Goal: Task Accomplishment & Management: Use online tool/utility

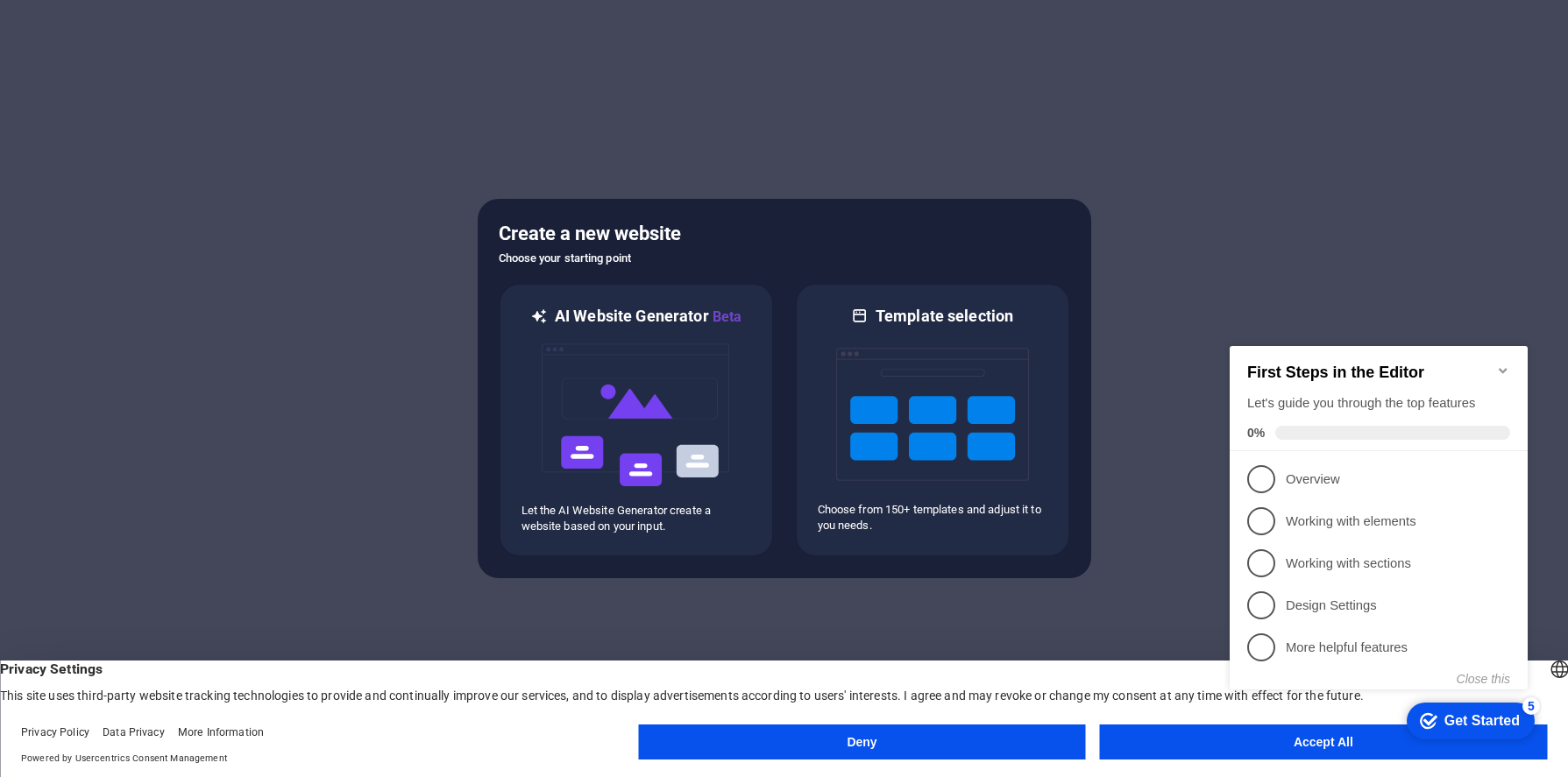
click at [1502, 364] on icon "Minimize checklist" at bounding box center [1503, 371] width 14 height 14
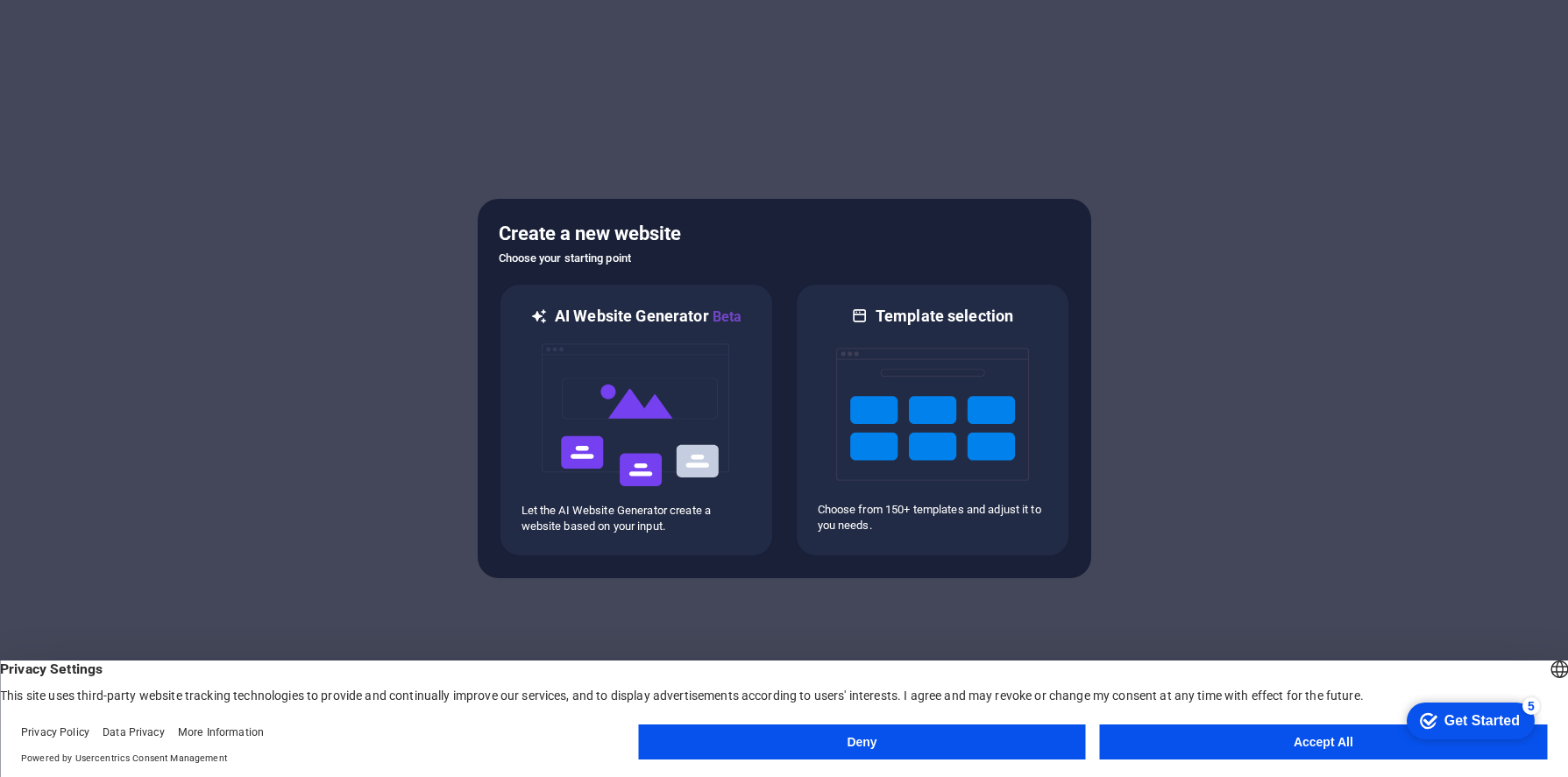
click at [1300, 750] on button "Accept All" at bounding box center [1323, 741] width 447 height 35
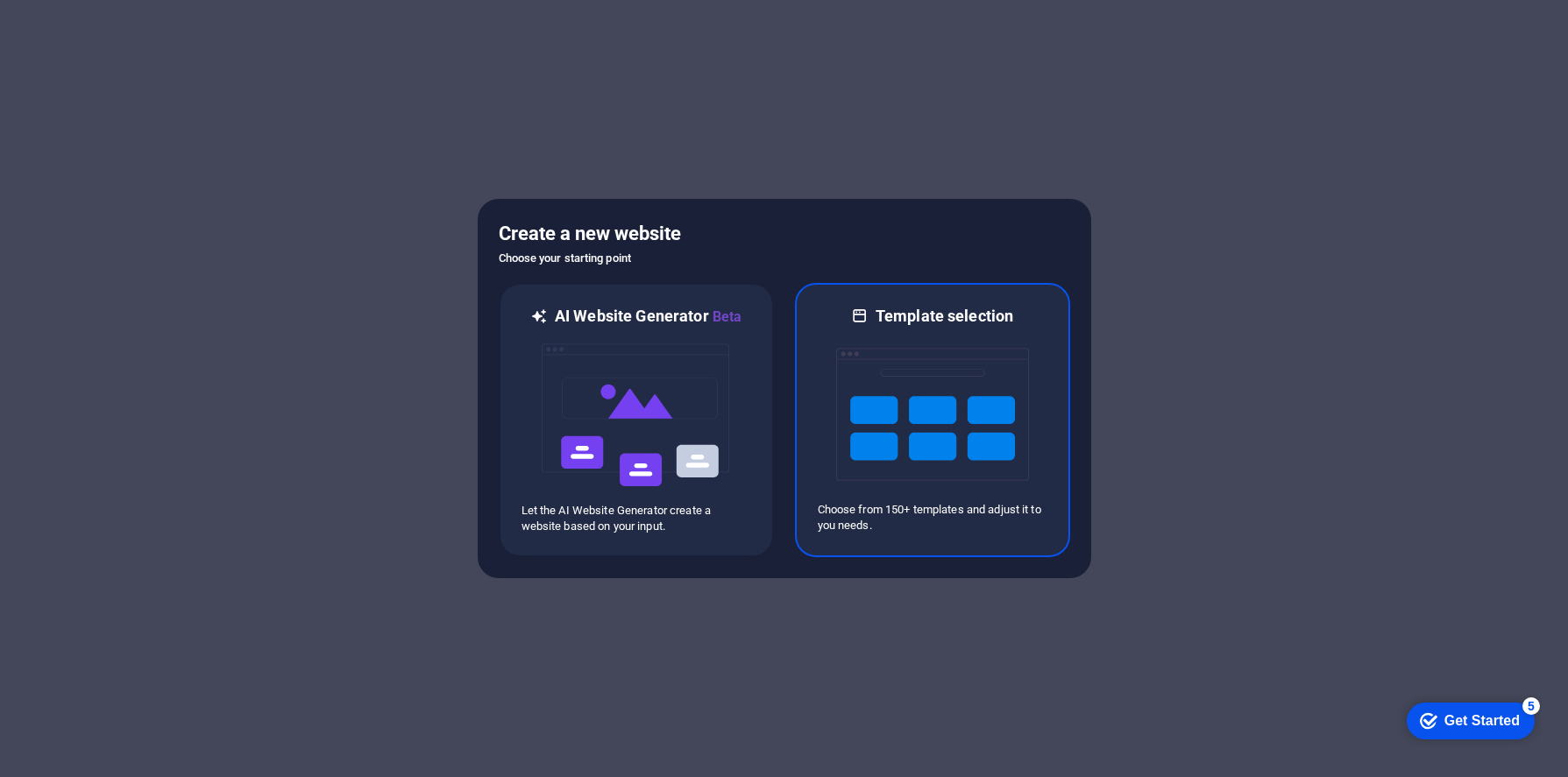
click at [890, 393] on img at bounding box center [931, 414] width 193 height 175
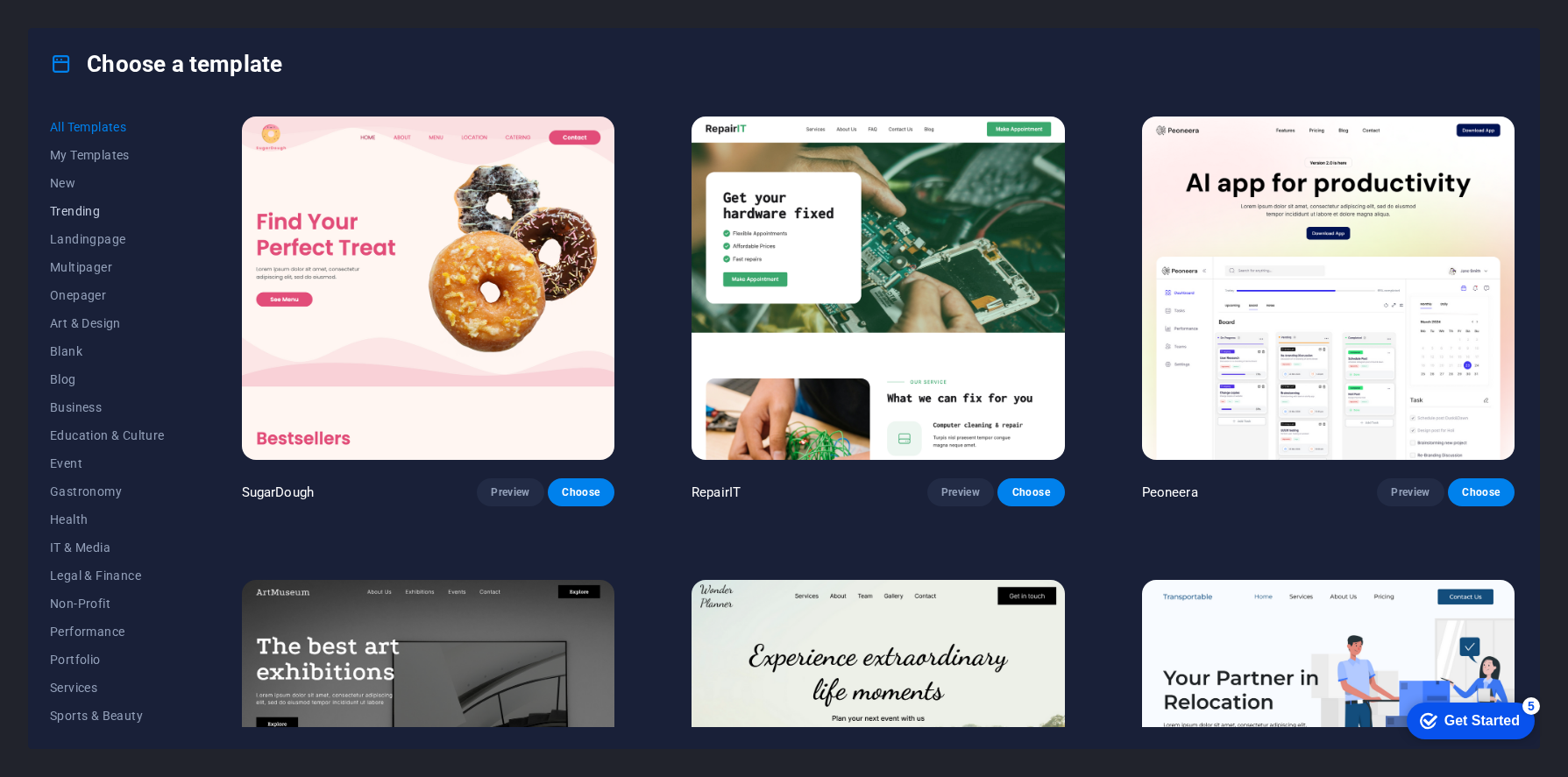
click at [92, 205] on span "Trending" at bounding box center [108, 212] width 115 height 14
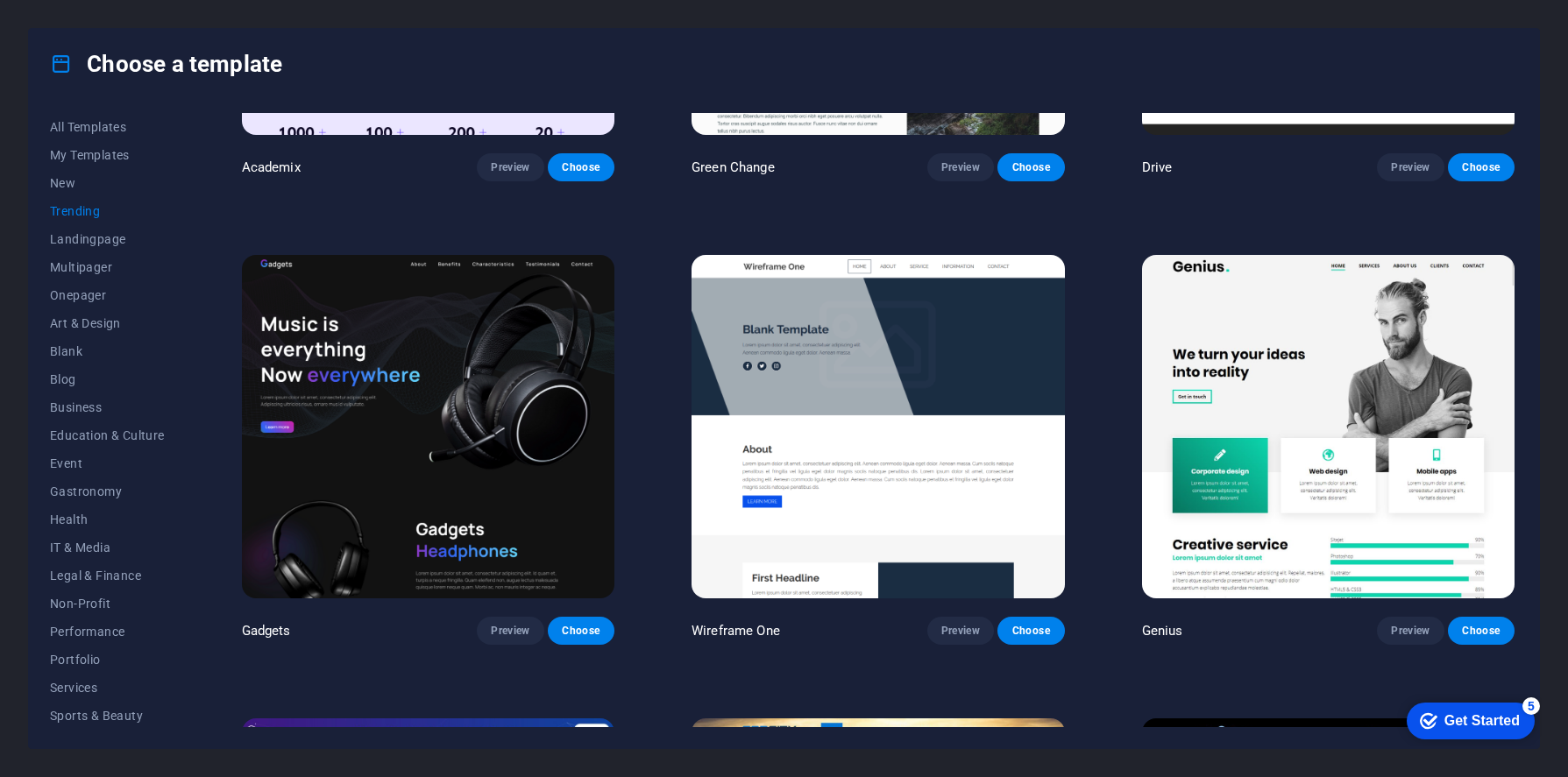
scroll to position [1255, 0]
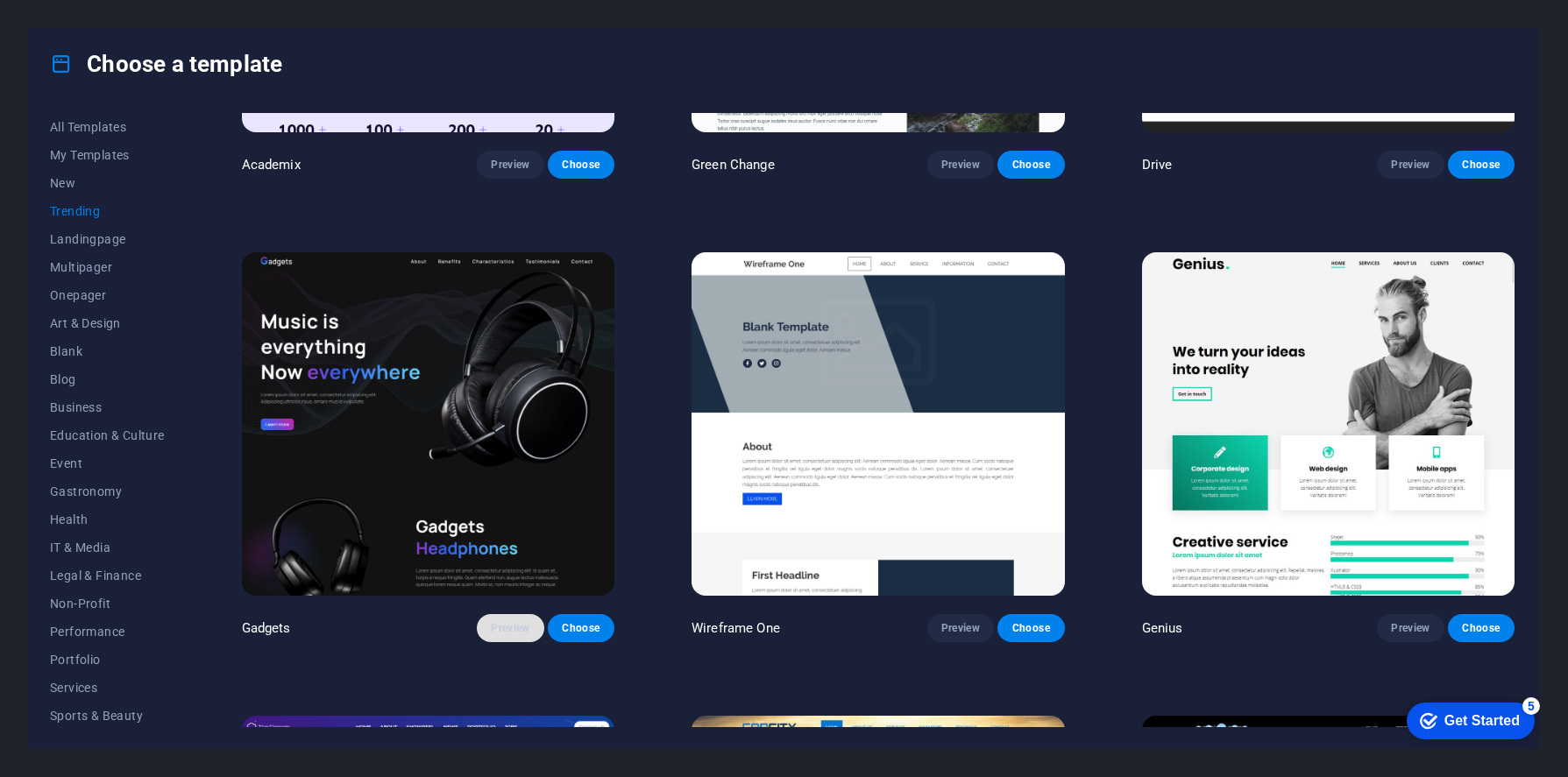
click at [498, 628] on button "Preview" at bounding box center [510, 627] width 66 height 28
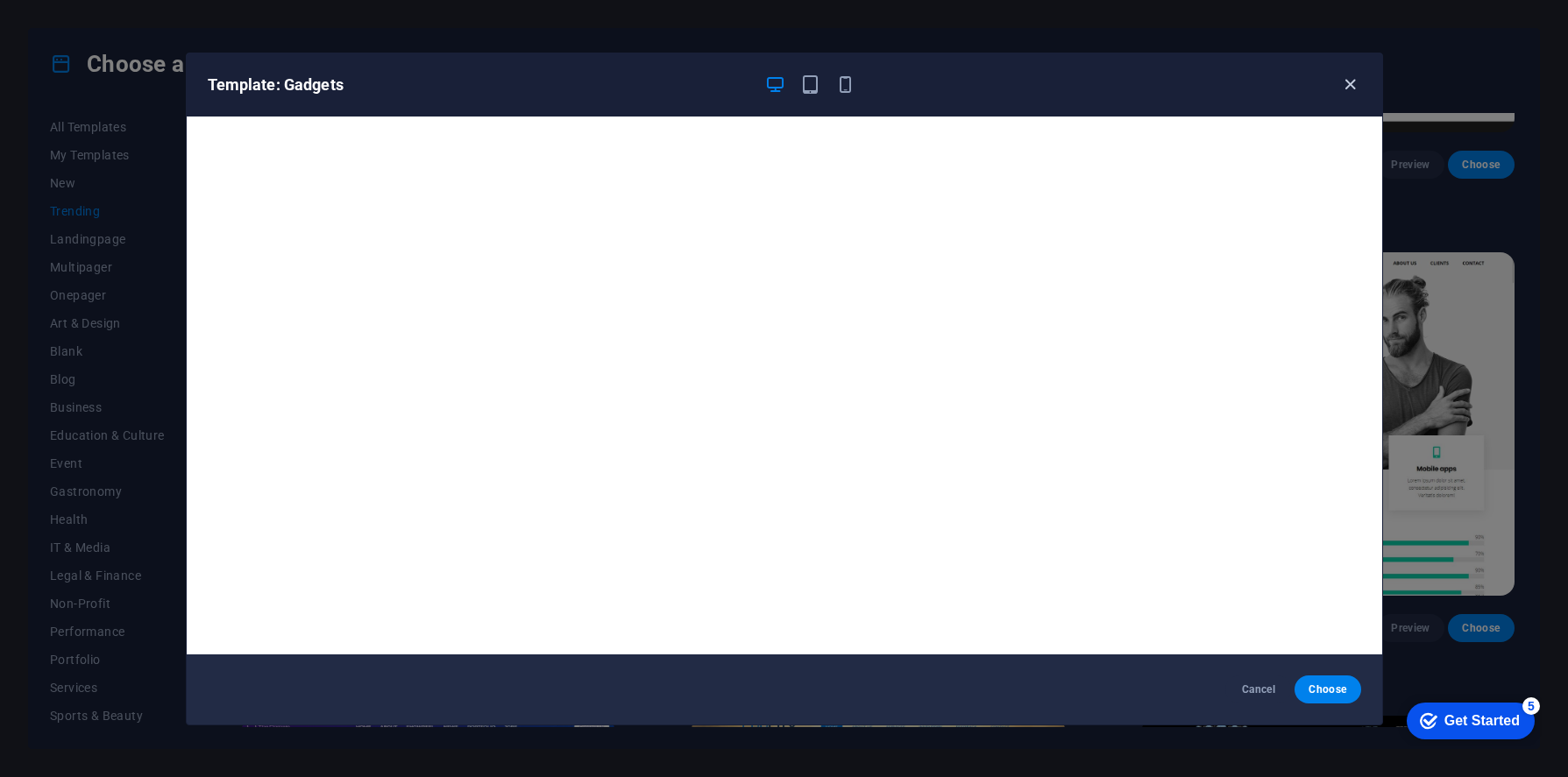
click at [1343, 89] on icon "button" at bounding box center [1350, 84] width 20 height 20
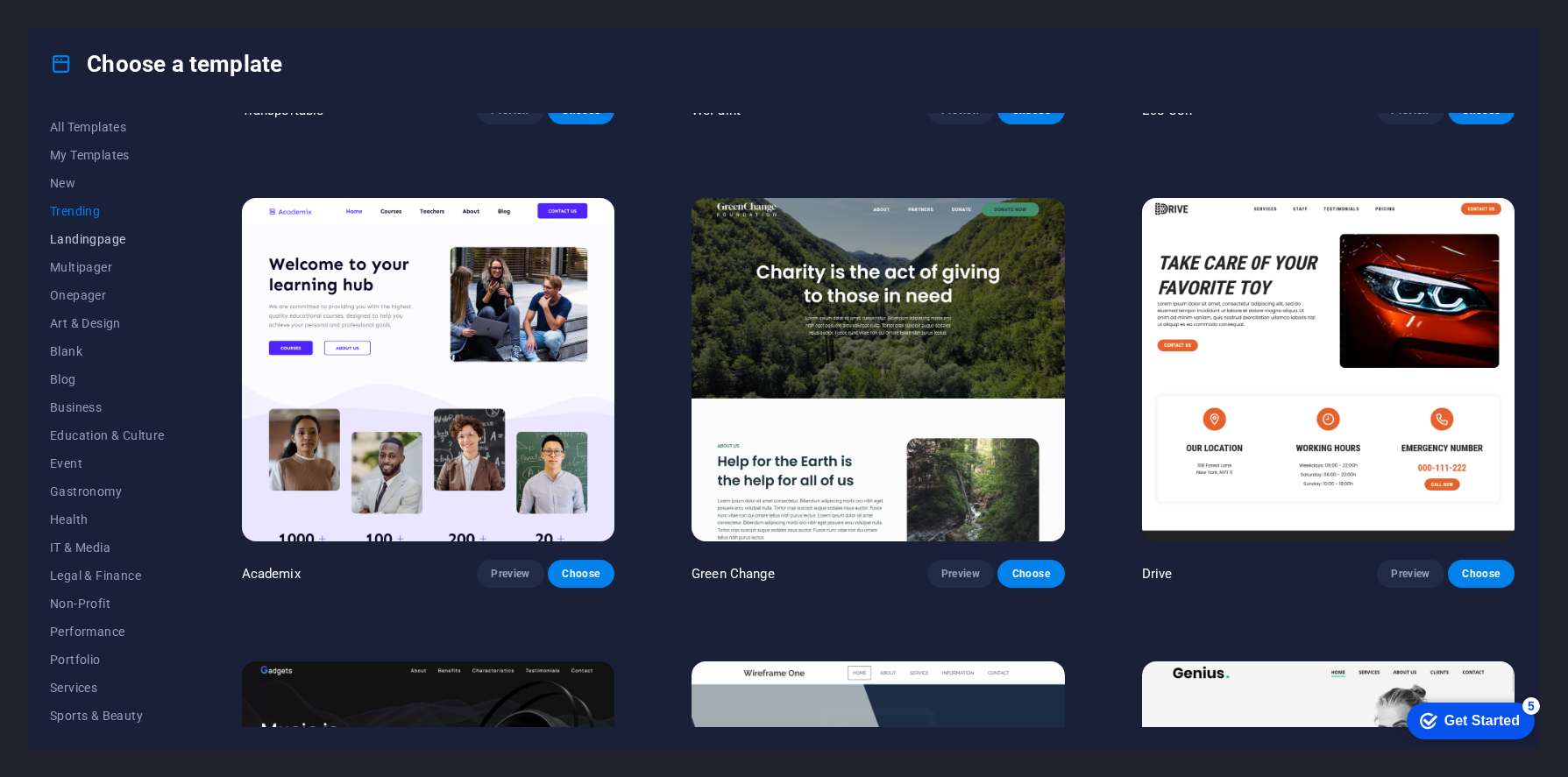
scroll to position [842, 0]
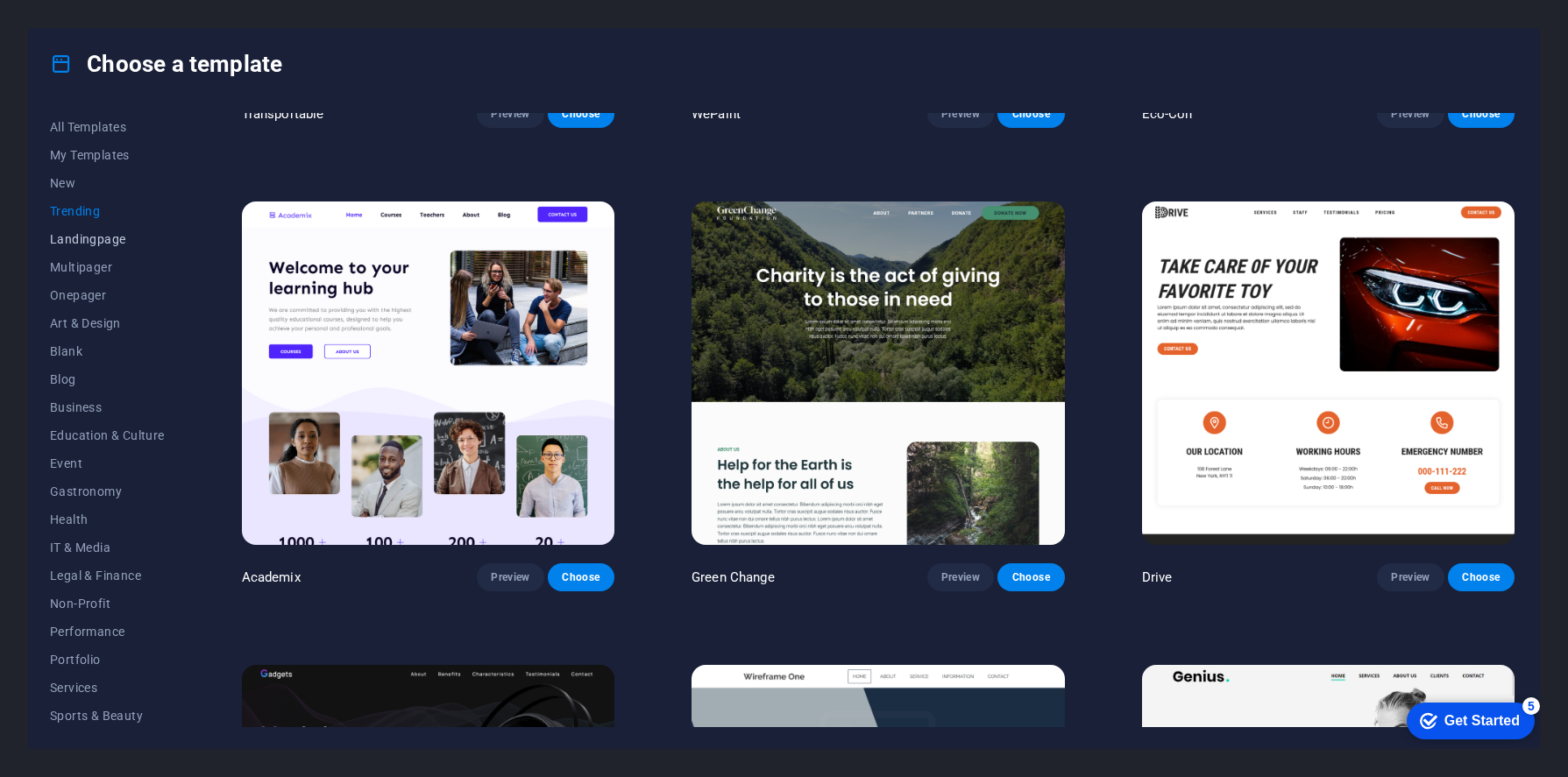
click at [102, 244] on span "Landingpage" at bounding box center [108, 239] width 115 height 14
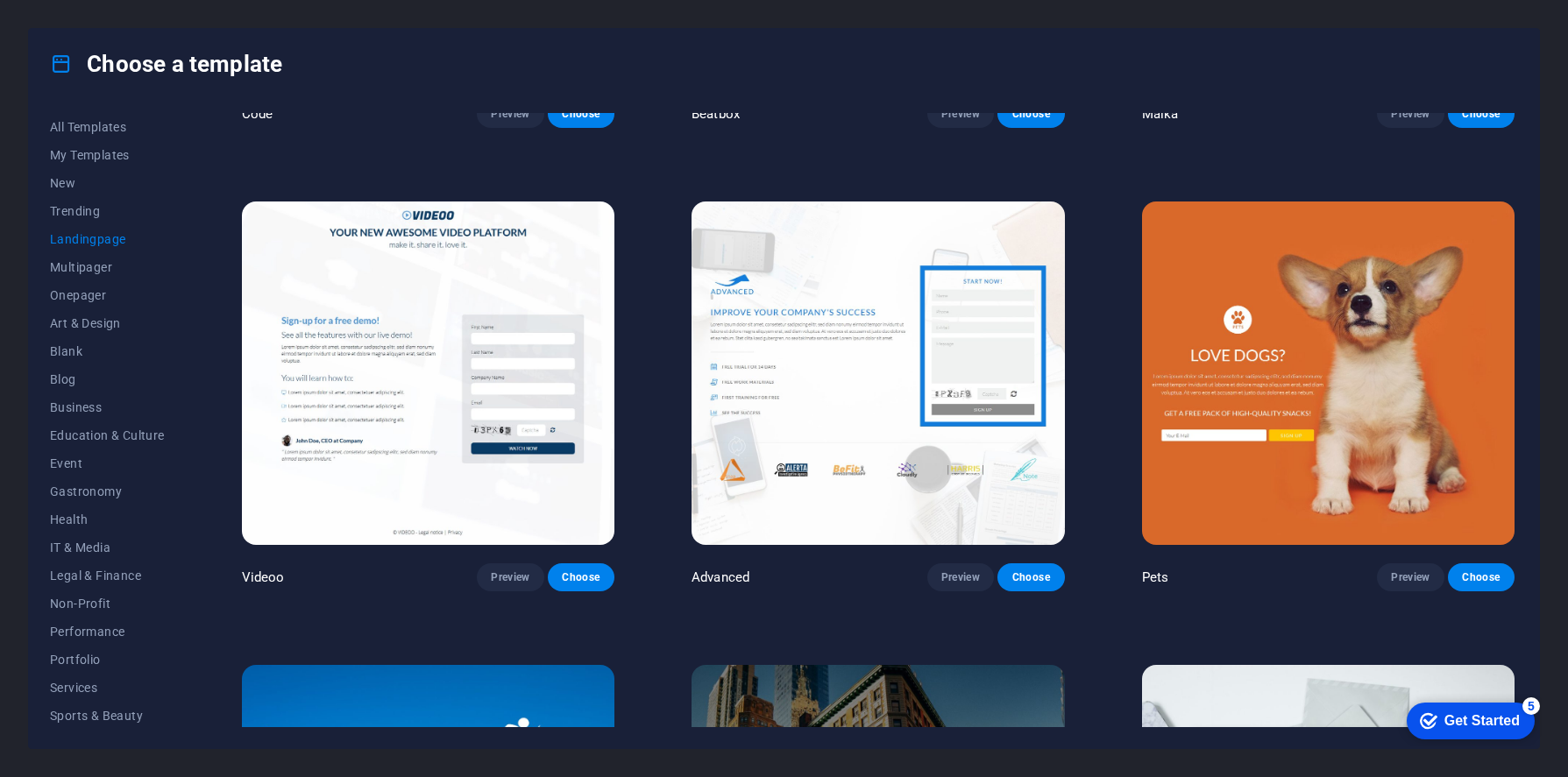
scroll to position [1, 0]
click at [956, 570] on span "Preview" at bounding box center [960, 577] width 39 height 14
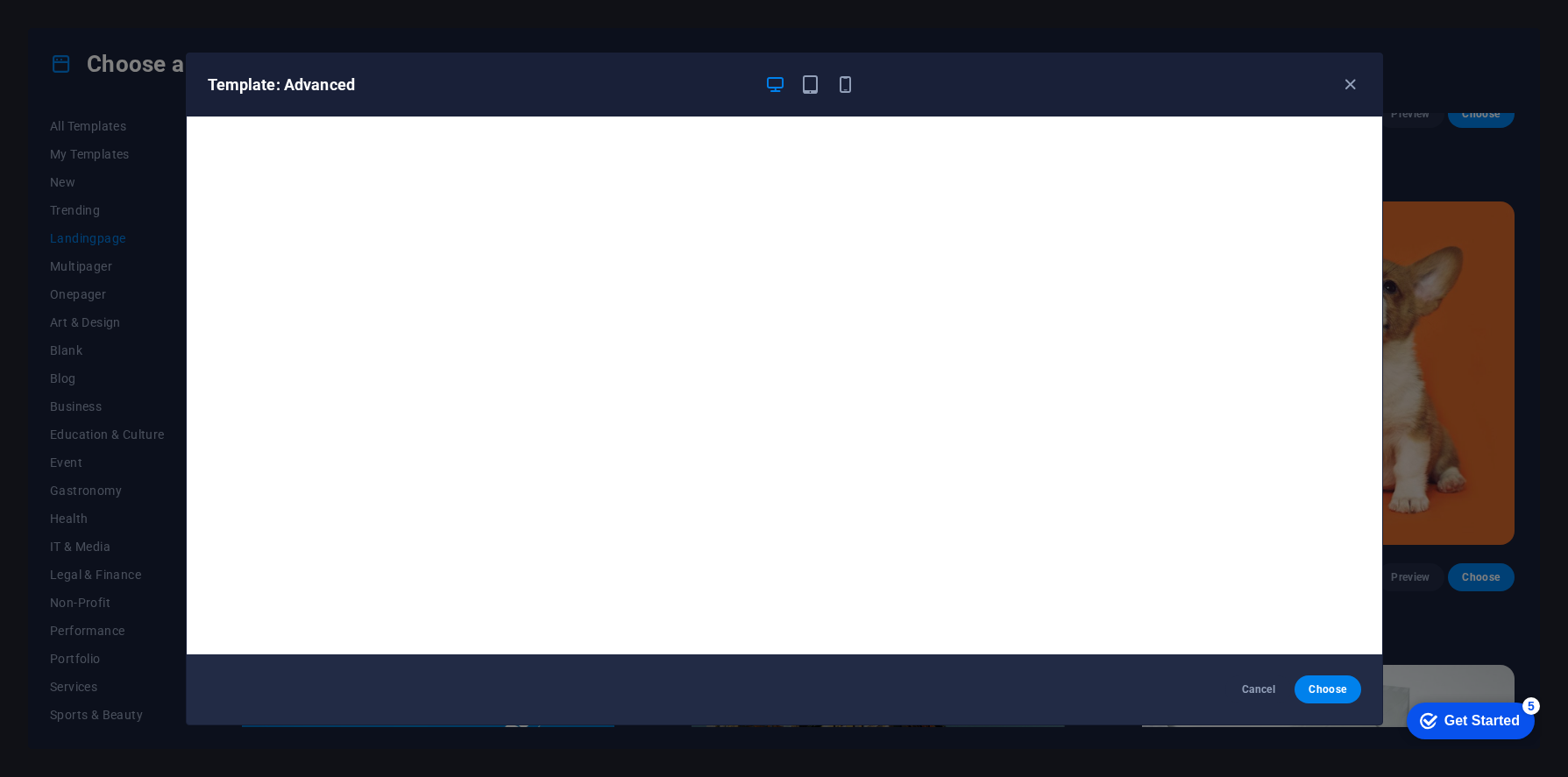
click at [822, 82] on div at bounding box center [810, 84] width 91 height 21
click at [804, 84] on icon "button" at bounding box center [810, 84] width 20 height 20
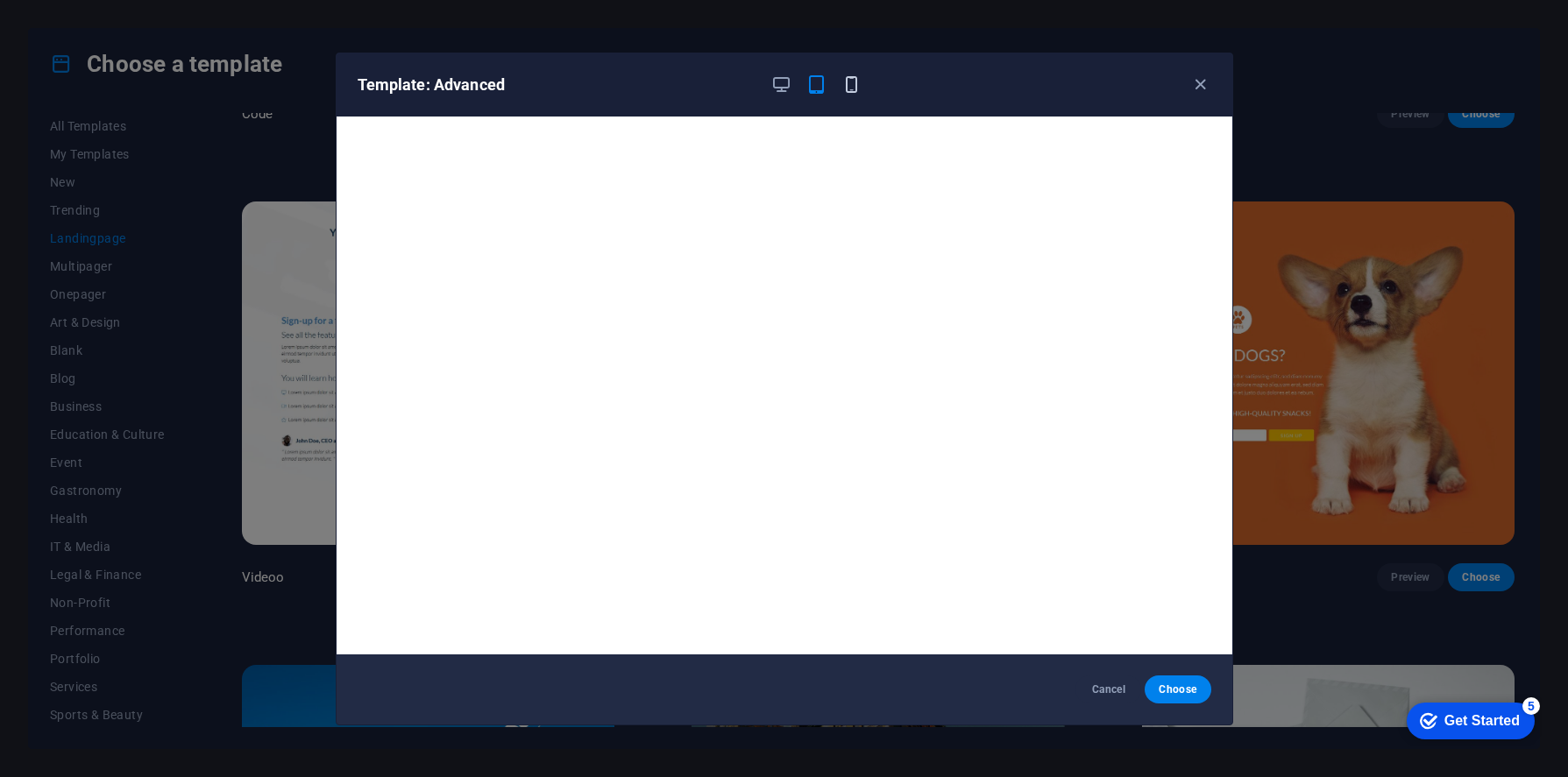
click at [855, 83] on icon "button" at bounding box center [851, 84] width 20 height 20
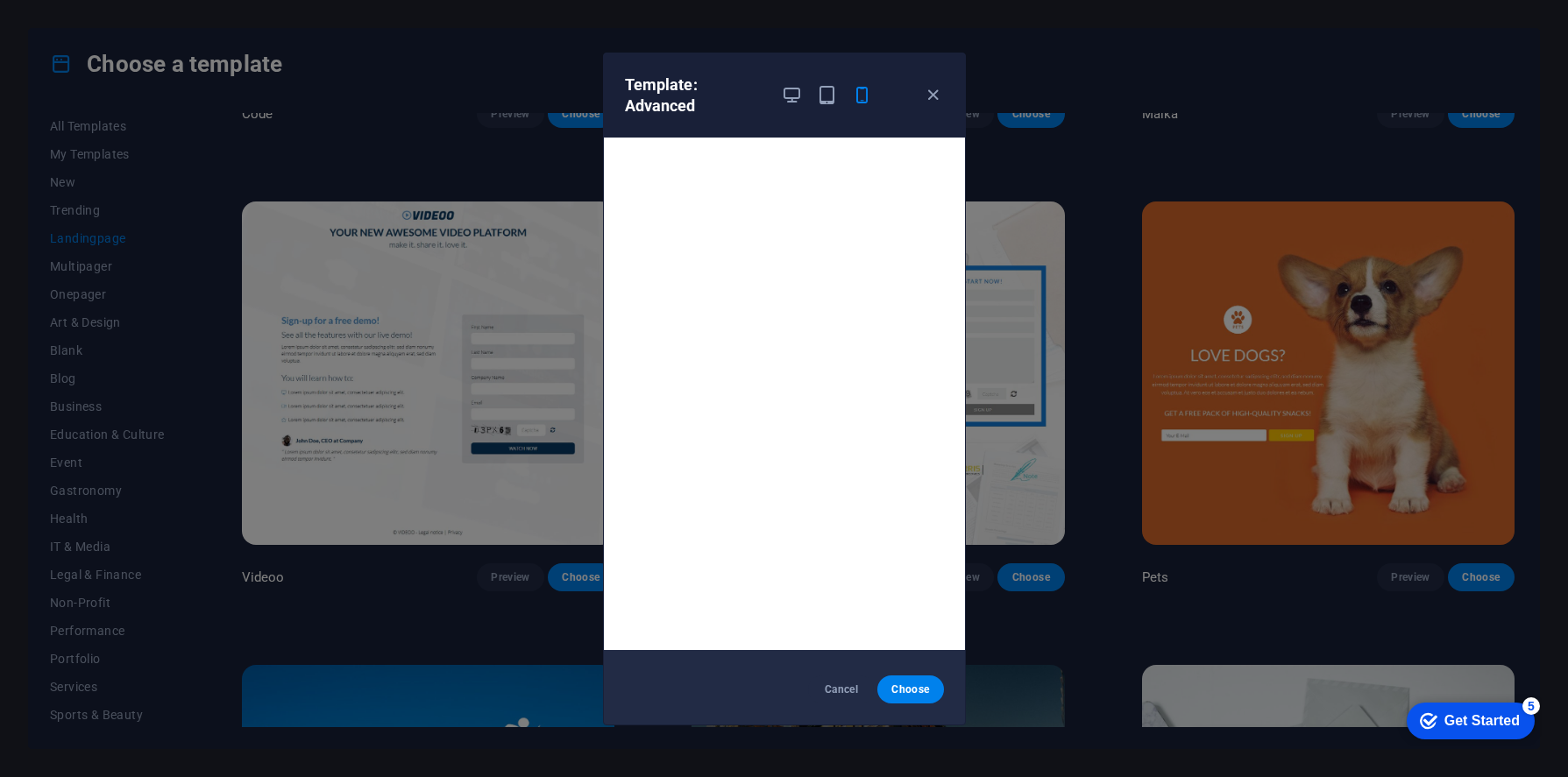
scroll to position [4, 0]
click at [930, 89] on icon "button" at bounding box center [932, 95] width 20 height 20
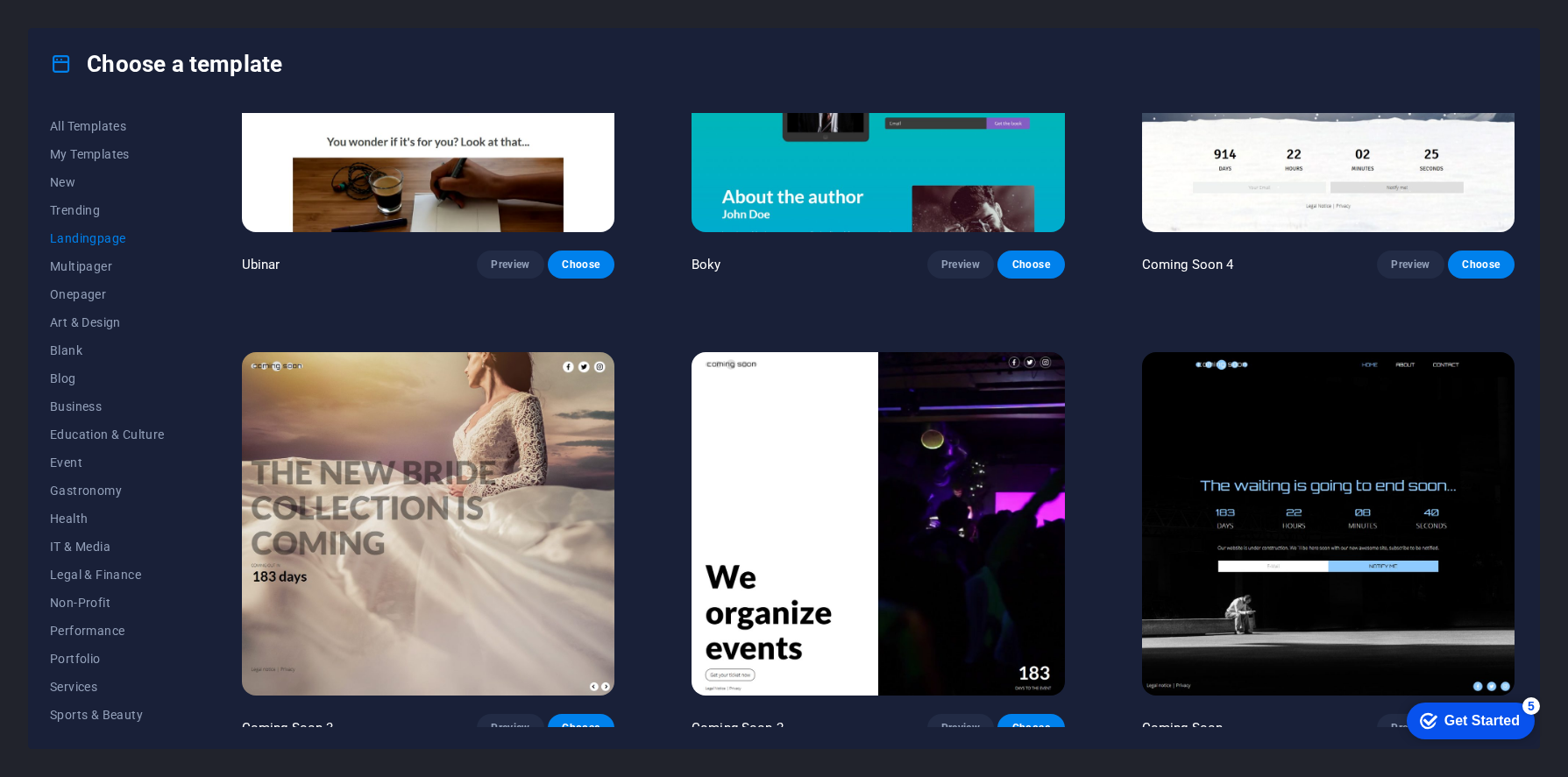
scroll to position [3471, 0]
click at [81, 270] on span "Multipager" at bounding box center [108, 266] width 115 height 14
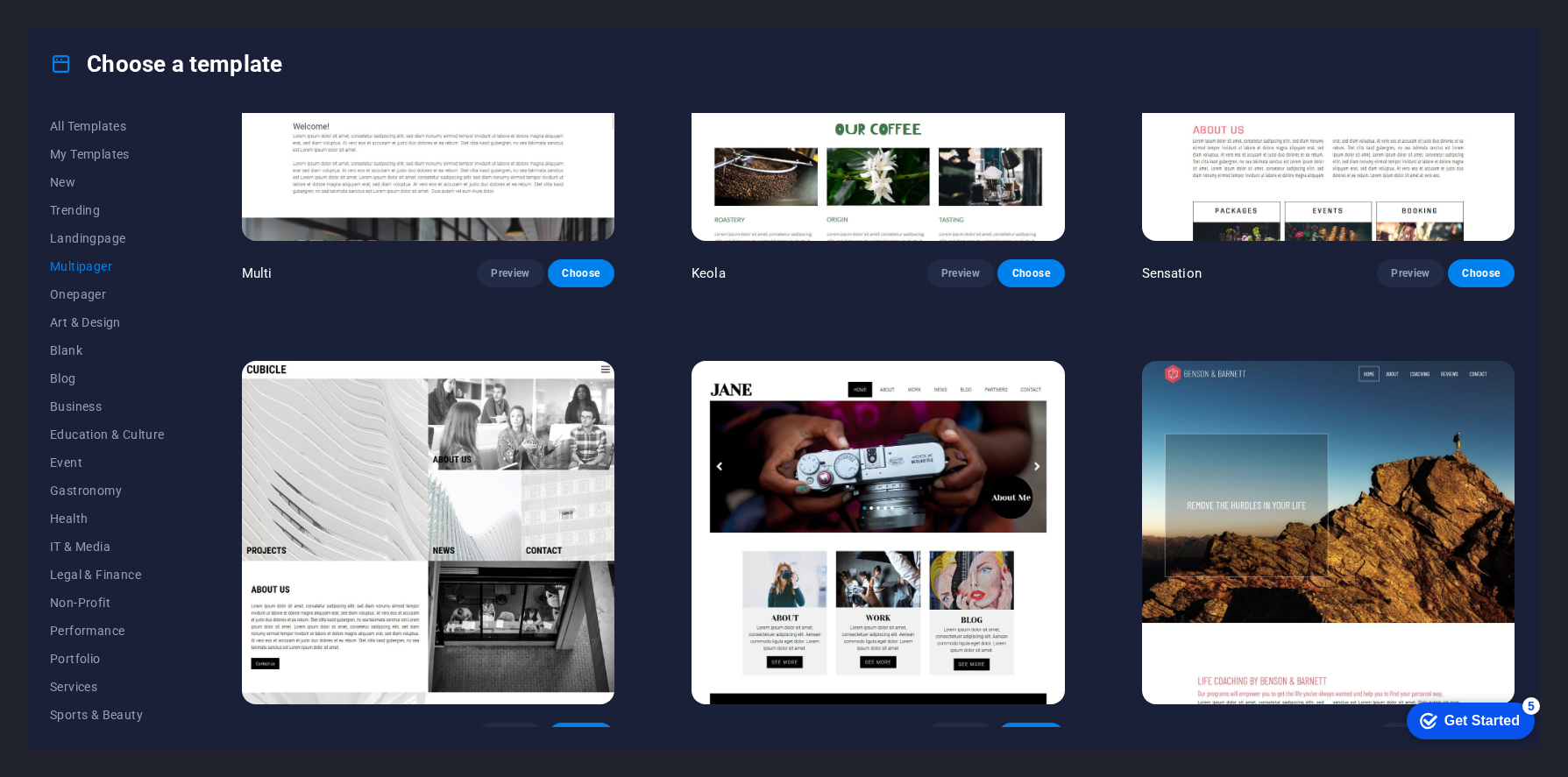
scroll to position [9472, 0]
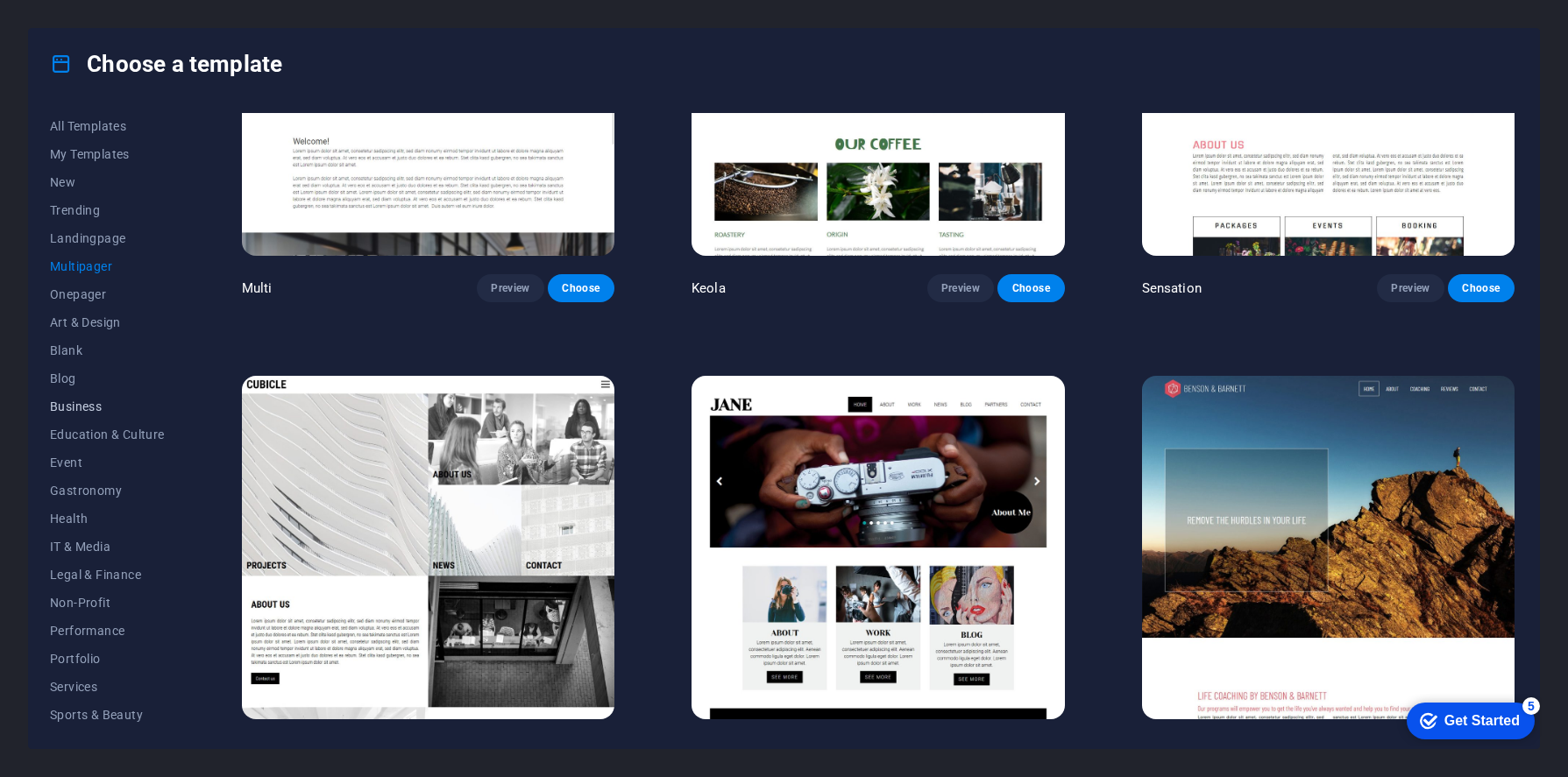
click at [85, 398] on button "Business" at bounding box center [108, 406] width 115 height 28
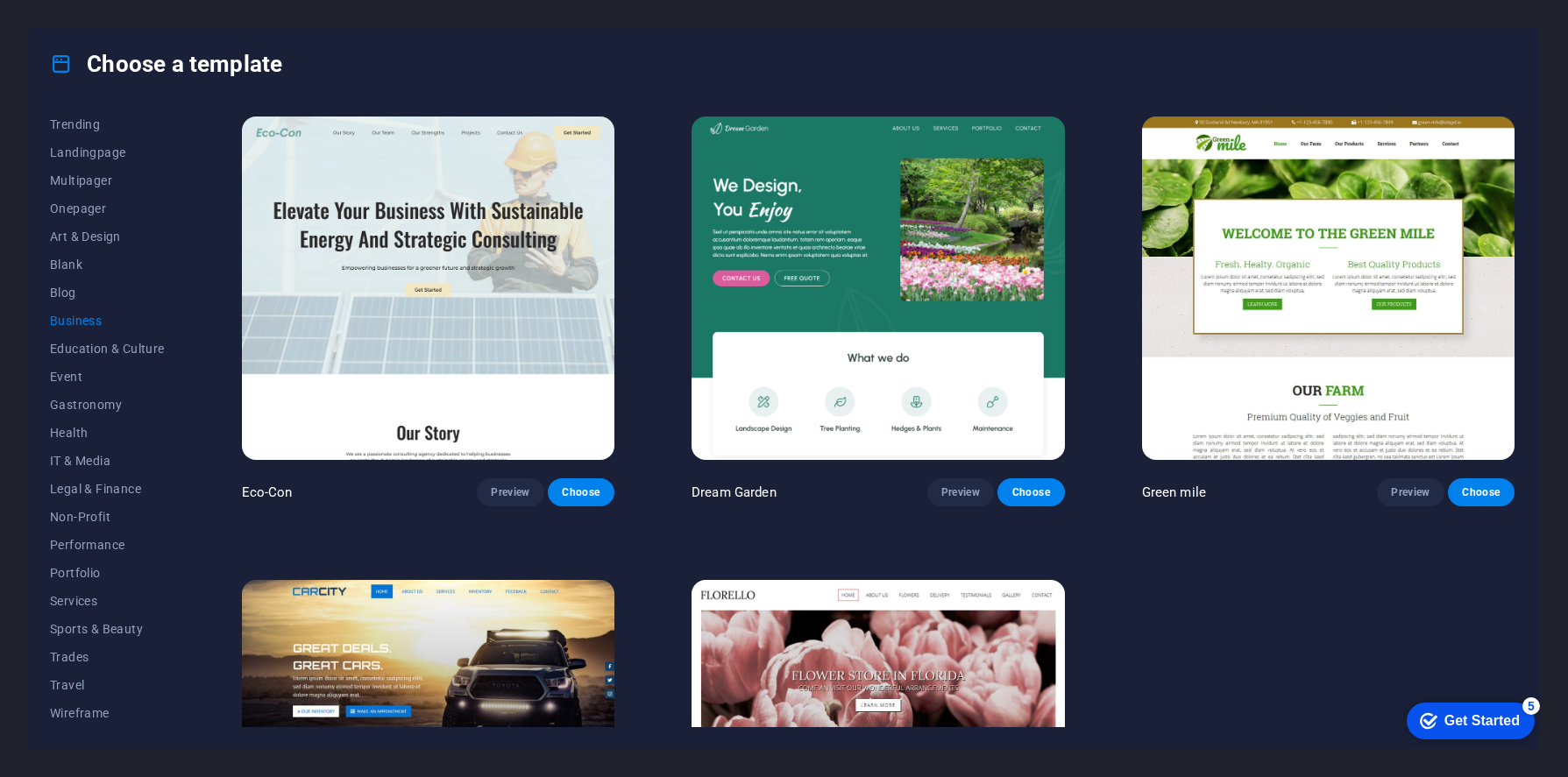
scroll to position [0, 0]
click at [92, 600] on span "Services" at bounding box center [108, 601] width 115 height 14
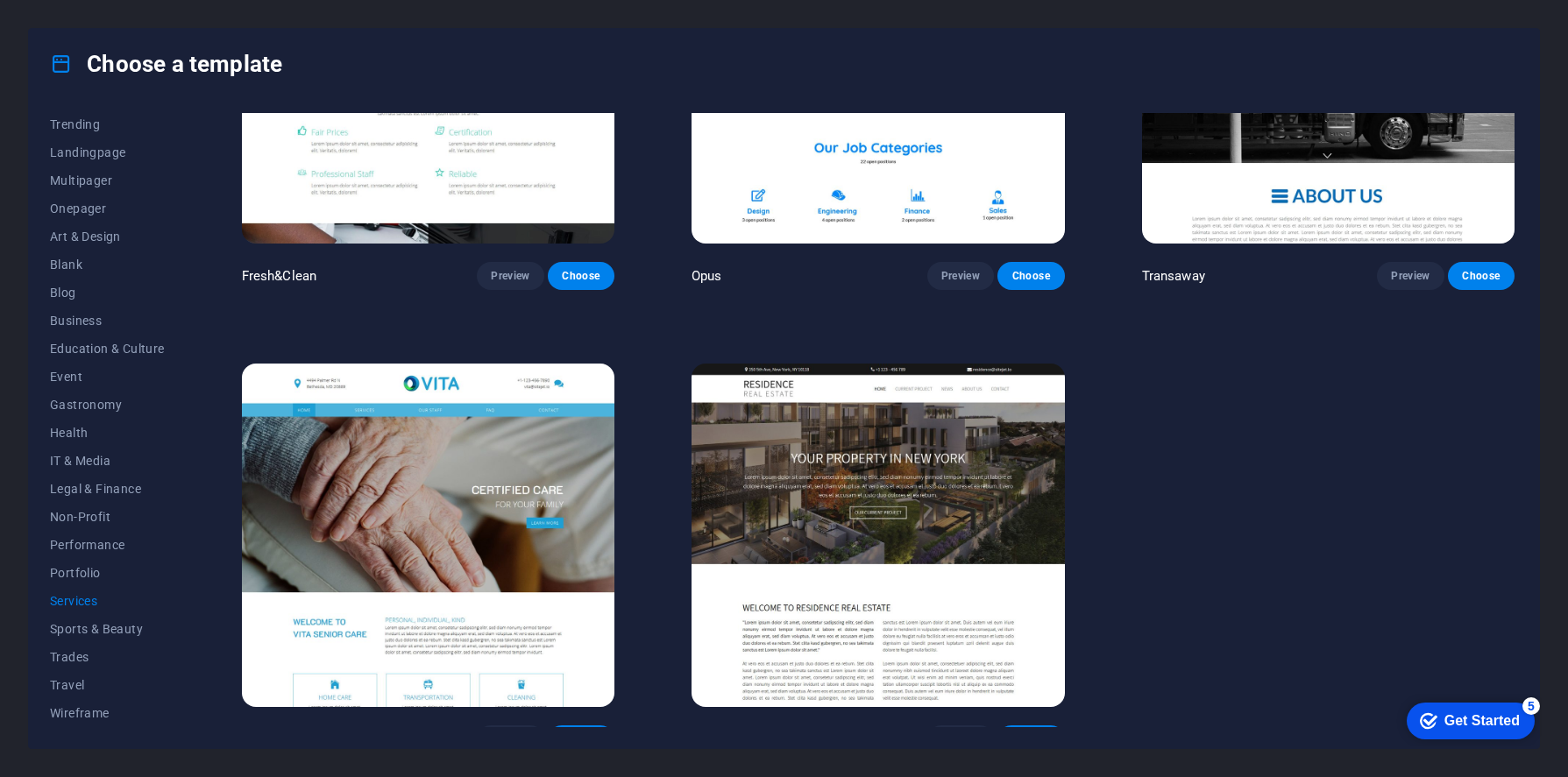
scroll to position [2536, 0]
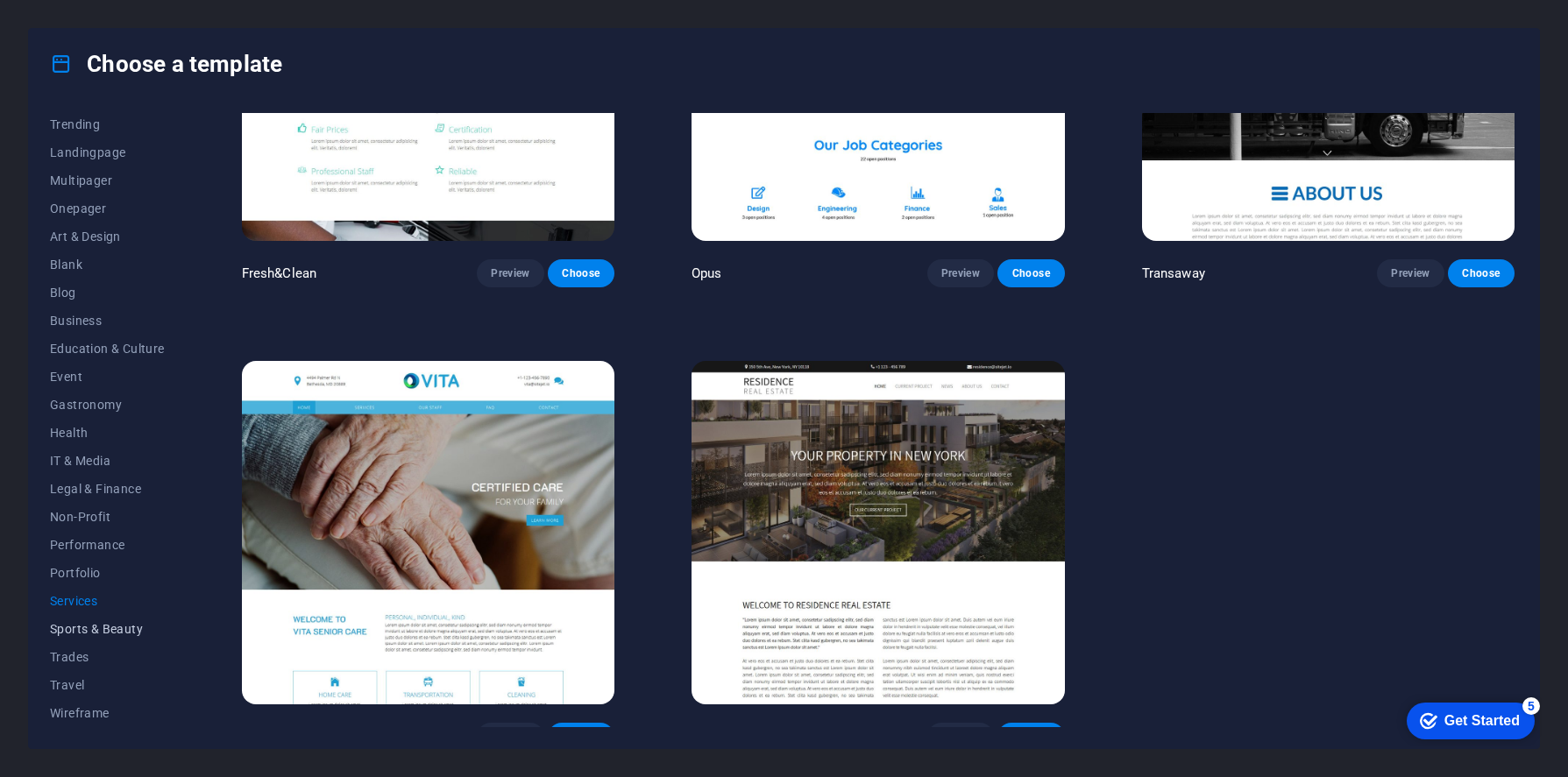
click at [124, 635] on span "Sports & Beauty" at bounding box center [108, 629] width 115 height 14
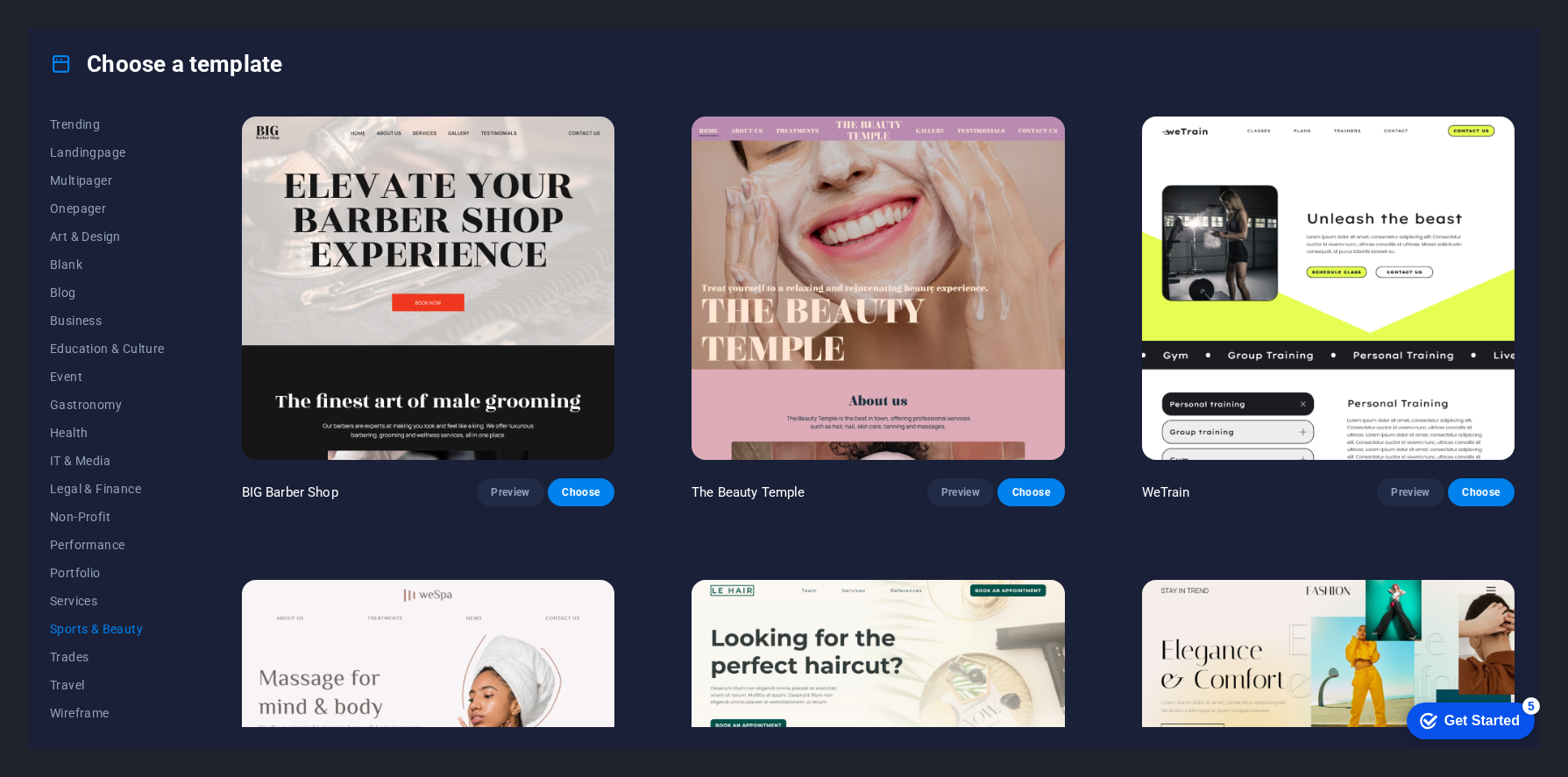
scroll to position [0, 0]
click at [91, 662] on span "Trades" at bounding box center [108, 657] width 115 height 14
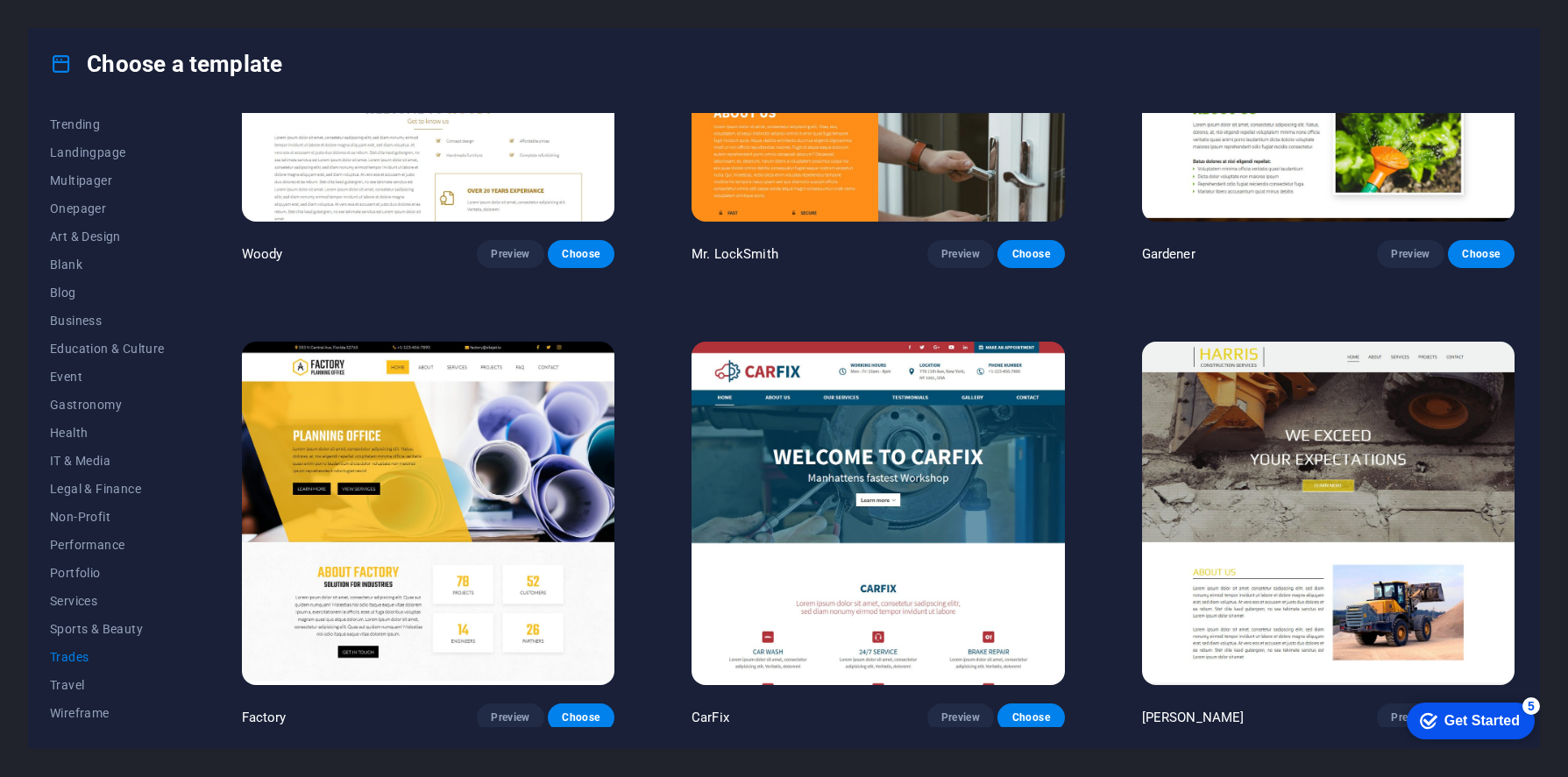
scroll to position [701, 0]
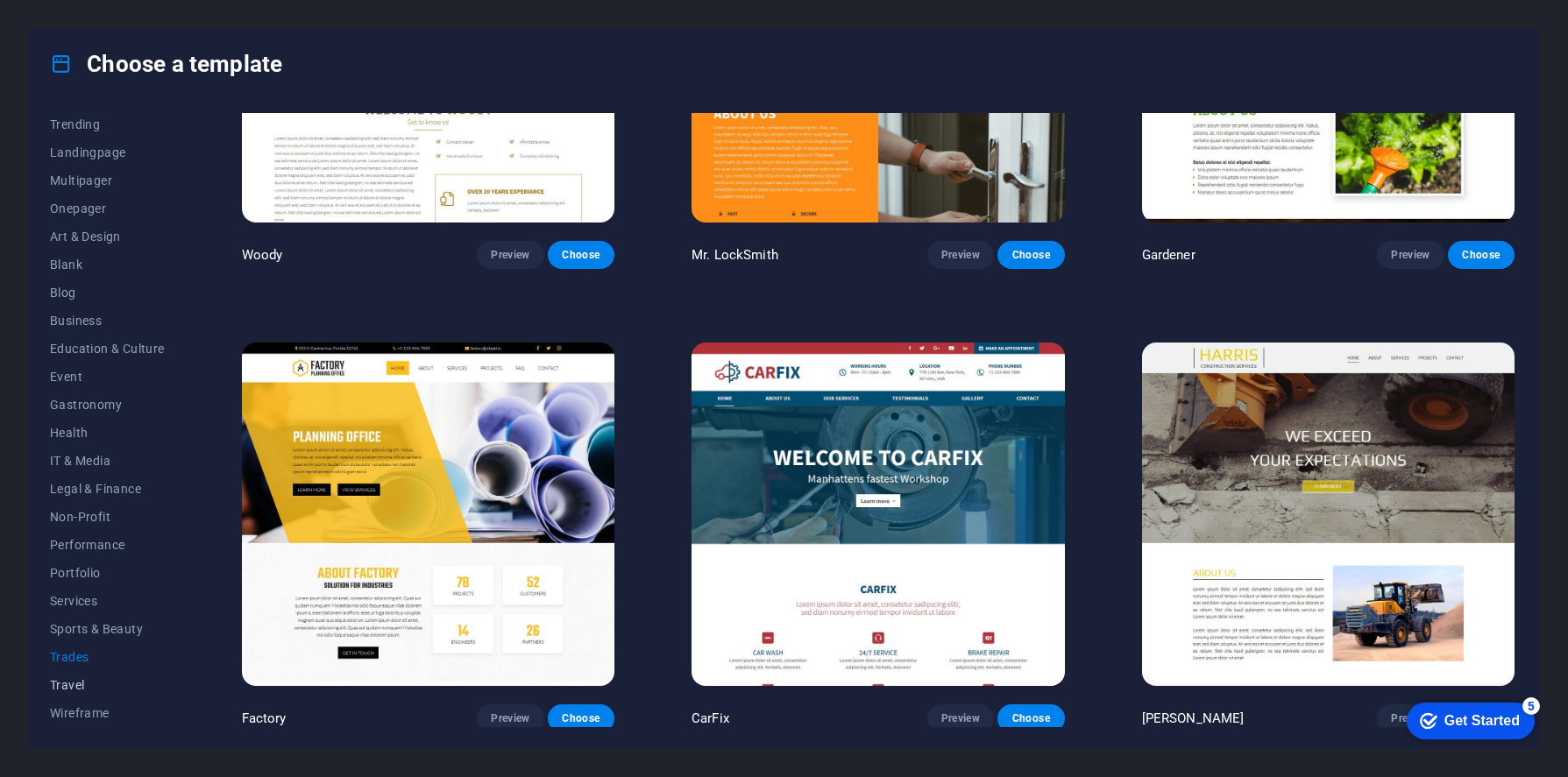
click at [75, 679] on span "Travel" at bounding box center [108, 686] width 115 height 14
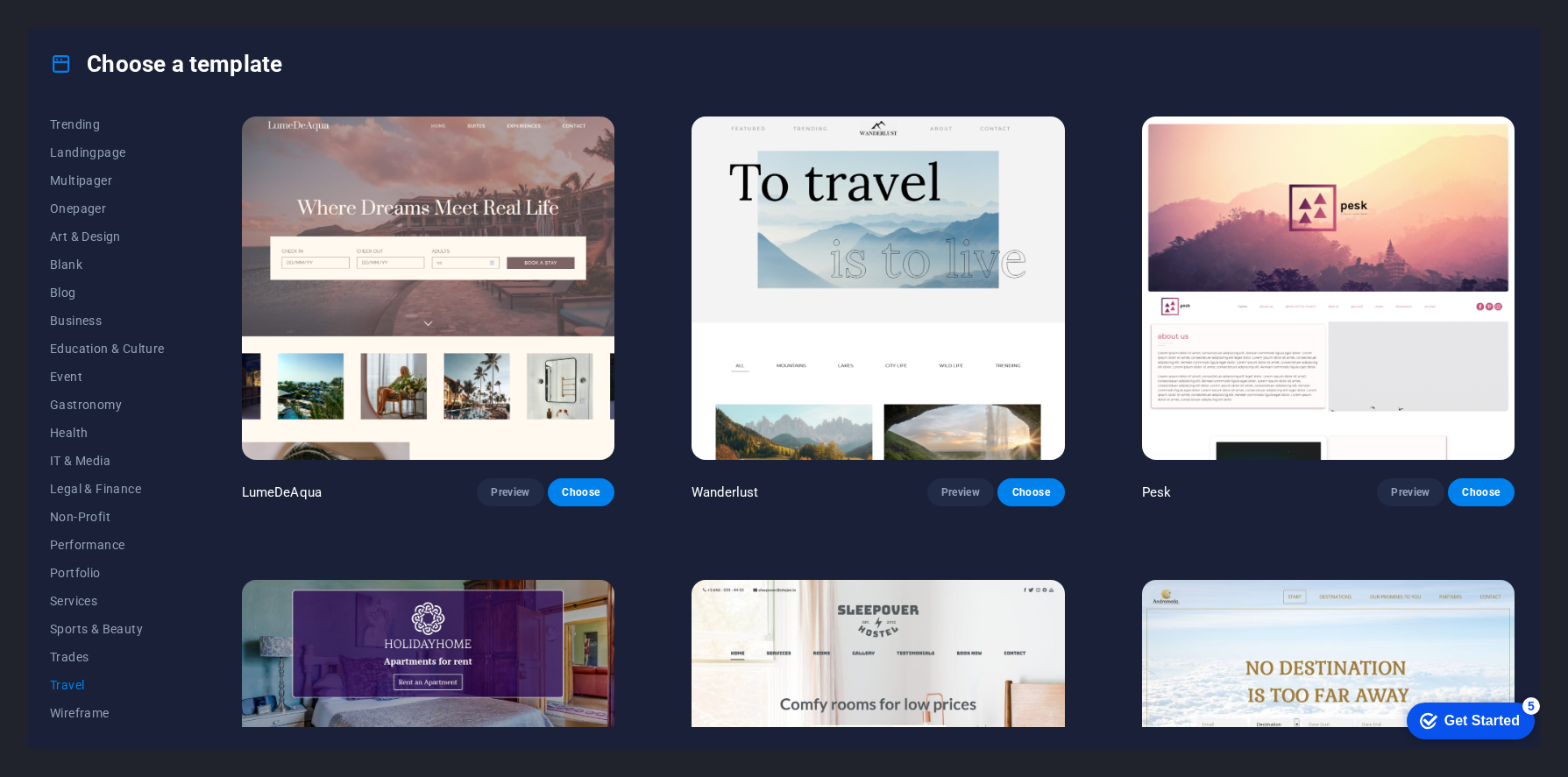
scroll to position [0, 0]
click at [57, 714] on span "Wireframe" at bounding box center [108, 713] width 115 height 14
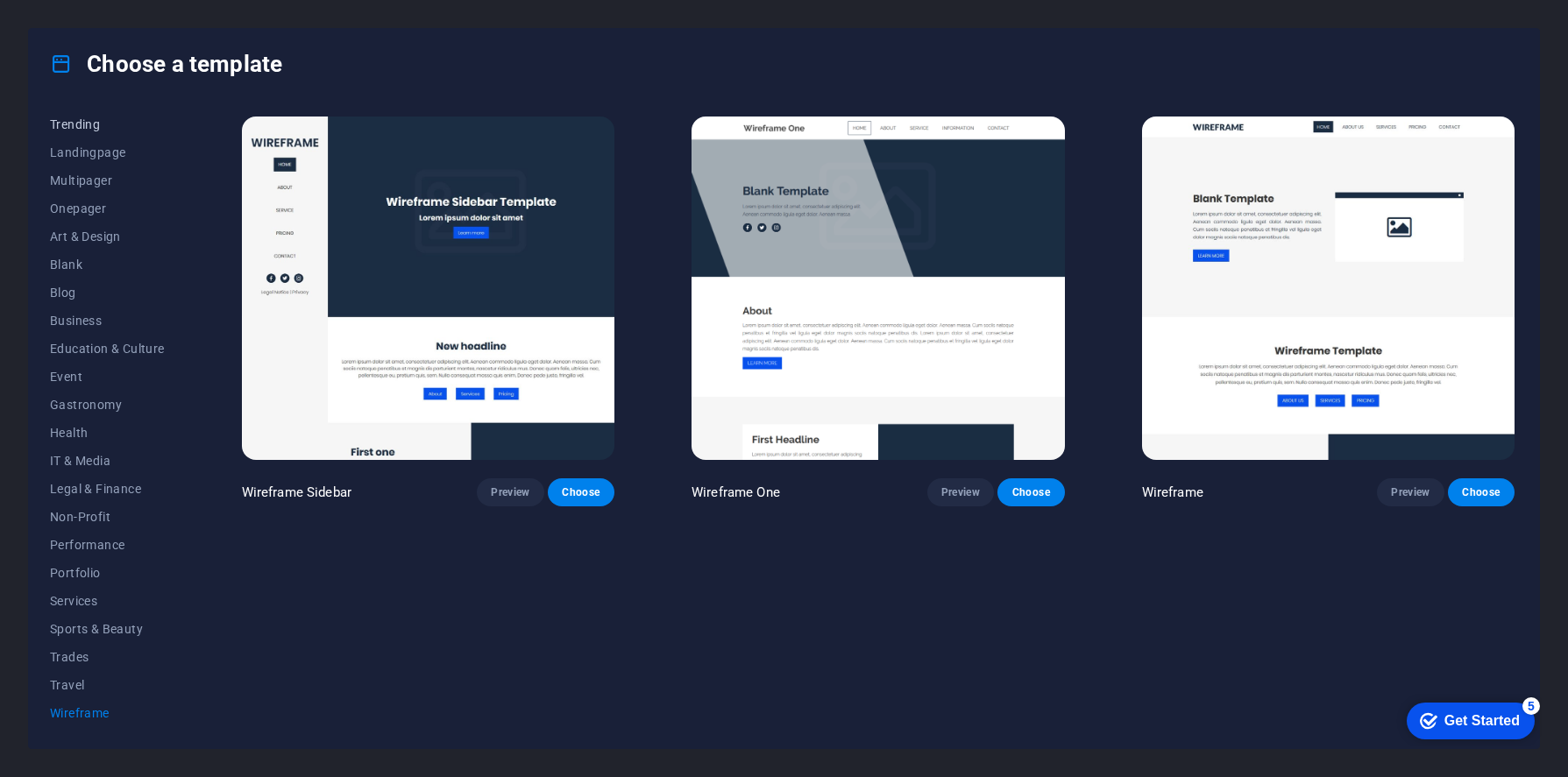
click at [80, 131] on button "Trending" at bounding box center [108, 124] width 115 height 28
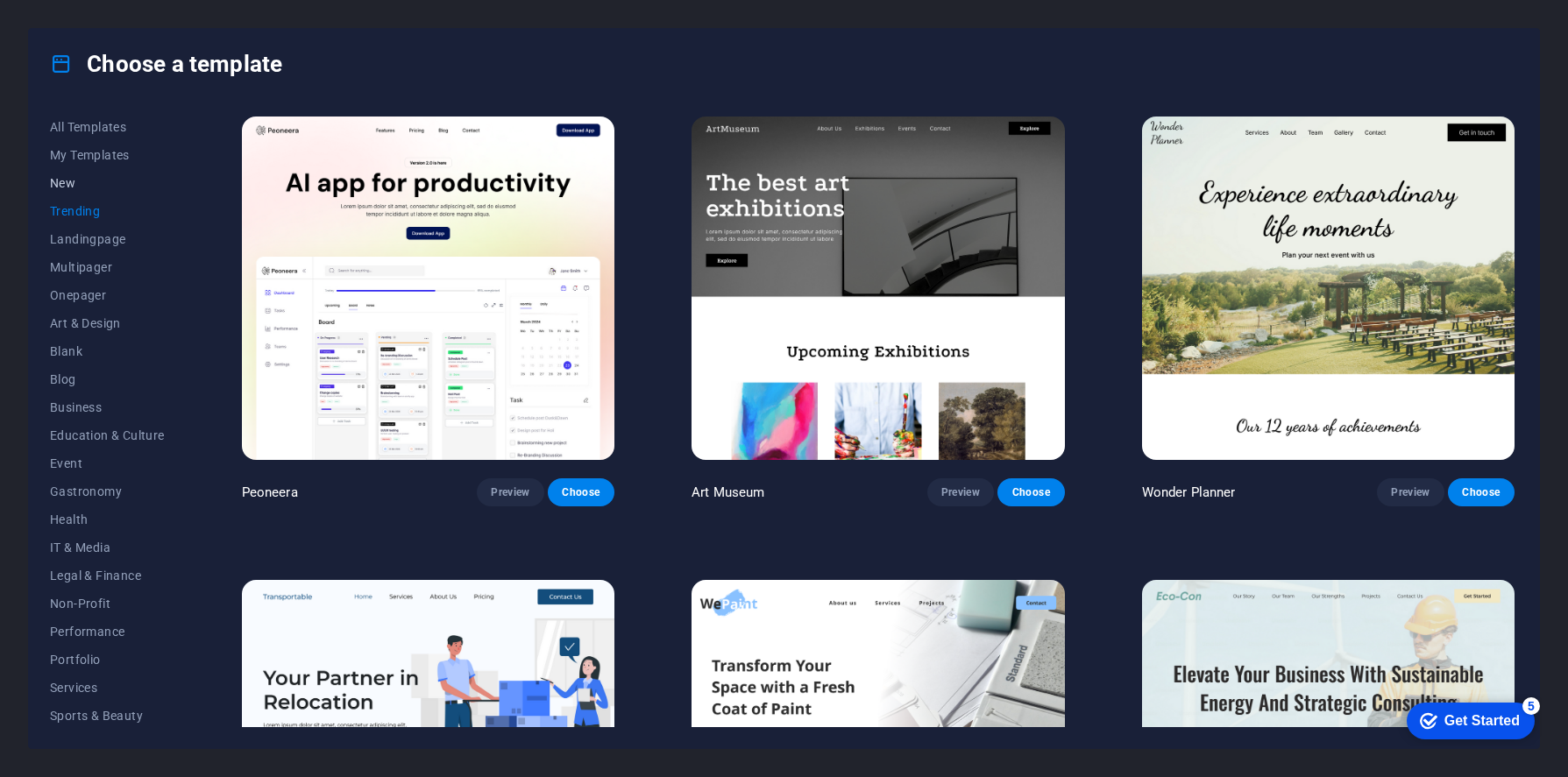
click at [65, 191] on button "New" at bounding box center [108, 183] width 115 height 28
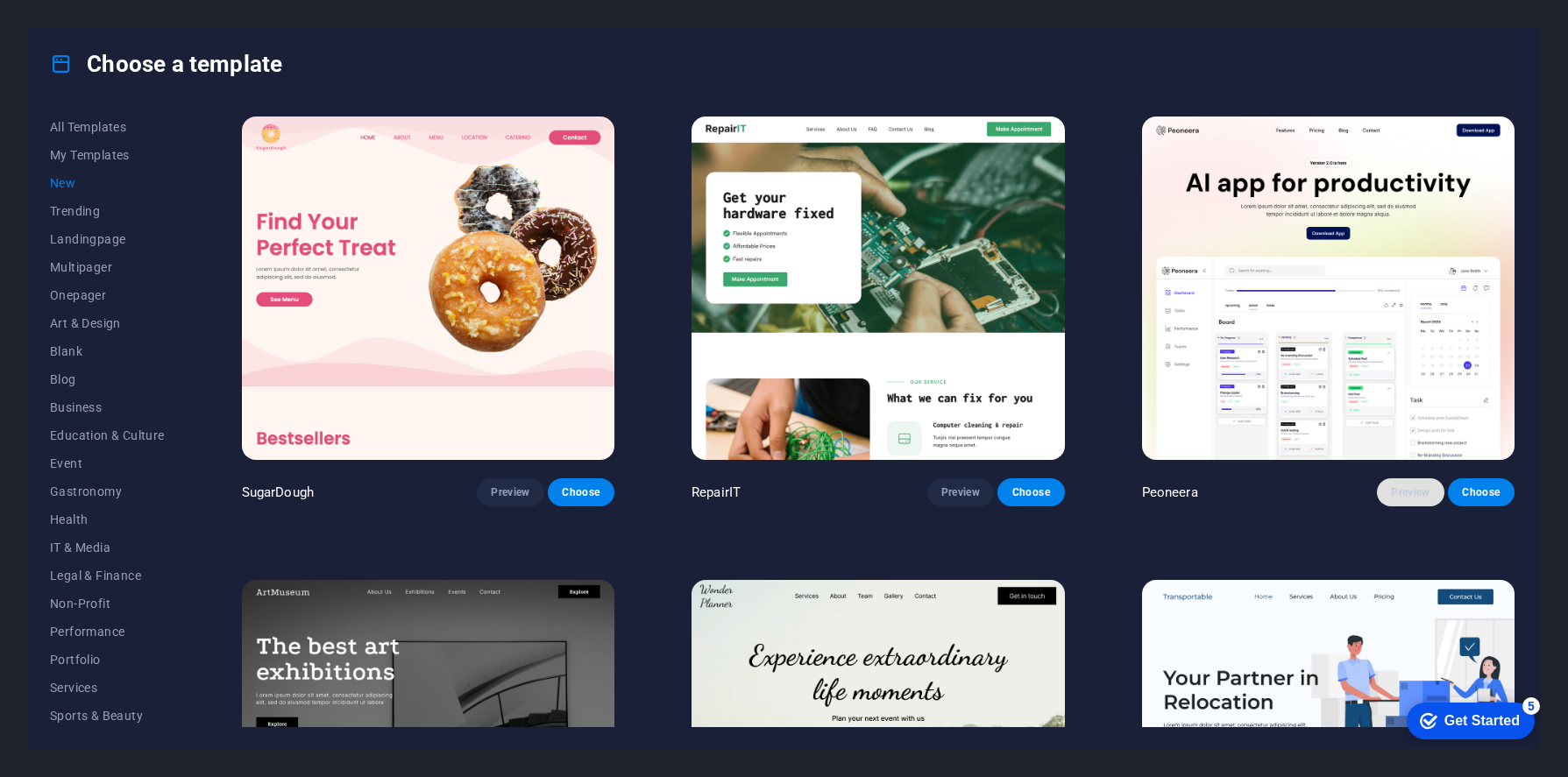
click at [1393, 489] on span "Preview" at bounding box center [1409, 493] width 39 height 14
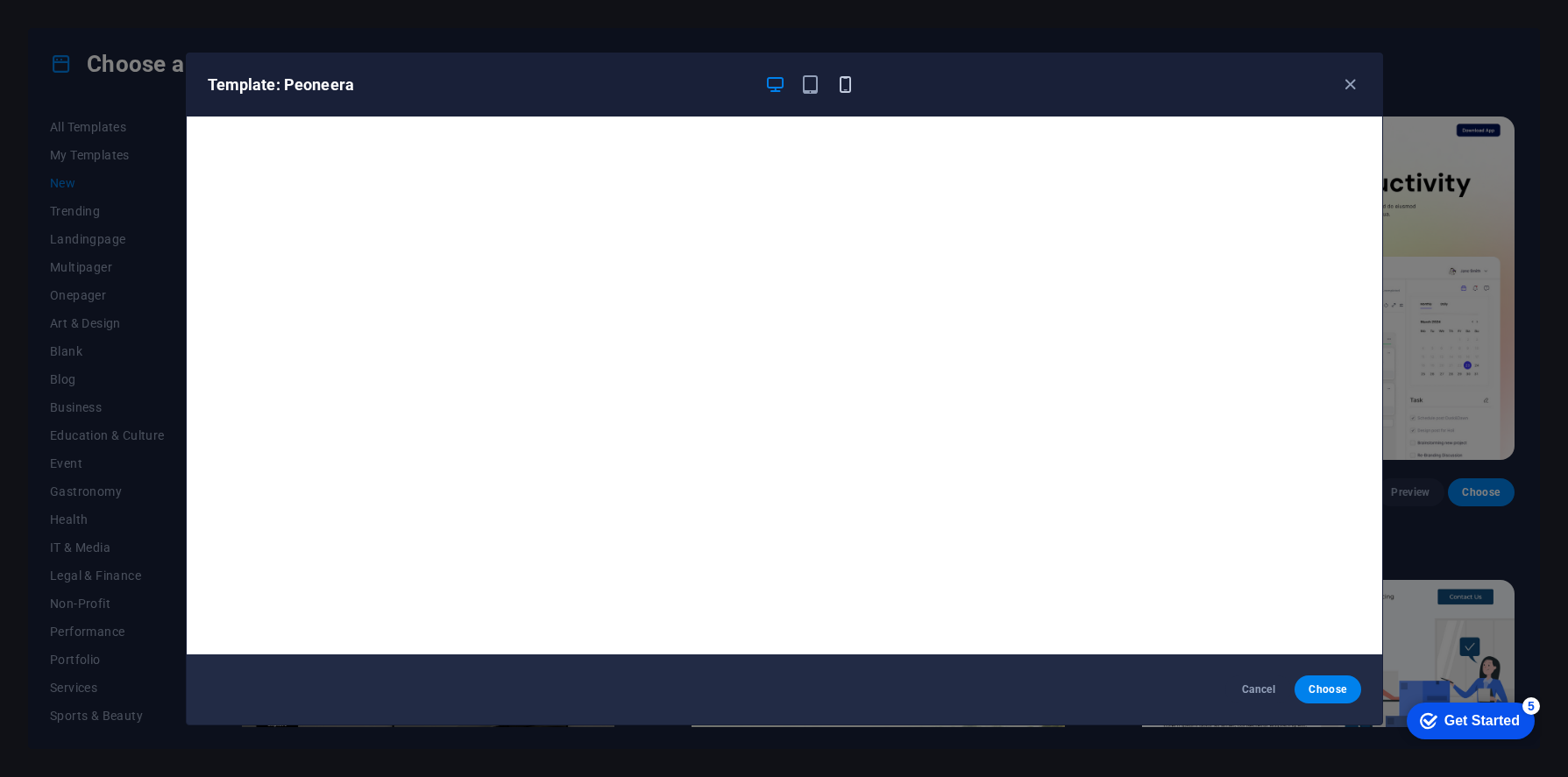
click at [840, 80] on icon "button" at bounding box center [845, 84] width 20 height 20
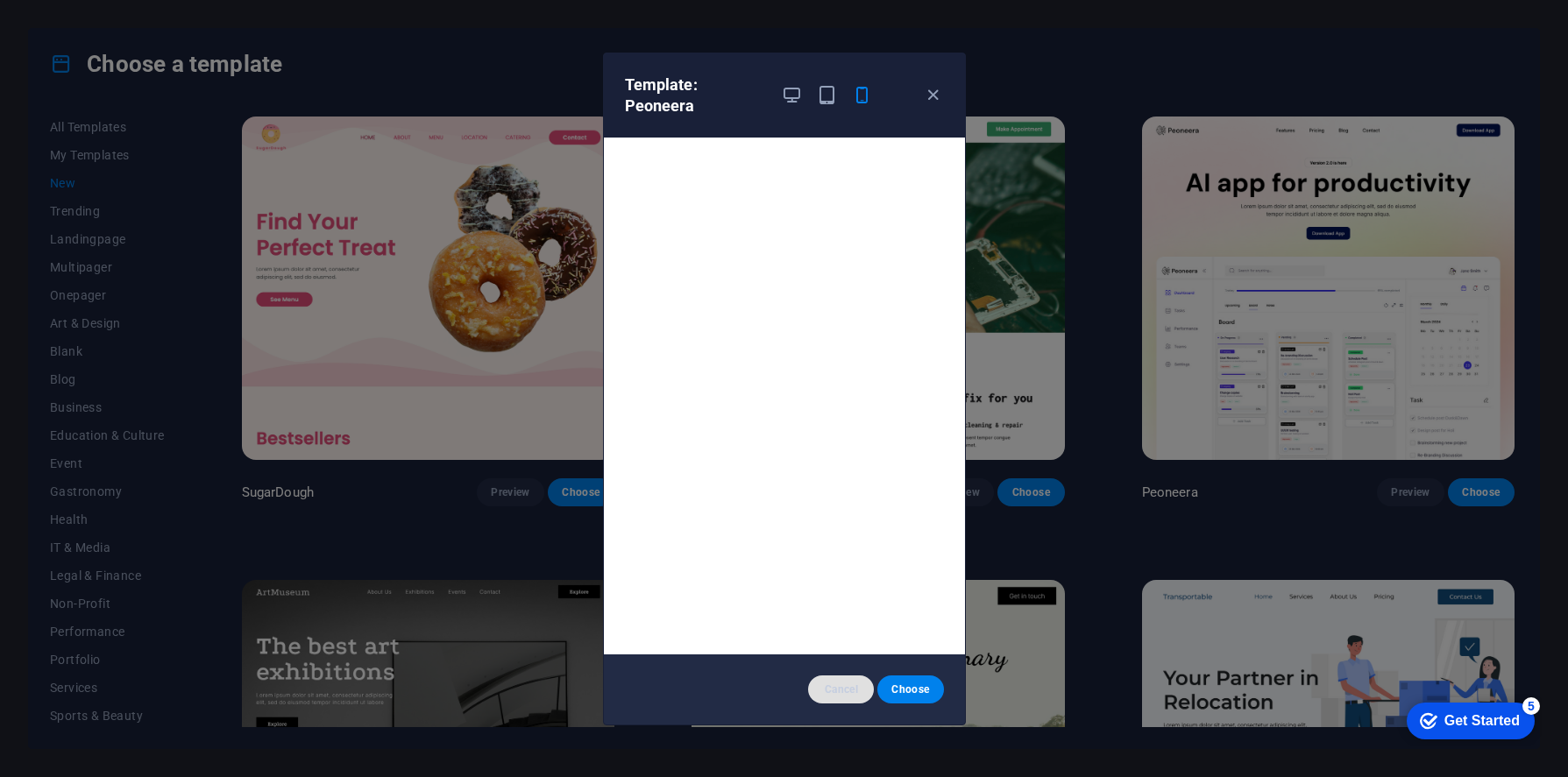
click at [850, 687] on span "Cancel" at bounding box center [841, 689] width 38 height 14
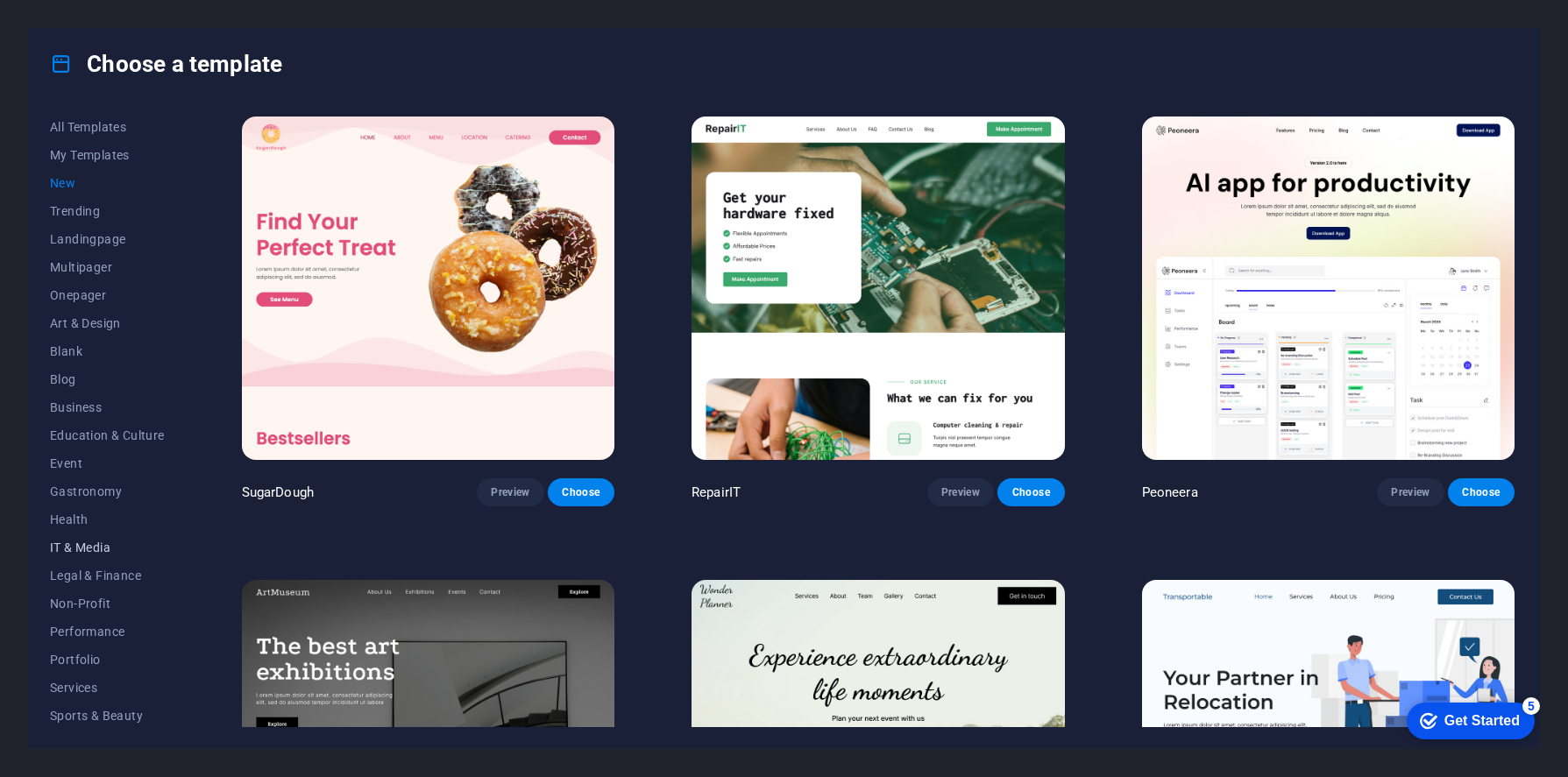
click at [91, 548] on span "IT & Media" at bounding box center [108, 548] width 115 height 14
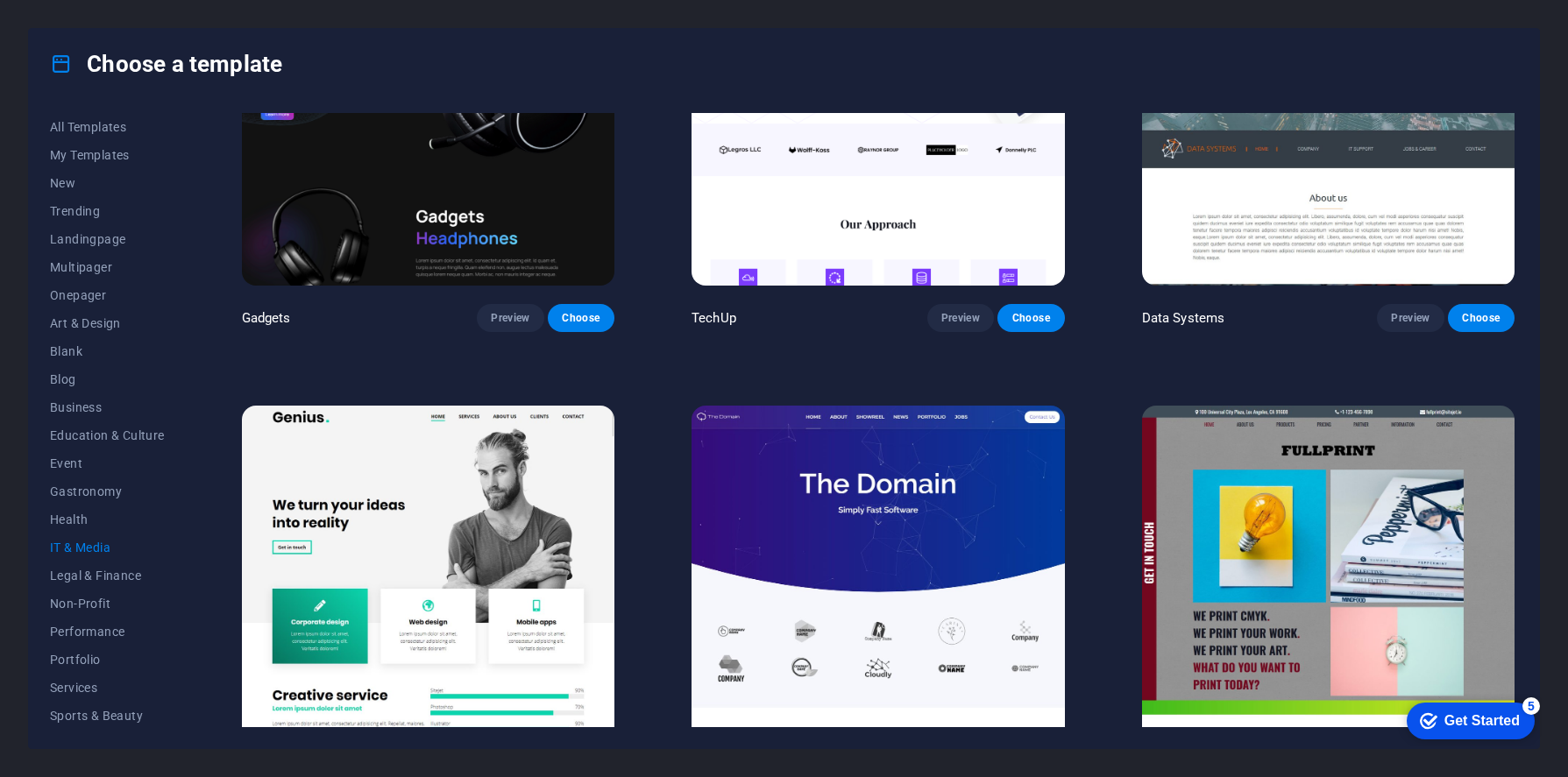
scroll to position [467, 0]
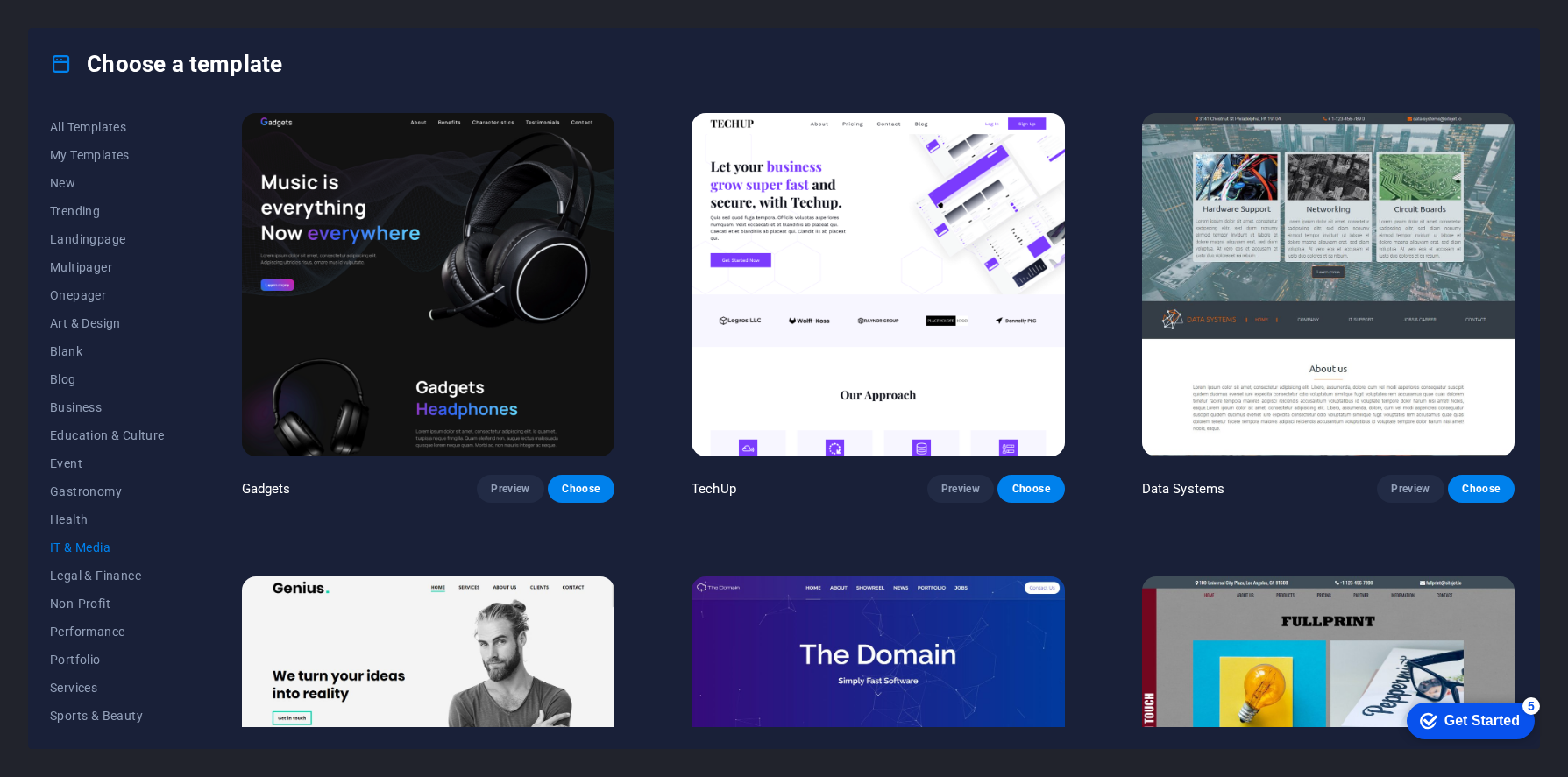
click at [512, 358] on img at bounding box center [428, 284] width 372 height 343
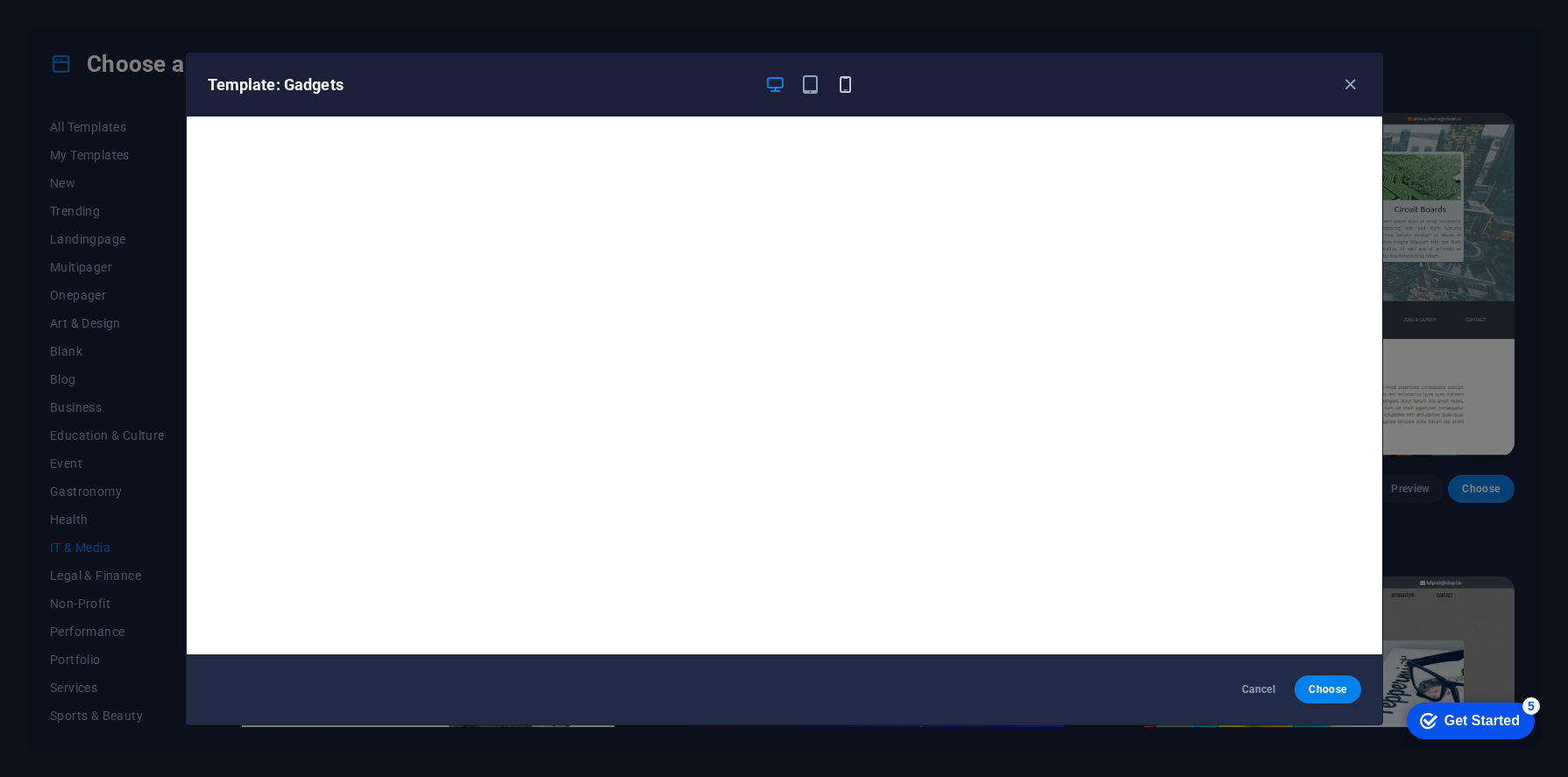
click at [846, 93] on icon "button" at bounding box center [845, 84] width 20 height 20
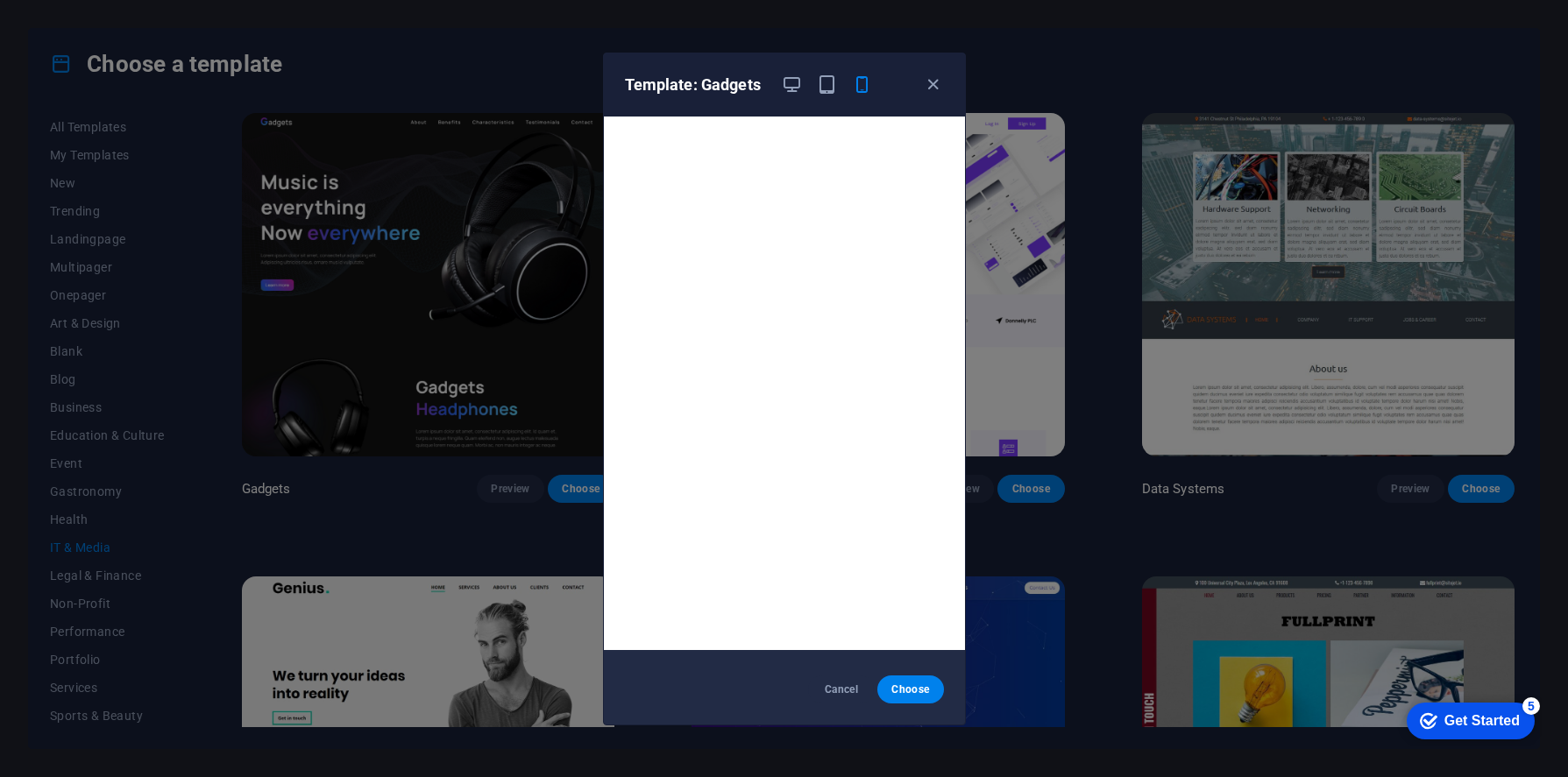
scroll to position [4, 0]
click at [848, 694] on span "Cancel" at bounding box center [841, 689] width 38 height 14
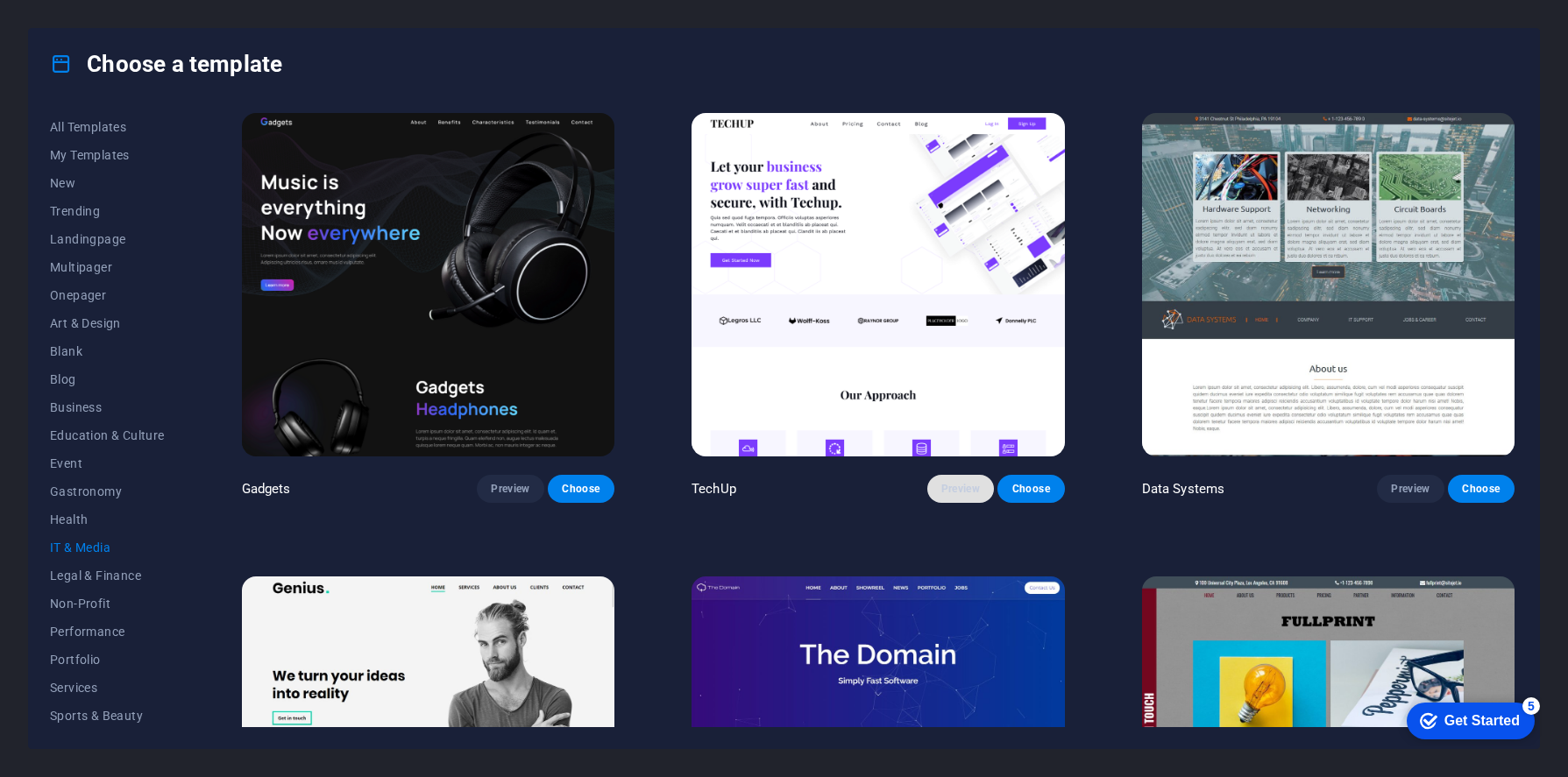
click at [952, 490] on span "Preview" at bounding box center [960, 489] width 39 height 14
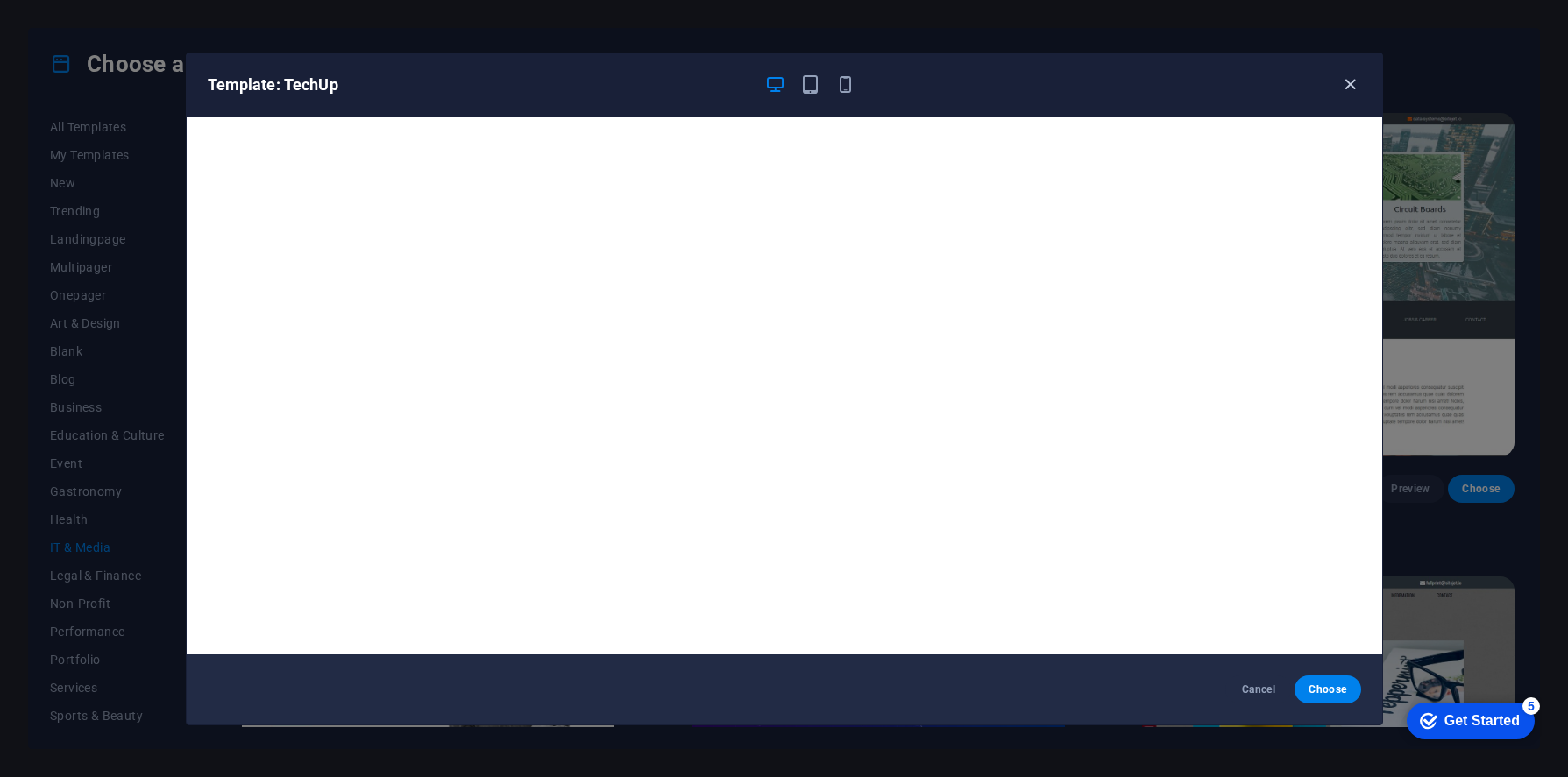
click at [1355, 88] on icon "button" at bounding box center [1350, 84] width 20 height 20
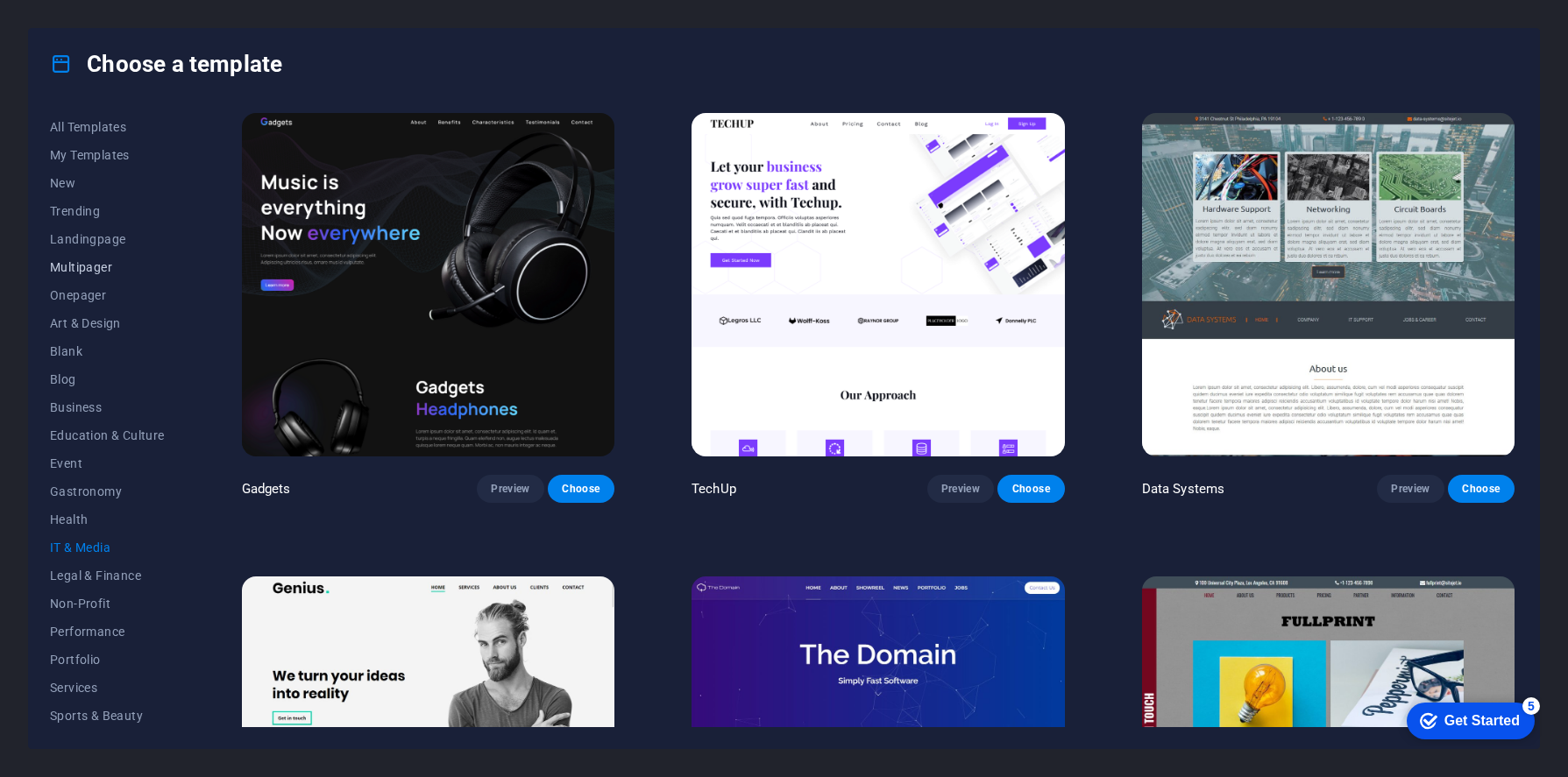
click at [97, 265] on span "Multipager" at bounding box center [108, 267] width 115 height 14
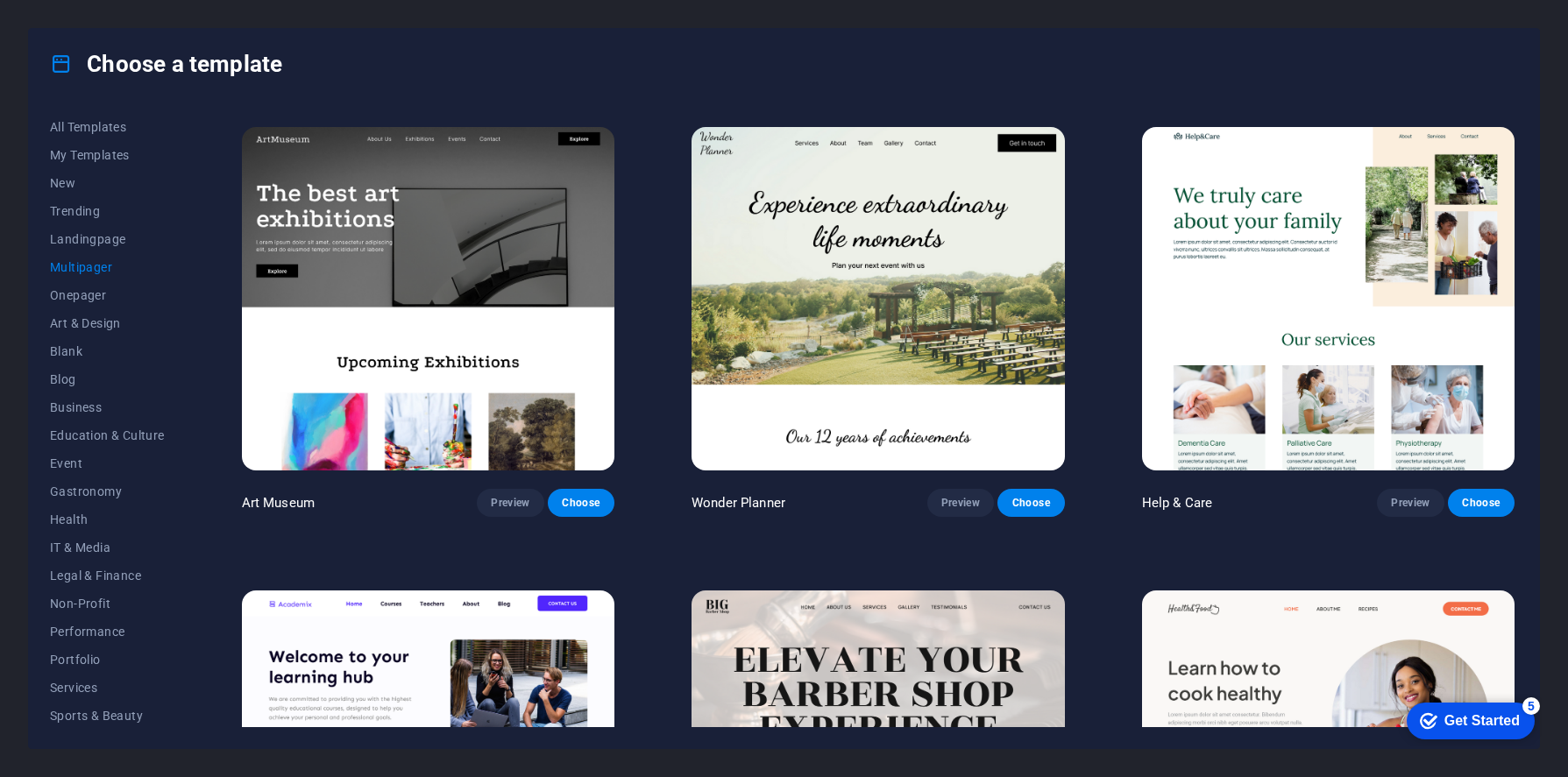
scroll to position [439, 0]
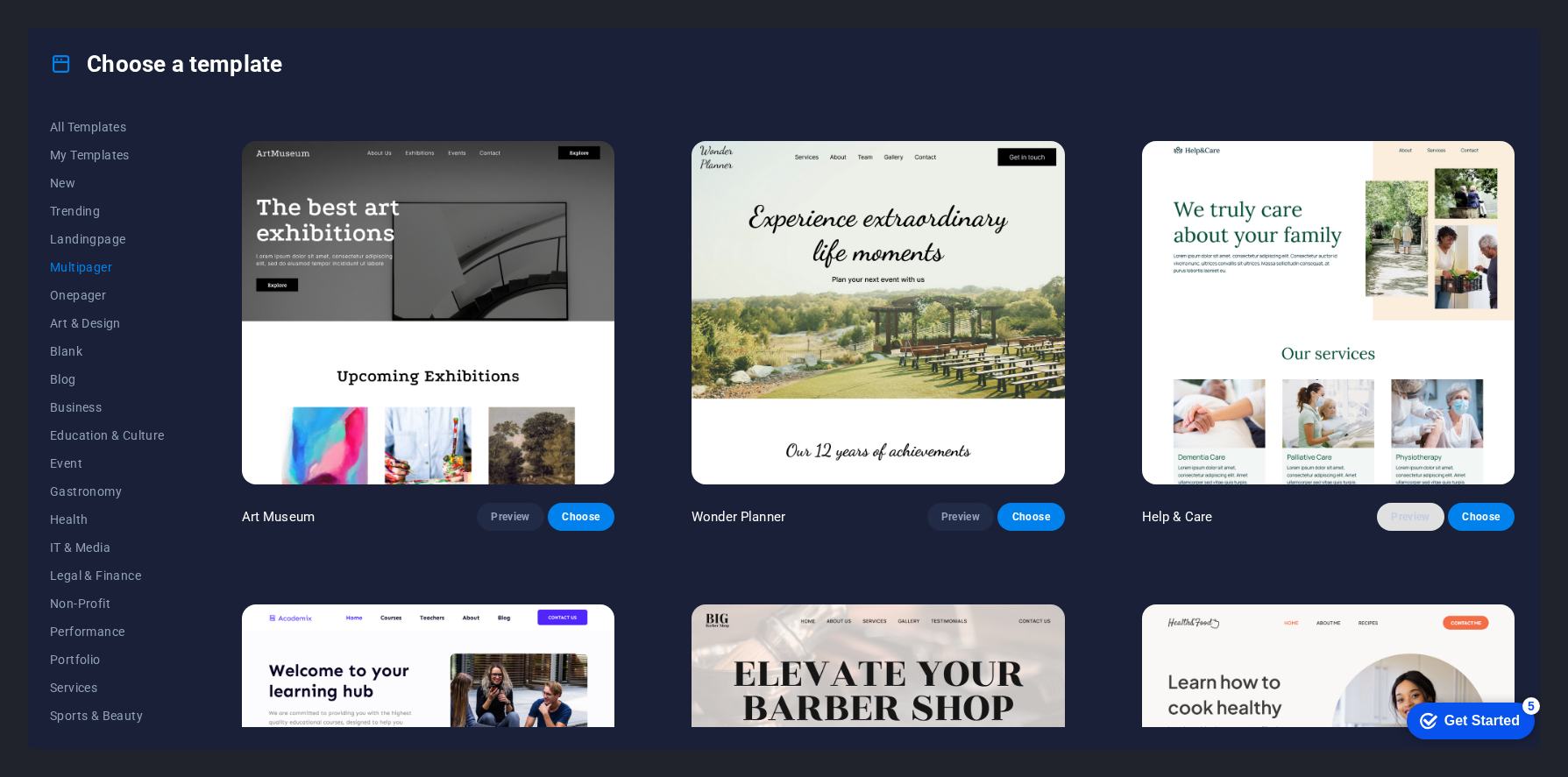
click at [1429, 518] on button "Preview" at bounding box center [1410, 516] width 66 height 28
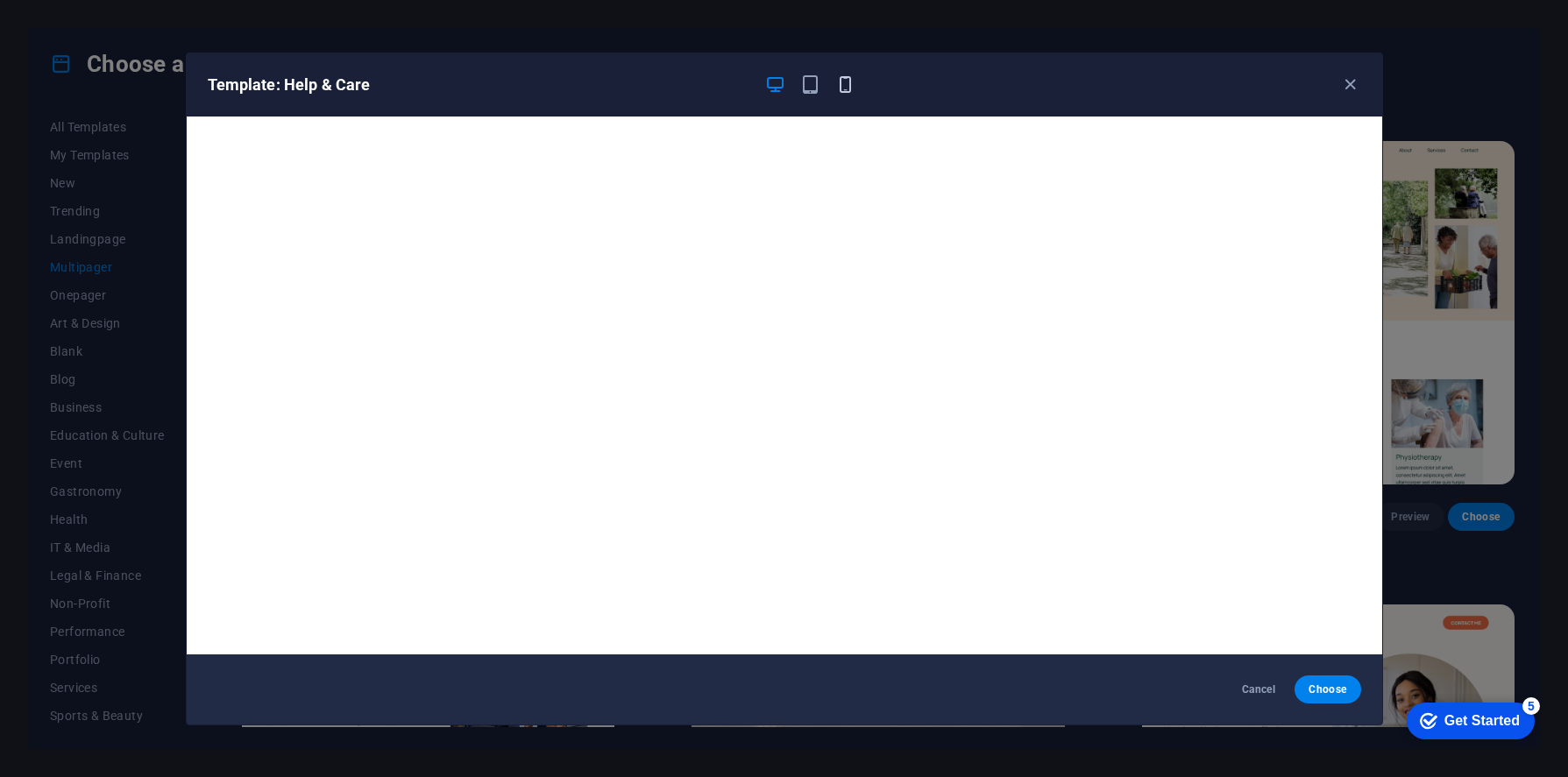
click at [845, 88] on icon "button" at bounding box center [845, 84] width 20 height 20
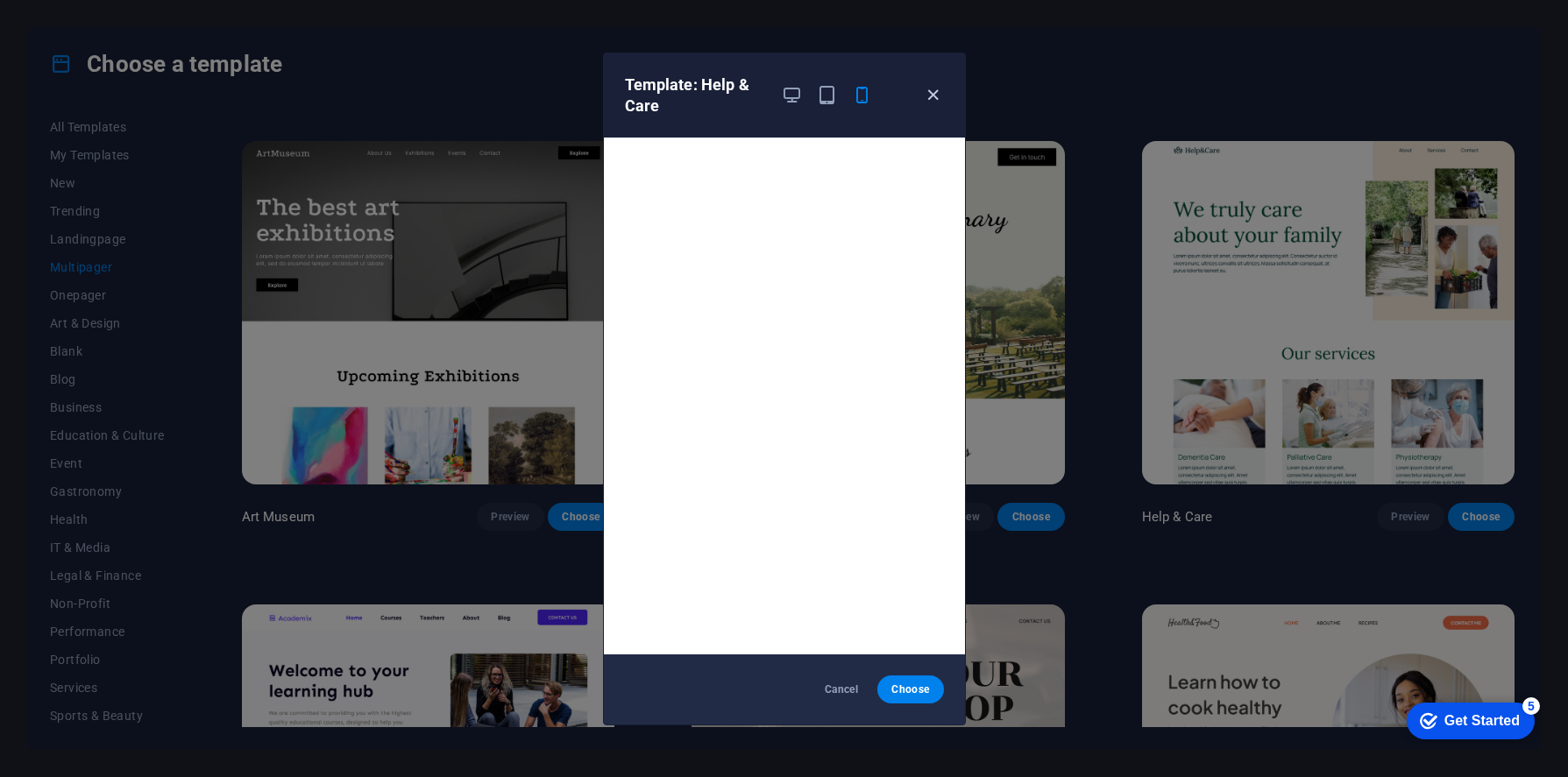
click at [936, 104] on icon "button" at bounding box center [932, 95] width 20 height 20
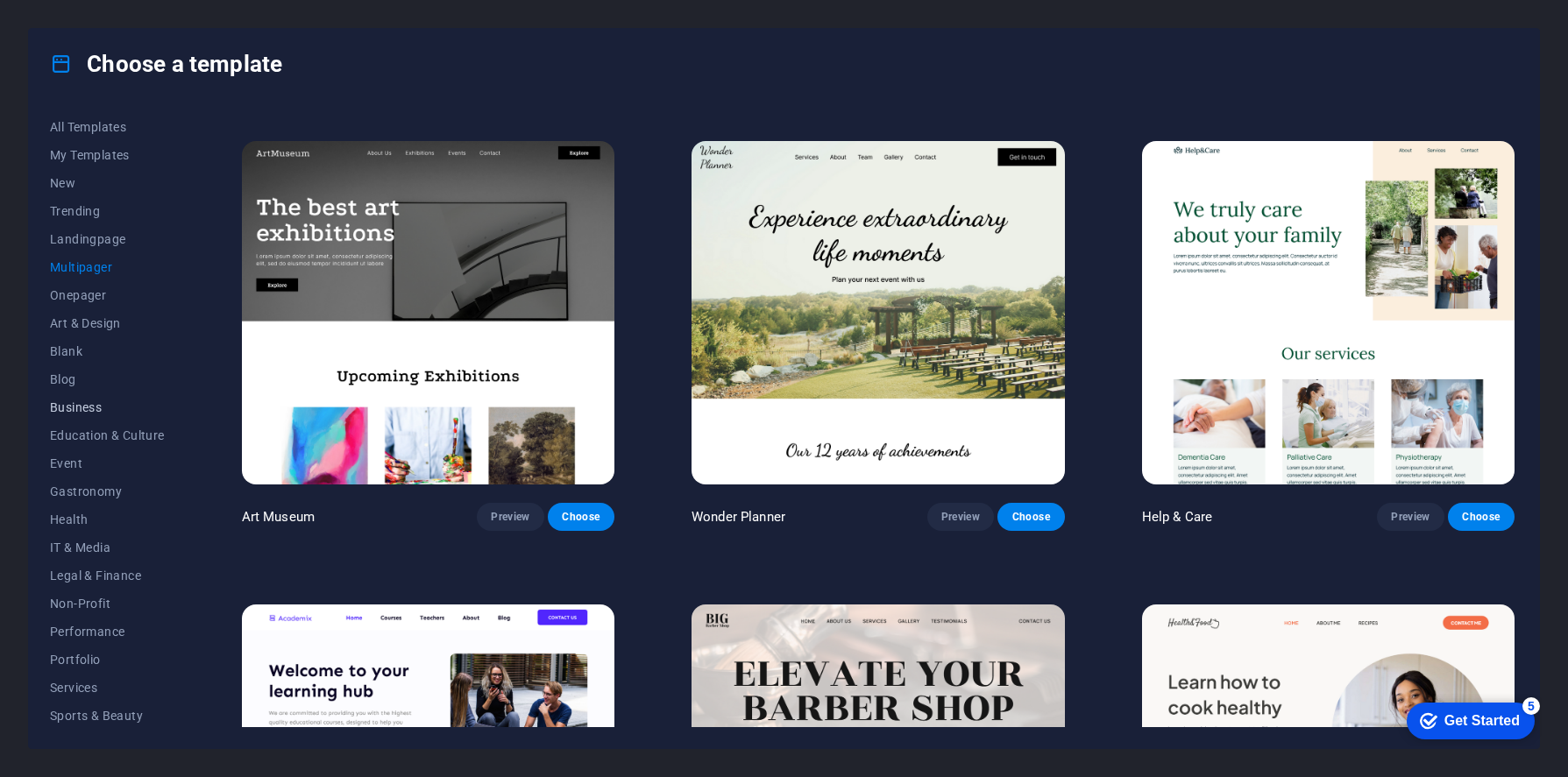
click at [80, 410] on span "Business" at bounding box center [108, 408] width 115 height 14
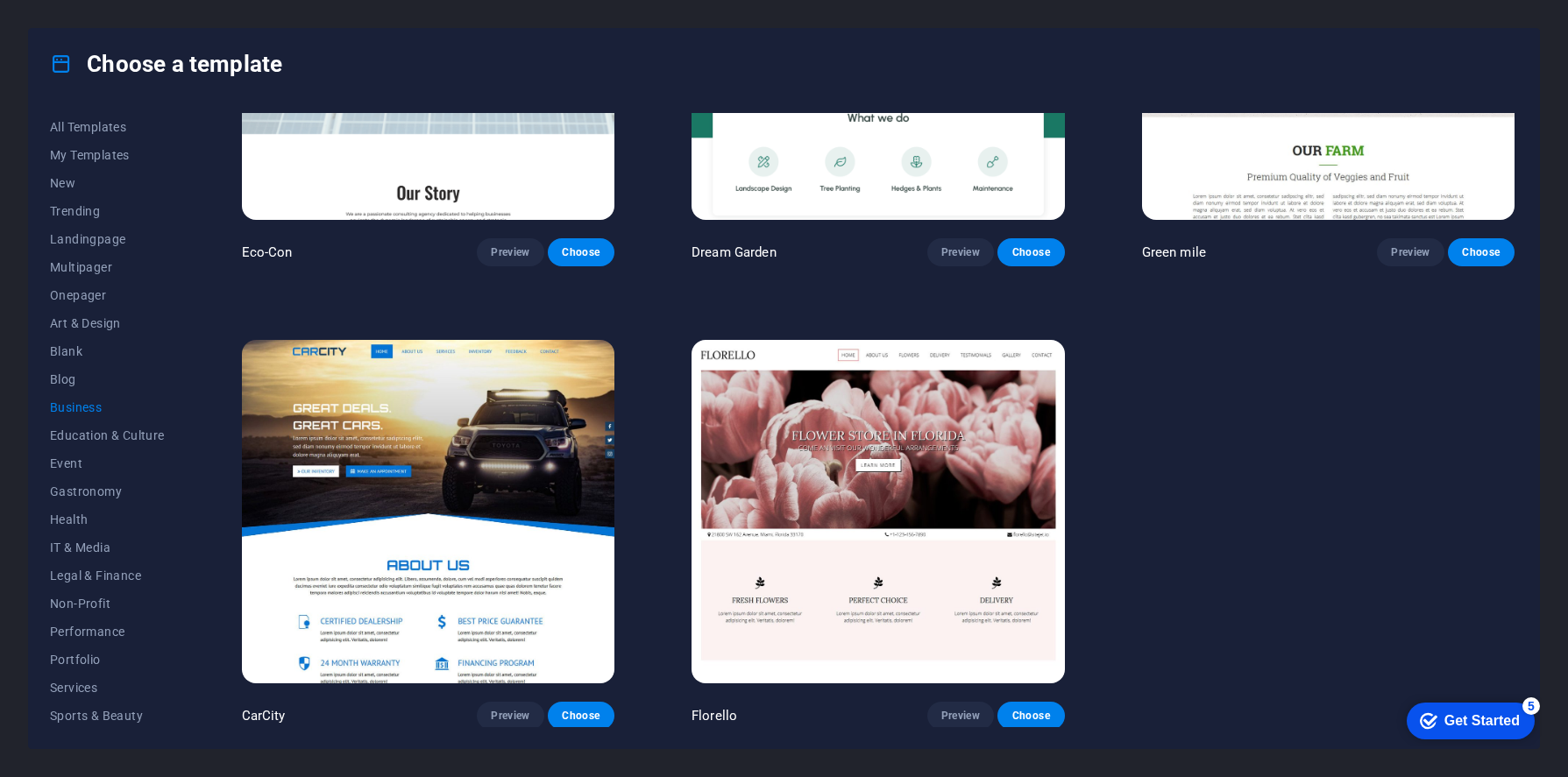
scroll to position [239, 0]
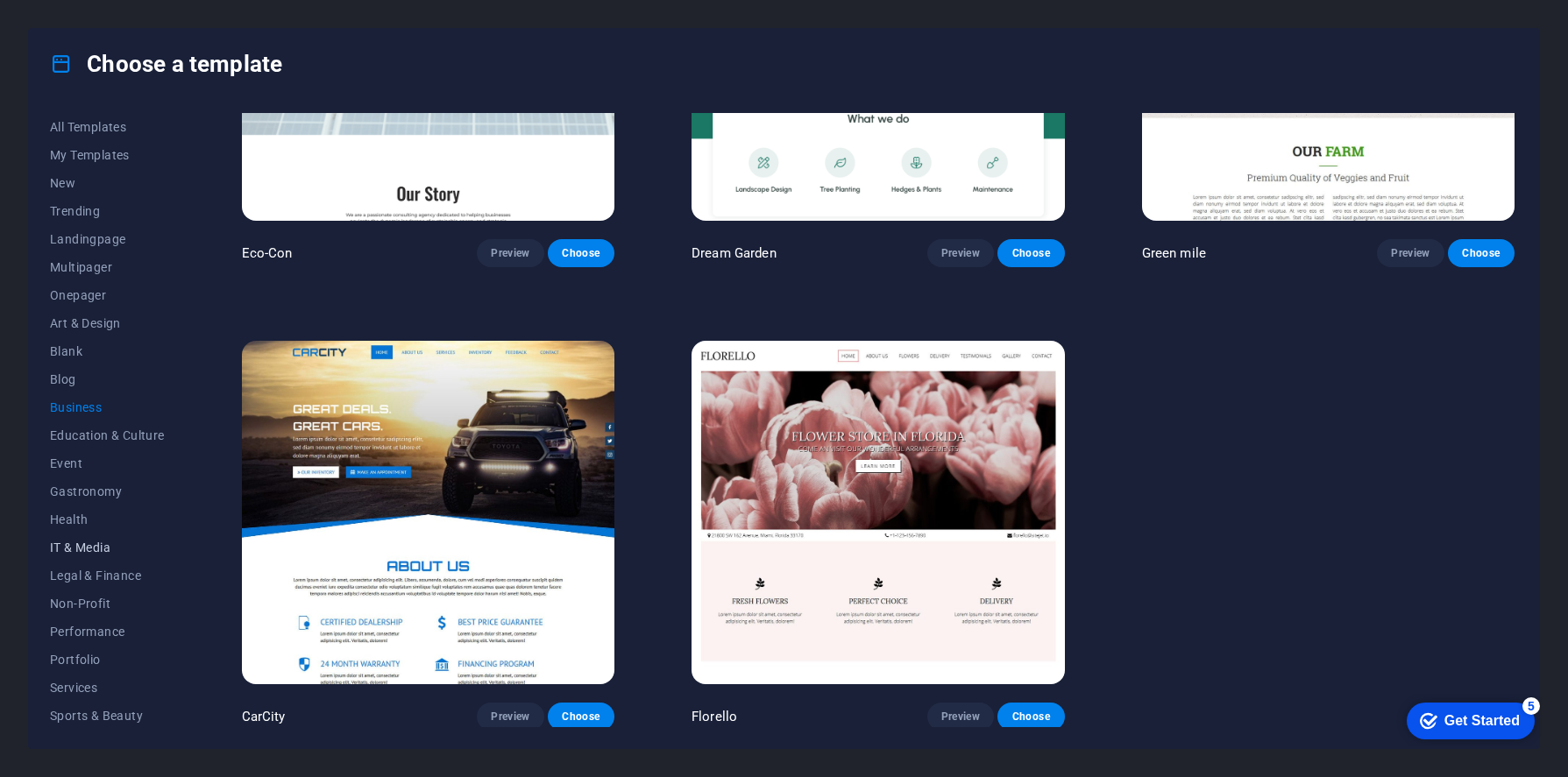
click at [86, 543] on span "IT & Media" at bounding box center [108, 548] width 115 height 14
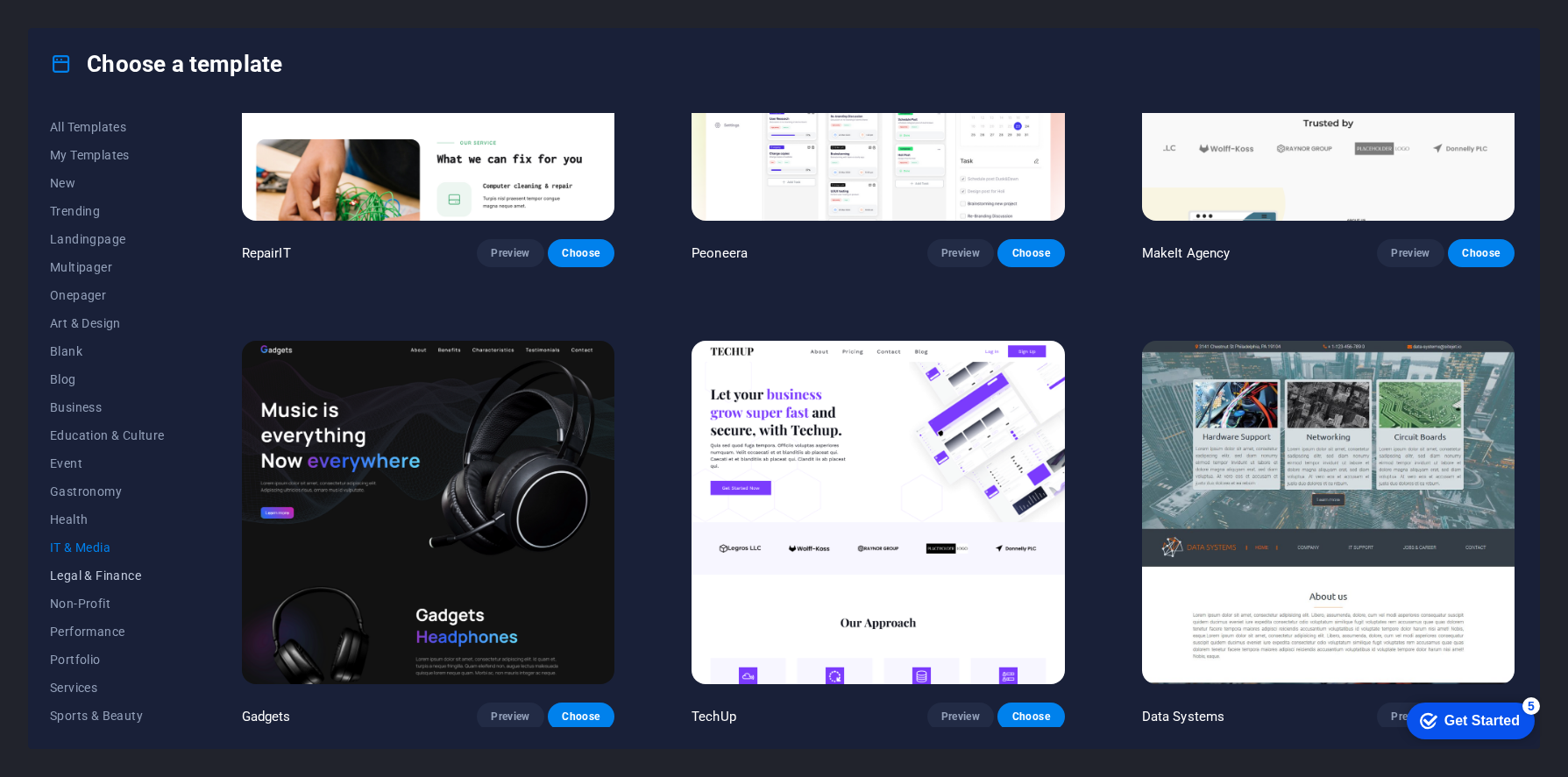
click at [95, 574] on span "Legal & Finance" at bounding box center [108, 575] width 115 height 14
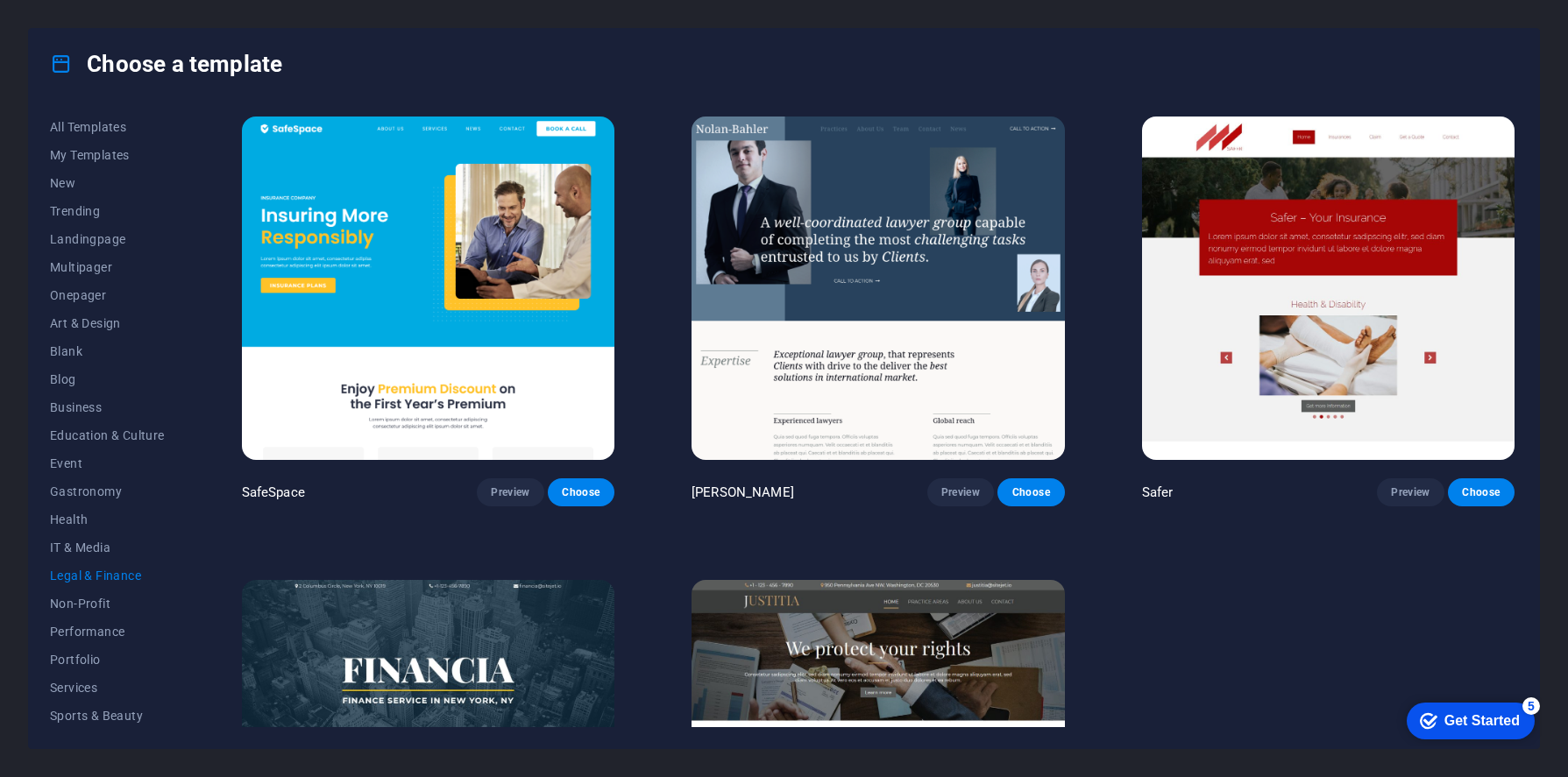
scroll to position [0, 0]
click at [88, 629] on span "Performance" at bounding box center [108, 632] width 115 height 14
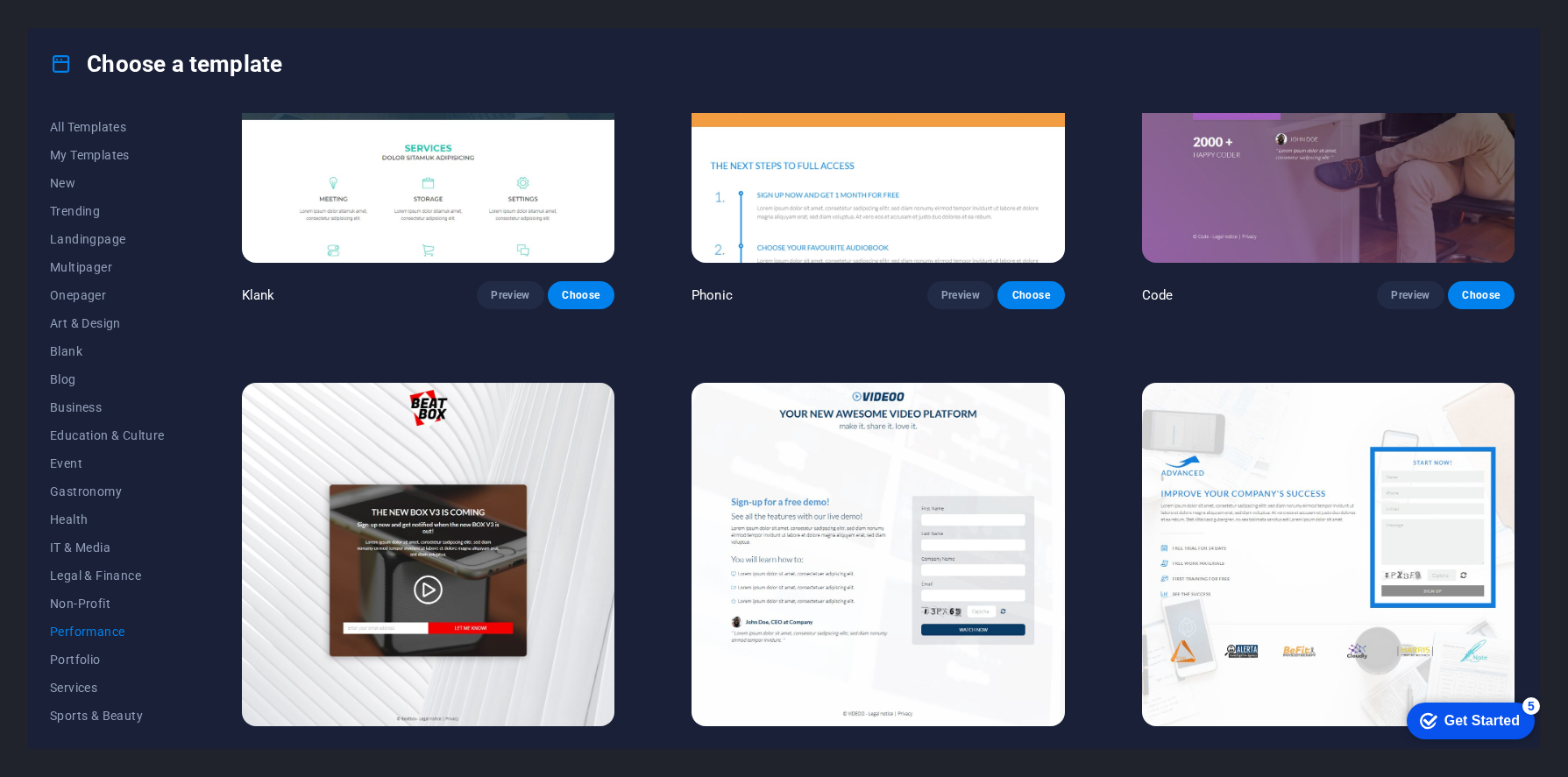
scroll to position [196, 0]
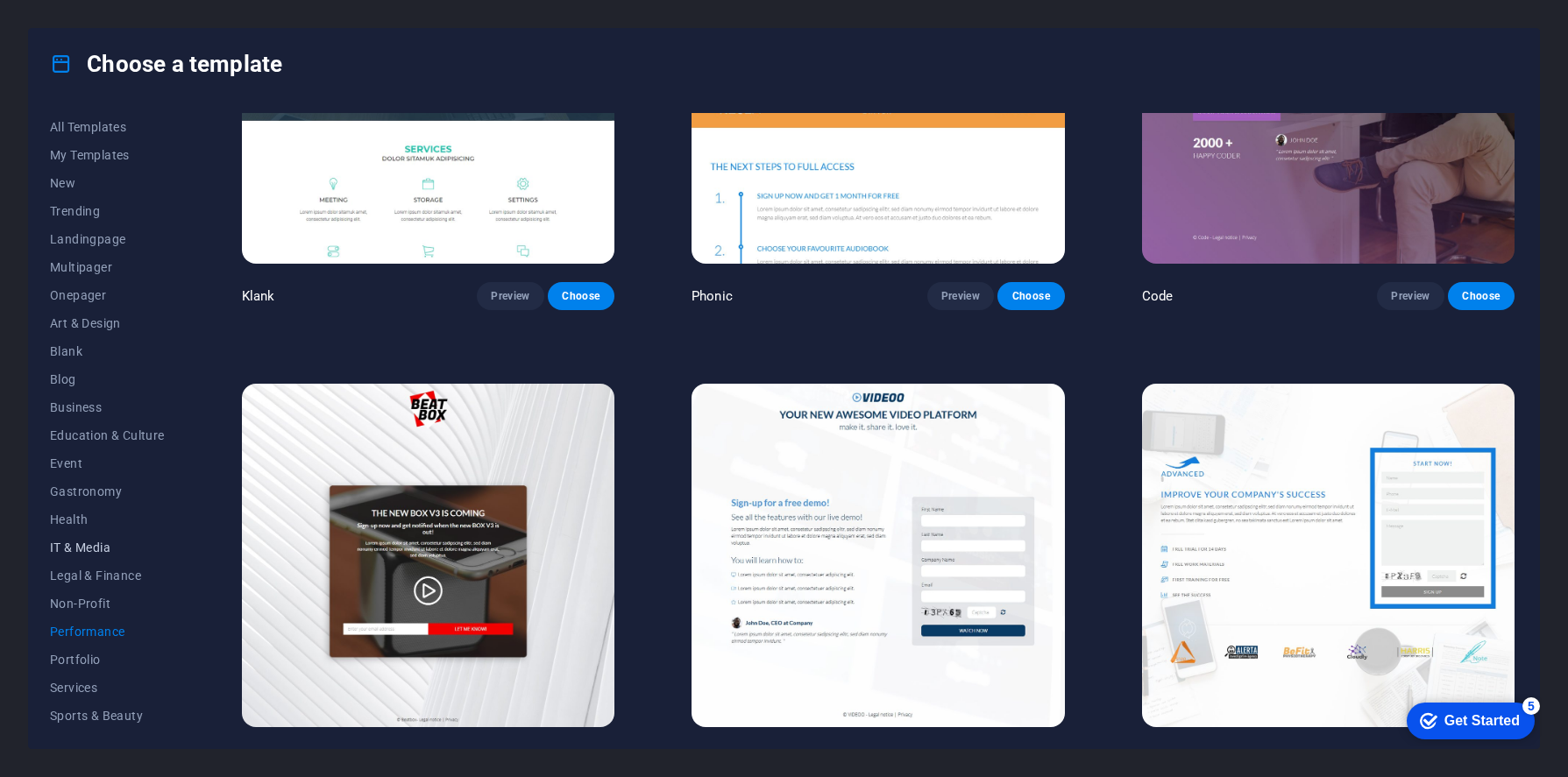
click at [94, 541] on span "IT & Media" at bounding box center [108, 548] width 115 height 14
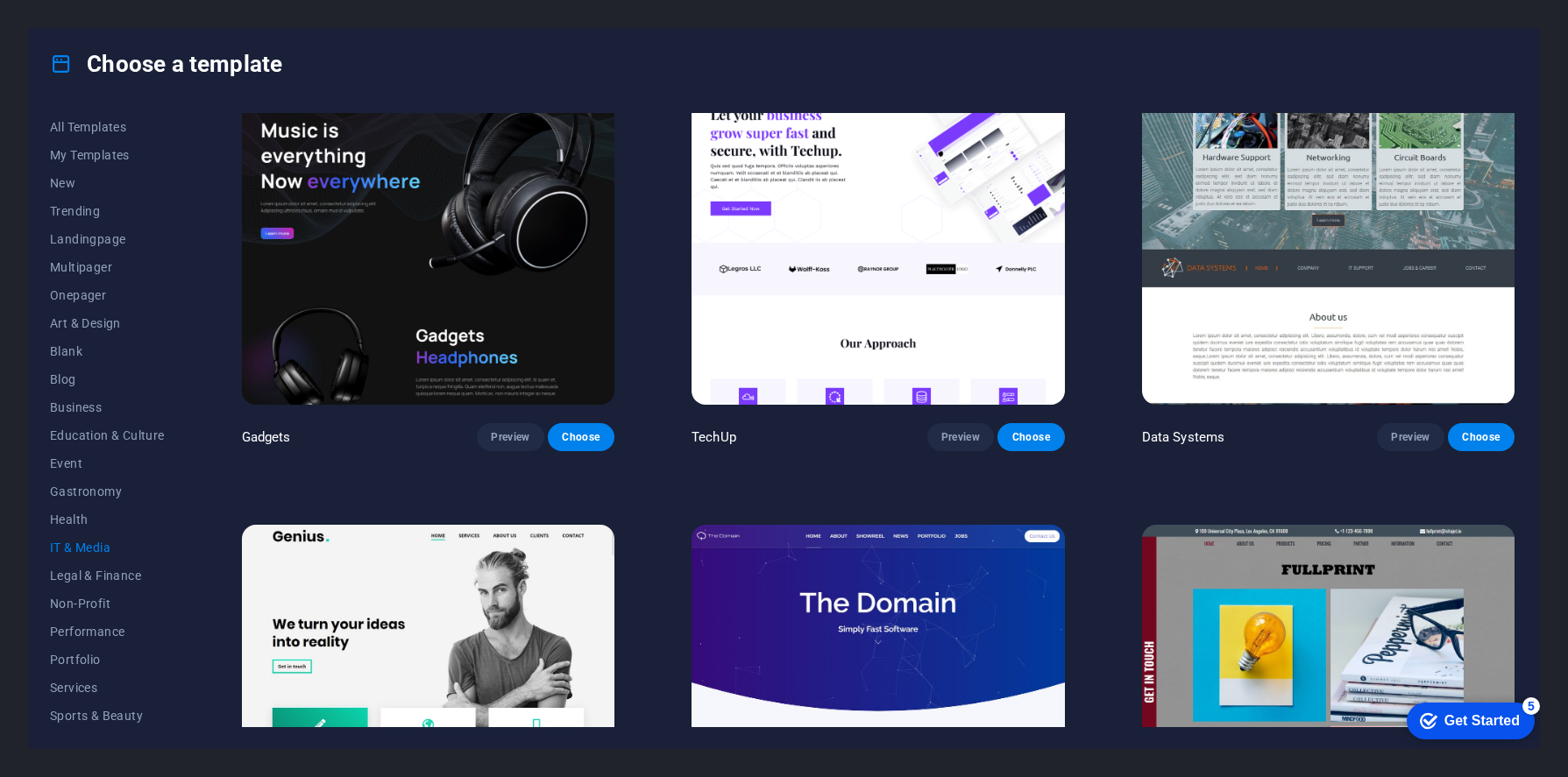
scroll to position [516, 0]
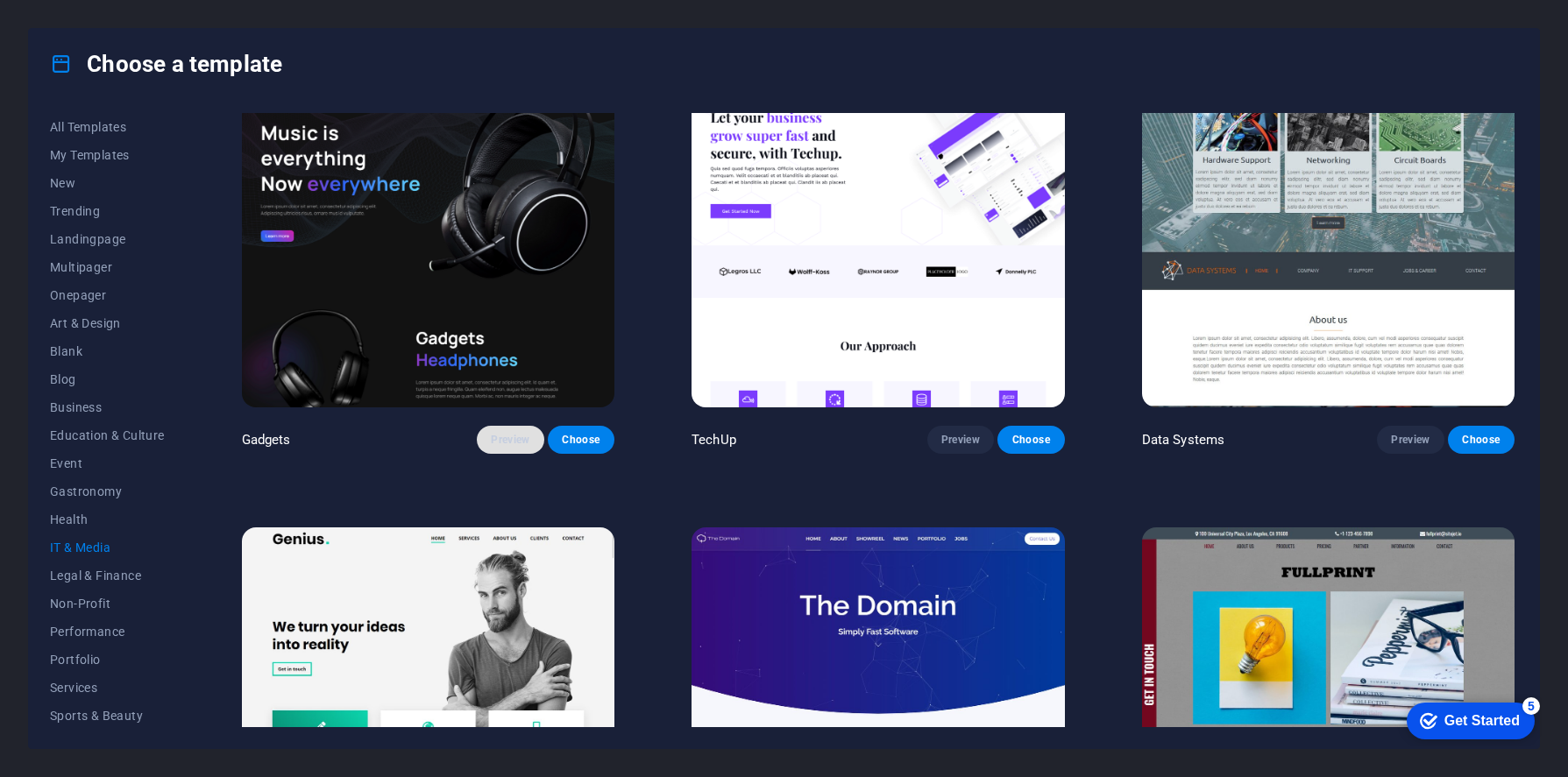
click at [522, 433] on span "Preview" at bounding box center [509, 440] width 39 height 14
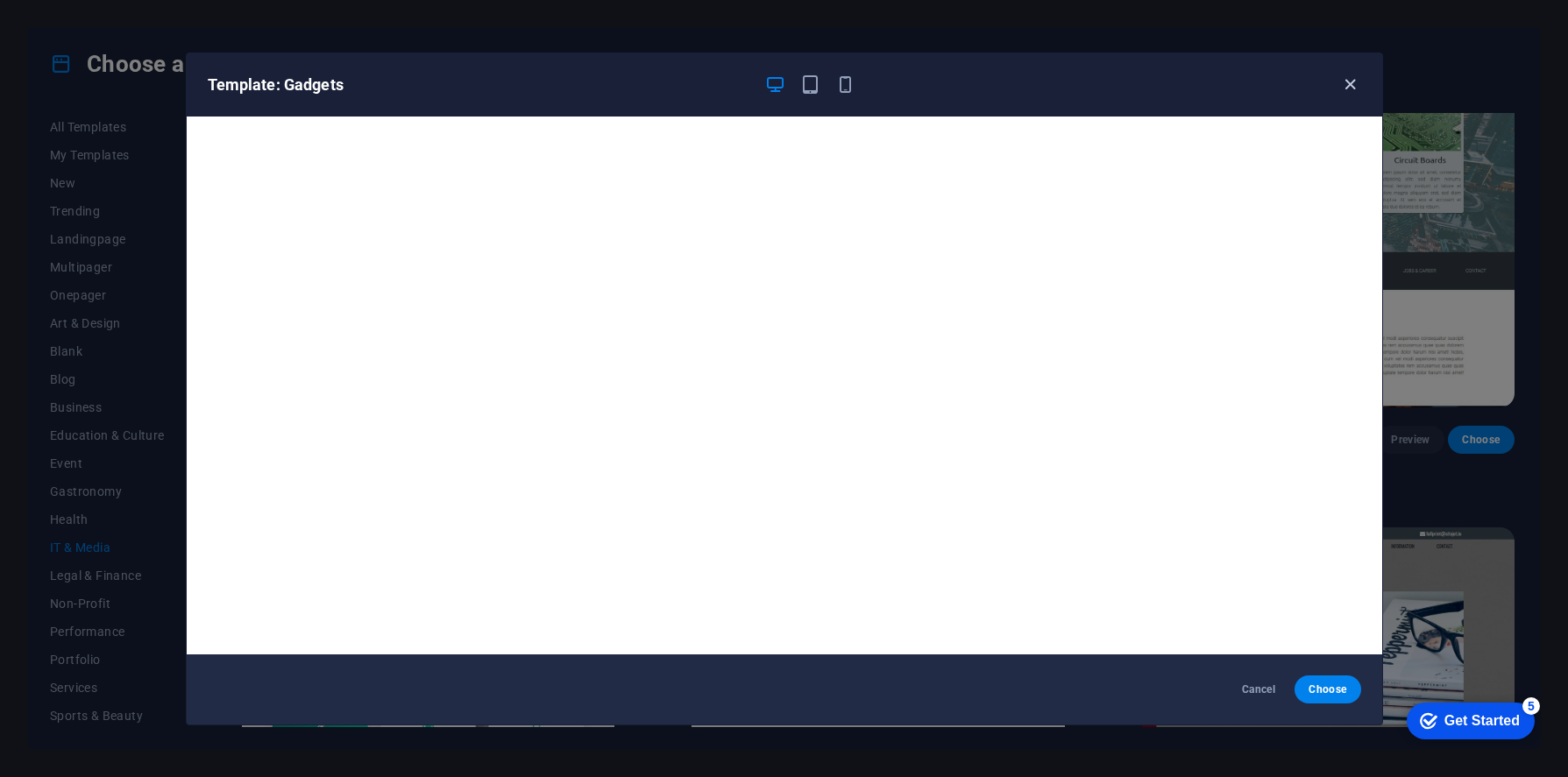
click at [1353, 82] on icon "button" at bounding box center [1350, 84] width 20 height 20
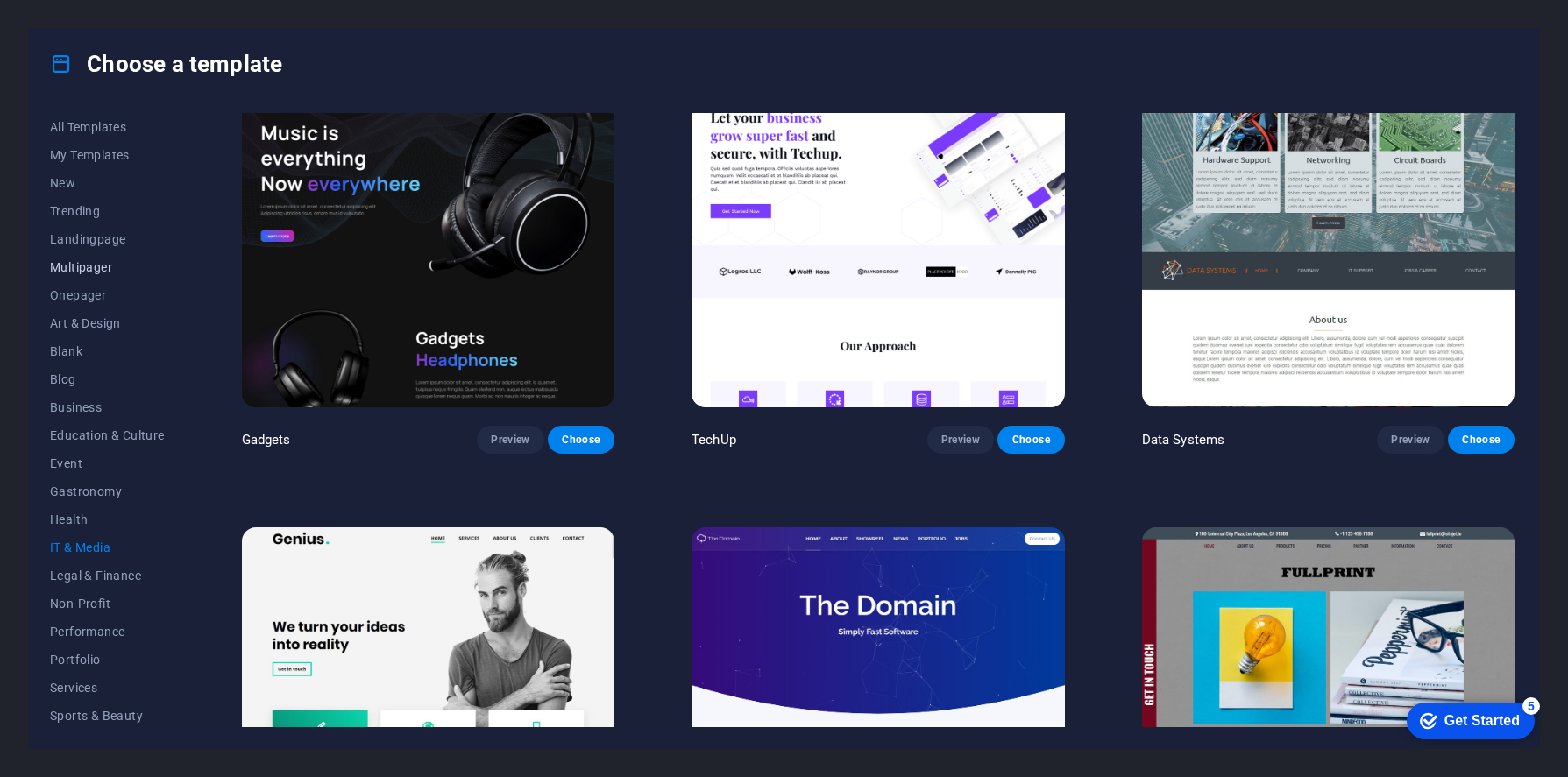
click at [88, 272] on span "Multipager" at bounding box center [108, 267] width 115 height 14
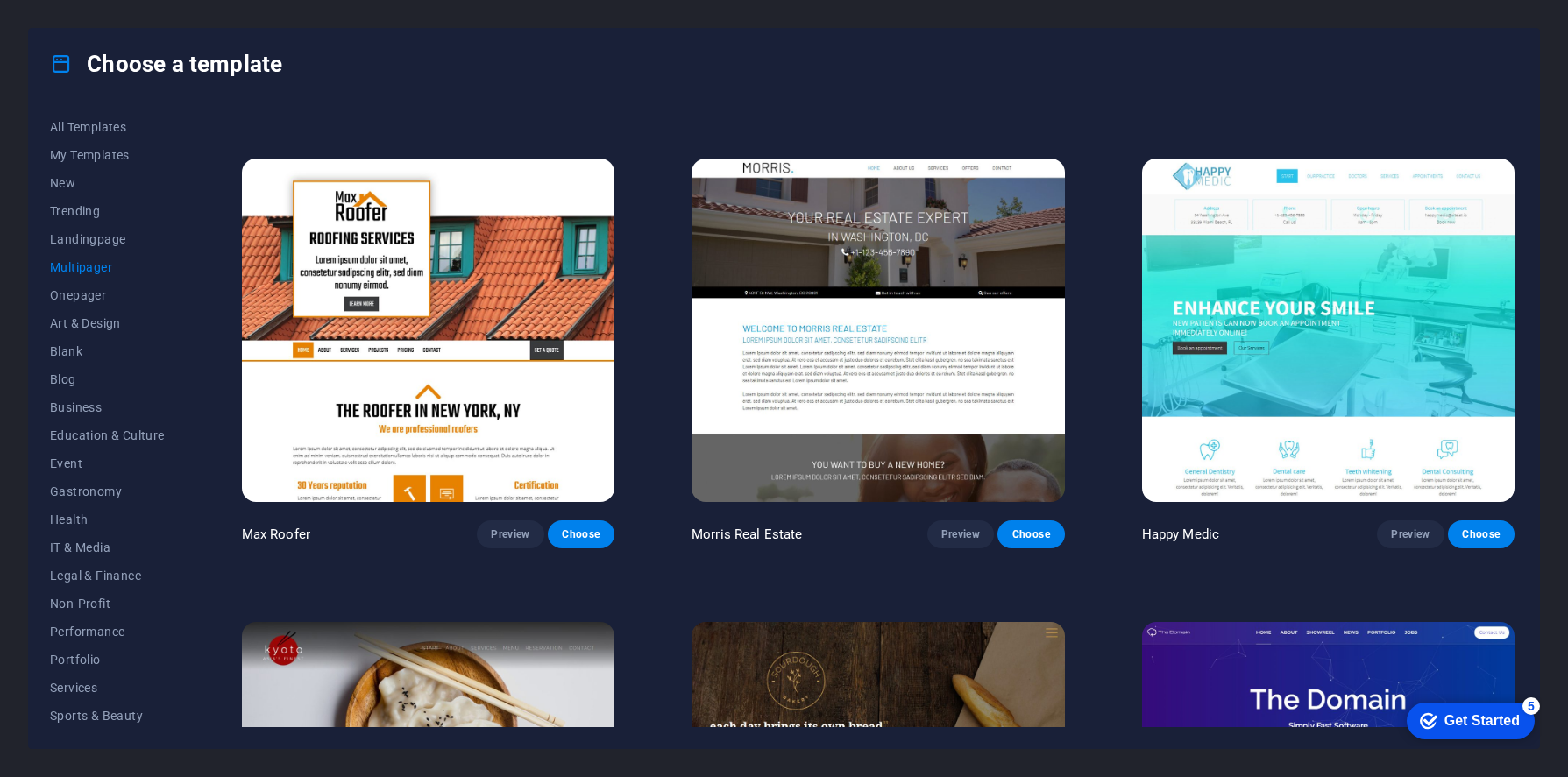
scroll to position [5523, 0]
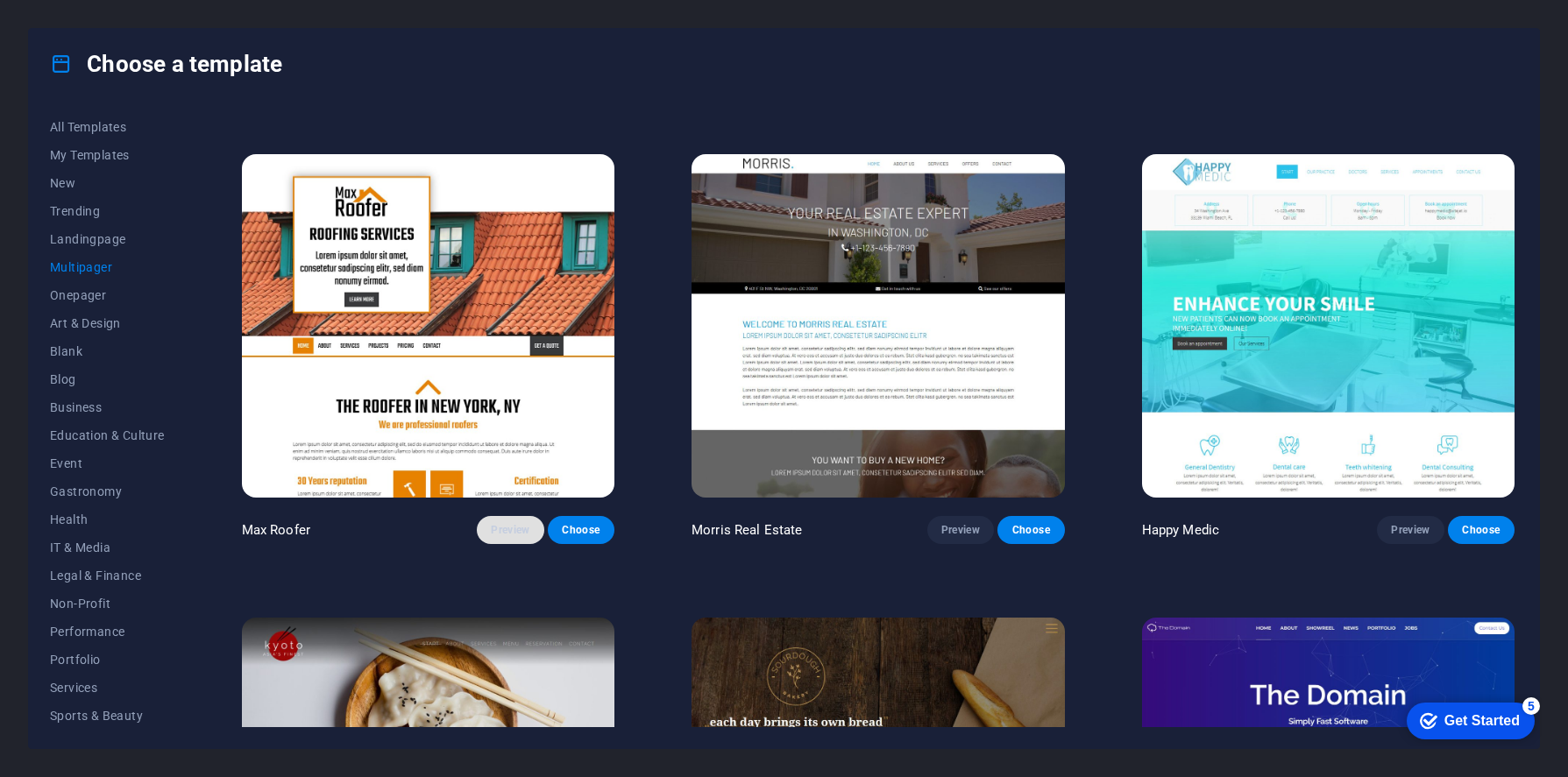
click at [518, 523] on span "Preview" at bounding box center [509, 531] width 39 height 14
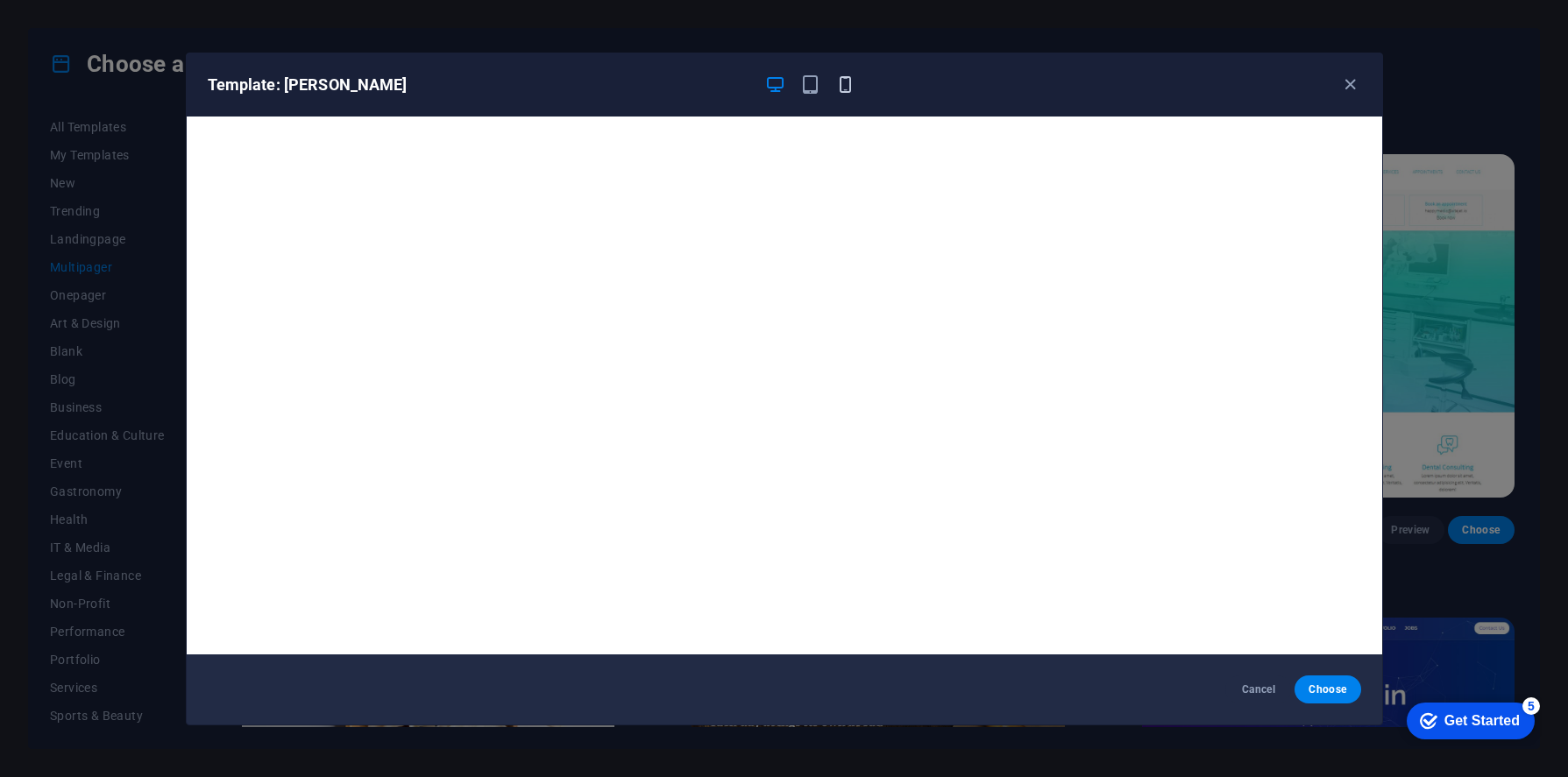
click at [845, 85] on icon "button" at bounding box center [845, 84] width 20 height 20
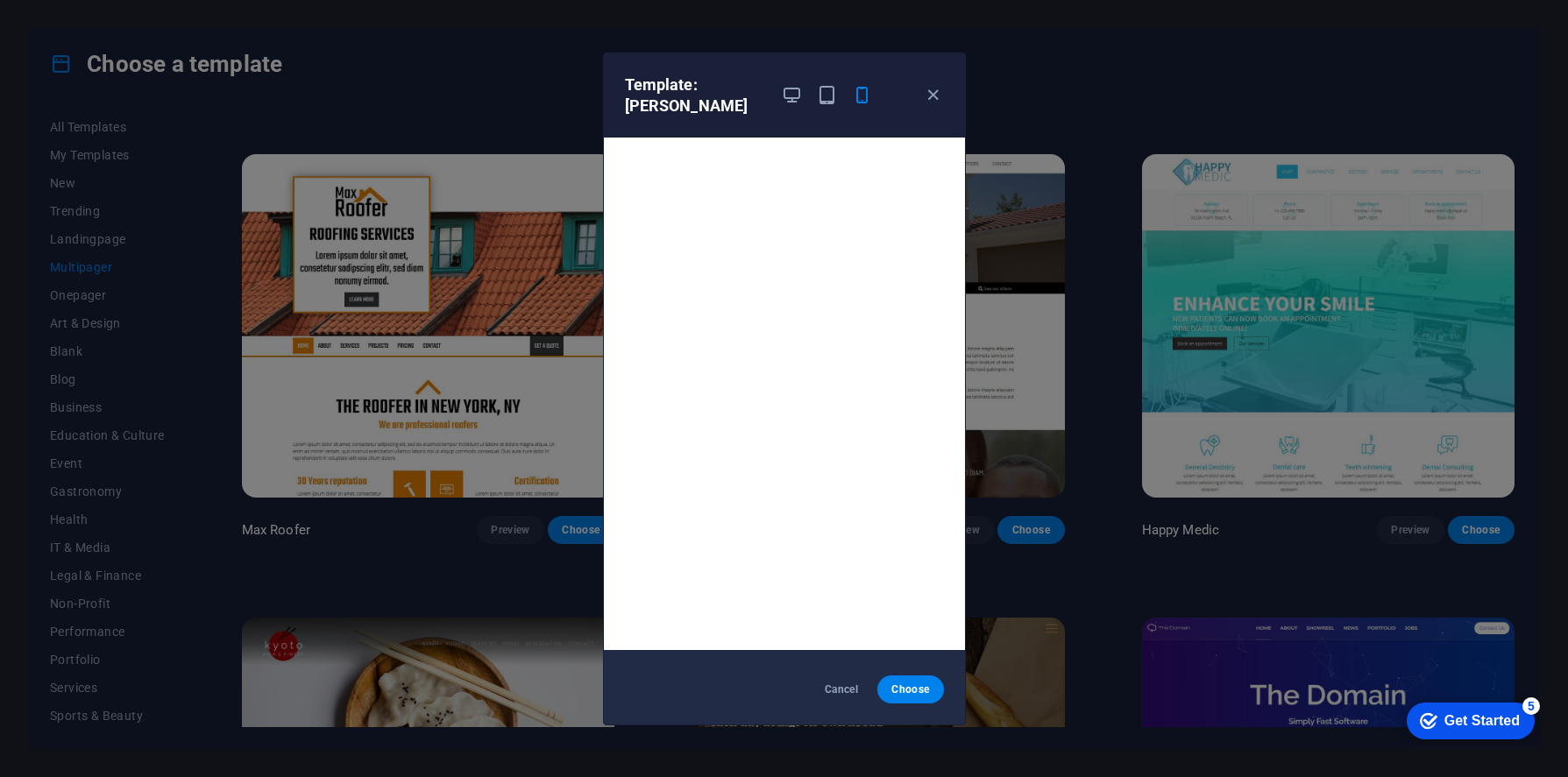
scroll to position [4, 0]
click at [827, 682] on span "Cancel" at bounding box center [841, 689] width 38 height 14
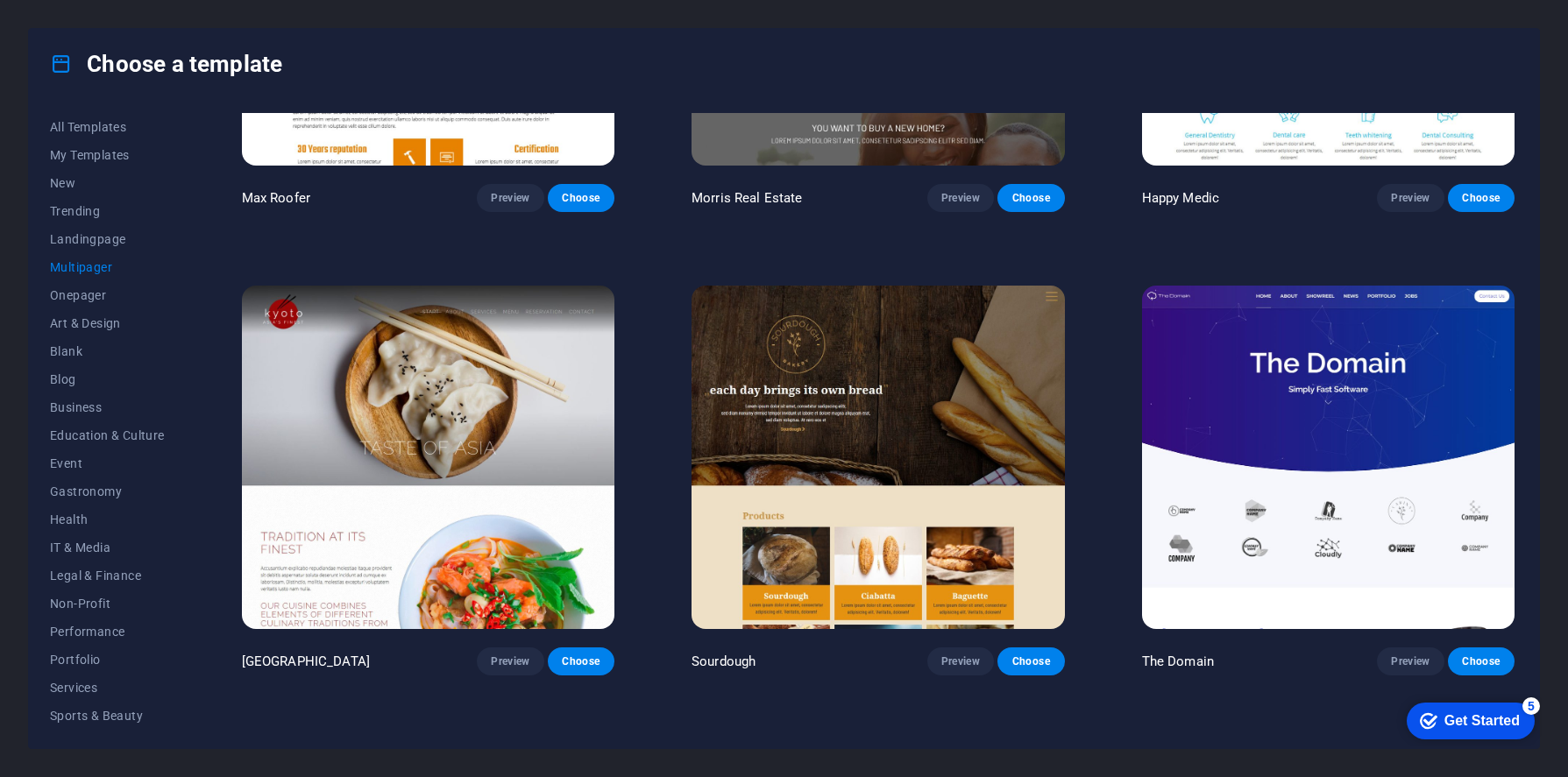
scroll to position [5849, 0]
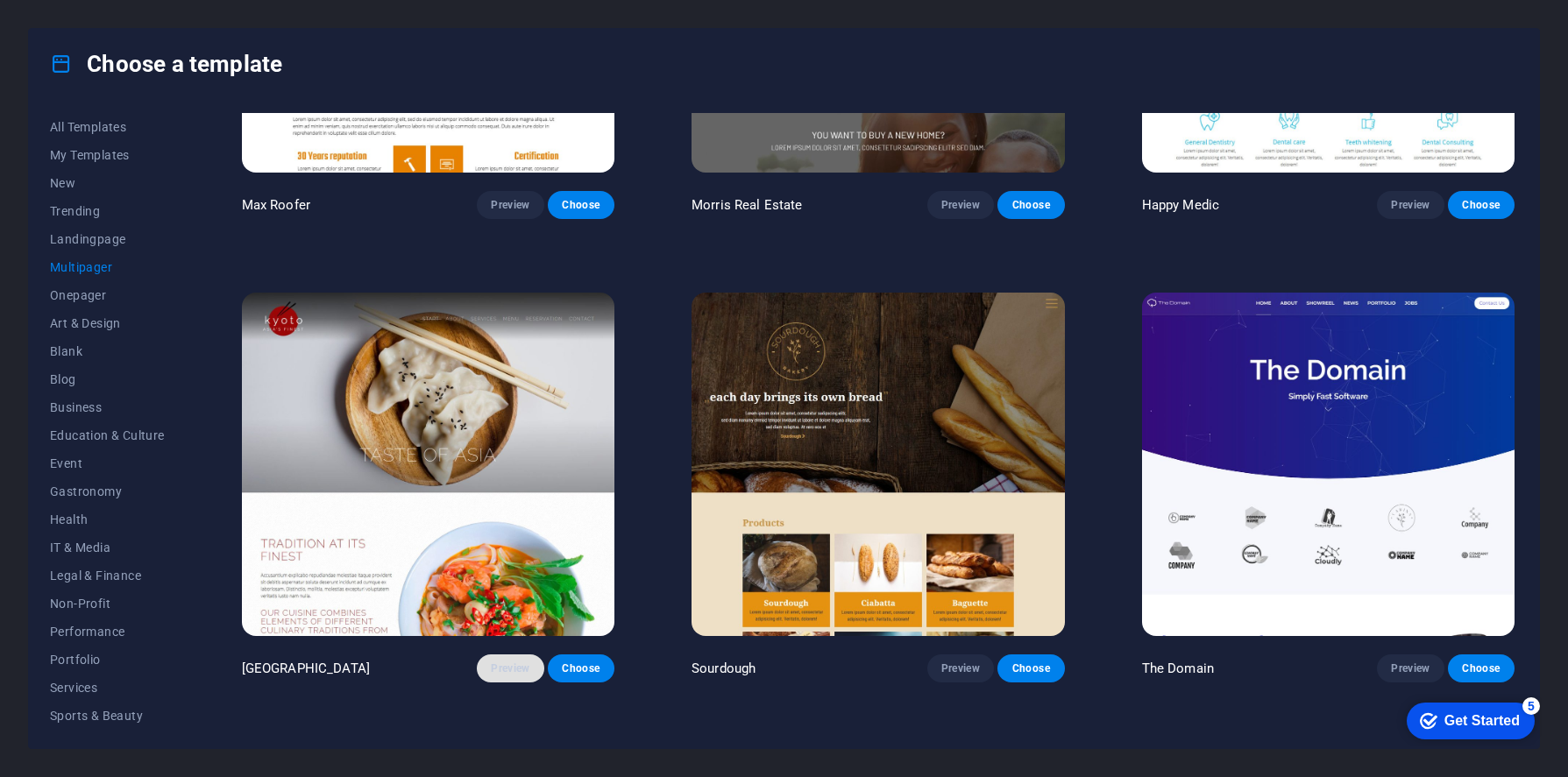
click at [501, 661] on span "Preview" at bounding box center [509, 669] width 39 height 14
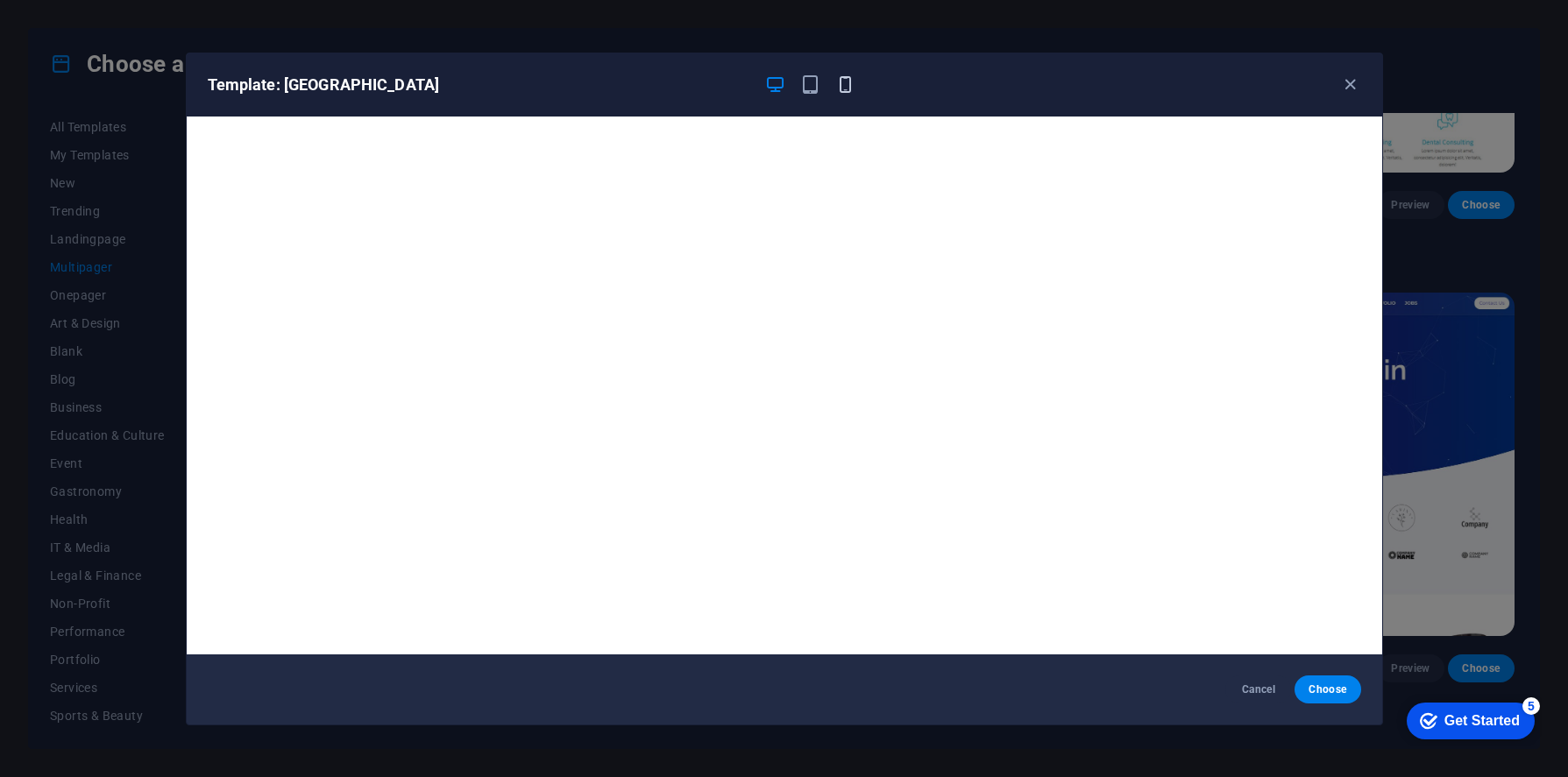
click at [847, 82] on icon "button" at bounding box center [845, 84] width 20 height 20
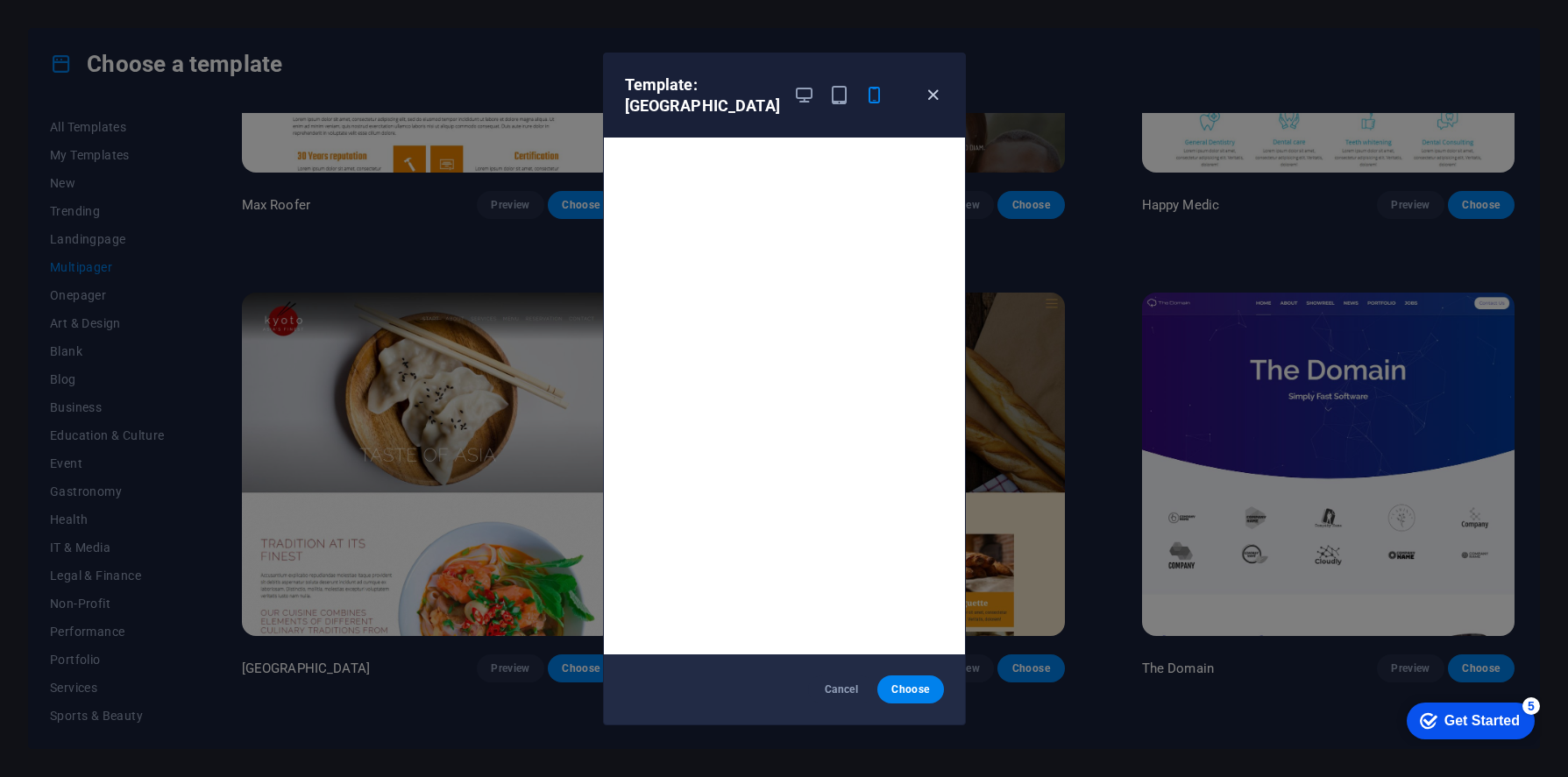
click at [927, 93] on icon "button" at bounding box center [932, 95] width 20 height 20
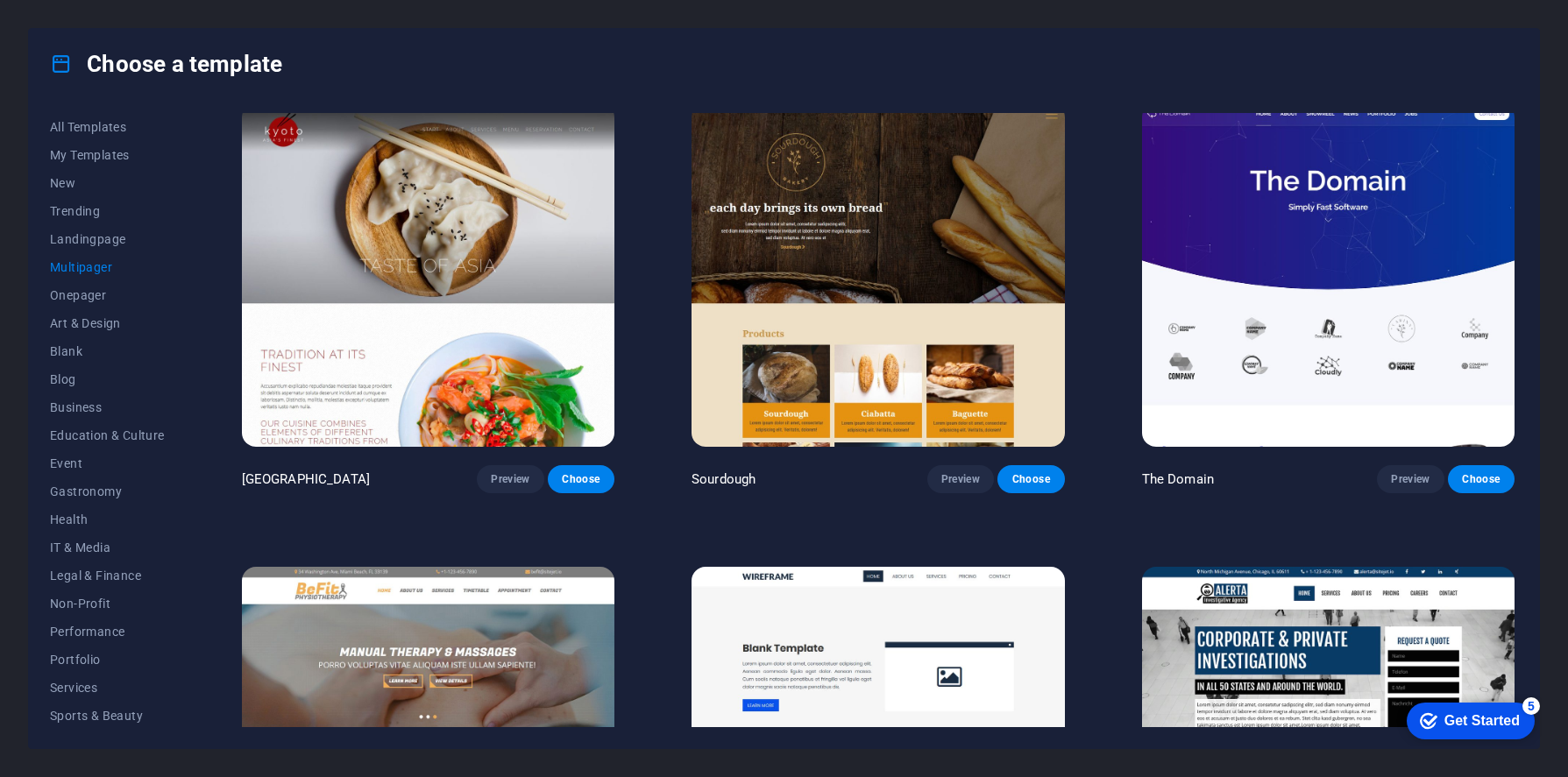
scroll to position [6039, 0]
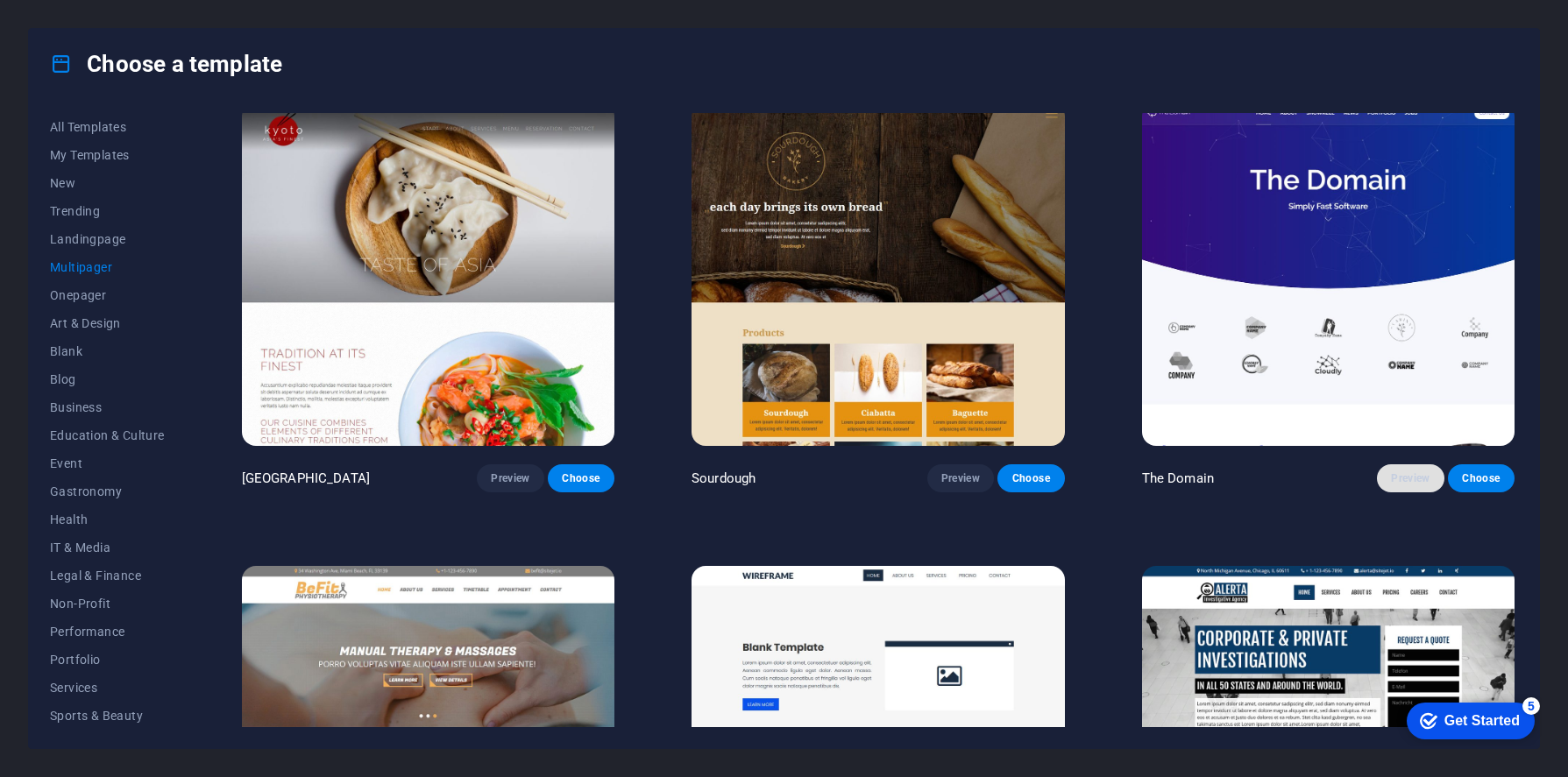
click at [1392, 471] on span "Preview" at bounding box center [1409, 479] width 39 height 14
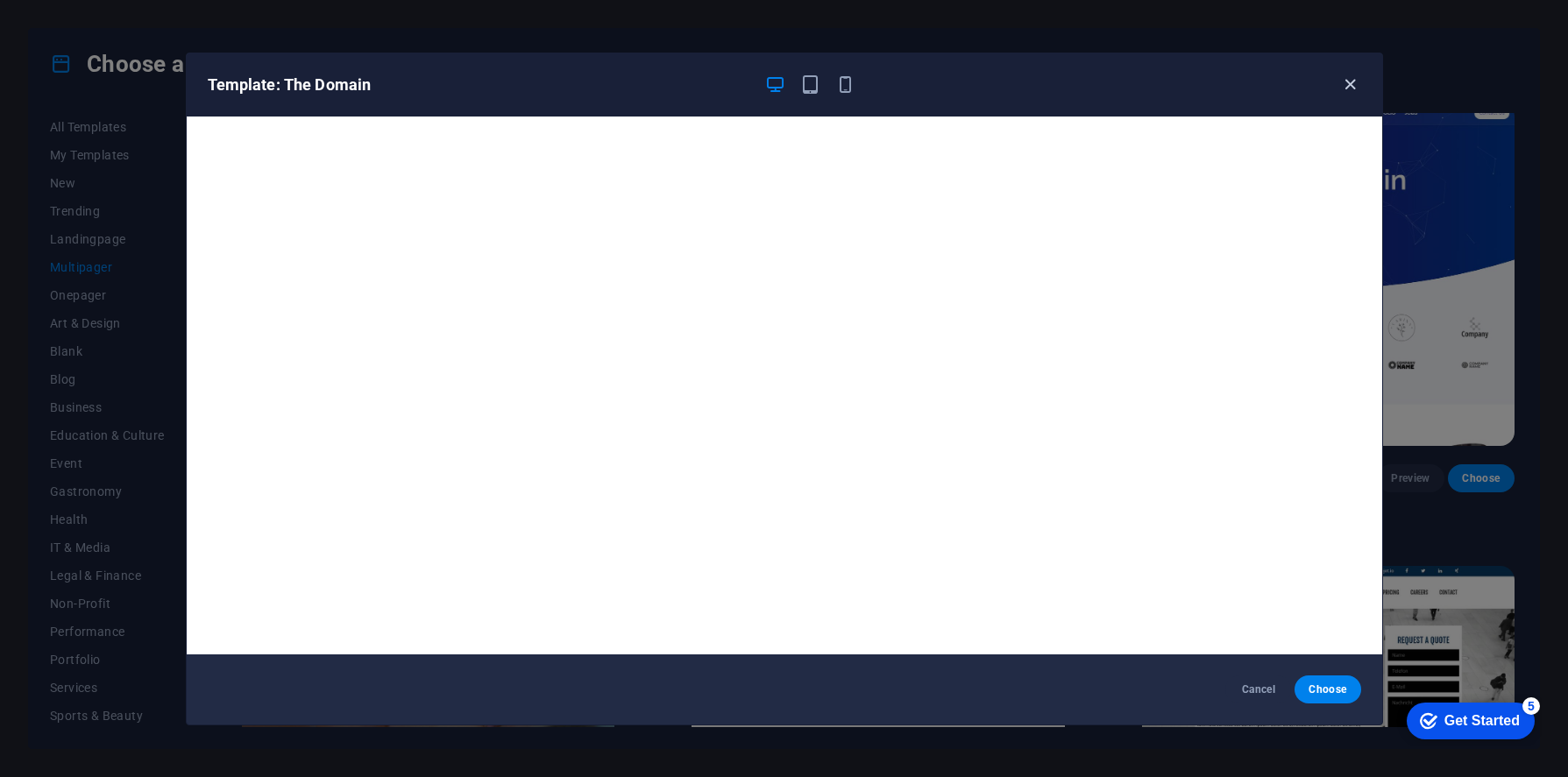
click at [1346, 90] on icon "button" at bounding box center [1350, 84] width 20 height 20
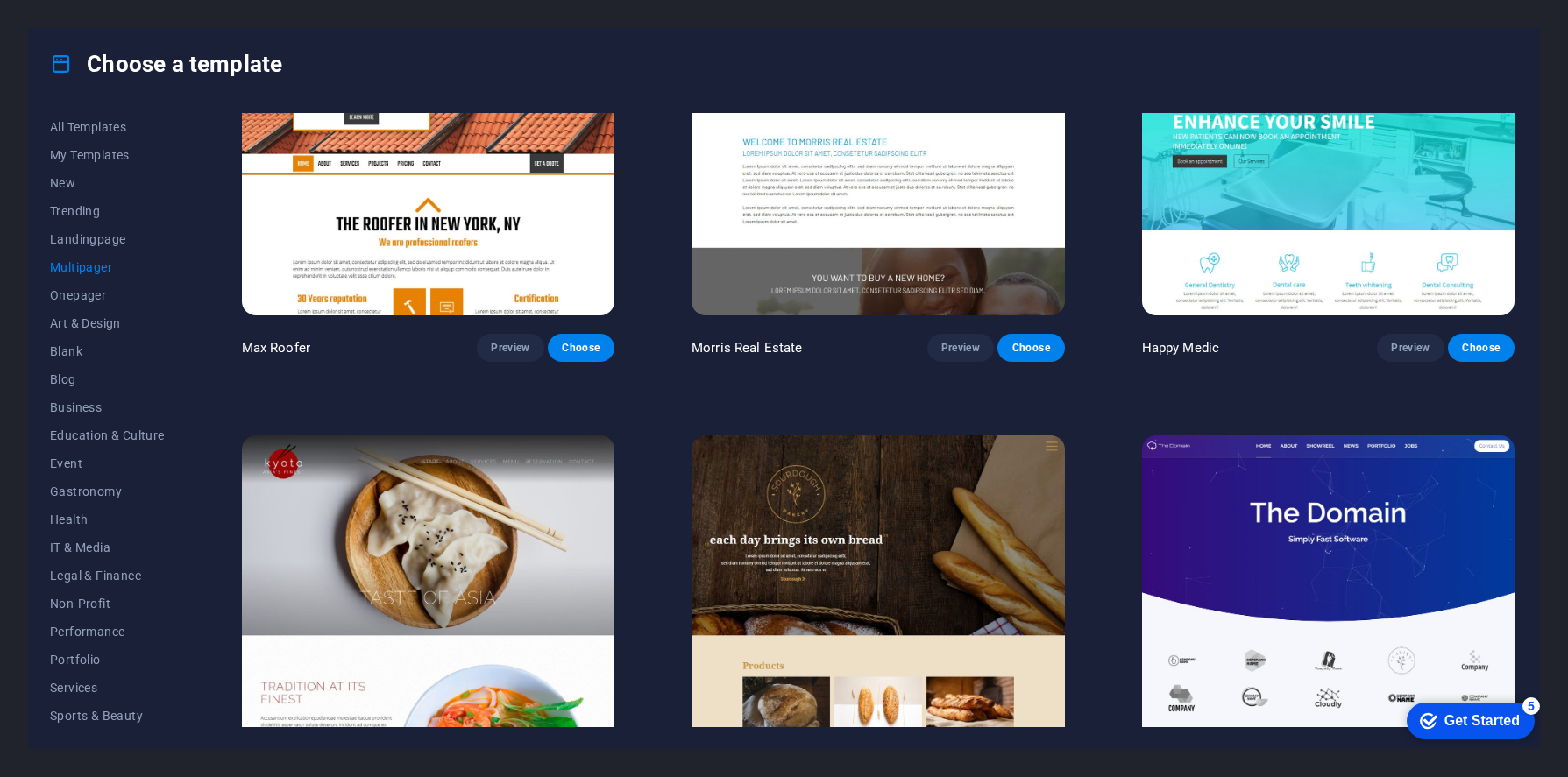
scroll to position [5539, 0]
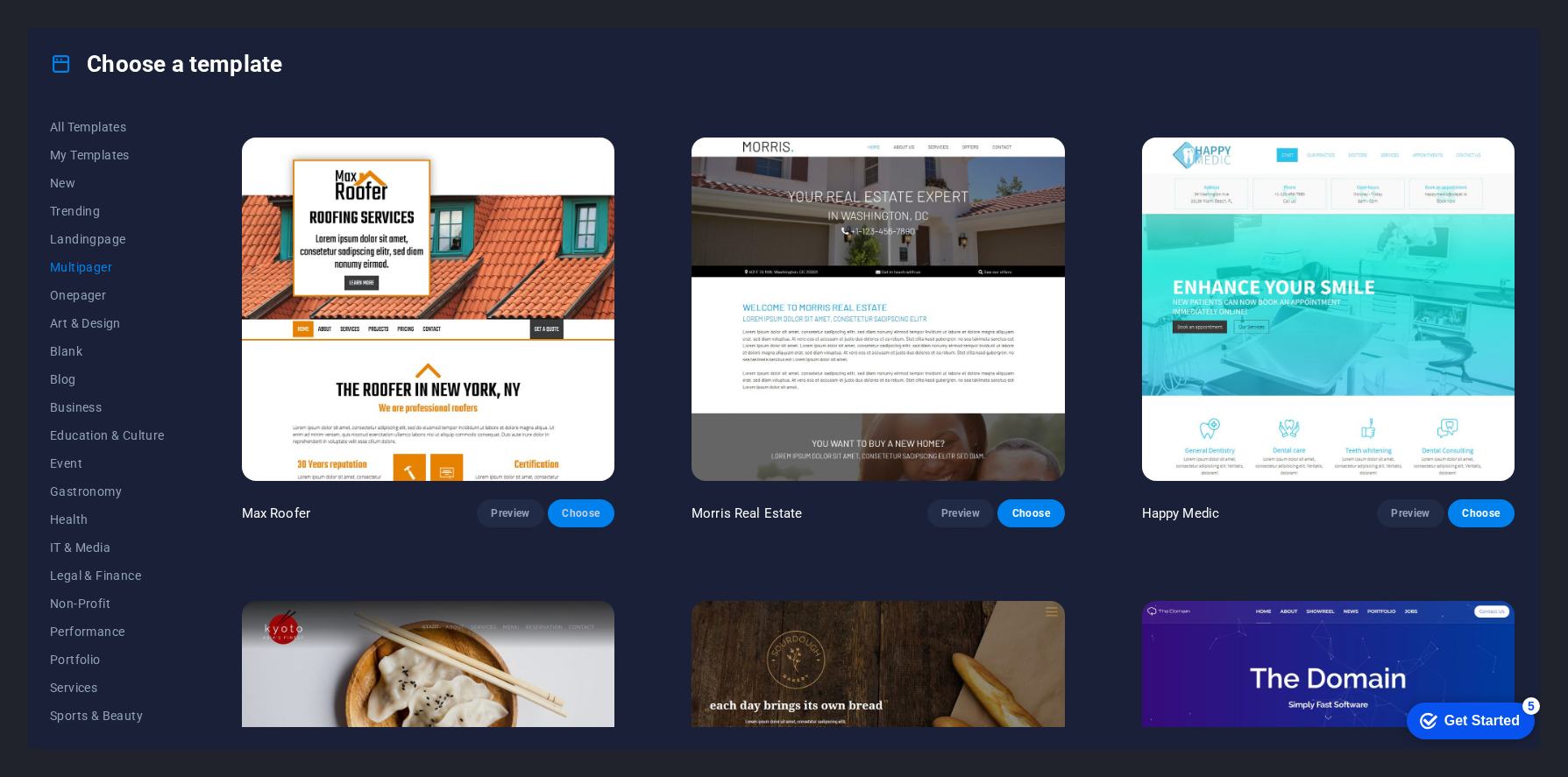
click at [575, 506] on span "Choose" at bounding box center [581, 514] width 39 height 14
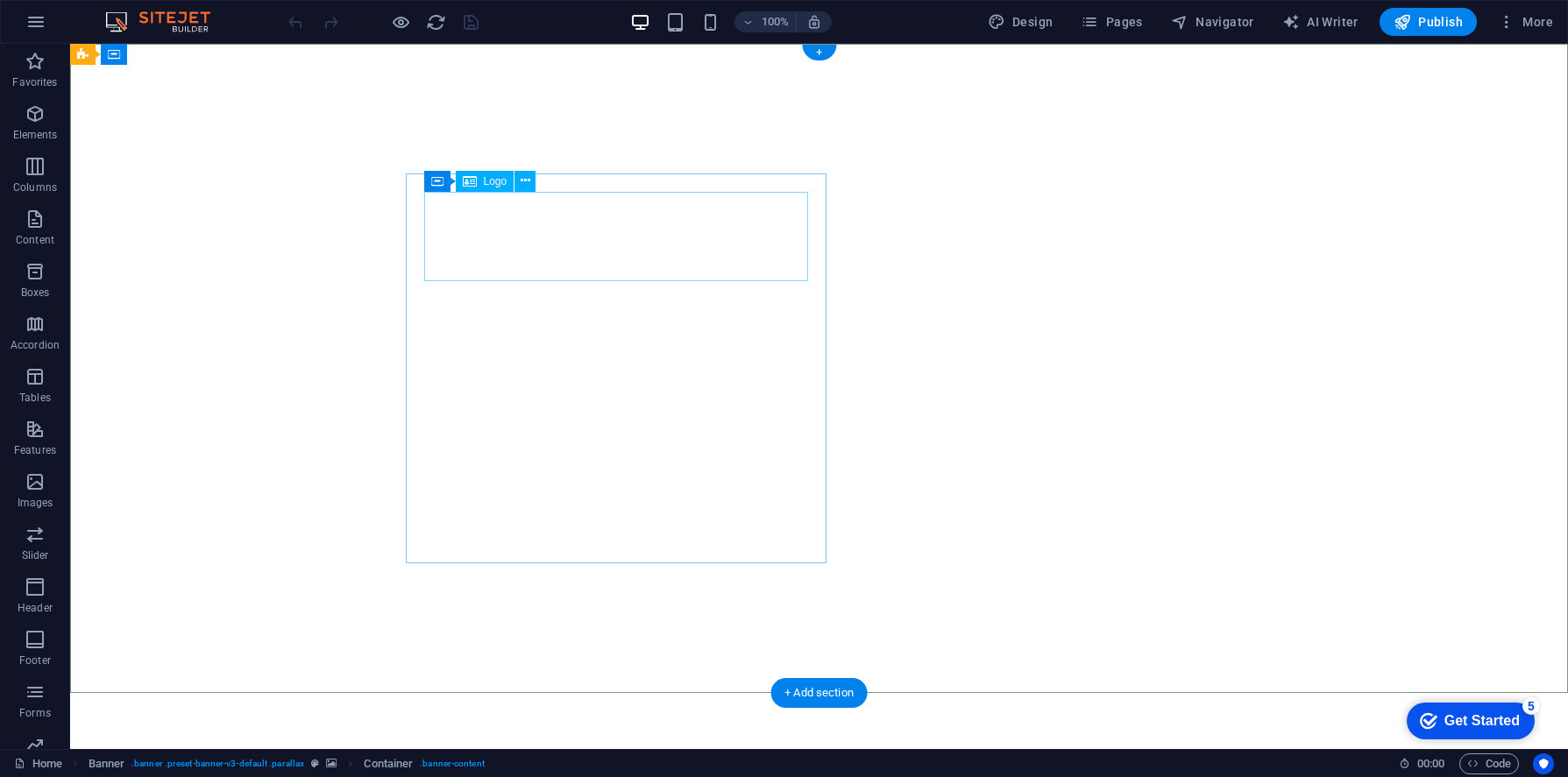
click at [486, 187] on div "Logo" at bounding box center [484, 181] width 58 height 21
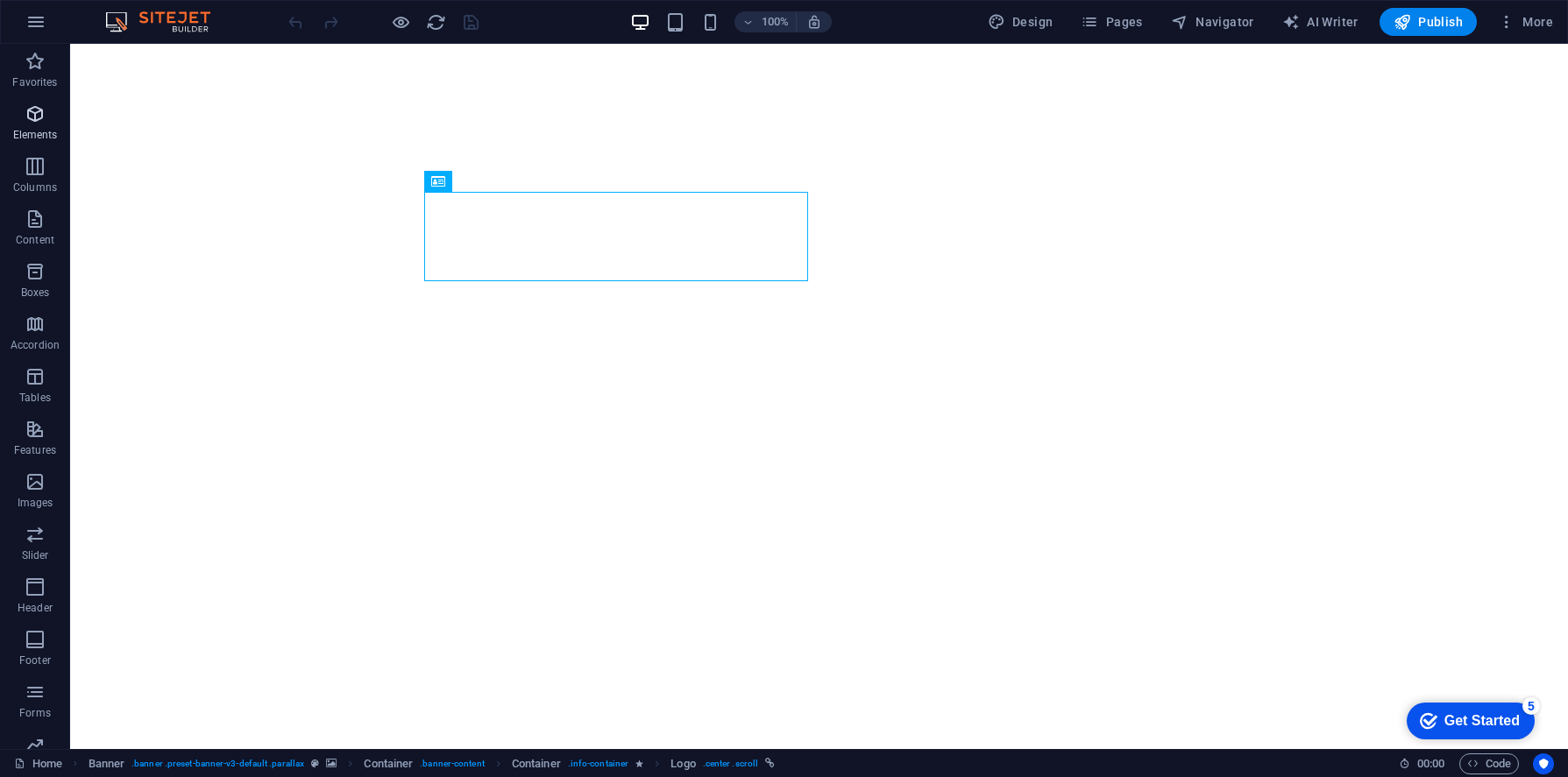
click at [28, 121] on icon "button" at bounding box center [34, 113] width 21 height 21
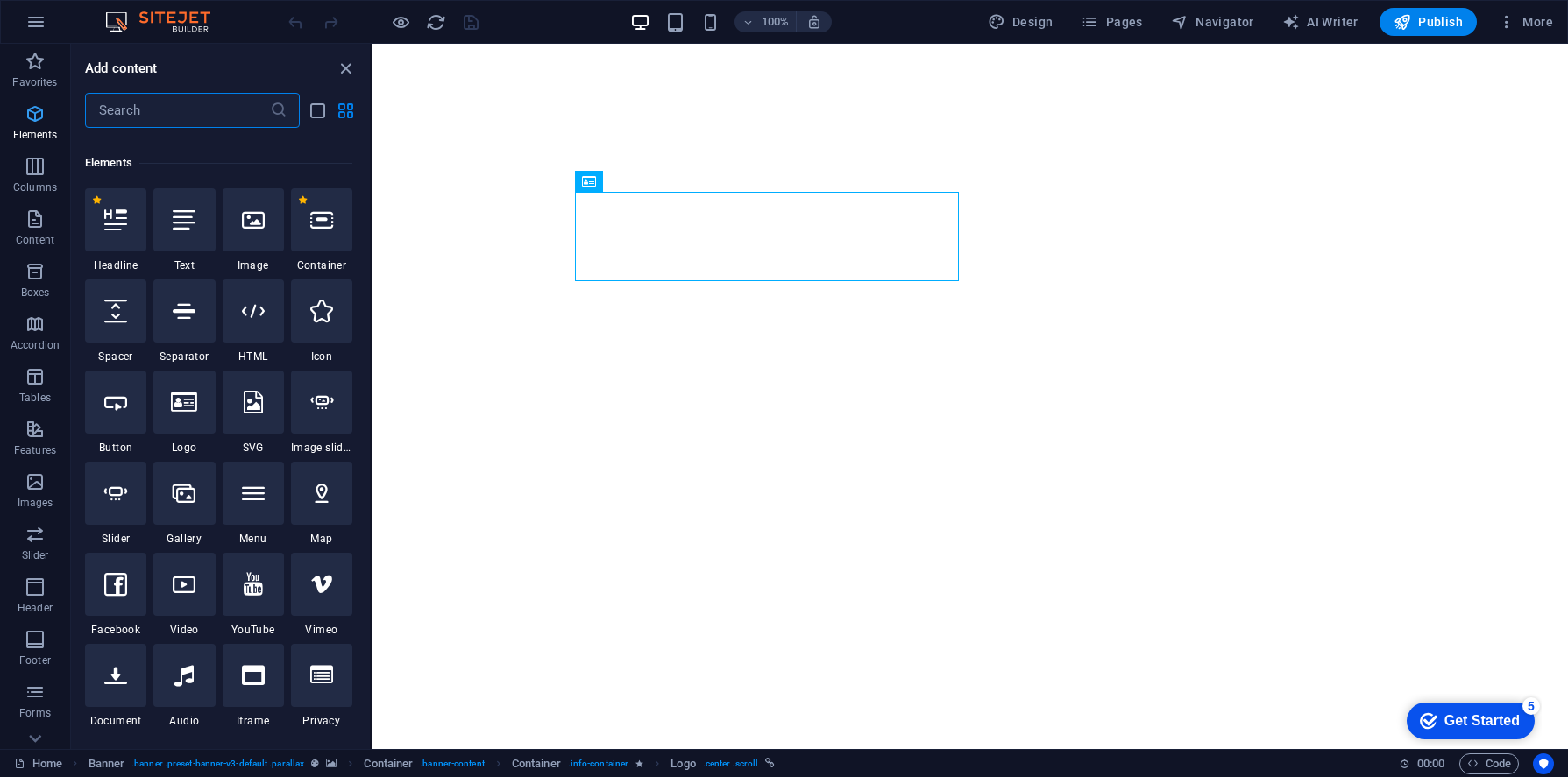
scroll to position [186, 0]
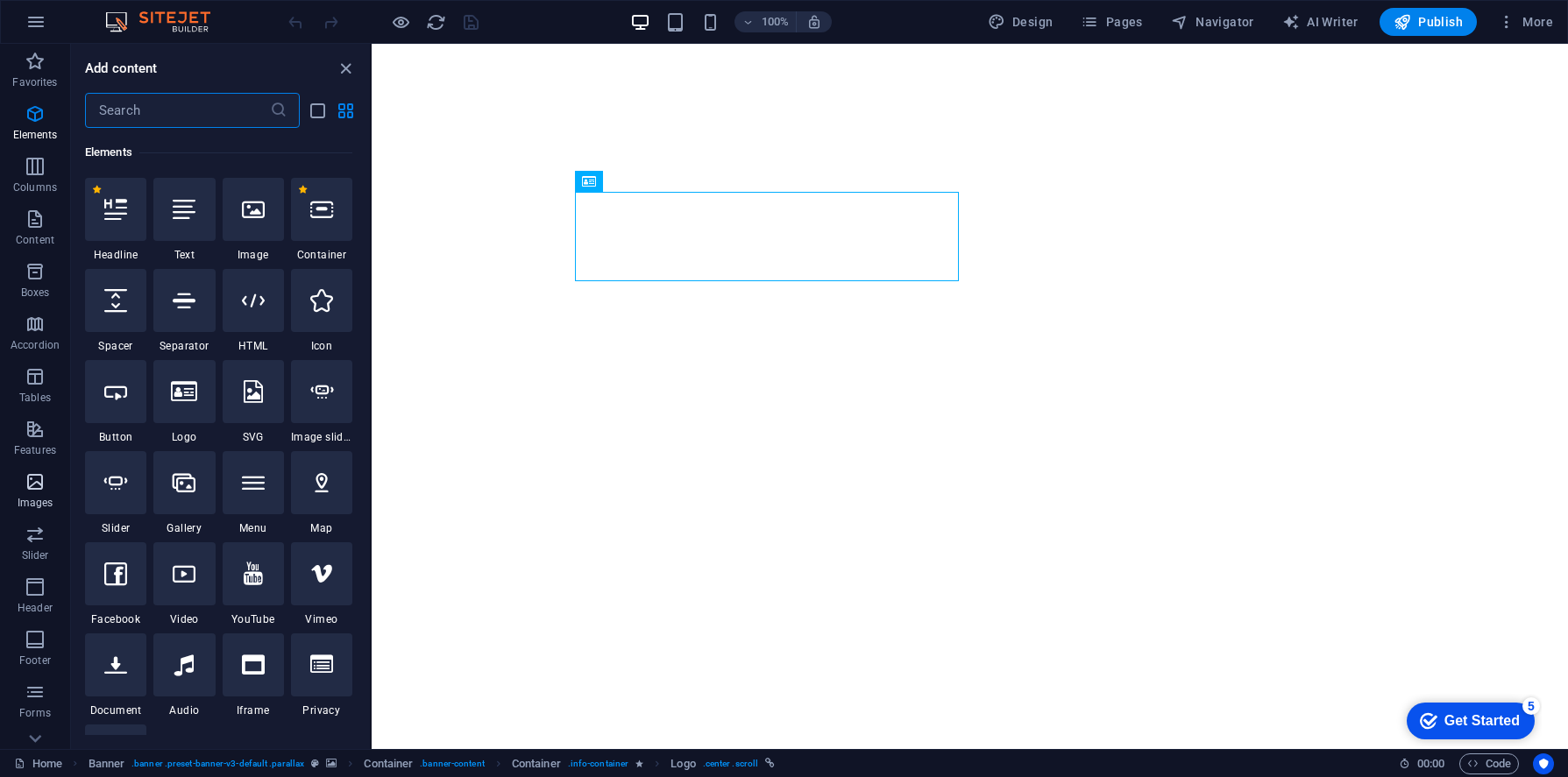
click at [27, 484] on icon "button" at bounding box center [34, 481] width 21 height 21
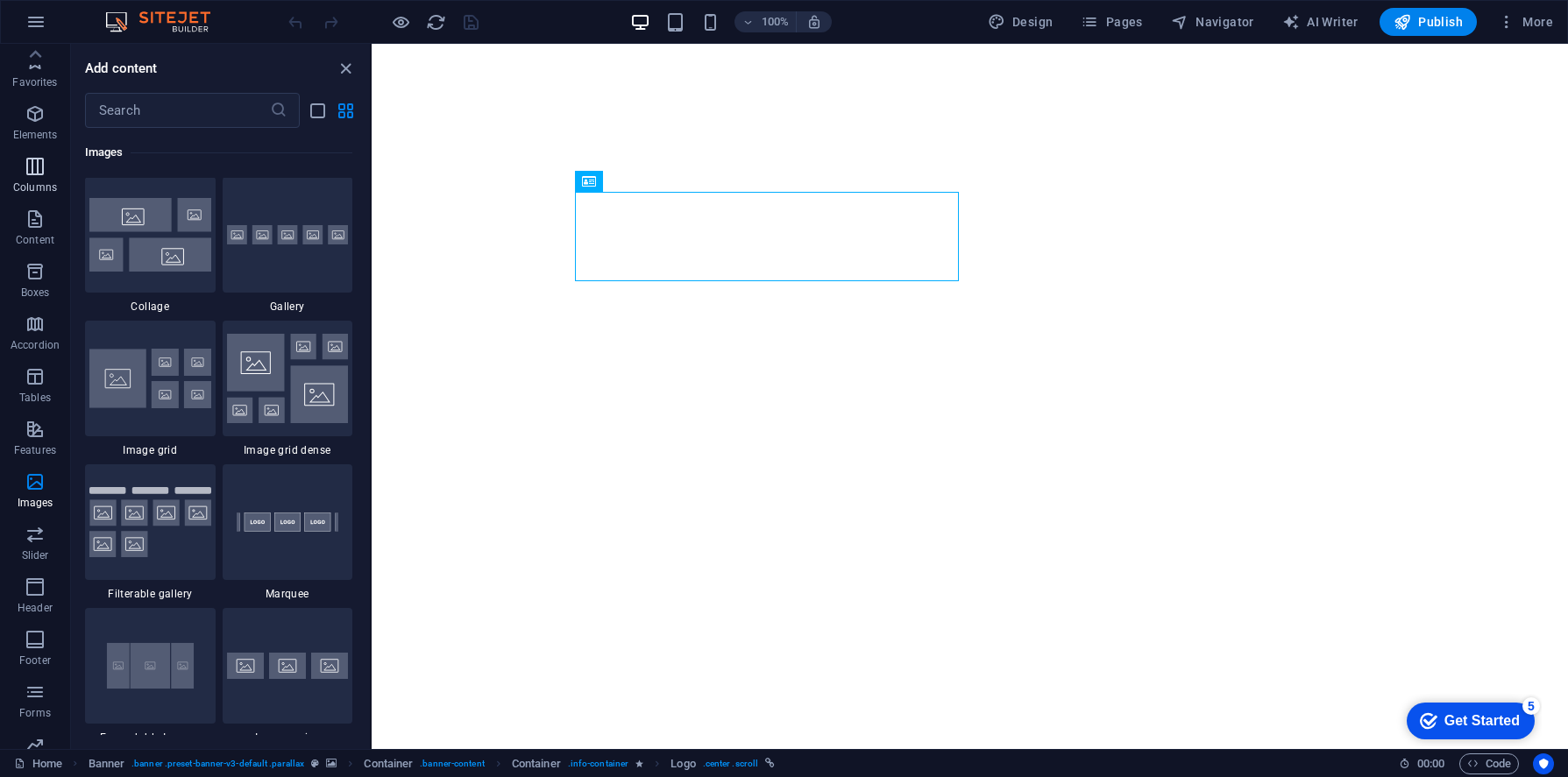
scroll to position [0, 0]
click at [679, 184] on icon at bounding box center [676, 181] width 10 height 19
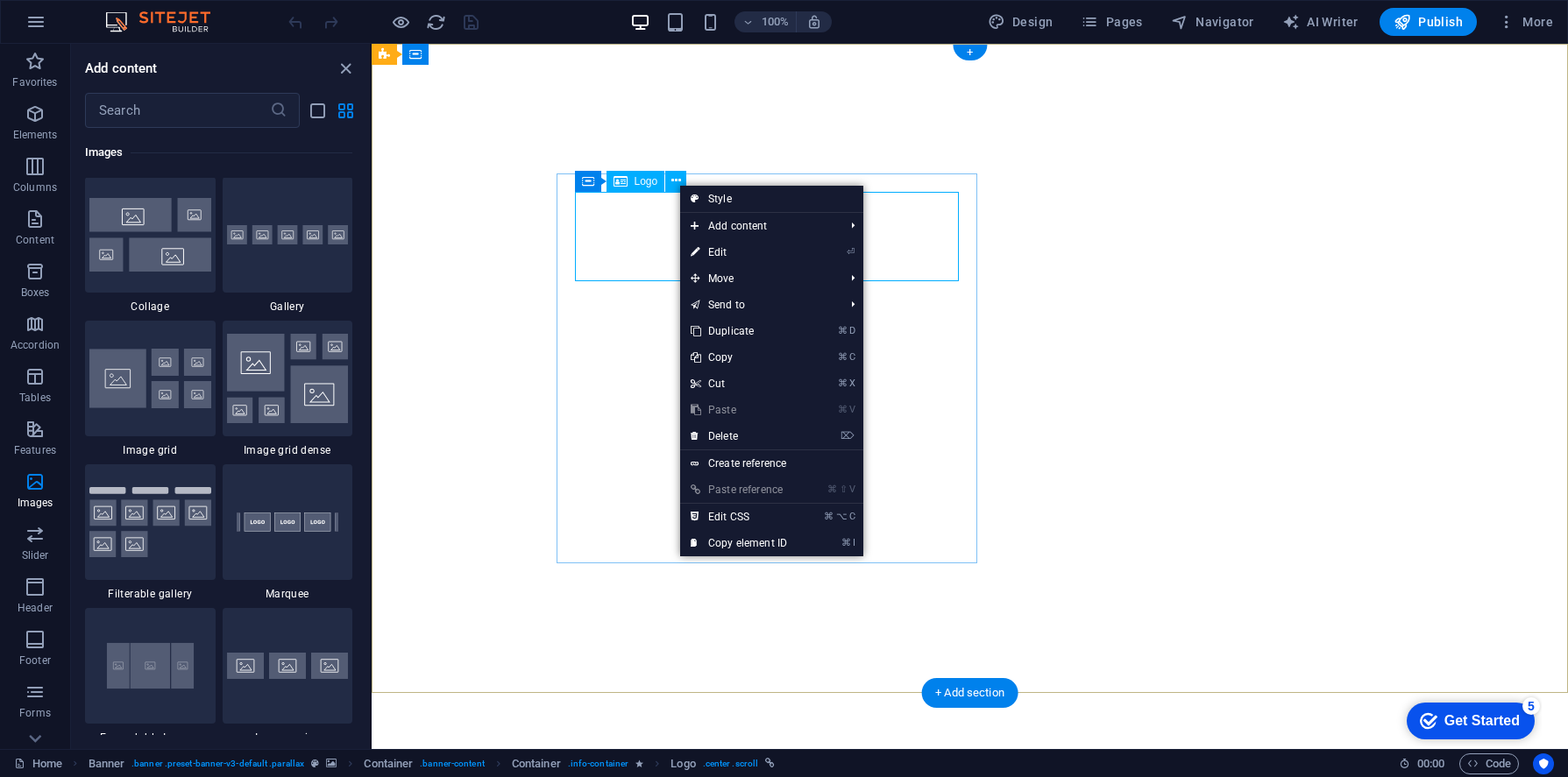
click at [640, 181] on span "Logo" at bounding box center [646, 181] width 23 height 11
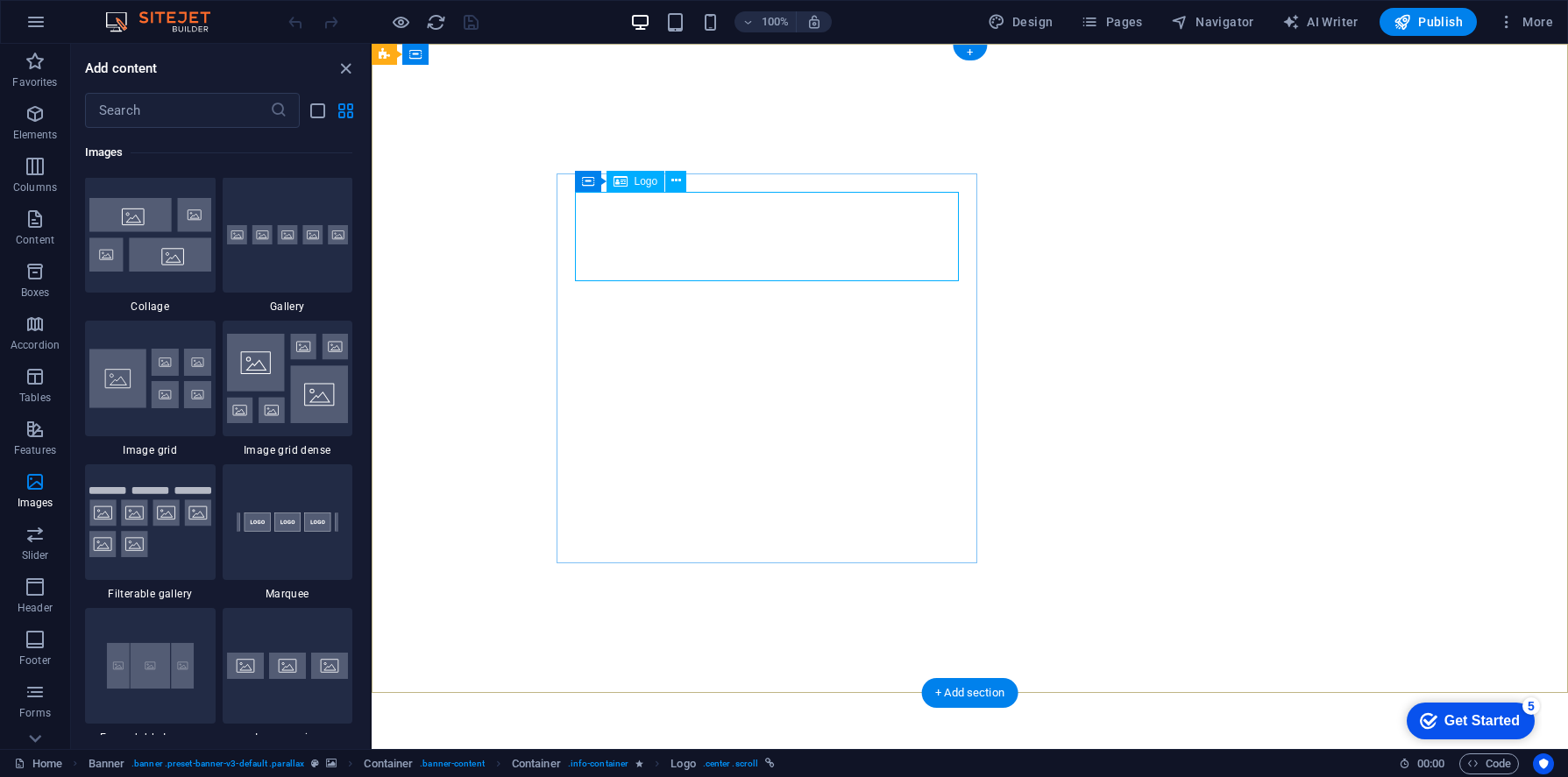
click at [624, 181] on icon at bounding box center [620, 181] width 14 height 21
click at [450, 54] on icon at bounding box center [449, 55] width 10 height 19
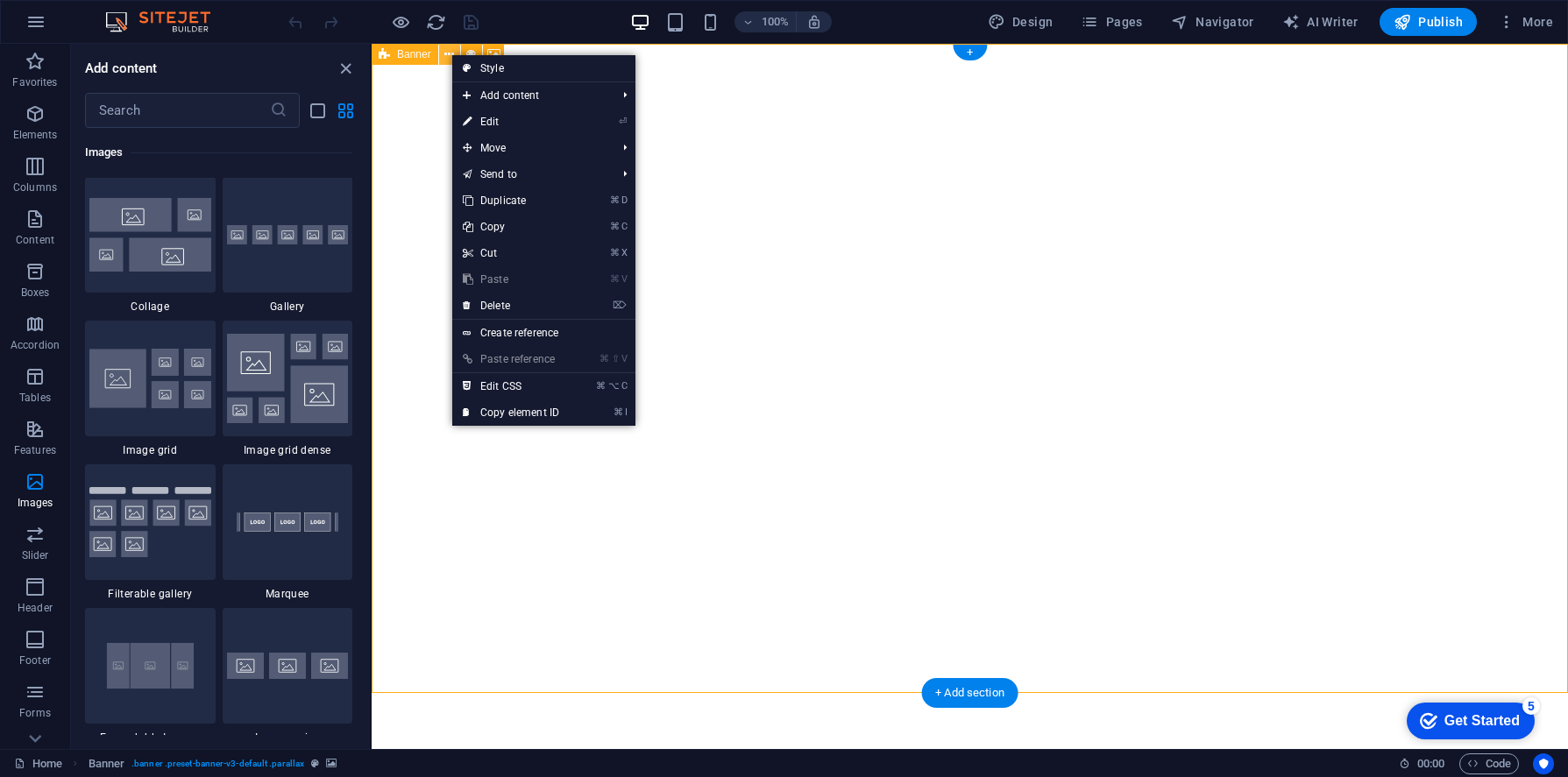
click at [450, 54] on icon at bounding box center [449, 55] width 10 height 19
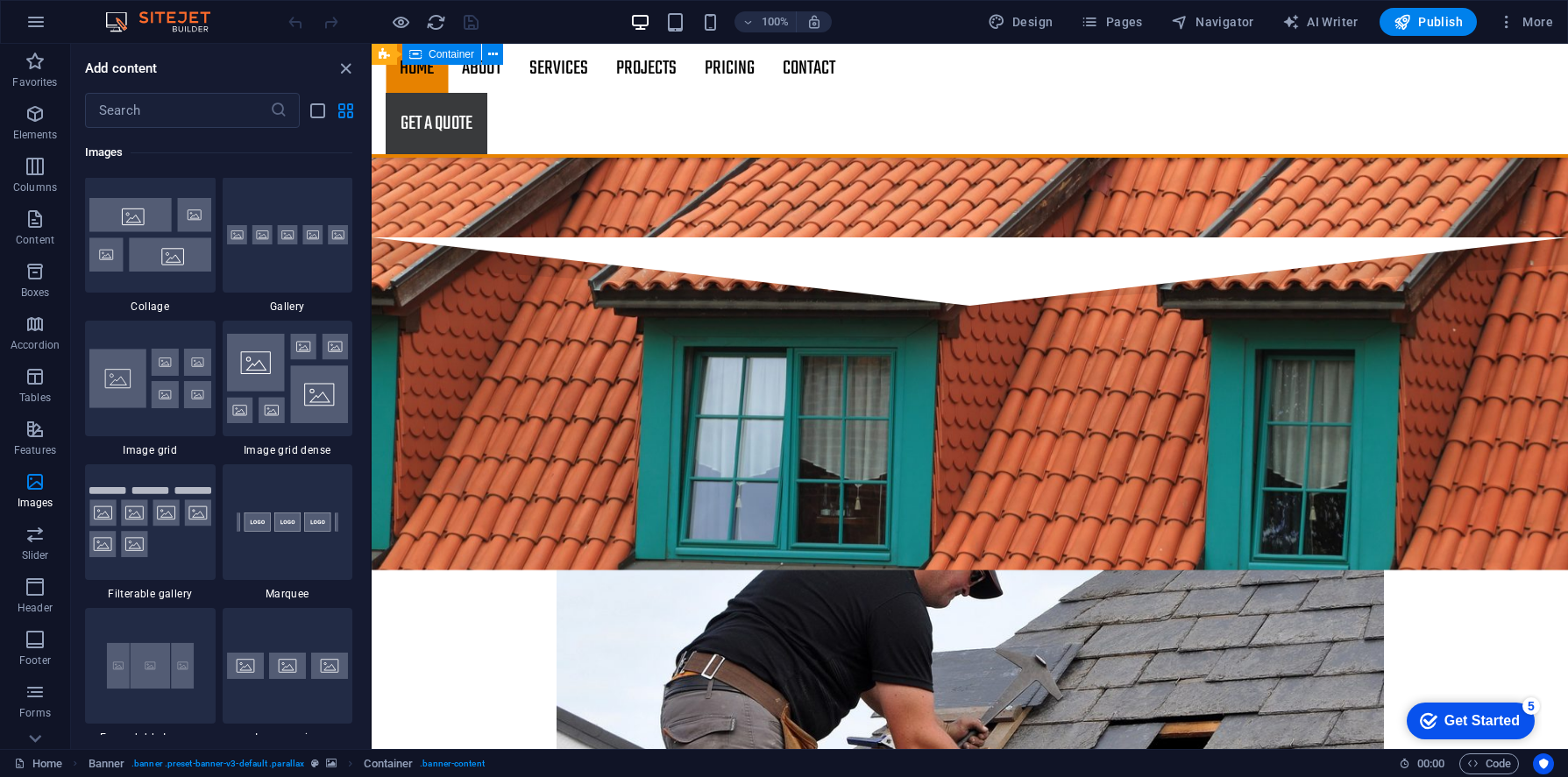
scroll to position [3012, 0]
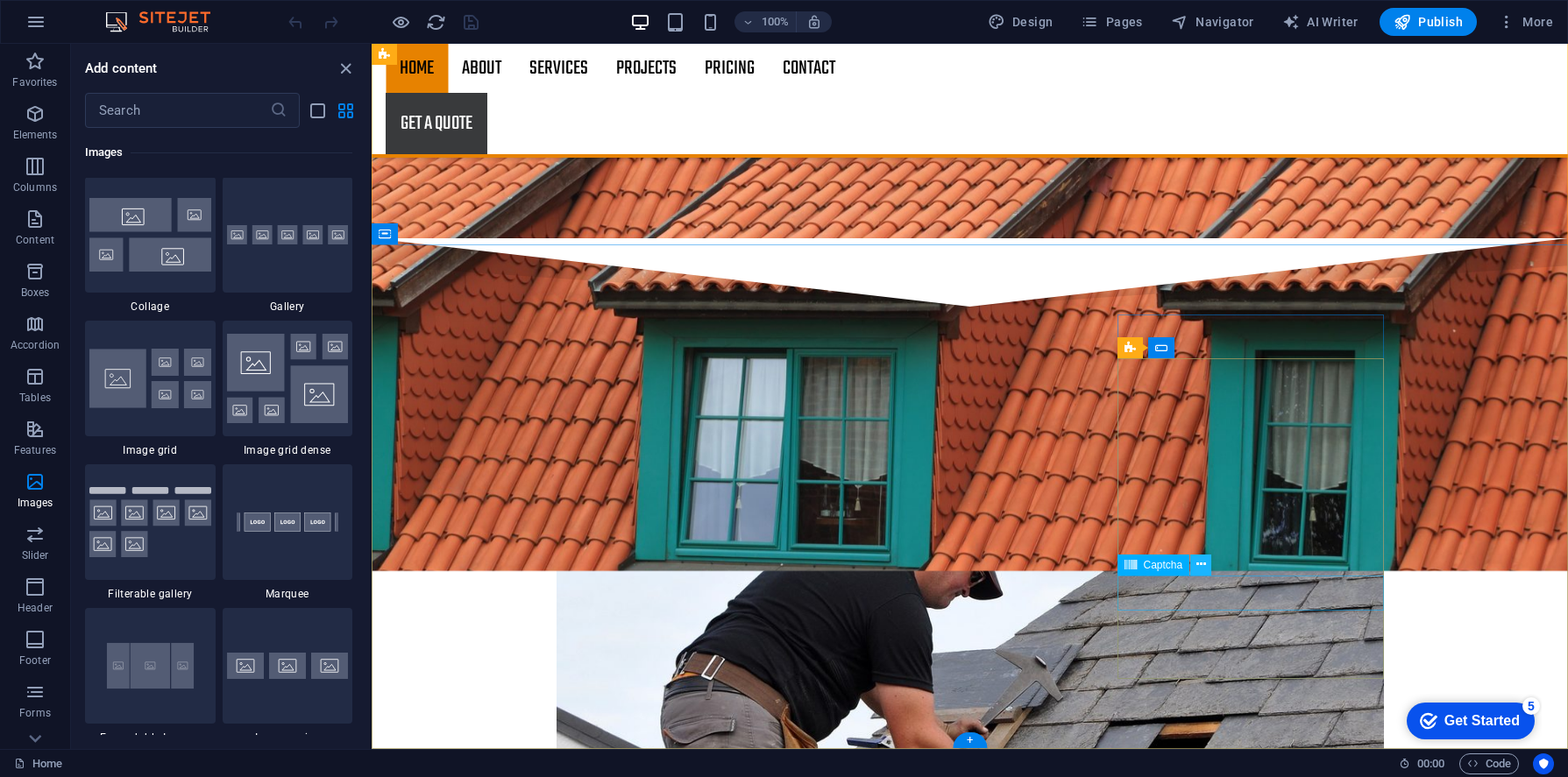
click at [1205, 567] on icon at bounding box center [1200, 565] width 10 height 19
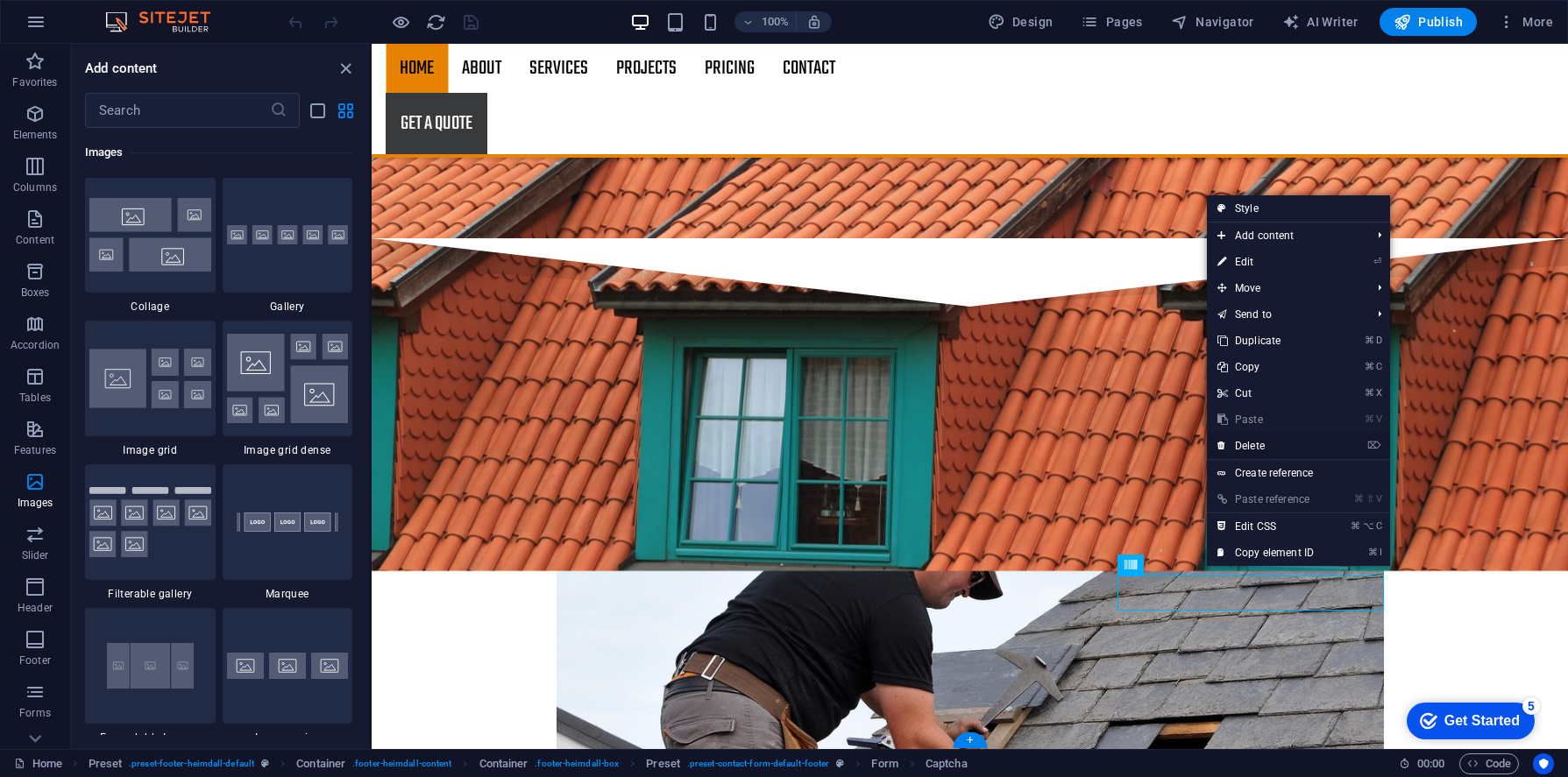
click at [1240, 444] on link "⌦ Delete" at bounding box center [1265, 445] width 117 height 26
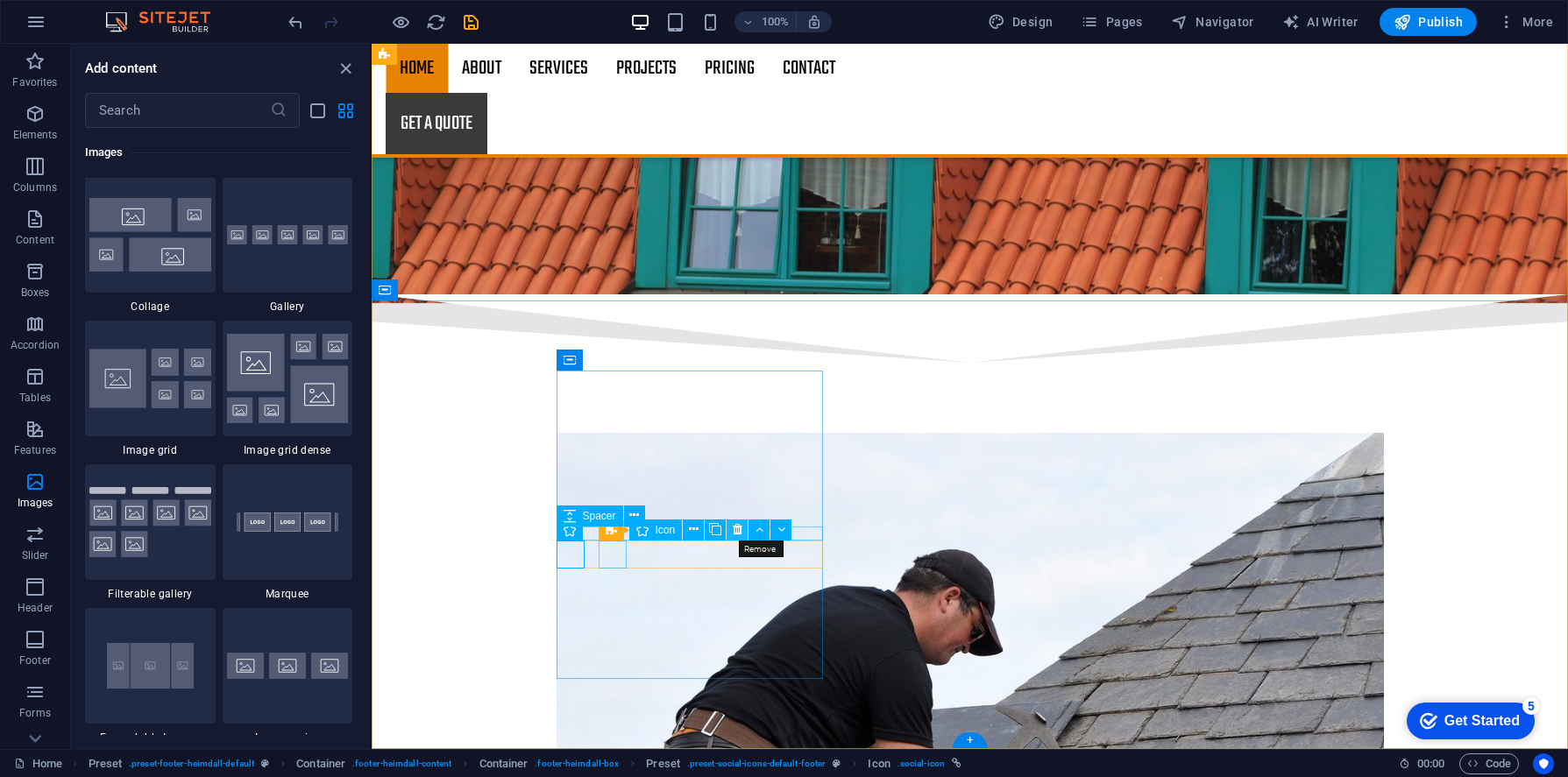
click at [738, 531] on icon at bounding box center [737, 530] width 10 height 19
click at [691, 529] on icon at bounding box center [695, 530] width 10 height 19
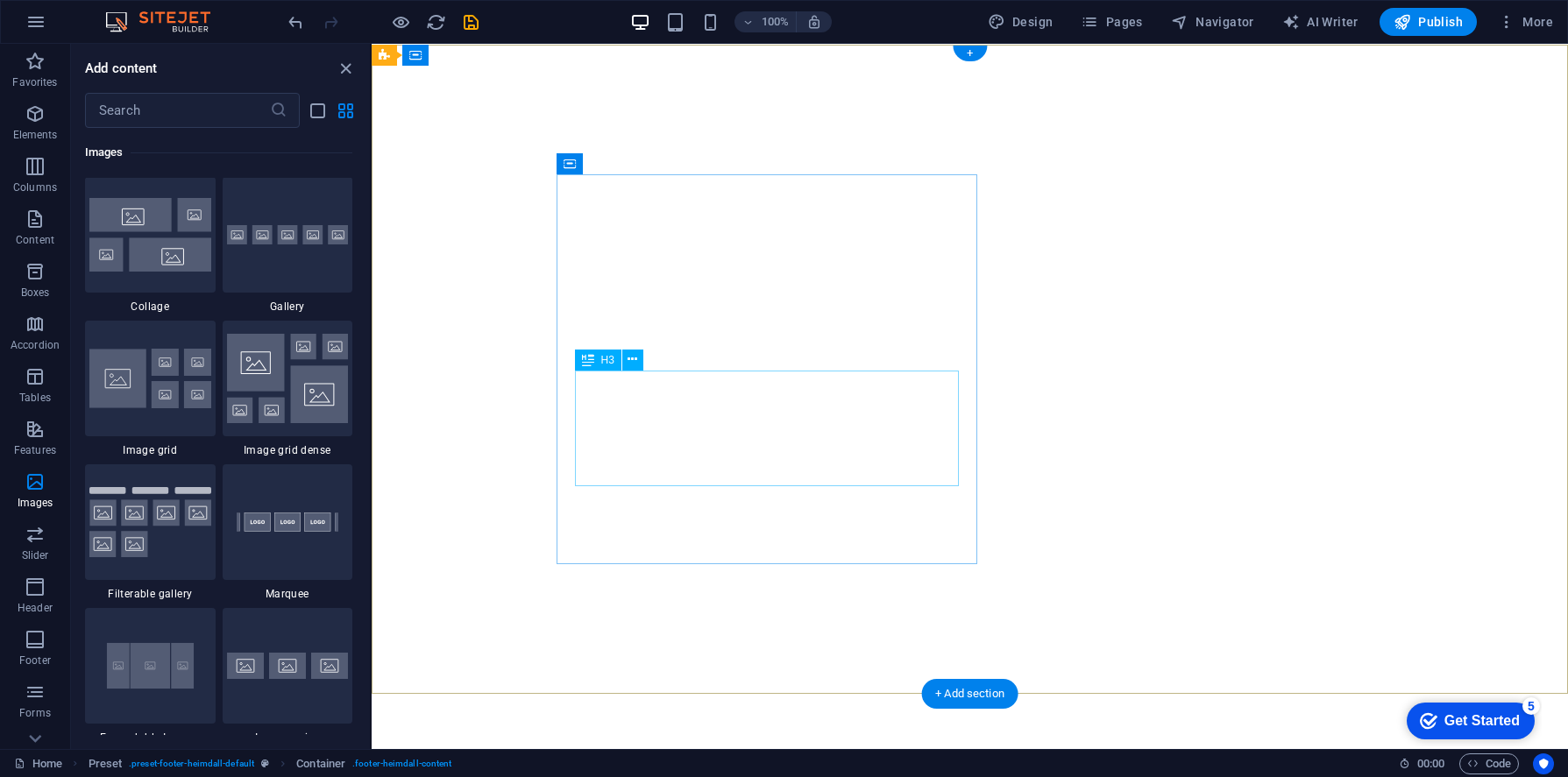
scroll to position [0, 0]
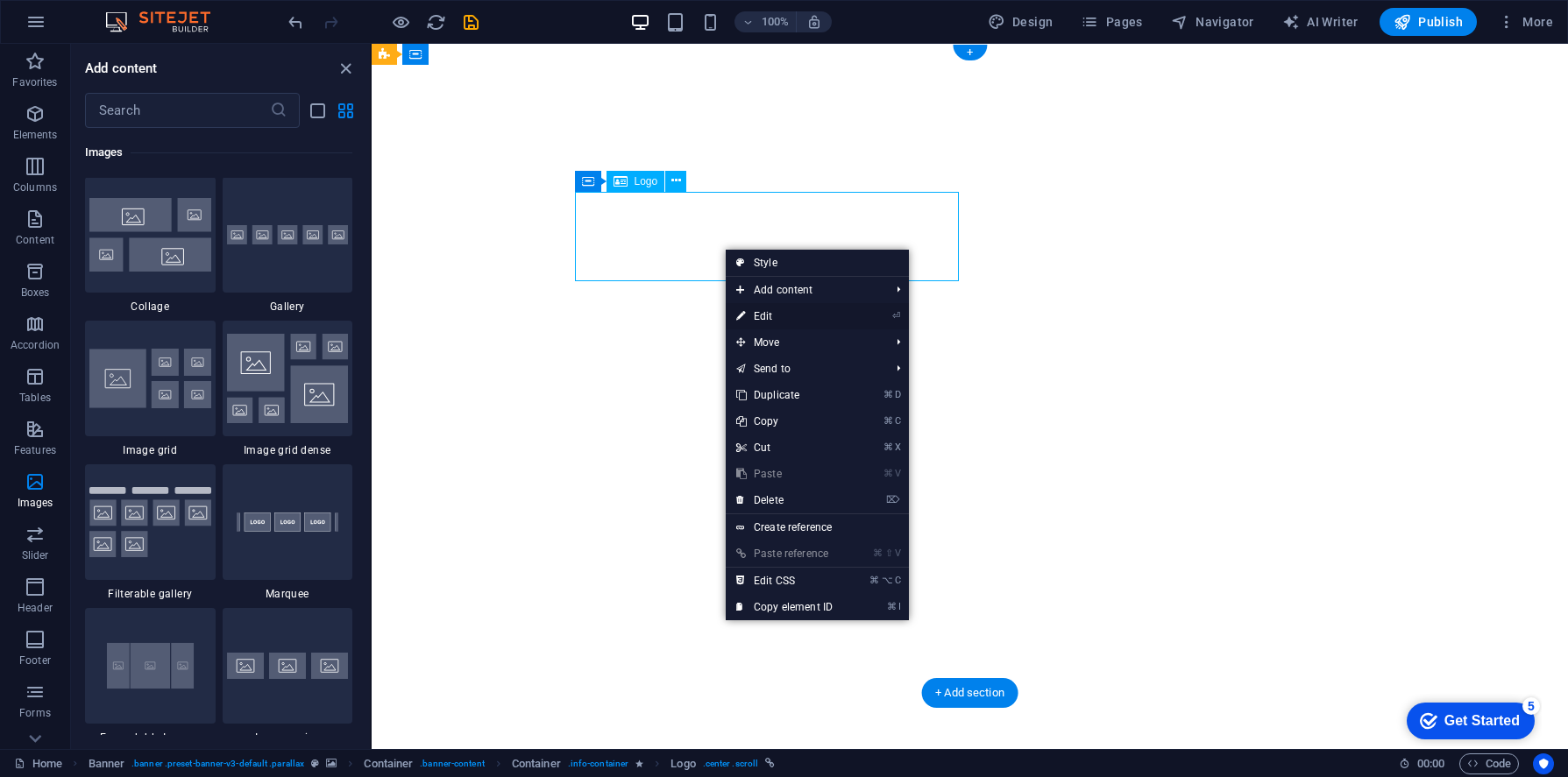
click at [749, 313] on link "⏎ Edit" at bounding box center [784, 315] width 117 height 26
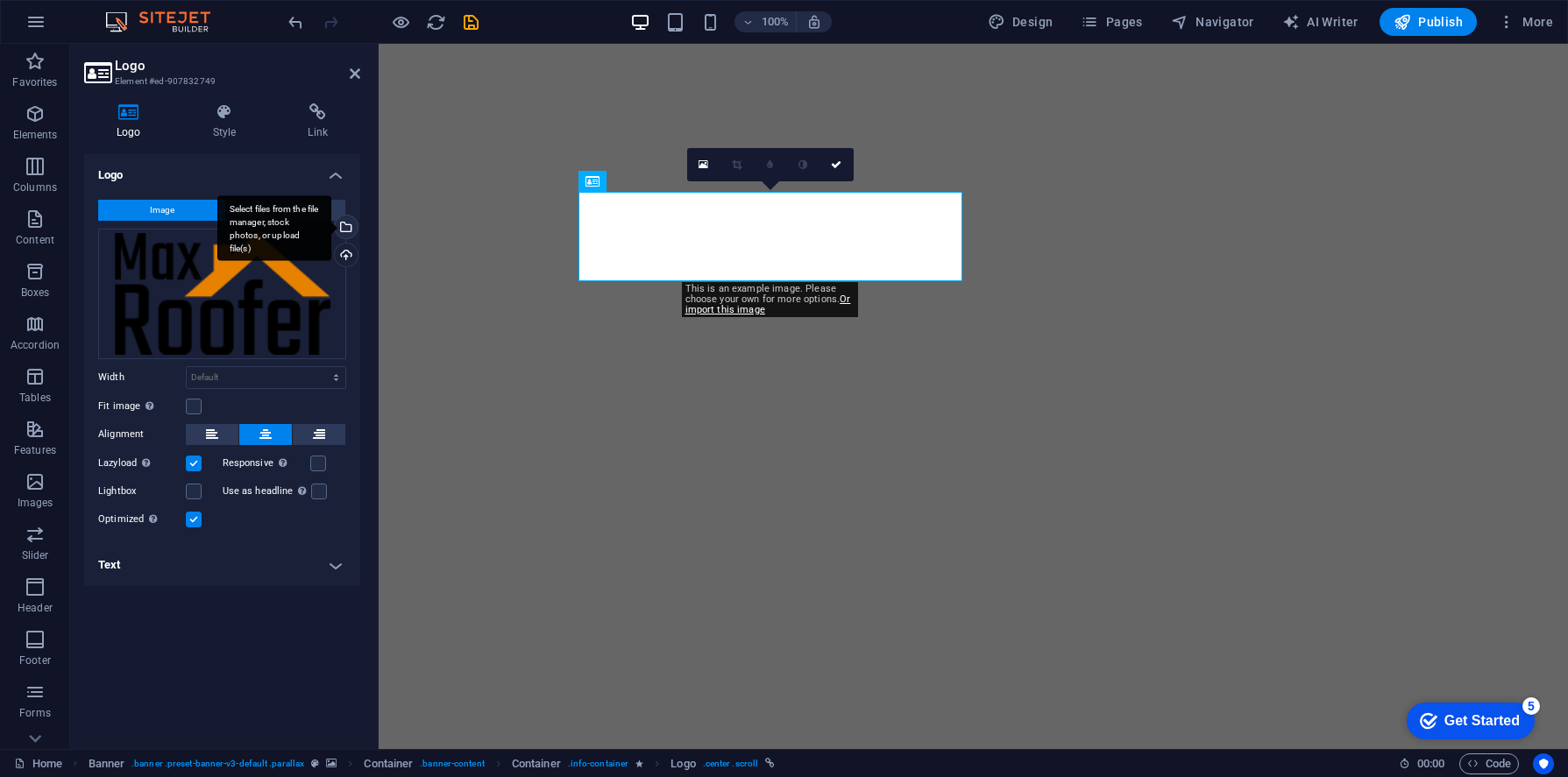
click at [348, 229] on div "Select files from the file manager, stock photos, or upload file(s)" at bounding box center [343, 228] width 26 height 26
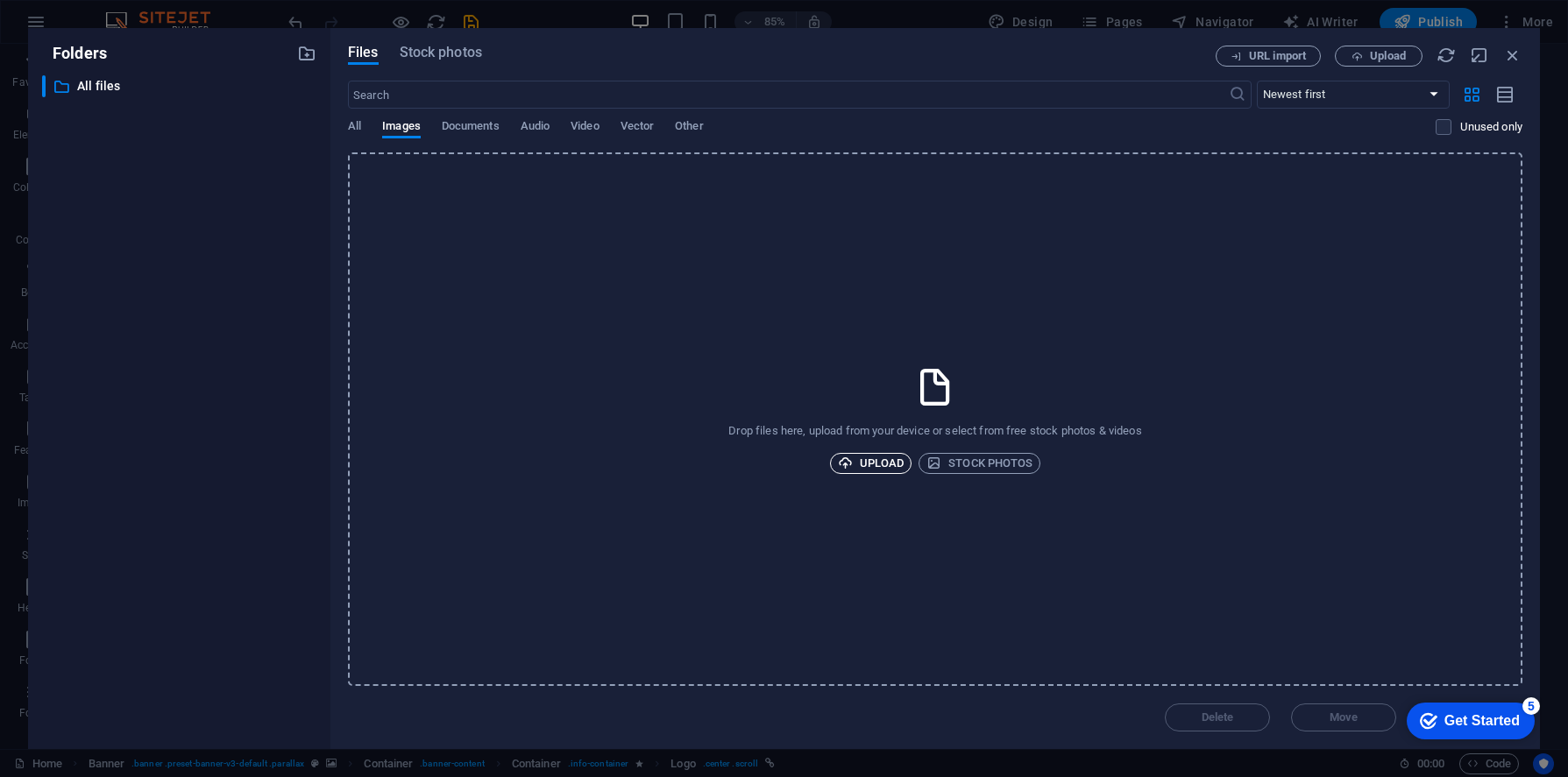
click at [875, 464] on span "Upload" at bounding box center [871, 462] width 66 height 21
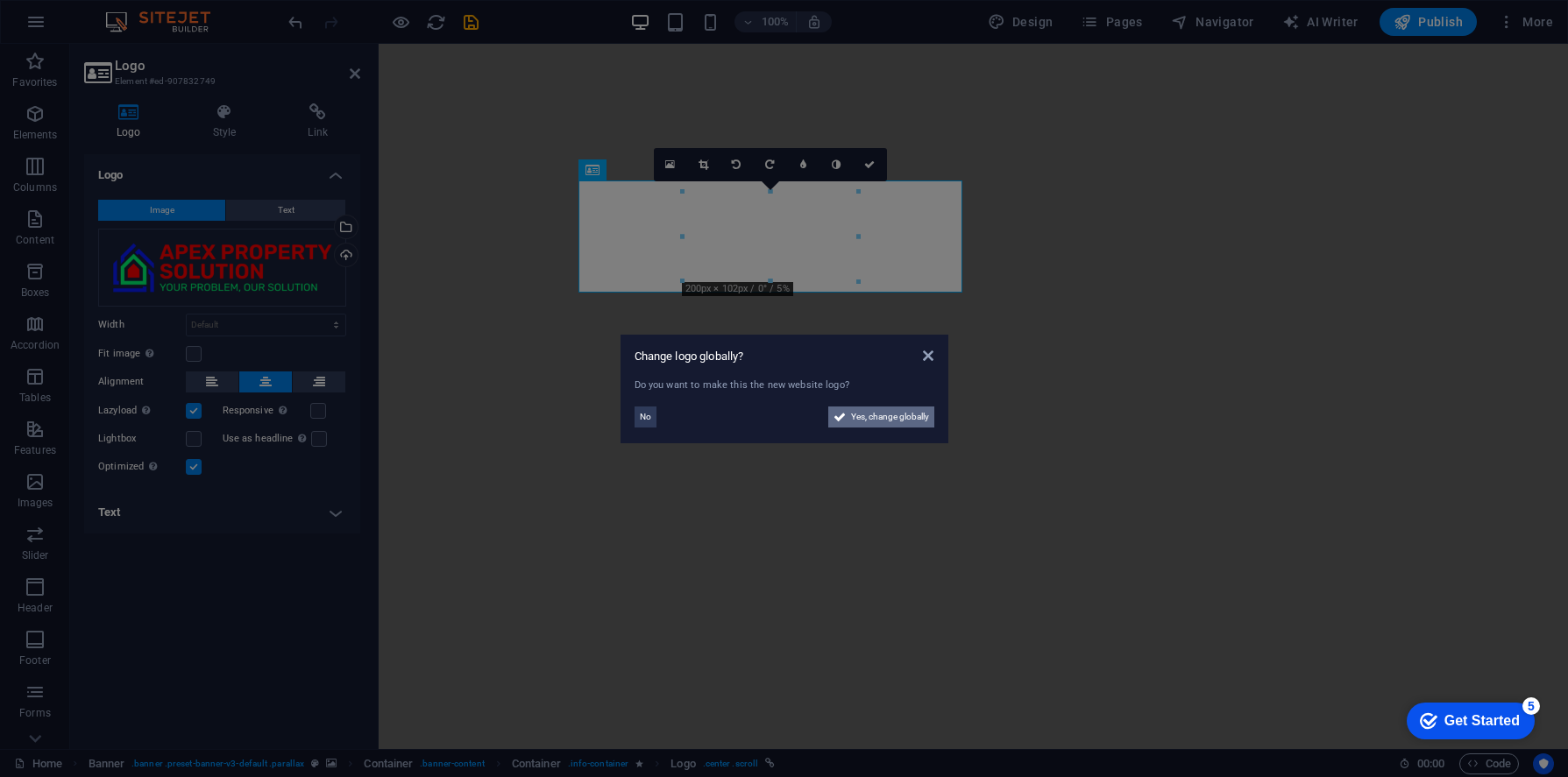
click at [851, 417] on span "Yes, change globally" at bounding box center [889, 417] width 78 height 21
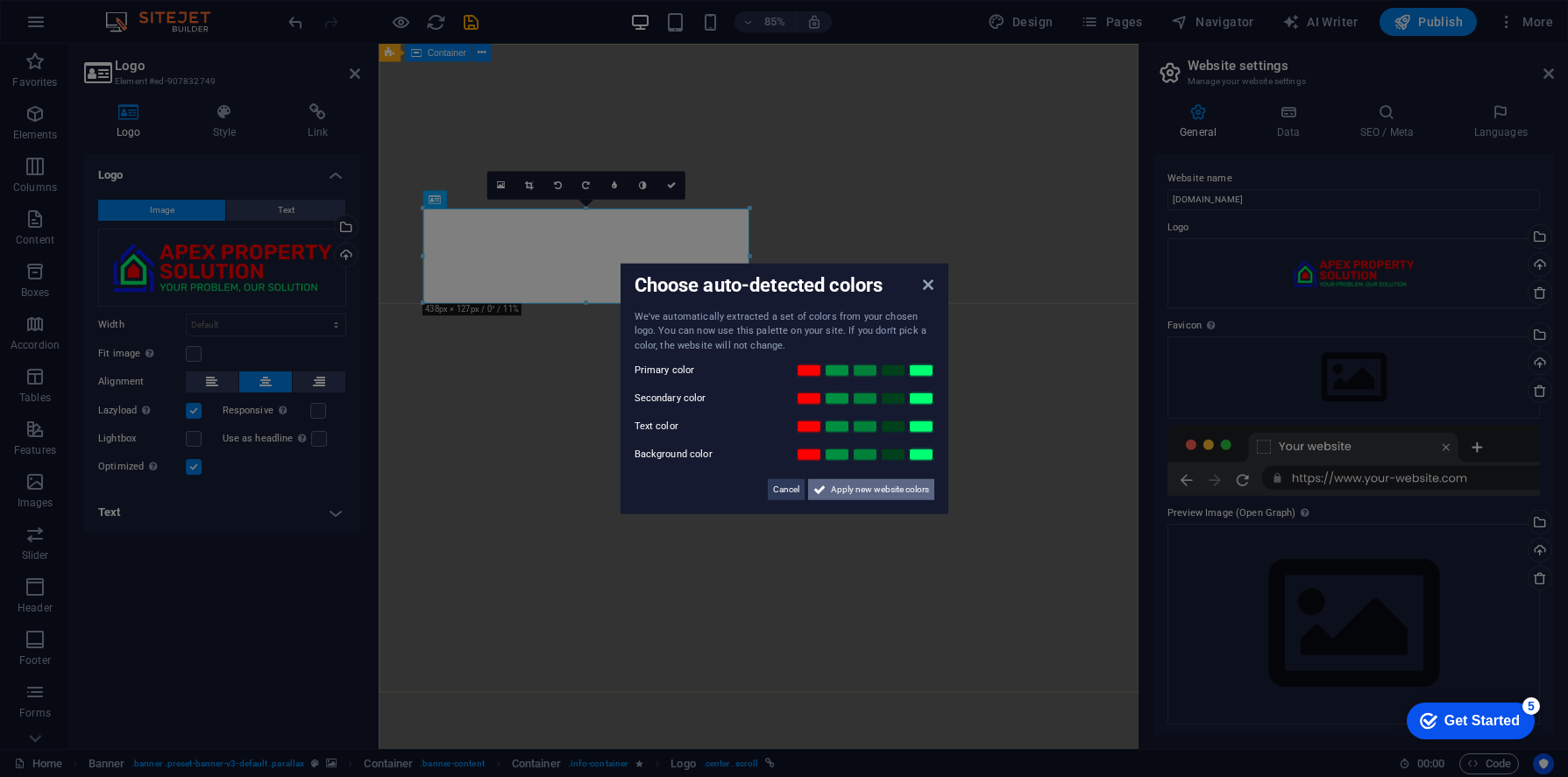
click at [838, 495] on span "Apply new website colors" at bounding box center [879, 489] width 98 height 21
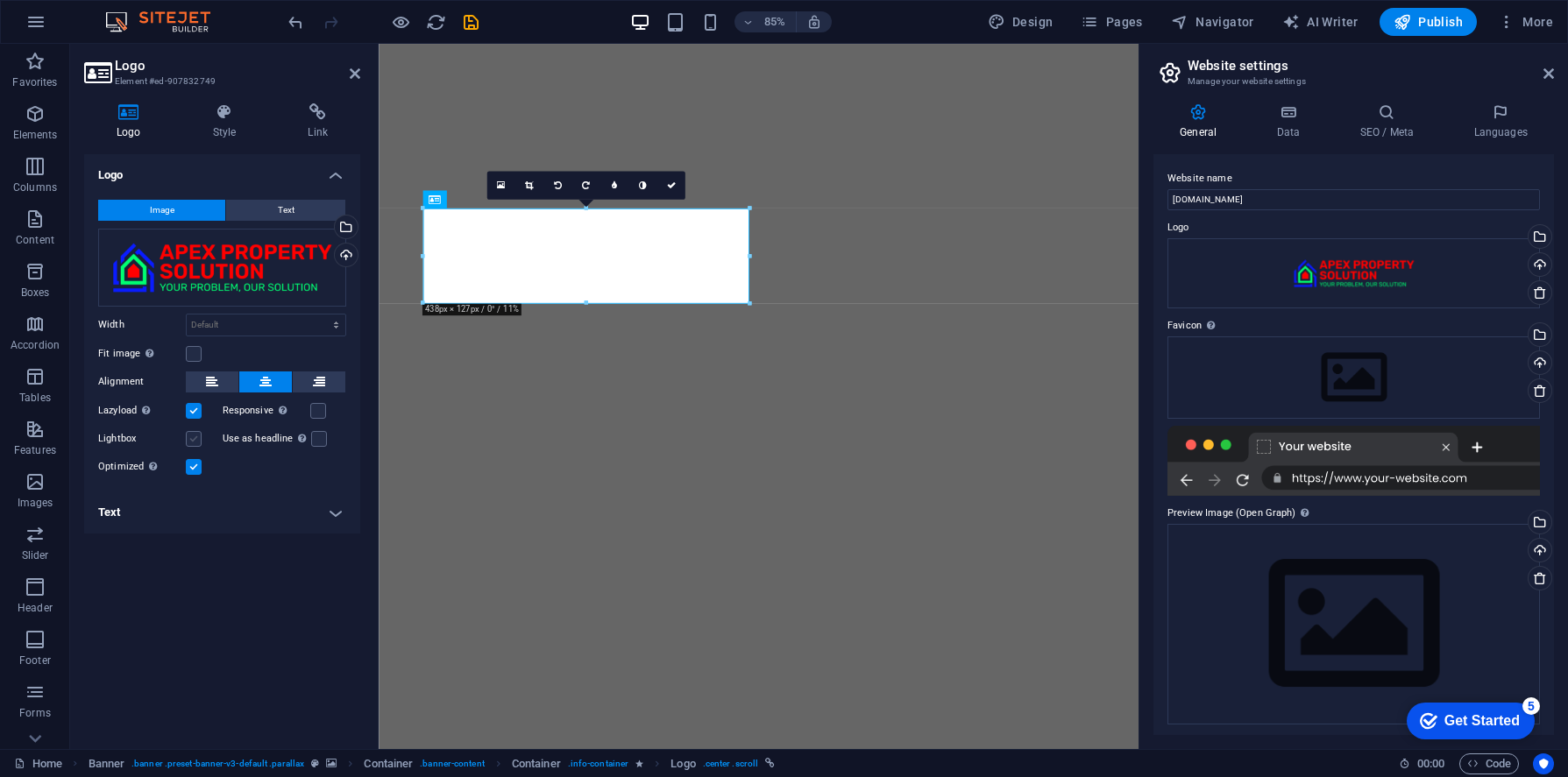
click at [196, 436] on label at bounding box center [194, 439] width 16 height 16
click at [0, 0] on input "Lightbox" at bounding box center [0, 0] width 0 height 0
click at [192, 444] on label at bounding box center [194, 439] width 16 height 16
click at [0, 0] on input "Lightbox" at bounding box center [0, 0] width 0 height 0
click at [213, 119] on icon at bounding box center [224, 112] width 89 height 18
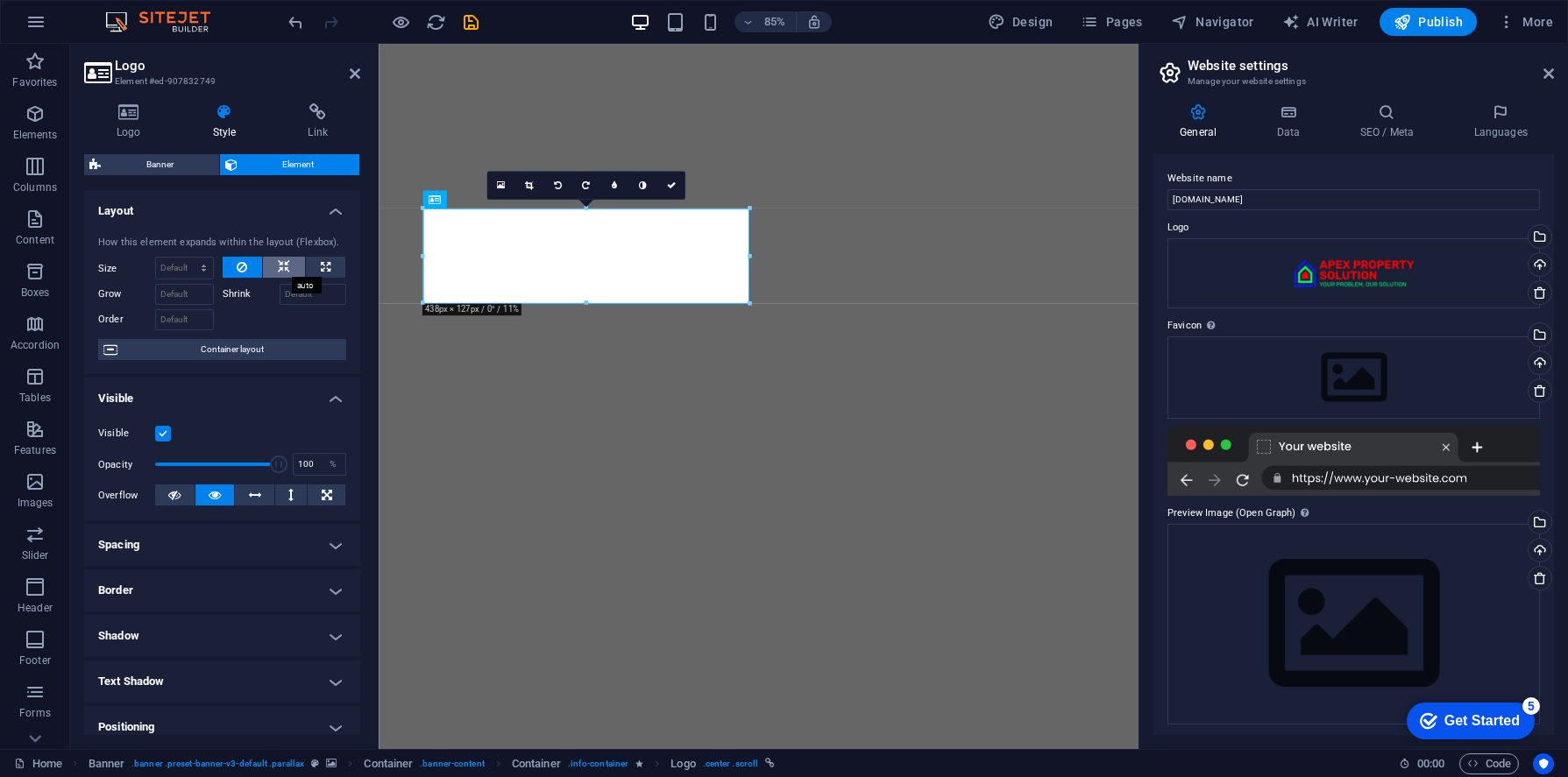
click at [290, 270] on button at bounding box center [283, 266] width 42 height 21
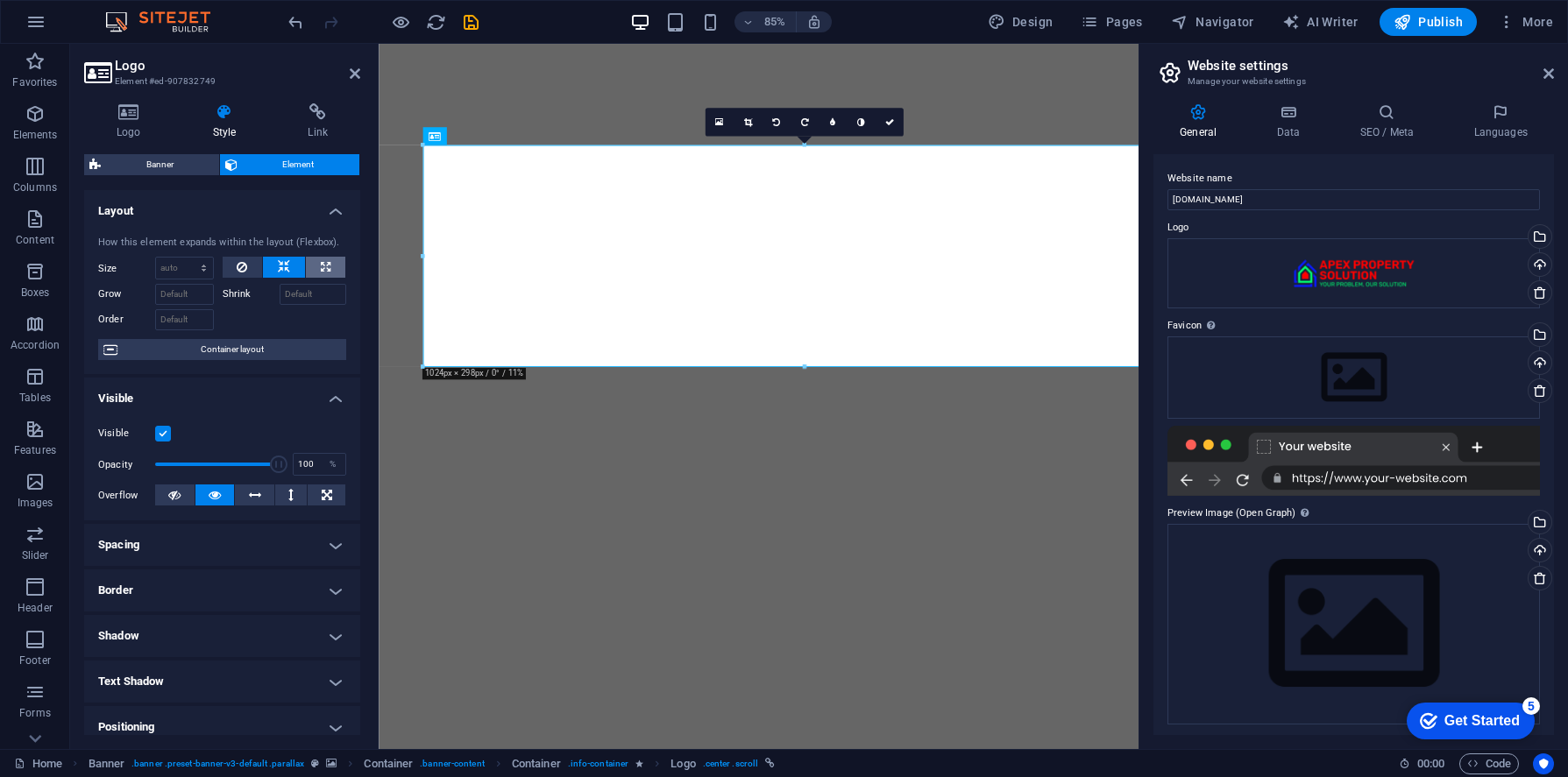
click at [327, 265] on icon at bounding box center [325, 266] width 10 height 21
type input "100"
select select "%"
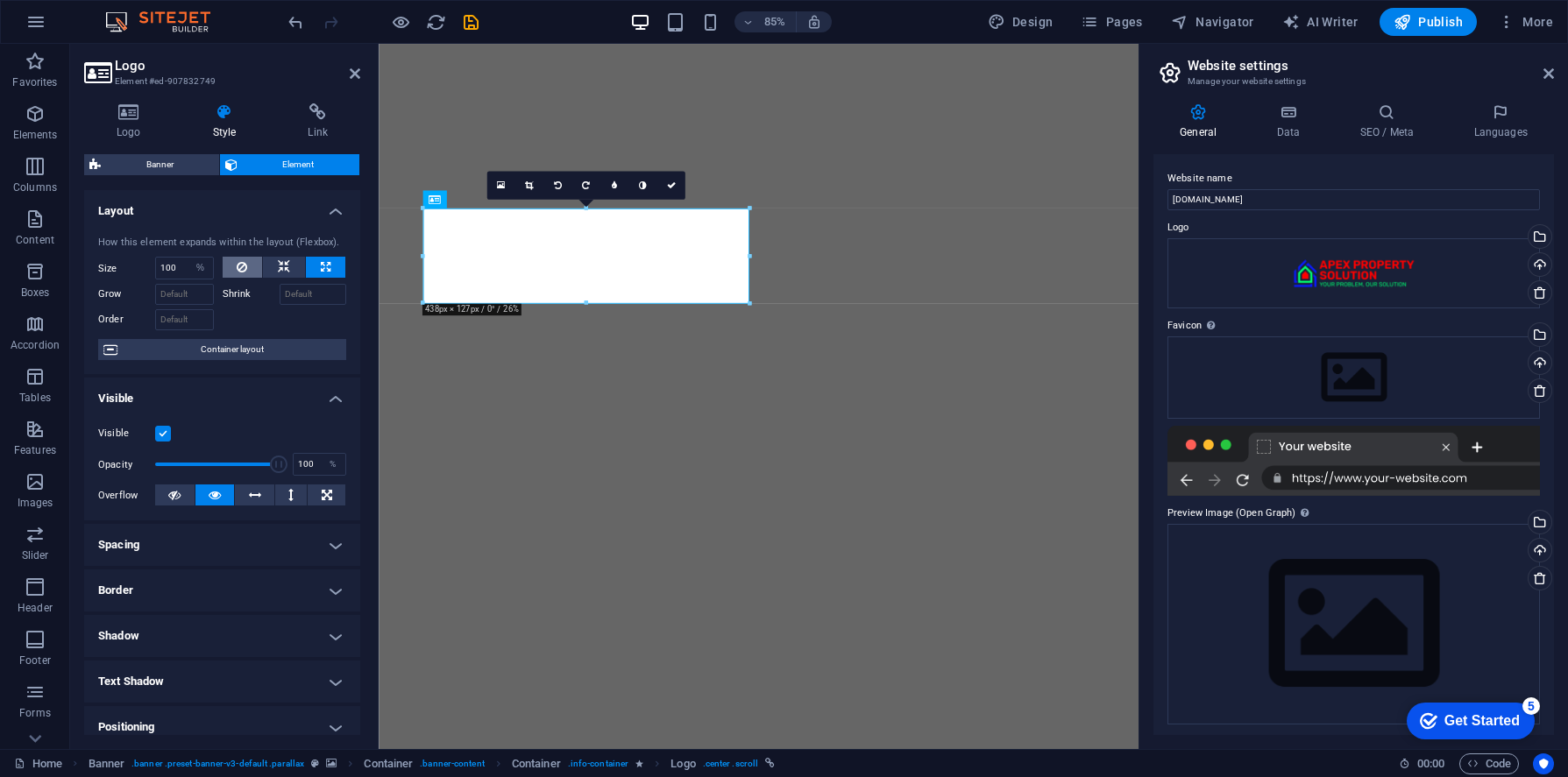
click at [241, 272] on icon at bounding box center [242, 266] width 11 height 21
select select "DISABLED_OPTION_VALUE"
click at [136, 113] on icon at bounding box center [129, 112] width 90 height 18
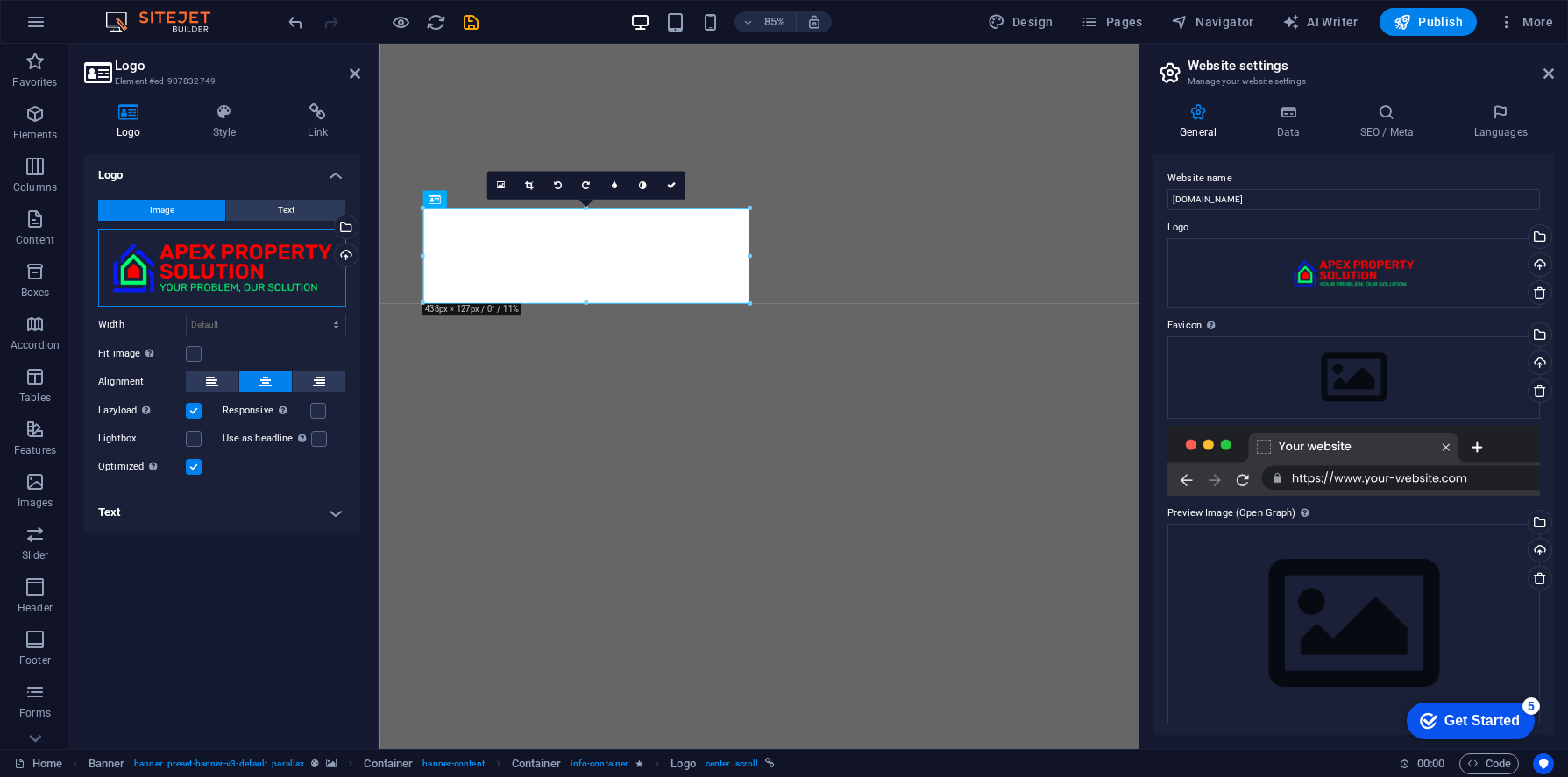
click at [296, 282] on div "Drag files here, click to choose files or select files from Files or our free s…" at bounding box center [221, 267] width 248 height 78
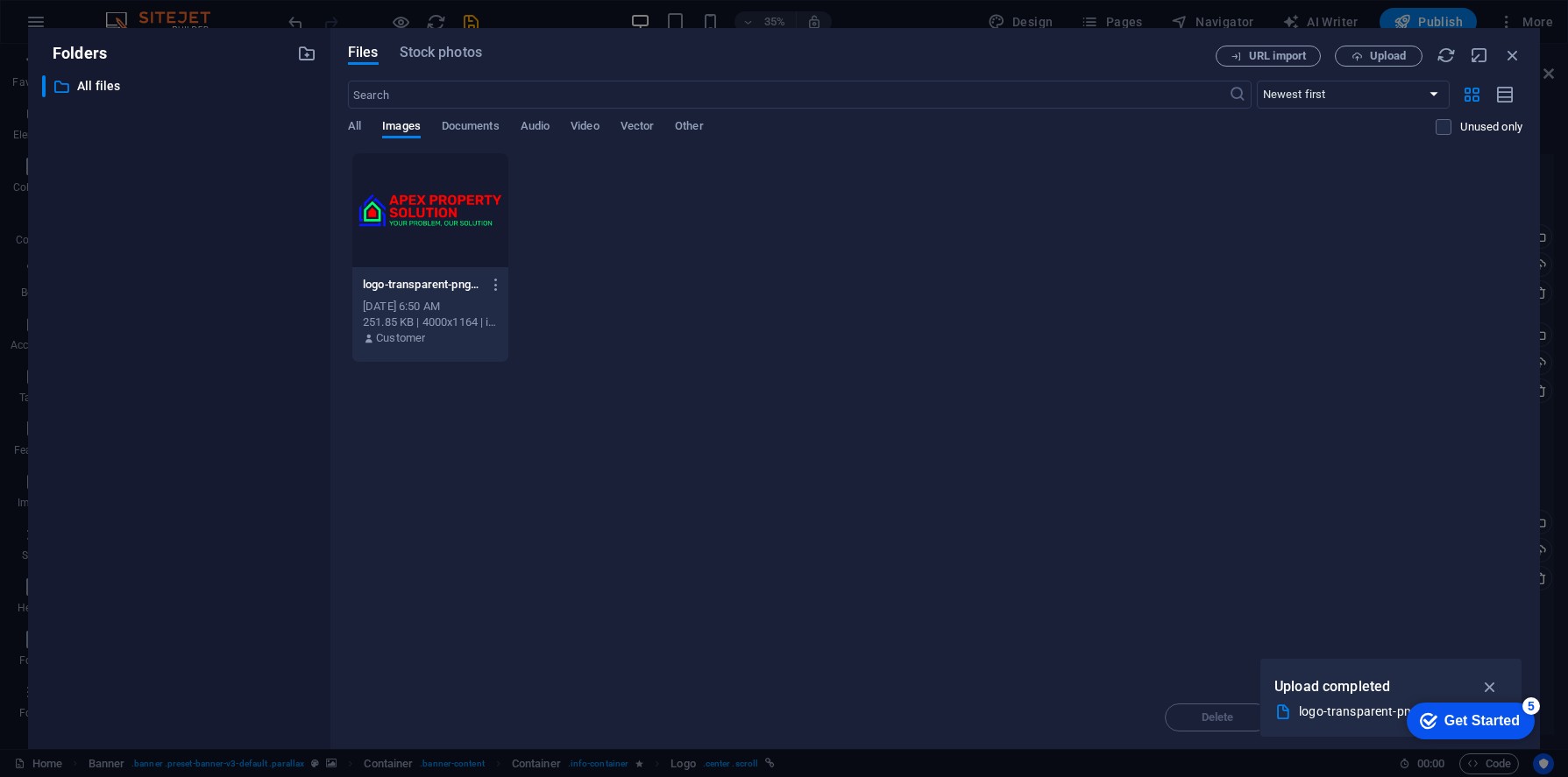
click at [452, 213] on div at bounding box center [430, 210] width 156 height 114
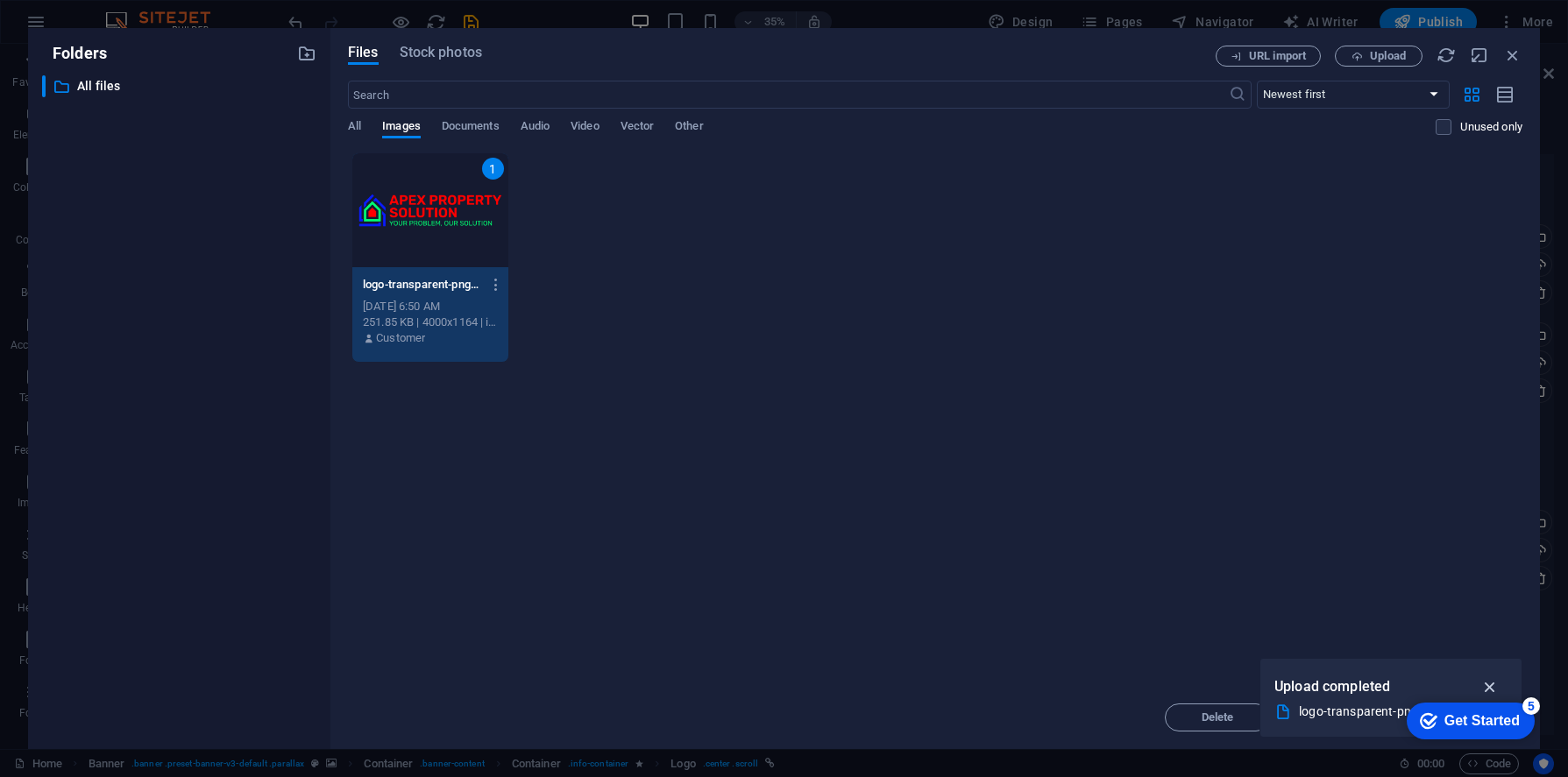
click at [1494, 686] on icon "button" at bounding box center [1490, 687] width 20 height 20
click at [1452, 719] on div "Get Started" at bounding box center [1482, 721] width 75 height 16
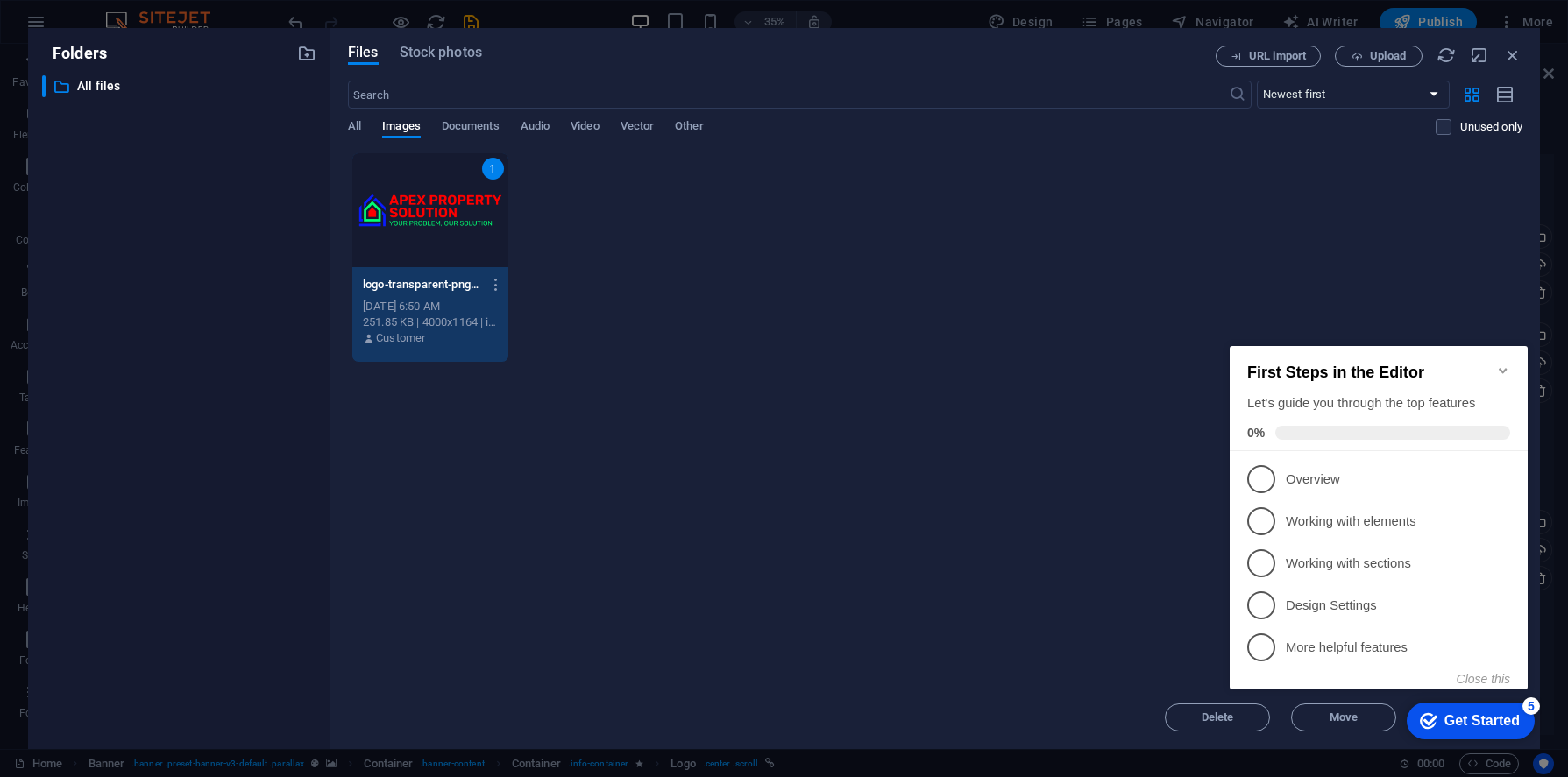
drag, startPoint x: 1249, startPoint y: 646, endPoint x: 1252, endPoint y: 637, distance: 9.5
click at [1249, 646] on span "5" at bounding box center [1260, 647] width 28 height 28
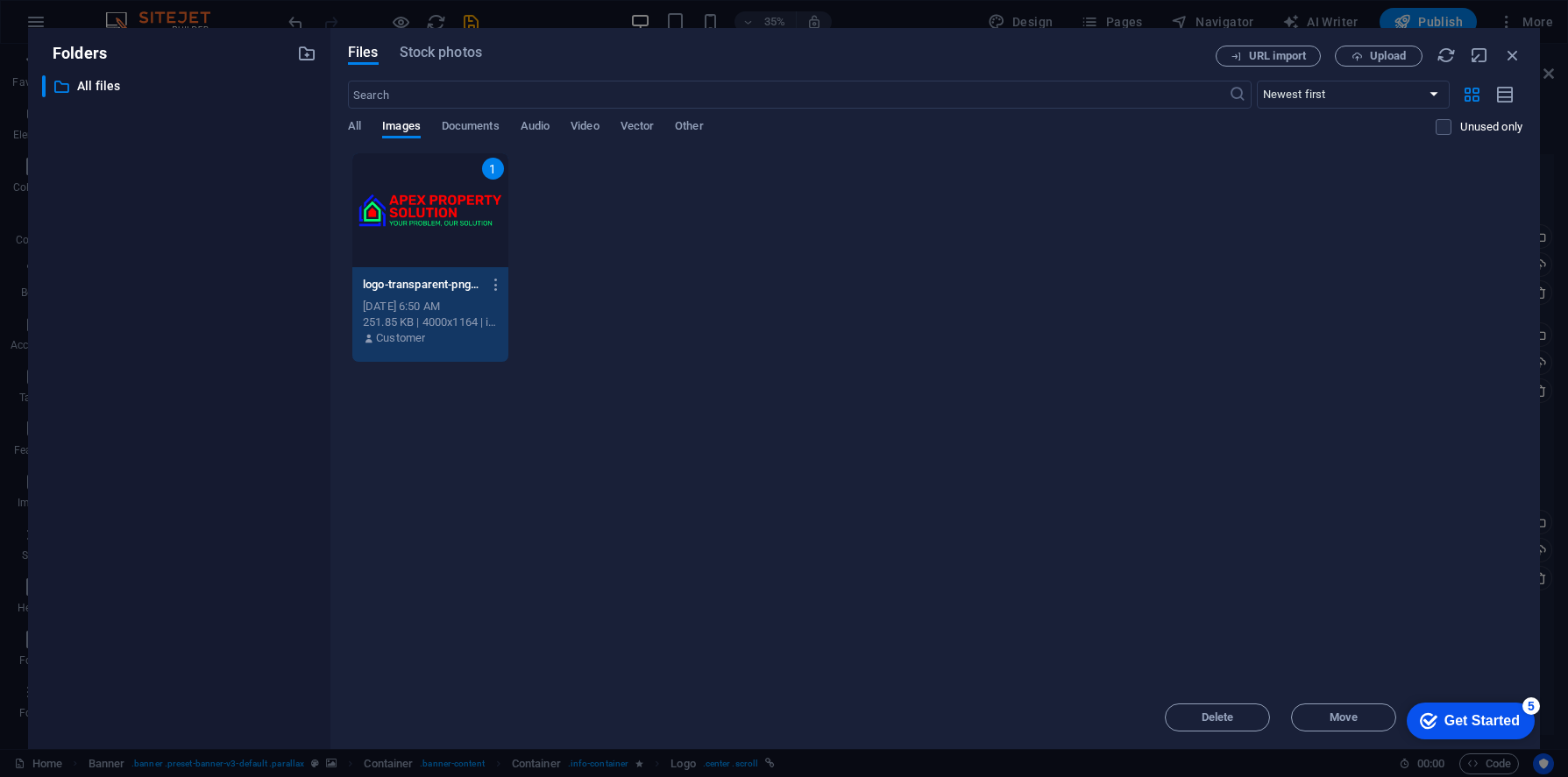
drag, startPoint x: 1430, startPoint y: 714, endPoint x: 1600, endPoint y: 1069, distance: 393.6
click at [1430, 714] on icon "checkmark" at bounding box center [1428, 721] width 18 height 18
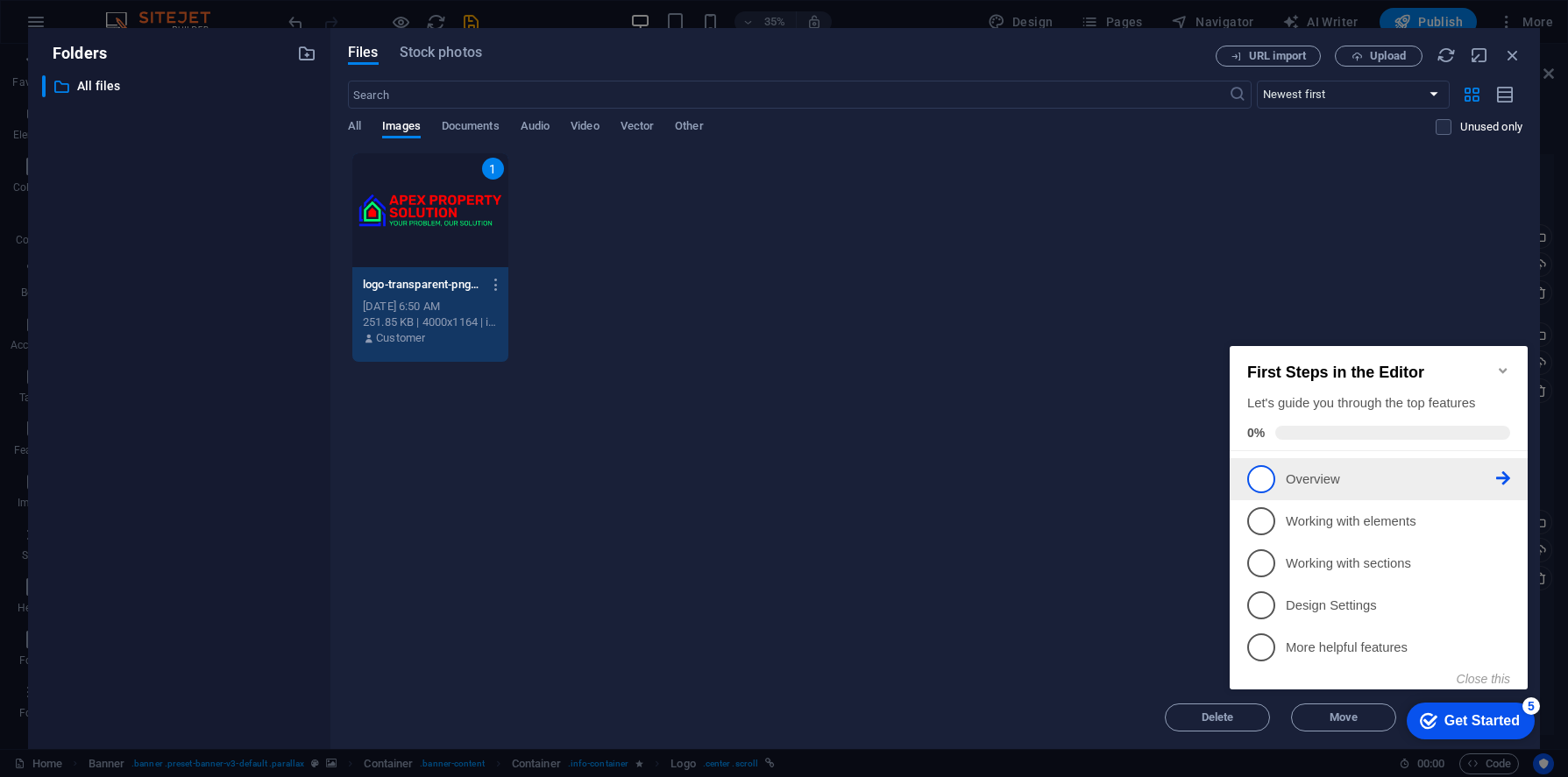
click at [1265, 474] on span "1" at bounding box center [1260, 479] width 28 height 28
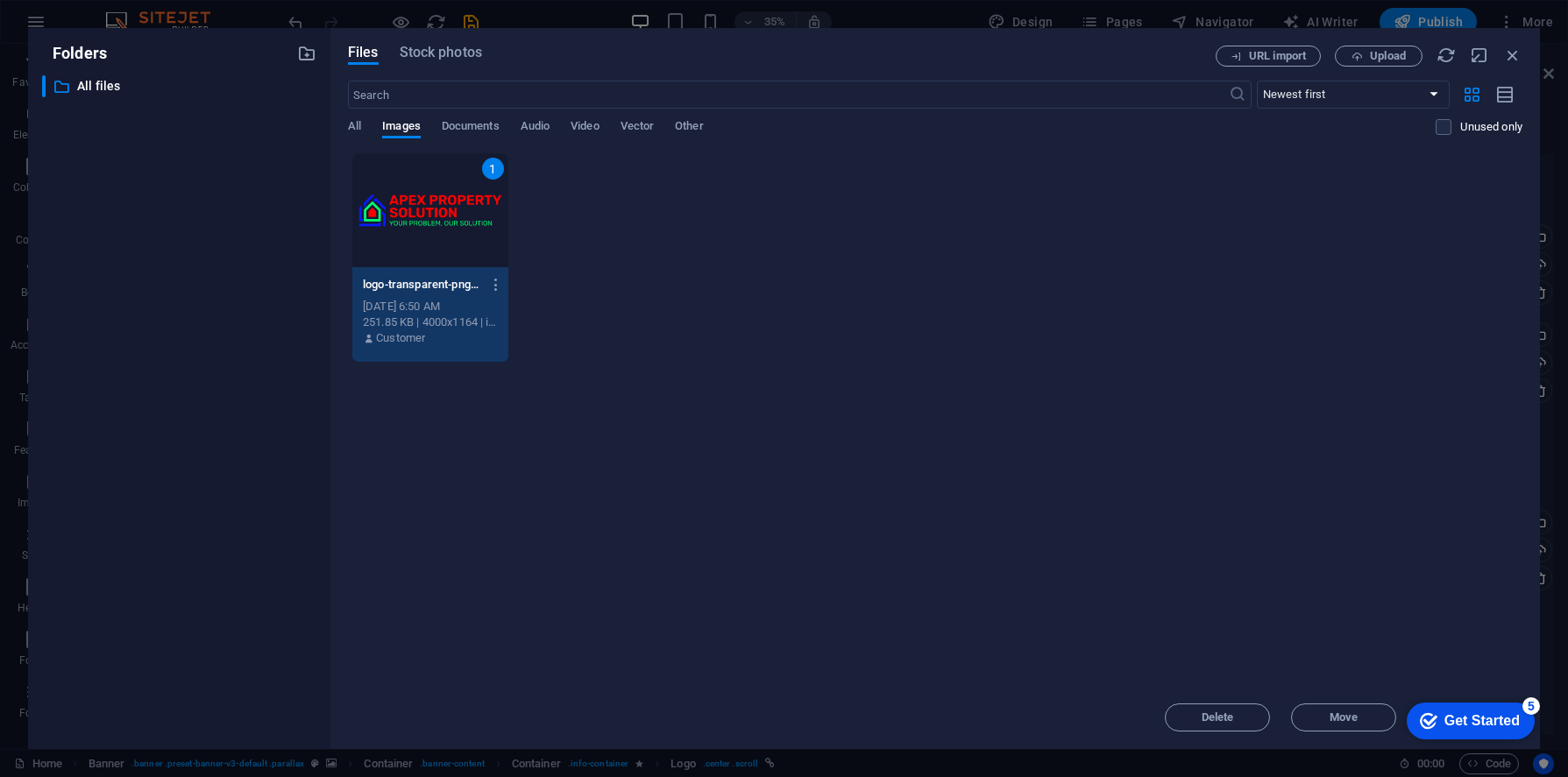
click at [1248, 526] on div "Drop files here to upload them instantly 1 logo-transparent-png-Mz0ib1h60q8VCbw…" at bounding box center [935, 419] width 1174 height 533
click at [1516, 51] on icon "button" at bounding box center [1512, 56] width 20 height 20
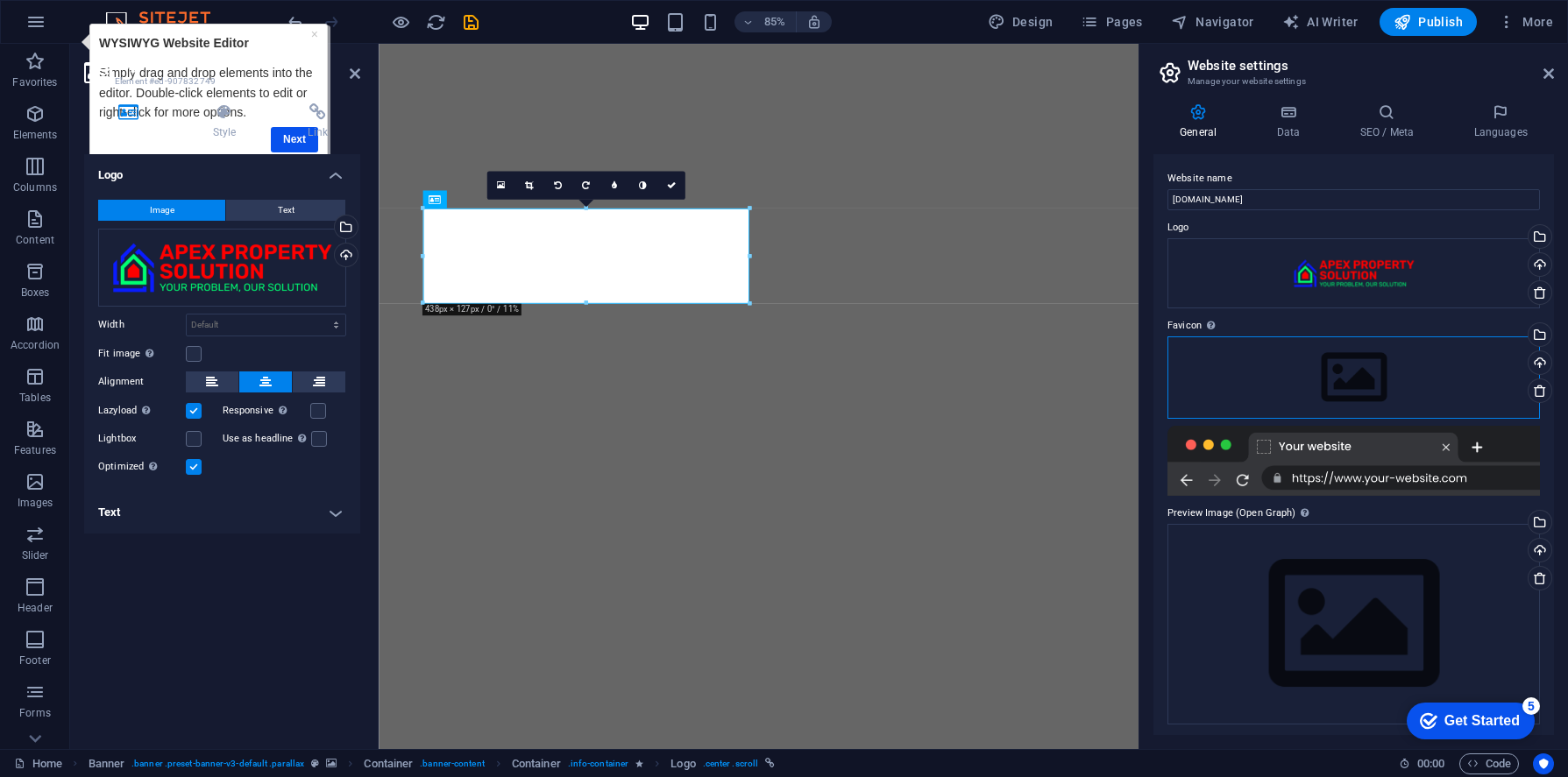
click at [1332, 391] on div "Drag files here, click to choose files or select files from Files or our free s…" at bounding box center [1353, 377] width 372 height 82
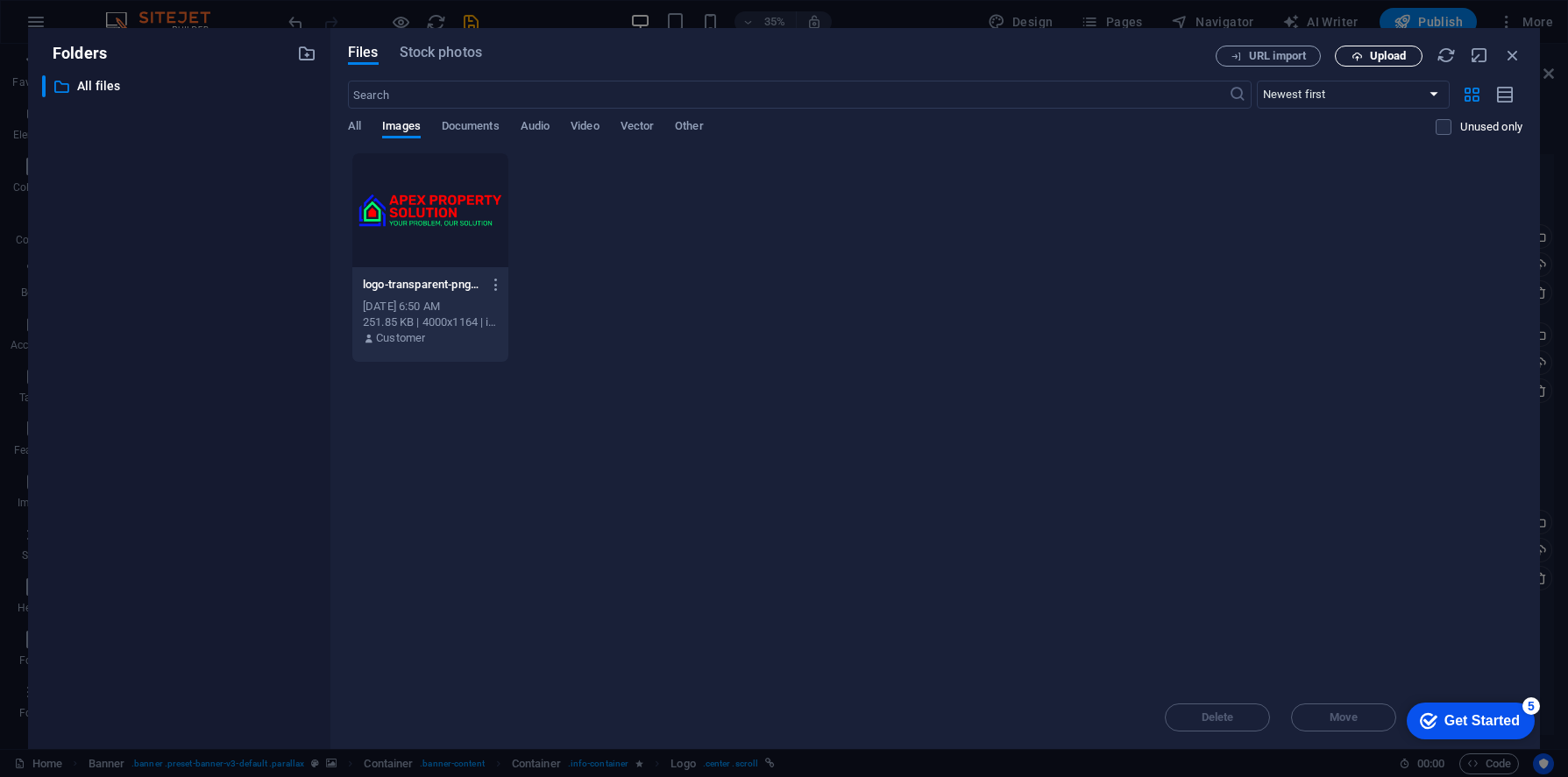
click at [1364, 54] on span "Upload" at bounding box center [1378, 56] width 72 height 12
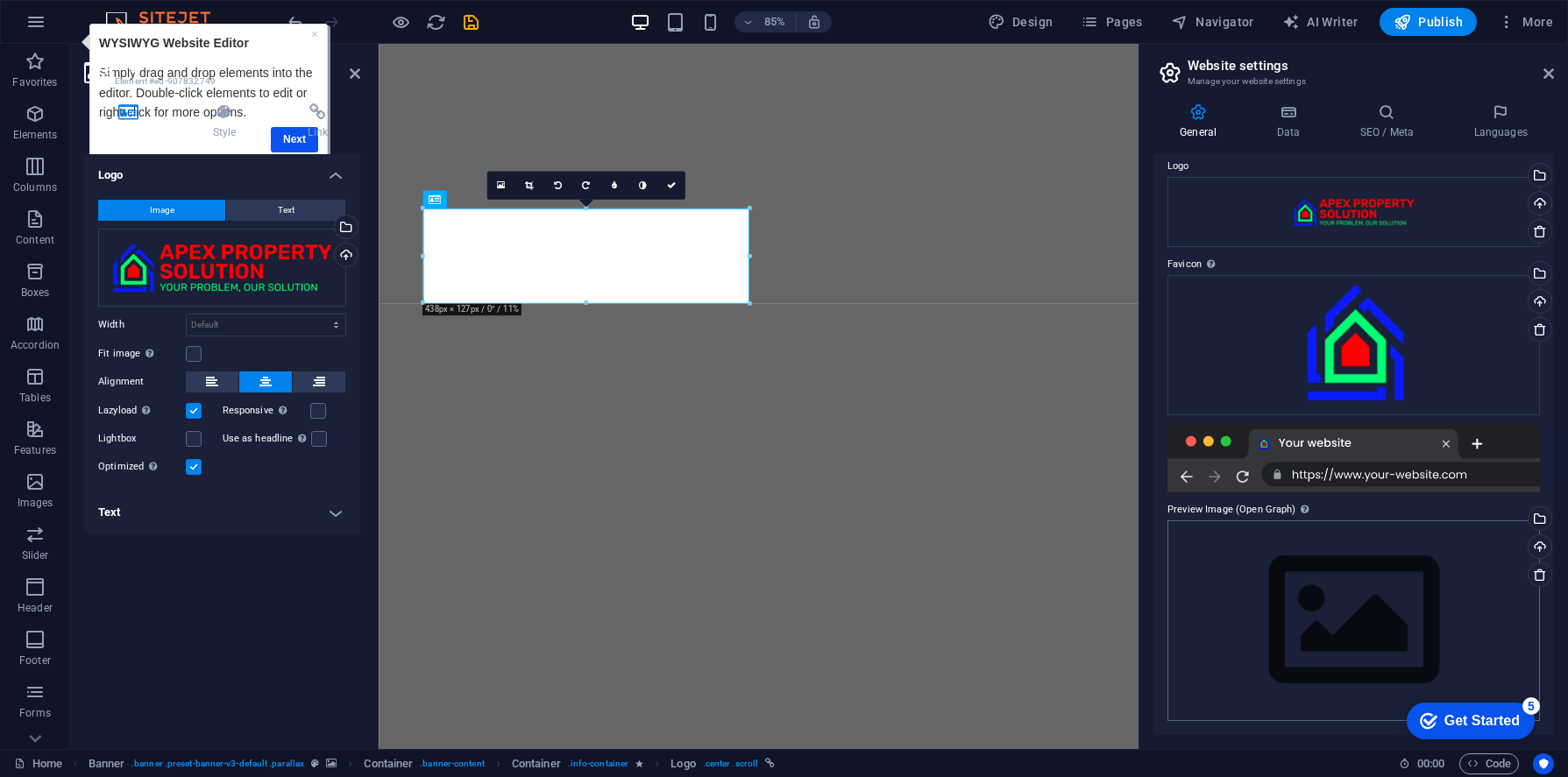
scroll to position [60, 0]
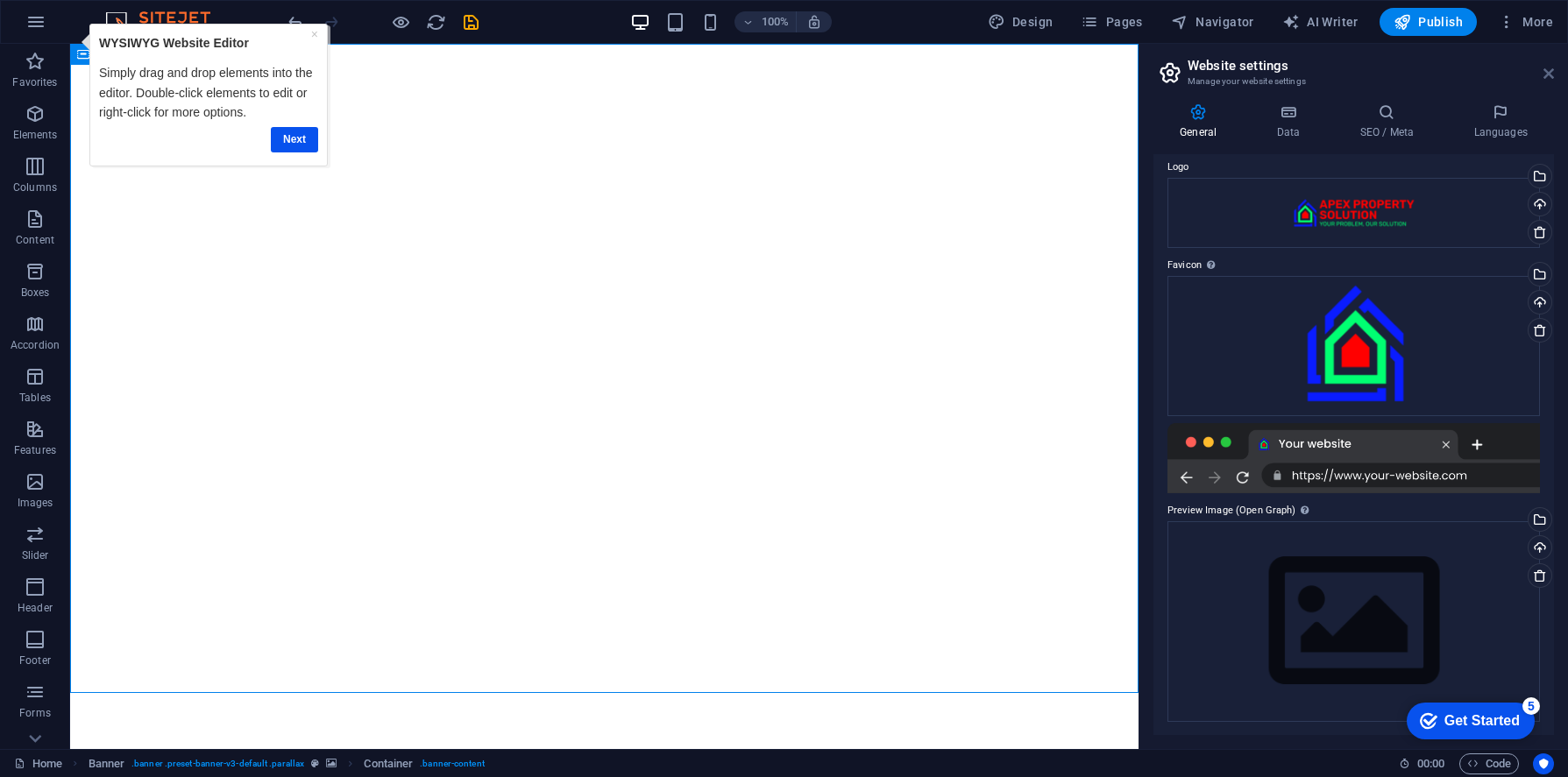
click at [1546, 73] on icon at bounding box center [1548, 73] width 11 height 14
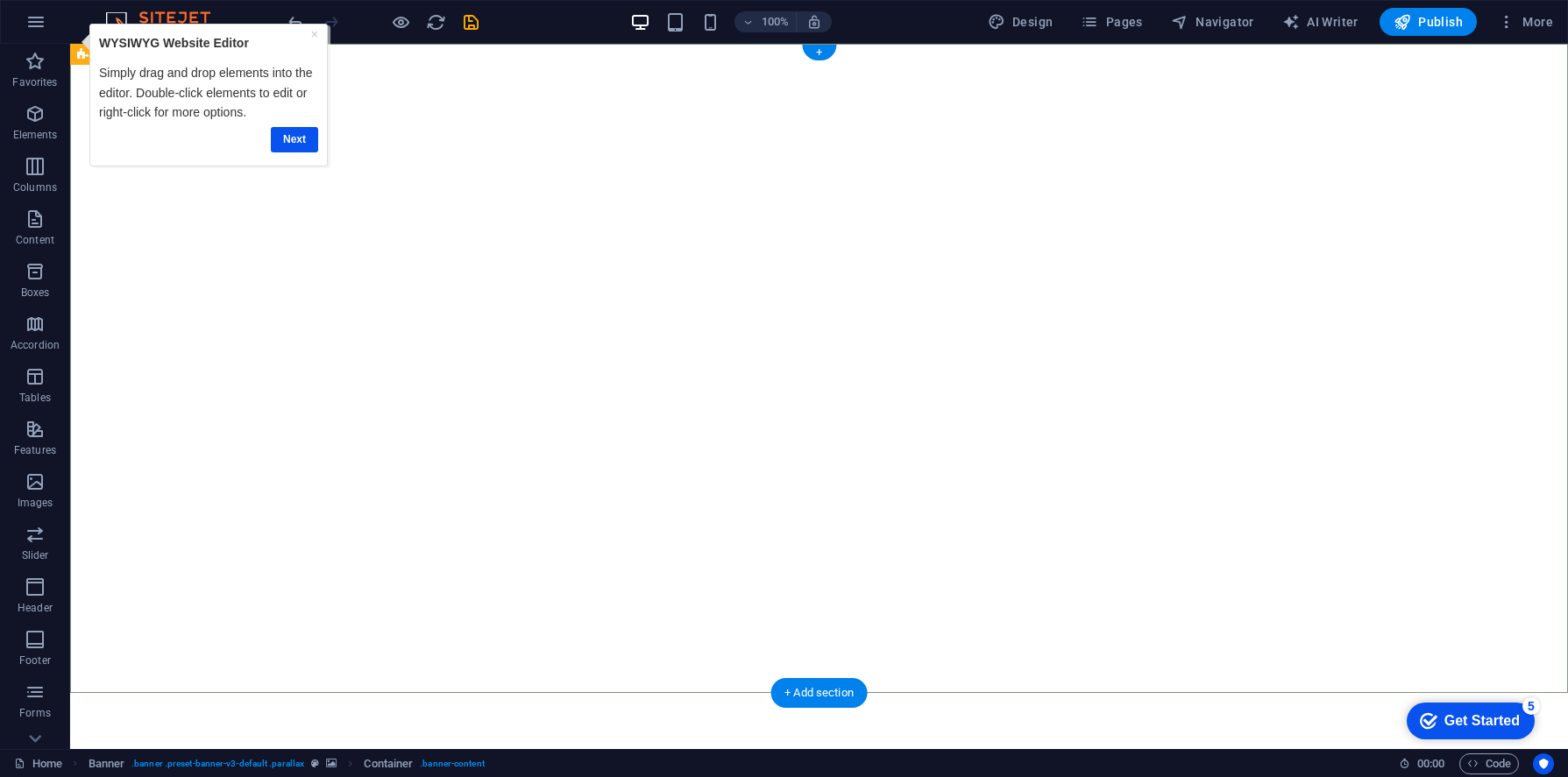
click at [310, 134] on link "Next" at bounding box center [294, 140] width 48 height 25
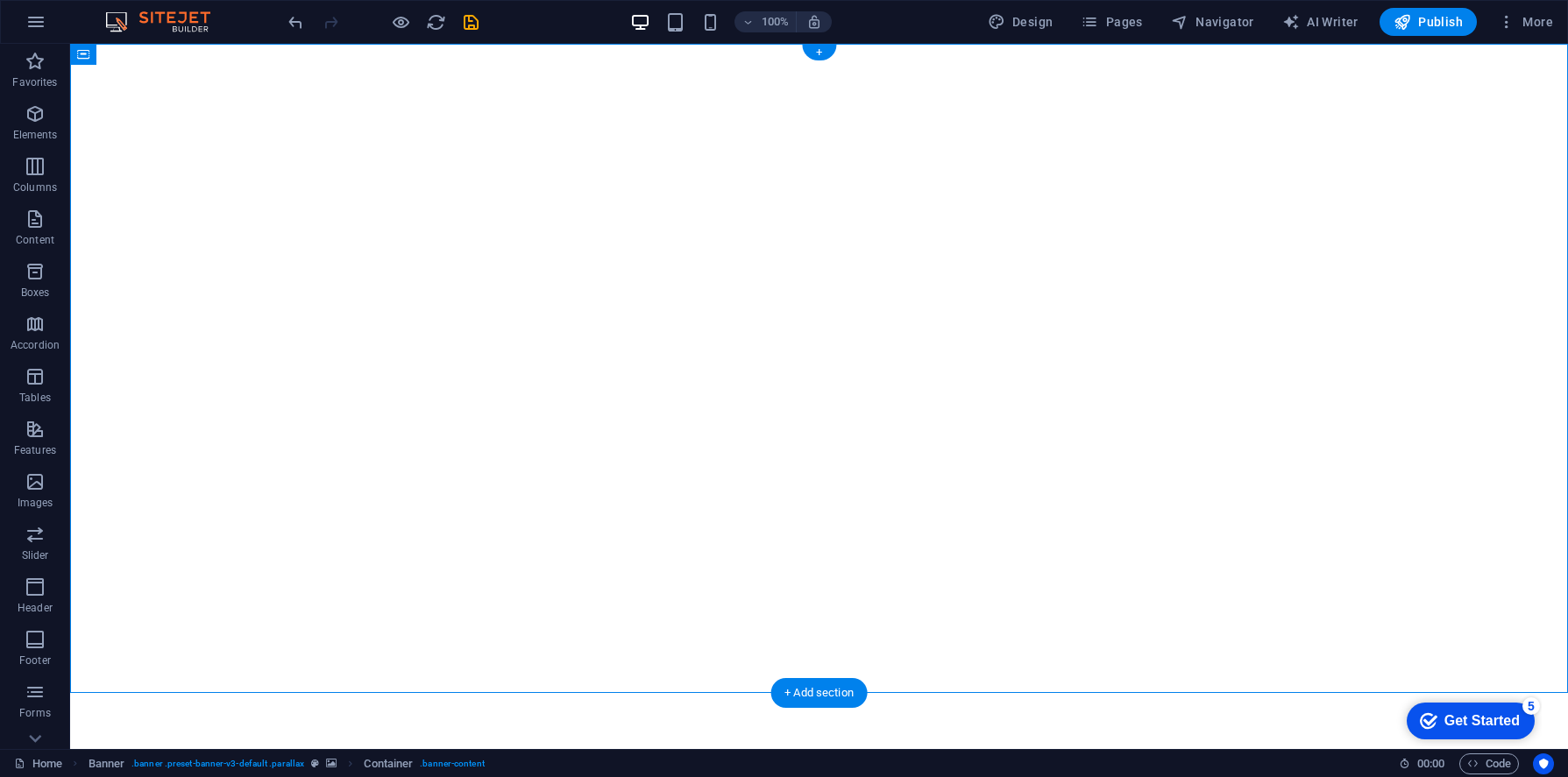
scroll to position [0, 0]
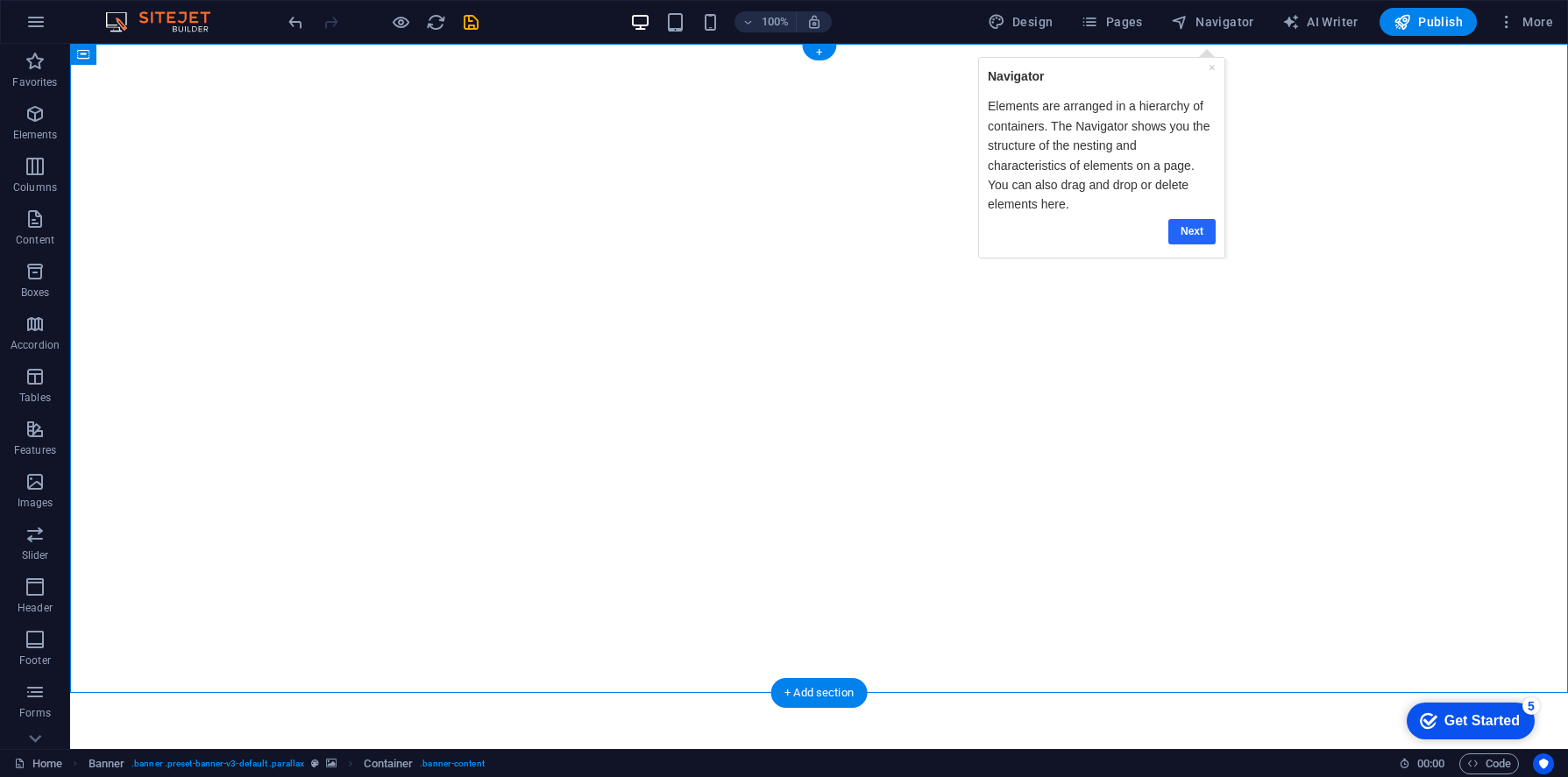
click at [1192, 224] on link "Next" at bounding box center [1191, 231] width 48 height 25
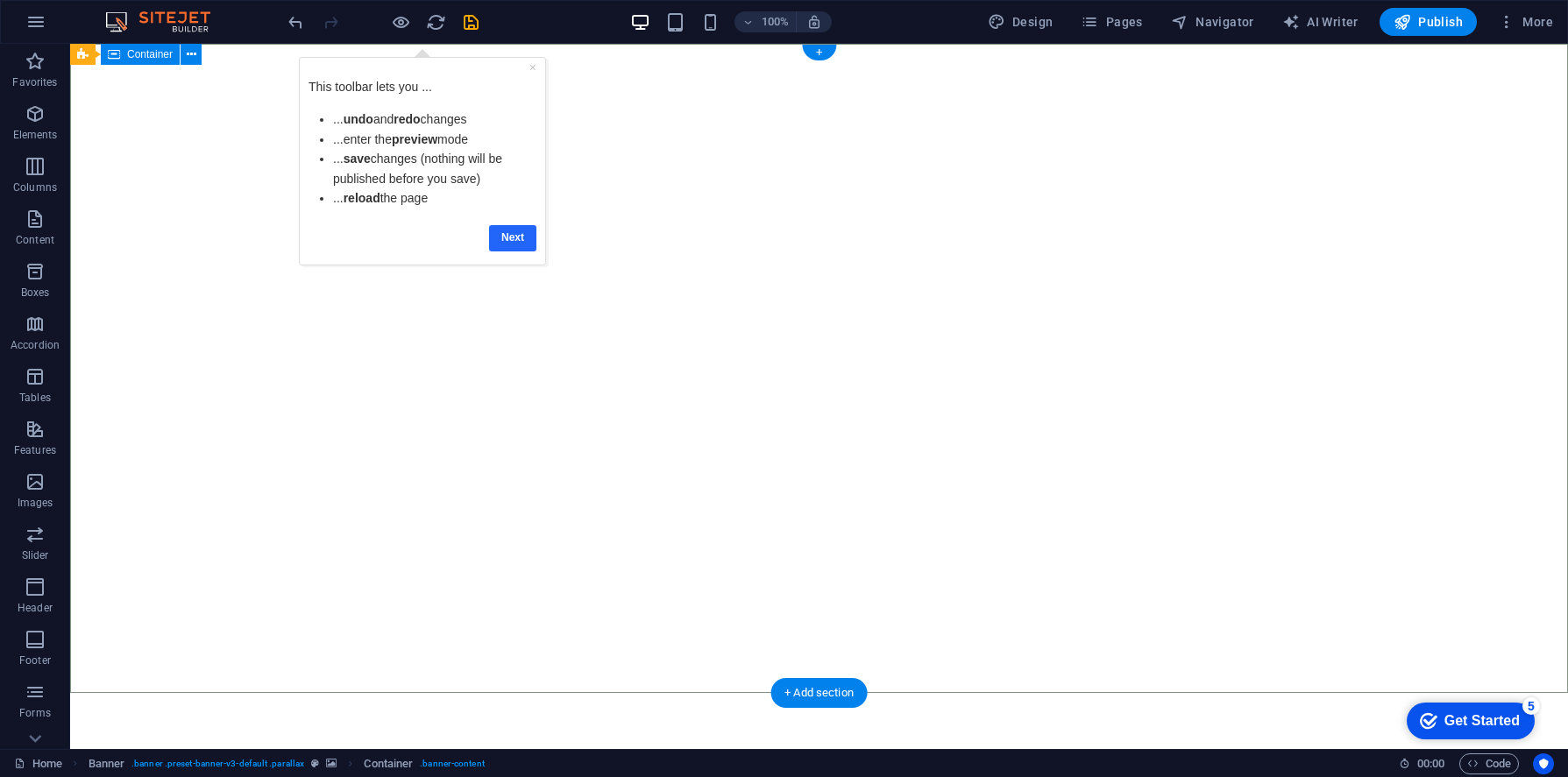
click at [502, 235] on link "Next" at bounding box center [512, 237] width 48 height 25
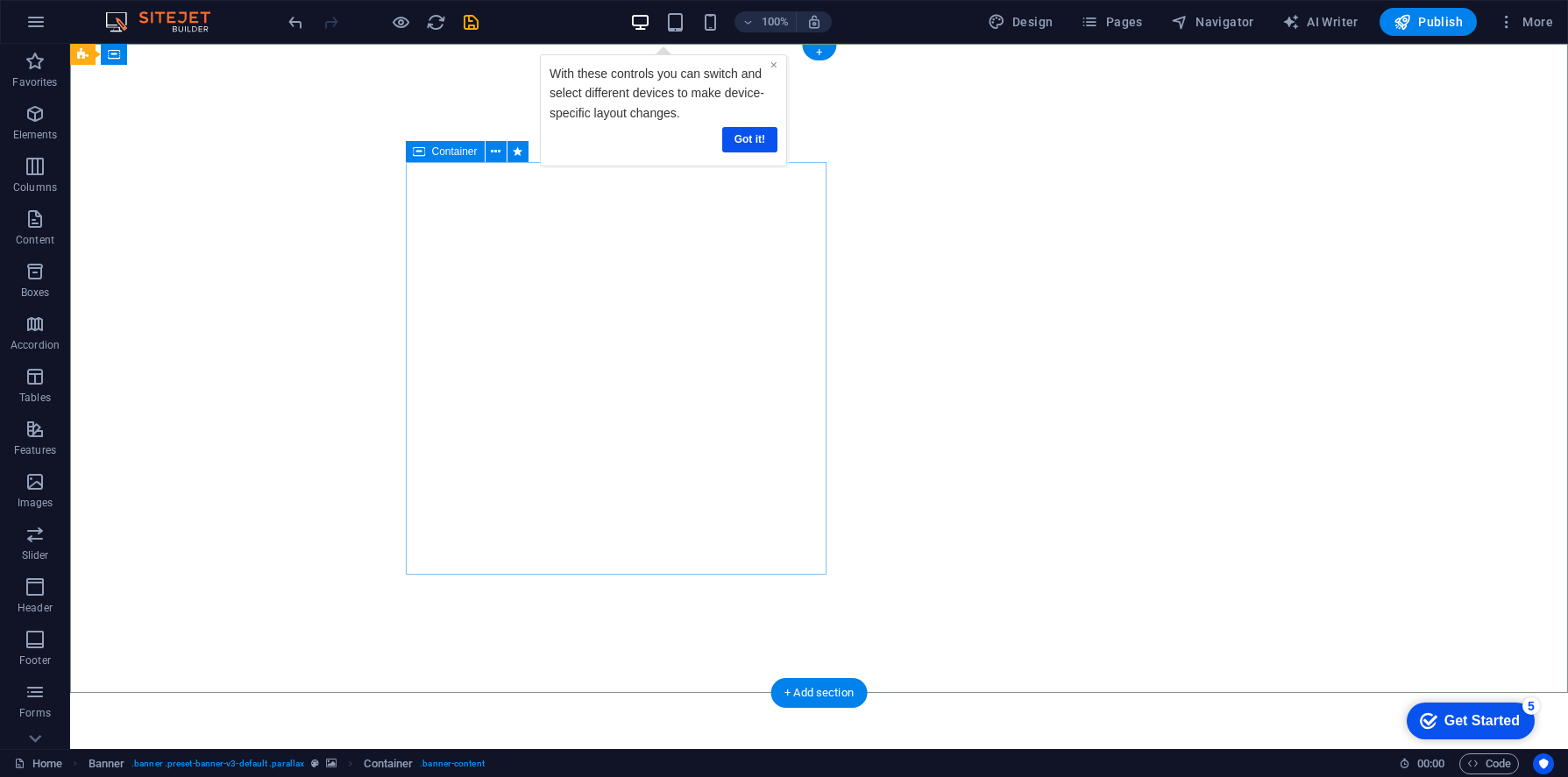
click at [774, 65] on link "×" at bounding box center [773, 65] width 7 height 14
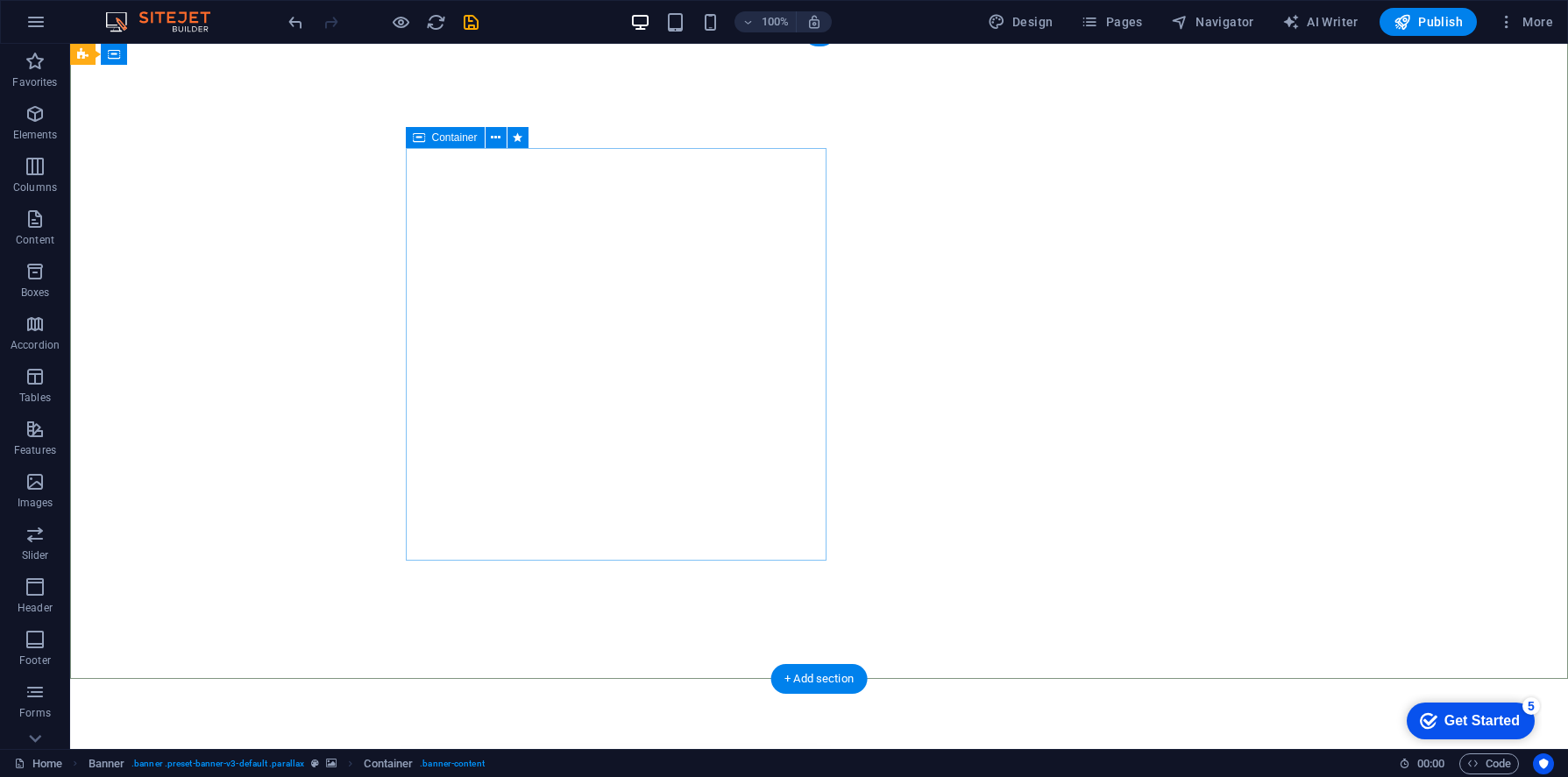
scroll to position [14, 0]
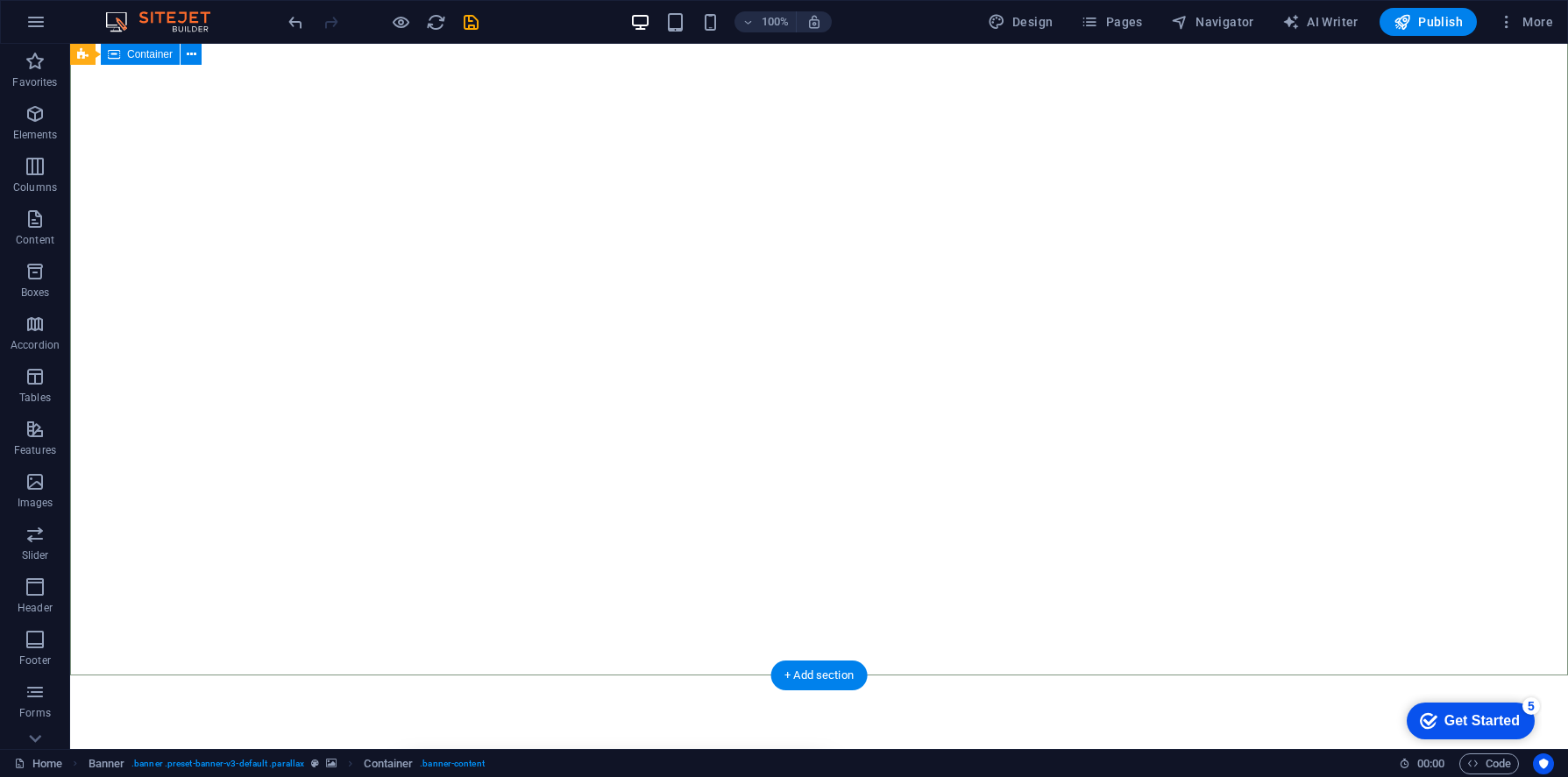
click at [192, 54] on icon at bounding box center [191, 55] width 10 height 19
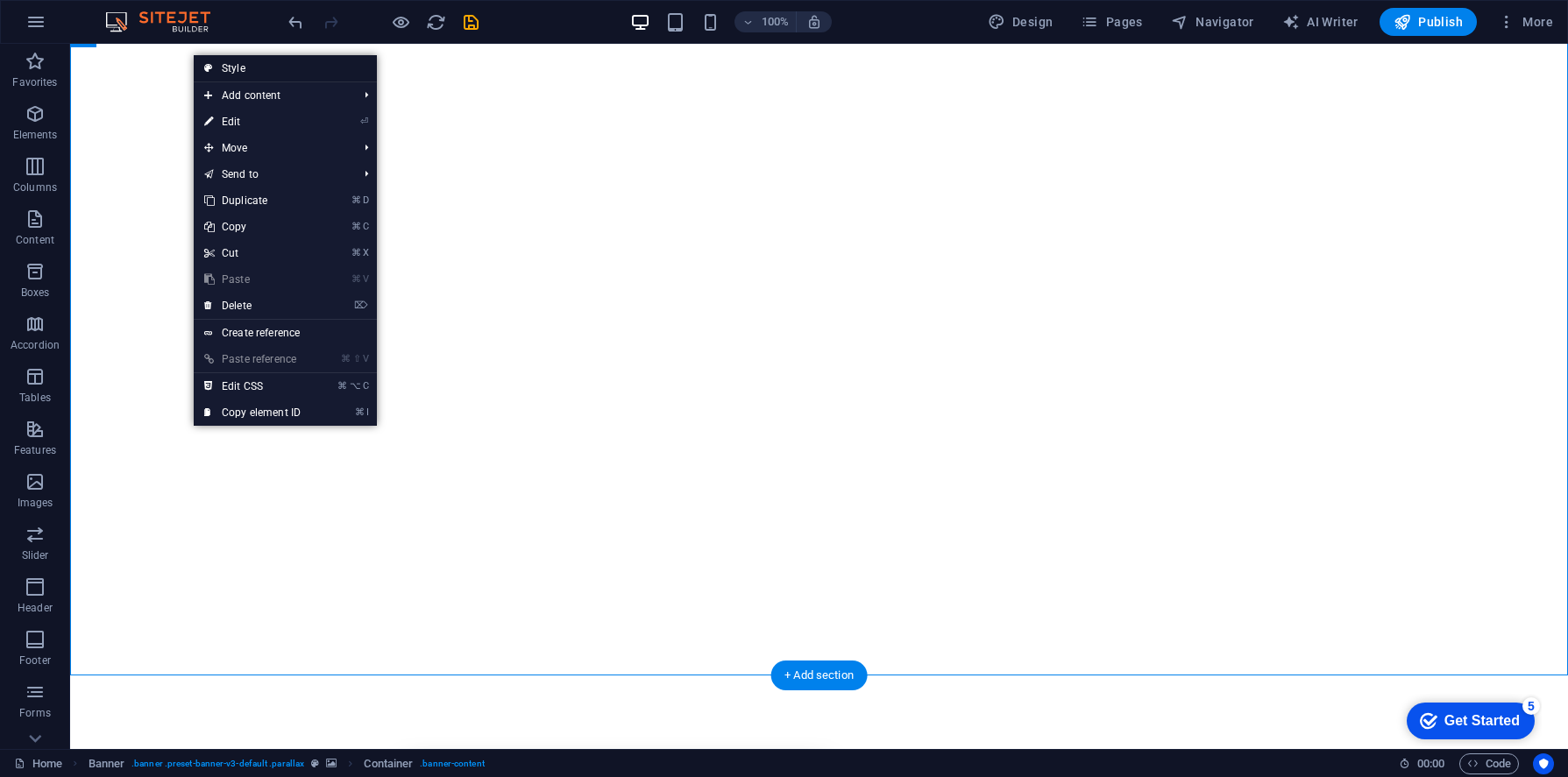
click at [238, 74] on link "Style" at bounding box center [285, 68] width 183 height 26
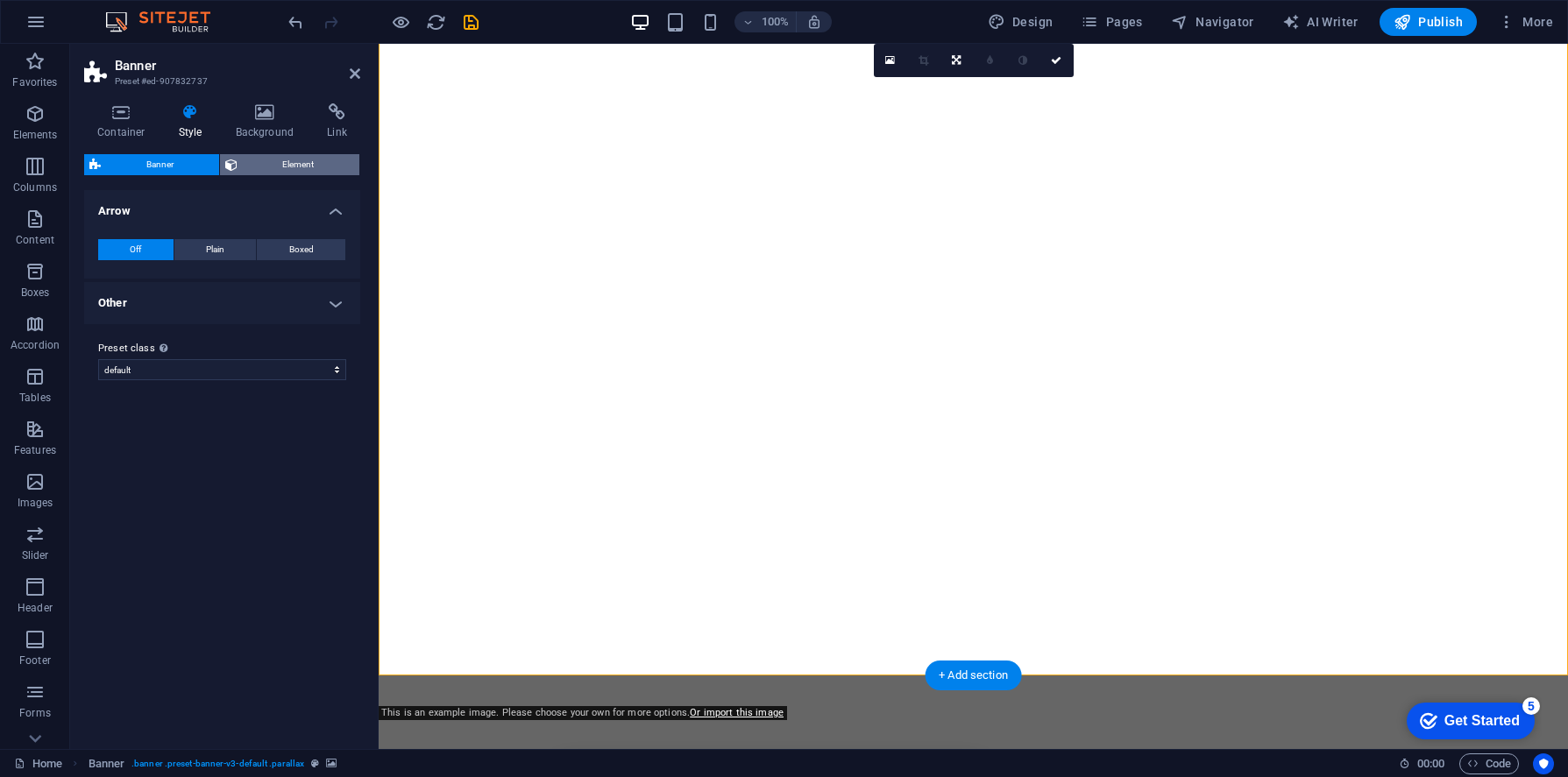
click at [269, 168] on span "Element" at bounding box center [299, 164] width 112 height 21
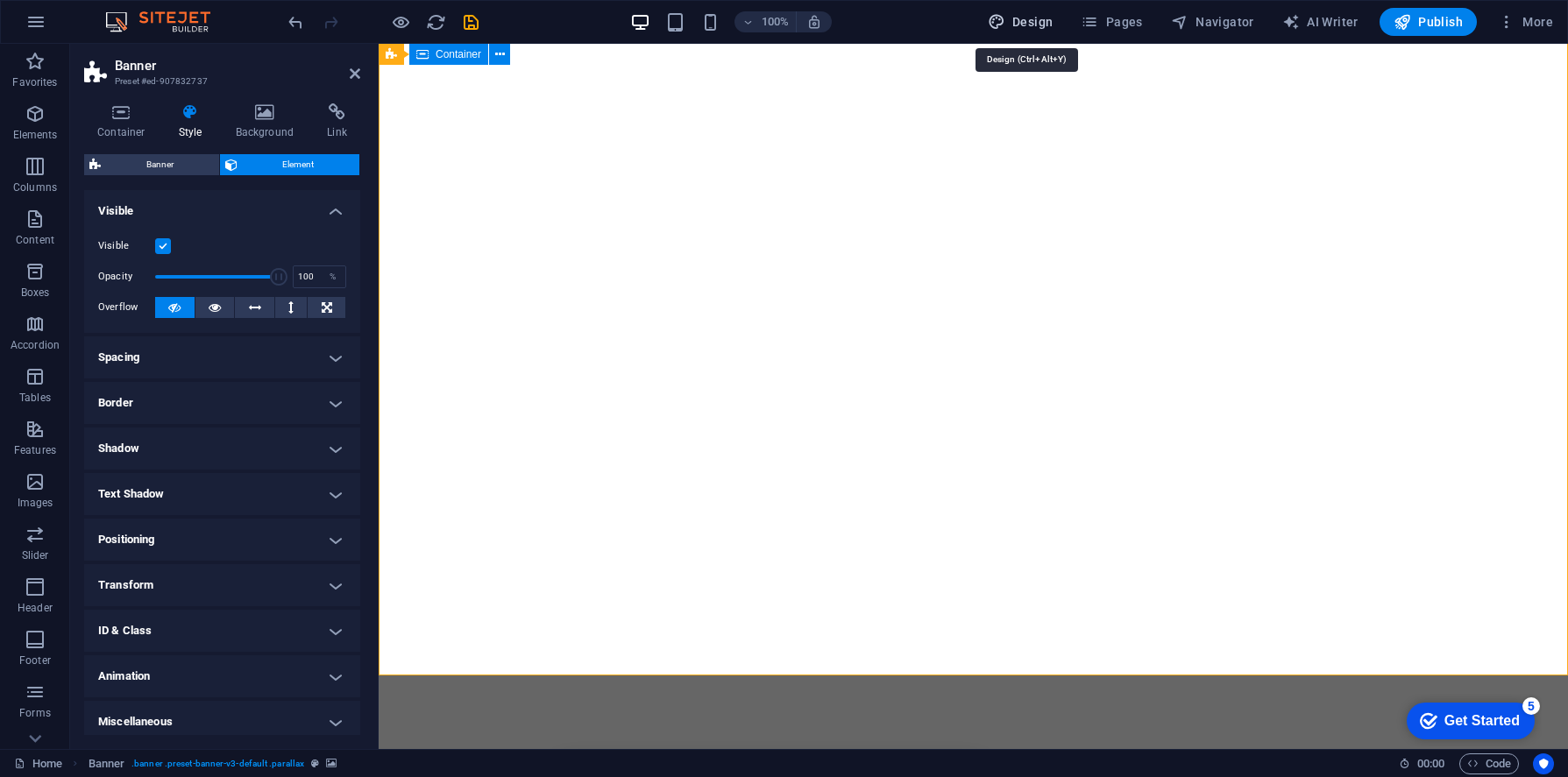
click at [1030, 30] on button "Design" at bounding box center [1020, 22] width 80 height 28
select select "px"
select select "300"
select select "px"
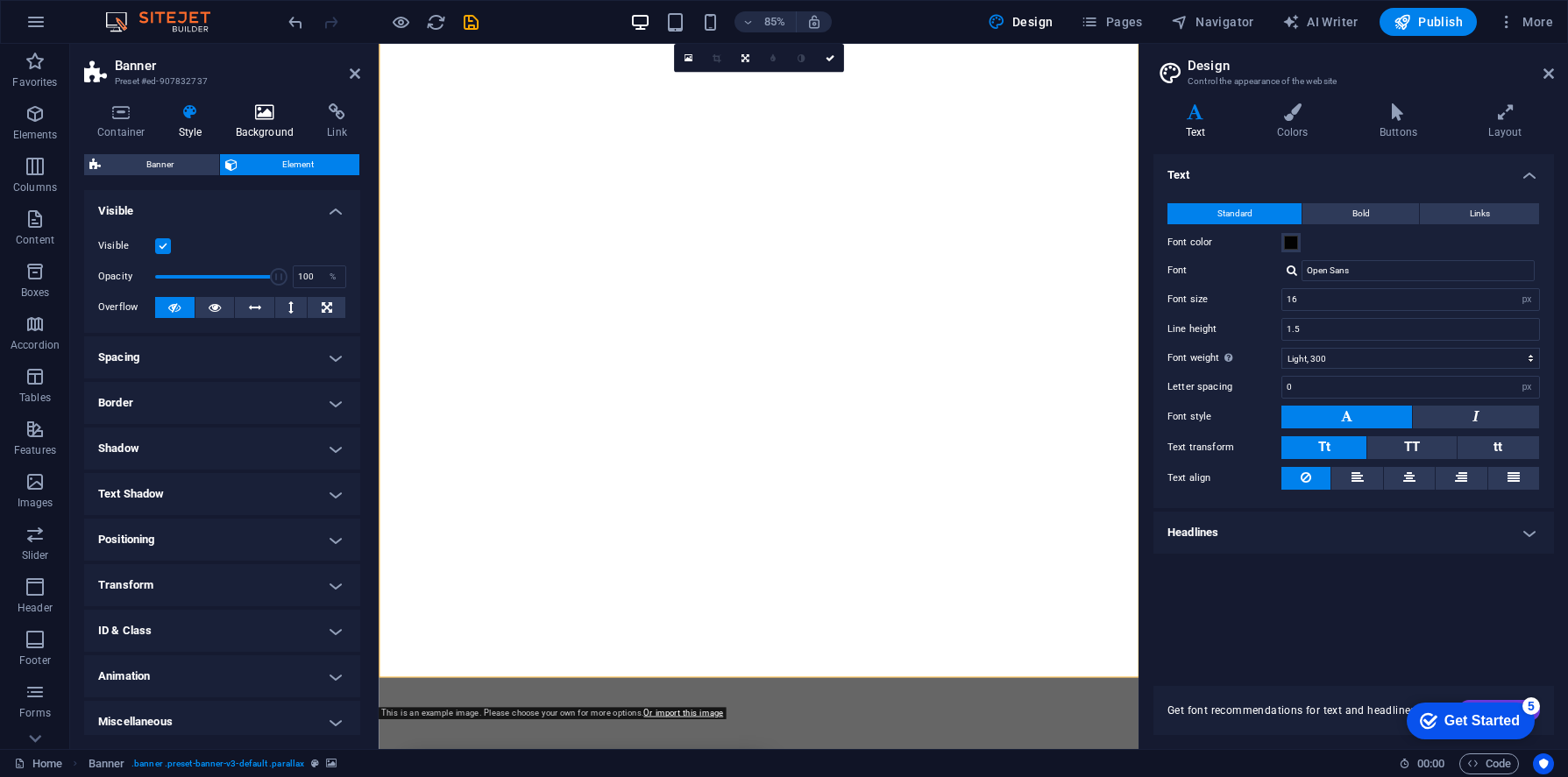
click at [254, 121] on h4 "Background" at bounding box center [268, 121] width 92 height 37
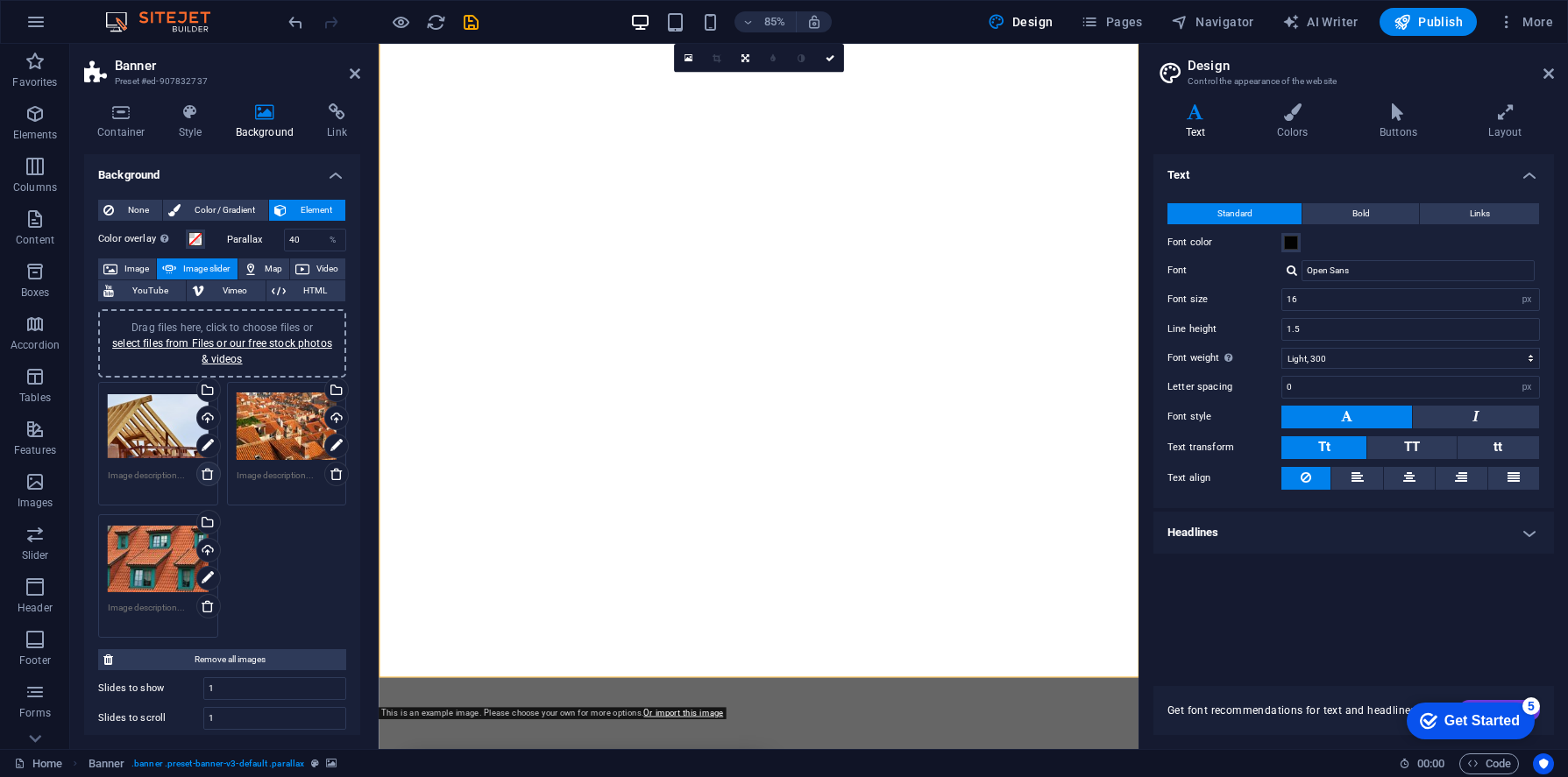
click at [208, 471] on icon at bounding box center [208, 474] width 14 height 14
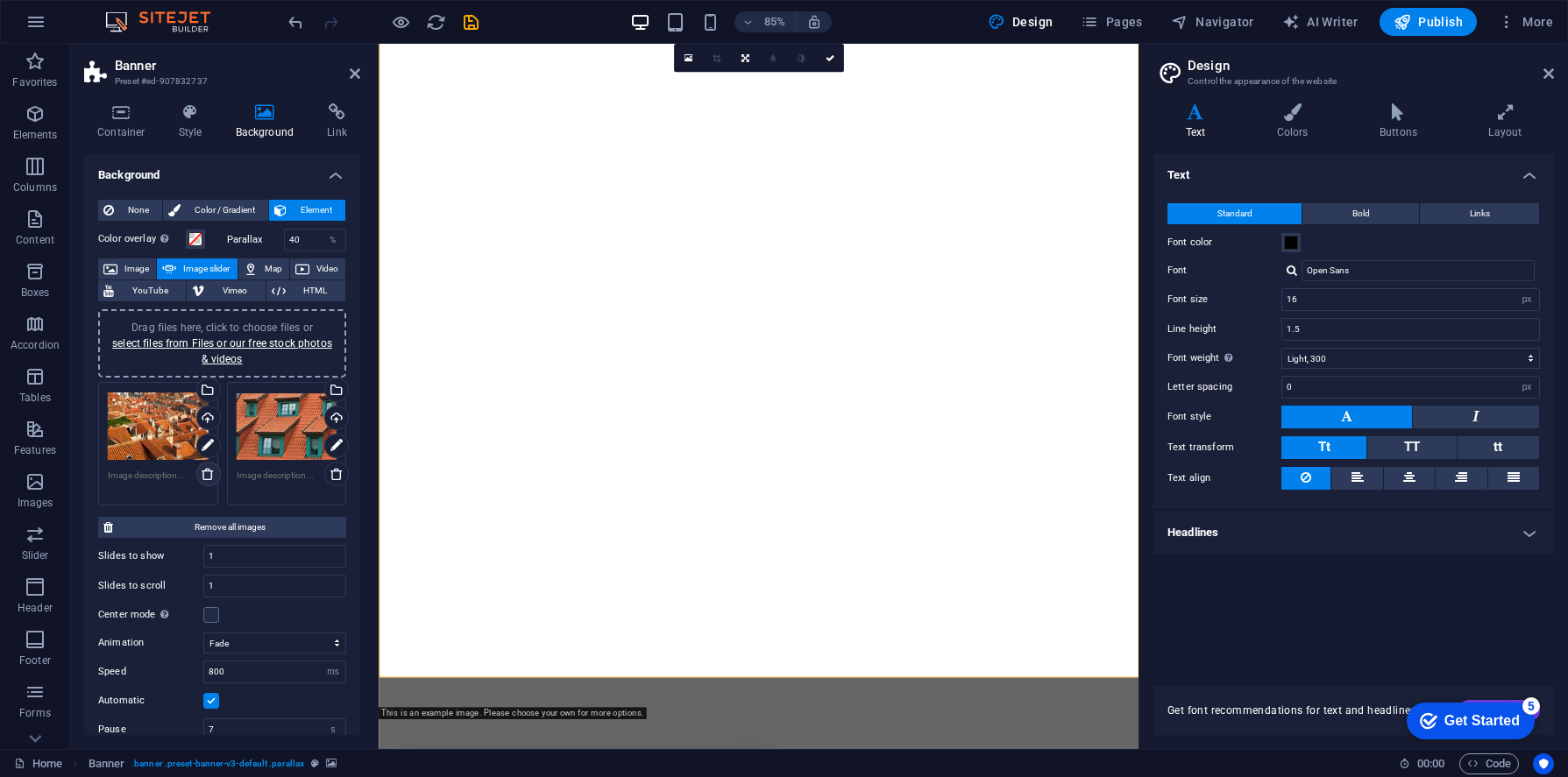
click at [208, 471] on icon at bounding box center [208, 474] width 14 height 14
click at [209, 471] on icon at bounding box center [208, 474] width 14 height 14
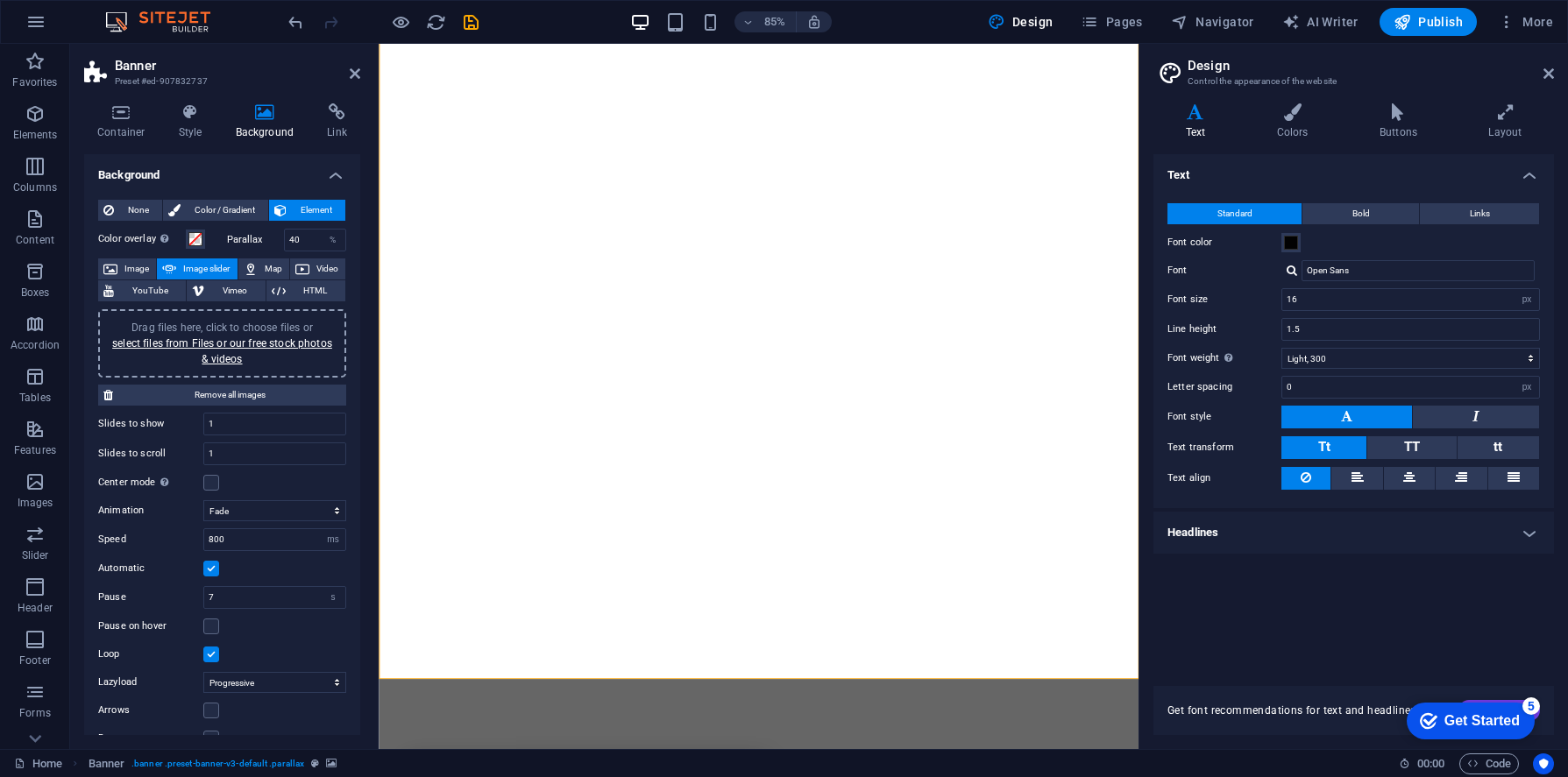
scroll to position [16, 0]
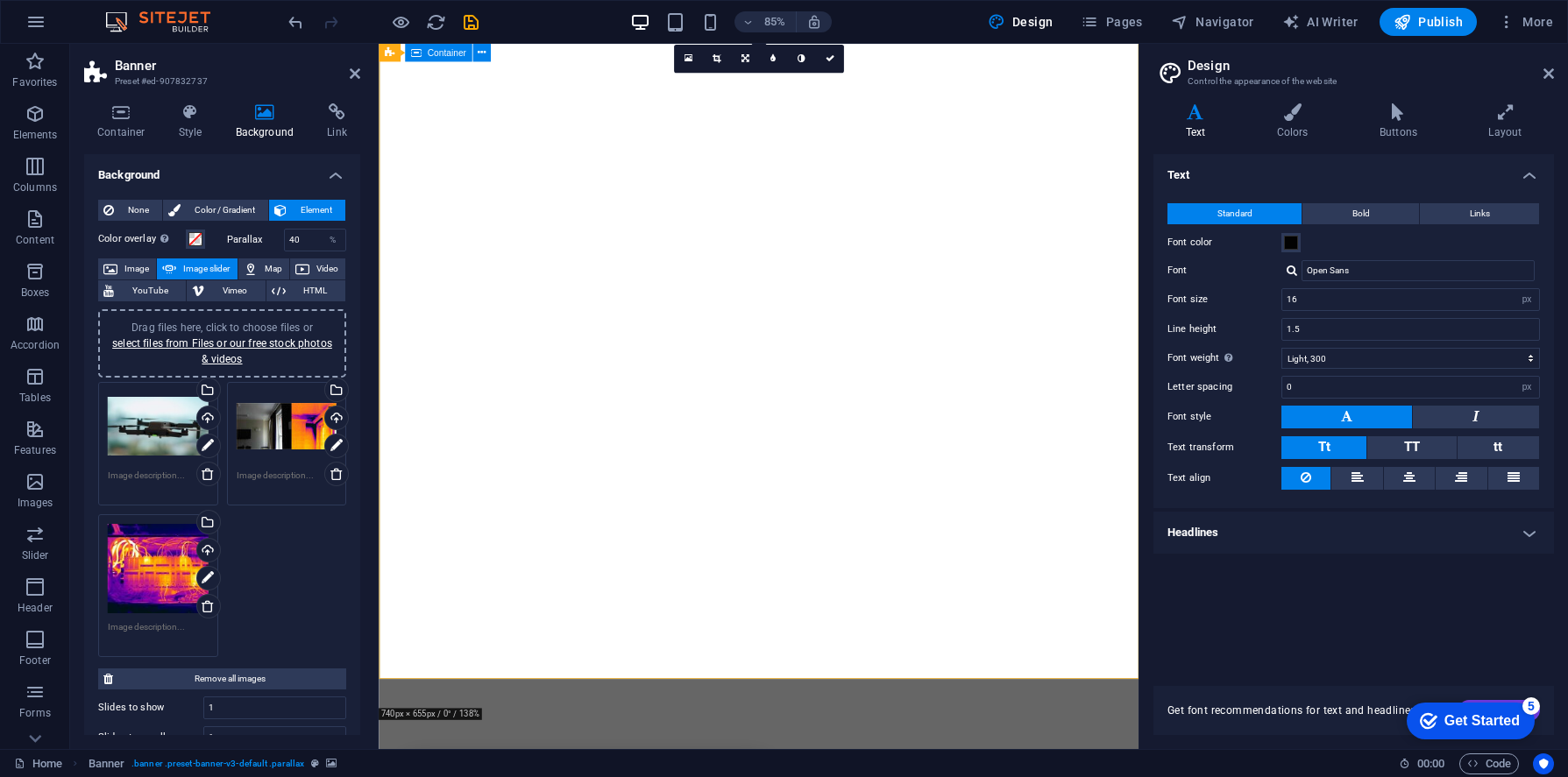
click at [331, 180] on h4 "Background" at bounding box center [222, 169] width 276 height 31
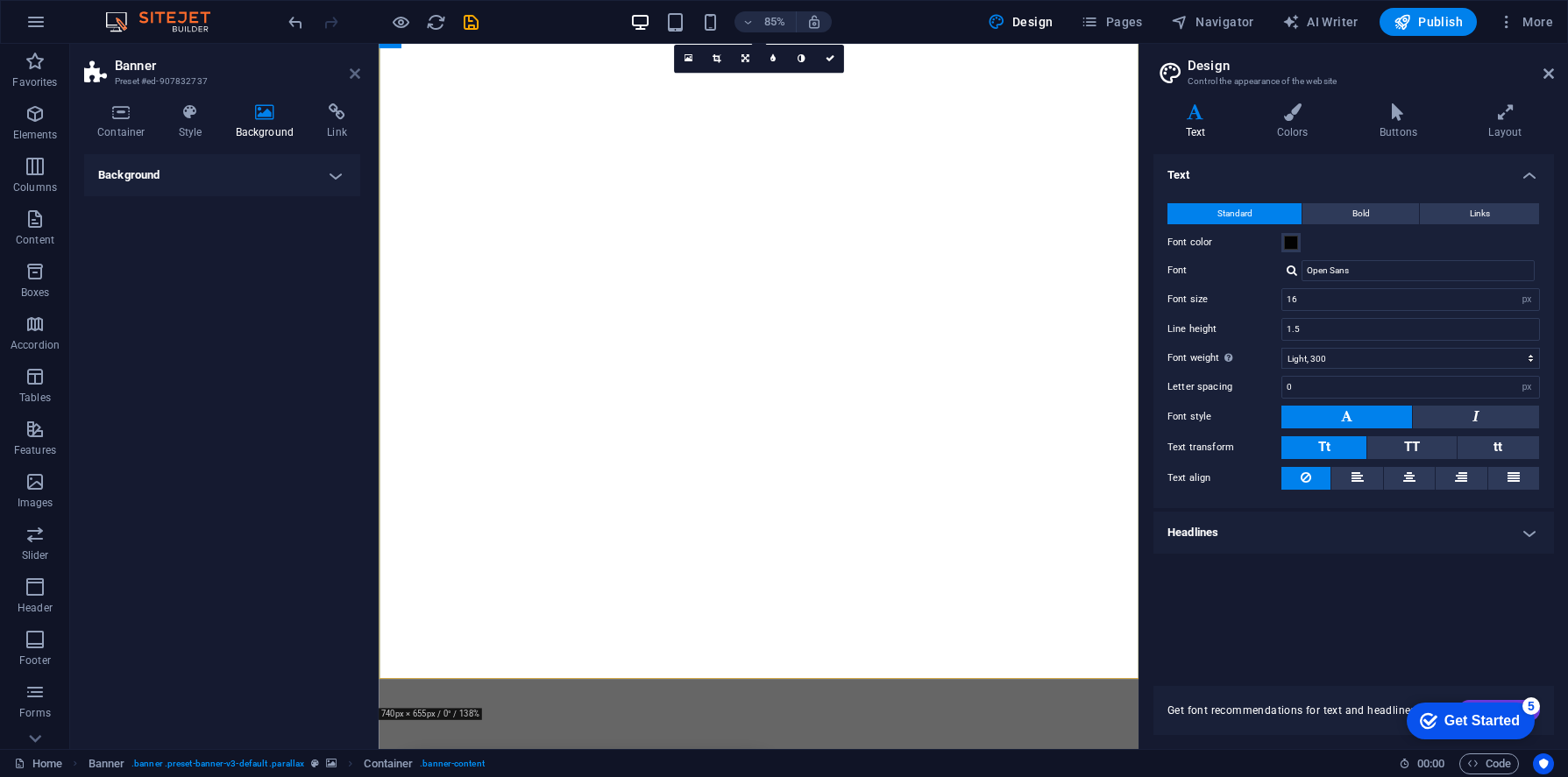
click at [352, 72] on icon at bounding box center [355, 73] width 11 height 14
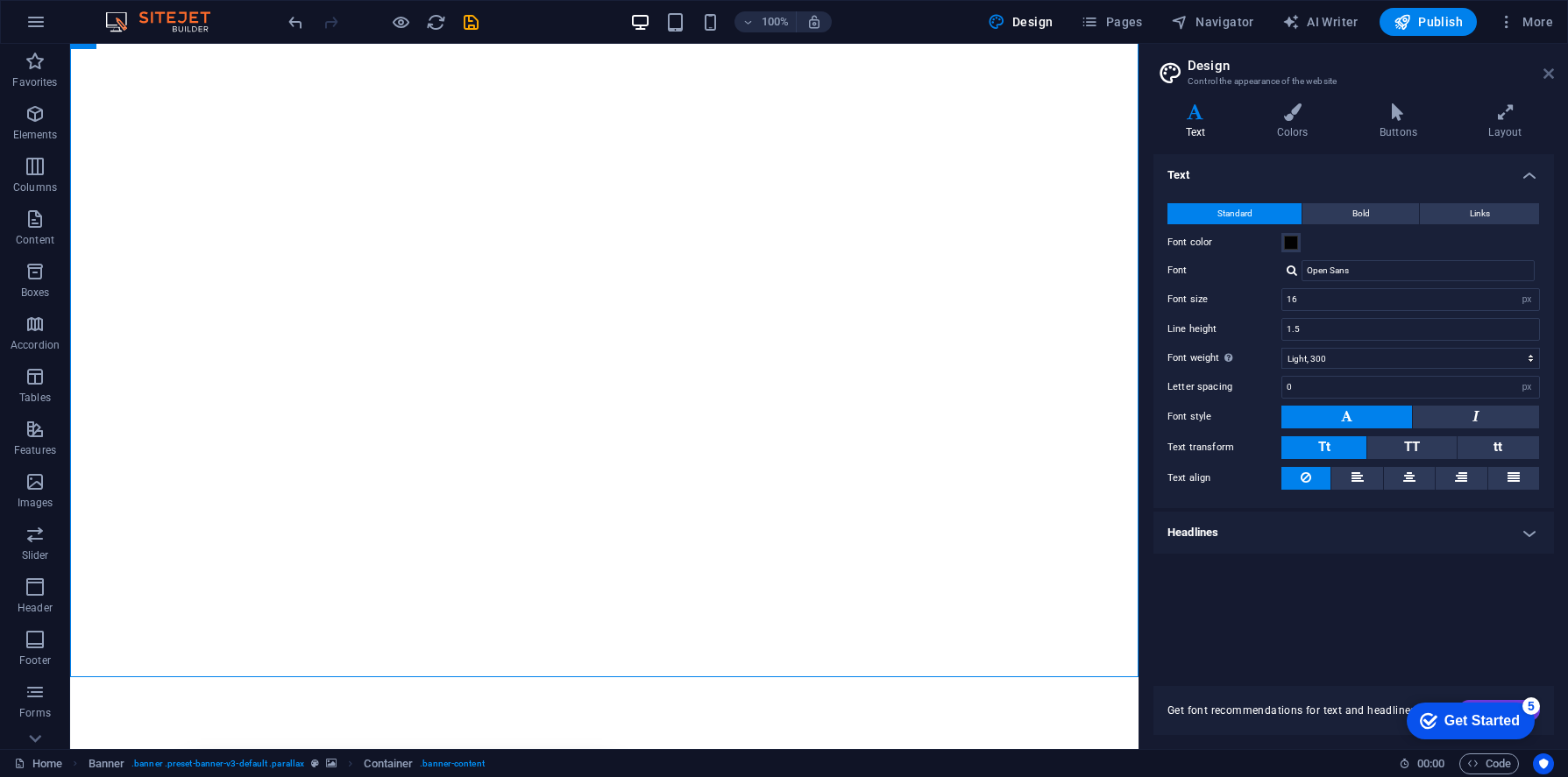
click at [1553, 71] on icon at bounding box center [1548, 73] width 11 height 14
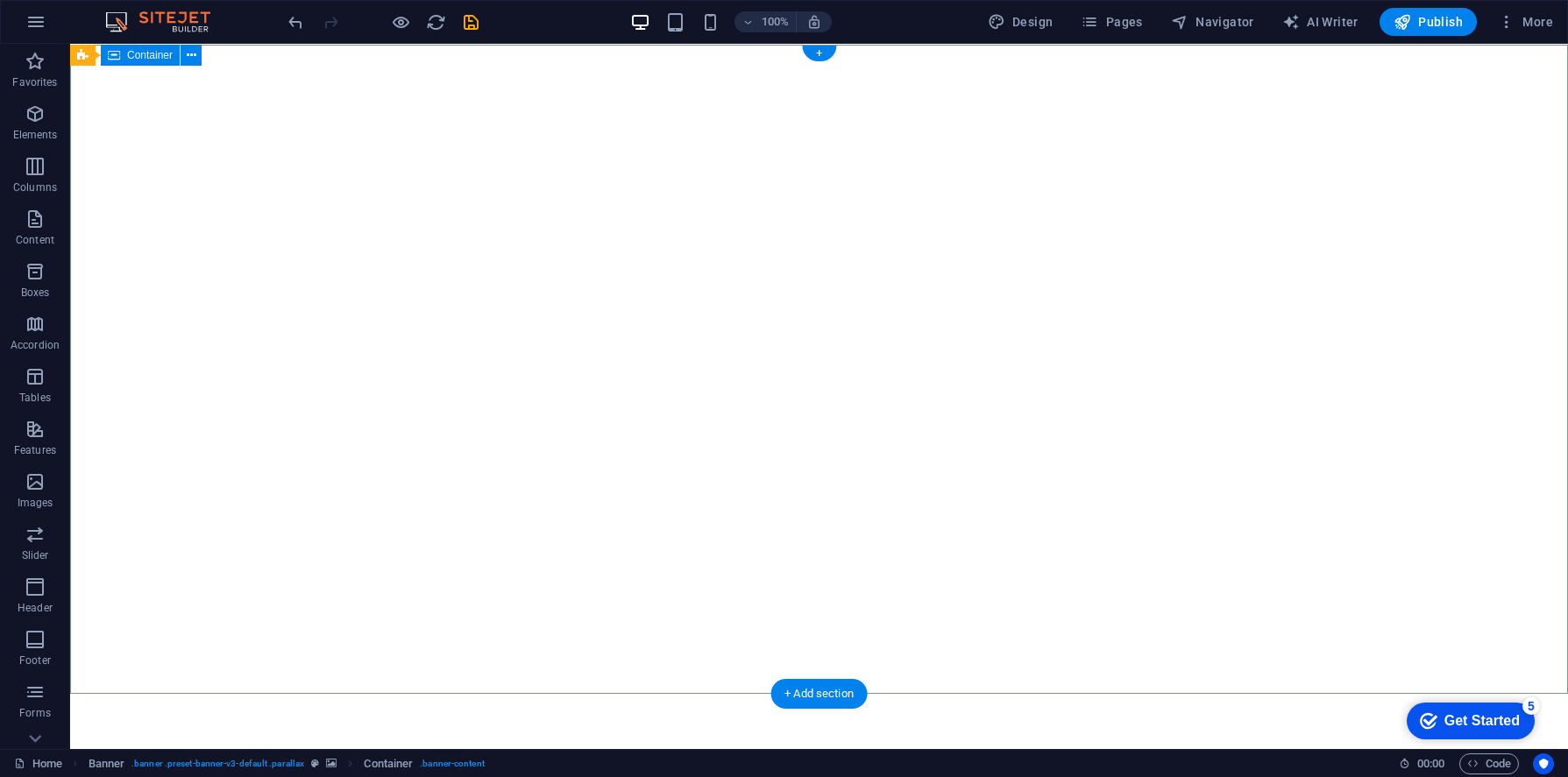
scroll to position [0, 0]
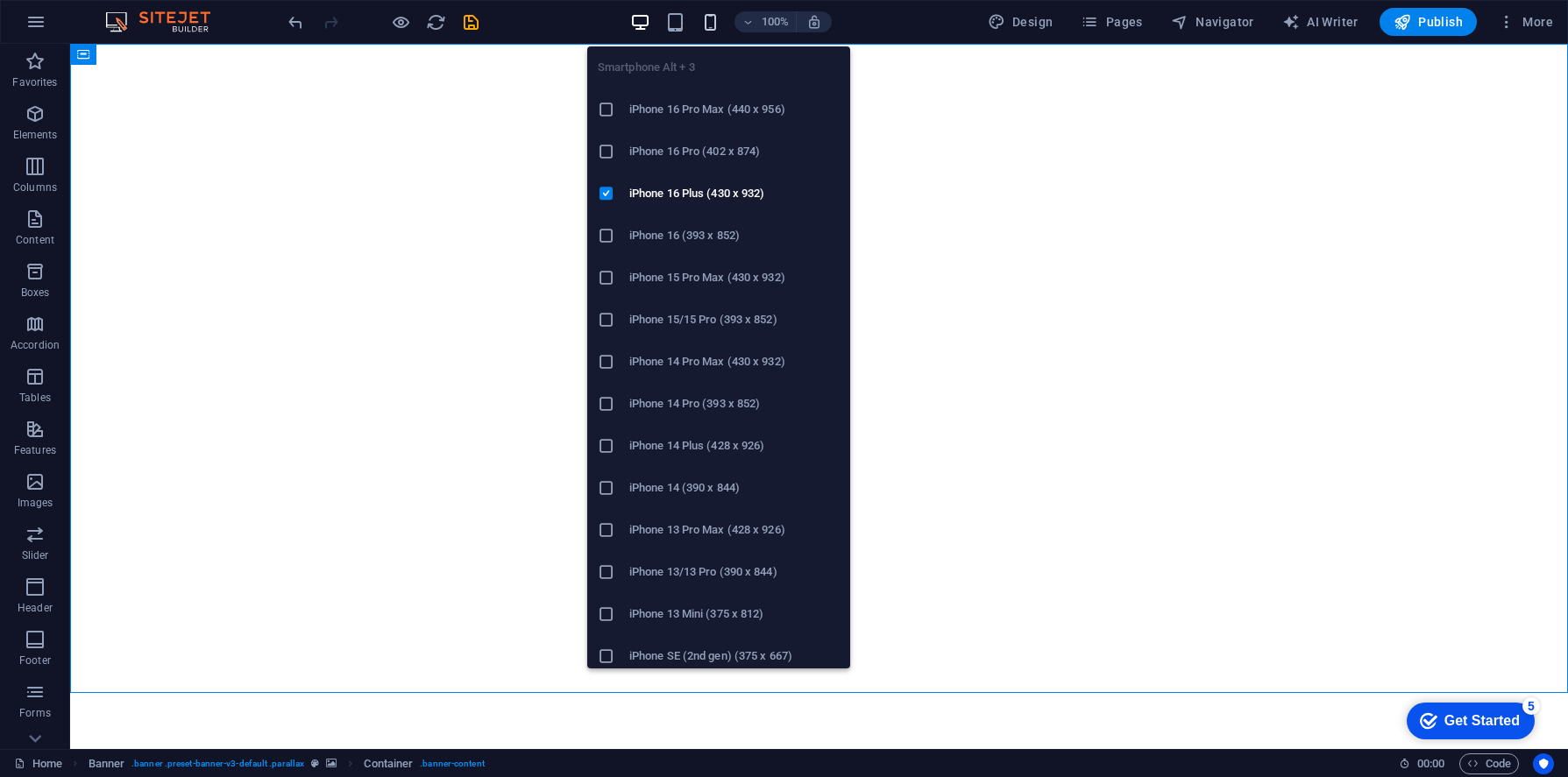
click at [720, 30] on icon "button" at bounding box center [710, 22] width 20 height 20
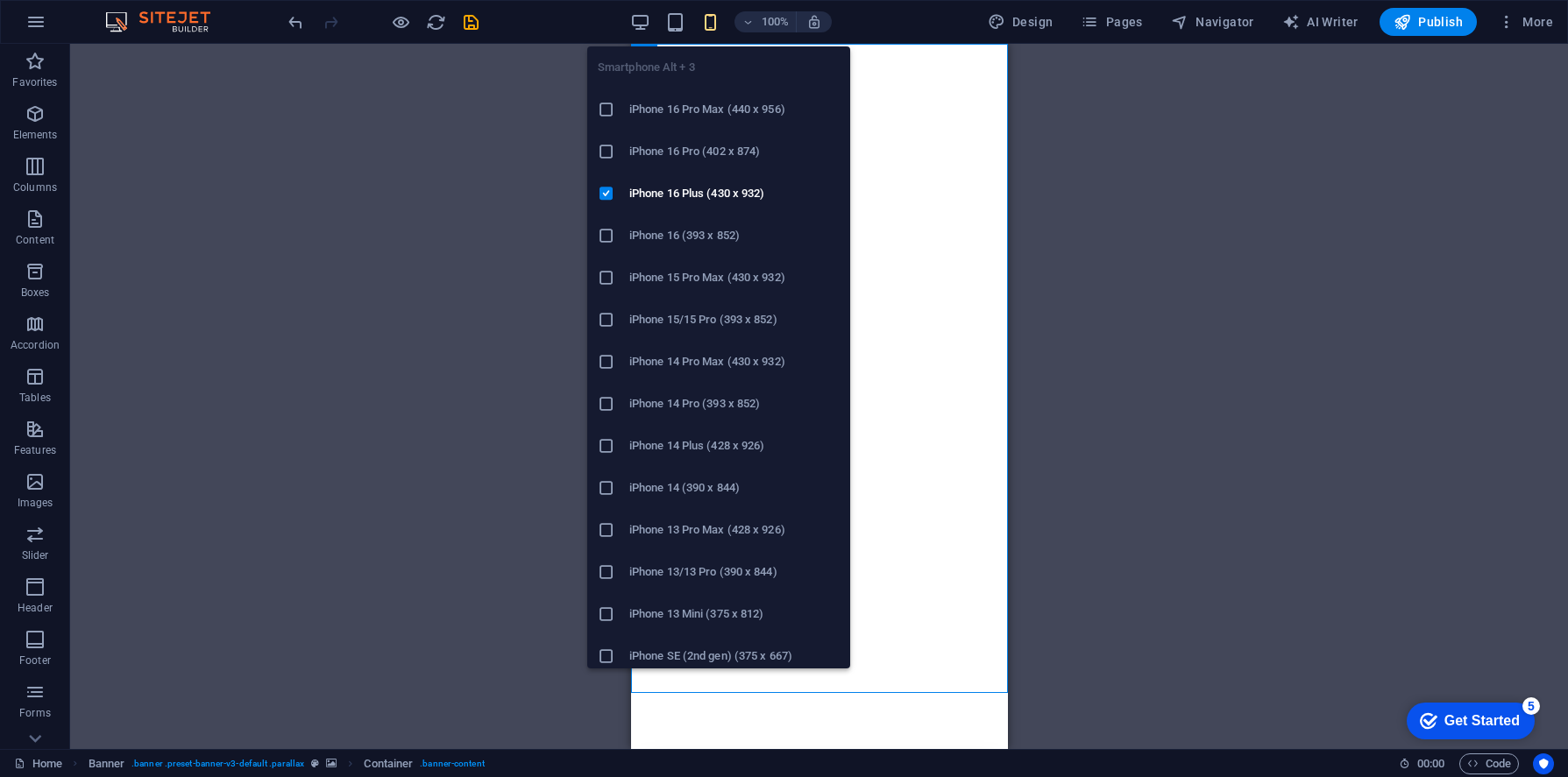
click at [710, 113] on h6 "iPhone 16 Pro Max (440 x 956)" at bounding box center [734, 108] width 211 height 21
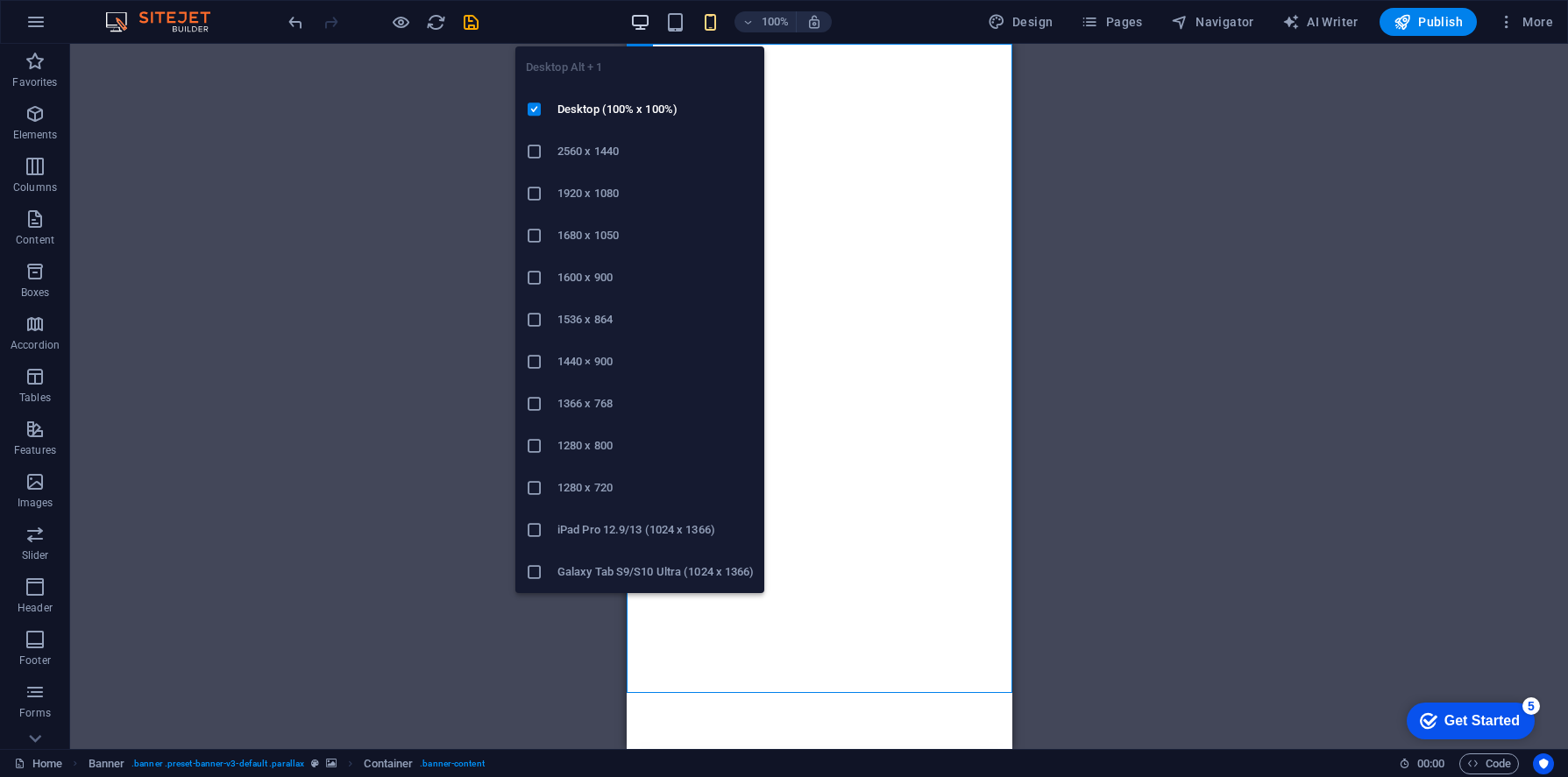
click at [635, 22] on icon "button" at bounding box center [640, 22] width 20 height 20
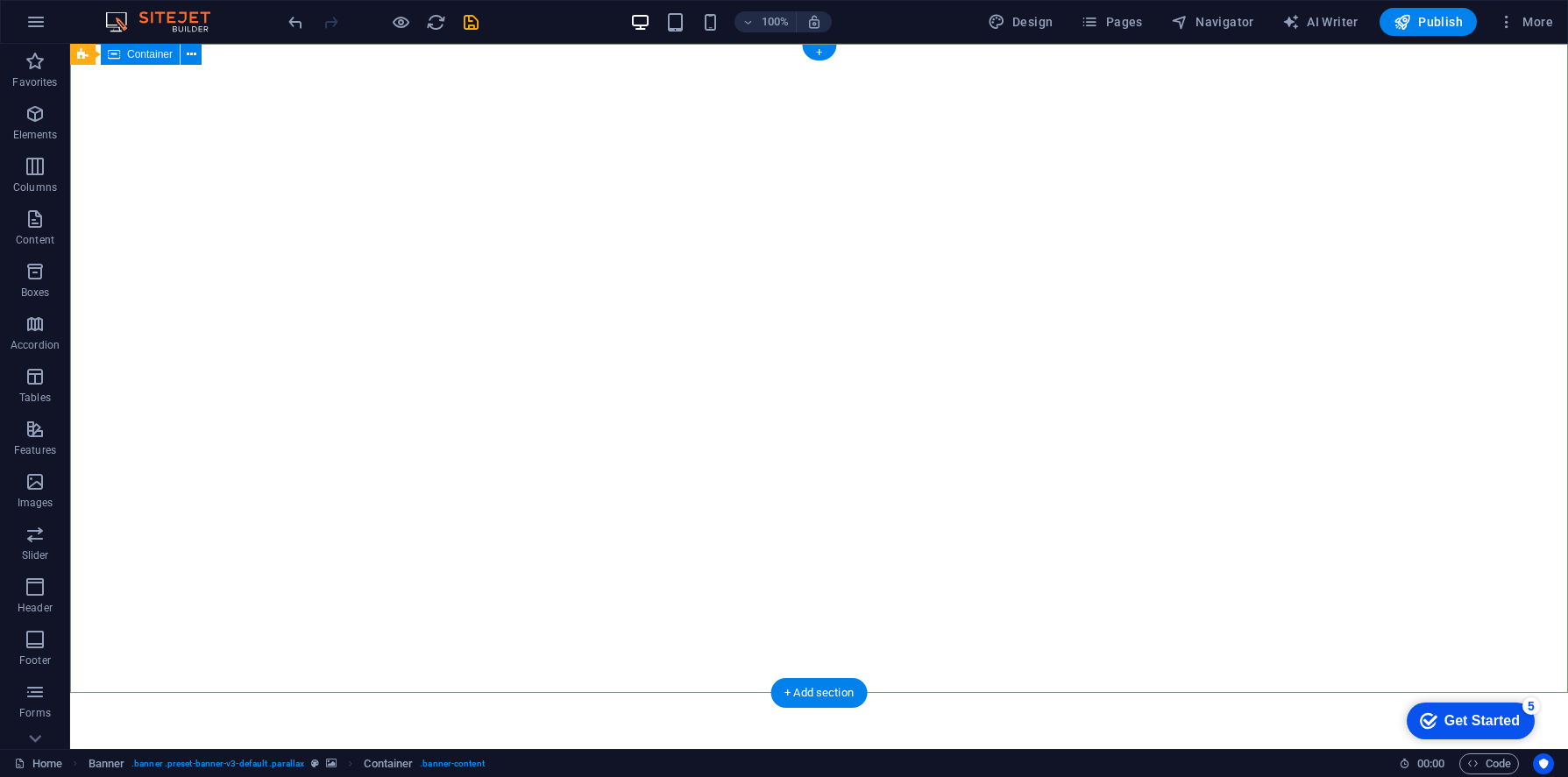
click at [139, 59] on span "Container" at bounding box center [150, 55] width 46 height 11
click at [195, 51] on icon at bounding box center [191, 55] width 10 height 19
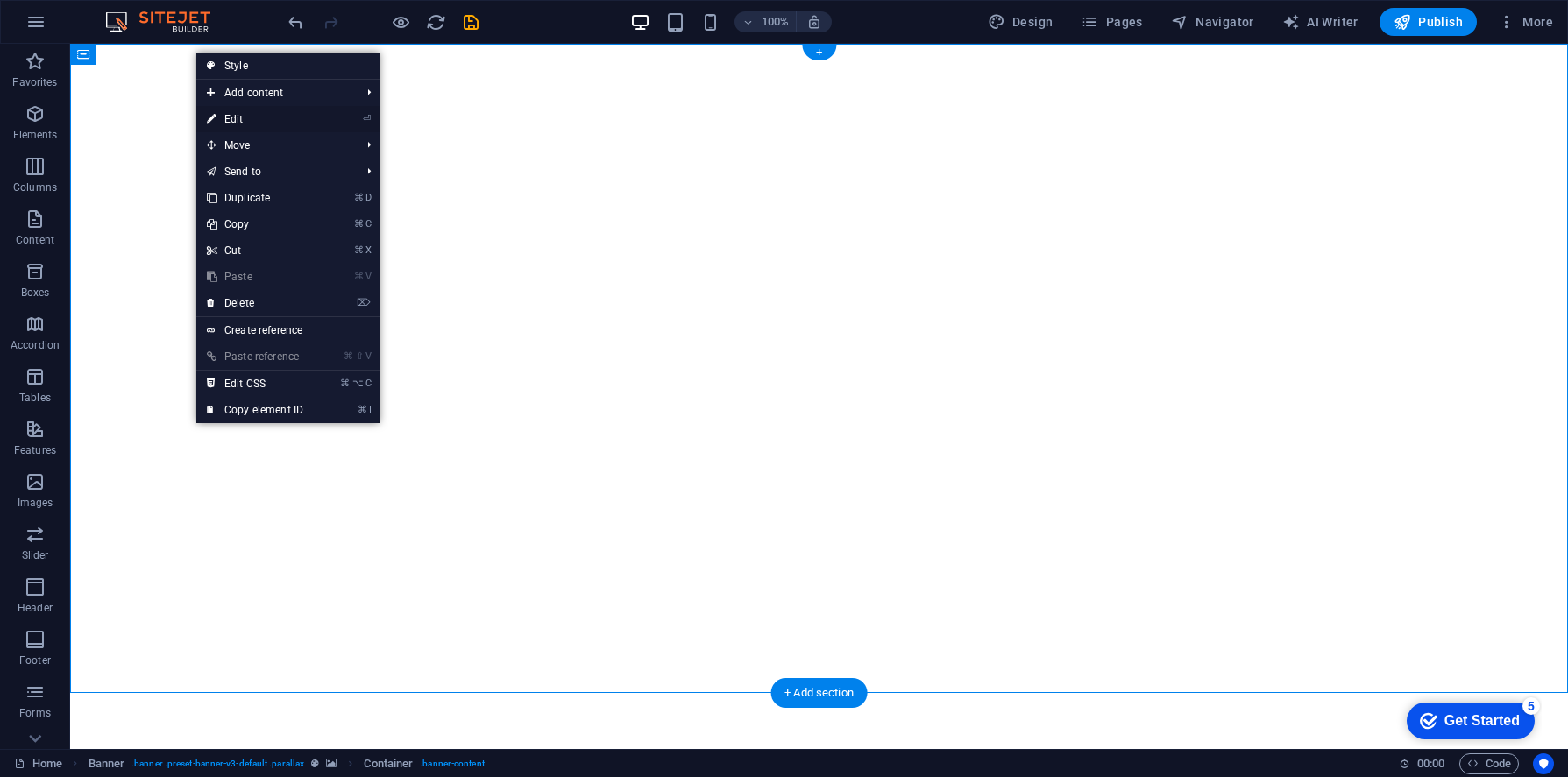
click at [241, 116] on link "⏎ Edit" at bounding box center [255, 118] width 117 height 26
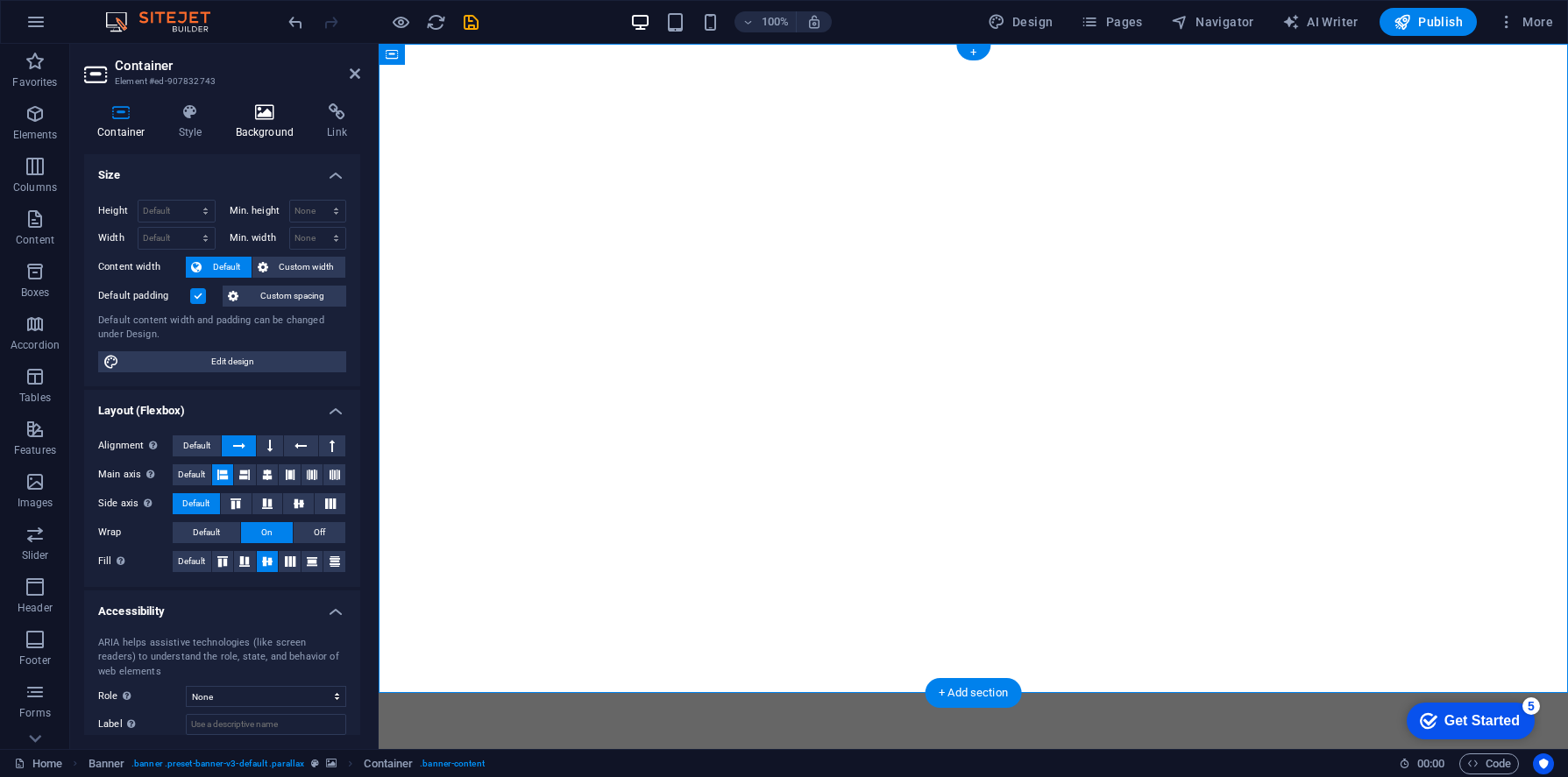
click at [272, 118] on icon at bounding box center [264, 112] width 85 height 18
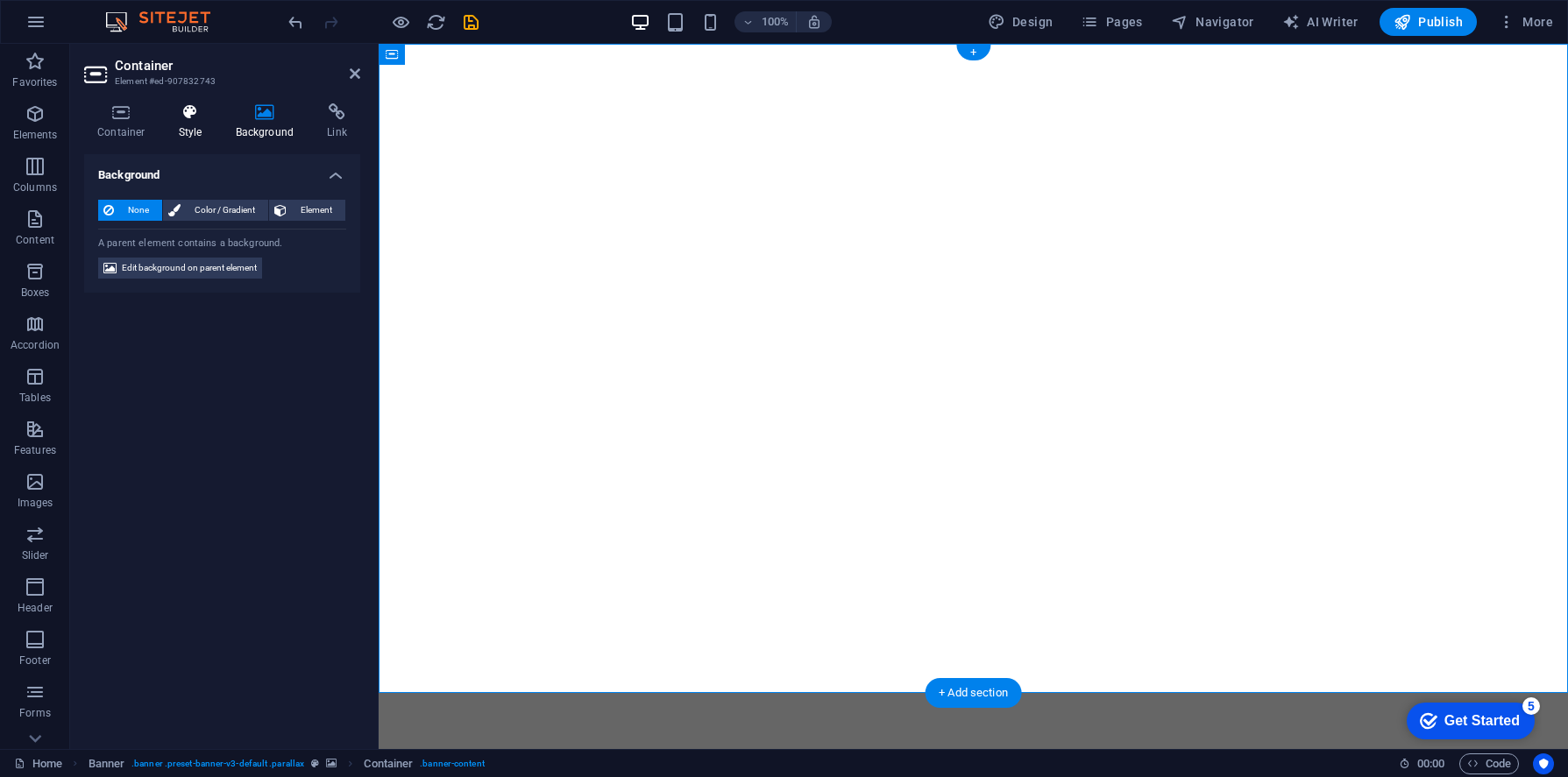
click at [183, 110] on icon at bounding box center [191, 112] width 50 height 18
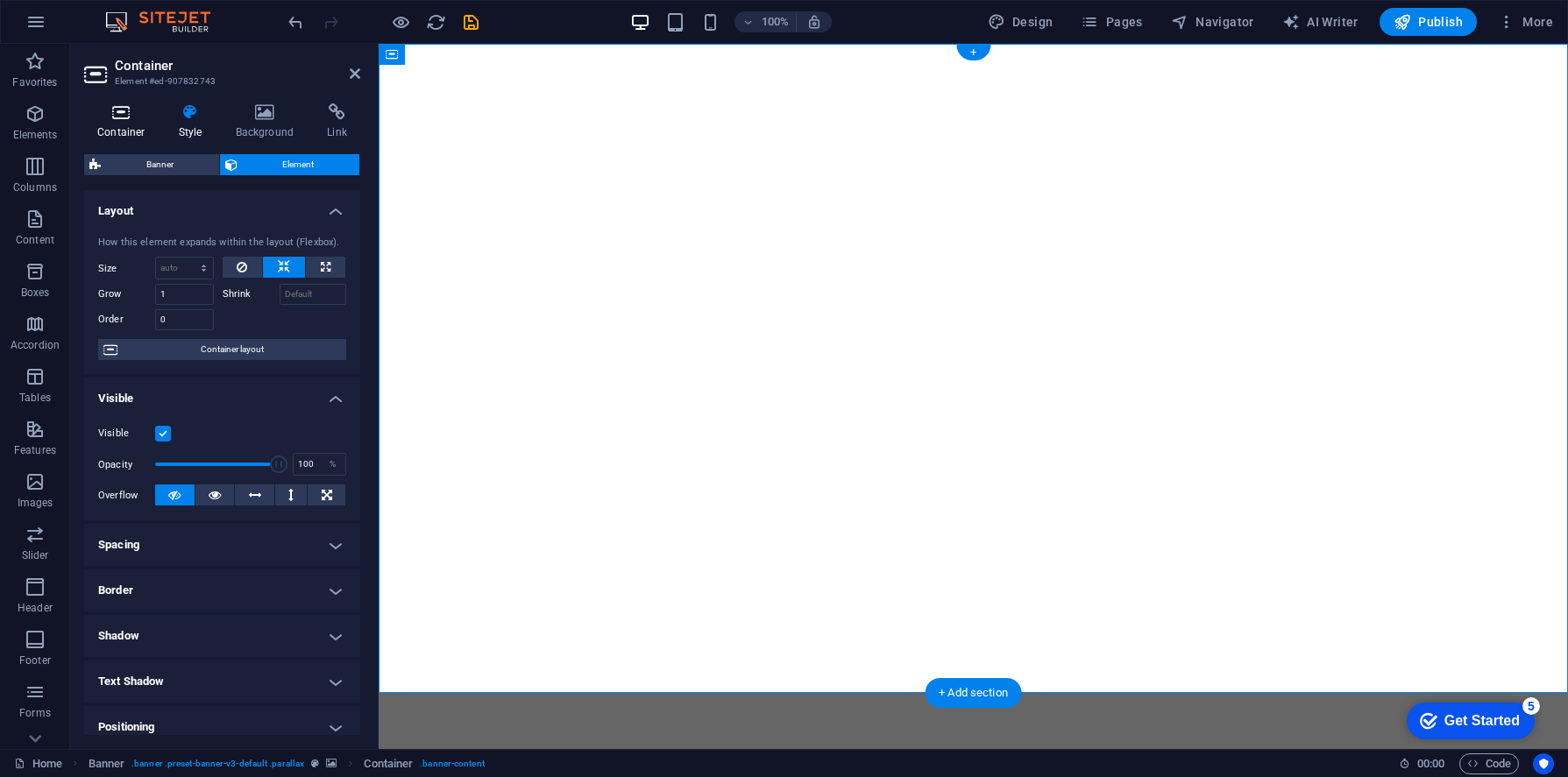
click at [121, 114] on icon at bounding box center [121, 112] width 74 height 18
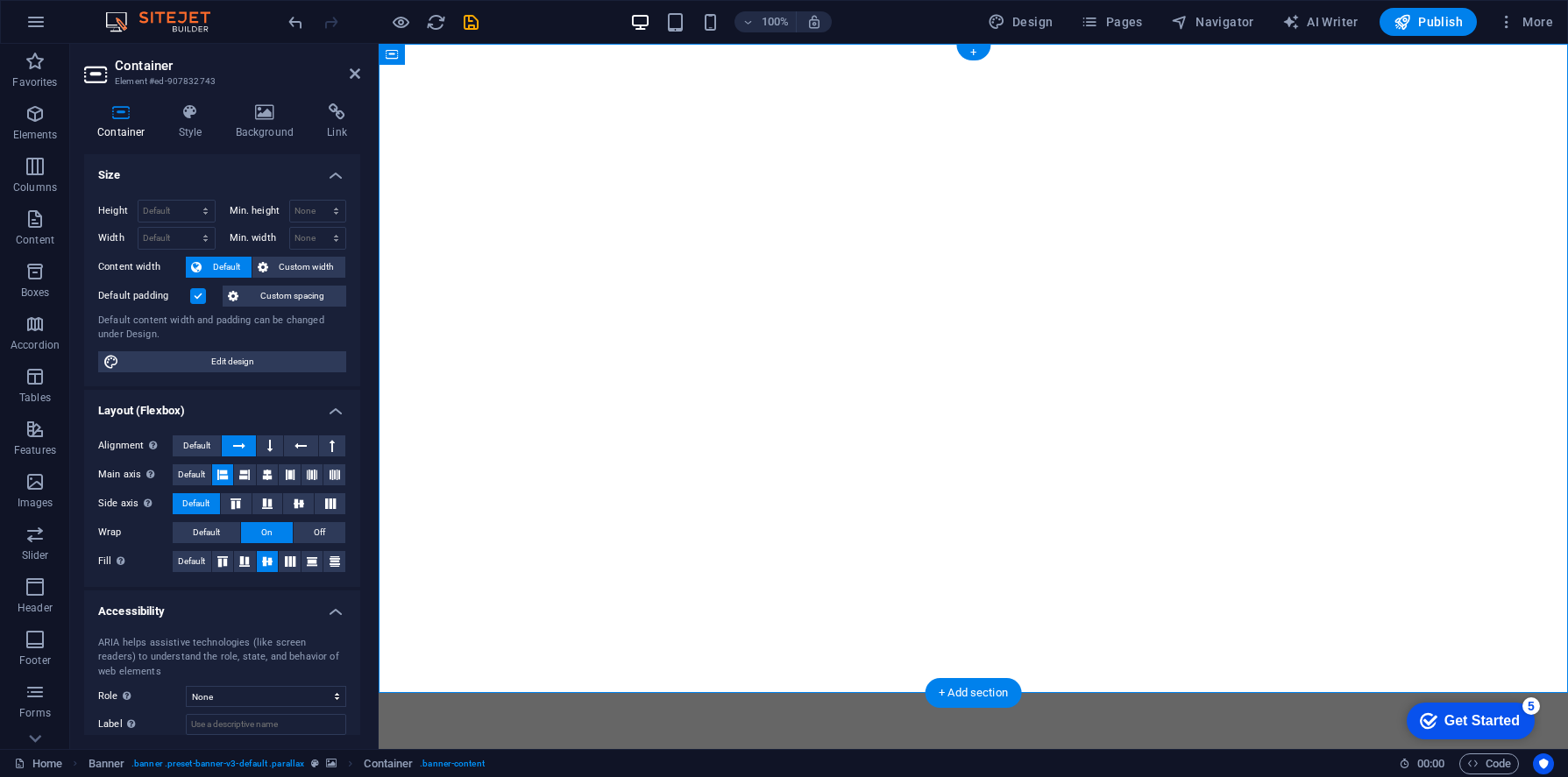
click at [360, 75] on aside "Container Element #ed-907832743 Container Style Background Link Size Height Def…" at bounding box center [224, 396] width 308 height 705
click at [354, 76] on icon at bounding box center [355, 73] width 11 height 14
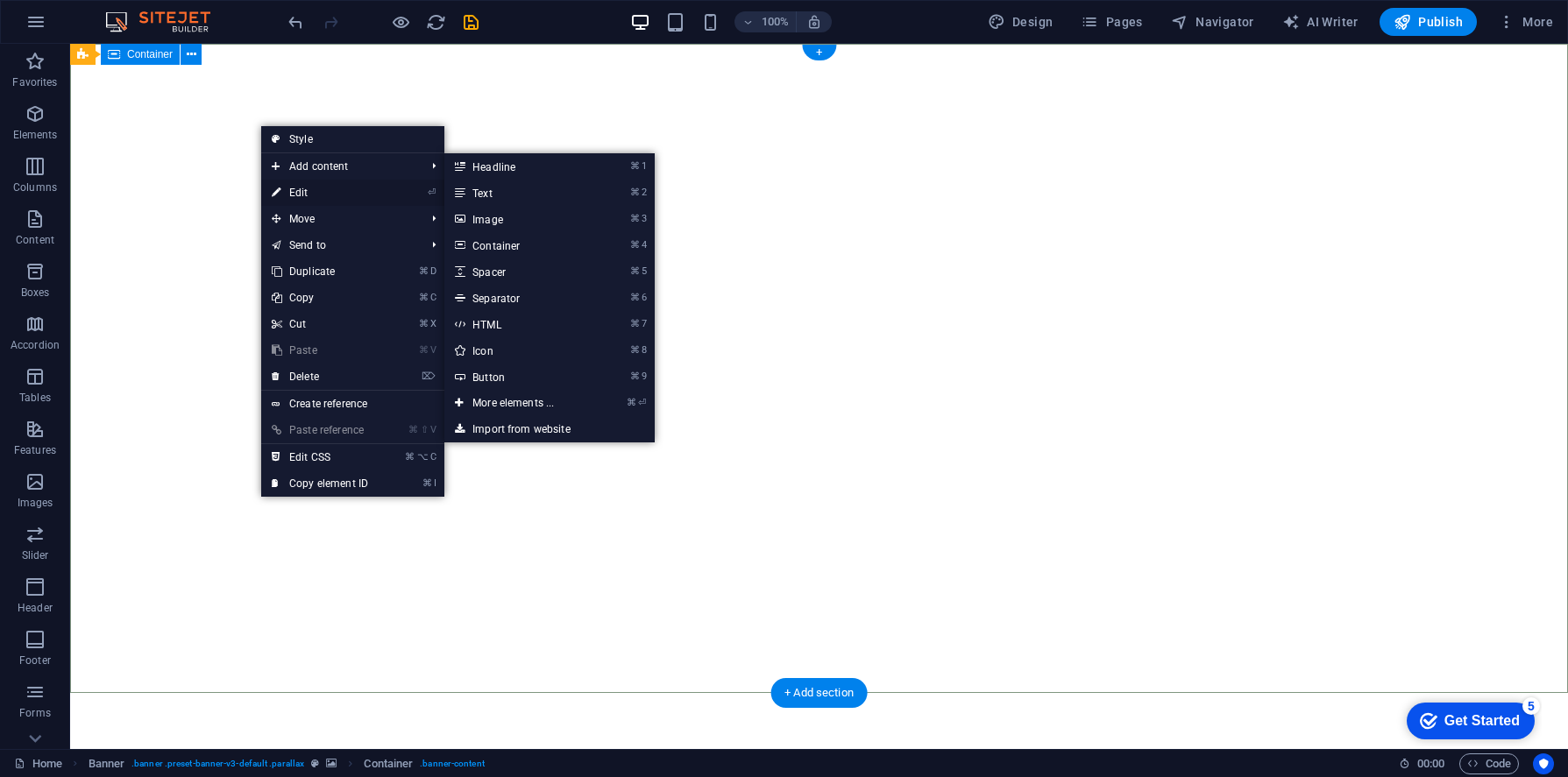
click at [290, 189] on link "⏎ Edit" at bounding box center [319, 192] width 117 height 26
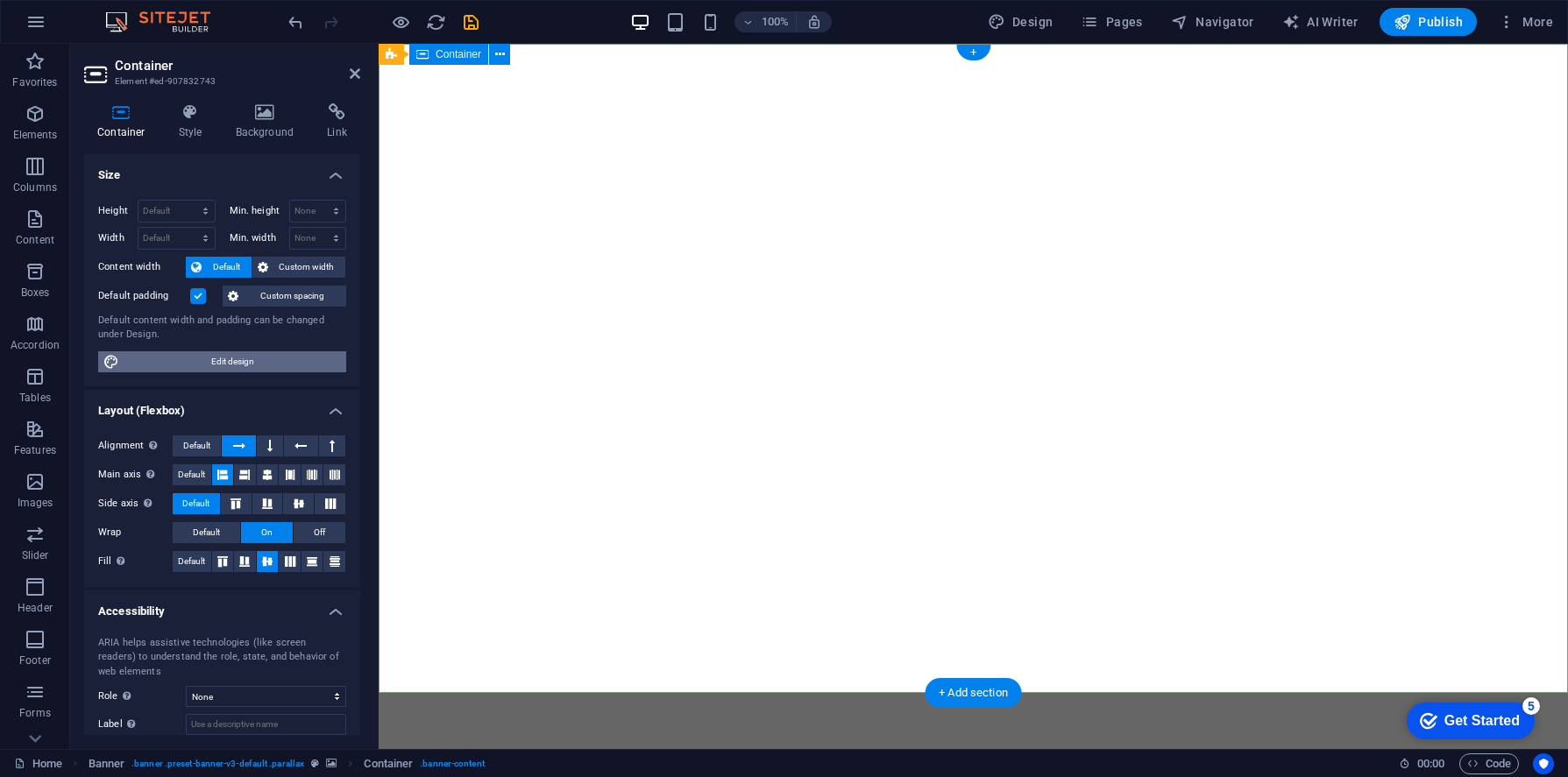
click at [252, 366] on span "Edit design" at bounding box center [232, 361] width 216 height 21
select select "rem"
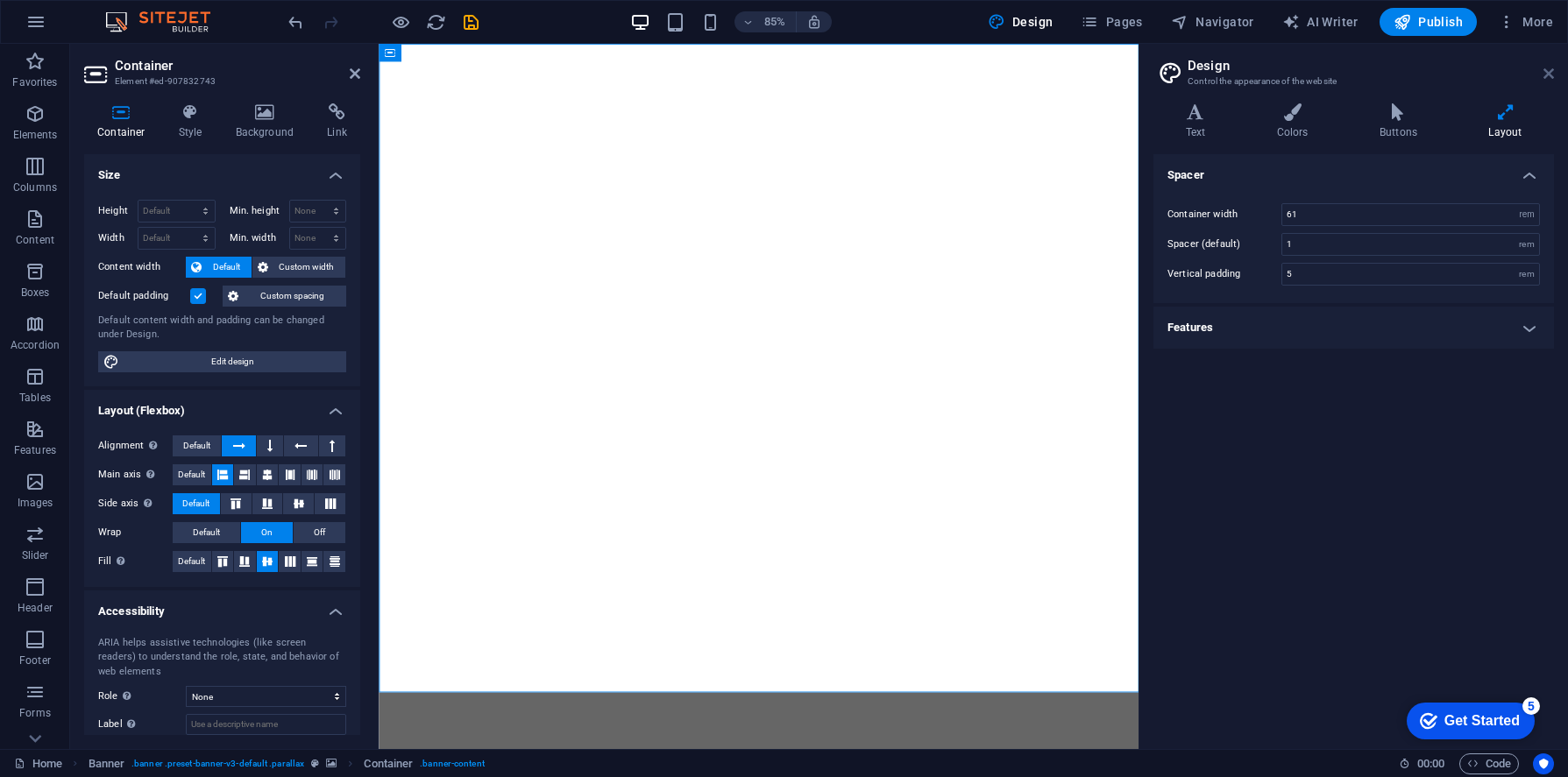
click at [1544, 72] on icon at bounding box center [1548, 73] width 11 height 14
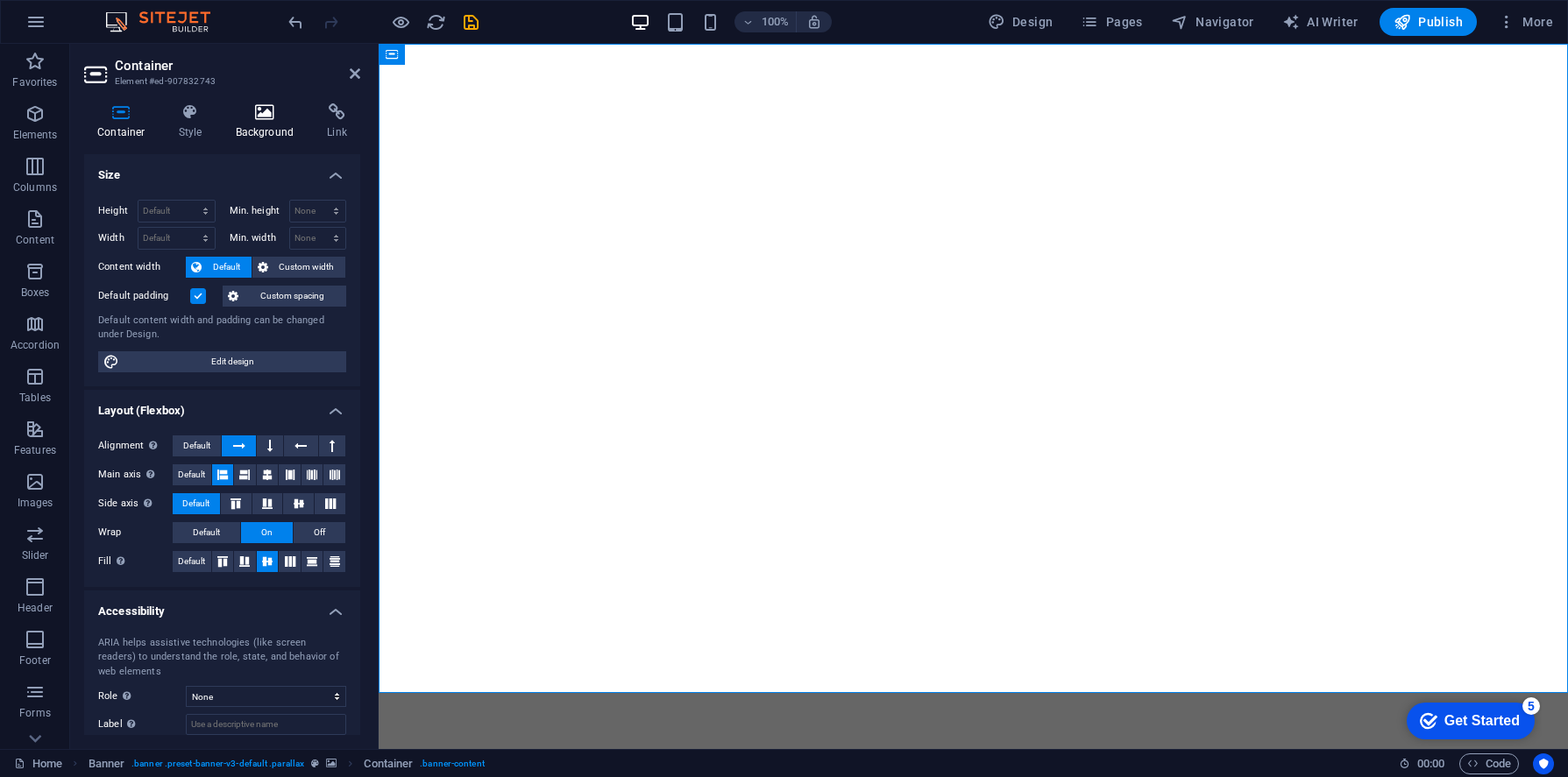
click at [257, 112] on icon at bounding box center [264, 112] width 85 height 18
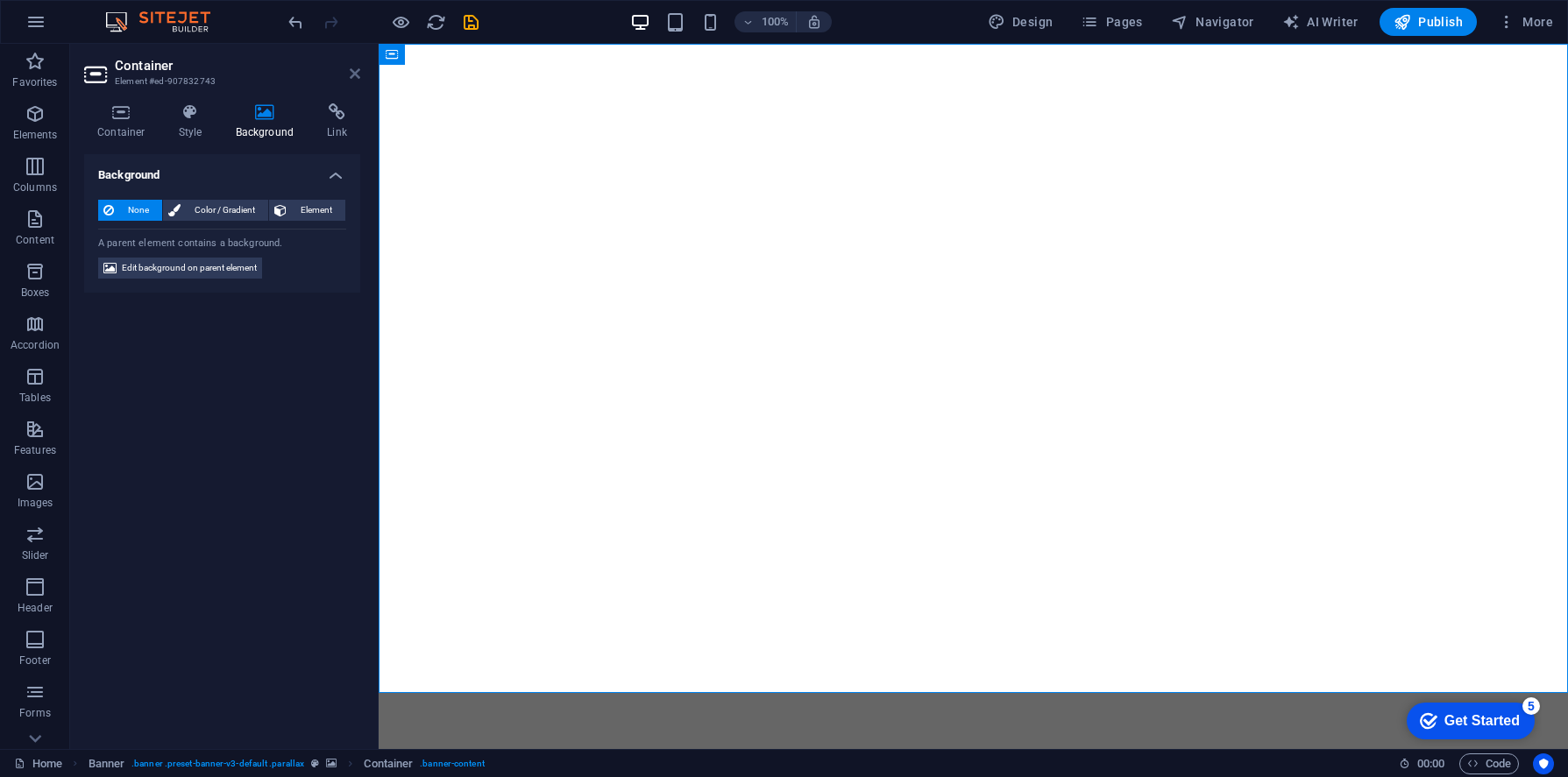
click at [358, 80] on icon at bounding box center [355, 73] width 11 height 14
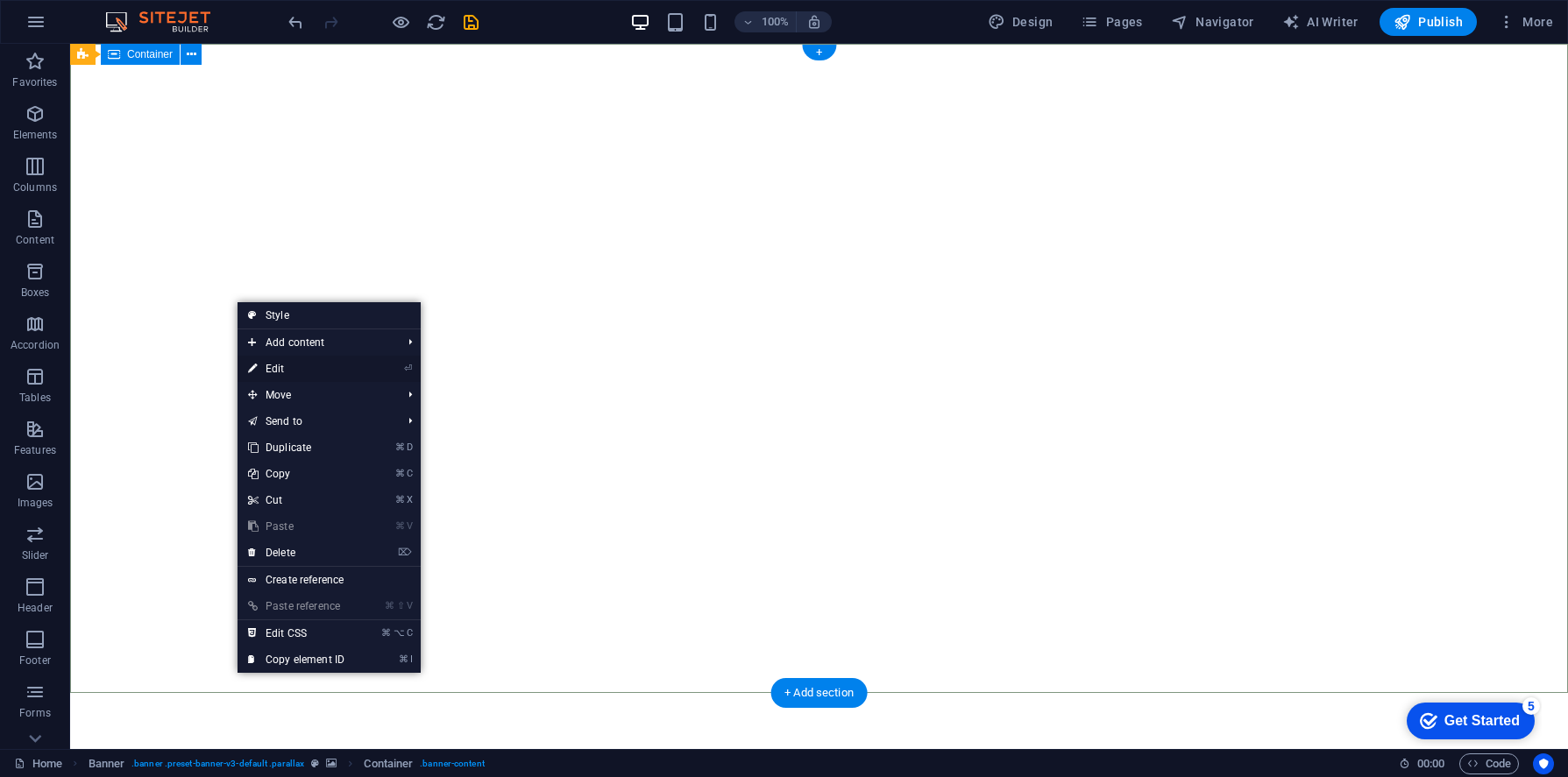
click at [279, 375] on link "⏎ Edit" at bounding box center [296, 368] width 117 height 26
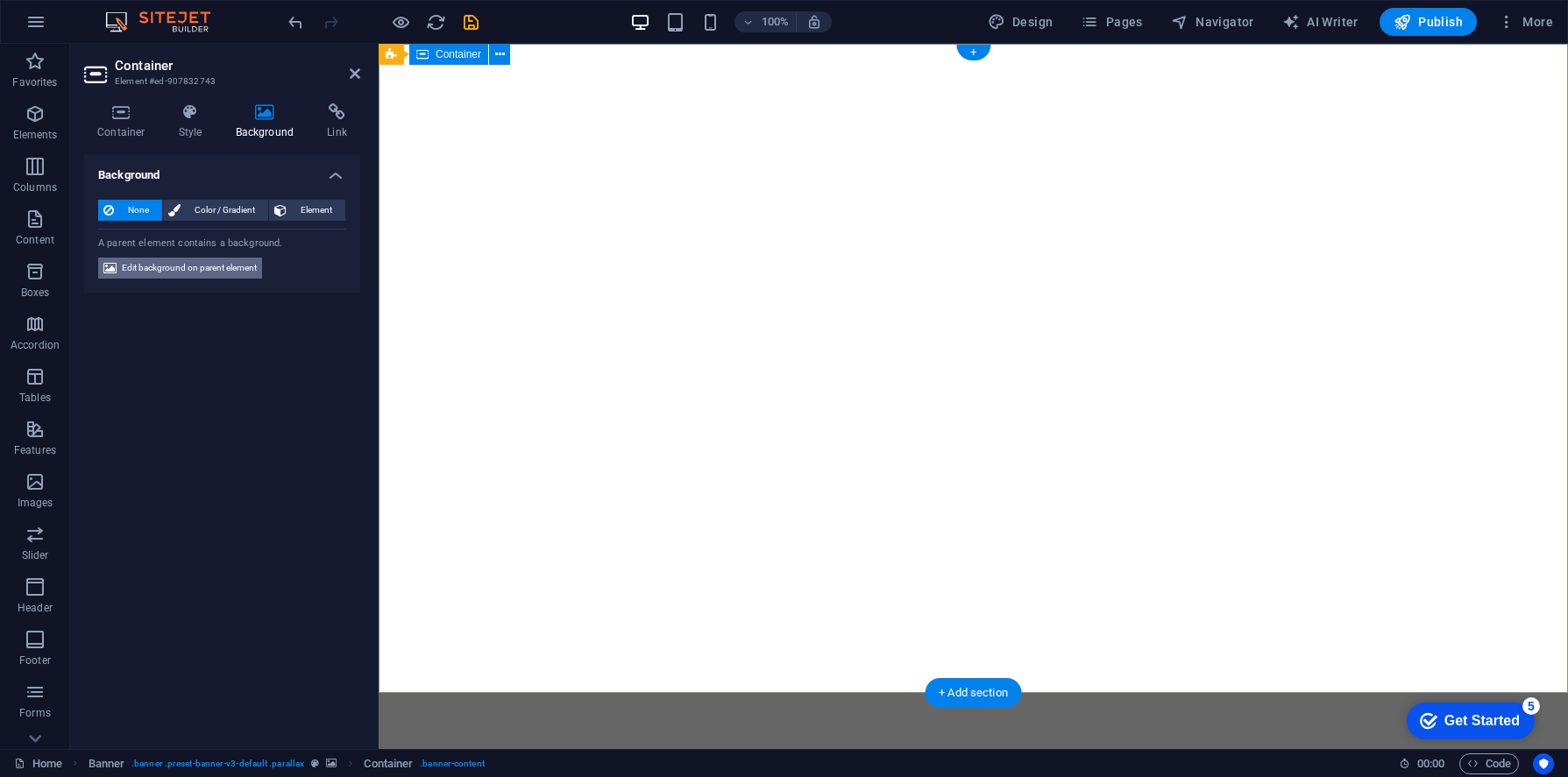
click at [181, 272] on span "Edit background on parent element" at bounding box center [189, 267] width 135 height 21
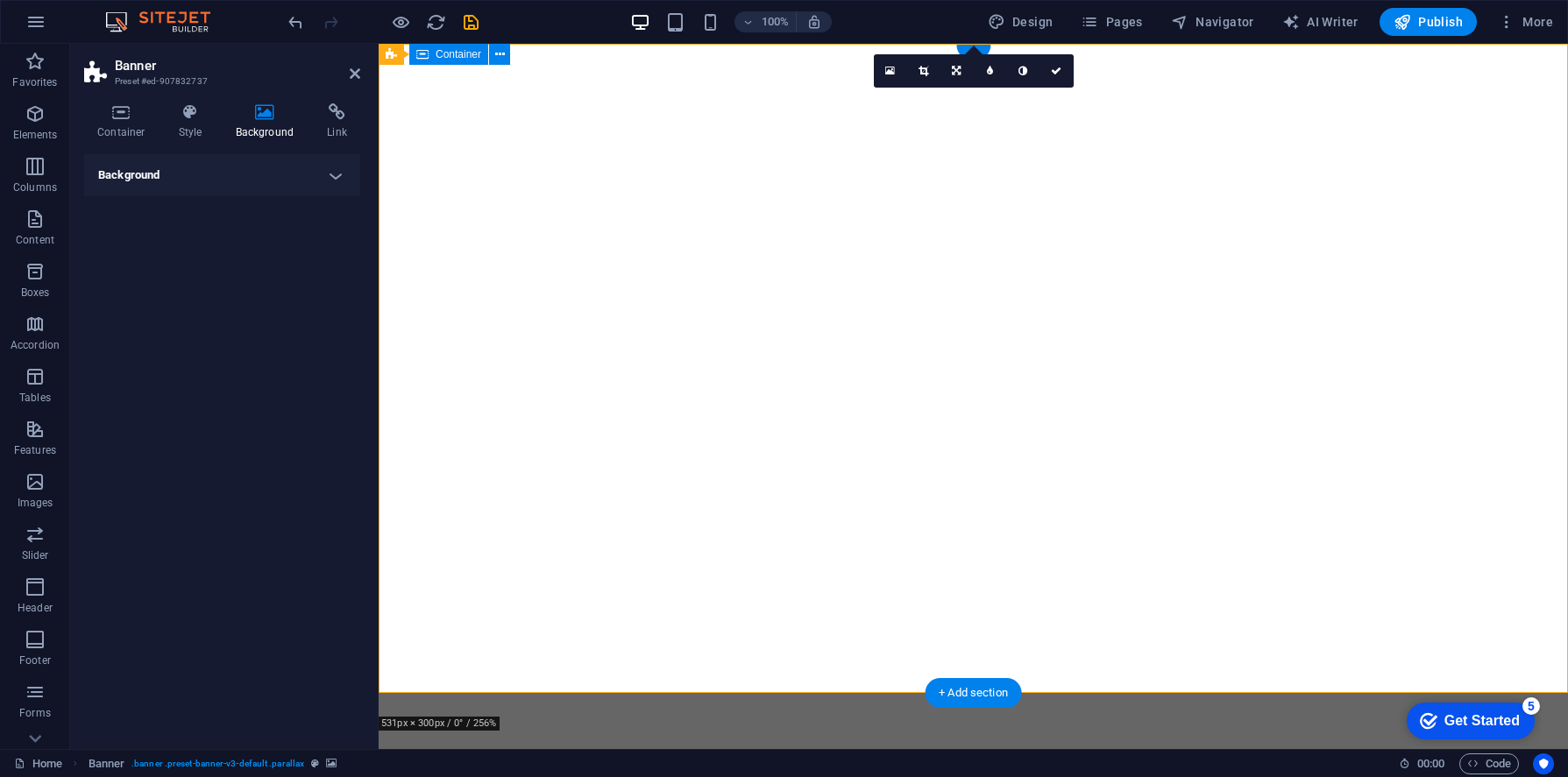
click at [348, 175] on h4 "Background" at bounding box center [222, 175] width 276 height 42
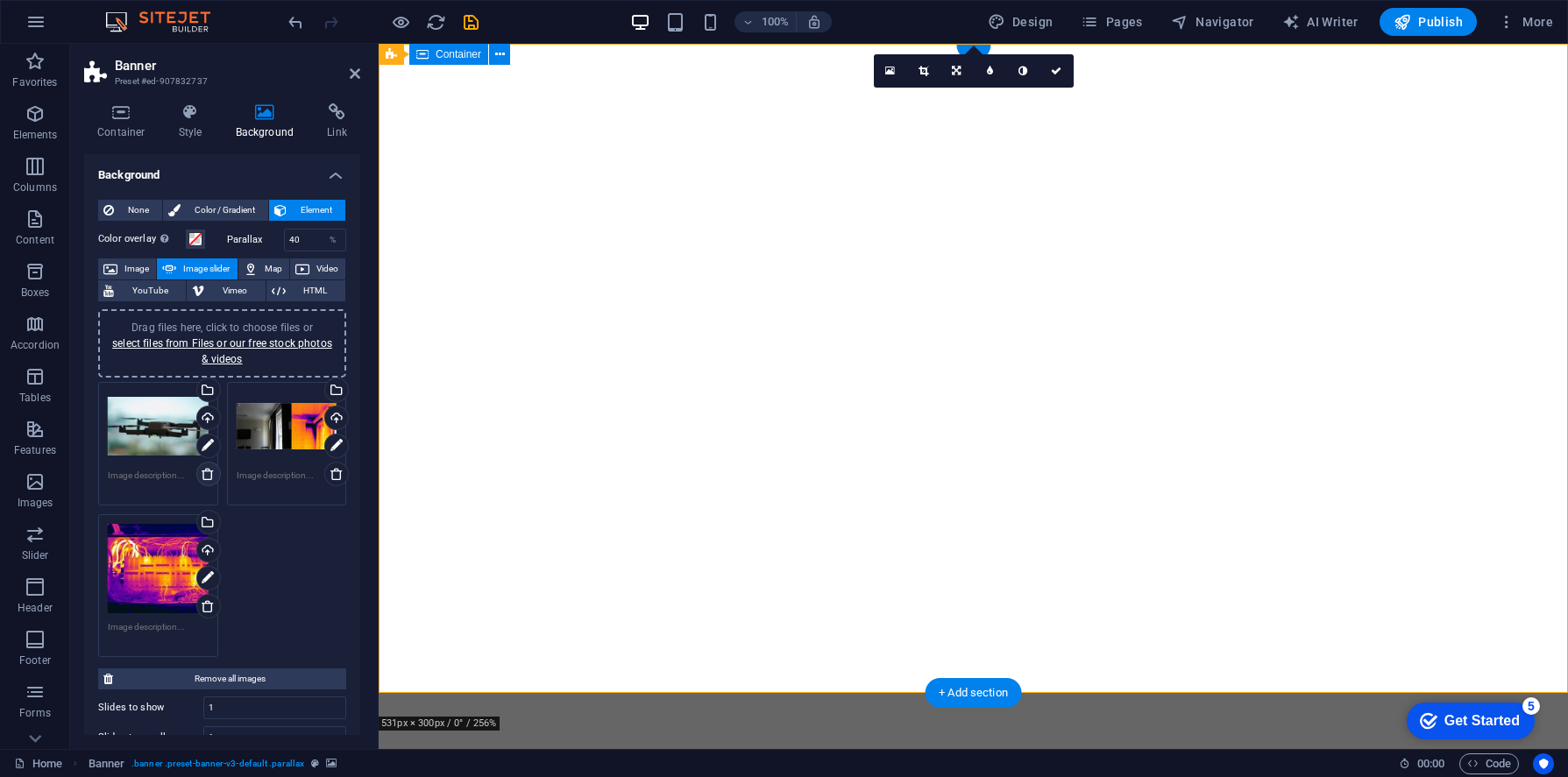
click at [204, 473] on icon at bounding box center [208, 474] width 14 height 14
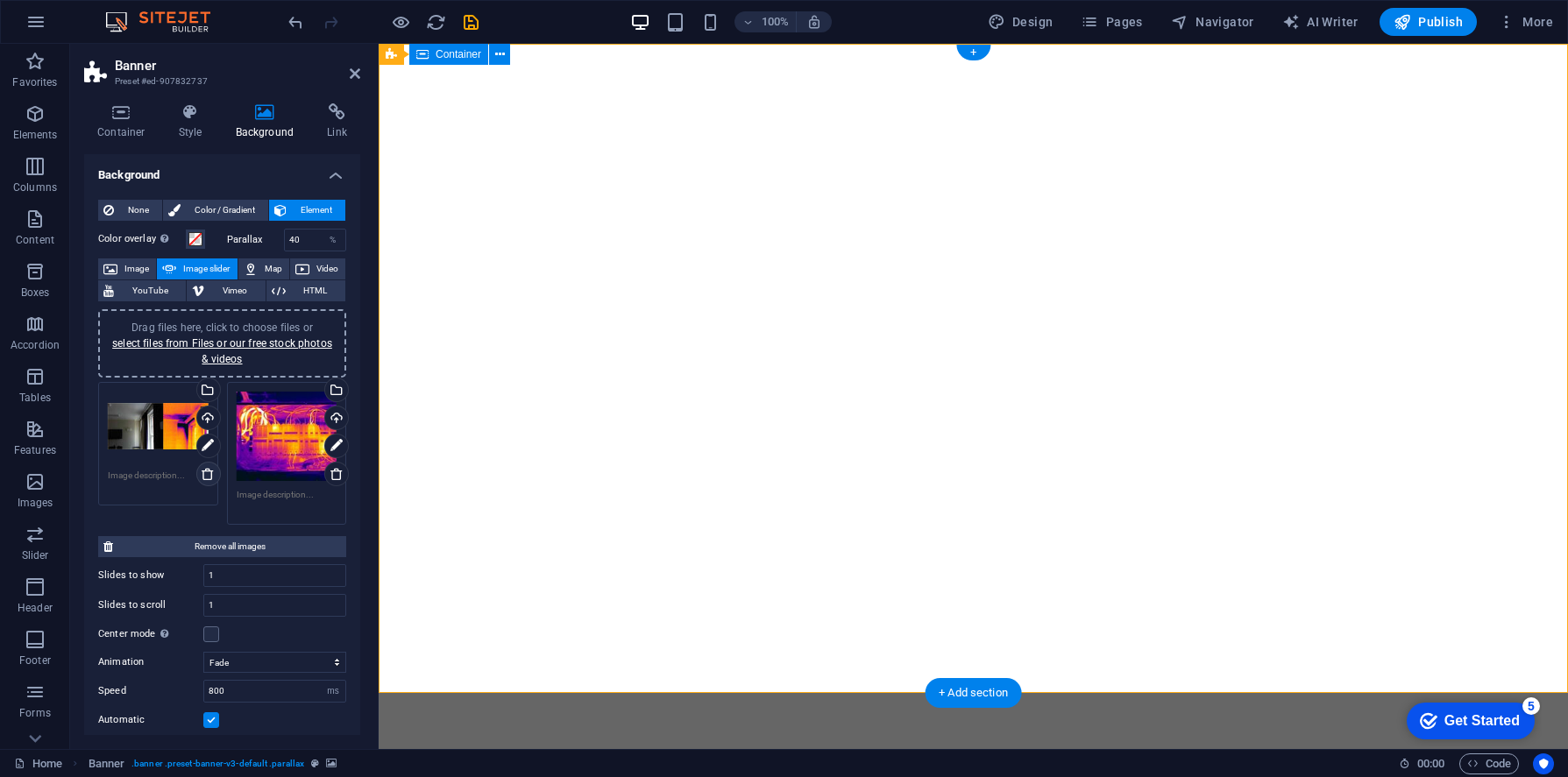
click at [204, 473] on icon at bounding box center [208, 474] width 14 height 14
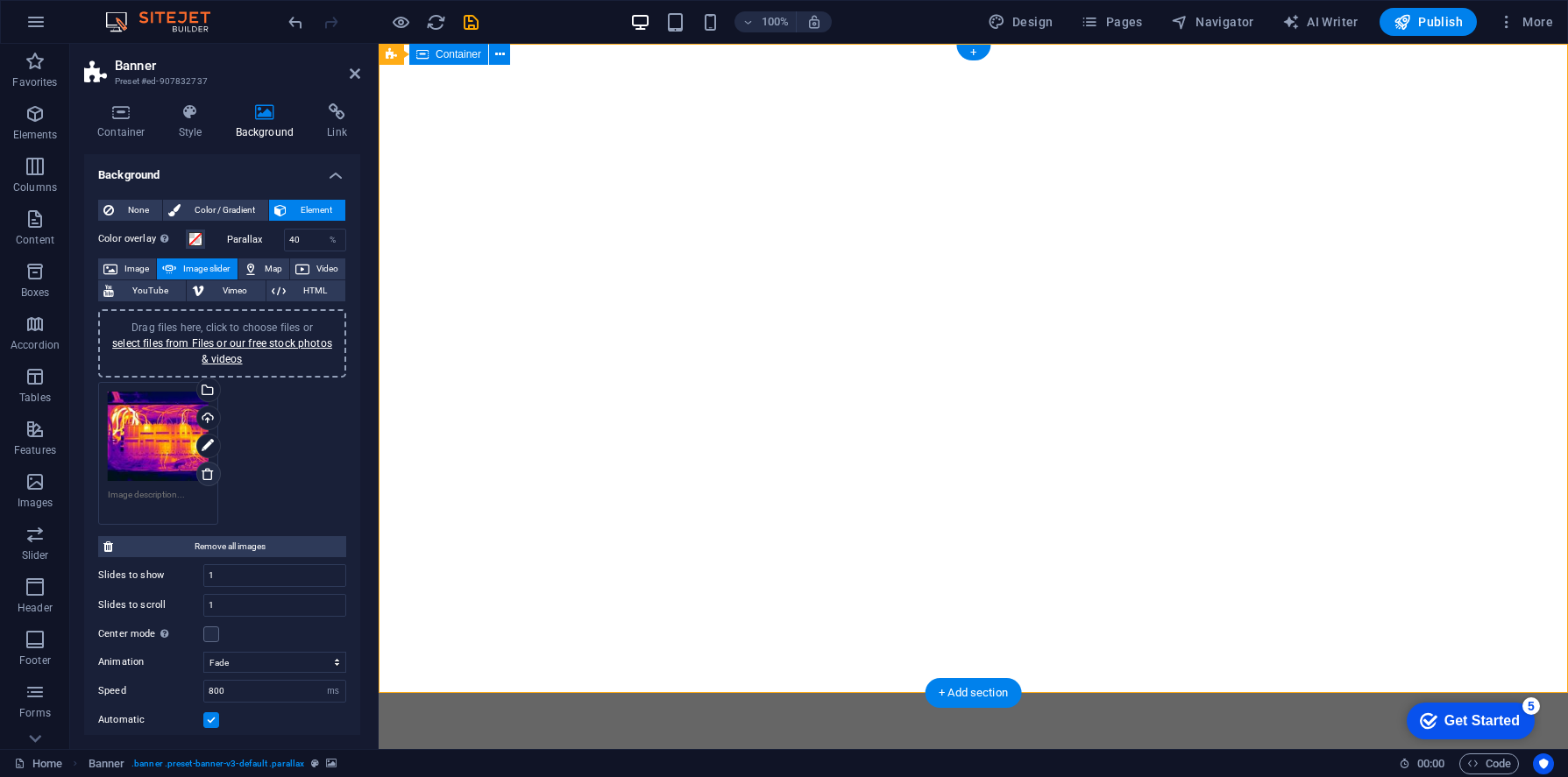
click at [213, 473] on icon at bounding box center [208, 474] width 14 height 14
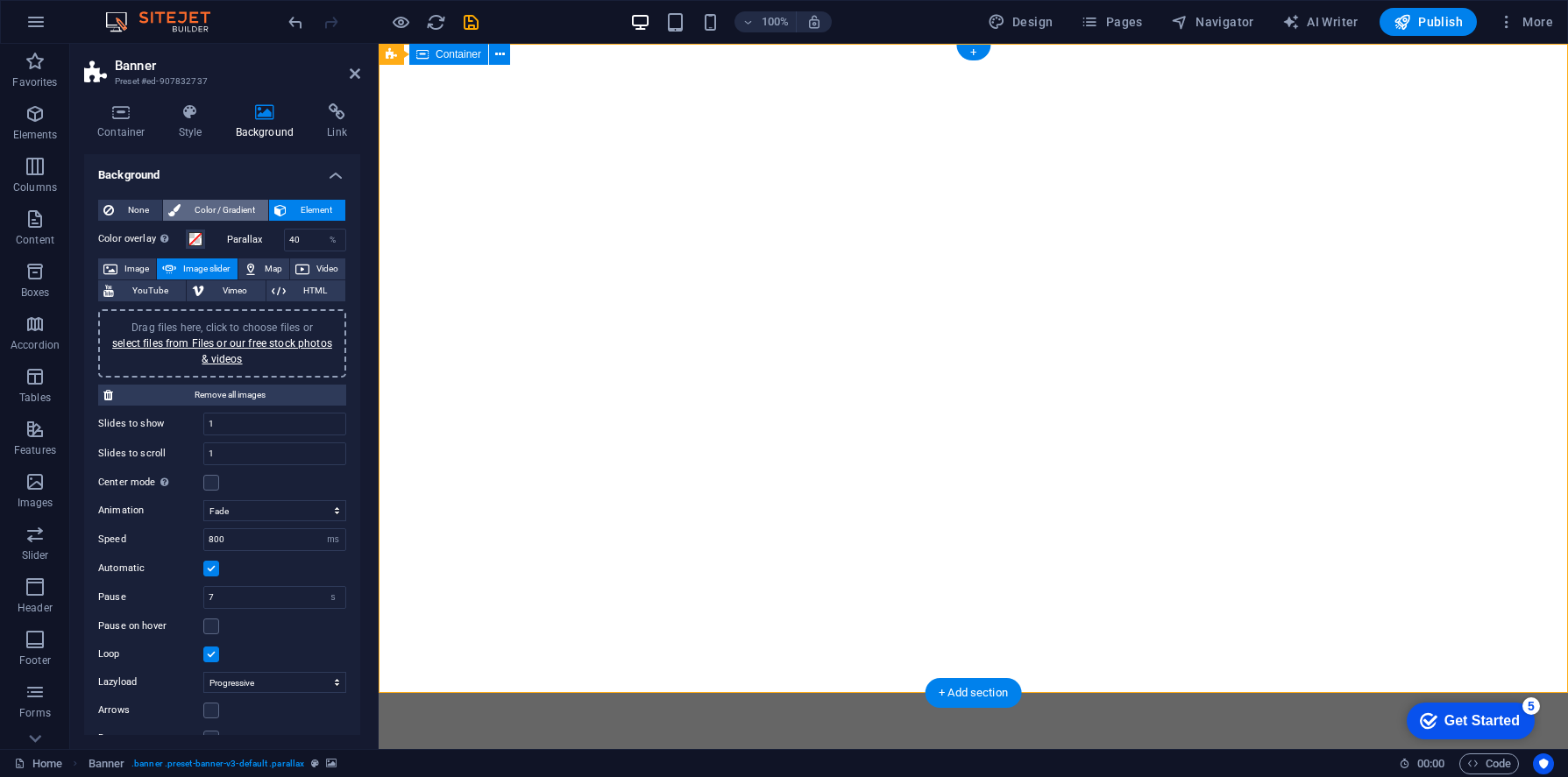
click at [192, 211] on span "Color / Gradient" at bounding box center [224, 210] width 77 height 21
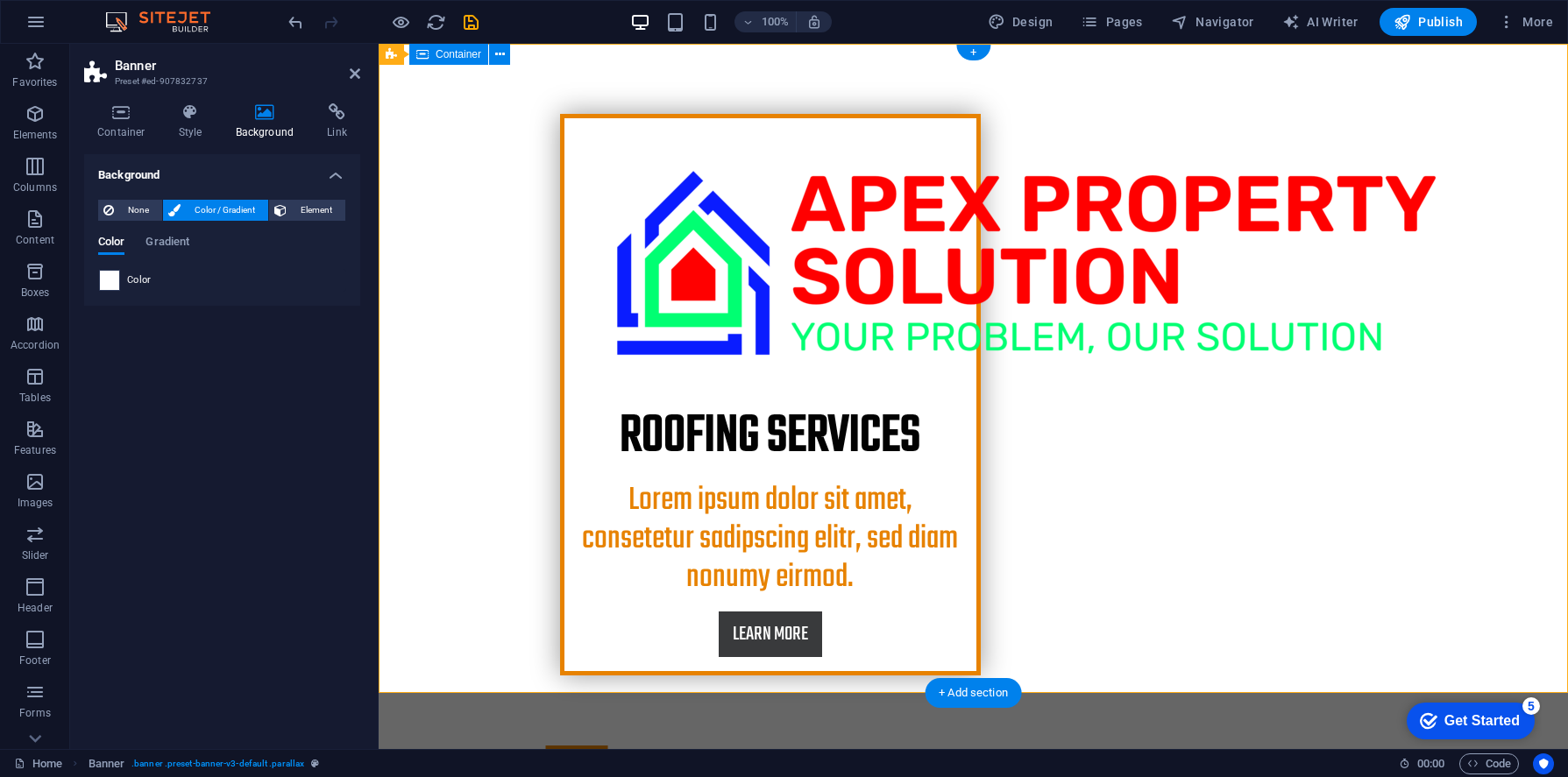
click at [109, 279] on span at bounding box center [109, 281] width 20 height 20
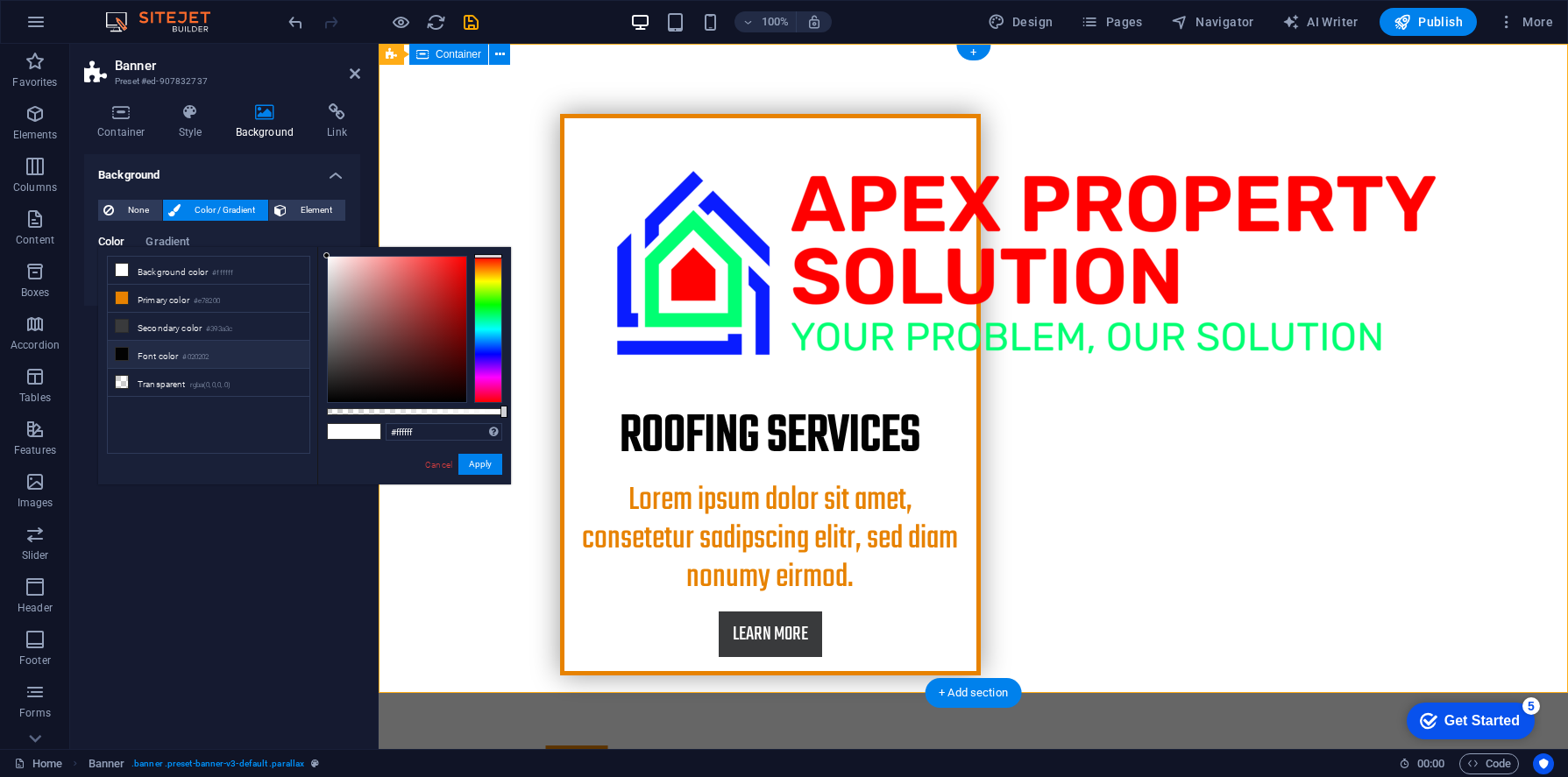
click at [117, 350] on icon at bounding box center [122, 354] width 13 height 13
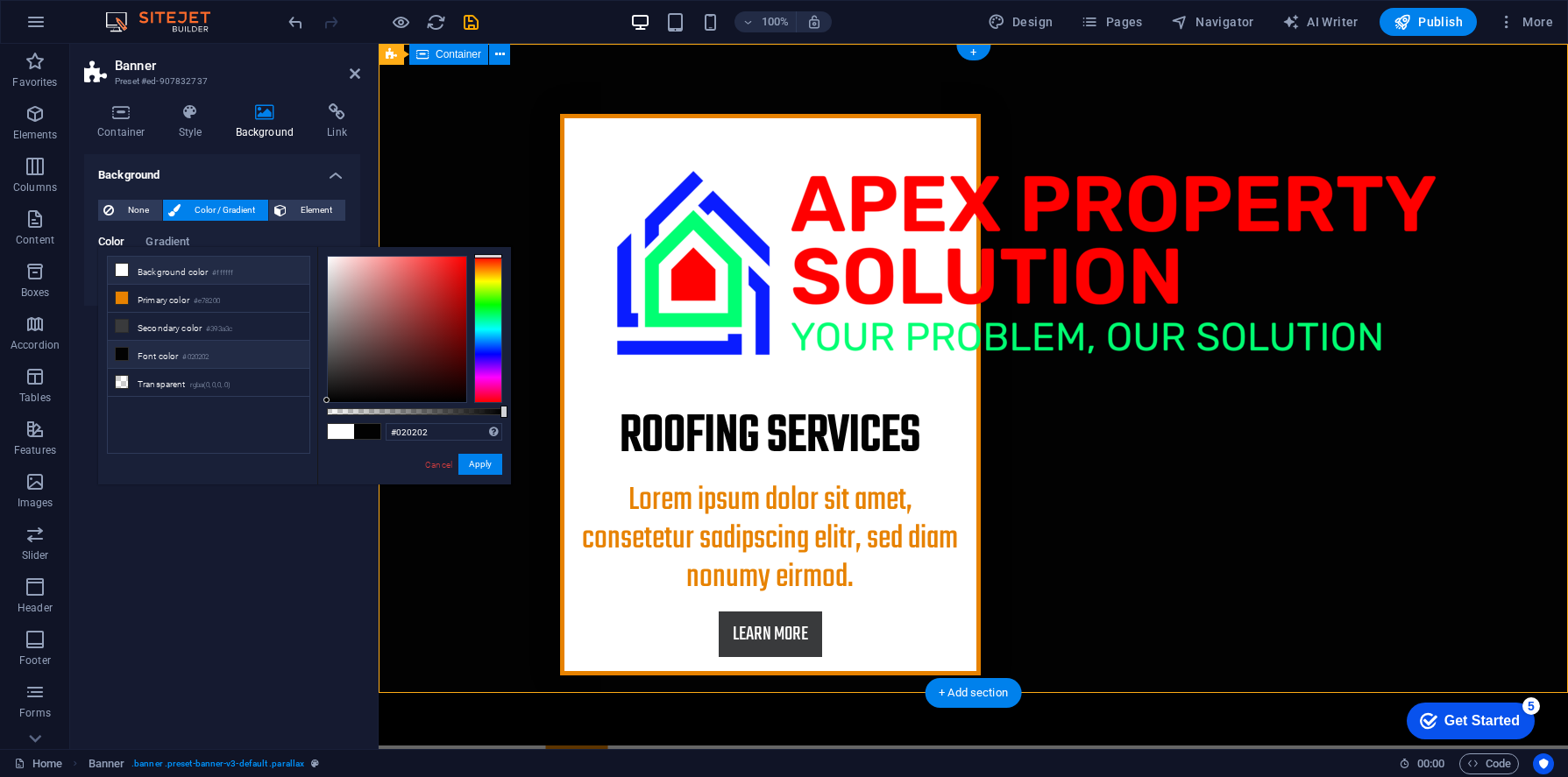
click at [127, 268] on icon at bounding box center [122, 270] width 13 height 13
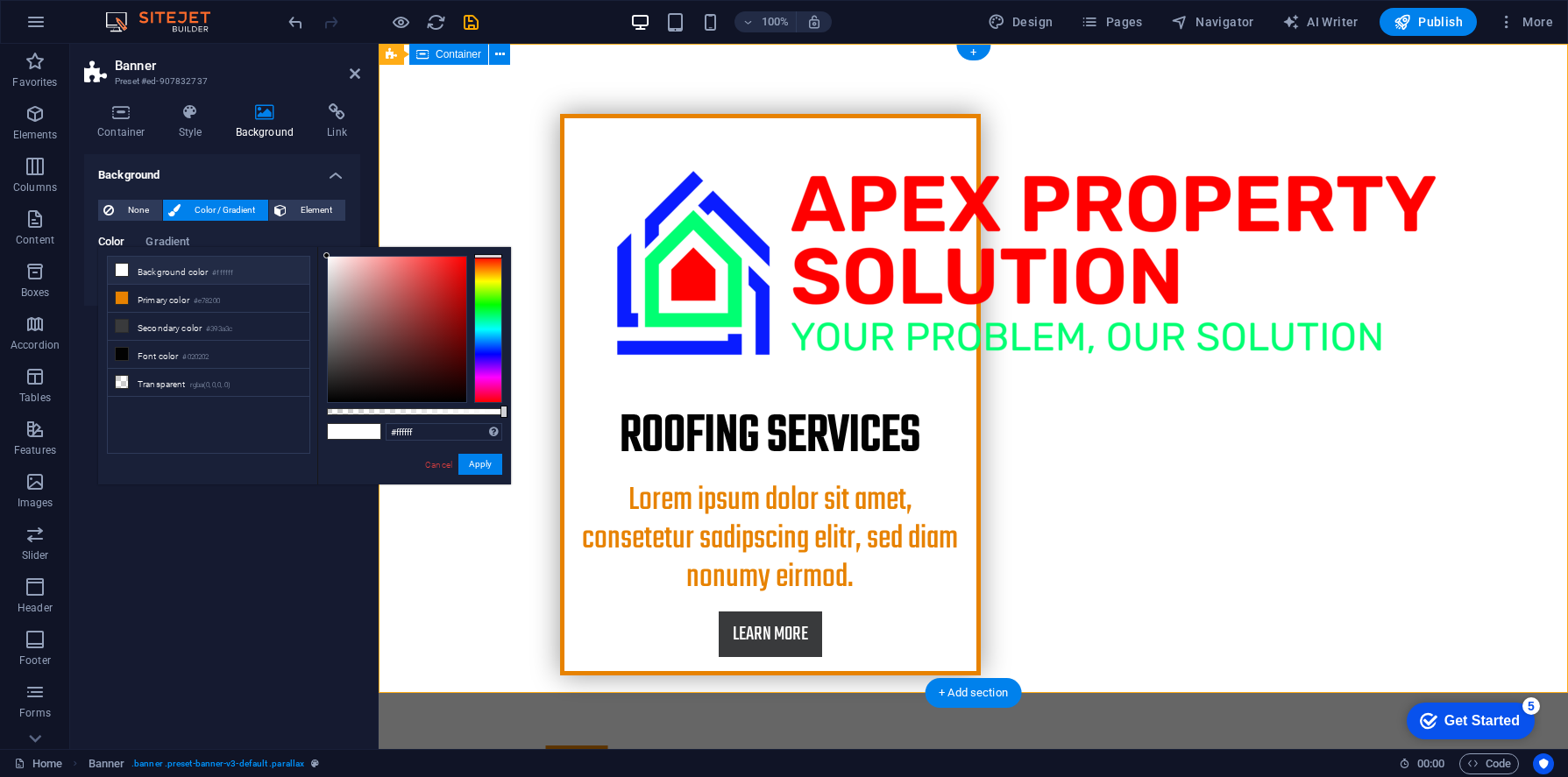
click at [121, 269] on icon at bounding box center [122, 270] width 13 height 13
click at [145, 266] on li "Background color #ffffff" at bounding box center [208, 270] width 202 height 28
click at [158, 271] on li "Background color #ffffff" at bounding box center [208, 270] width 202 height 28
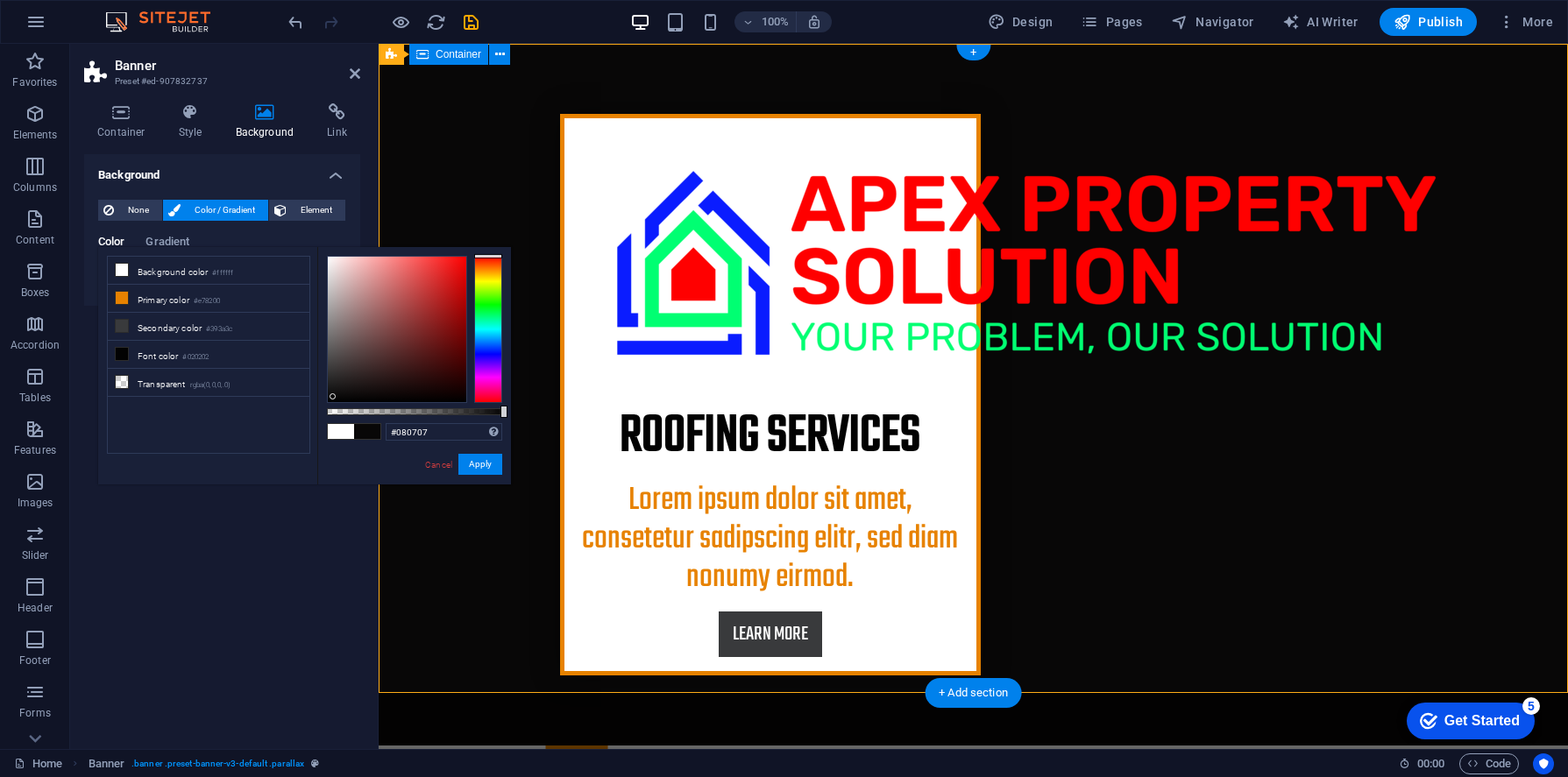
click at [333, 397] on div at bounding box center [397, 329] width 138 height 145
type input "#000000"
drag, startPoint x: 332, startPoint y: 397, endPoint x: 320, endPoint y: 410, distance: 17.7
click at [320, 410] on div "#000000 Supported formats #0852ed rgb(8, 82, 237) rgba(8, 82, 237, 90%) hsv(221…" at bounding box center [414, 493] width 194 height 491
click at [495, 461] on button "Apply" at bounding box center [480, 463] width 44 height 21
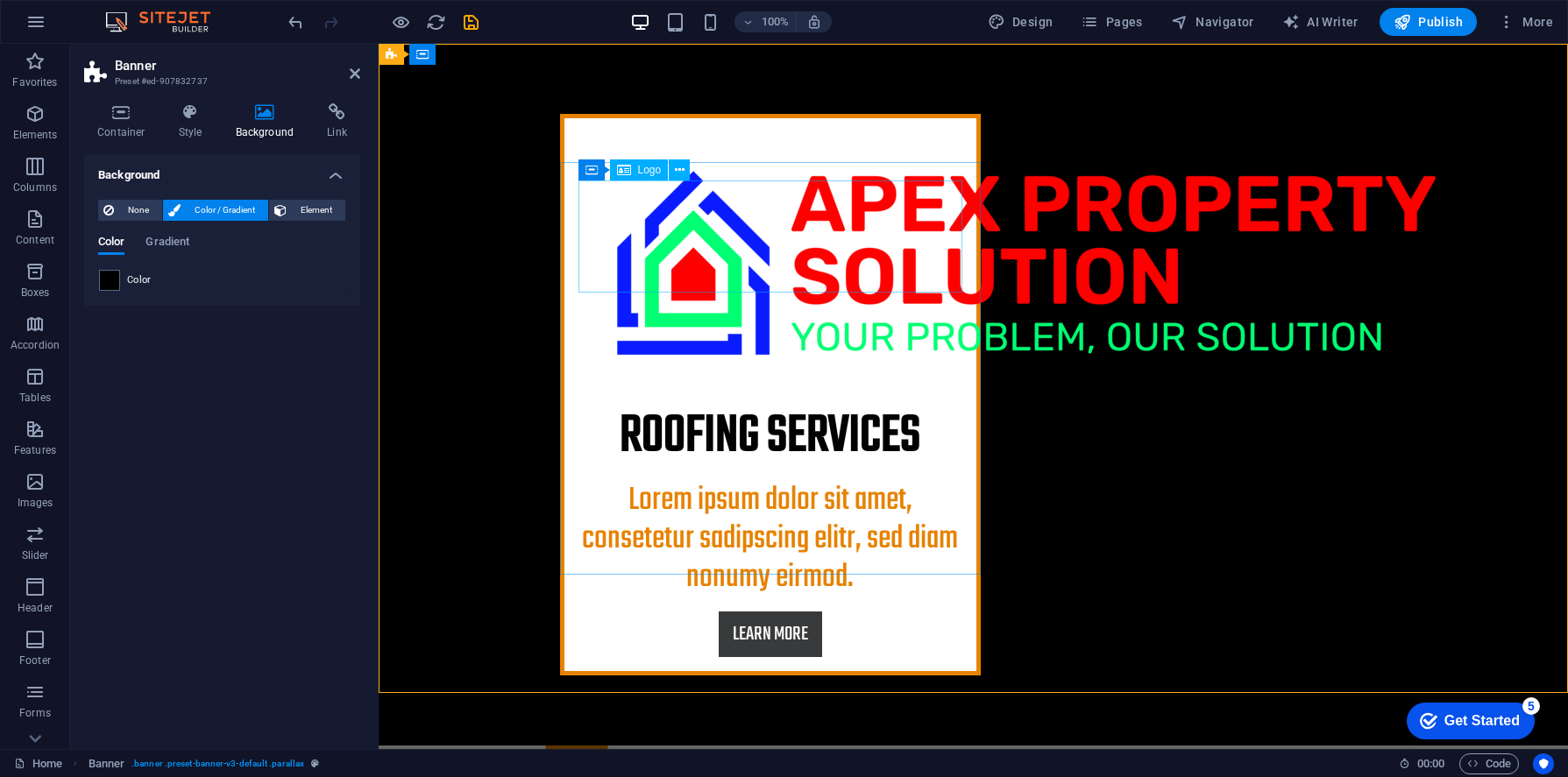
click at [592, 190] on div at bounding box center [770, 263] width 384 height 261
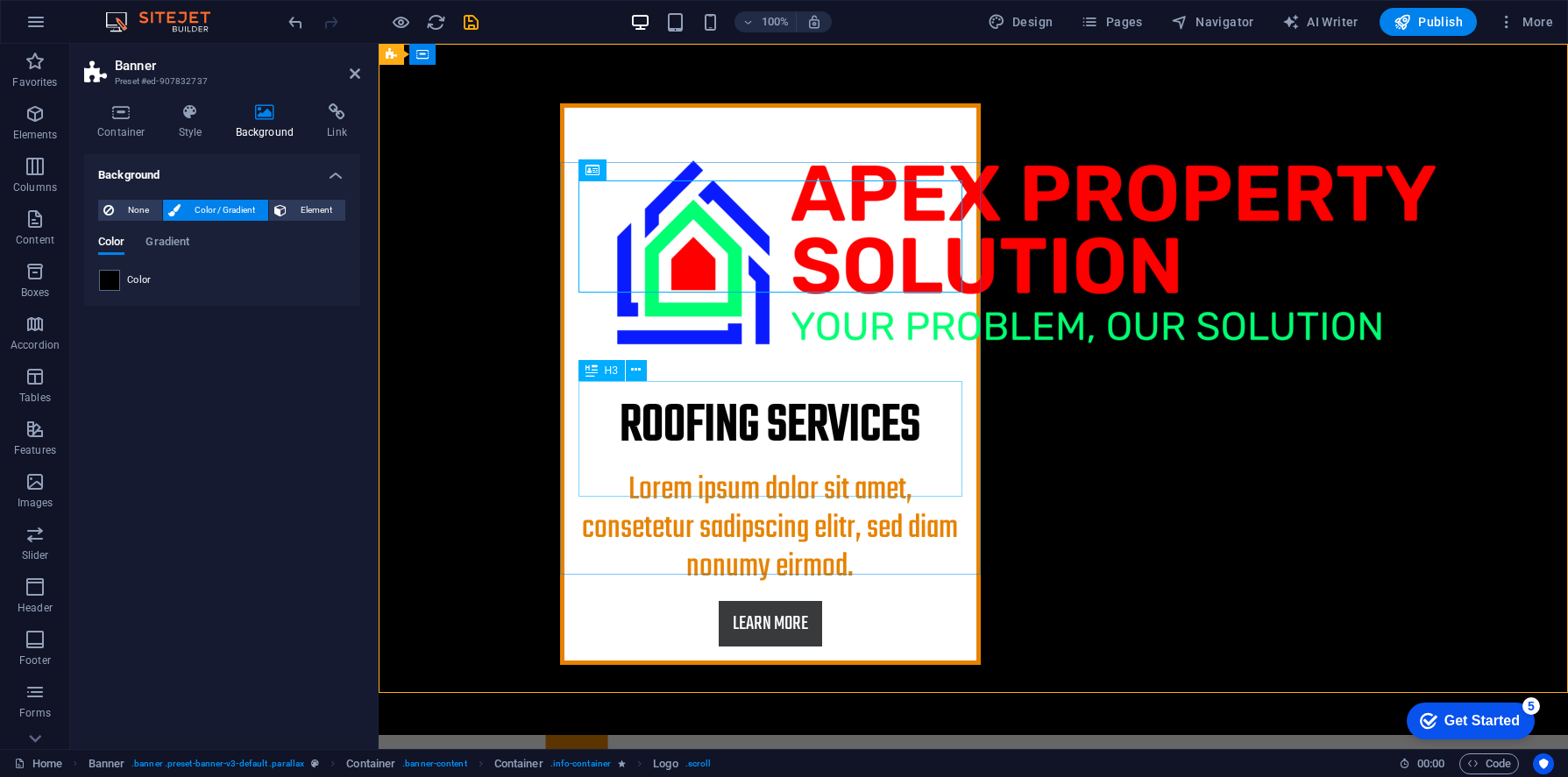
scroll to position [25, 0]
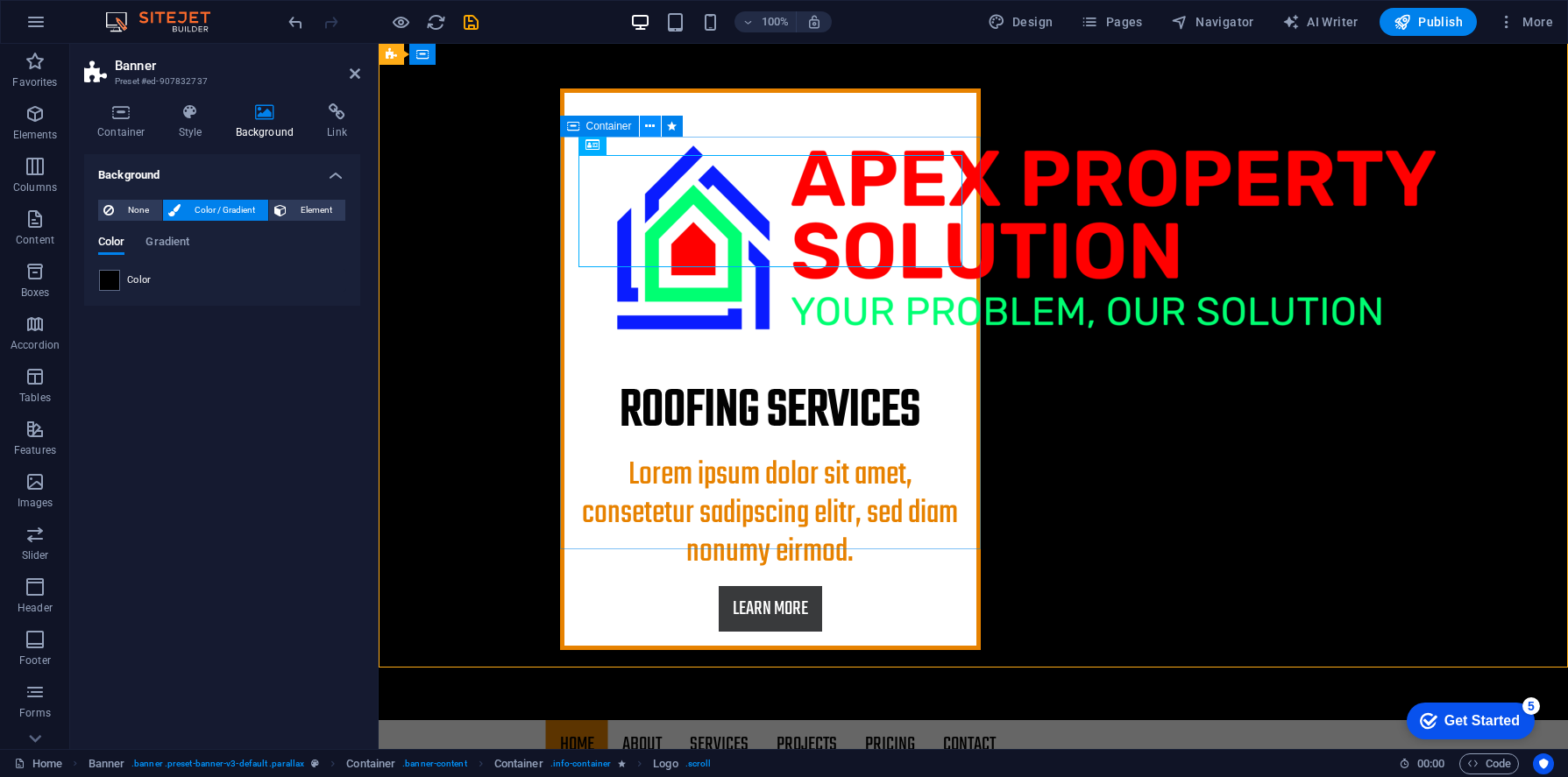
click at [645, 122] on icon at bounding box center [649, 126] width 10 height 19
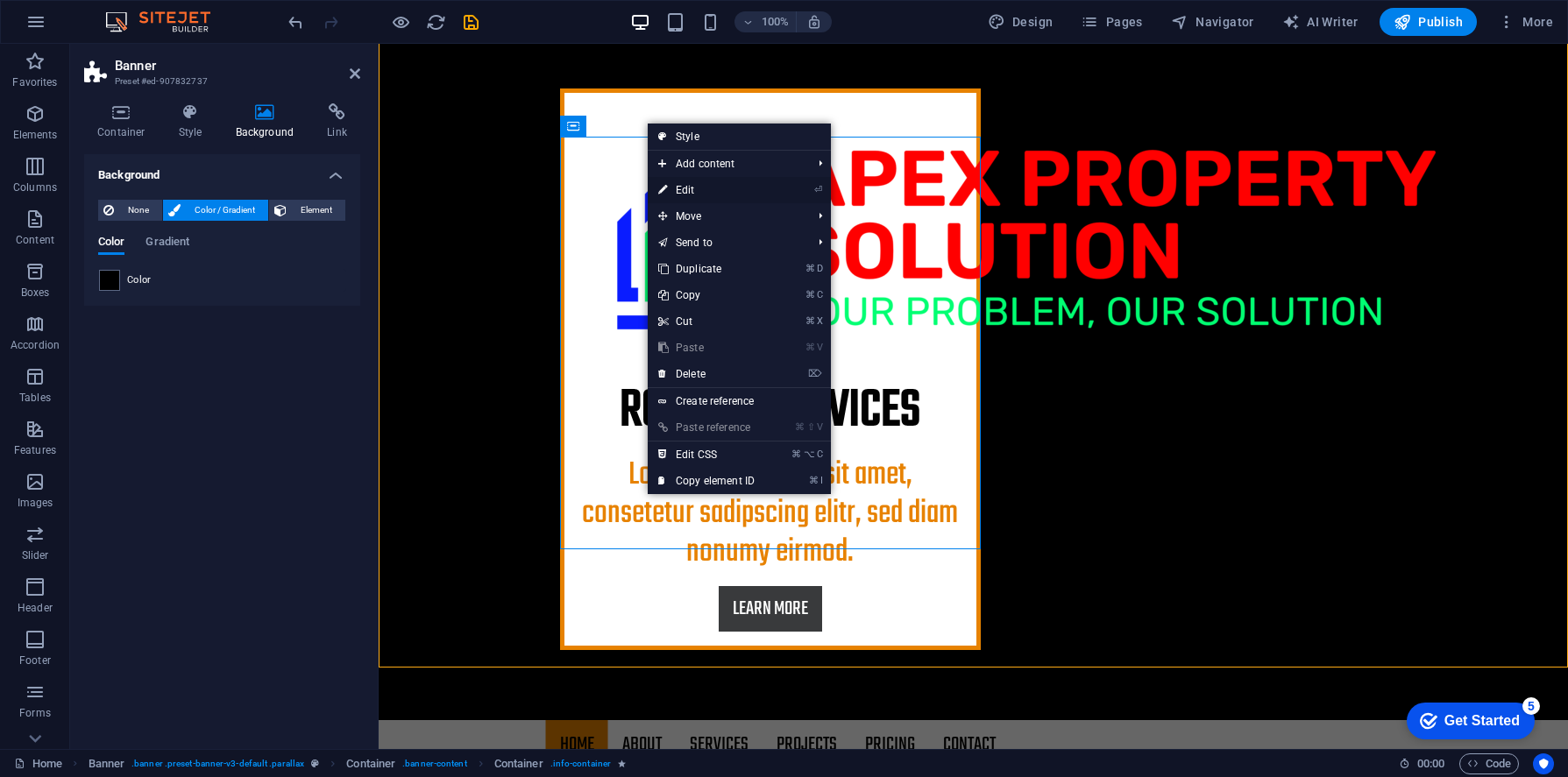
click at [668, 193] on link "⏎ Edit" at bounding box center [706, 189] width 117 height 26
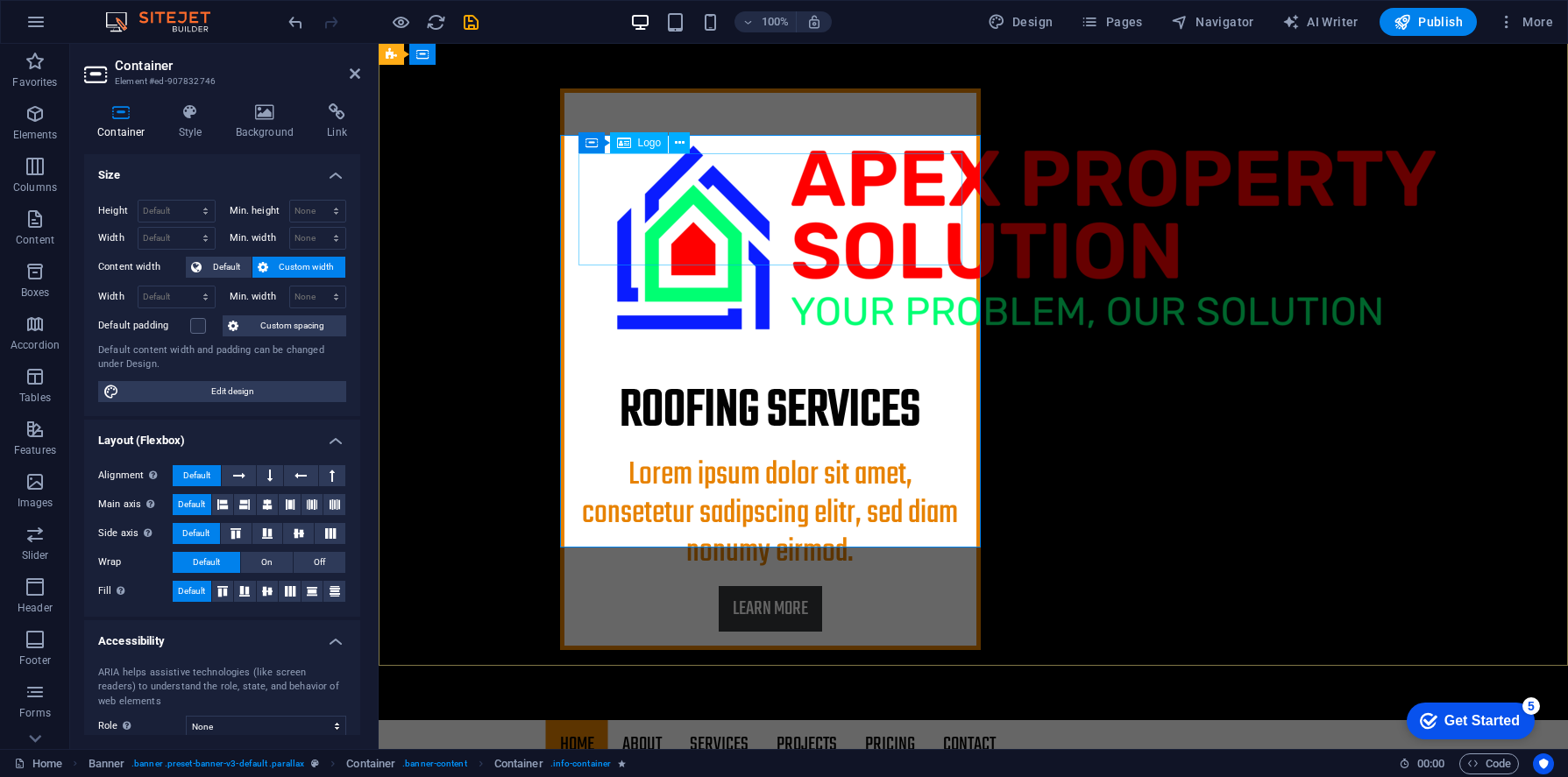
scroll to position [30, 0]
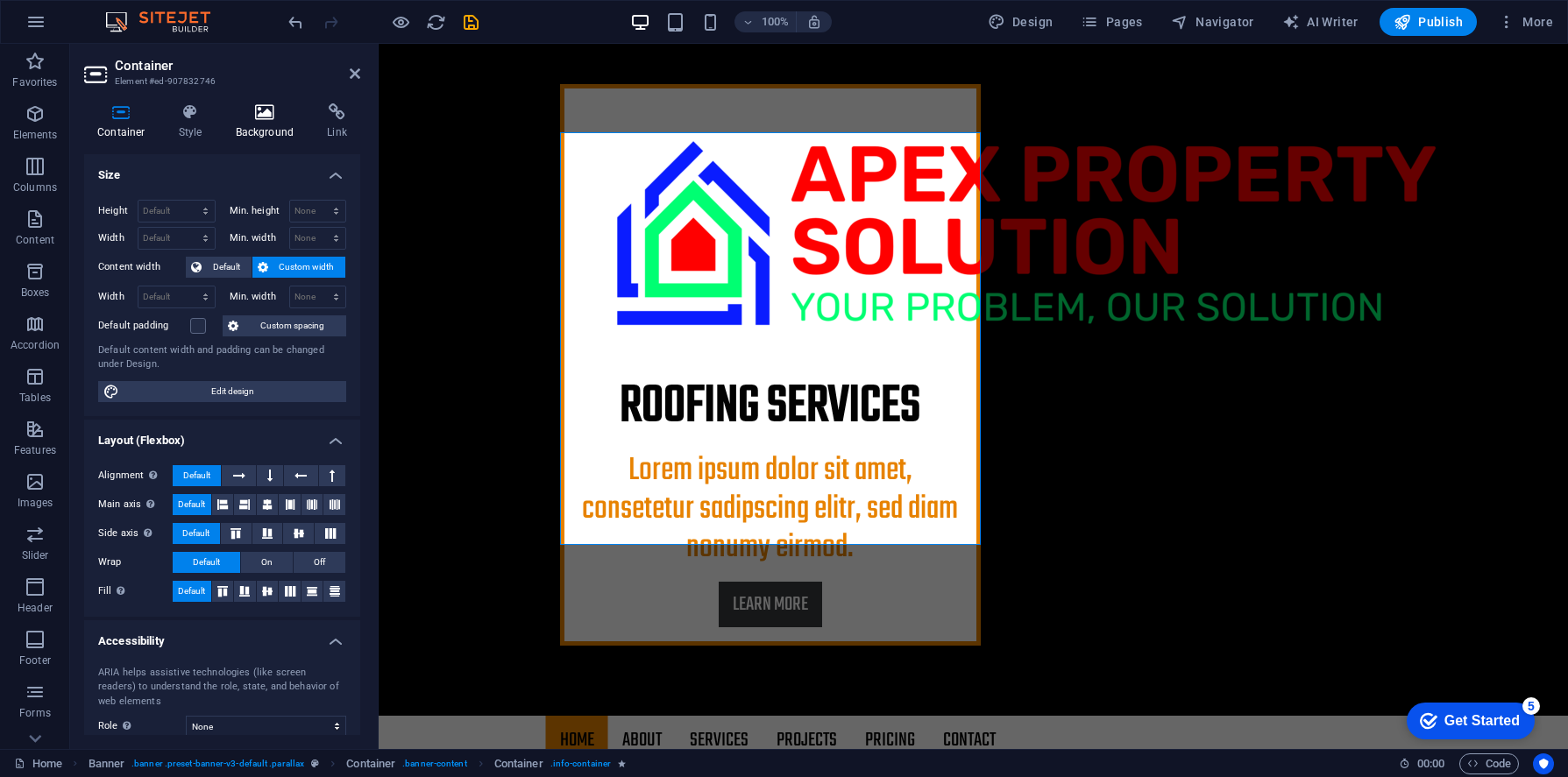
click at [262, 120] on icon at bounding box center [264, 112] width 85 height 18
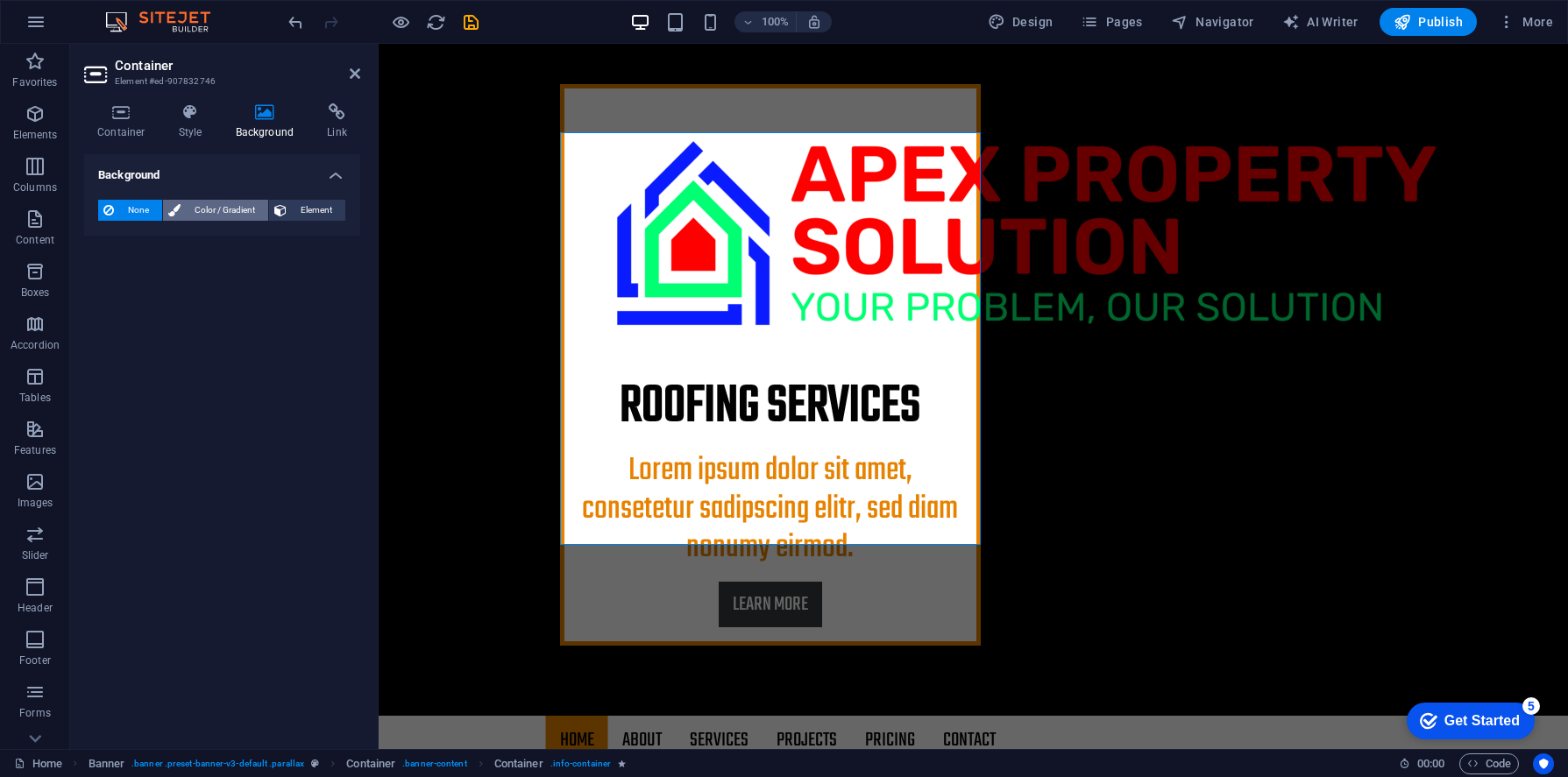
click at [202, 213] on span "Color / Gradient" at bounding box center [224, 210] width 77 height 21
click at [117, 280] on span at bounding box center [109, 281] width 20 height 20
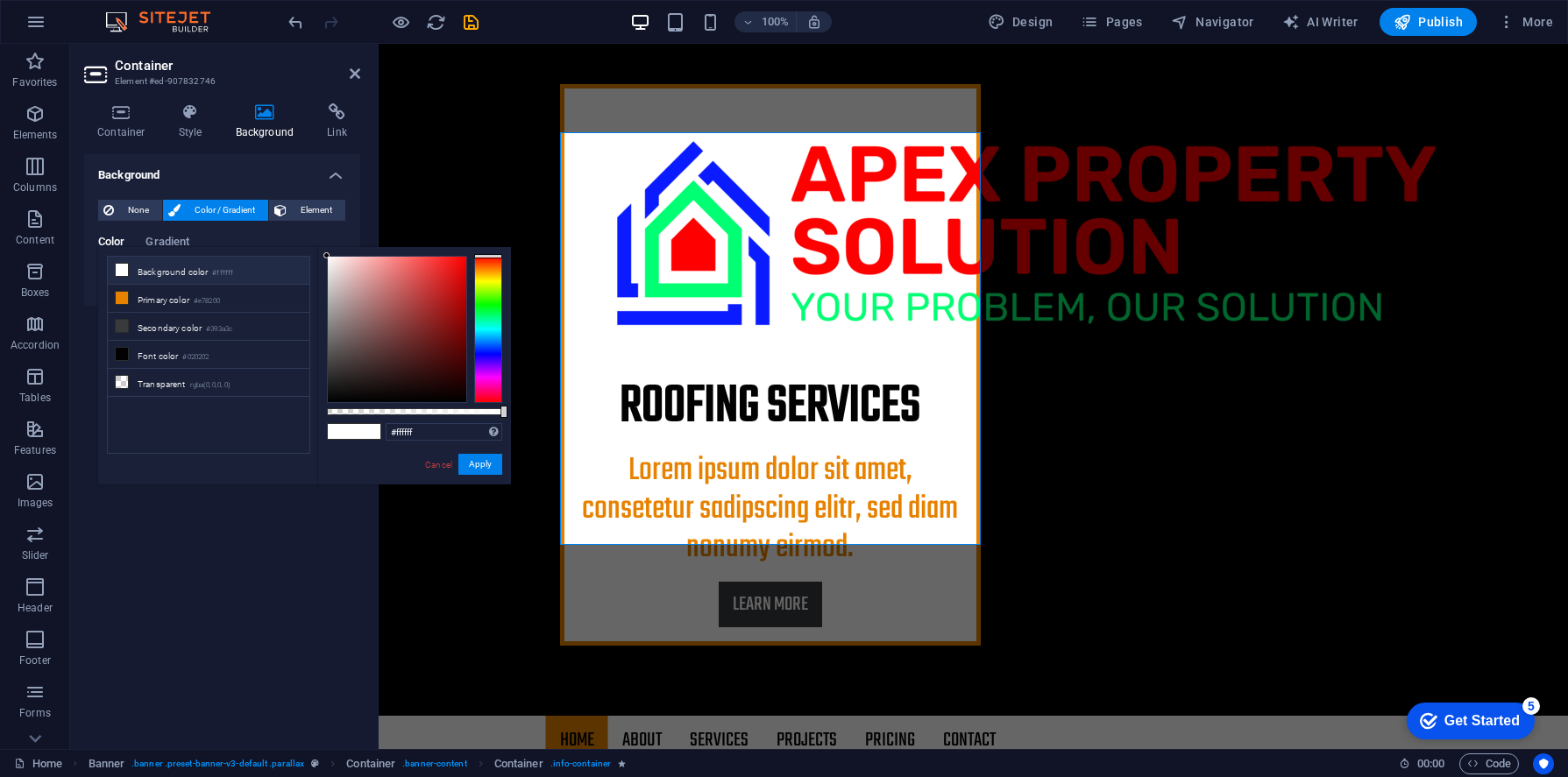
click at [163, 270] on li "Background color #ffffff" at bounding box center [208, 270] width 202 height 28
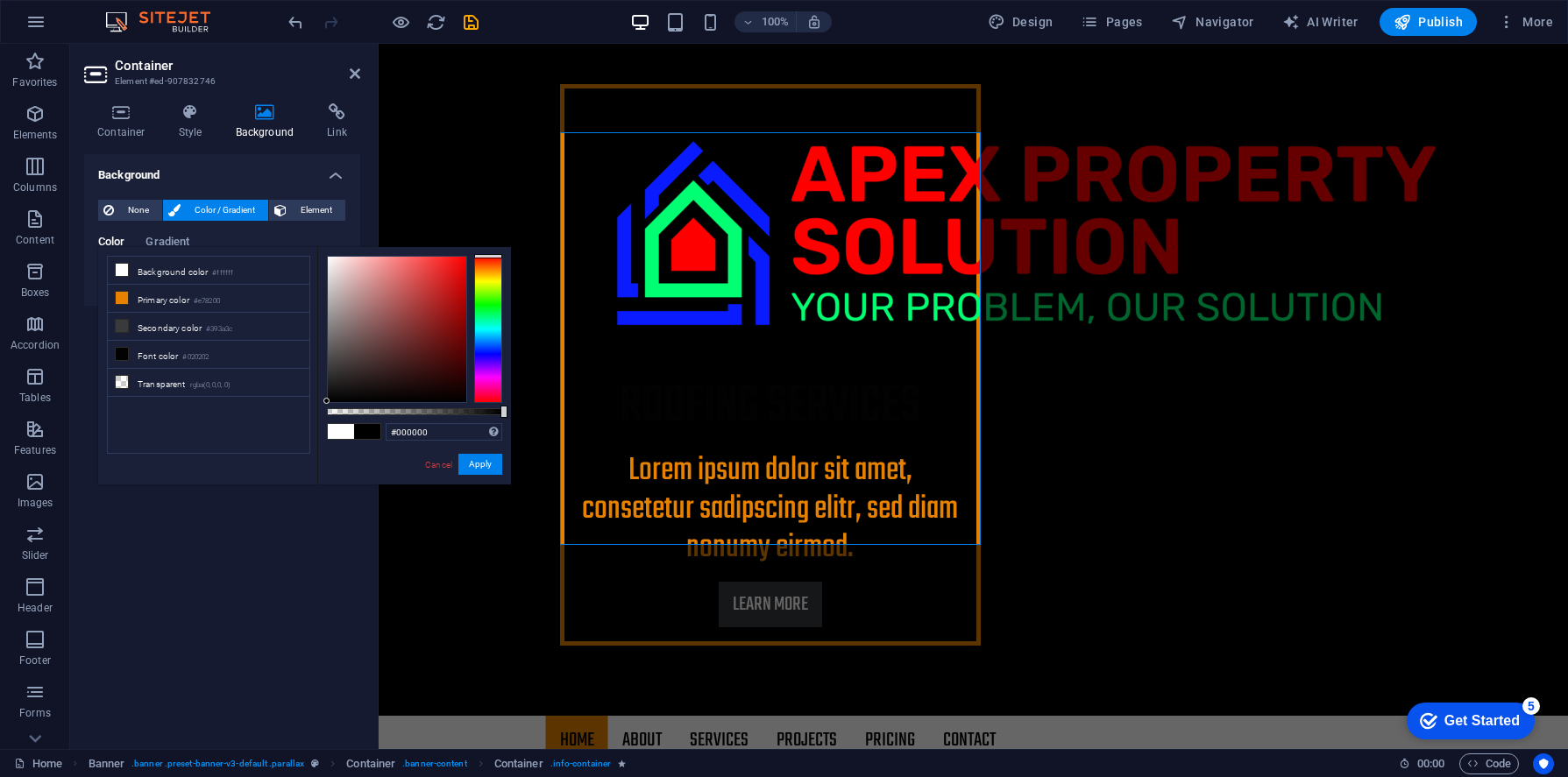
drag, startPoint x: 333, startPoint y: 400, endPoint x: 317, endPoint y: 406, distance: 17.1
click at [317, 406] on div "#000000 Supported formats #0852ed rgb(8, 82, 237) rgba(8, 82, 237, 90%) hsv(221…" at bounding box center [414, 493] width 194 height 491
click at [154, 389] on li "Transparent rgba(0,0,0,.0)" at bounding box center [208, 383] width 202 height 28
type input "rgba(0, 0, 0, 0)"
click at [467, 469] on button "Apply" at bounding box center [480, 463] width 44 height 21
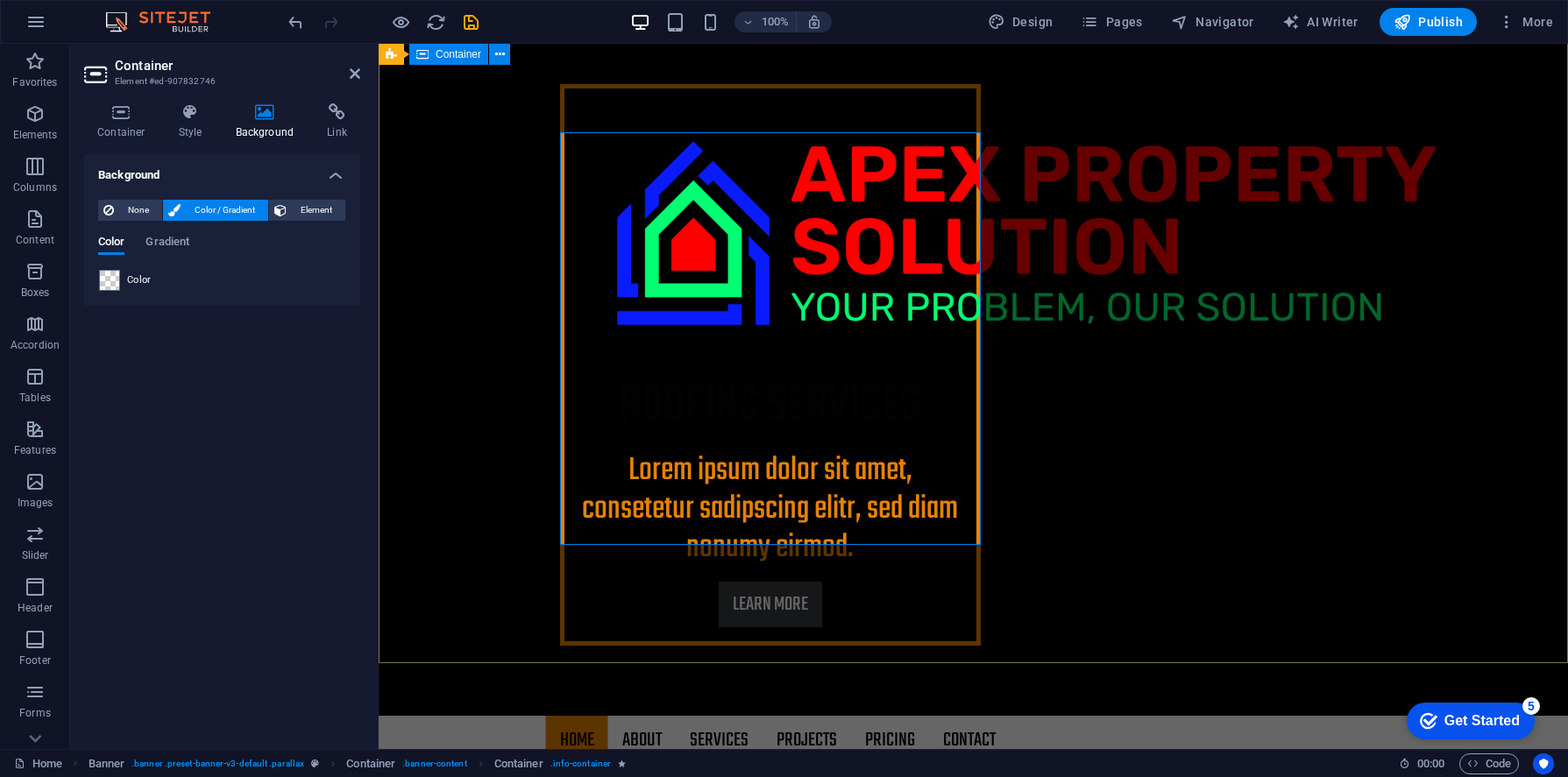
click at [502, 432] on div "roofing services Lorem ipsum dolor sit amet, consetetur sadipscing elitr, sed d…" at bounding box center [973, 365] width 1189 height 702
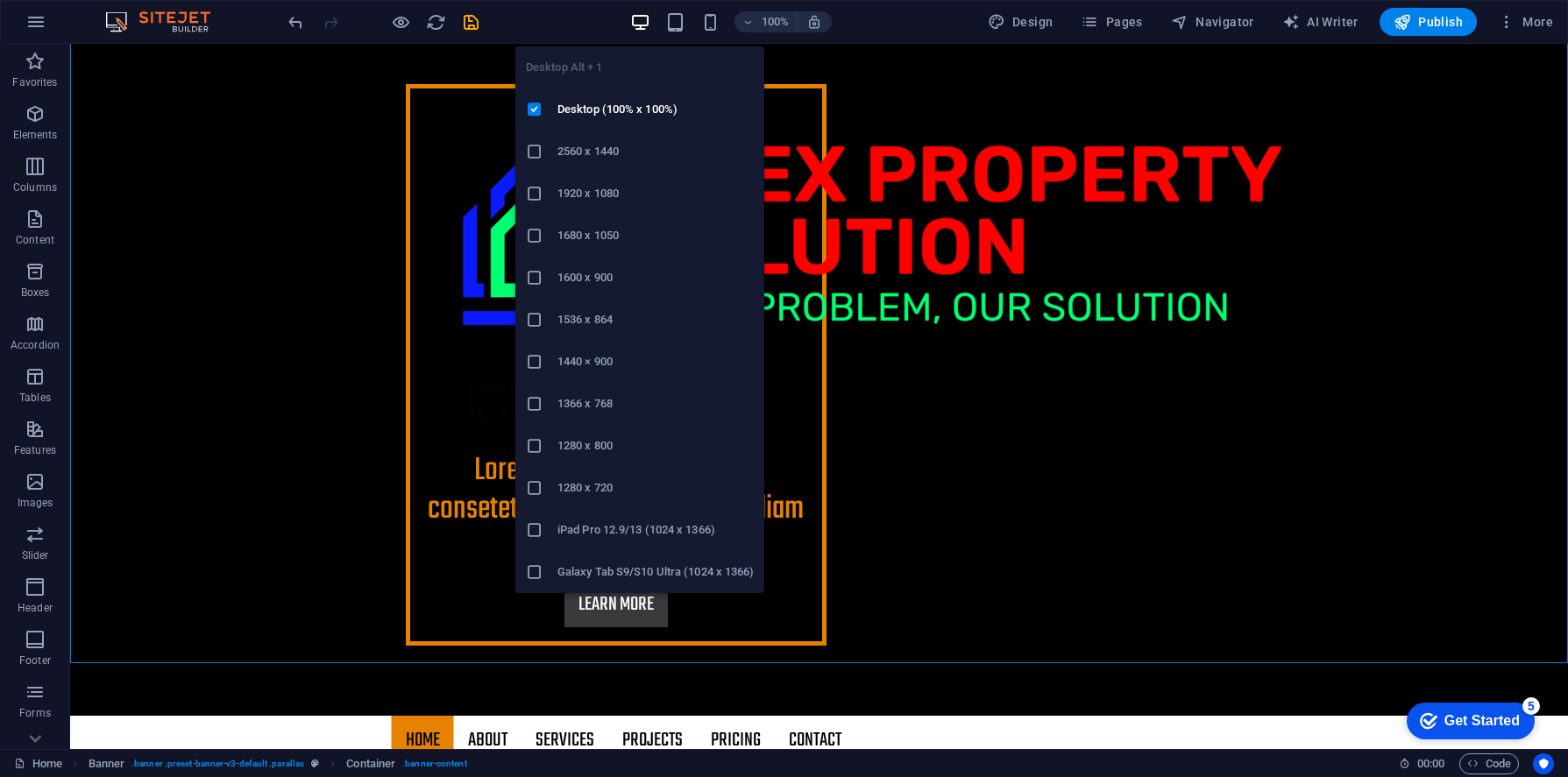
click at [641, 27] on icon "button" at bounding box center [640, 22] width 20 height 20
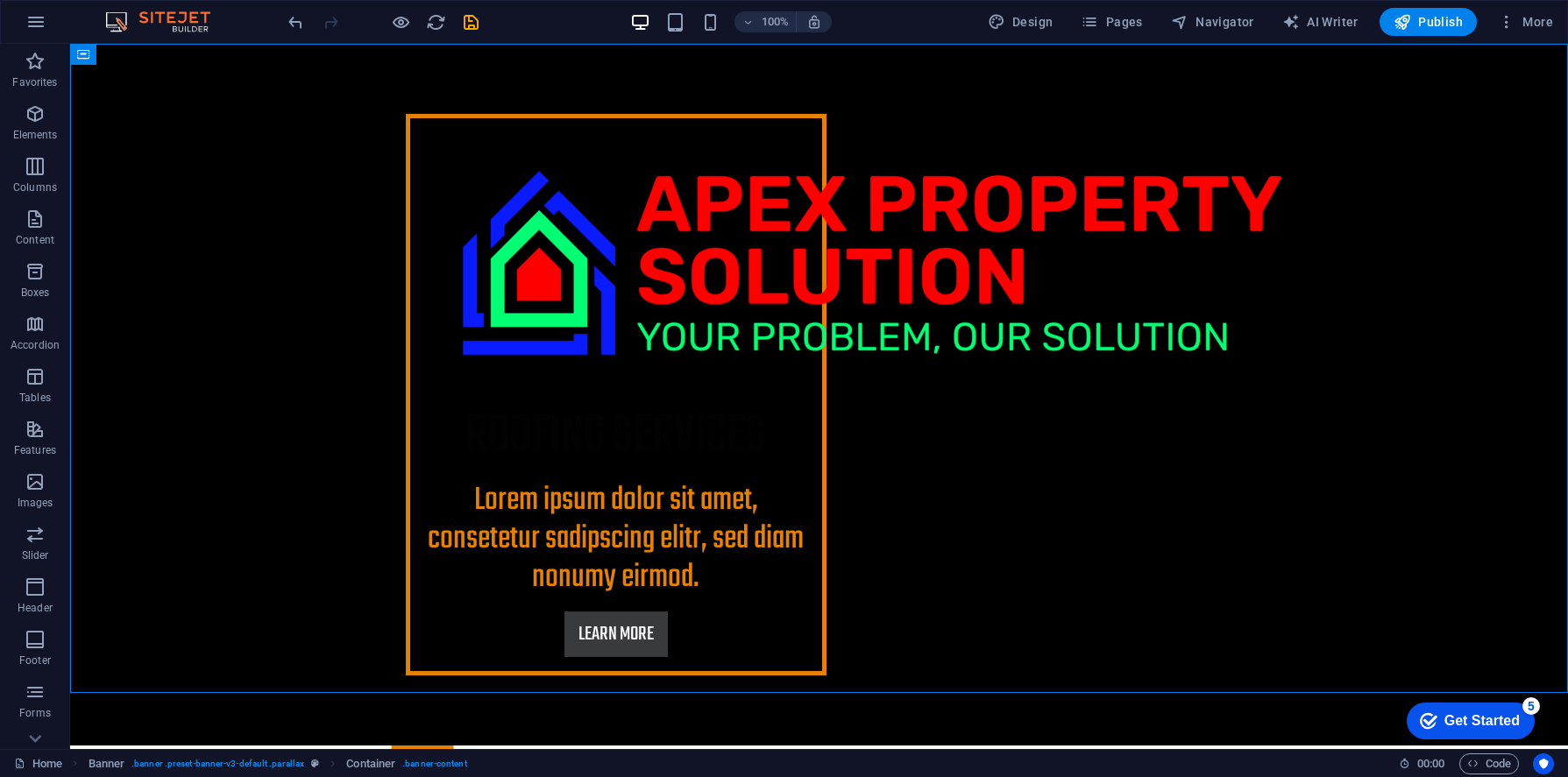
scroll to position [0, 0]
click at [792, 88] on div "roofing services Lorem ipsum dolor sit amet, consetetur sadipscing elitr, sed d…" at bounding box center [819, 394] width 1497 height 702
click at [721, 95] on div "roofing services Lorem ipsum dolor sit amet, consetetur sadipscing elitr, sed d…" at bounding box center [819, 394] width 1497 height 702
click at [740, 235] on div at bounding box center [616, 263] width 384 height 261
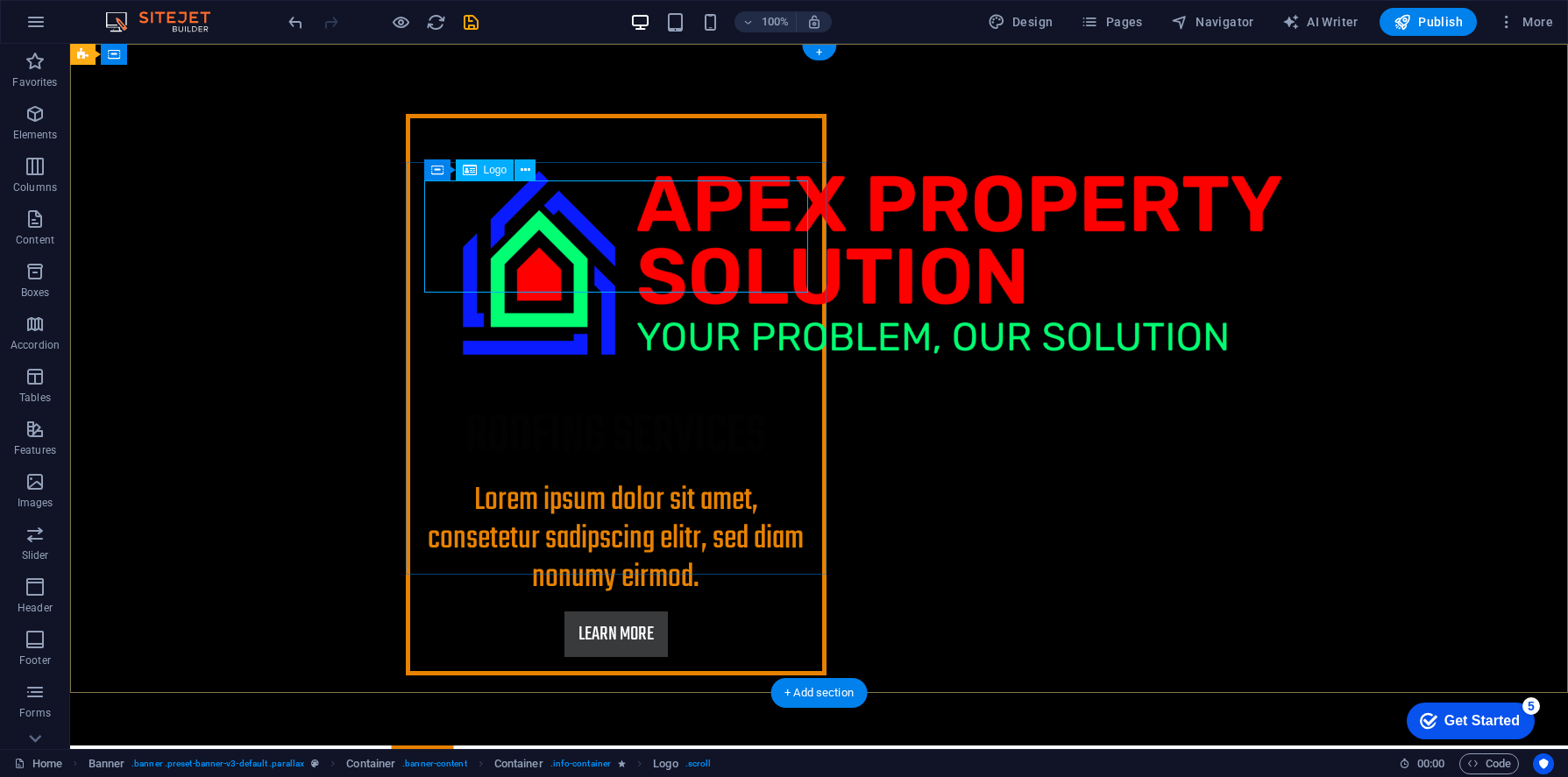
click at [804, 237] on div at bounding box center [616, 263] width 384 height 261
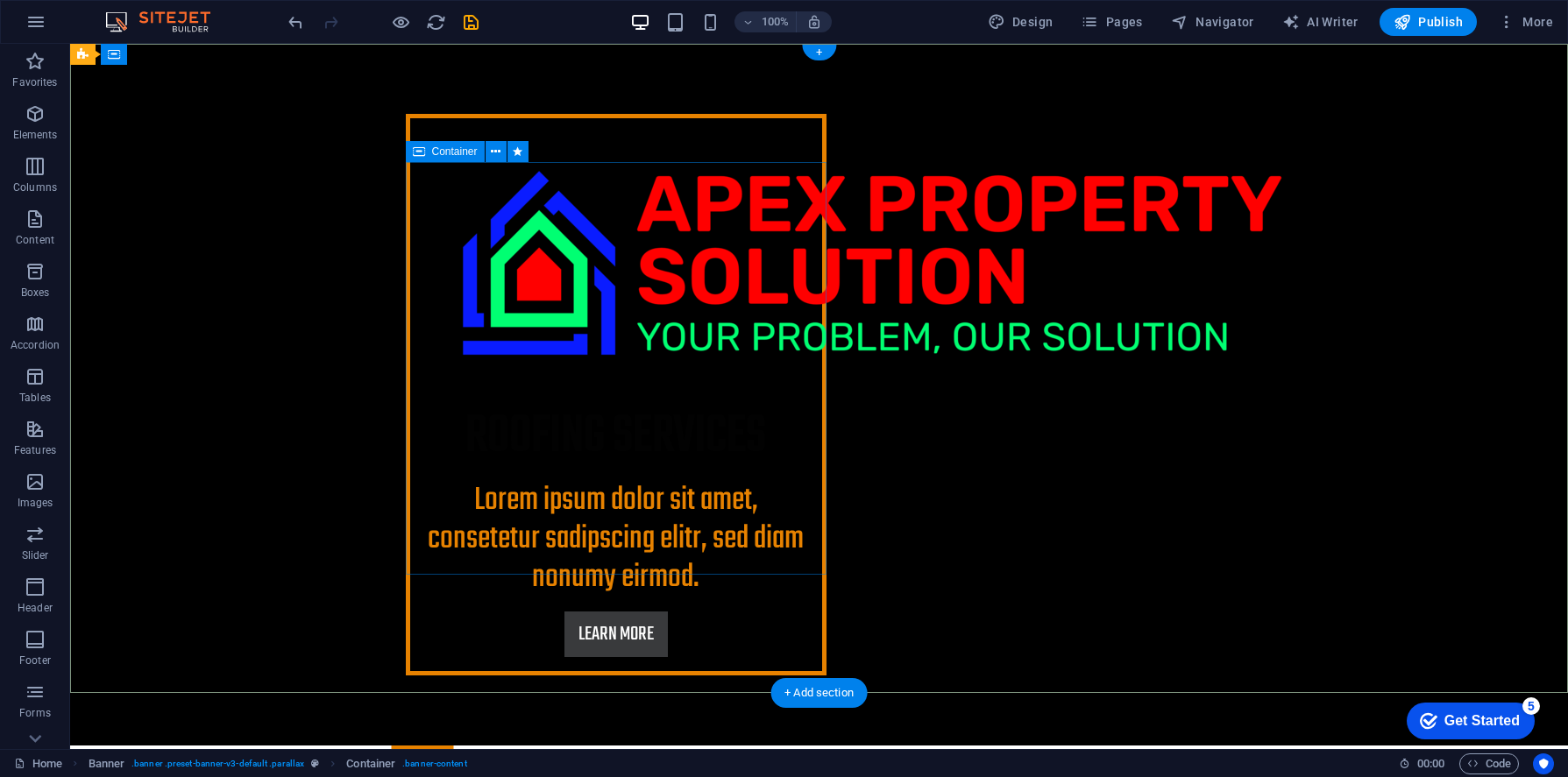
click at [407, 220] on div "roofing services Lorem ipsum dolor sit amet, consetetur sadipscing elitr, sed d…" at bounding box center [616, 394] width 420 height 562
click at [450, 162] on div "Container" at bounding box center [446, 151] width 79 height 21
click at [495, 153] on icon at bounding box center [495, 151] width 10 height 19
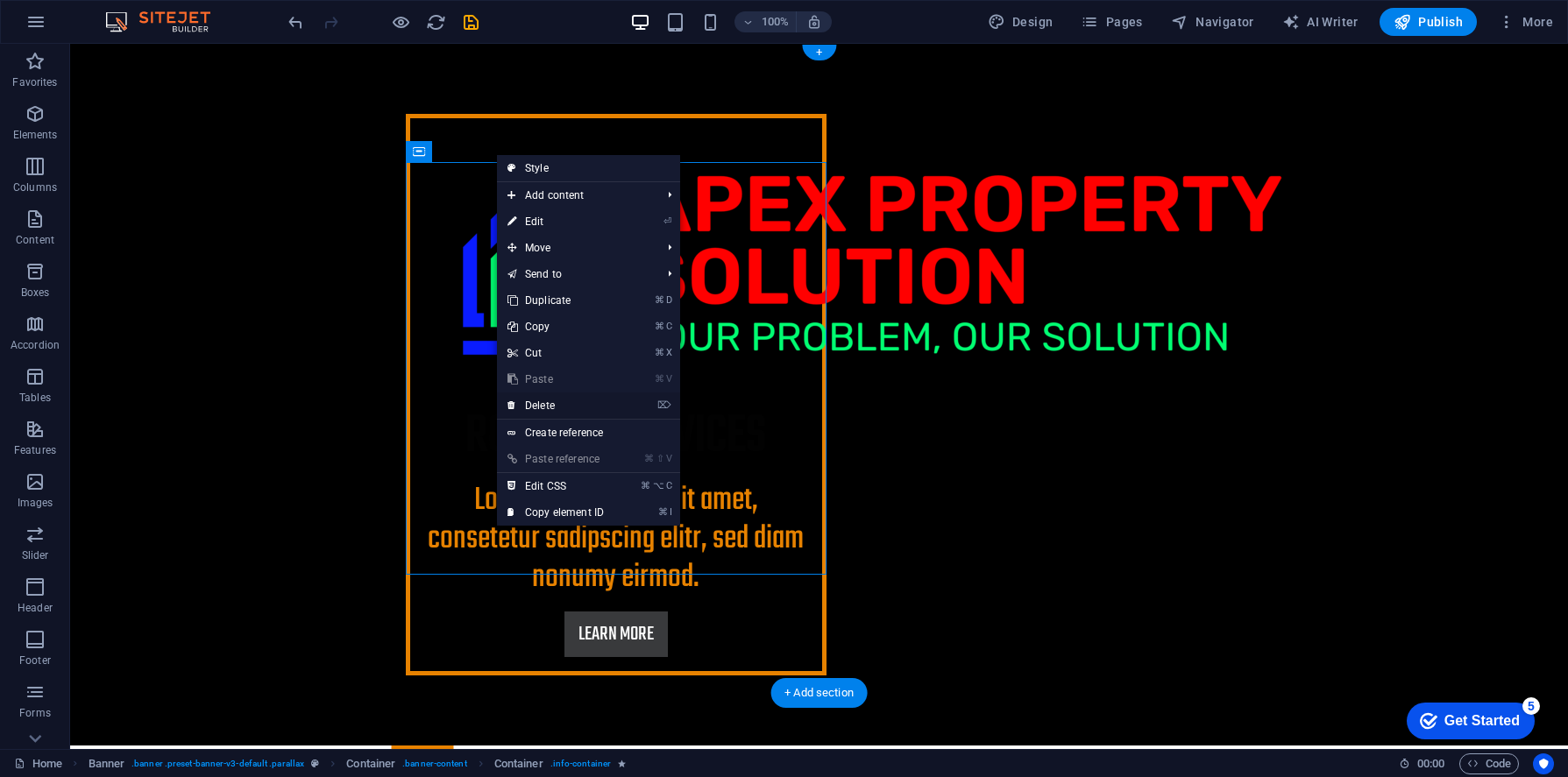
click at [531, 407] on link "⌦ Delete" at bounding box center [555, 405] width 117 height 26
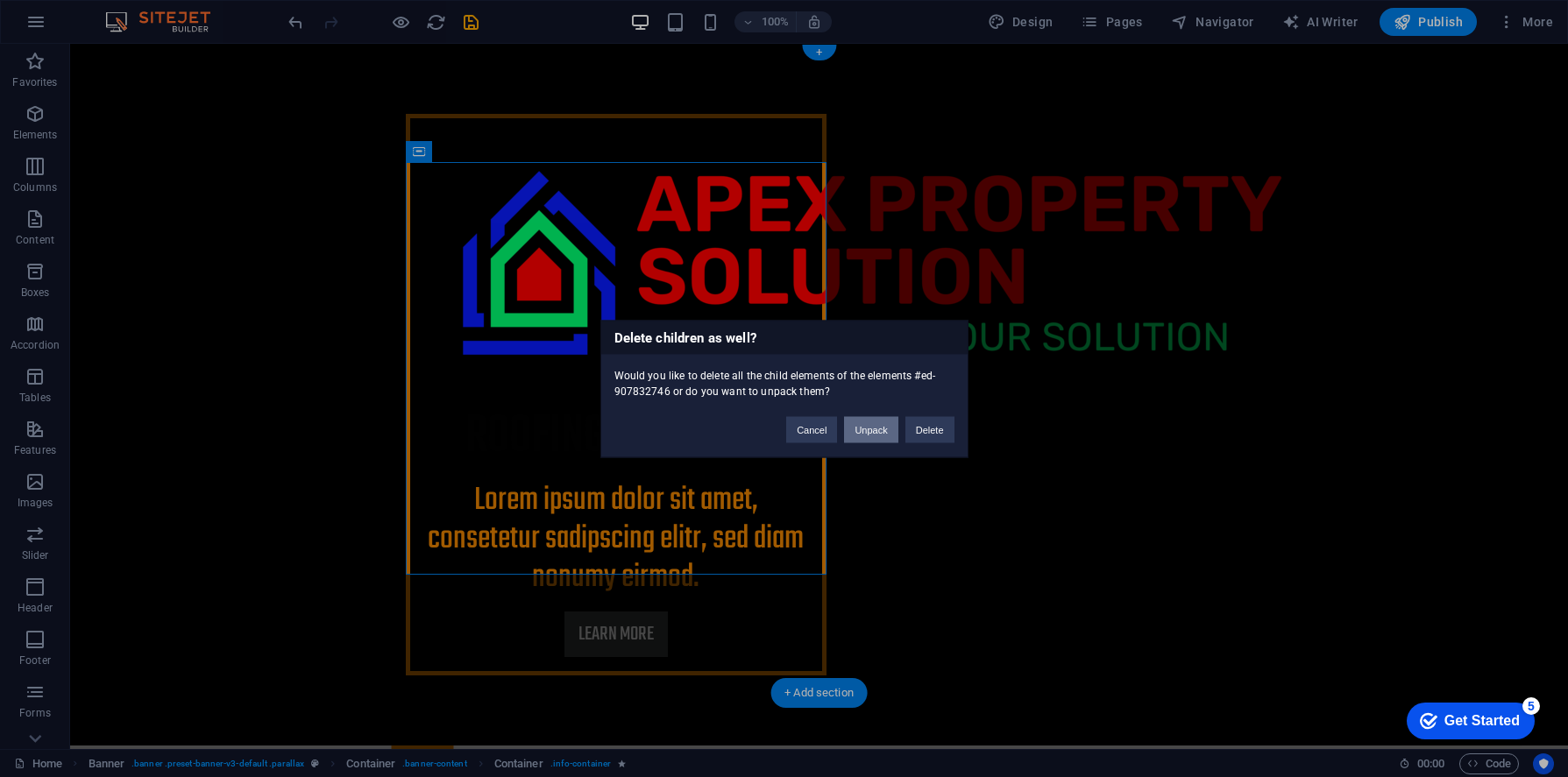
click at [875, 433] on button "Unpack" at bounding box center [871, 428] width 54 height 26
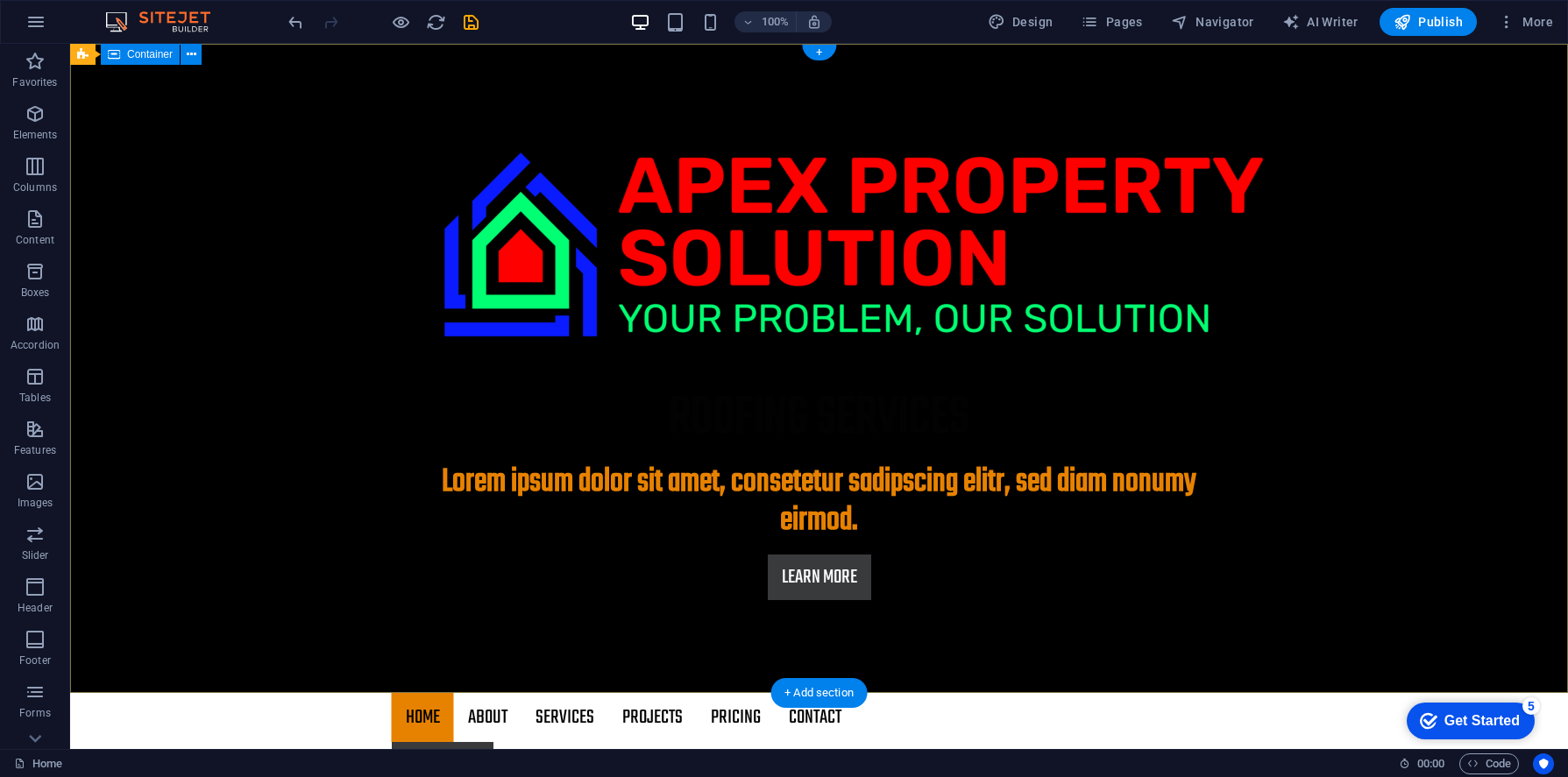
click at [1385, 436] on div "roofing services Lorem ipsum dolor sit amet, consetetur sadipscing elitr, sed d…" at bounding box center [819, 357] width 1497 height 626
click at [1324, 461] on div "roofing services Lorem ipsum dolor sit amet, consetetur sadipscing elitr, sed d…" at bounding box center [819, 357] width 1497 height 626
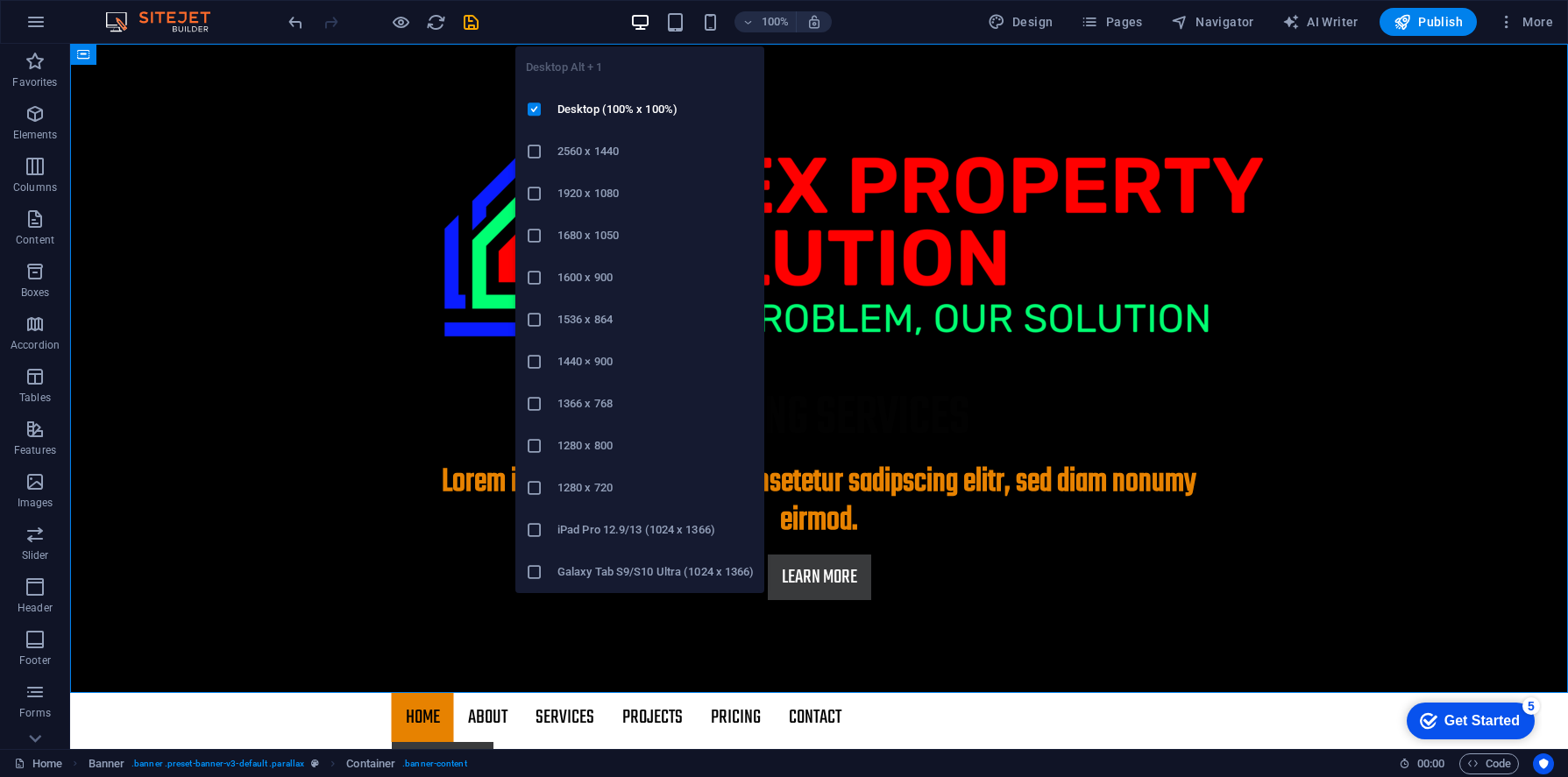
click at [650, 24] on icon "button" at bounding box center [640, 22] width 20 height 20
click at [659, 112] on h6 "Desktop (100% x 100%)" at bounding box center [655, 108] width 196 height 21
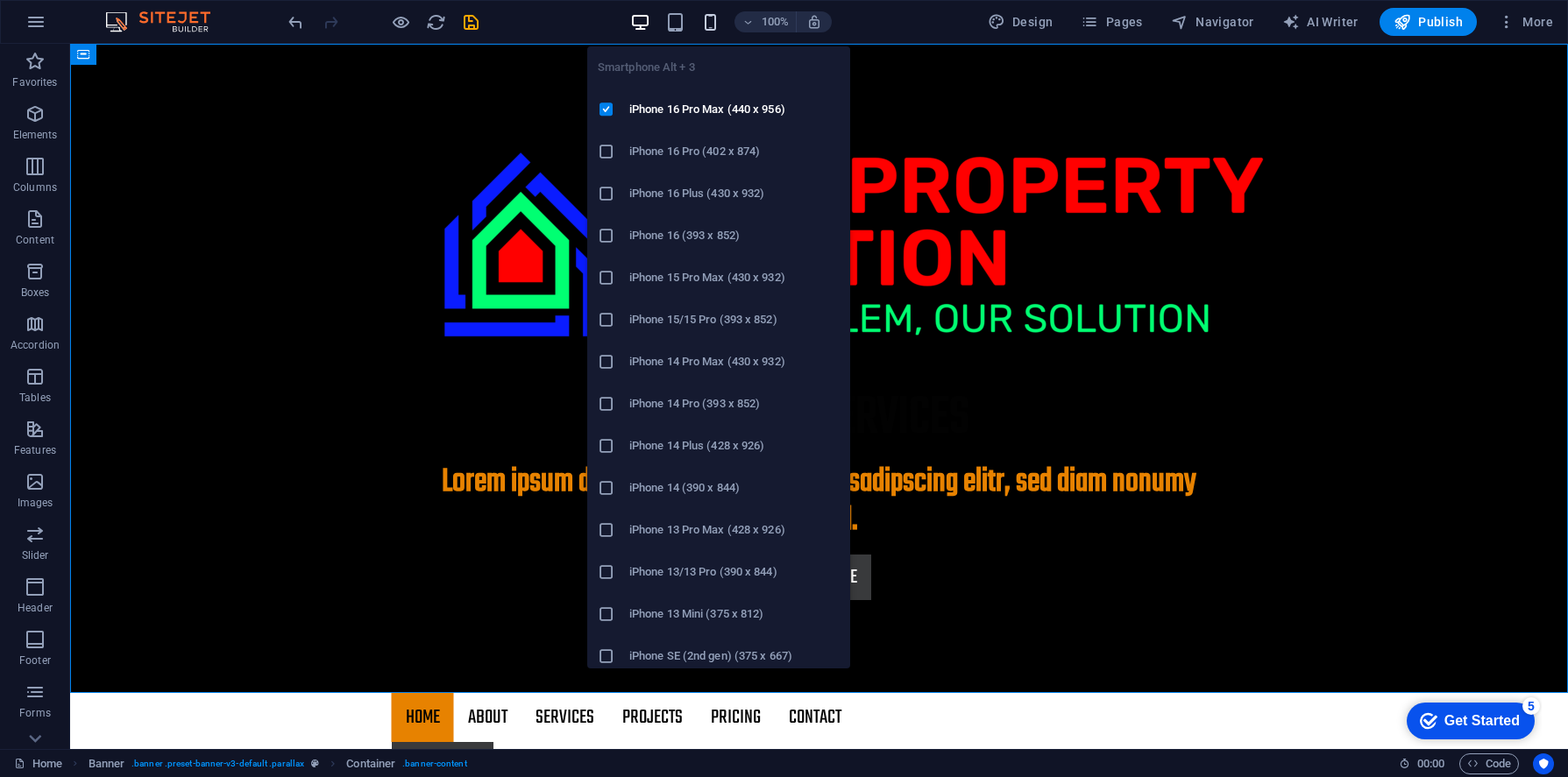
click at [715, 22] on icon "button" at bounding box center [710, 22] width 20 height 20
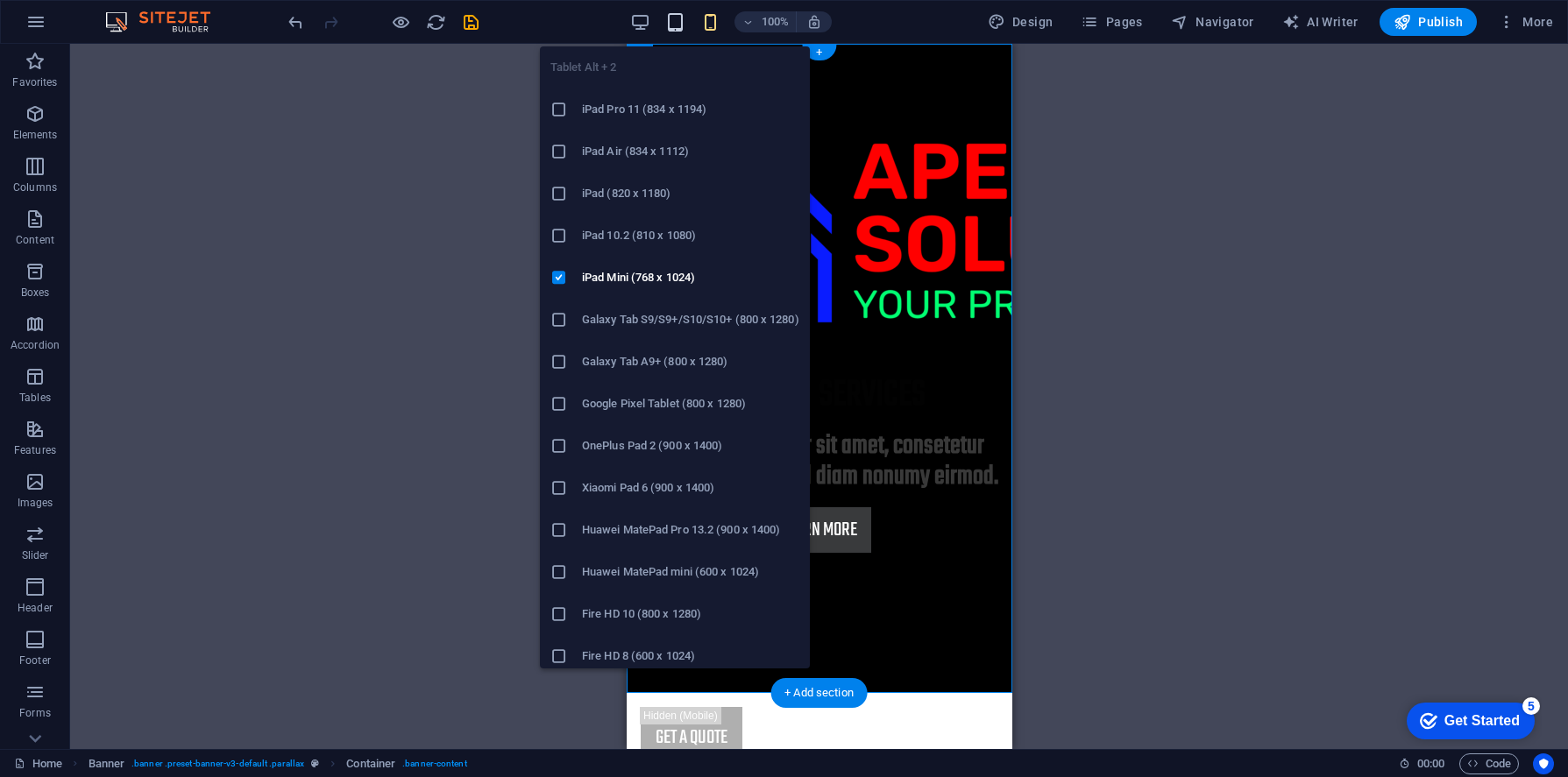
click at [680, 28] on icon "button" at bounding box center [675, 22] width 20 height 20
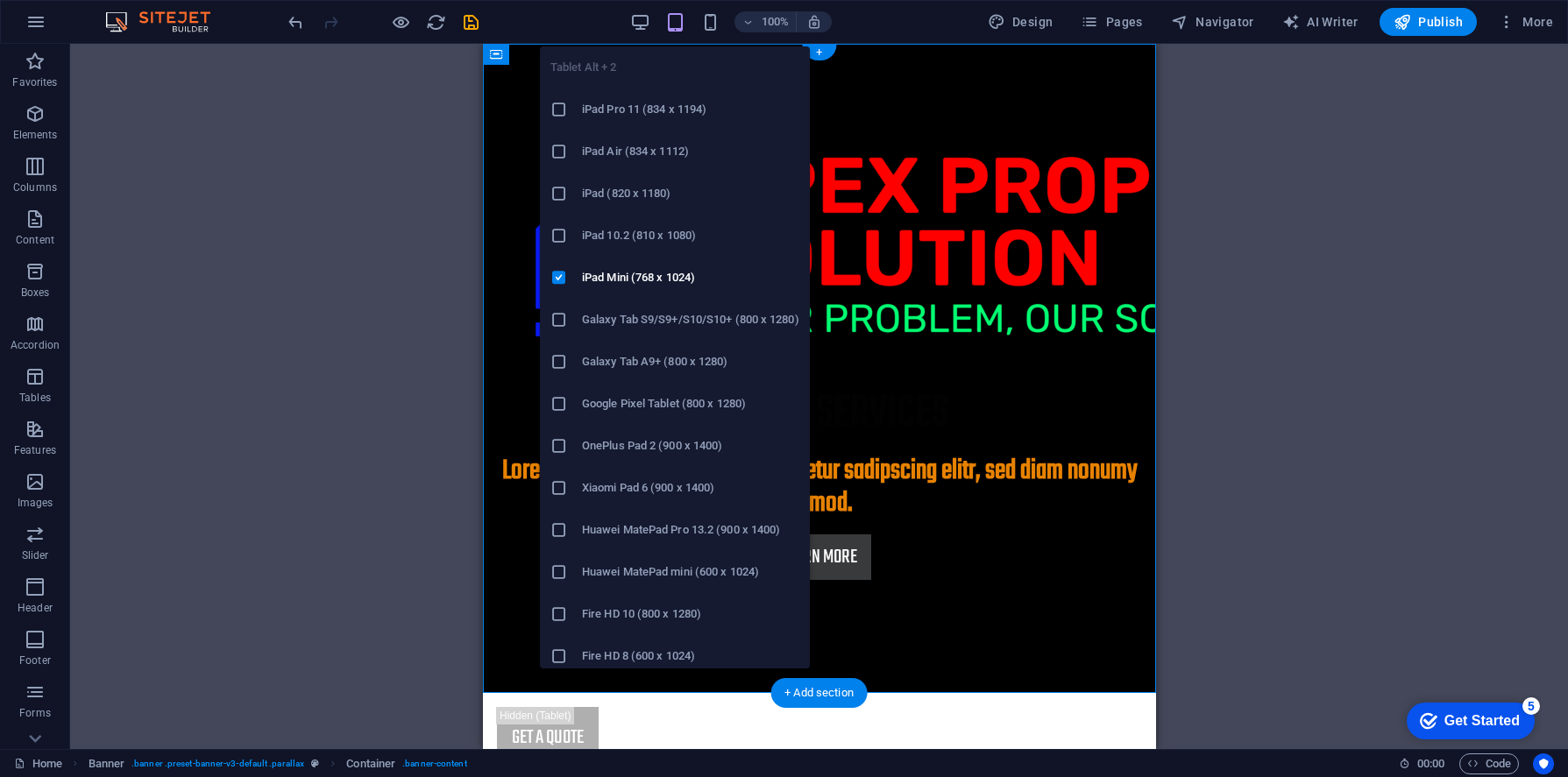
click at [648, 227] on h6 "iPad 10.2 (810 x 1080)" at bounding box center [690, 235] width 217 height 21
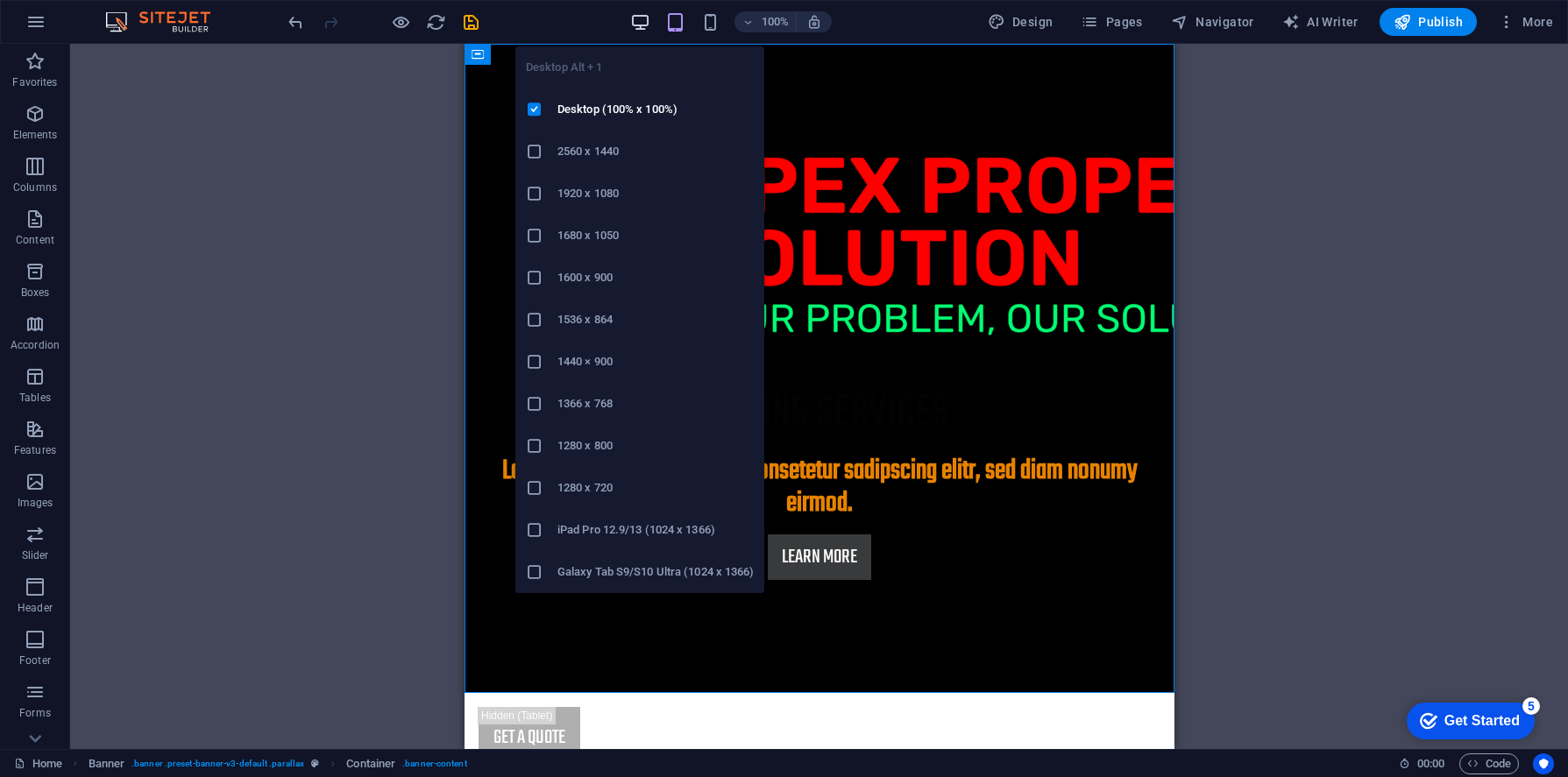
click at [643, 24] on icon "button" at bounding box center [640, 22] width 20 height 20
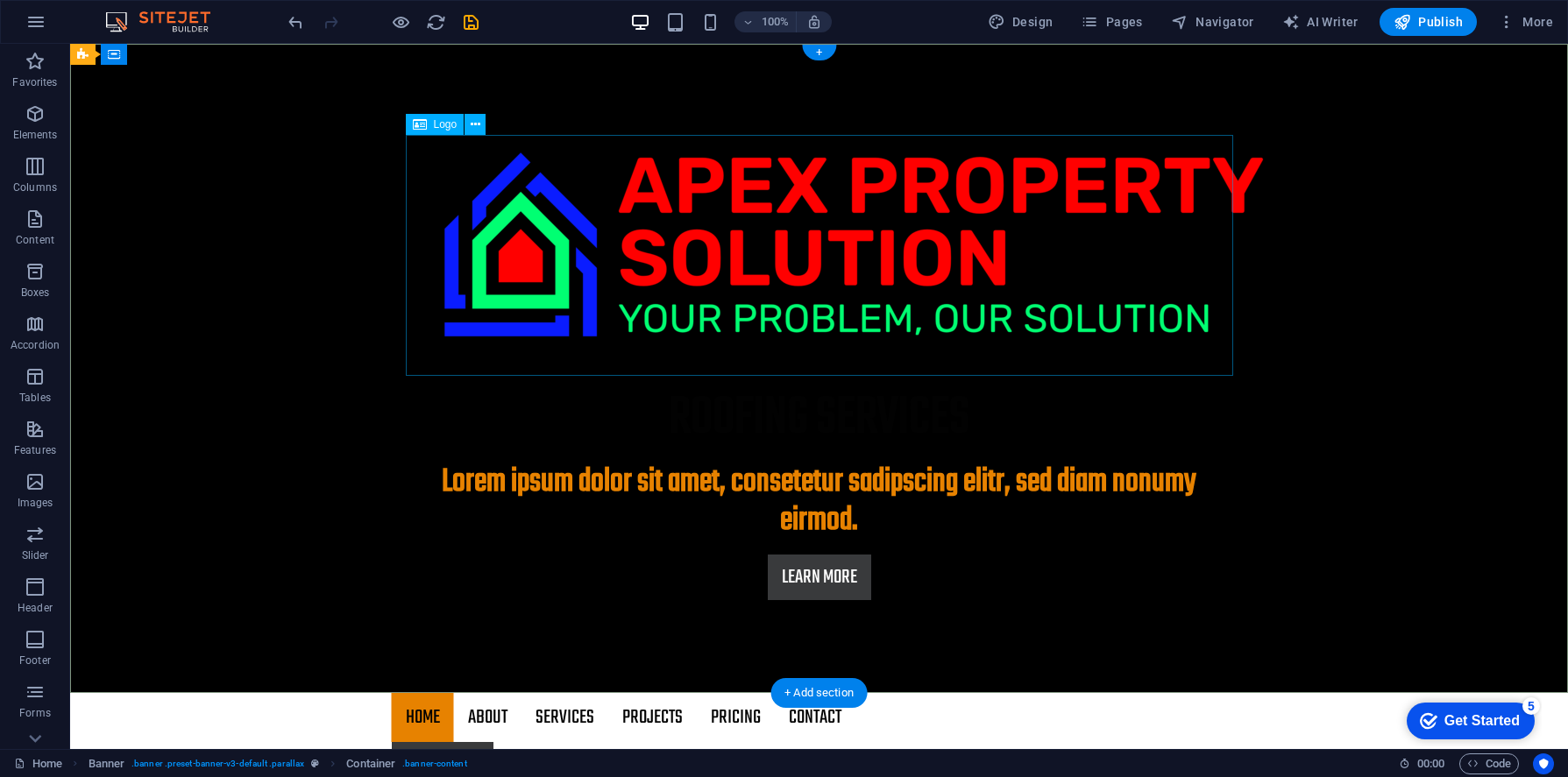
click at [535, 239] on div at bounding box center [819, 244] width 827 height 261
click at [404, 230] on div "roofing services Lorem ipsum dolor sit amet, consetetur sadipscing elitr, sed d…" at bounding box center [819, 357] width 1497 height 626
click at [476, 118] on icon at bounding box center [475, 125] width 10 height 19
click at [354, 169] on div "roofing services Lorem ipsum dolor sit amet, consetetur sadipscing elitr, sed d…" at bounding box center [819, 357] width 1497 height 626
click at [456, 452] on button at bounding box center [463, 453] width 21 height 21
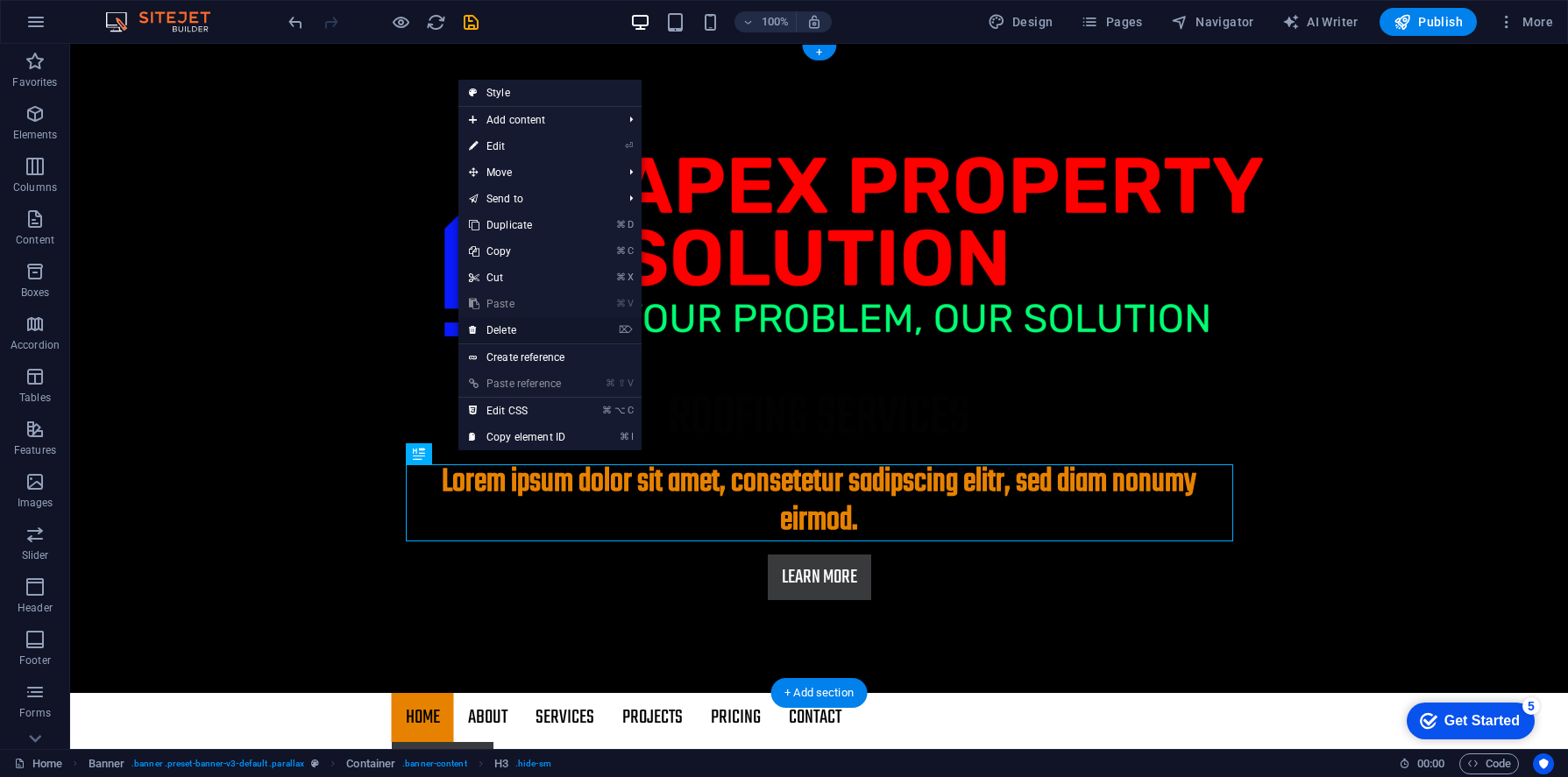
click at [506, 326] on link "⌦ Delete" at bounding box center [516, 330] width 117 height 26
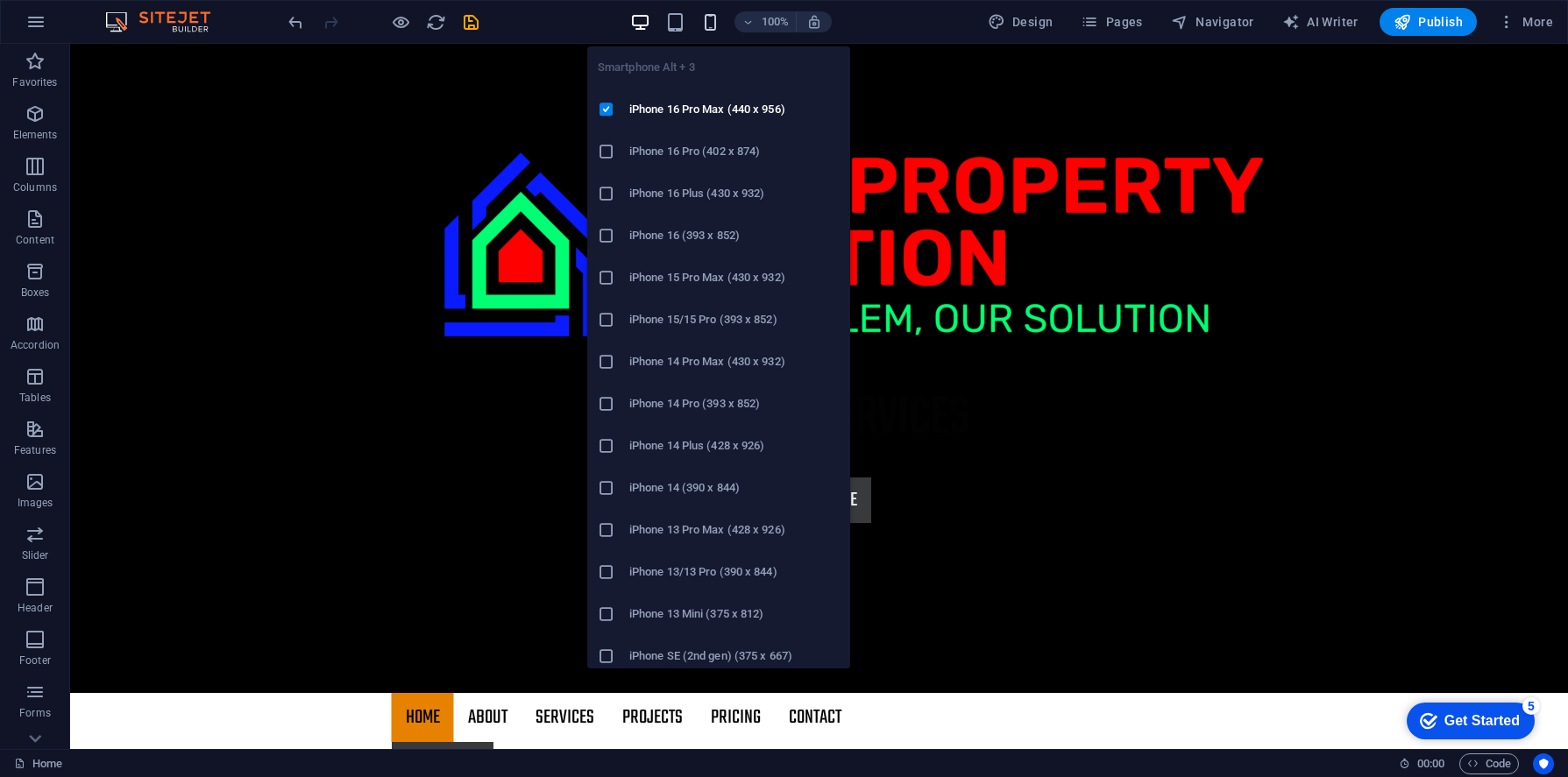
click at [713, 29] on icon "button" at bounding box center [710, 22] width 20 height 20
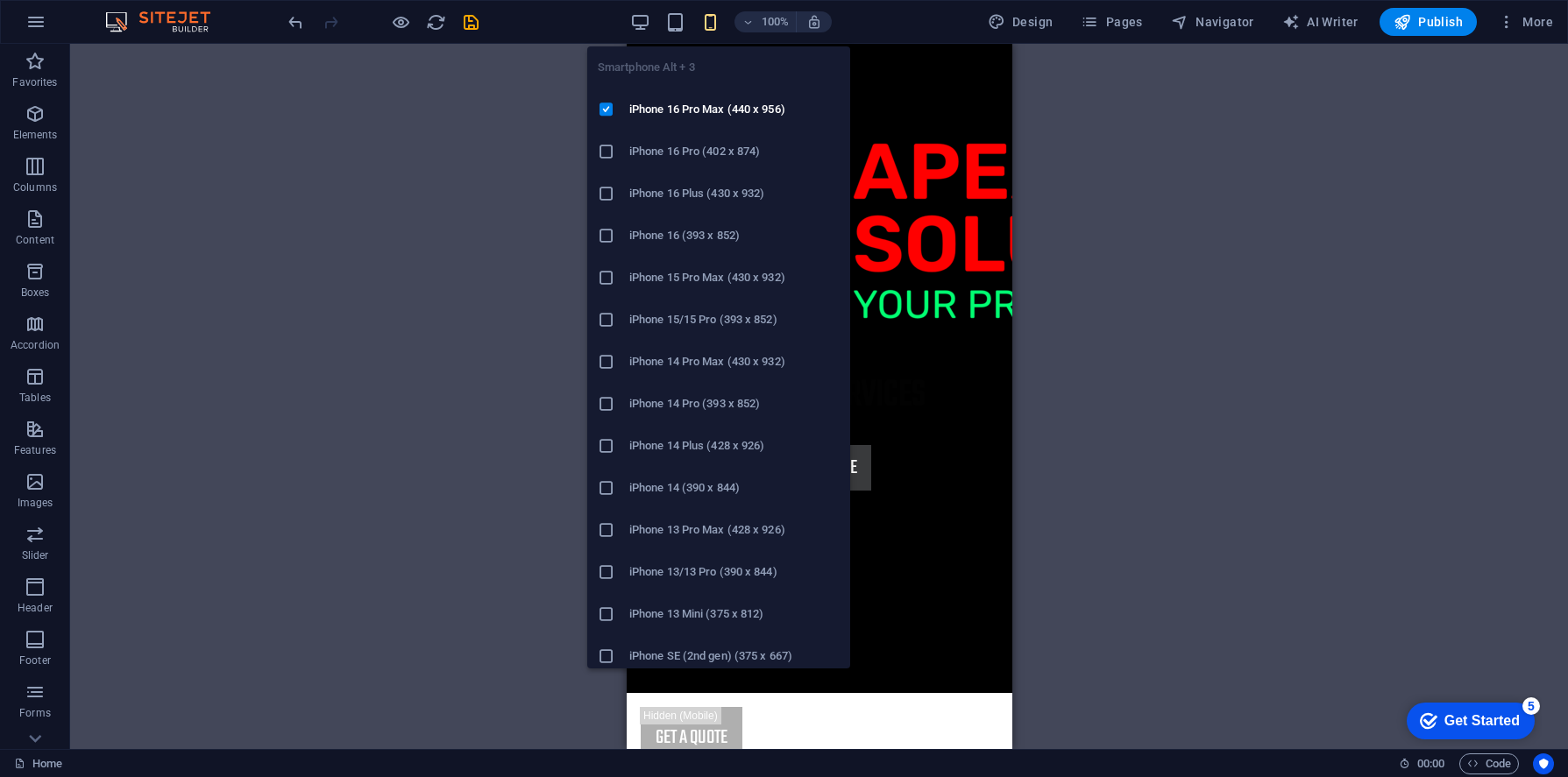
click at [689, 152] on h6 "iPhone 16 Pro (402 x 874)" at bounding box center [734, 151] width 211 height 21
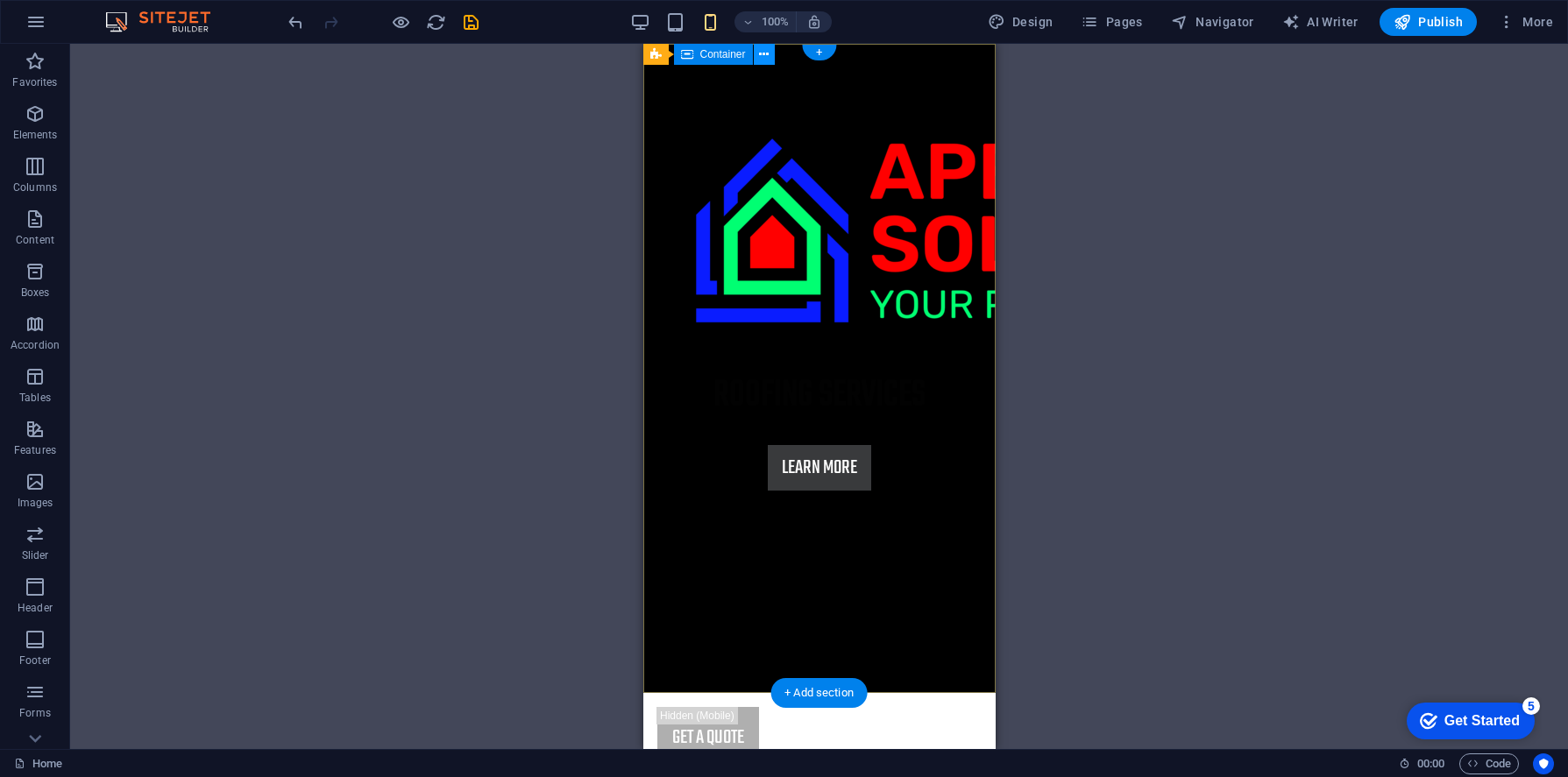
click at [767, 57] on icon at bounding box center [763, 55] width 10 height 19
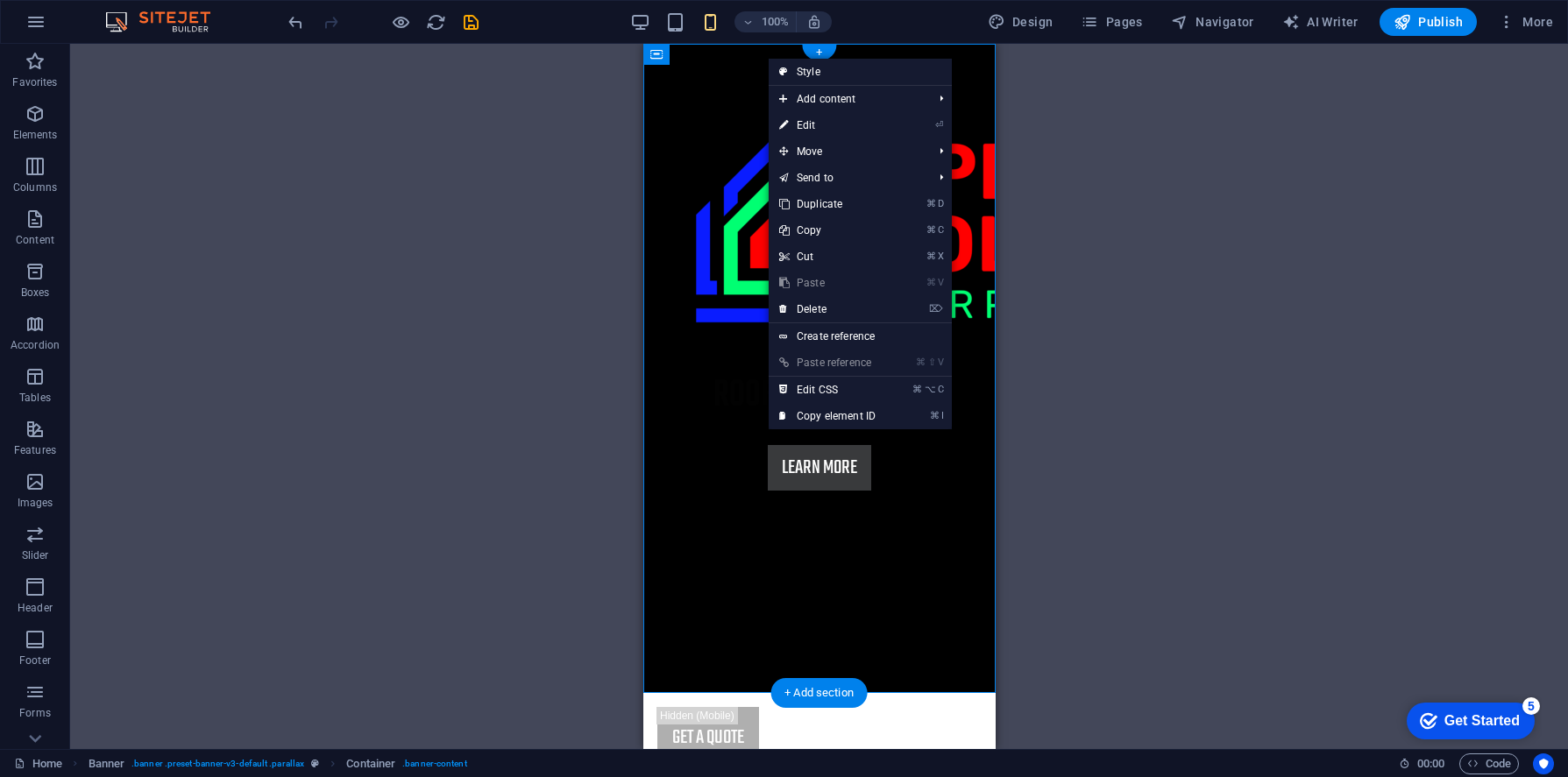
click at [795, 67] on link "Style" at bounding box center [860, 71] width 183 height 26
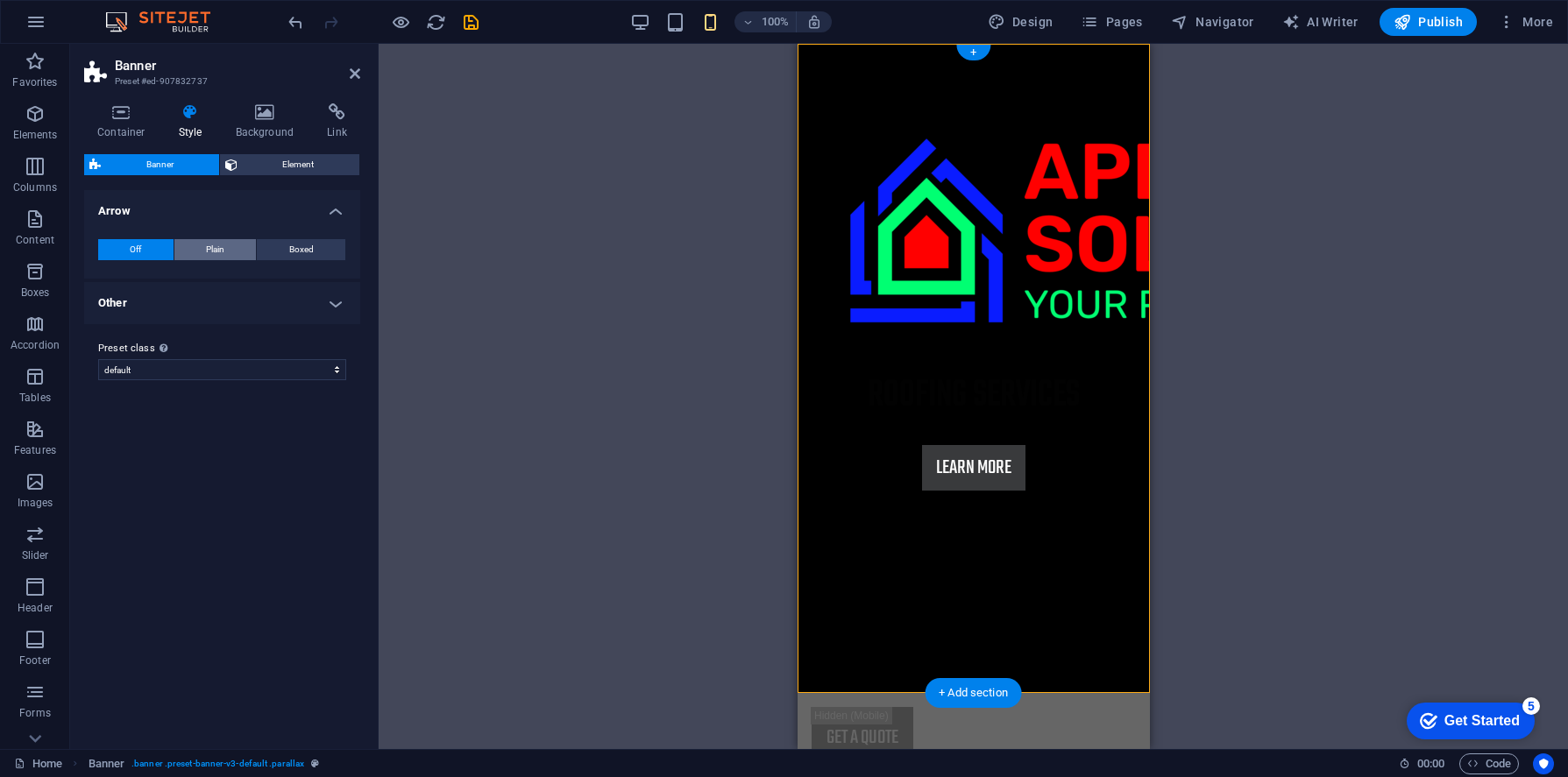
click at [229, 253] on button "Plain" at bounding box center [216, 249] width 82 height 21
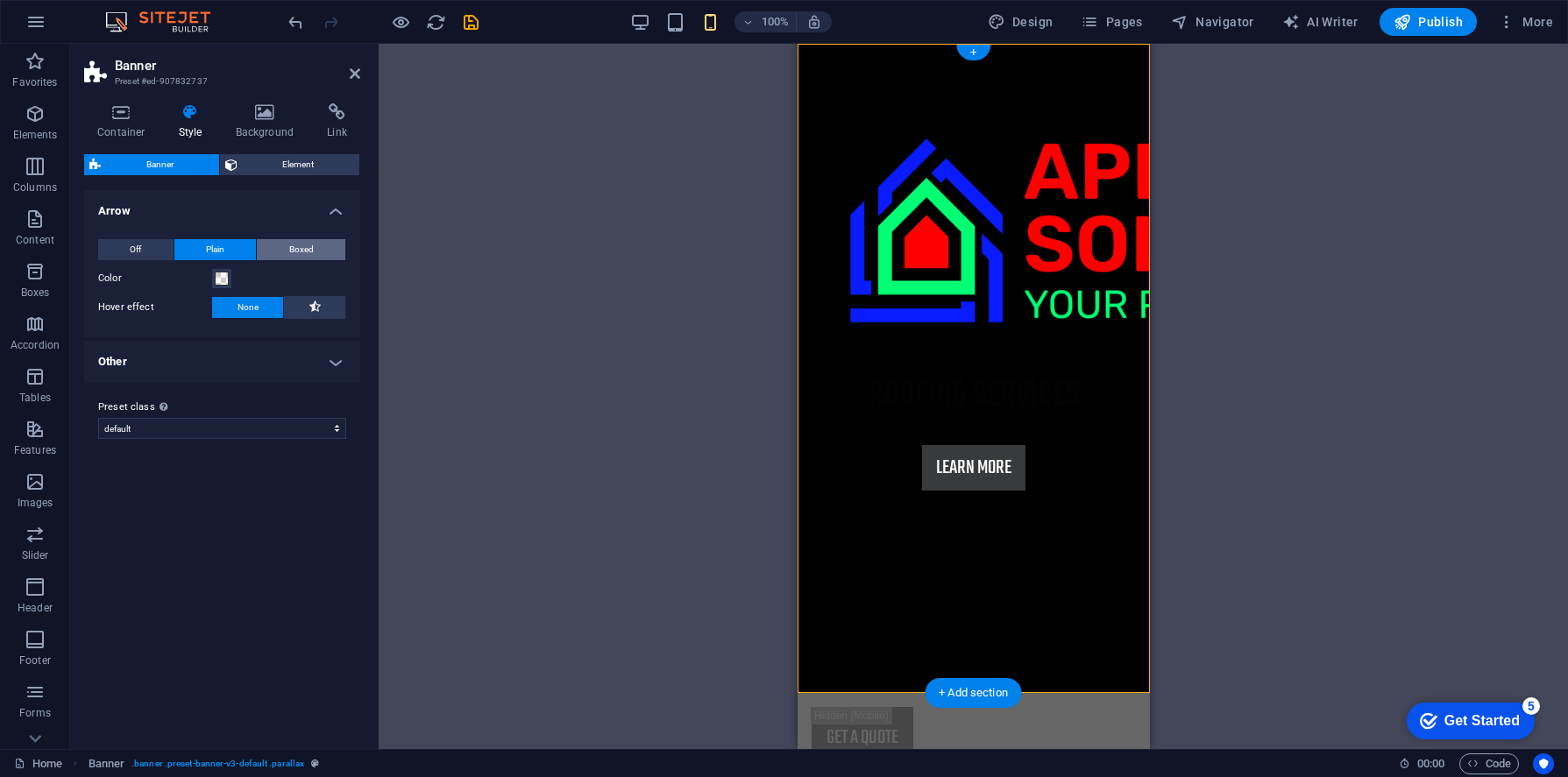
click at [284, 252] on button "Boxed" at bounding box center [300, 249] width 89 height 21
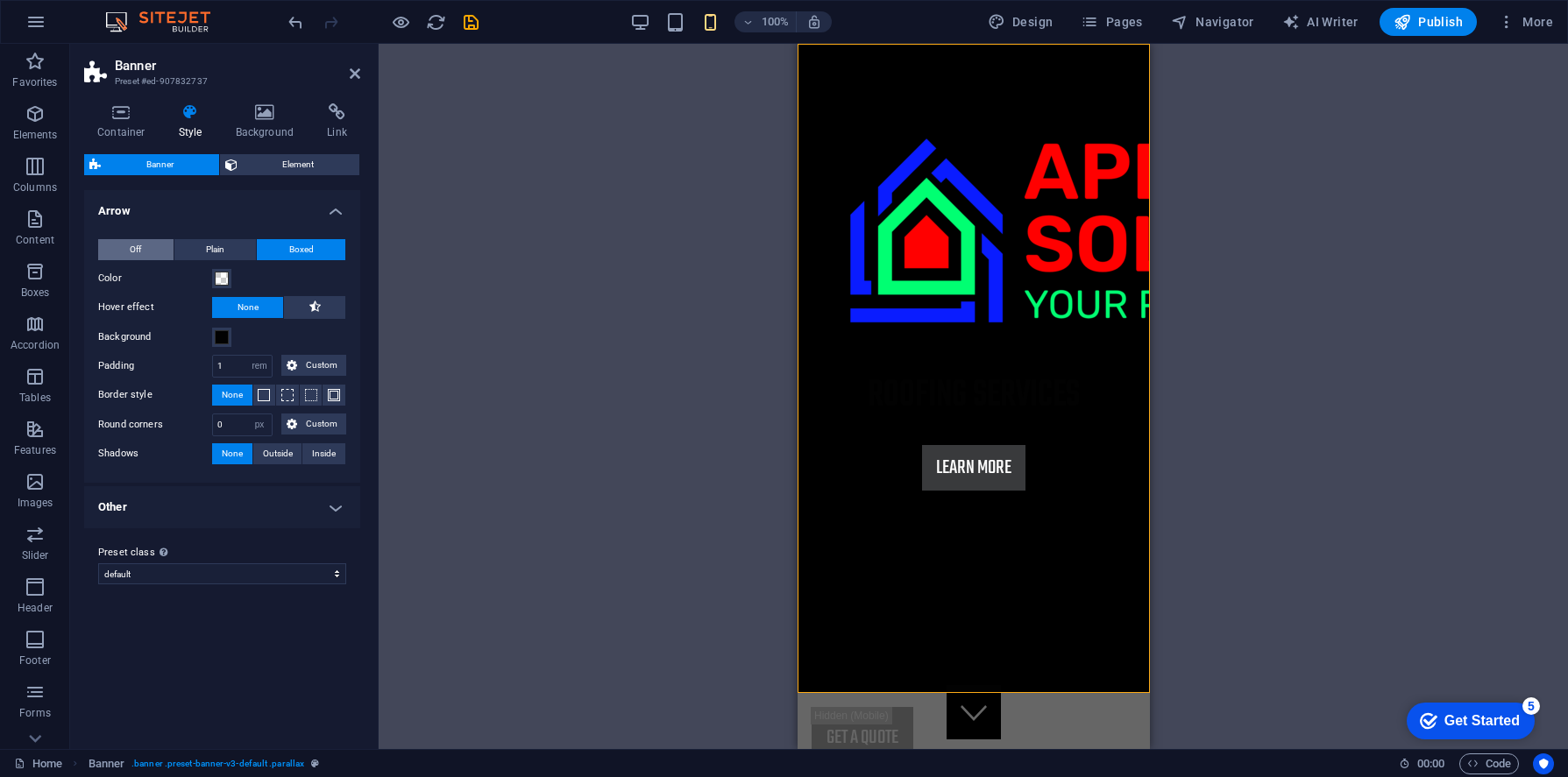
click at [144, 252] on button "Off" at bounding box center [135, 249] width 75 height 21
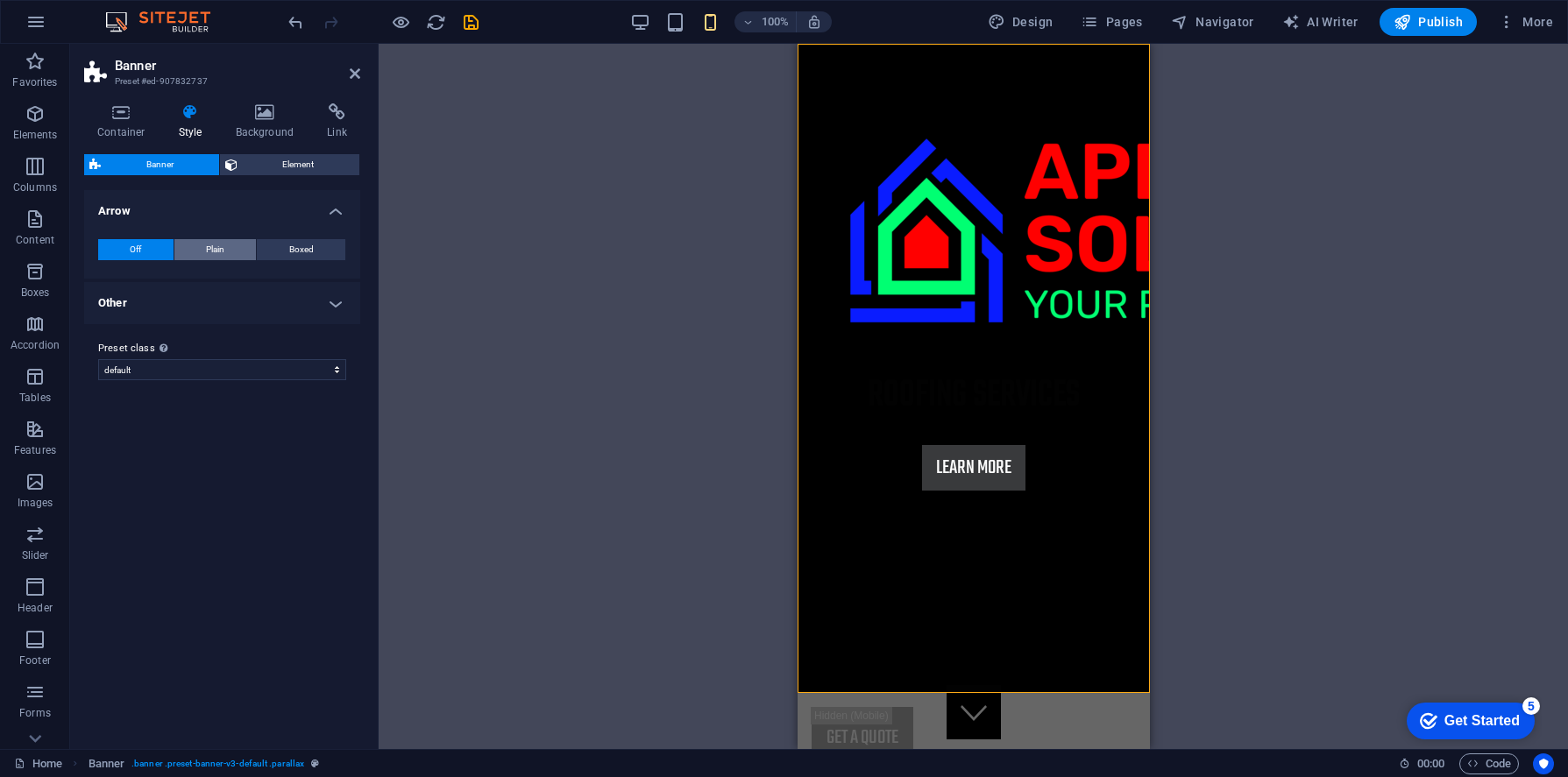
click at [249, 251] on button "Plain" at bounding box center [216, 249] width 82 height 21
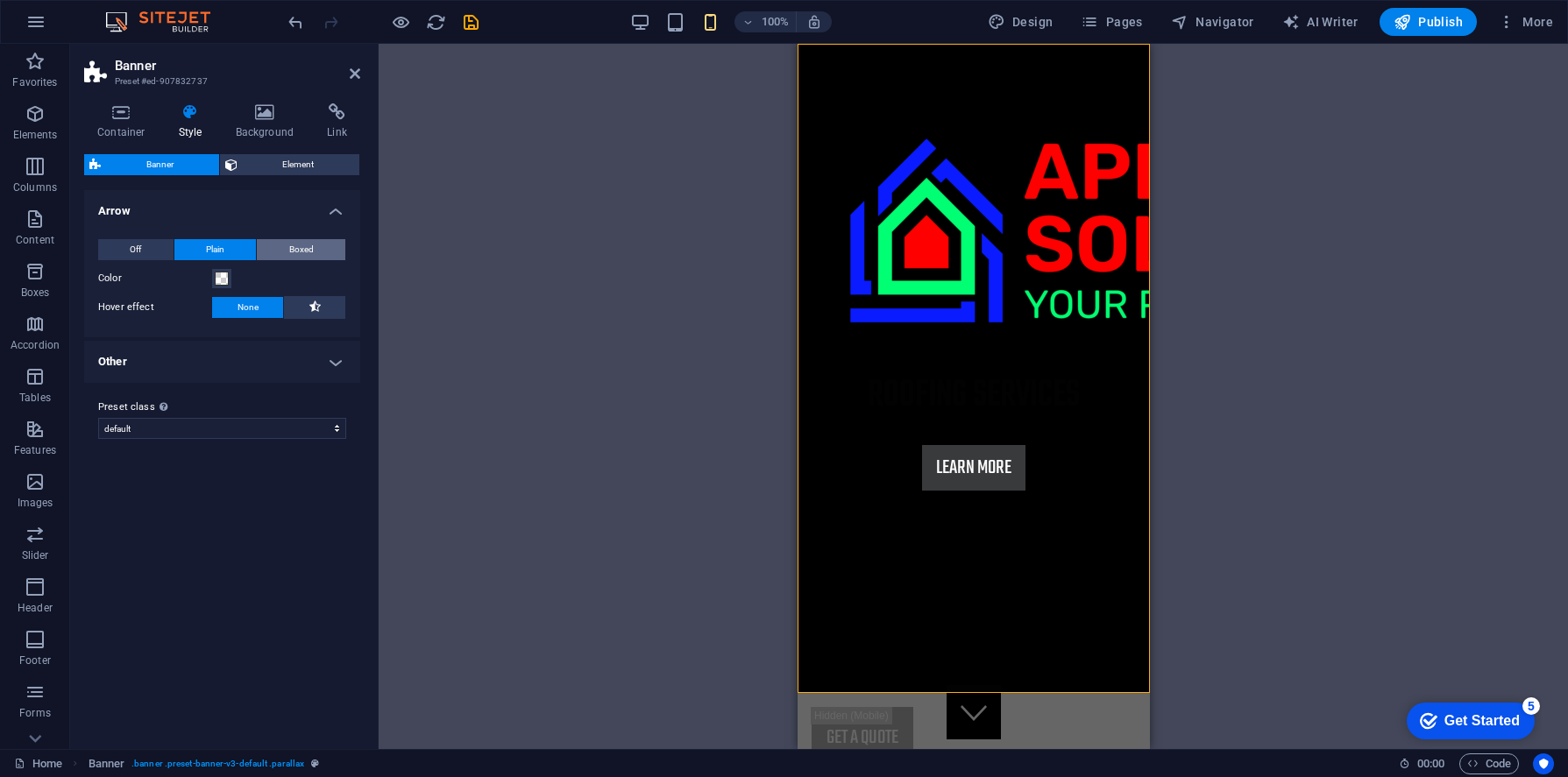
click at [273, 249] on button "Boxed" at bounding box center [300, 249] width 89 height 21
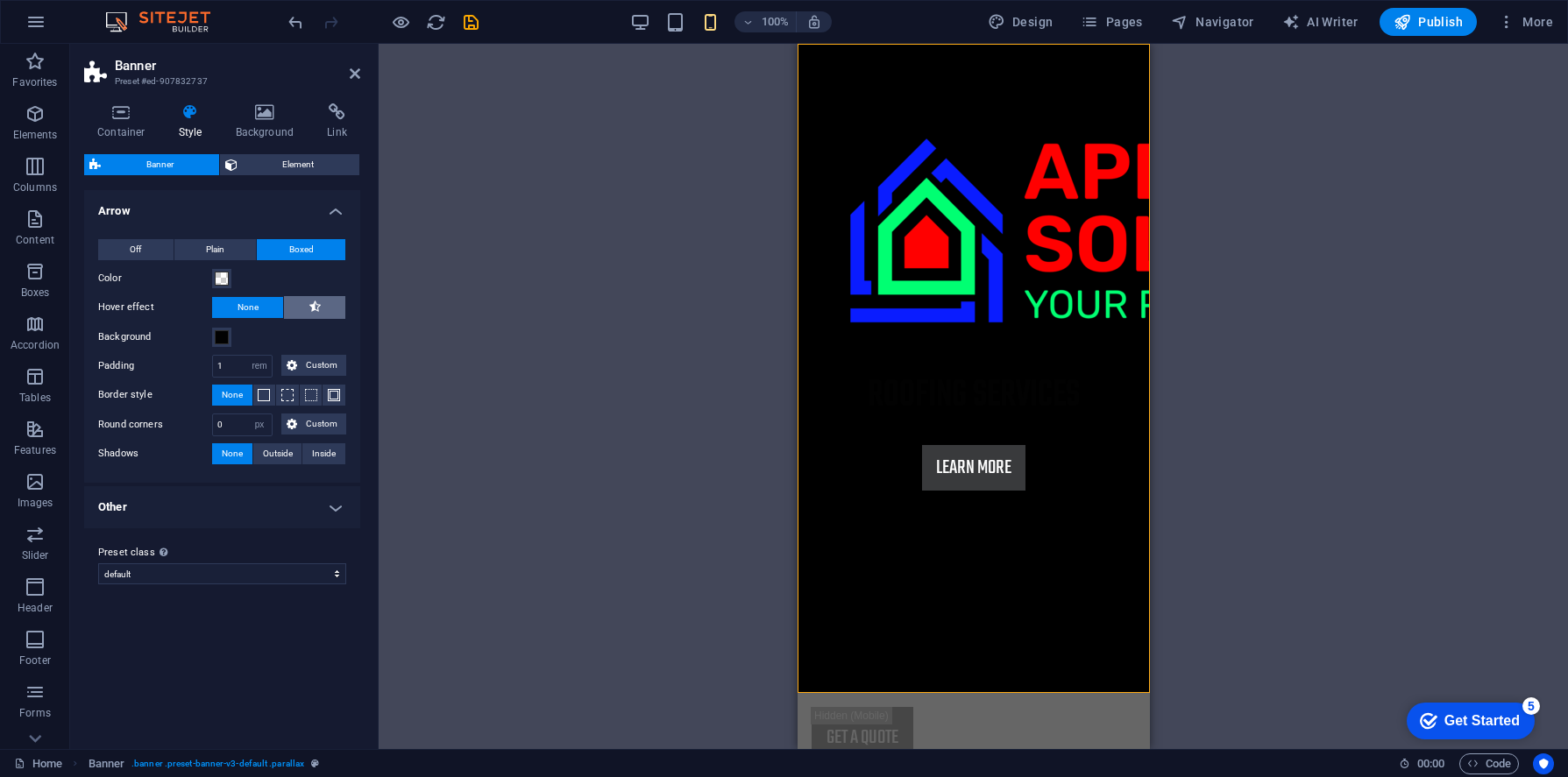
click at [314, 304] on icon at bounding box center [315, 306] width 12 height 21
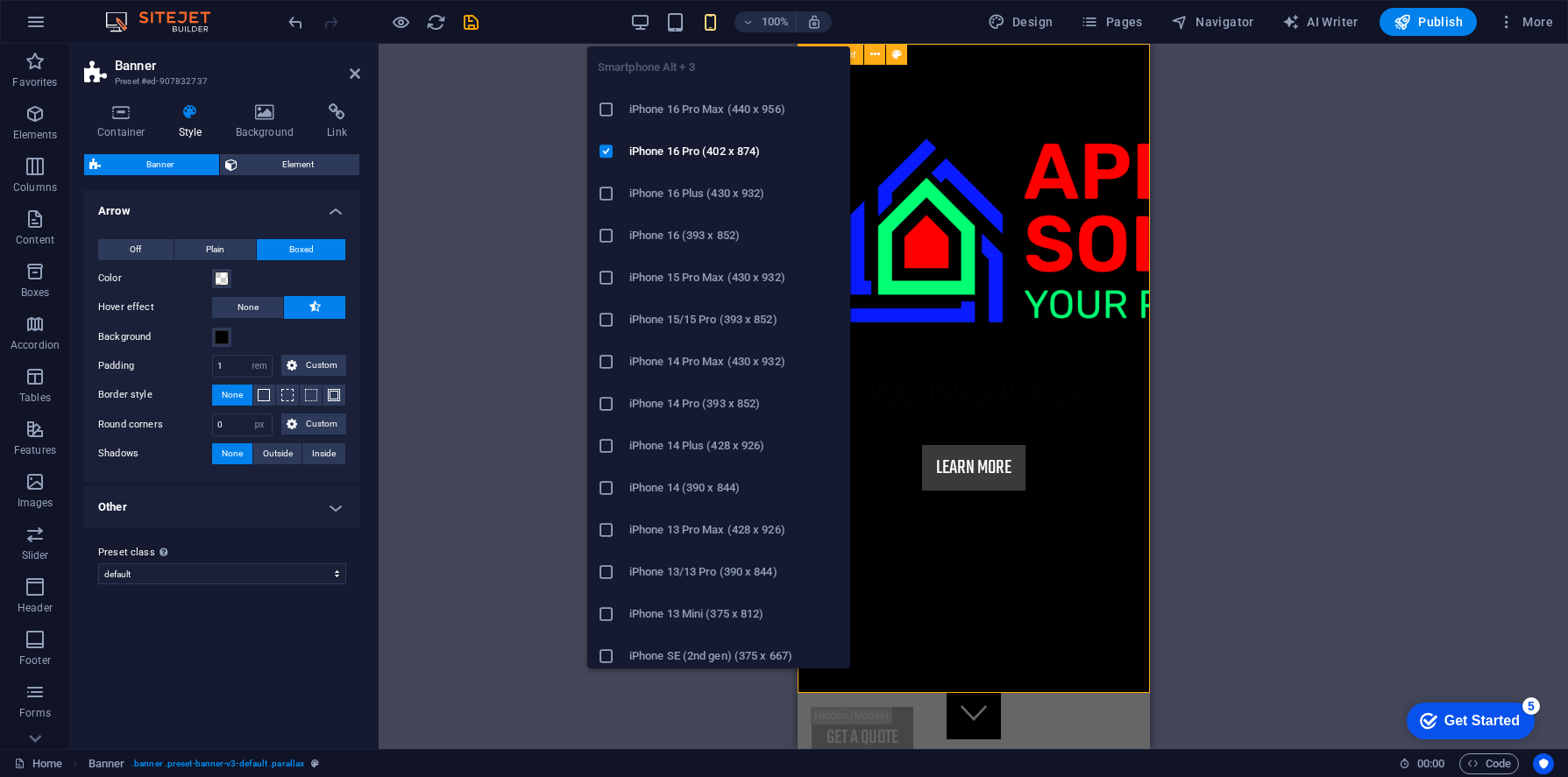
click at [709, 25] on icon "button" at bounding box center [710, 22] width 20 height 20
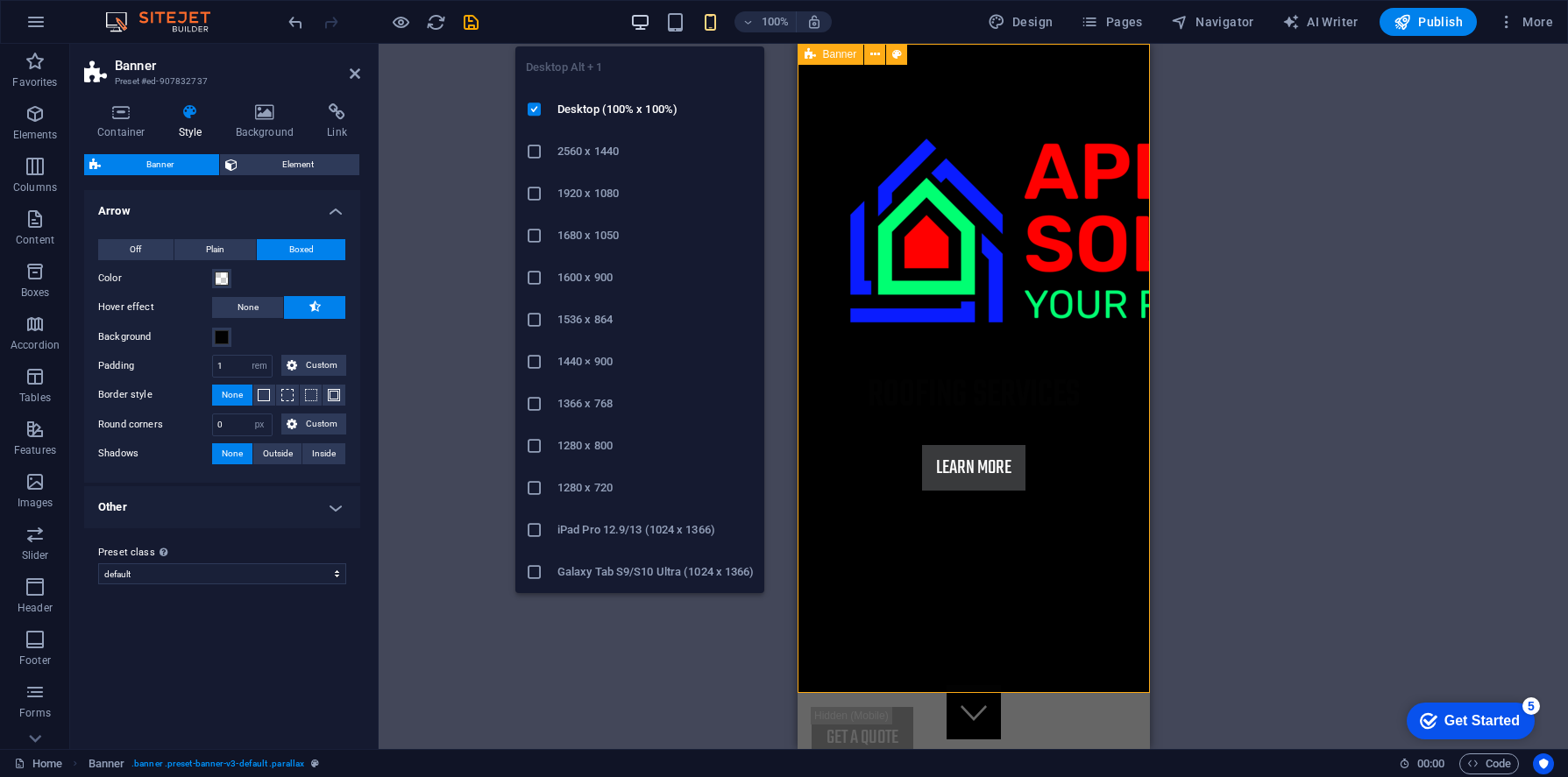
click at [642, 22] on icon "button" at bounding box center [640, 22] width 20 height 20
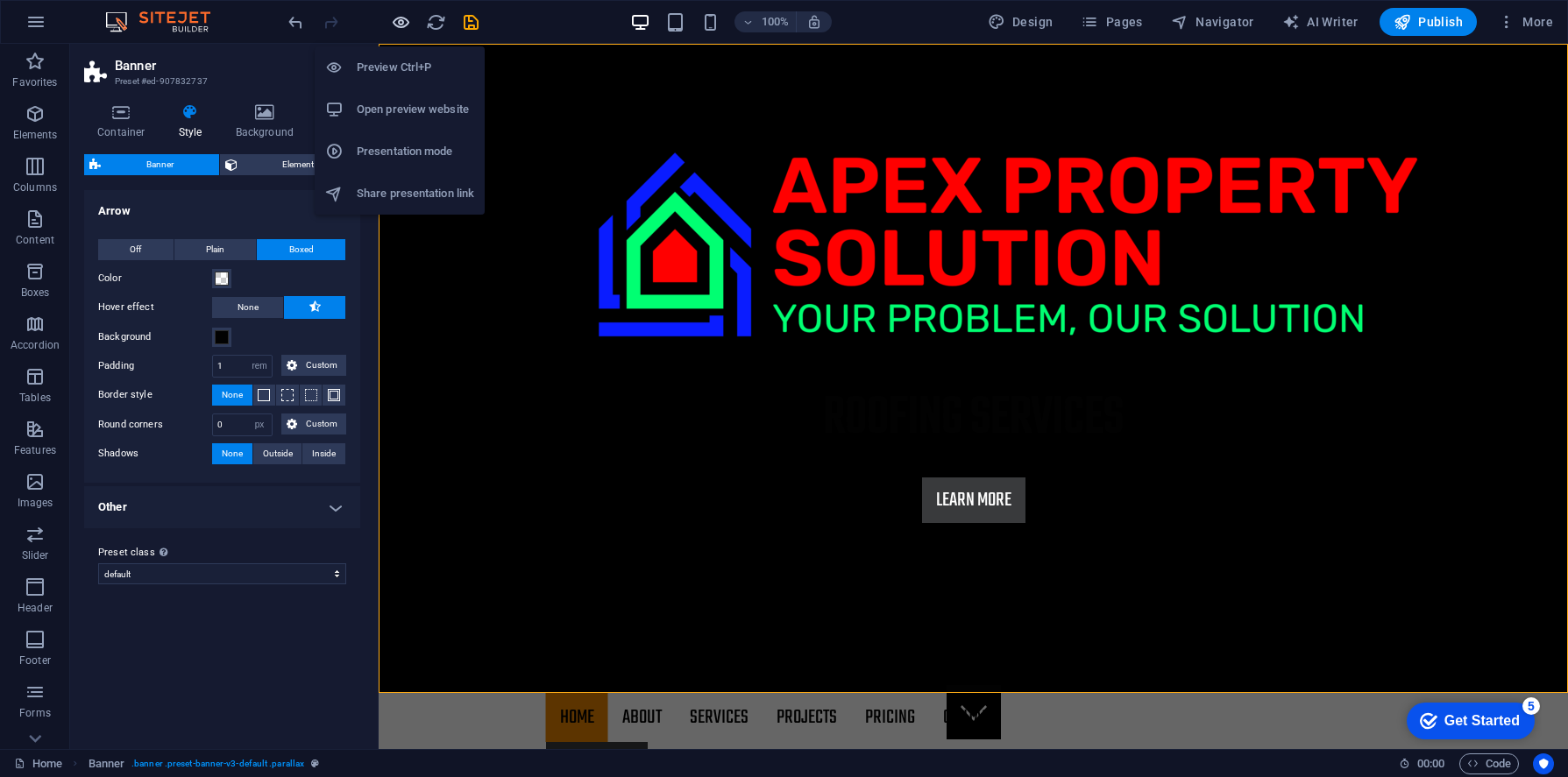
click at [404, 28] on icon "button" at bounding box center [401, 22] width 20 height 20
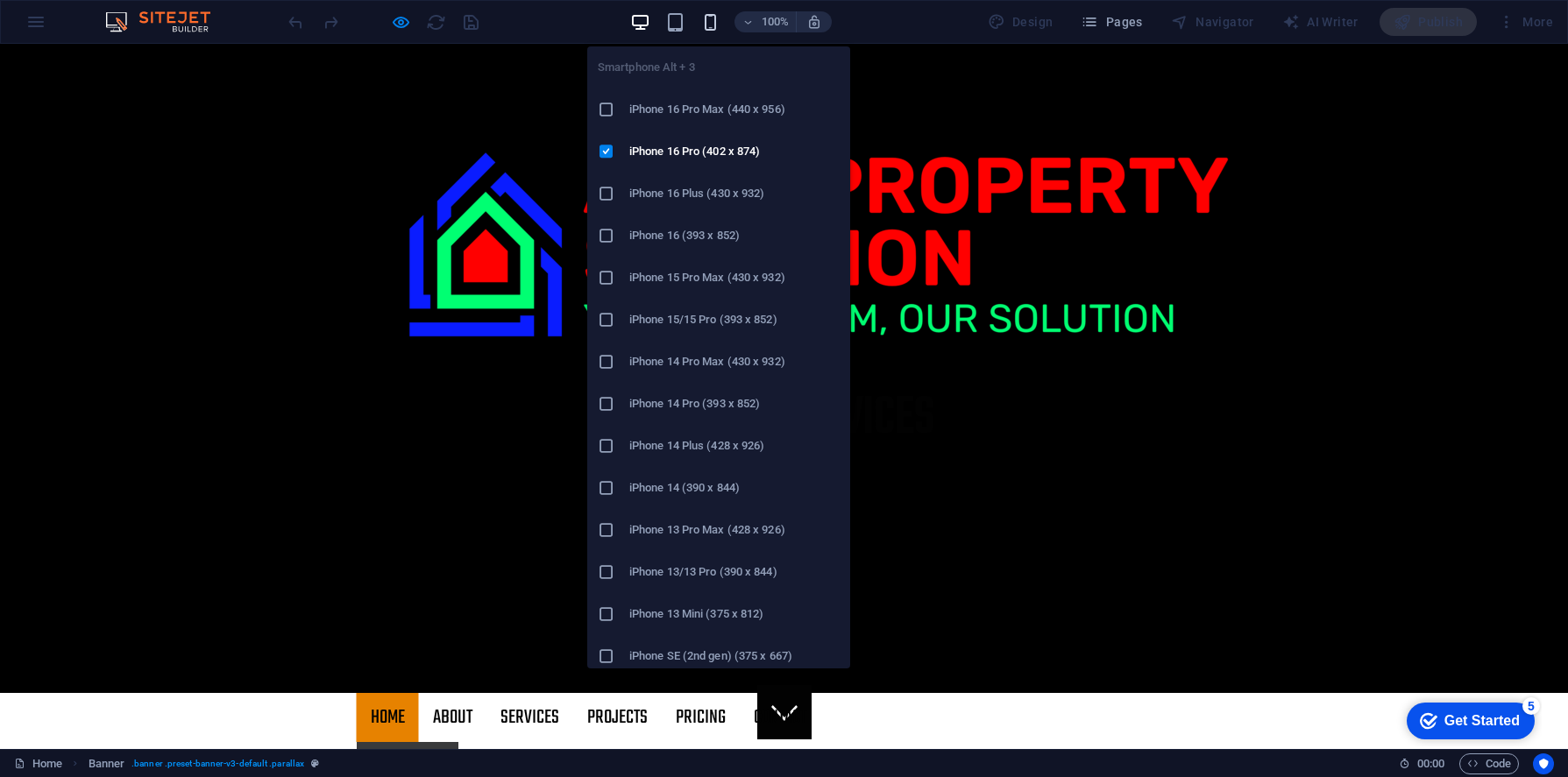
click at [706, 24] on icon "button" at bounding box center [710, 22] width 20 height 20
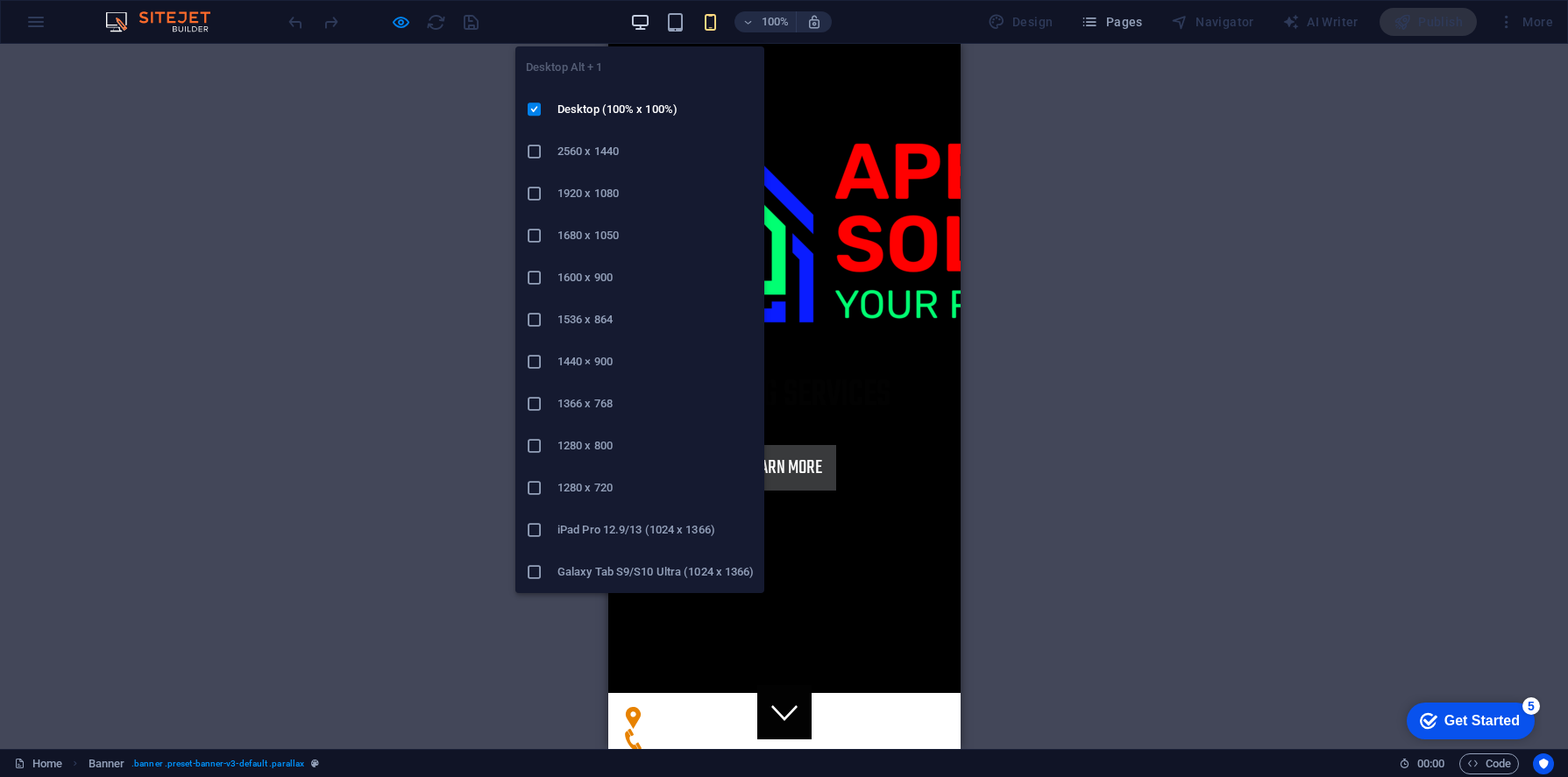
click at [634, 19] on icon "button" at bounding box center [640, 22] width 20 height 20
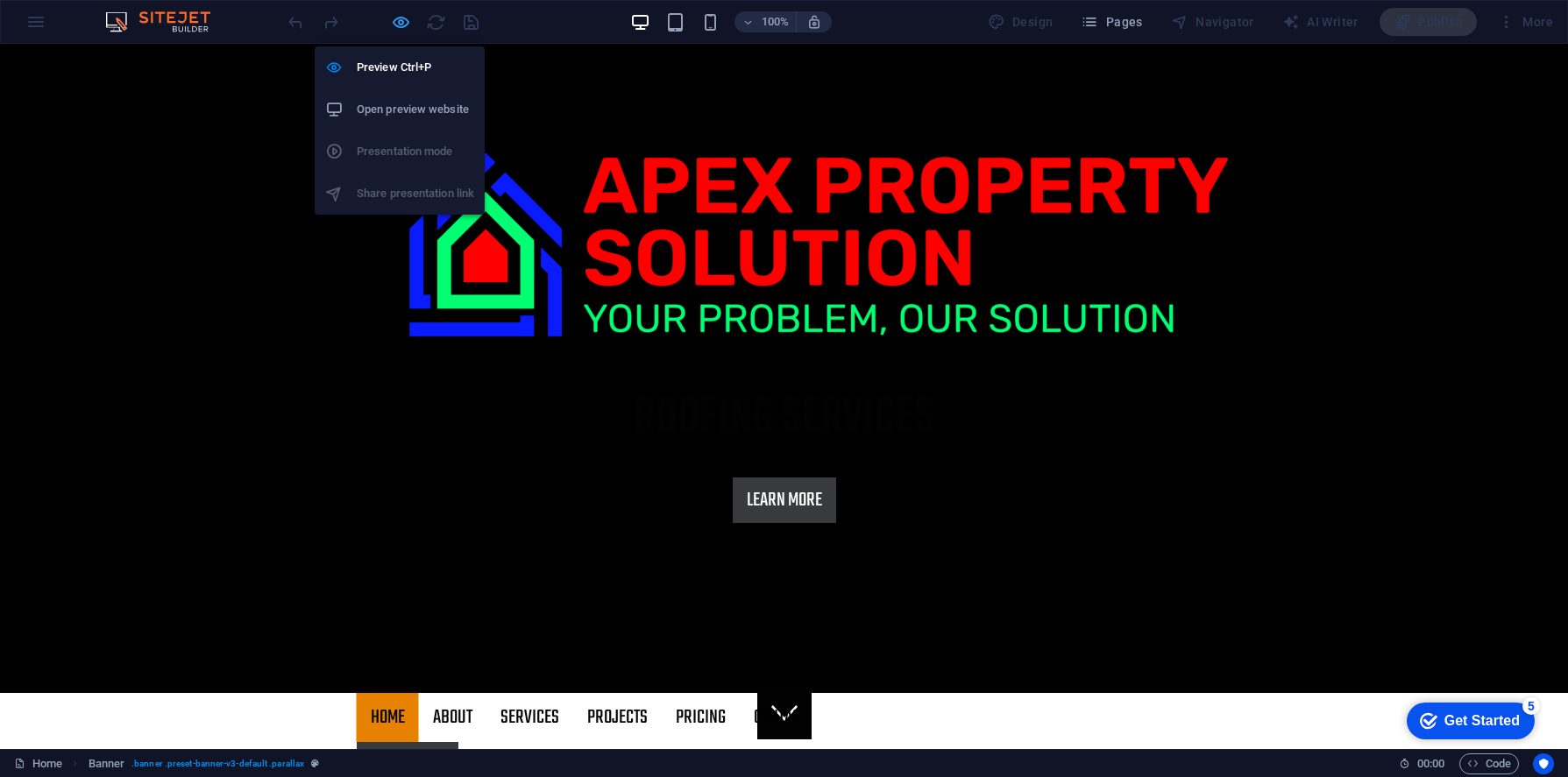
click at [403, 22] on icon "button" at bounding box center [401, 22] width 20 height 20
select select "rem"
select select "px"
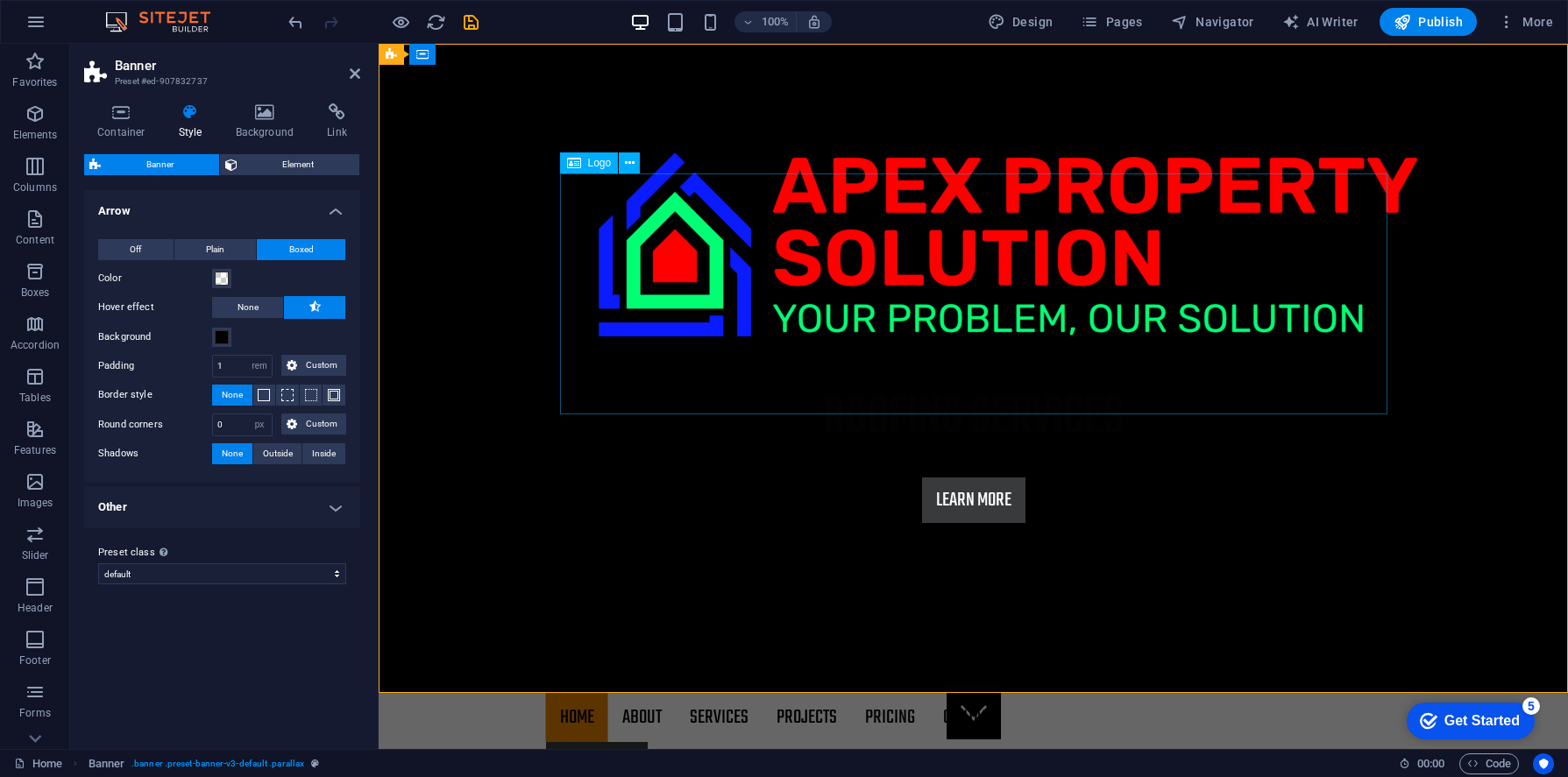
click at [621, 310] on div at bounding box center [974, 244] width 827 height 261
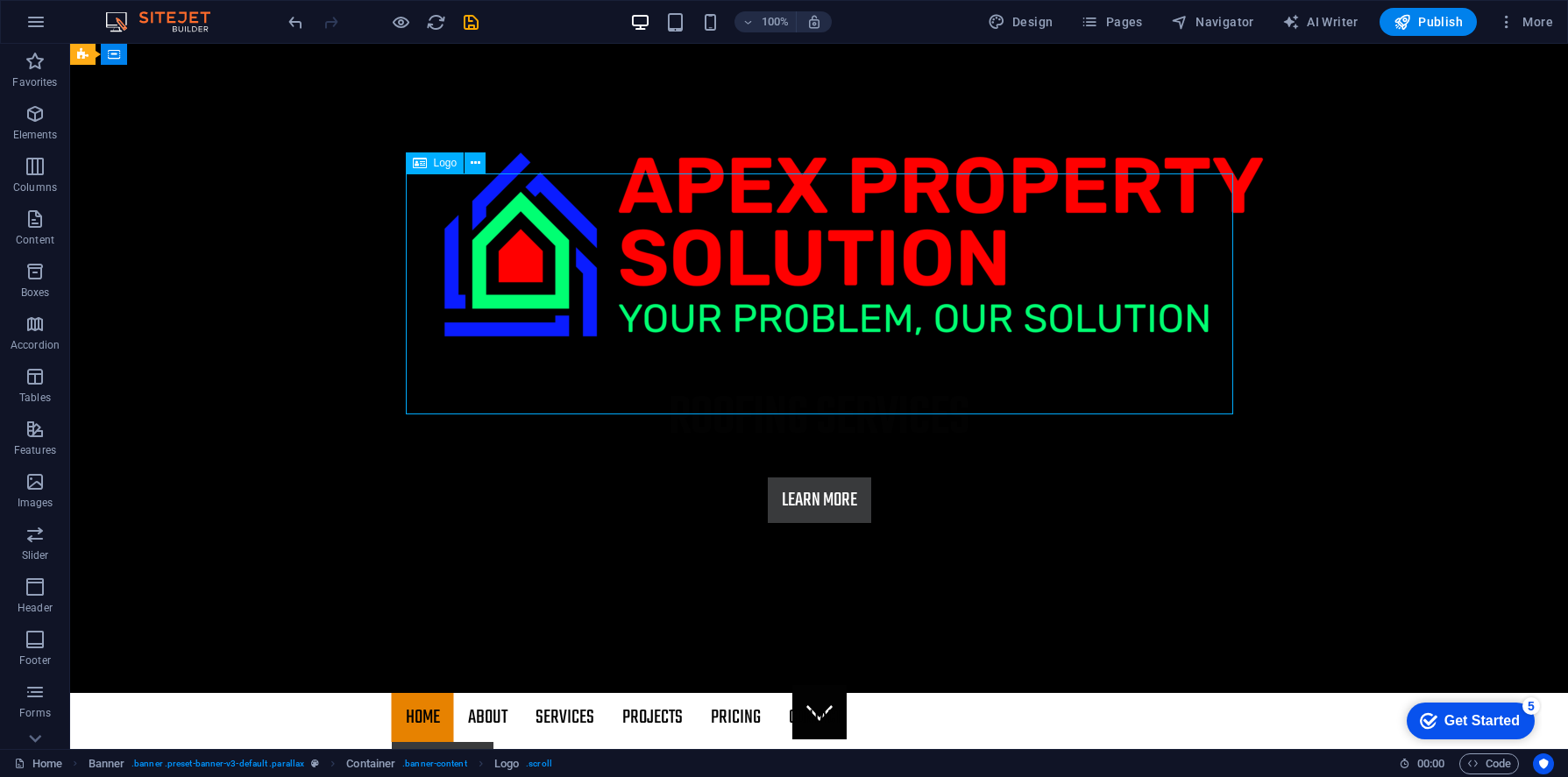
drag, startPoint x: 252, startPoint y: 312, endPoint x: 639, endPoint y: 318, distance: 387.0
click at [639, 318] on div at bounding box center [819, 244] width 827 height 261
click at [449, 284] on div at bounding box center [819, 244] width 827 height 261
click at [448, 284] on div at bounding box center [819, 244] width 827 height 261
click at [478, 172] on icon at bounding box center [475, 163] width 10 height 19
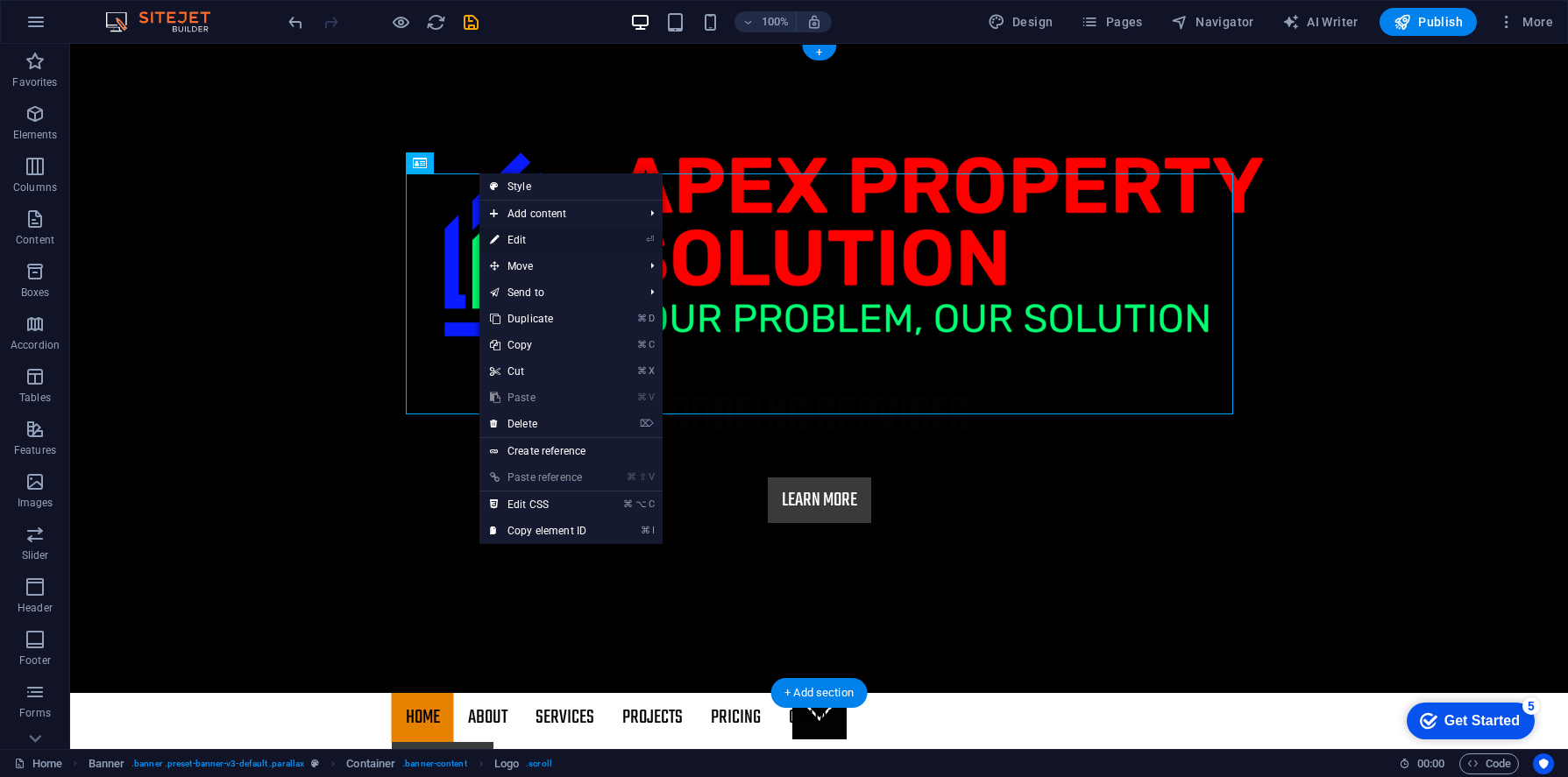
click at [528, 239] on link "⏎ Edit" at bounding box center [538, 239] width 117 height 26
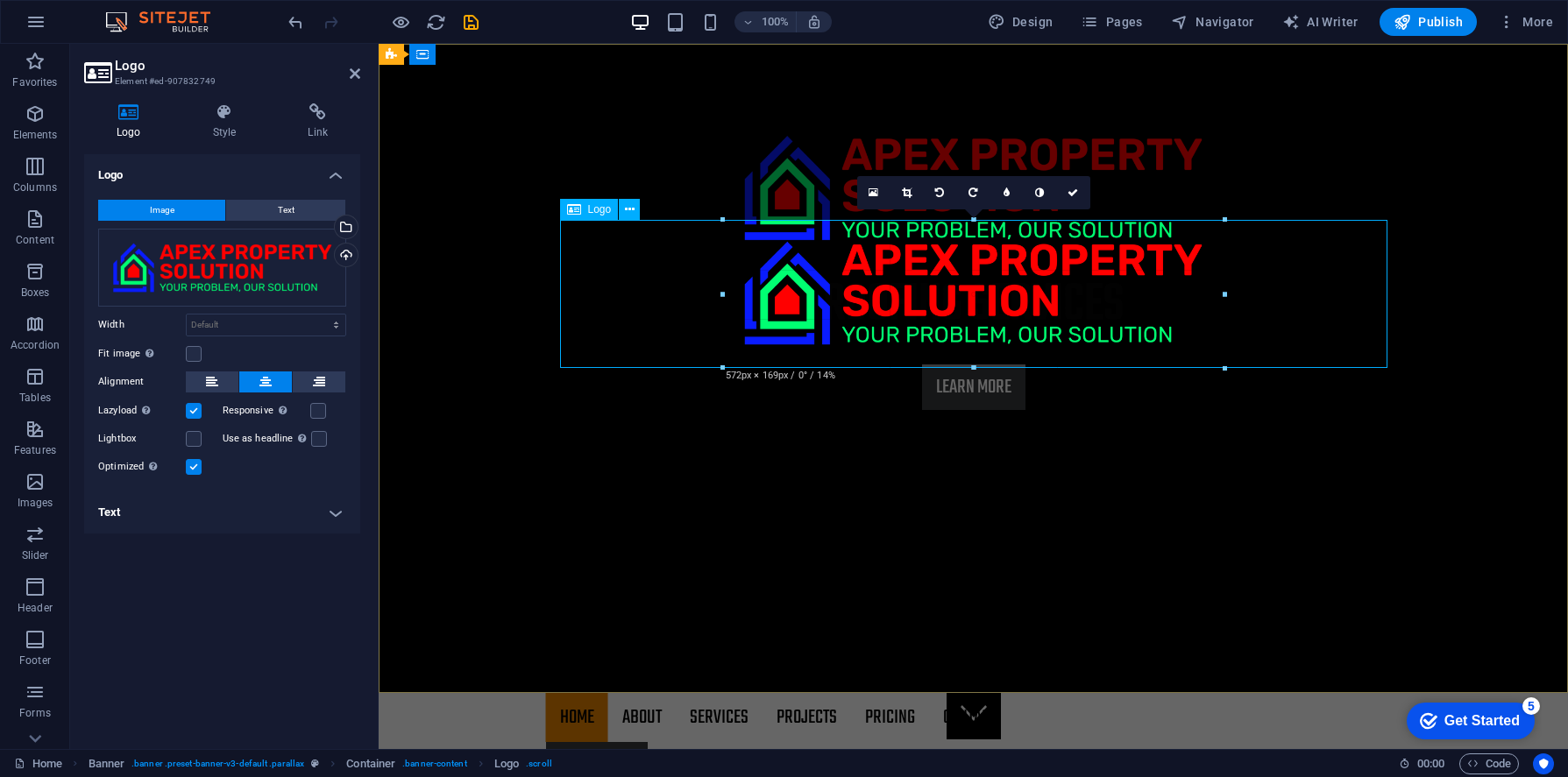
drag, startPoint x: 559, startPoint y: 293, endPoint x: 885, endPoint y: 344, distance: 330.0
type input "572"
select select "px"
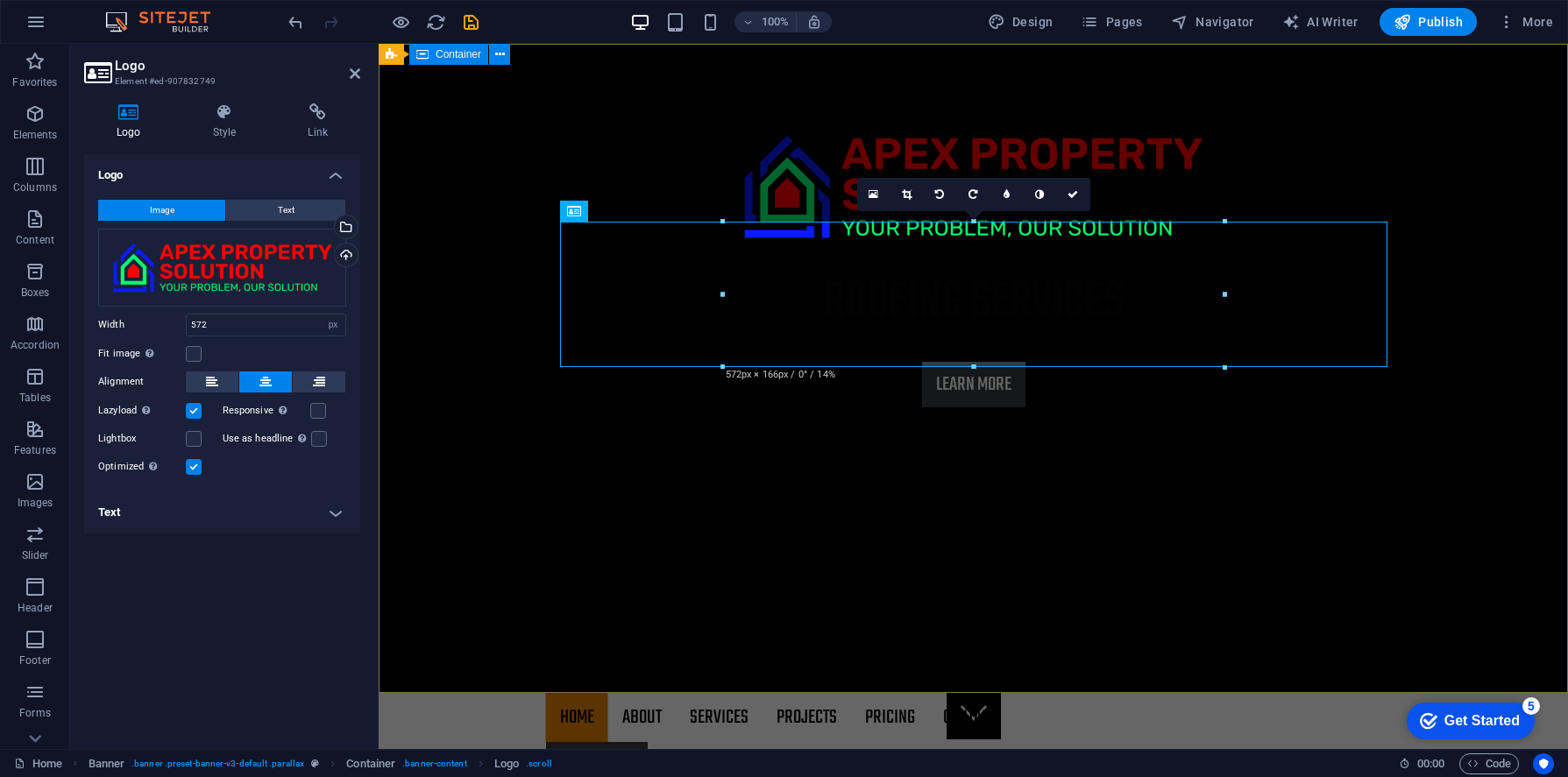
click at [489, 457] on div "roofing services Learn more" at bounding box center [973, 261] width 1189 height 434
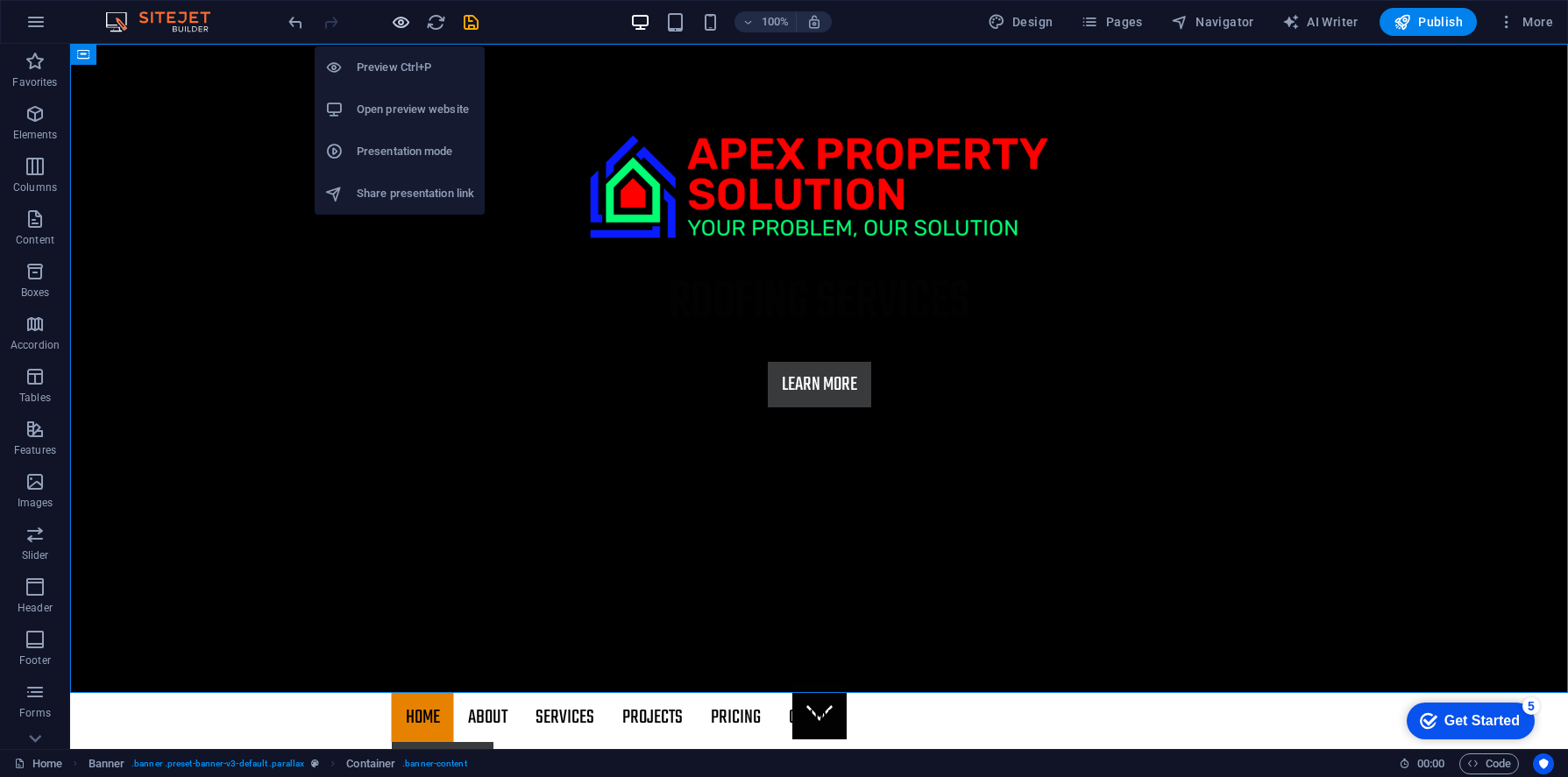
click at [399, 24] on icon "button" at bounding box center [401, 22] width 20 height 20
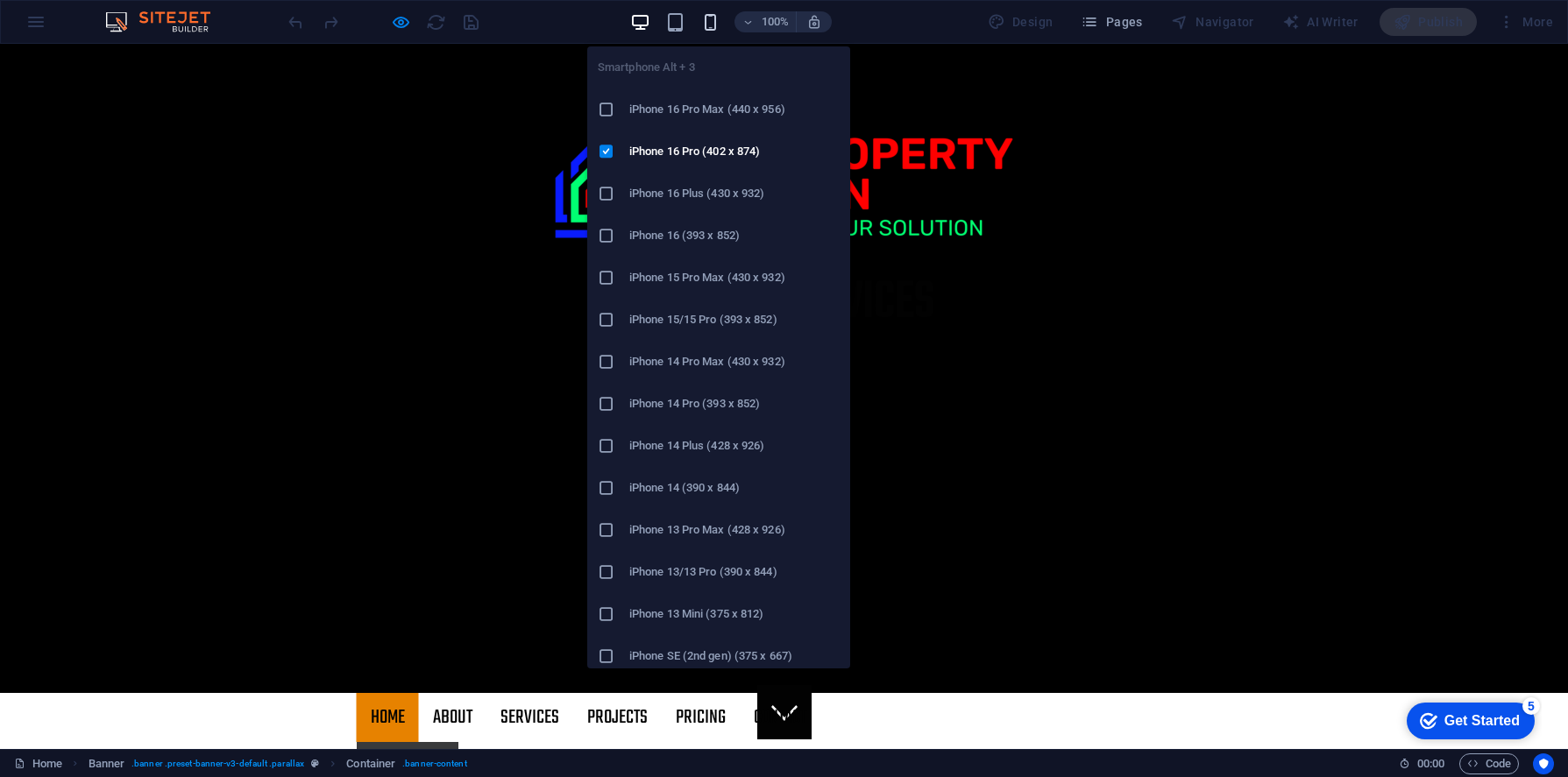
click at [706, 28] on icon "button" at bounding box center [710, 22] width 20 height 20
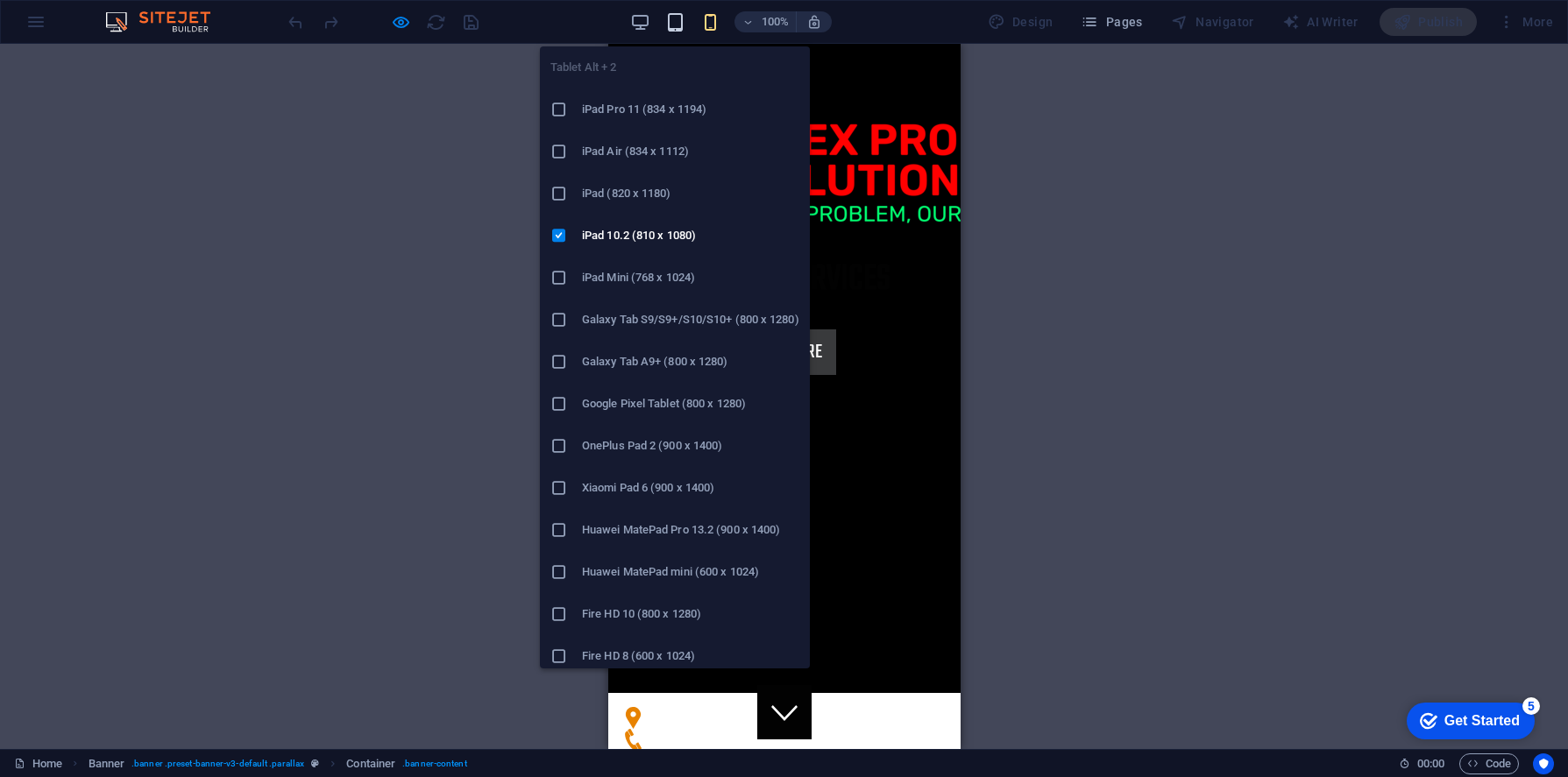
click at [677, 31] on icon "button" at bounding box center [675, 22] width 20 height 20
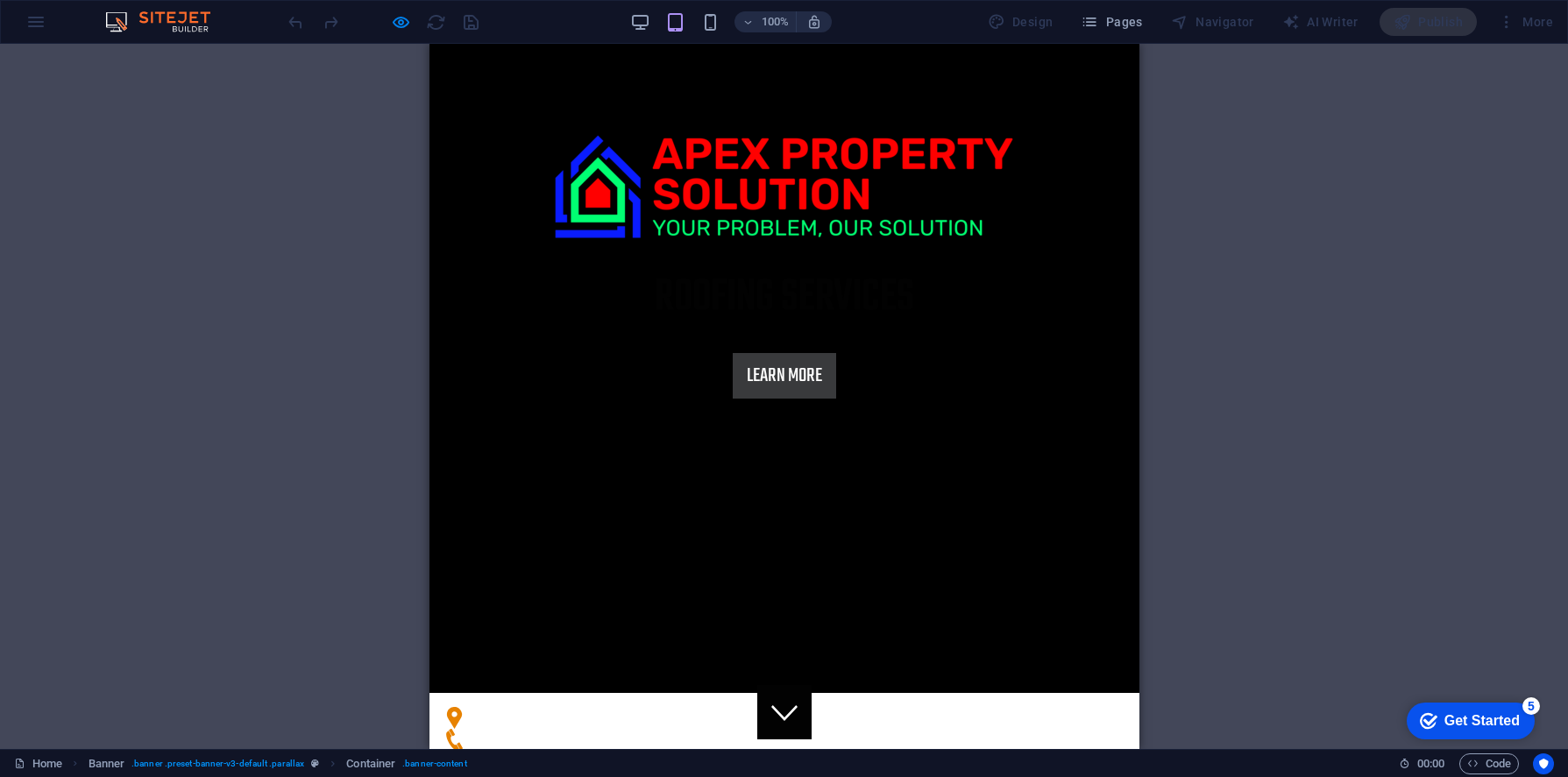
click at [362, 89] on div "Drag here to replace the existing content. Press “Ctrl” if you want to create a…" at bounding box center [784, 396] width 1568 height 705
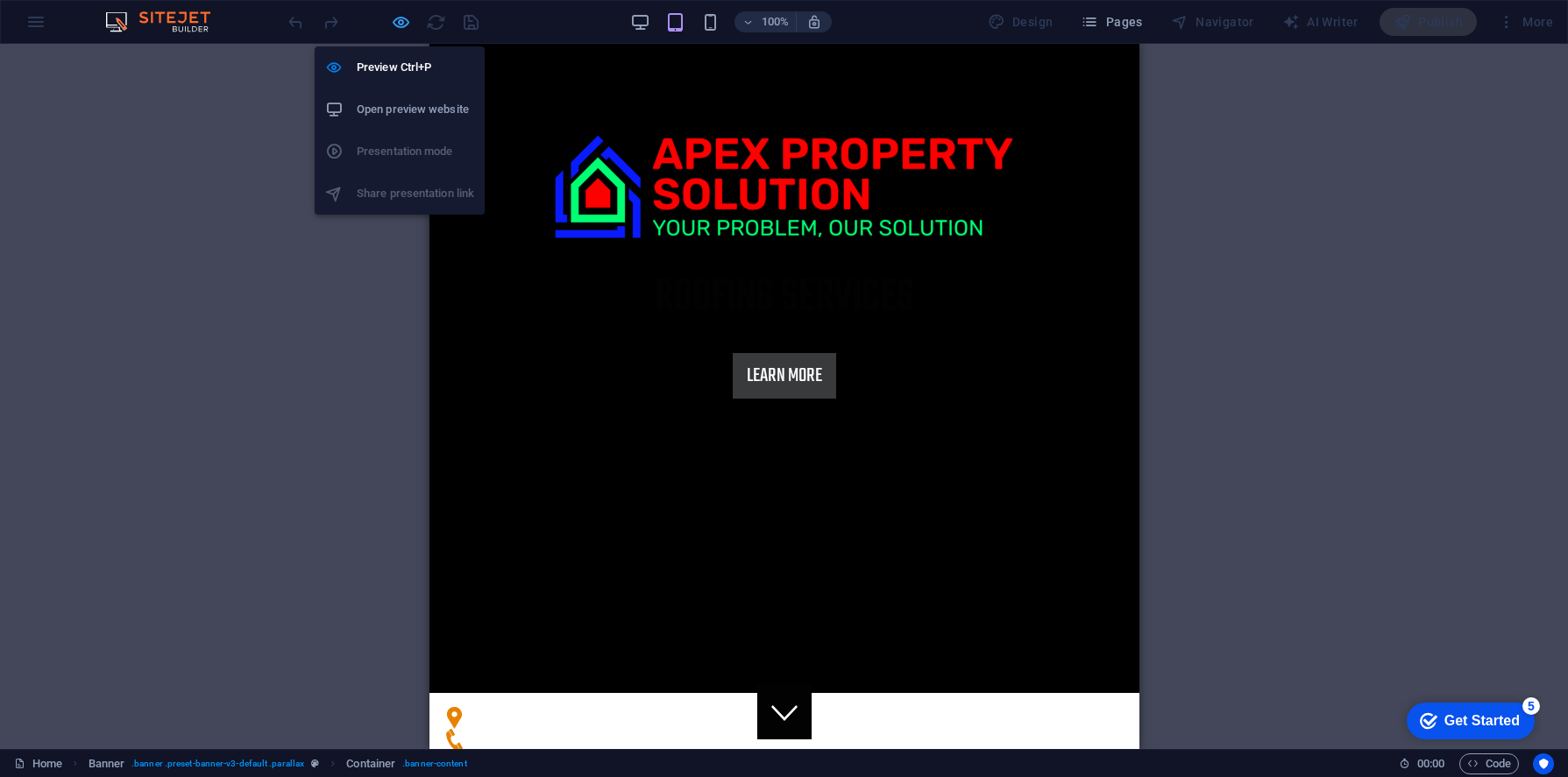
click at [404, 27] on icon "button" at bounding box center [401, 22] width 20 height 20
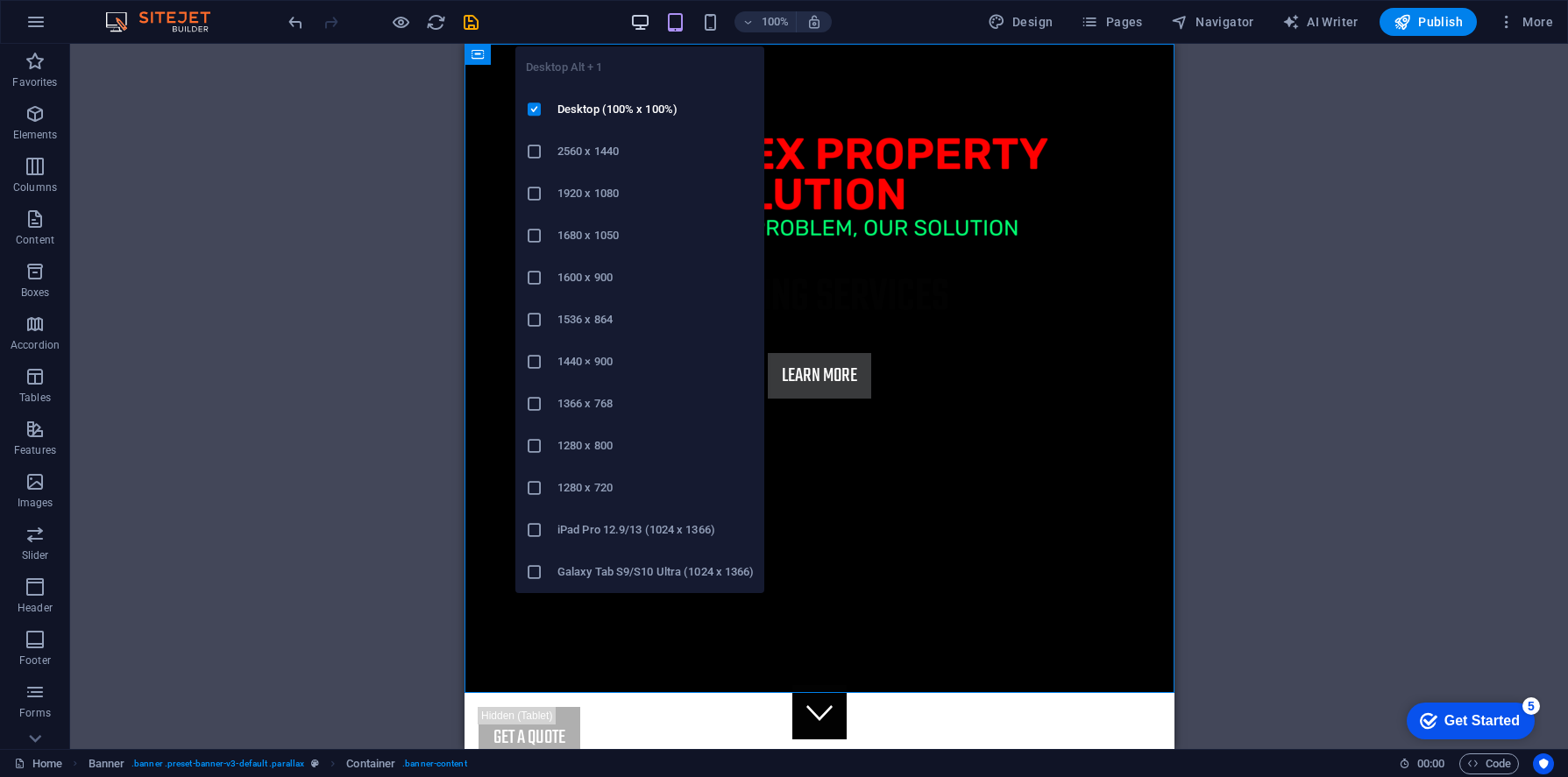
click at [648, 25] on icon "button" at bounding box center [640, 22] width 20 height 20
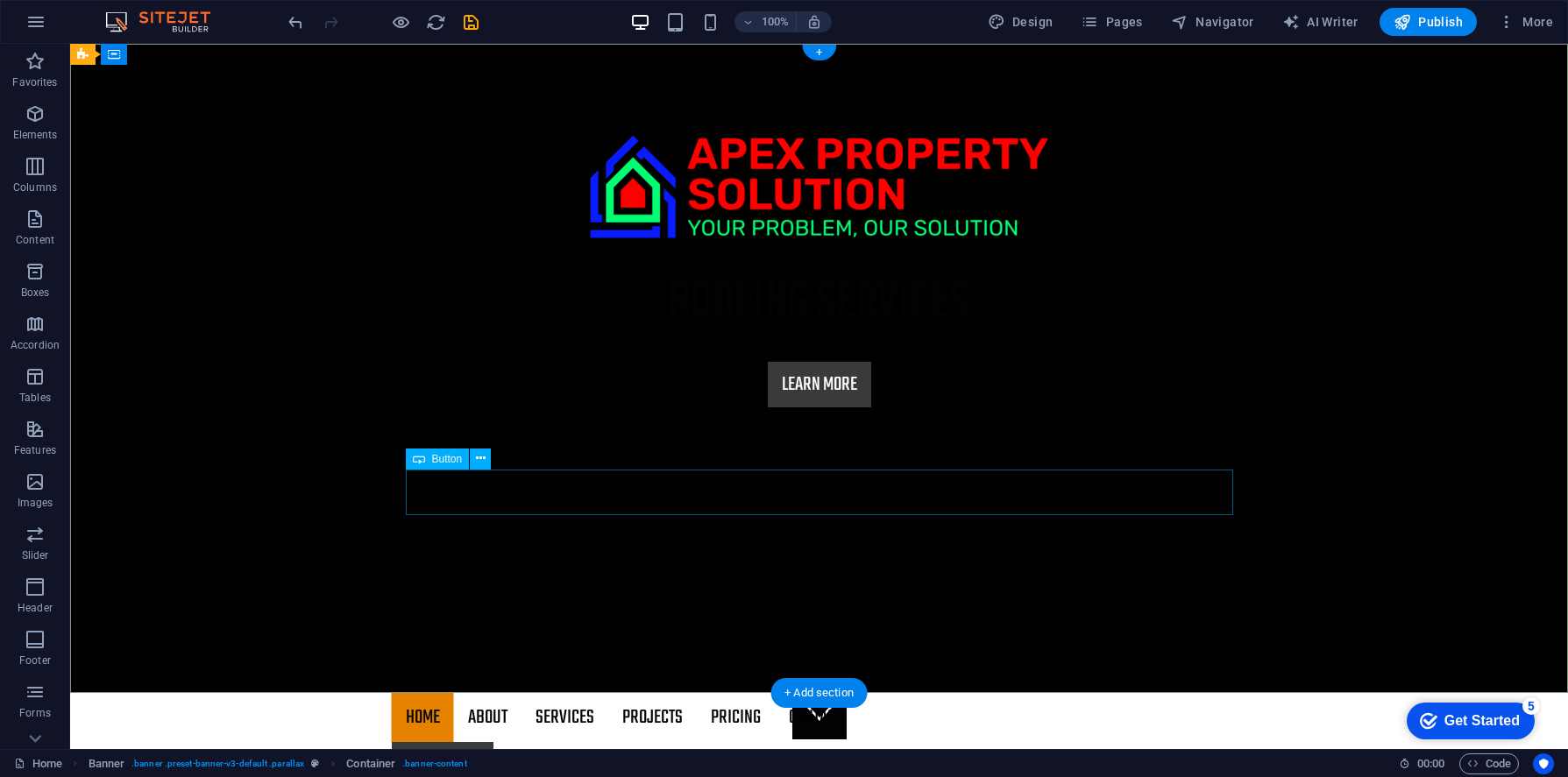
click at [837, 408] on div "Learn more" at bounding box center [819, 384] width 827 height 46
click at [474, 458] on button at bounding box center [480, 458] width 21 height 21
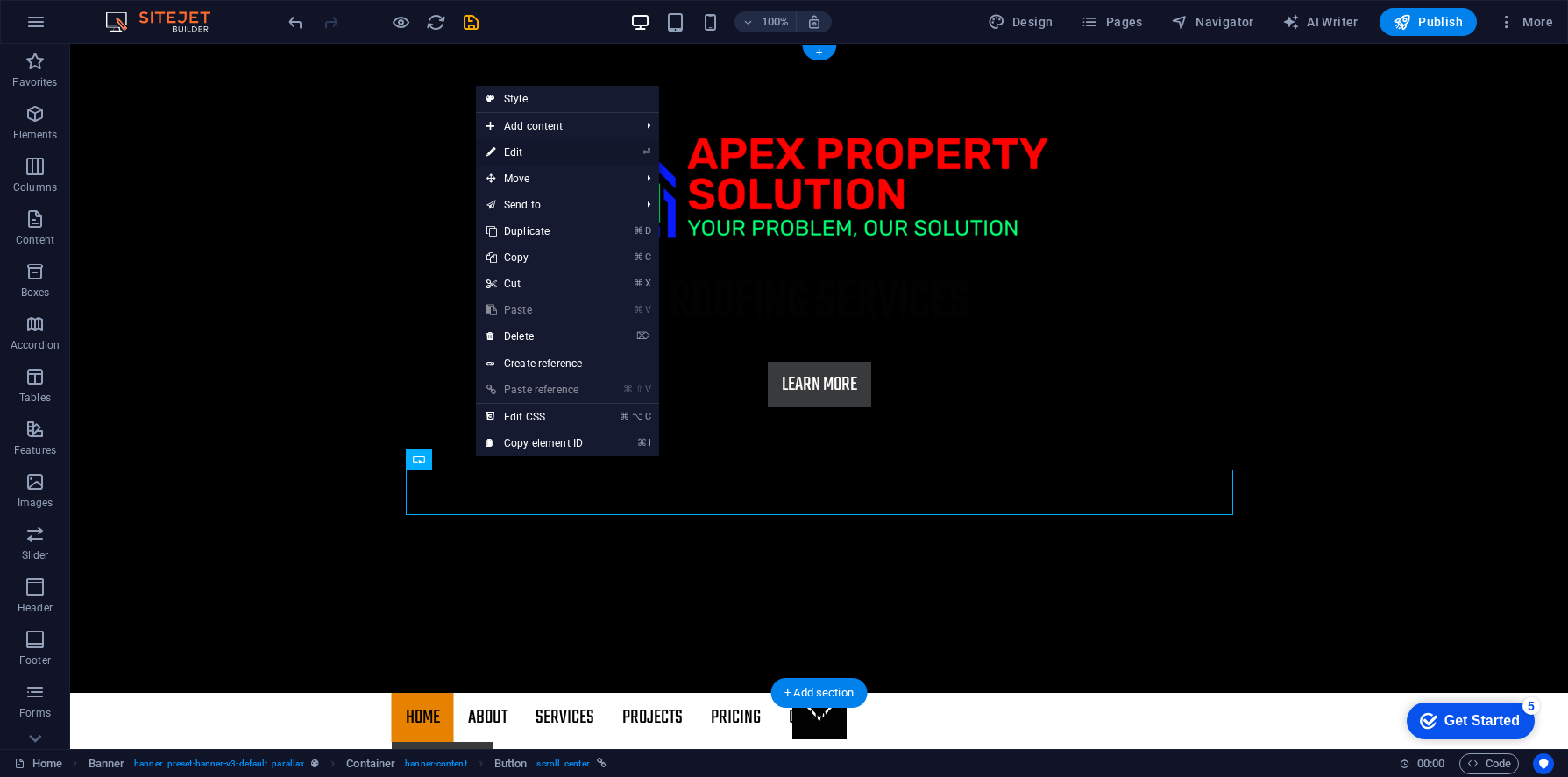
click at [520, 156] on link "⏎ Edit" at bounding box center [534, 151] width 117 height 26
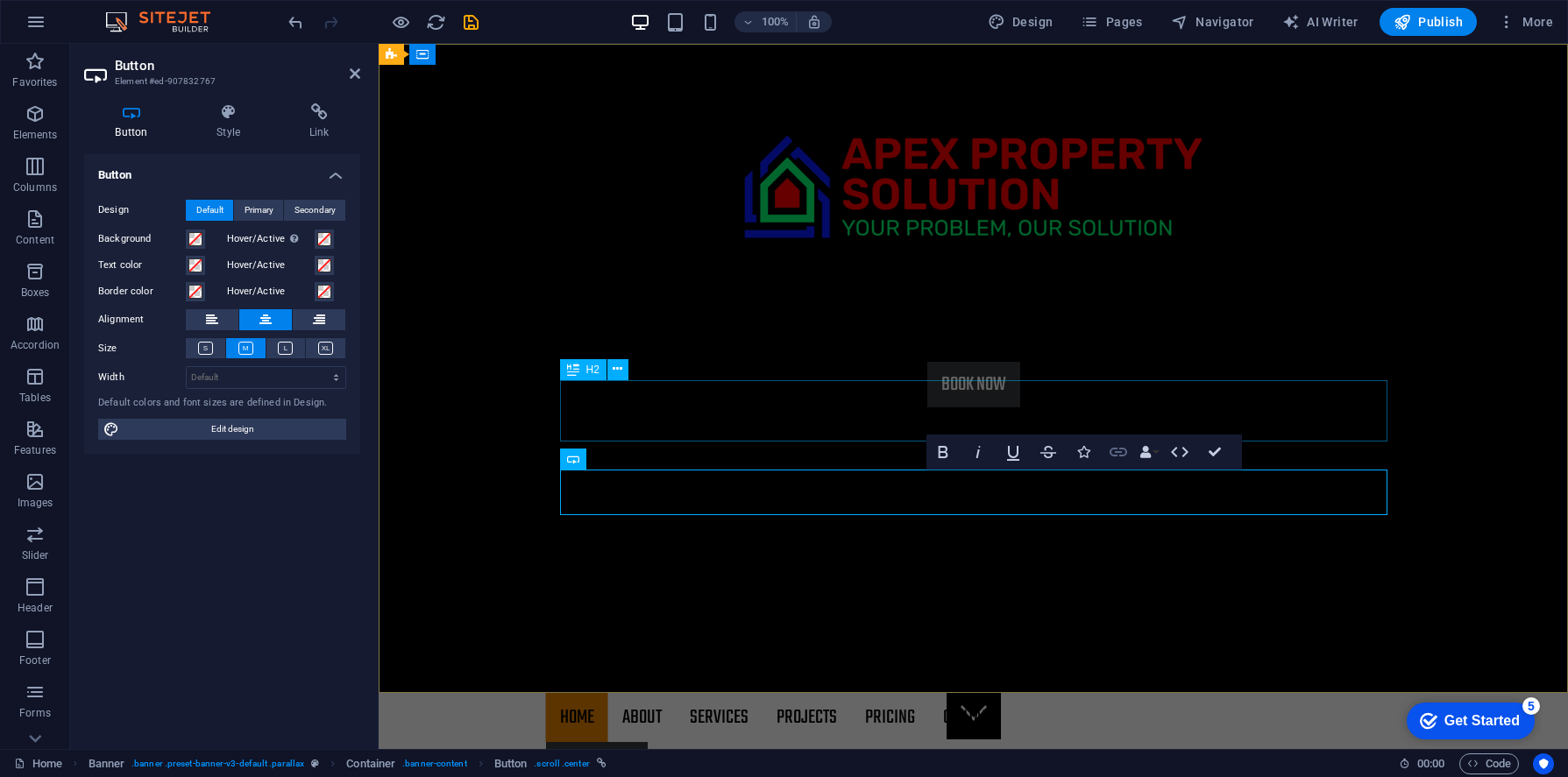
click at [1127, 458] on icon "button" at bounding box center [1118, 452] width 21 height 21
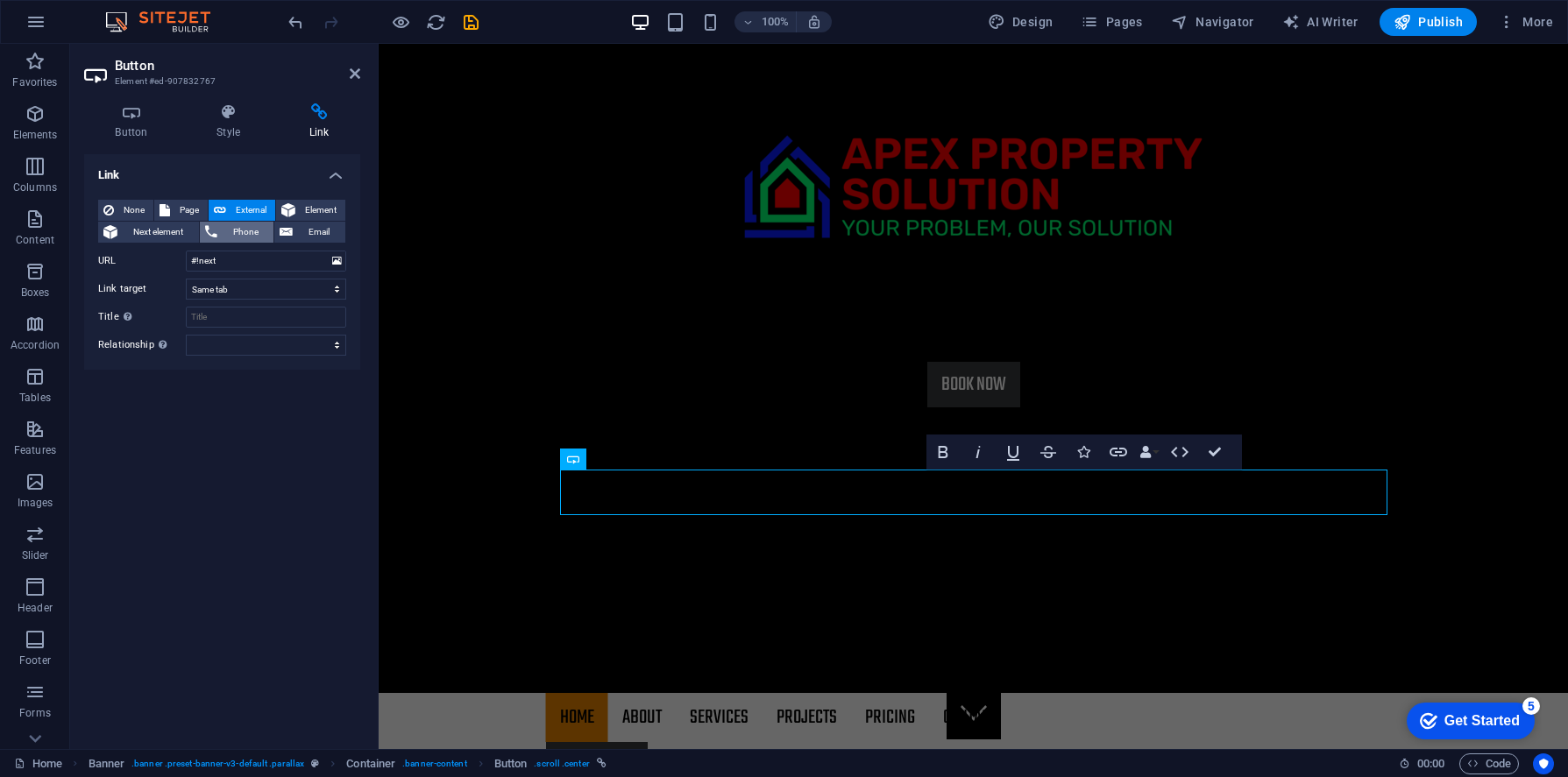
click at [254, 224] on span "Phone" at bounding box center [246, 231] width 47 height 21
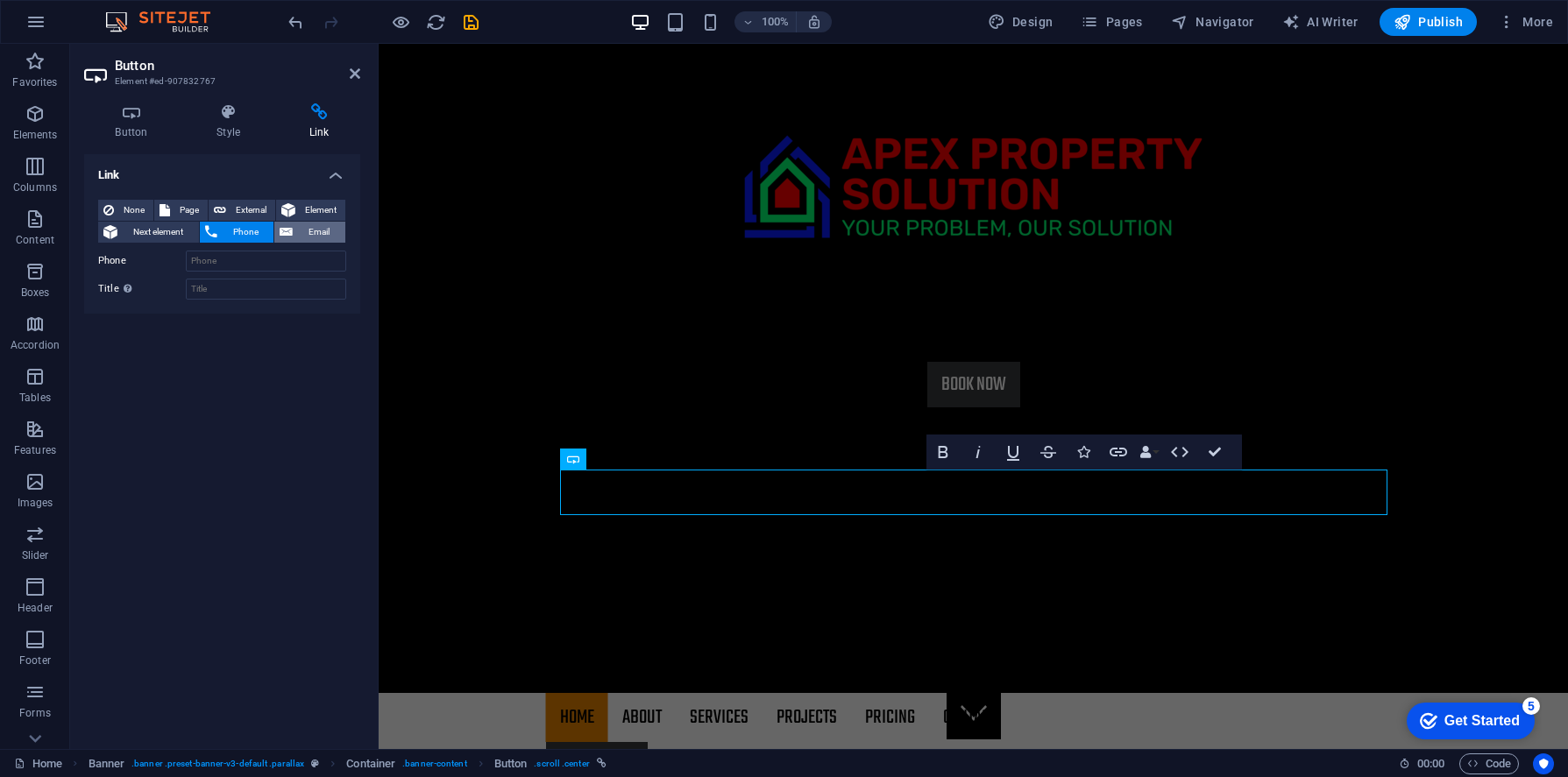
click at [290, 225] on icon at bounding box center [286, 231] width 13 height 21
click at [158, 263] on label "Email" at bounding box center [142, 261] width 88 height 21
click at [186, 263] on input "Email" at bounding box center [265, 261] width 160 height 21
click at [158, 263] on label "Email" at bounding box center [142, 261] width 88 height 21
click at [186, 263] on input "Email" at bounding box center [265, 261] width 160 height 21
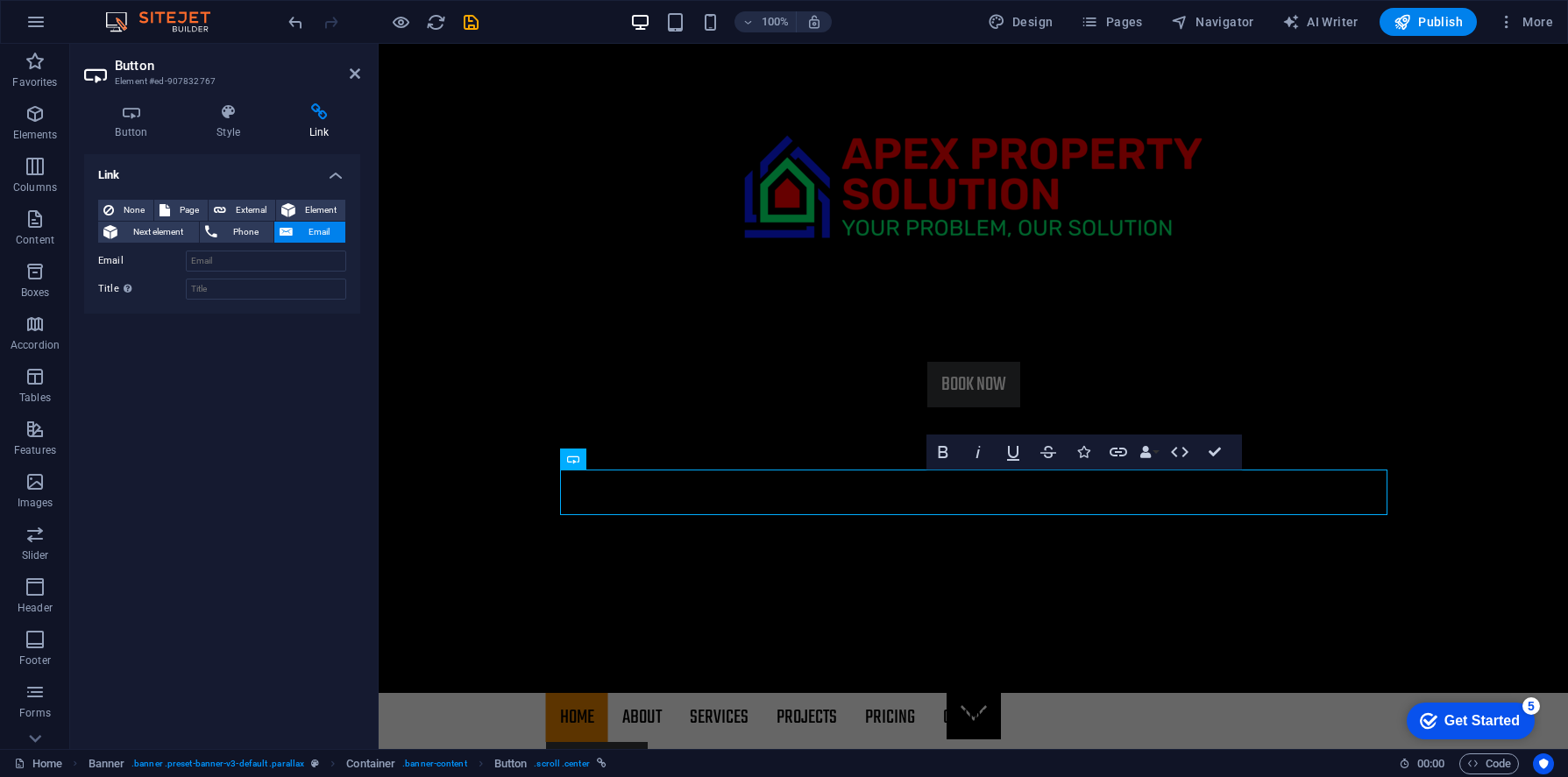
click at [139, 306] on div "None Page External Element Next element Phone Email Page Home About Services Pr…" at bounding box center [222, 249] width 276 height 128
drag, startPoint x: 3, startPoint y: 291, endPoint x: 307, endPoint y: 318, distance: 305.2
click at [356, 315] on section "Favorites Elements Columns Content Boxes Accordion Tables Features Images Slide…" at bounding box center [784, 396] width 1568 height 705
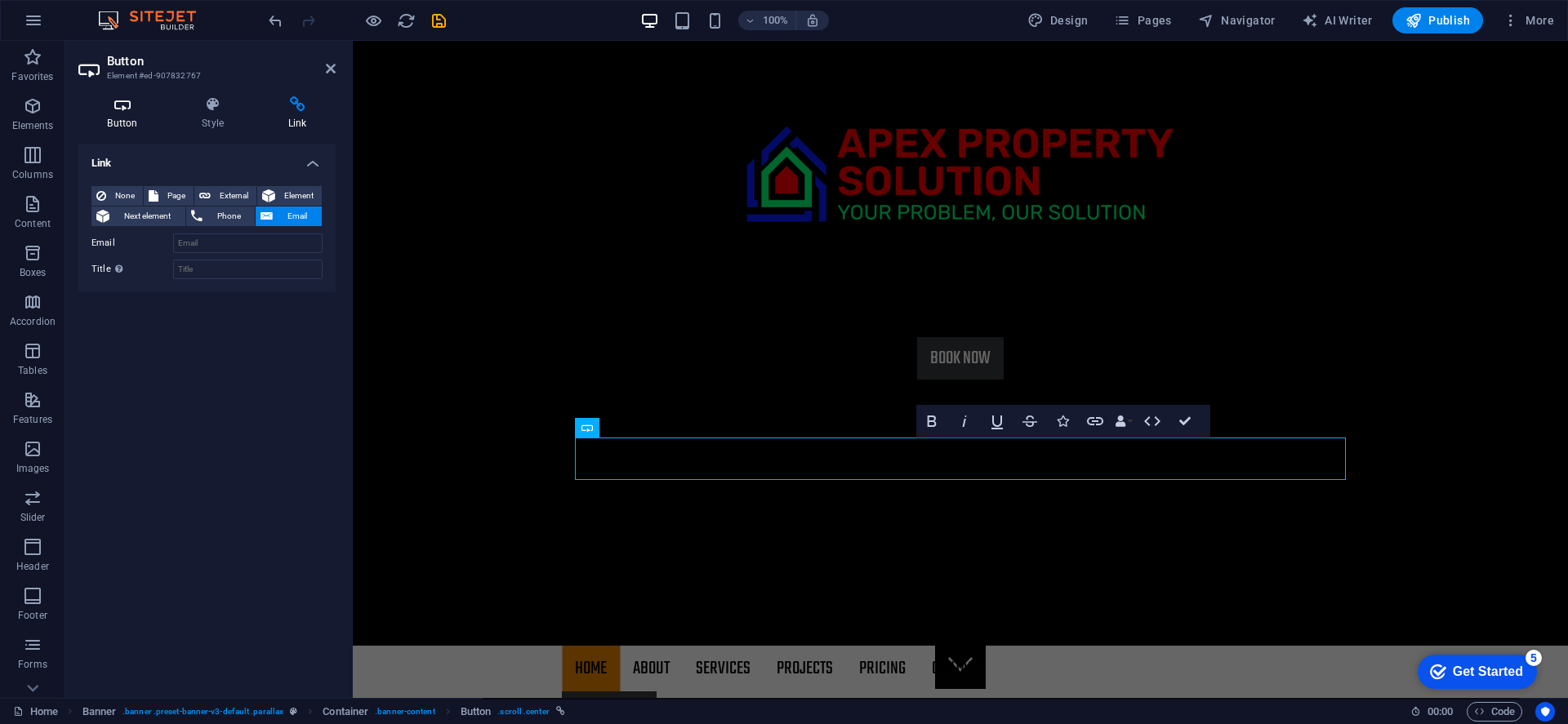
click at [133, 114] on h4 "Button" at bounding box center [125, 113] width 94 height 34
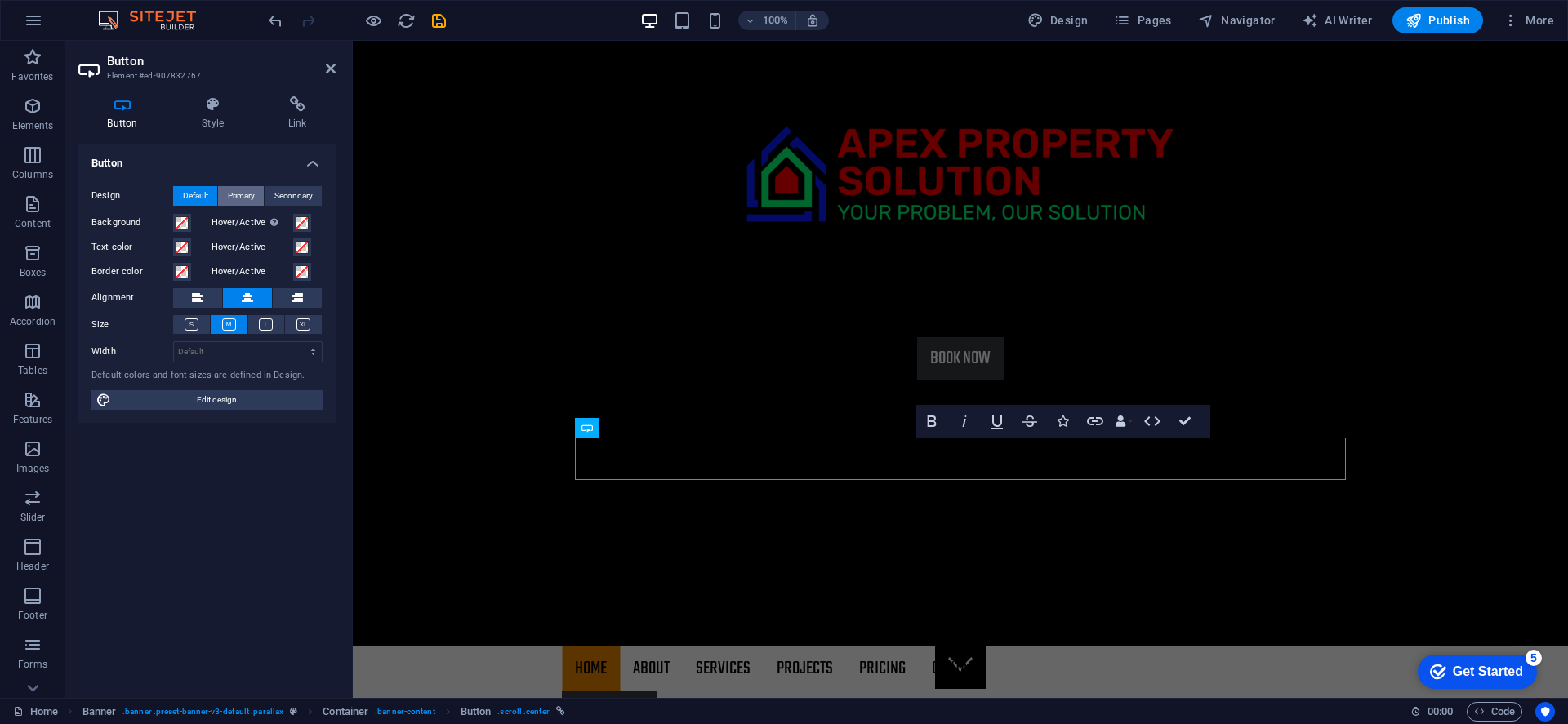
click at [242, 199] on span "Primary" at bounding box center [241, 195] width 27 height 19
click at [199, 193] on span "Default" at bounding box center [195, 195] width 25 height 19
click at [244, 220] on label "Hover/Active Switch to preview mode to test the active/hover state" at bounding box center [252, 222] width 82 height 19
click at [293, 220] on button "Hover/Active Switch to preview mode to test the active/hover state" at bounding box center [302, 223] width 18 height 18
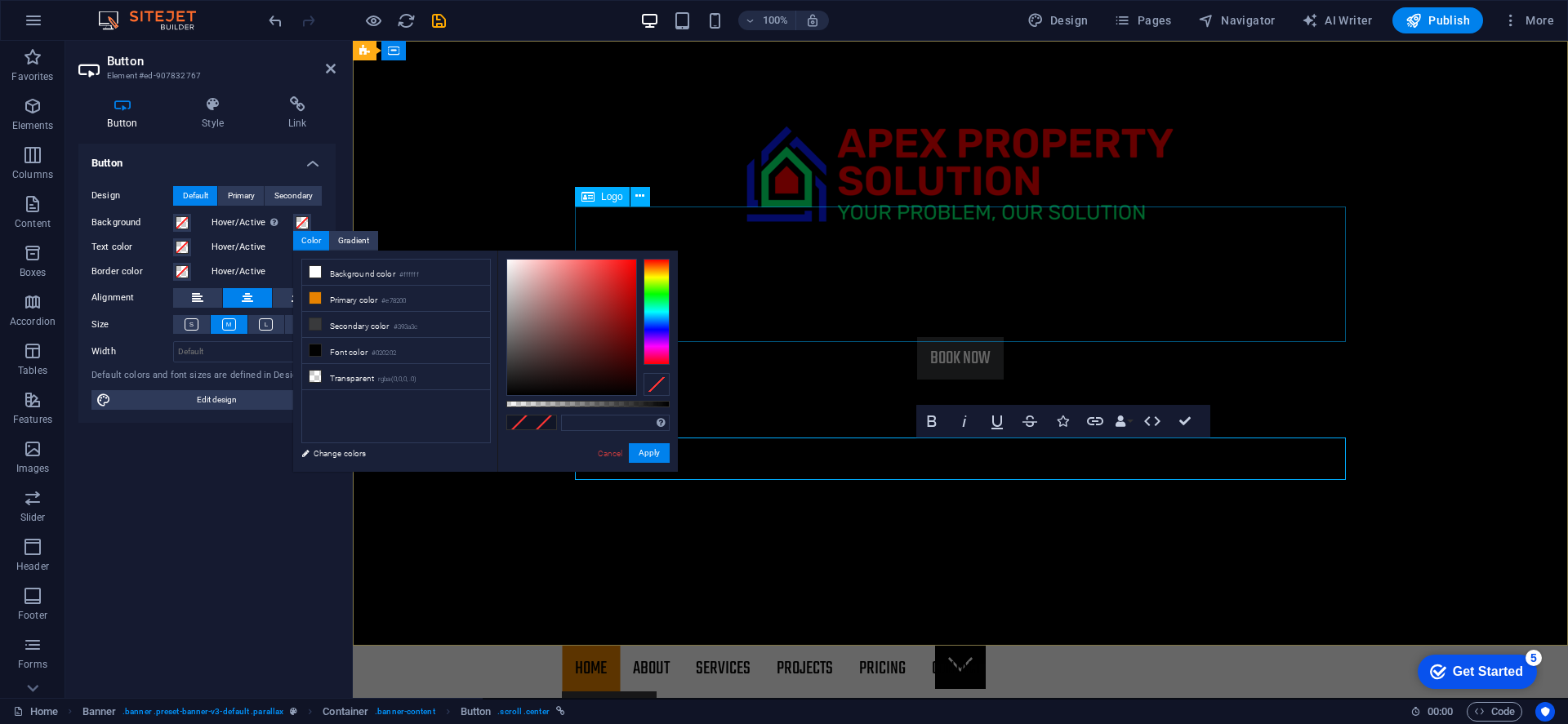
click at [246, 223] on label "Hover/Active Switch to preview mode to test the active/hover state" at bounding box center [252, 222] width 82 height 19
click at [293, 223] on button "Hover/Active Switch to preview mode to test the active/hover state" at bounding box center [302, 223] width 18 height 18
click at [553, 447] on div "Supported formats #0852ed rgb(8, 82, 237) rgba(8, 82, 237, 90%) hsv(221,97,93) …" at bounding box center [587, 479] width 180 height 458
click at [601, 458] on link "Cancel" at bounding box center [611, 453] width 28 height 13
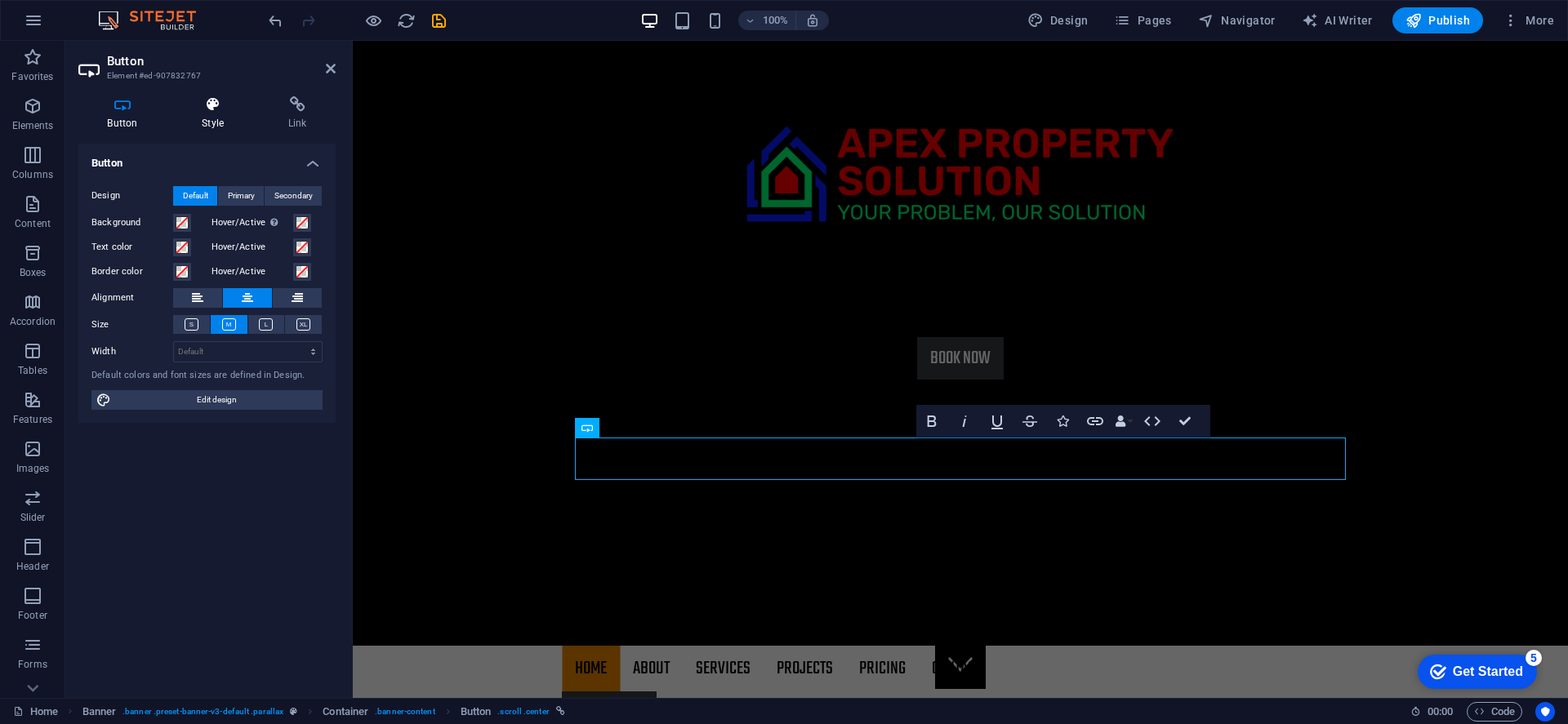
click at [211, 104] on icon at bounding box center [213, 104] width 80 height 17
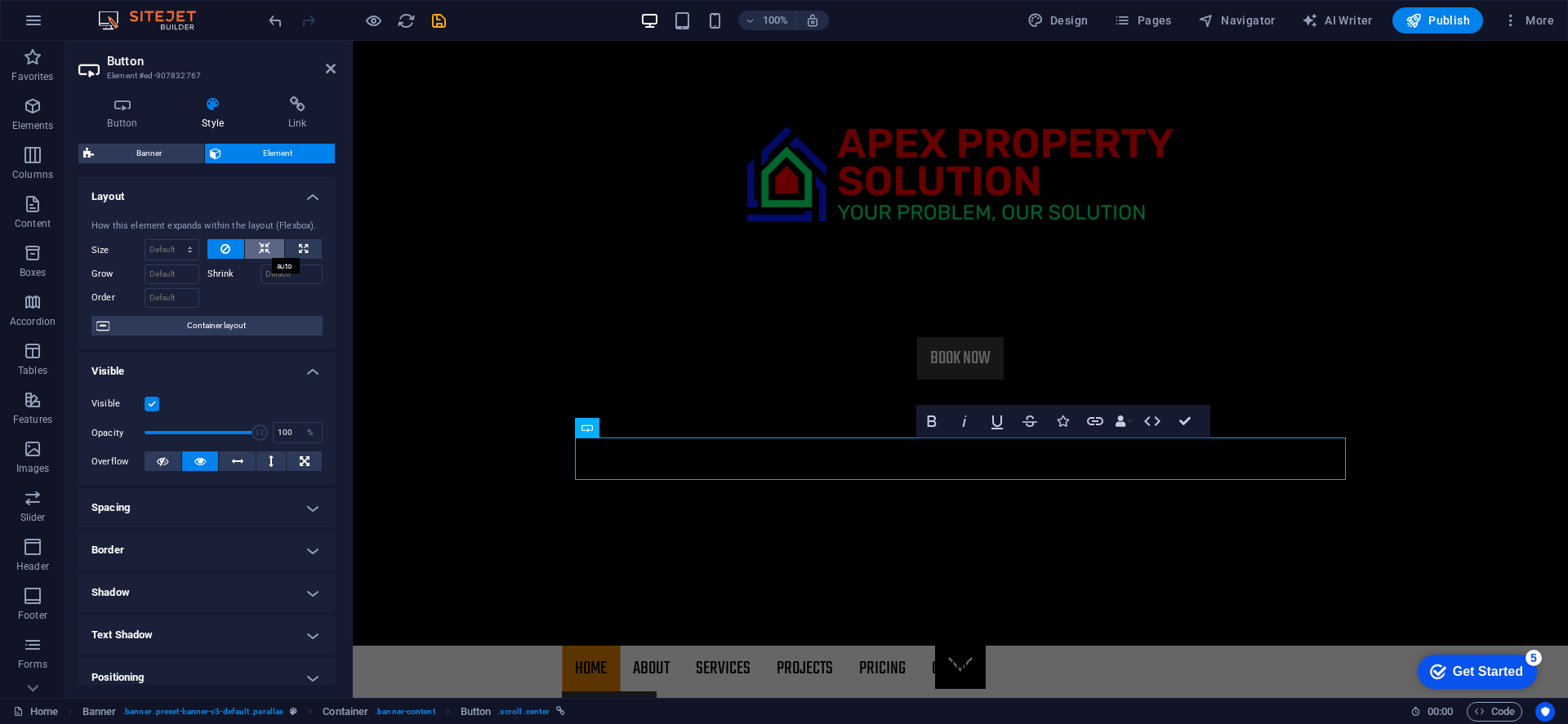
click at [266, 253] on icon at bounding box center [265, 248] width 12 height 19
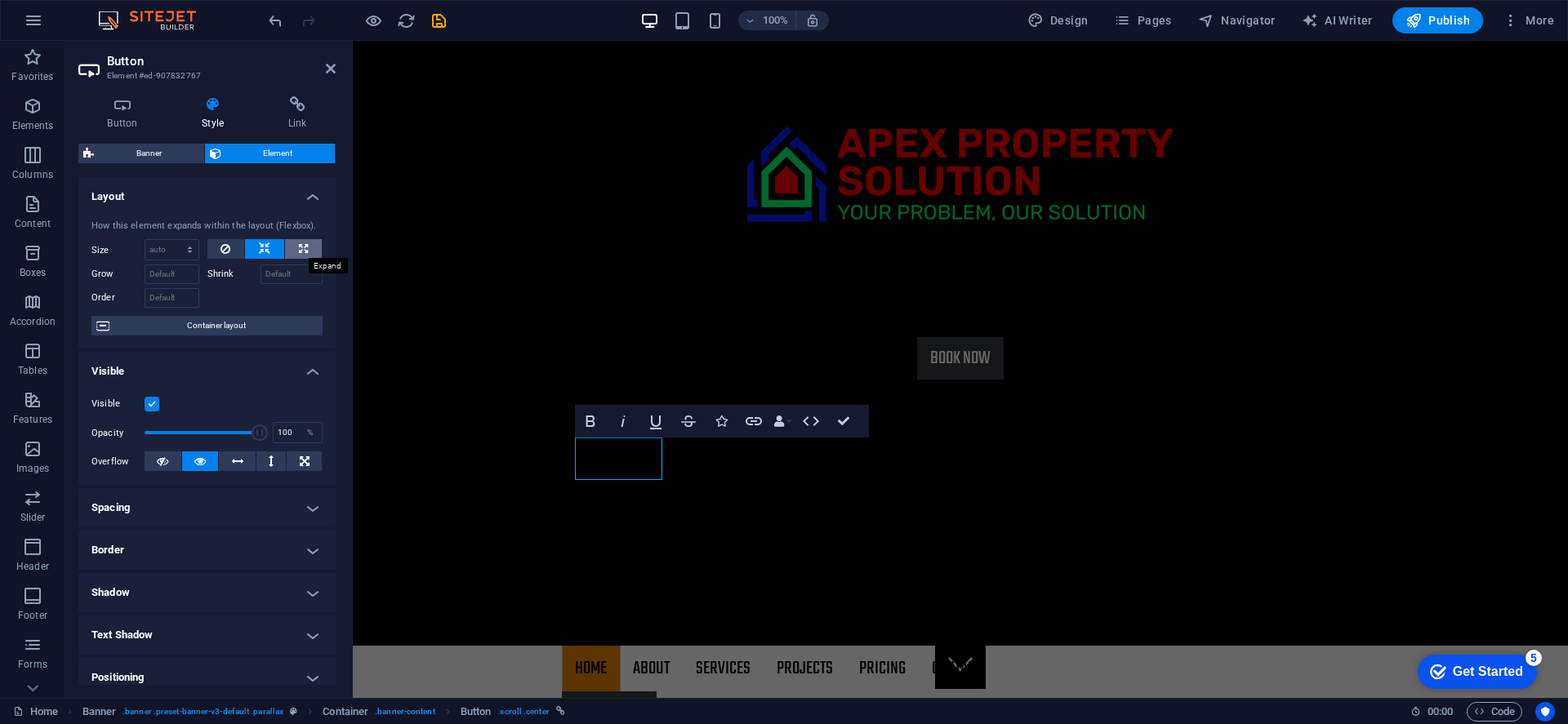
click at [299, 250] on icon at bounding box center [303, 248] width 9 height 19
type input "100"
select select "%"
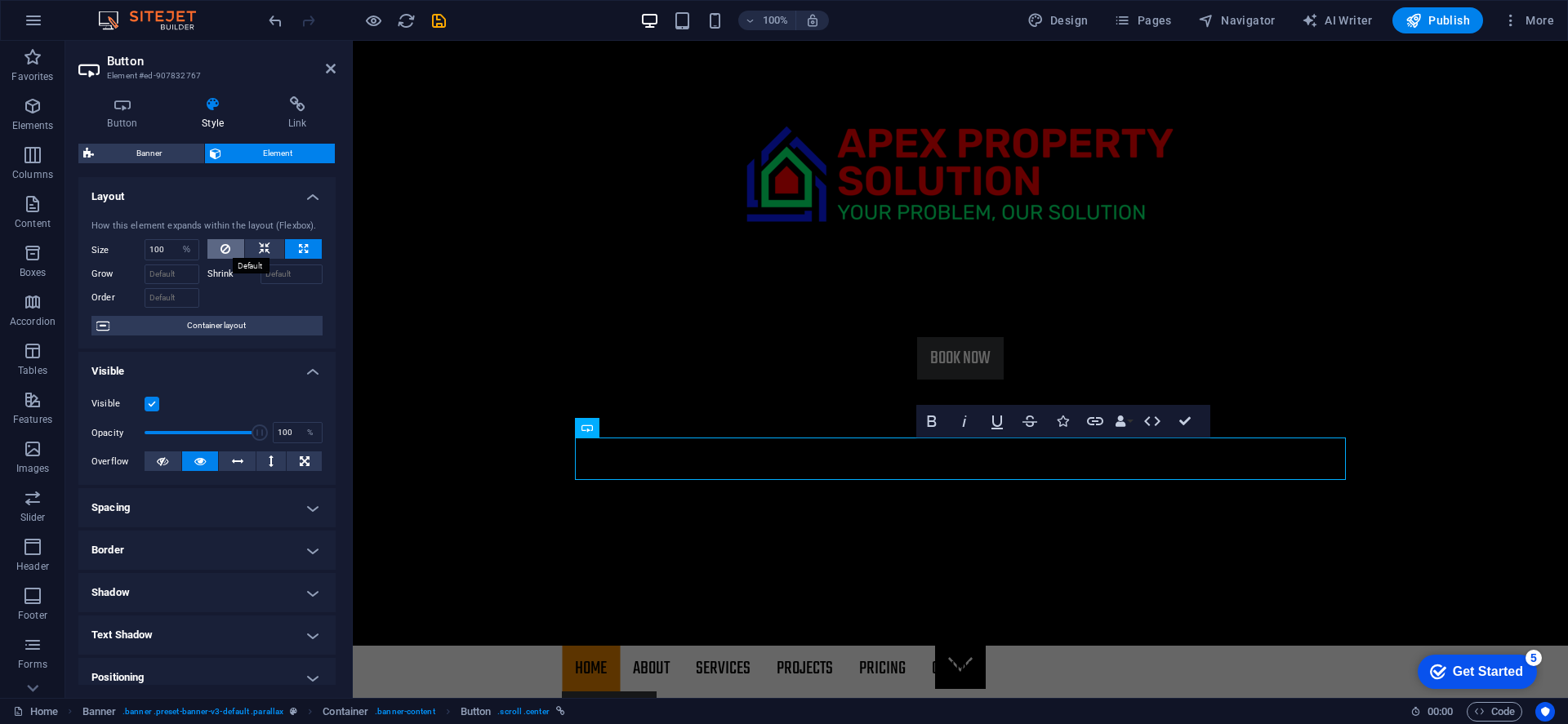
click at [224, 250] on icon at bounding box center [226, 248] width 10 height 19
select select "DISABLED_OPTION_VALUE"
click at [226, 322] on span "Container layout" at bounding box center [216, 325] width 203 height 19
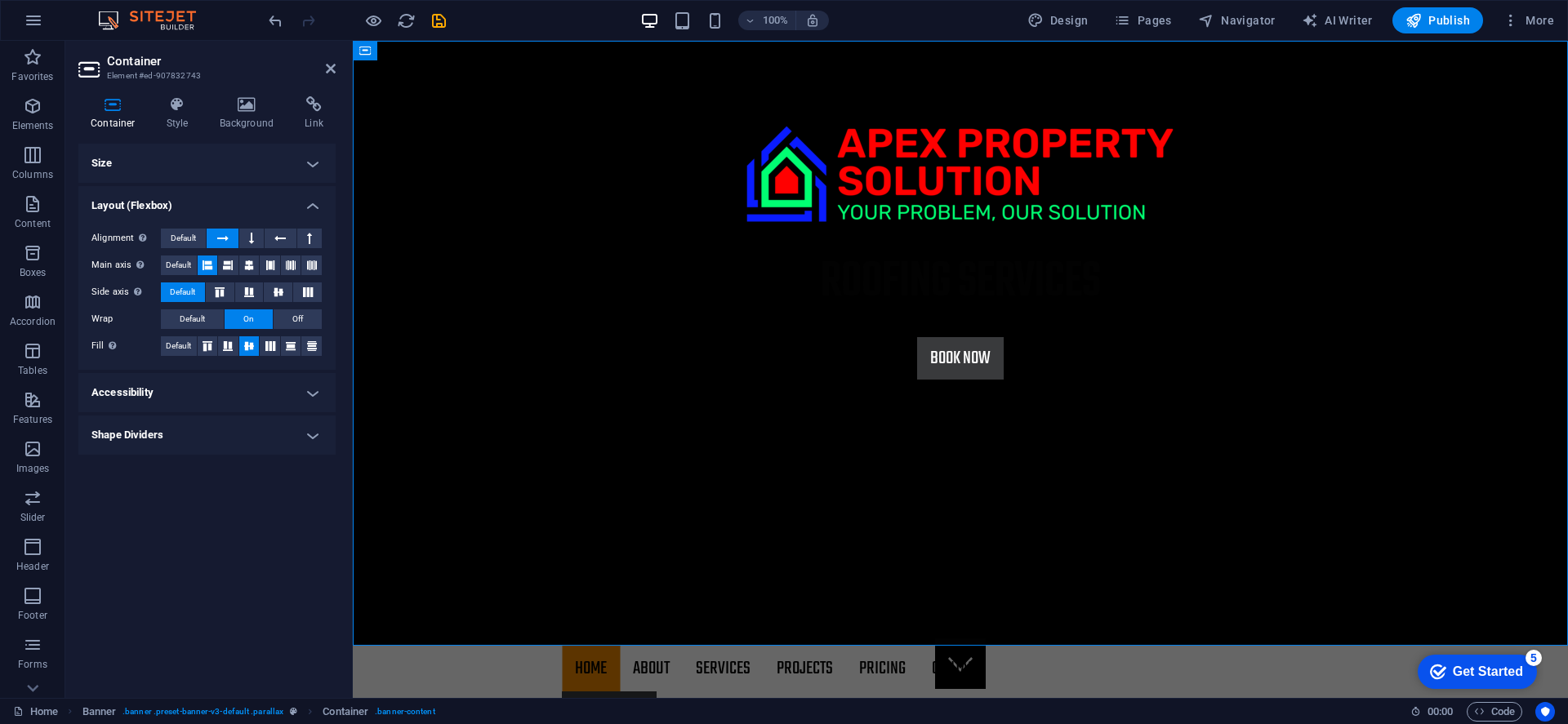
click at [312, 210] on h4 "Layout (Flexbox)" at bounding box center [207, 200] width 257 height 29
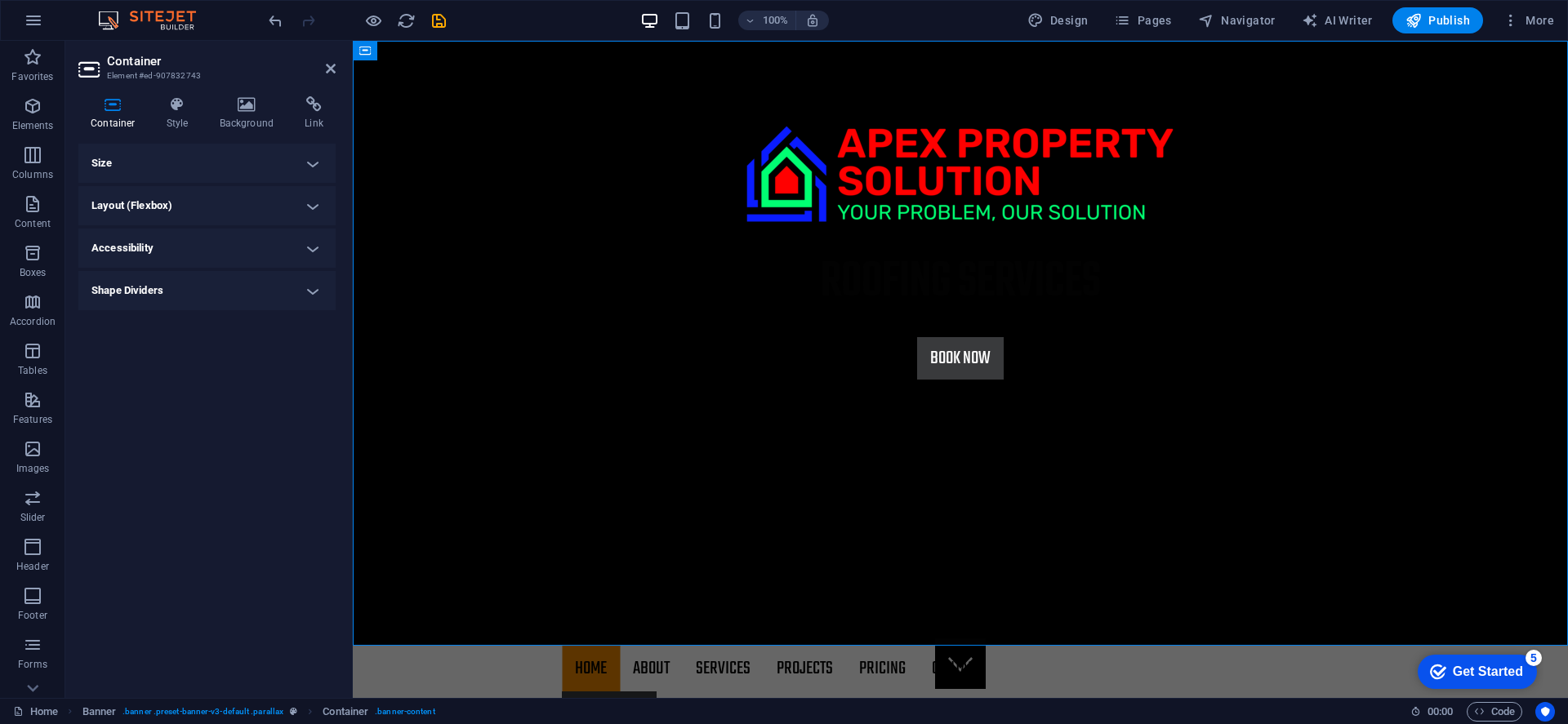
click at [319, 163] on h4 "Size" at bounding box center [207, 163] width 257 height 39
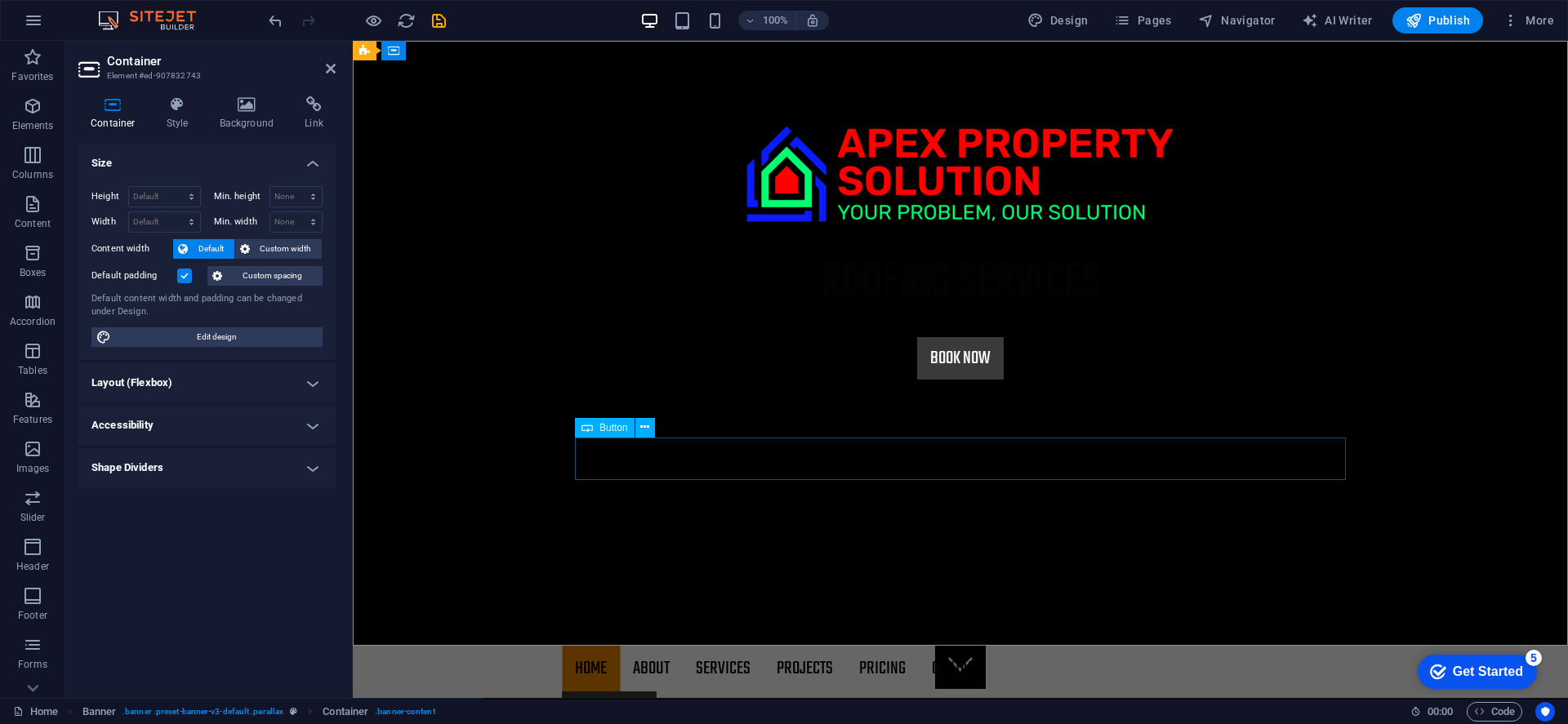
click at [897, 380] on div "Book Now" at bounding box center [960, 358] width 771 height 43
click at [645, 437] on button at bounding box center [644, 427] width 19 height 19
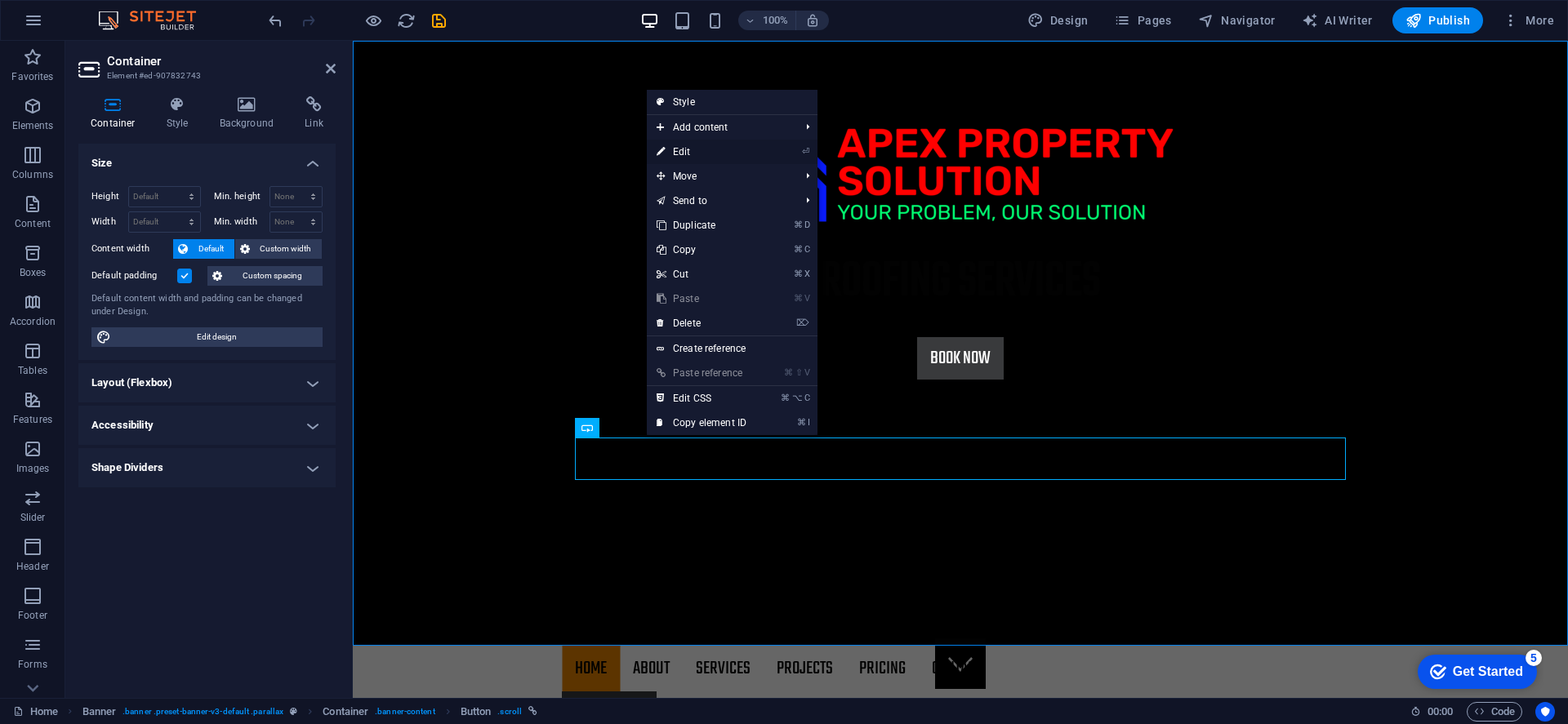
click at [691, 159] on link "⏎ Edit" at bounding box center [701, 151] width 109 height 24
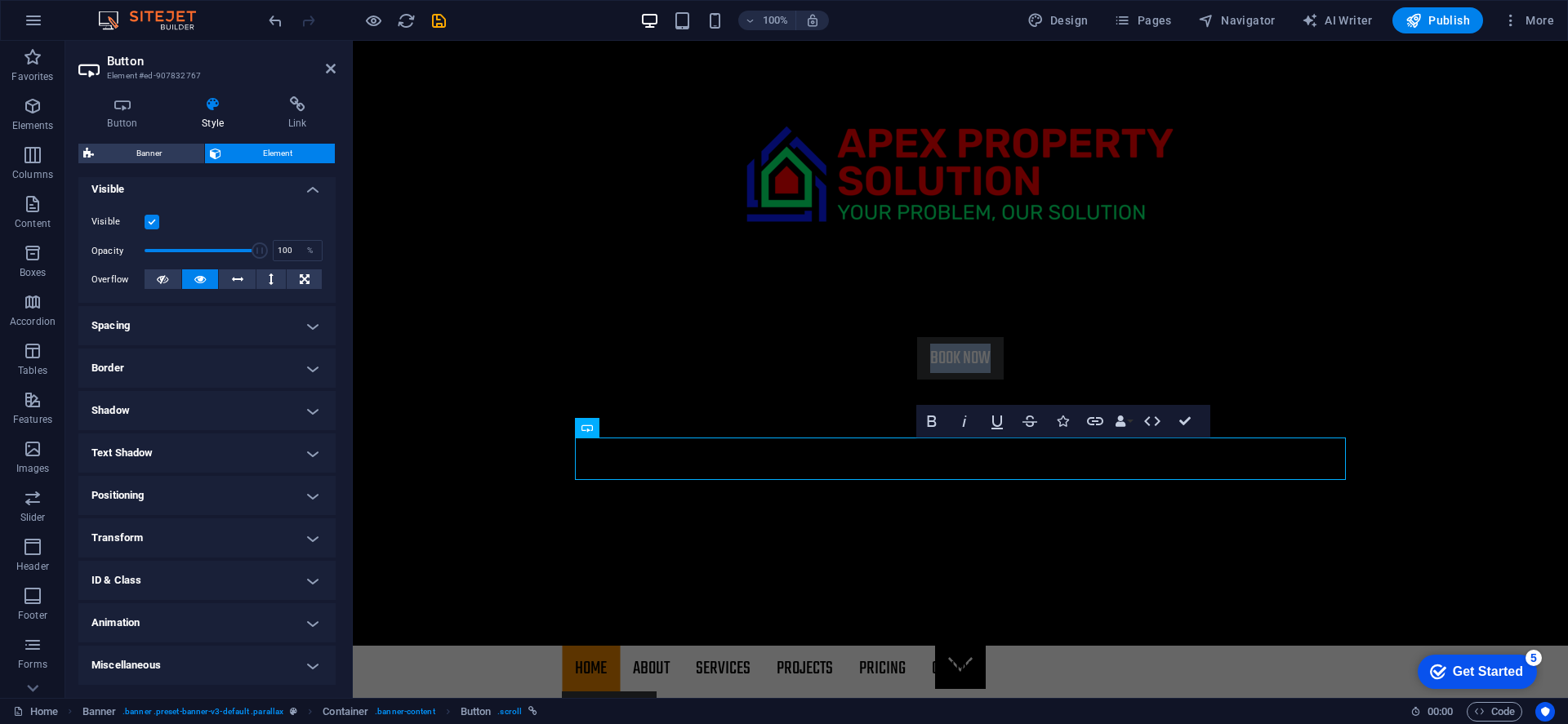
scroll to position [181, 0]
click at [307, 538] on h4 "Transform" at bounding box center [207, 539] width 257 height 39
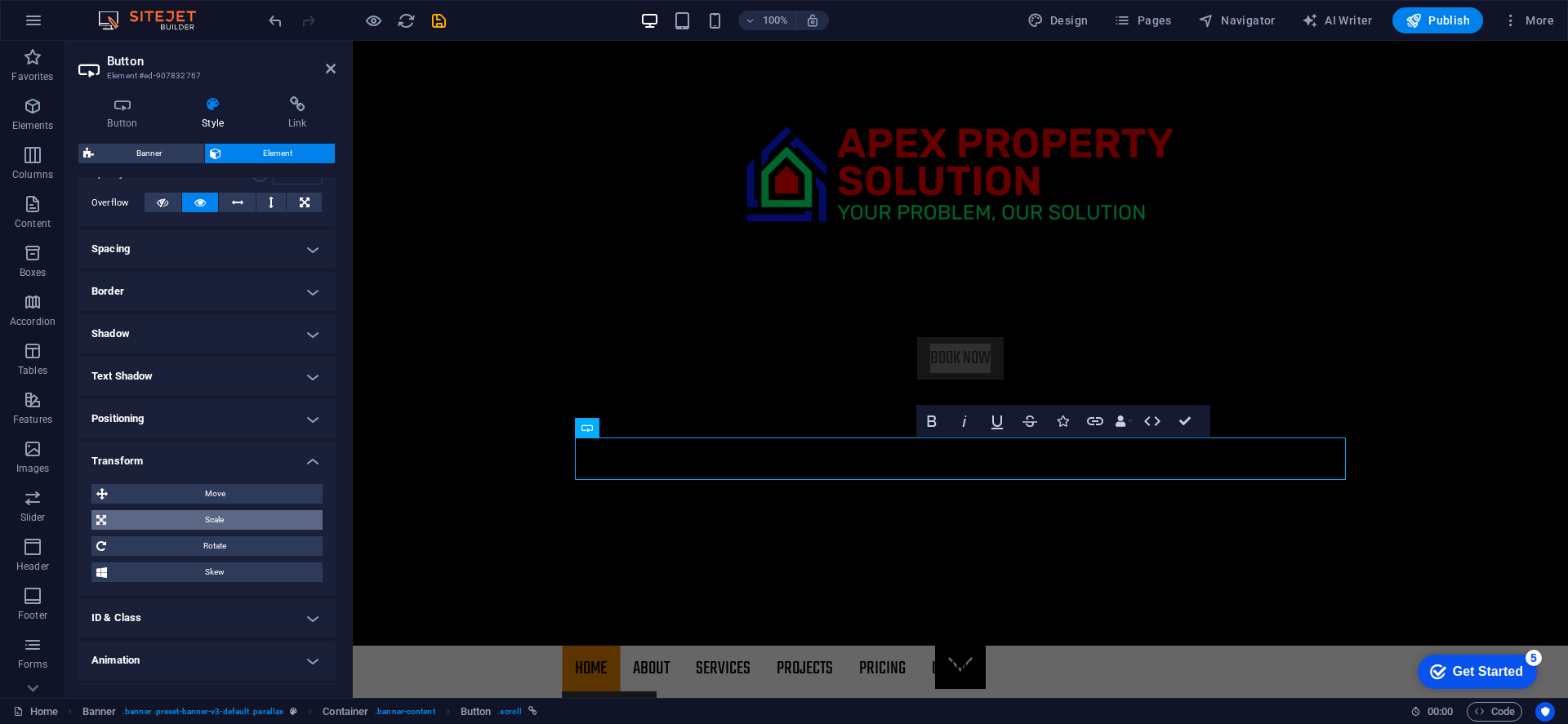
scroll to position [292, 0]
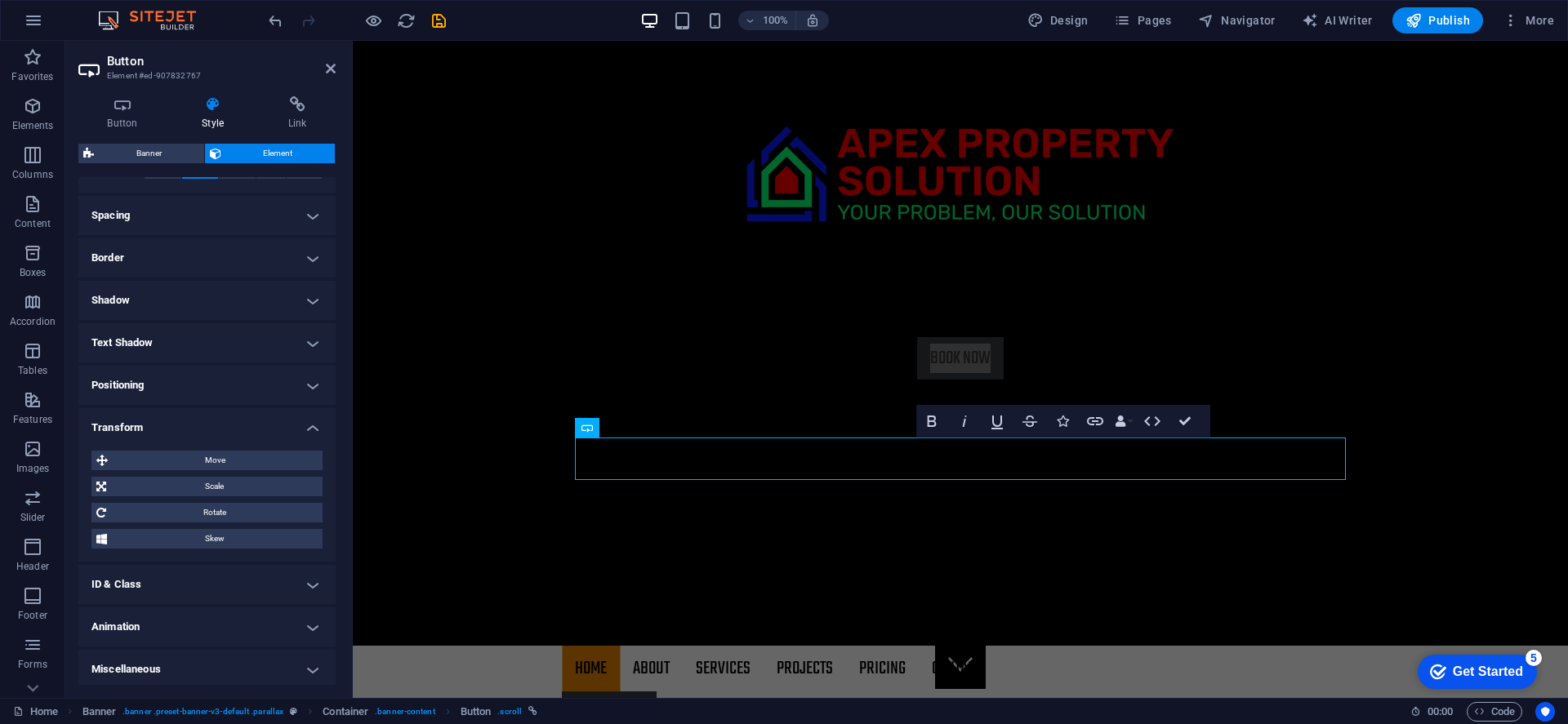
click at [306, 580] on h4 "ID & Class" at bounding box center [207, 584] width 257 height 39
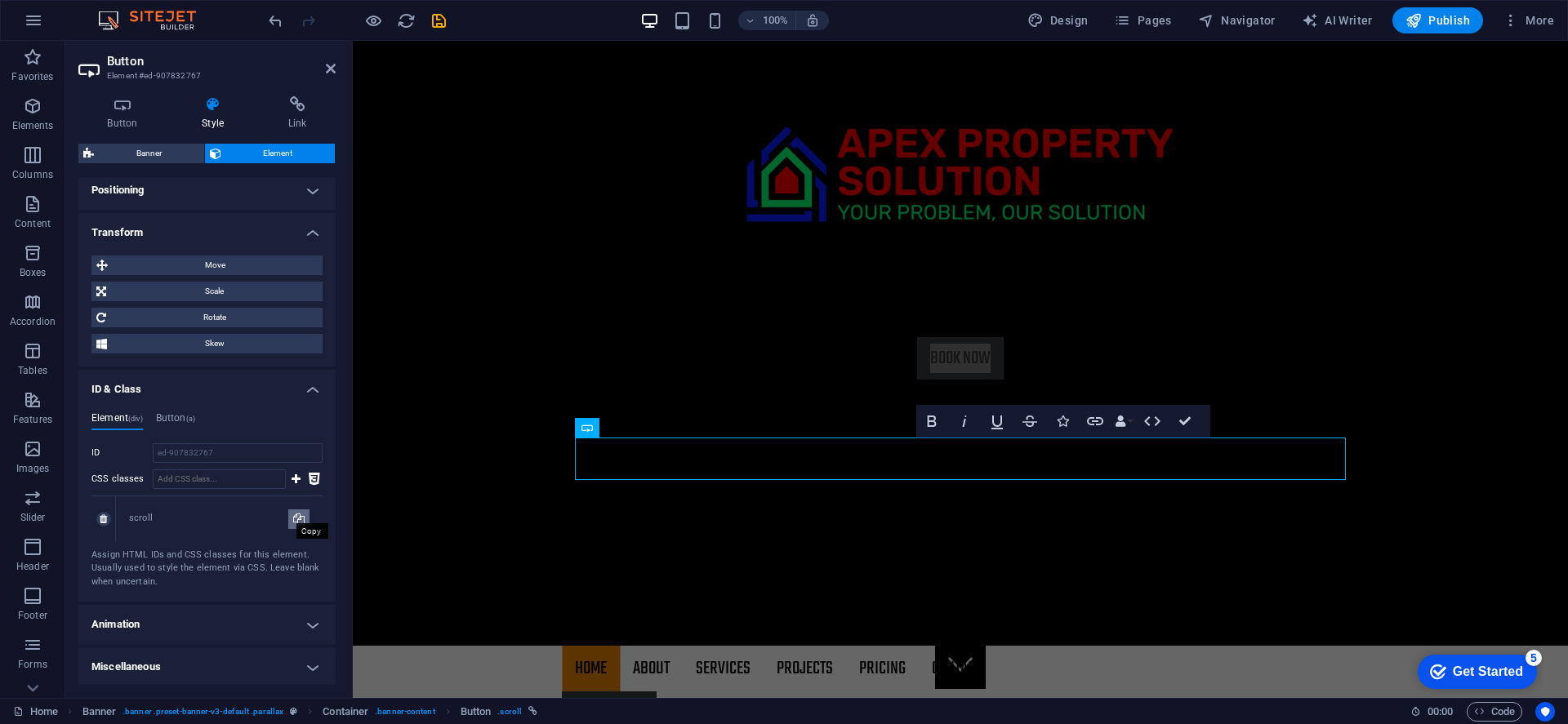
scroll to position [487, 0]
click at [308, 615] on h4 "Animation" at bounding box center [207, 625] width 257 height 39
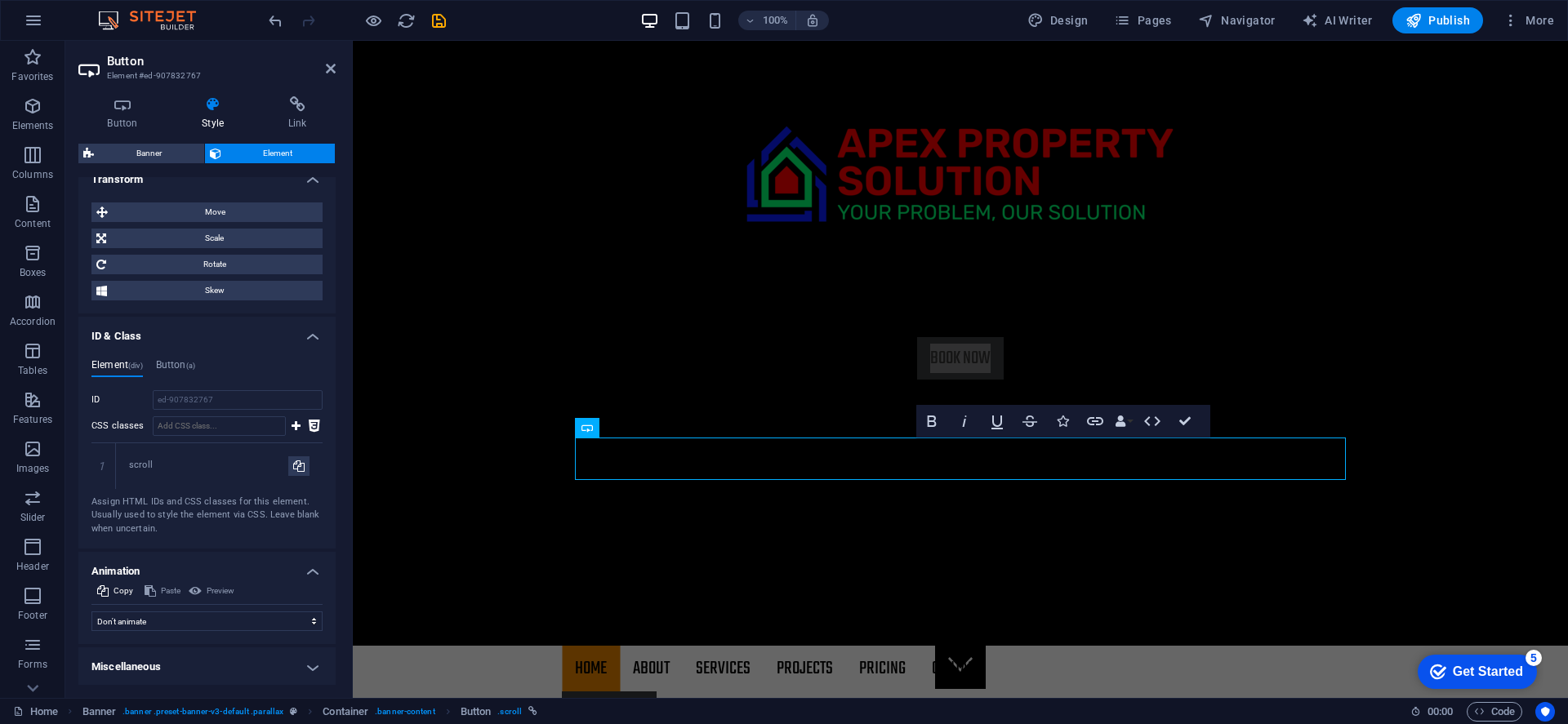
scroll to position [539, 0]
select select "shrink"
select select "scroll"
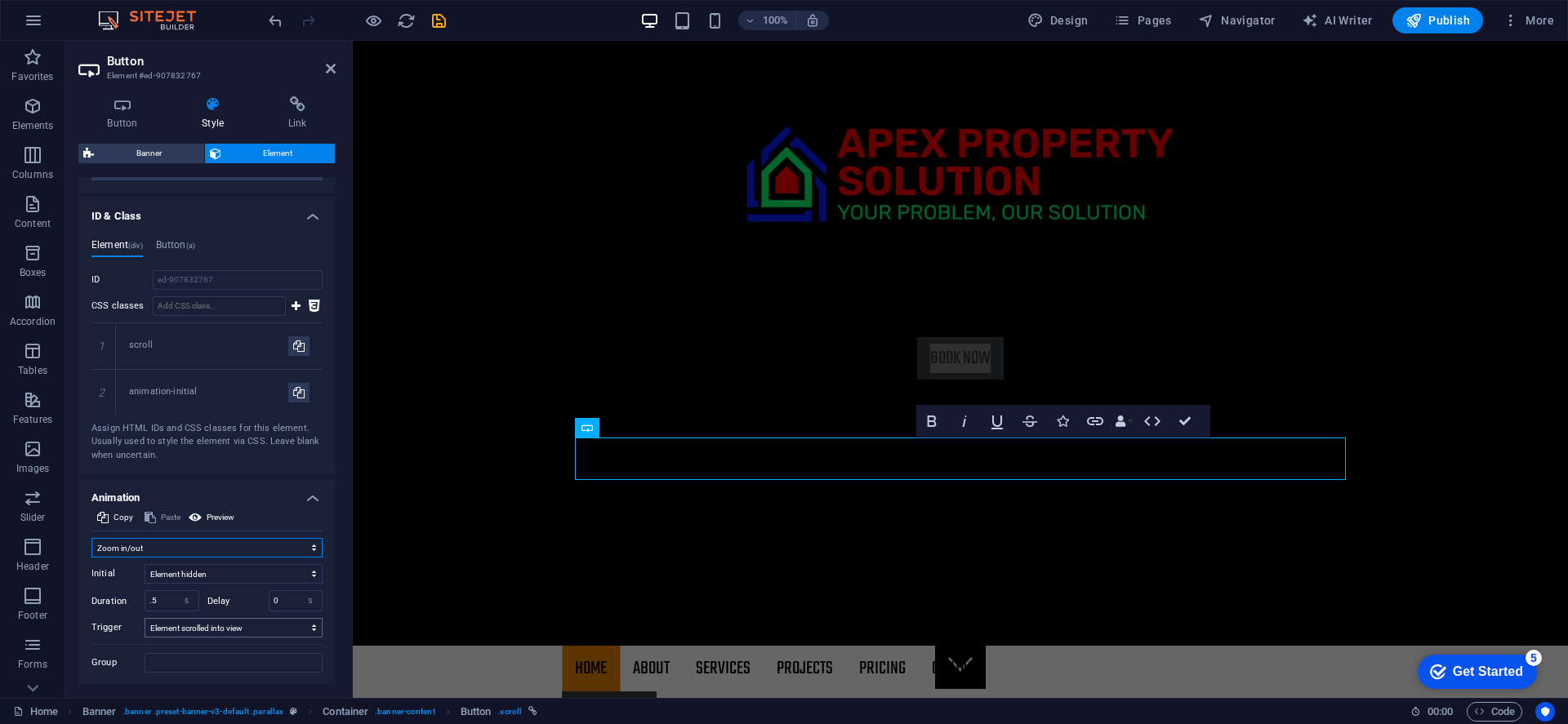
scroll to position [666, 0]
click at [219, 508] on span "Preview" at bounding box center [220, 512] width 28 height 19
click at [219, 509] on span "Preview" at bounding box center [220, 512] width 28 height 19
select select "pulse"
click at [228, 510] on span "Preview" at bounding box center [220, 512] width 28 height 19
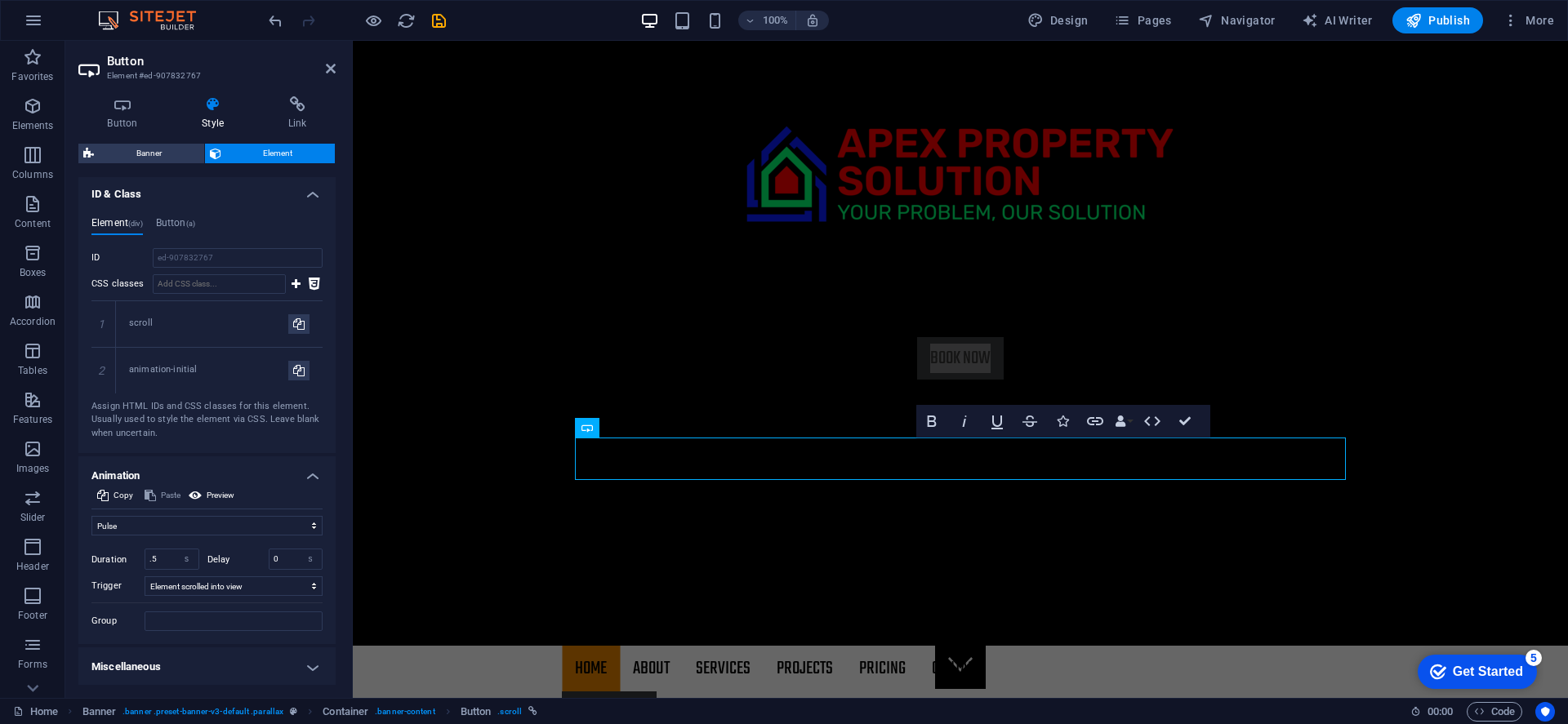
scroll to position [681, 0]
click at [290, 664] on h4 "Miscellaneous" at bounding box center [207, 667] width 257 height 39
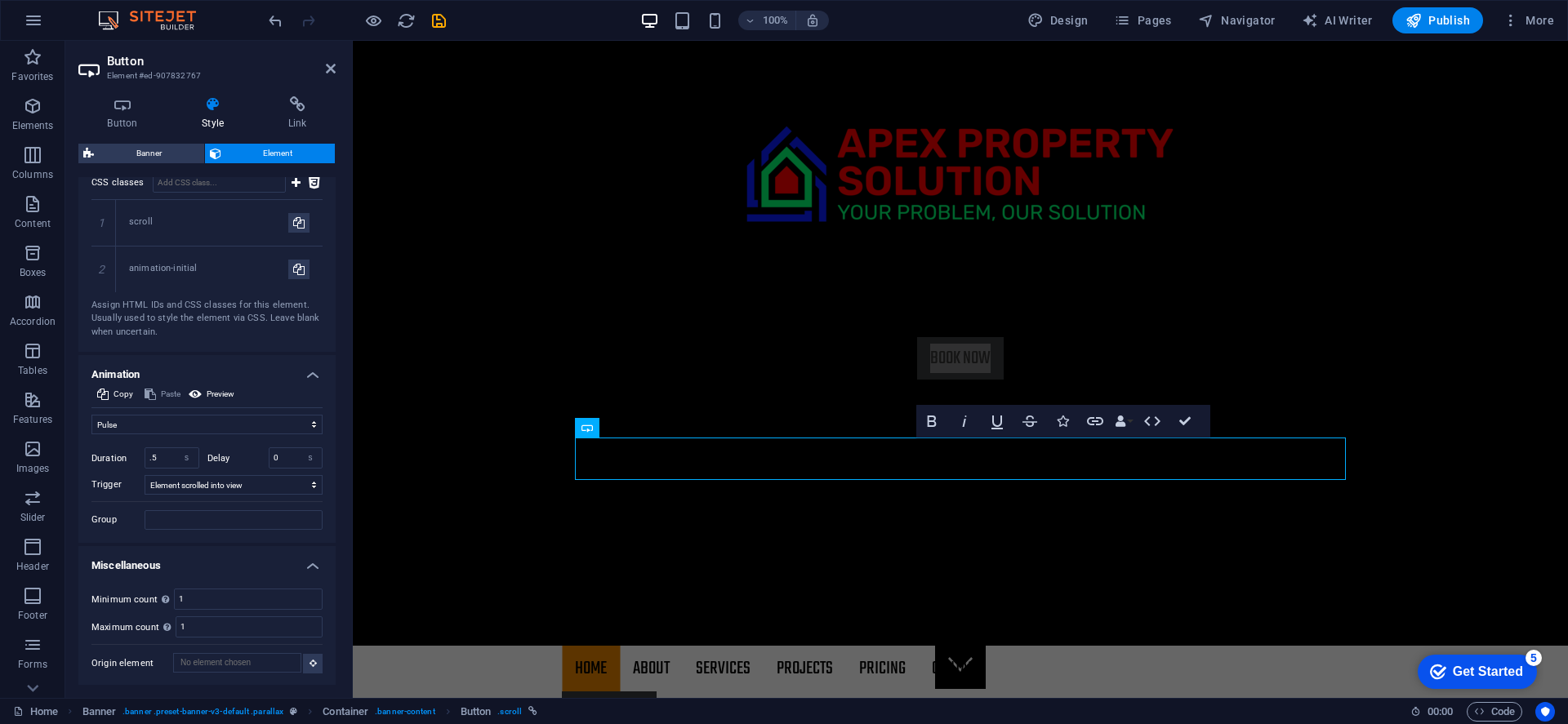
scroll to position [782, 0]
click at [309, 561] on h4 "Miscellaneous" at bounding box center [207, 561] width 257 height 29
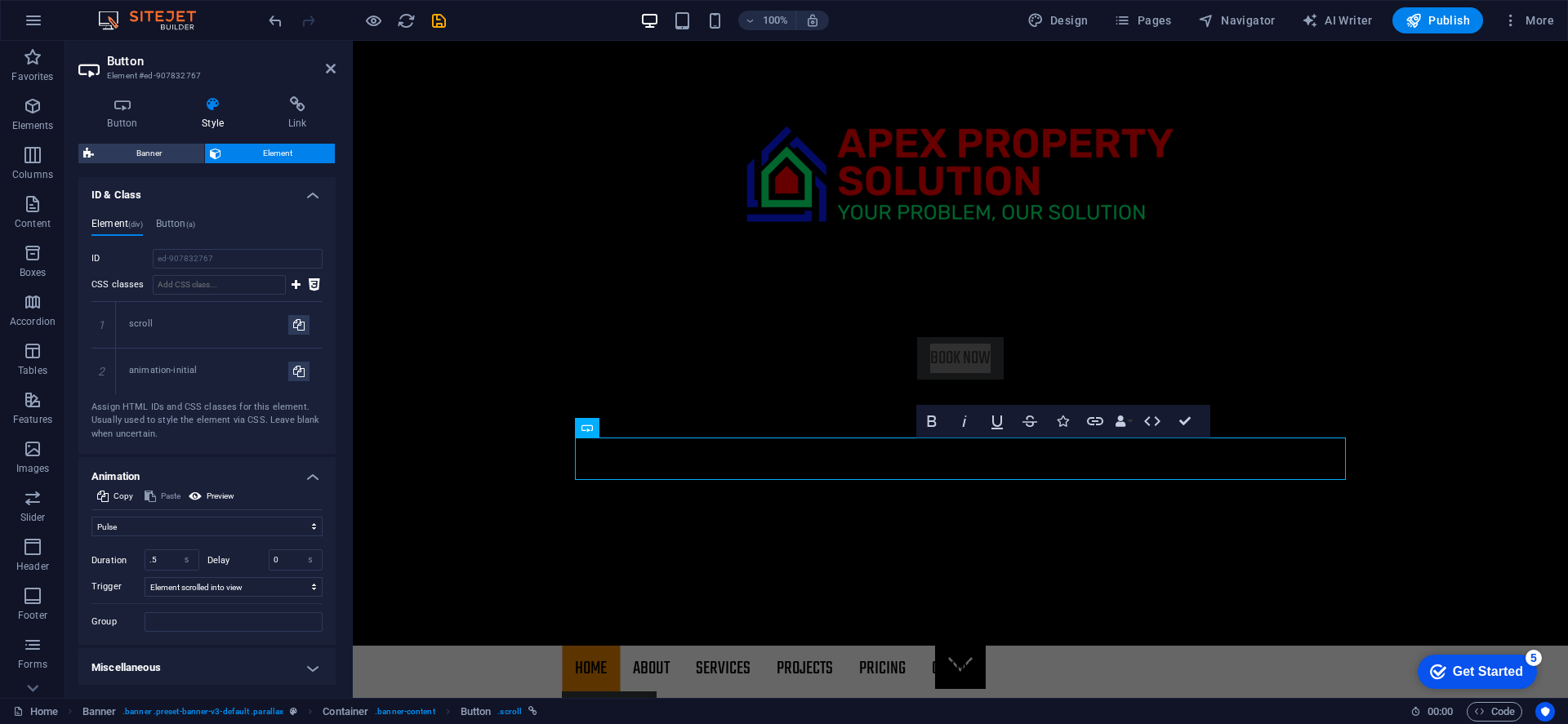
click at [308, 479] on h4 "Animation" at bounding box center [207, 471] width 257 height 29
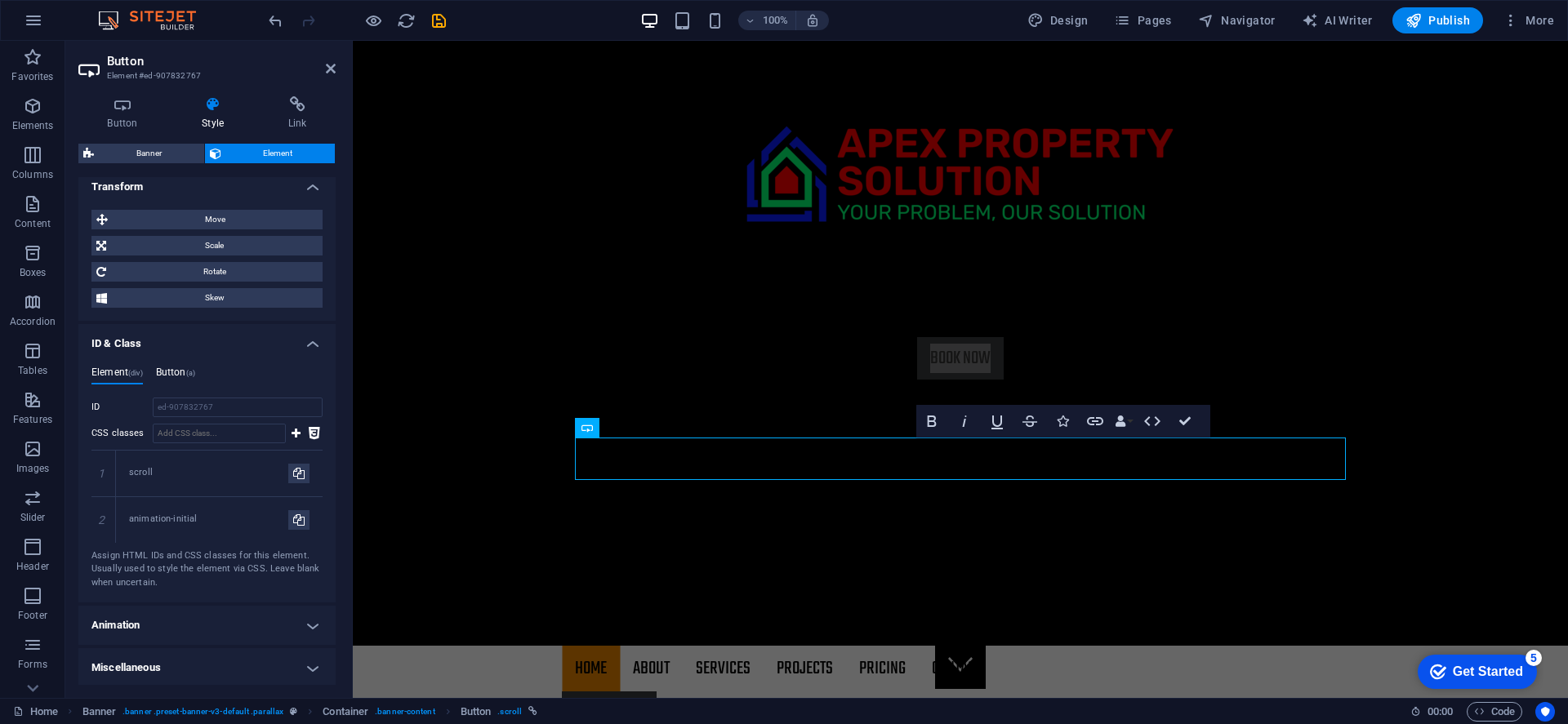
click at [181, 368] on h4 "Button (a)" at bounding box center [175, 376] width 39 height 18
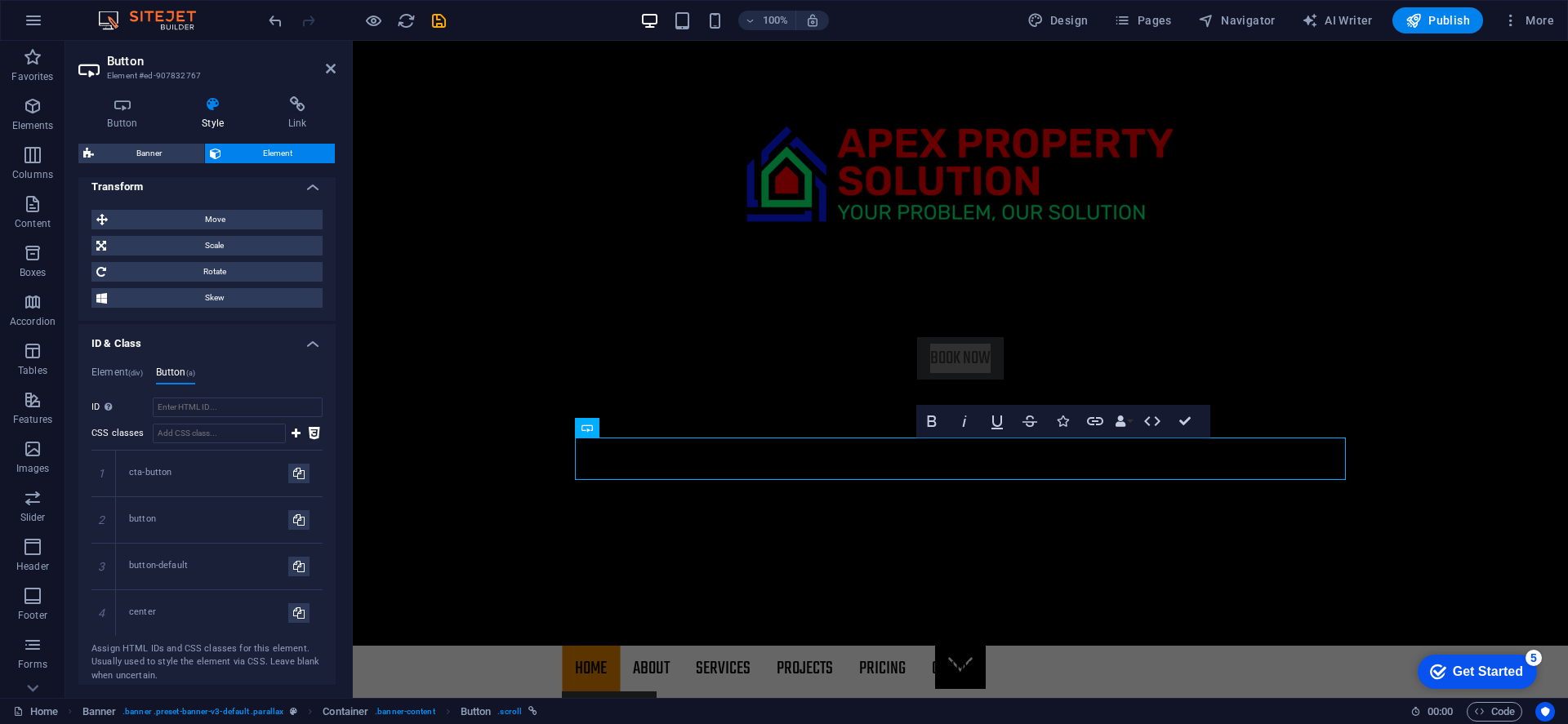
click at [312, 344] on h4 "ID & Class" at bounding box center [207, 338] width 257 height 29
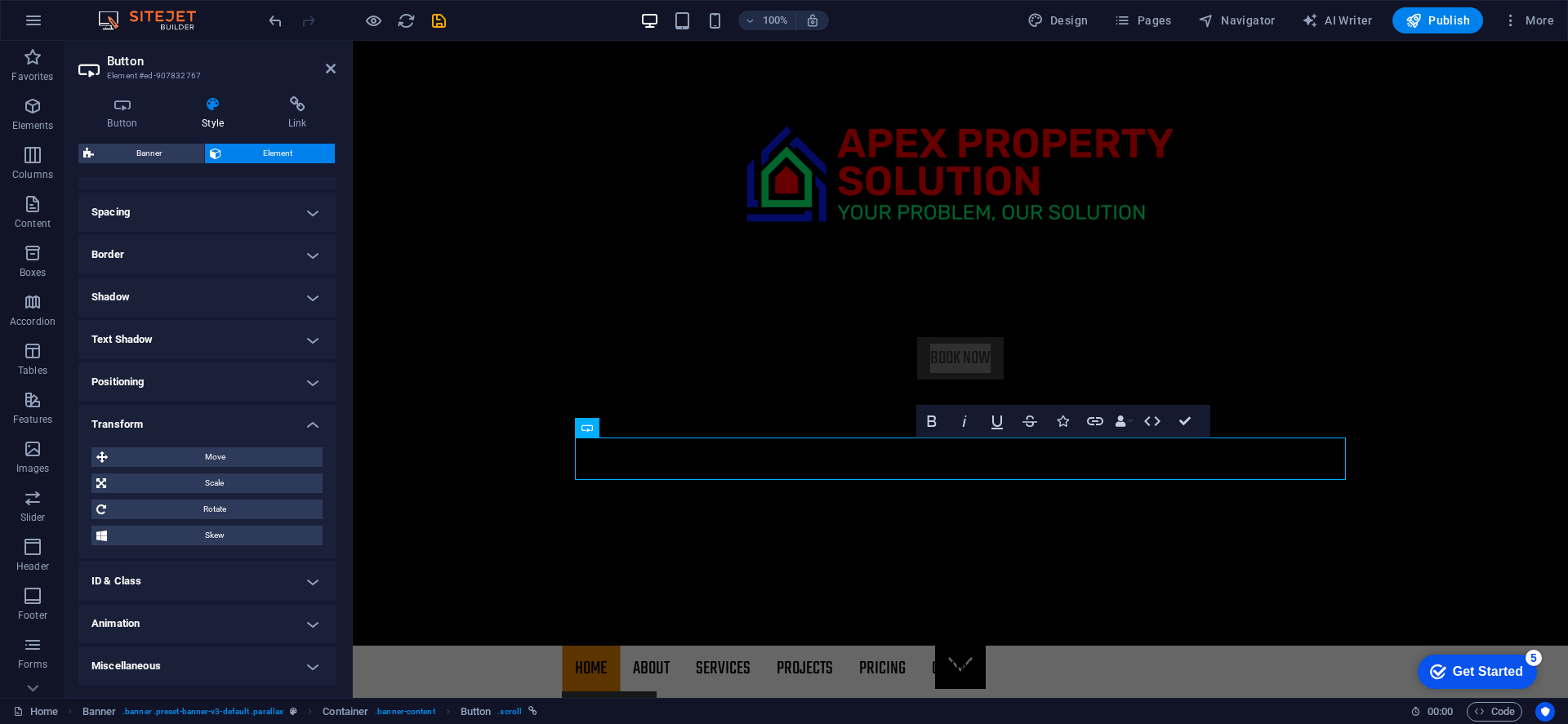
click at [312, 426] on h4 "Transform" at bounding box center [207, 419] width 257 height 29
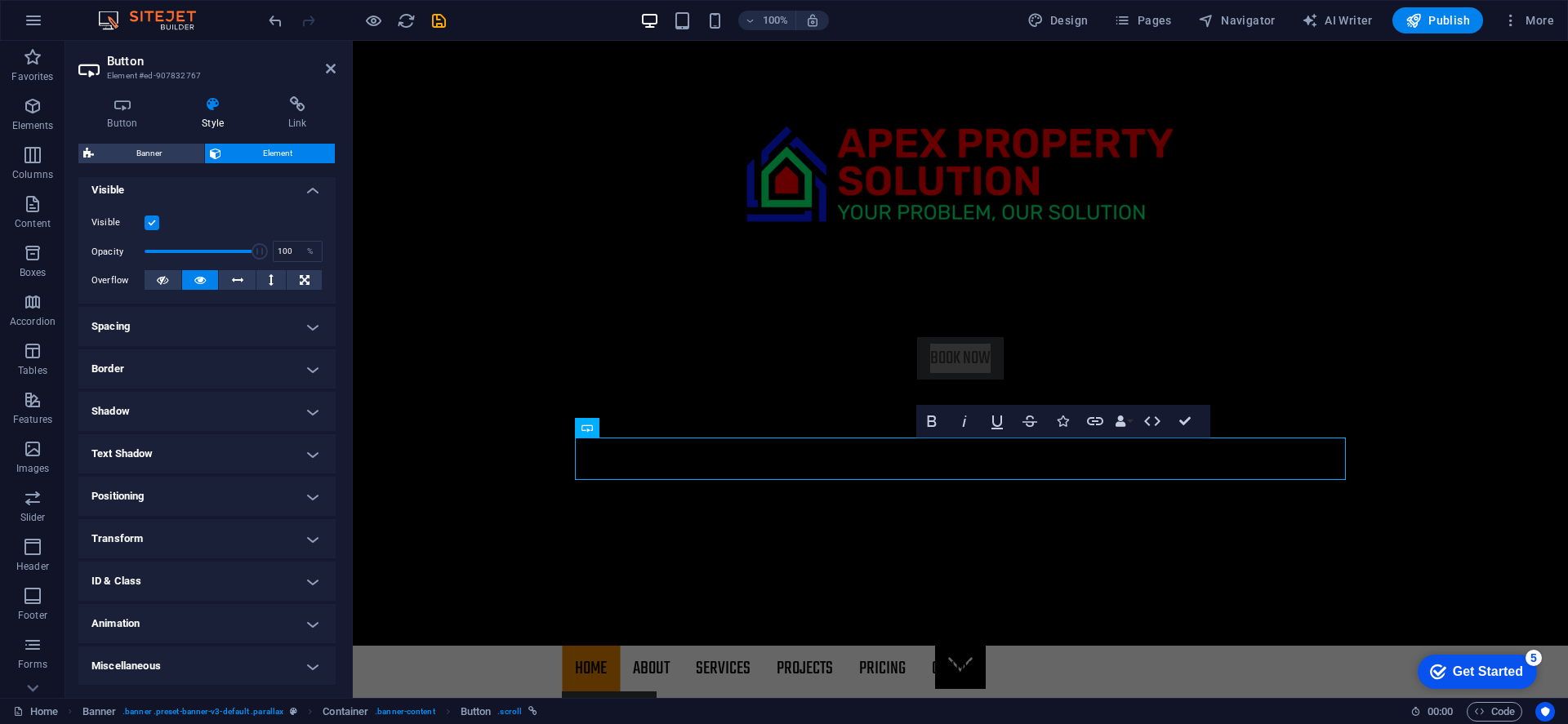
click at [308, 196] on h4 "Visible" at bounding box center [207, 185] width 257 height 29
click at [125, 109] on icon at bounding box center [123, 104] width 89 height 17
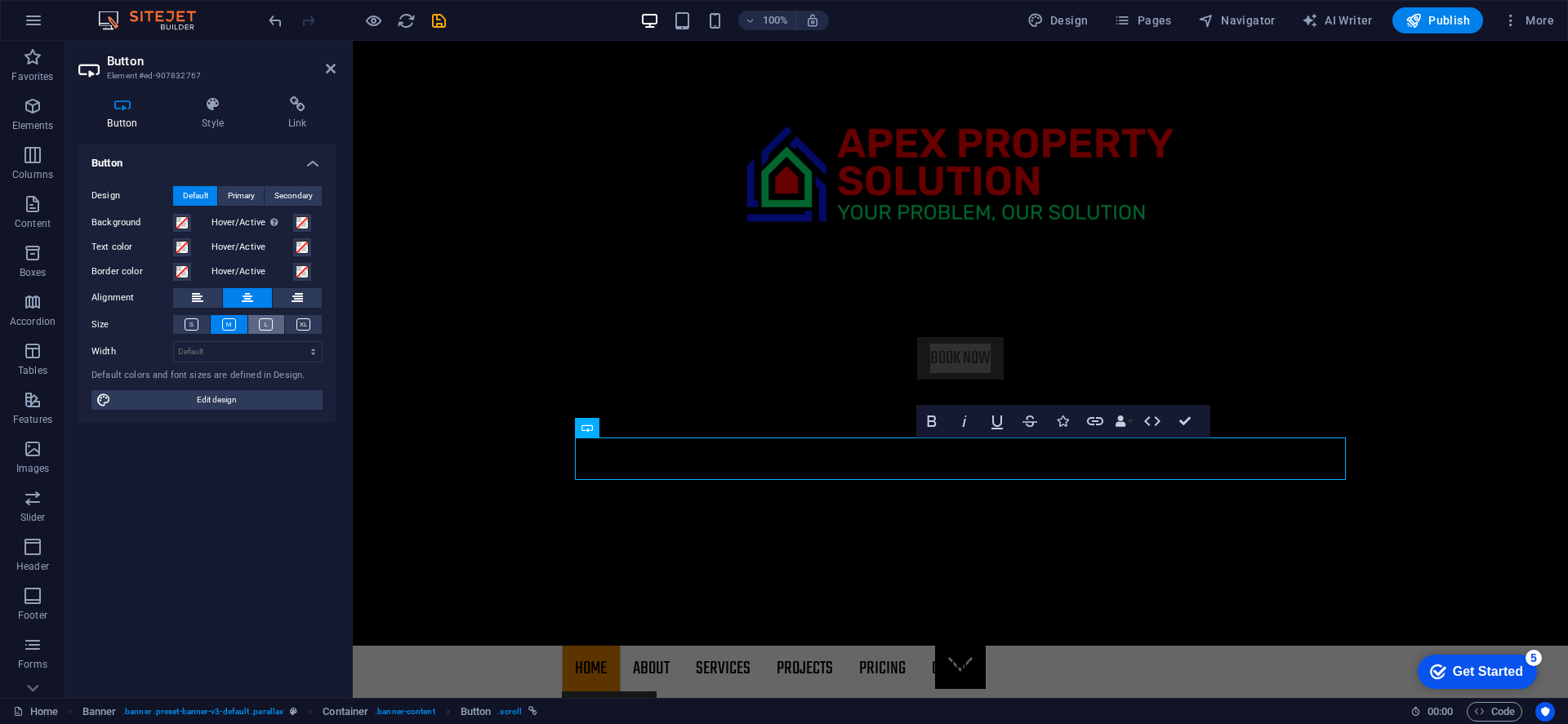
click at [259, 323] on icon at bounding box center [266, 324] width 14 height 13
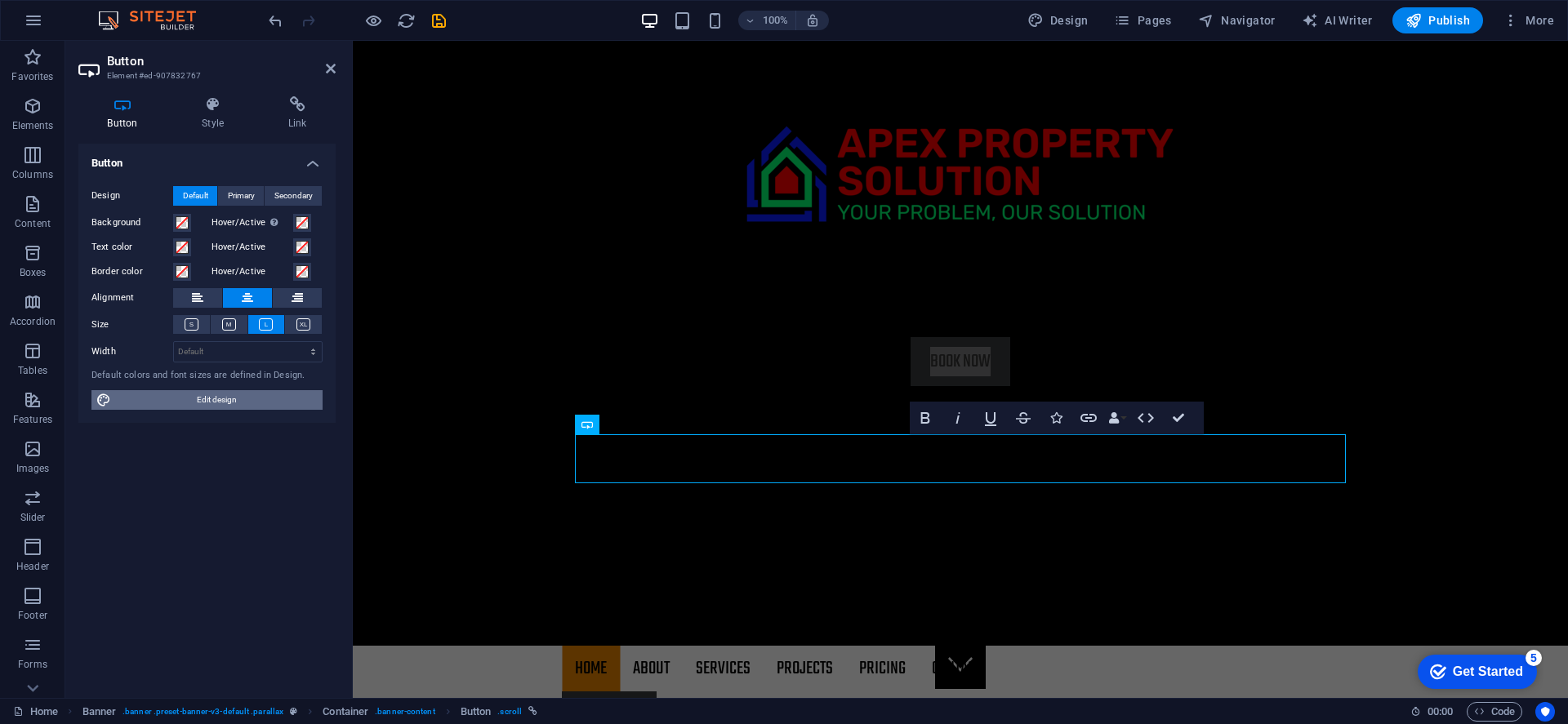
click at [223, 400] on span "Edit design" at bounding box center [216, 399] width 201 height 19
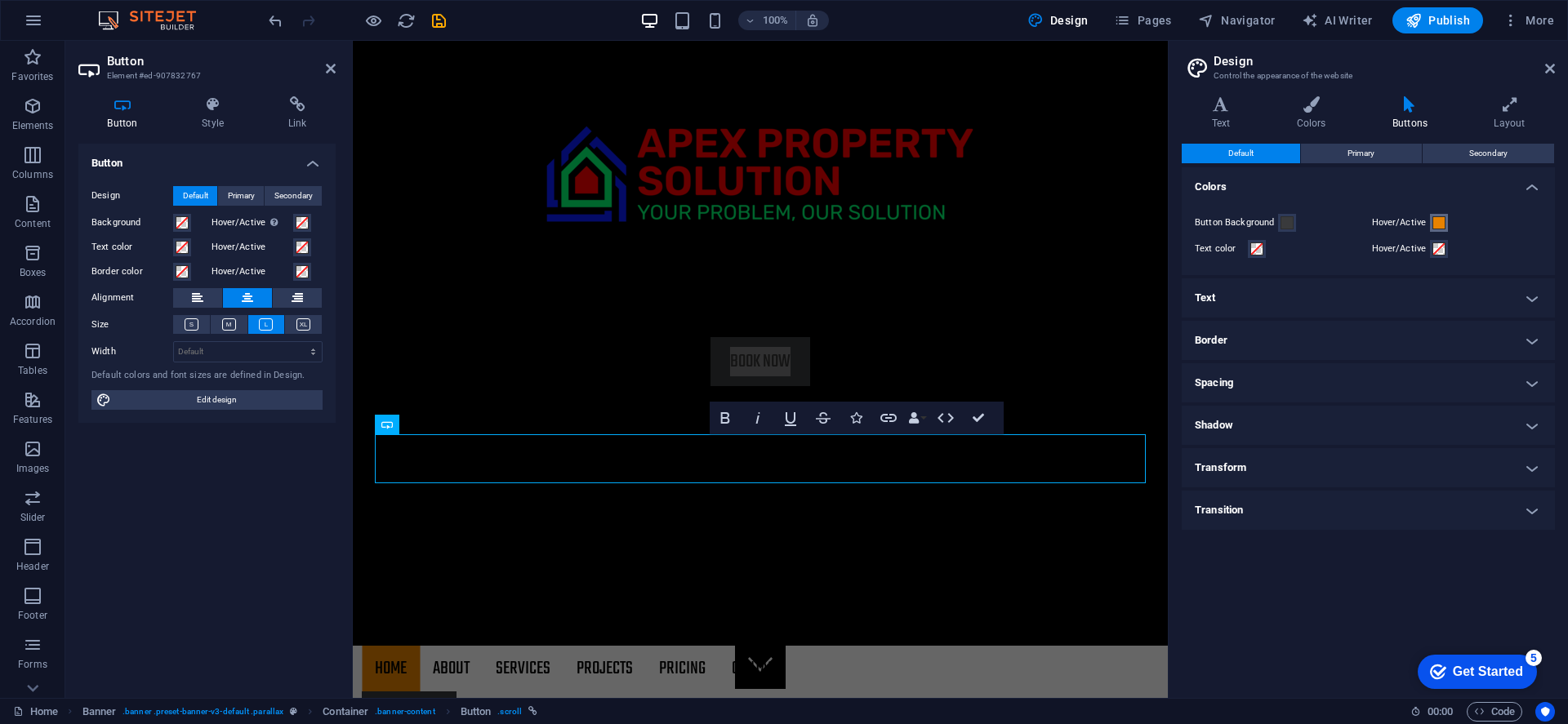
click at [1440, 221] on span at bounding box center [1439, 223] width 13 height 13
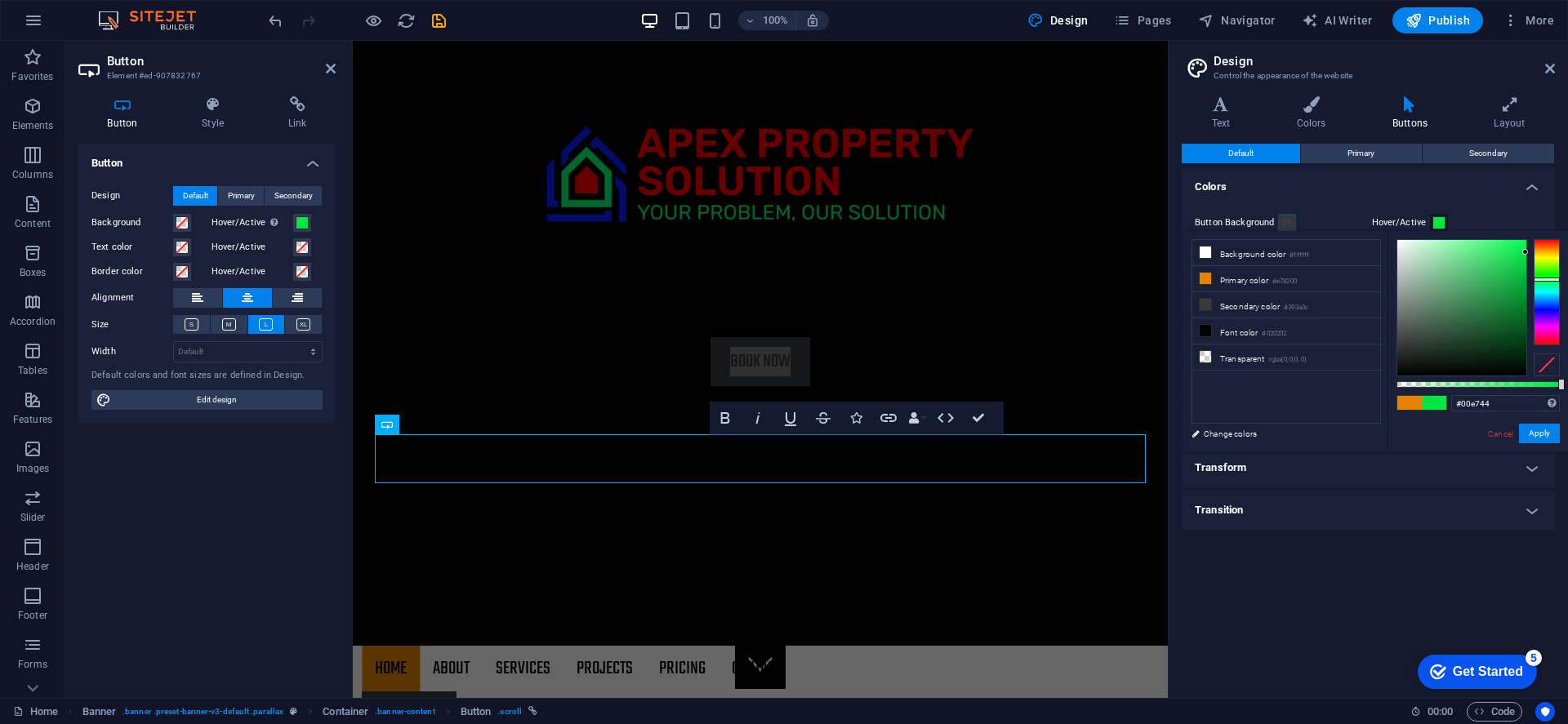
drag, startPoint x: 1543, startPoint y: 253, endPoint x: 1542, endPoint y: 279, distance: 26.0
click at [1460, 279] on div at bounding box center [1546, 279] width 26 height 4
drag, startPoint x: 1526, startPoint y: 247, endPoint x: 1528, endPoint y: 239, distance: 8.2
click at [1460, 240] on div at bounding box center [1477, 307] width 163 height 137
click at [1408, 403] on span at bounding box center [1408, 403] width 24 height 14
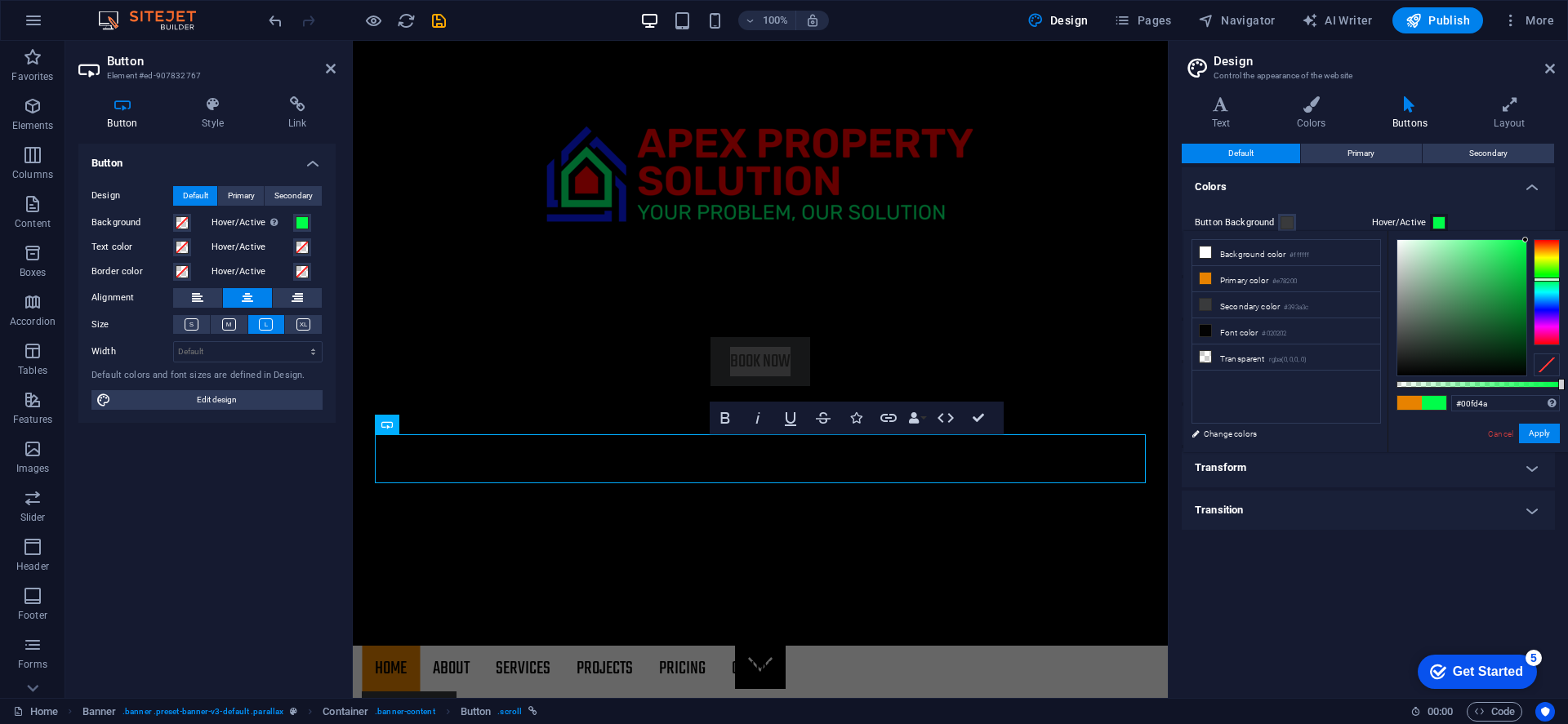
type input "#e78200"
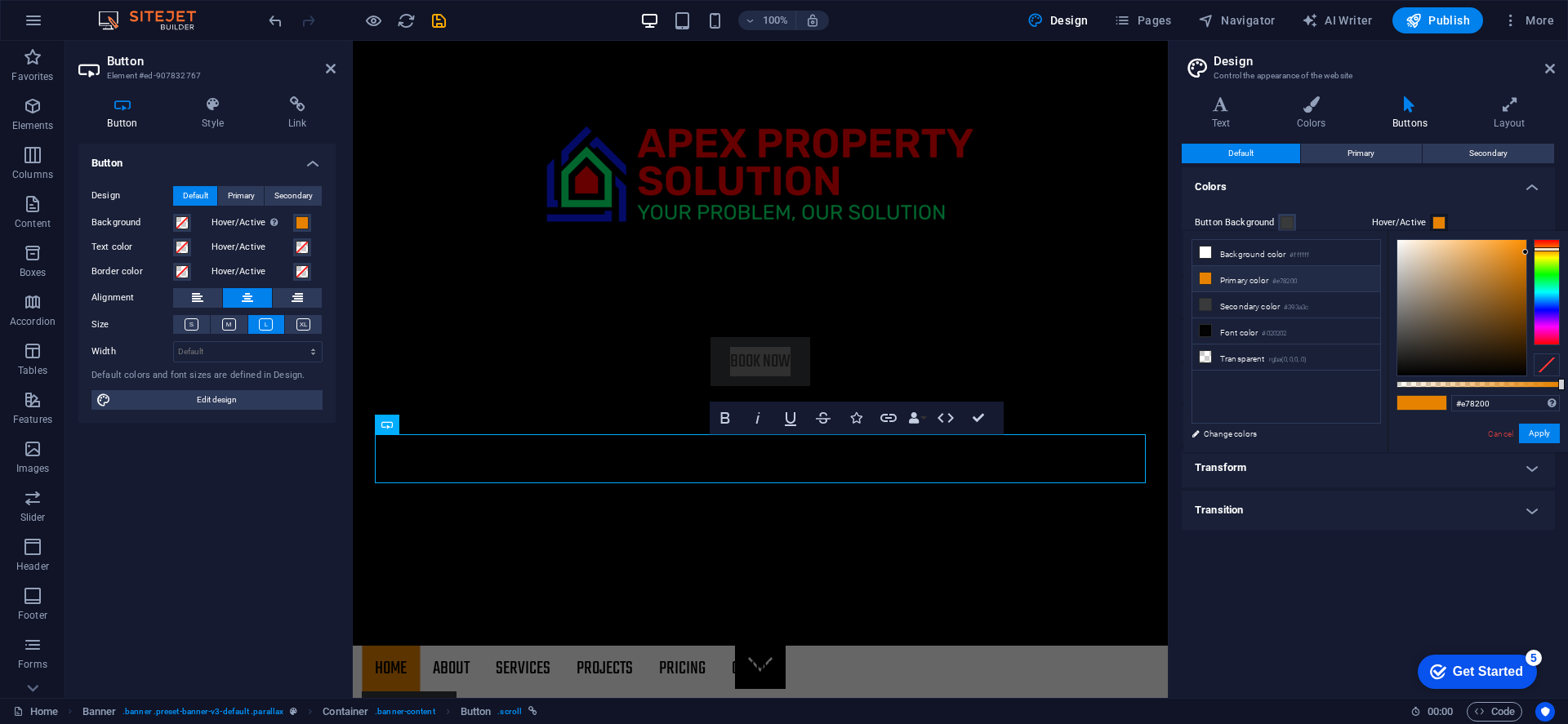
click at [1408, 403] on span at bounding box center [1408, 403] width 24 height 14
click at [1434, 405] on span at bounding box center [1434, 403] width 24 height 14
click at [1460, 436] on link "Cancel" at bounding box center [1500, 433] width 28 height 13
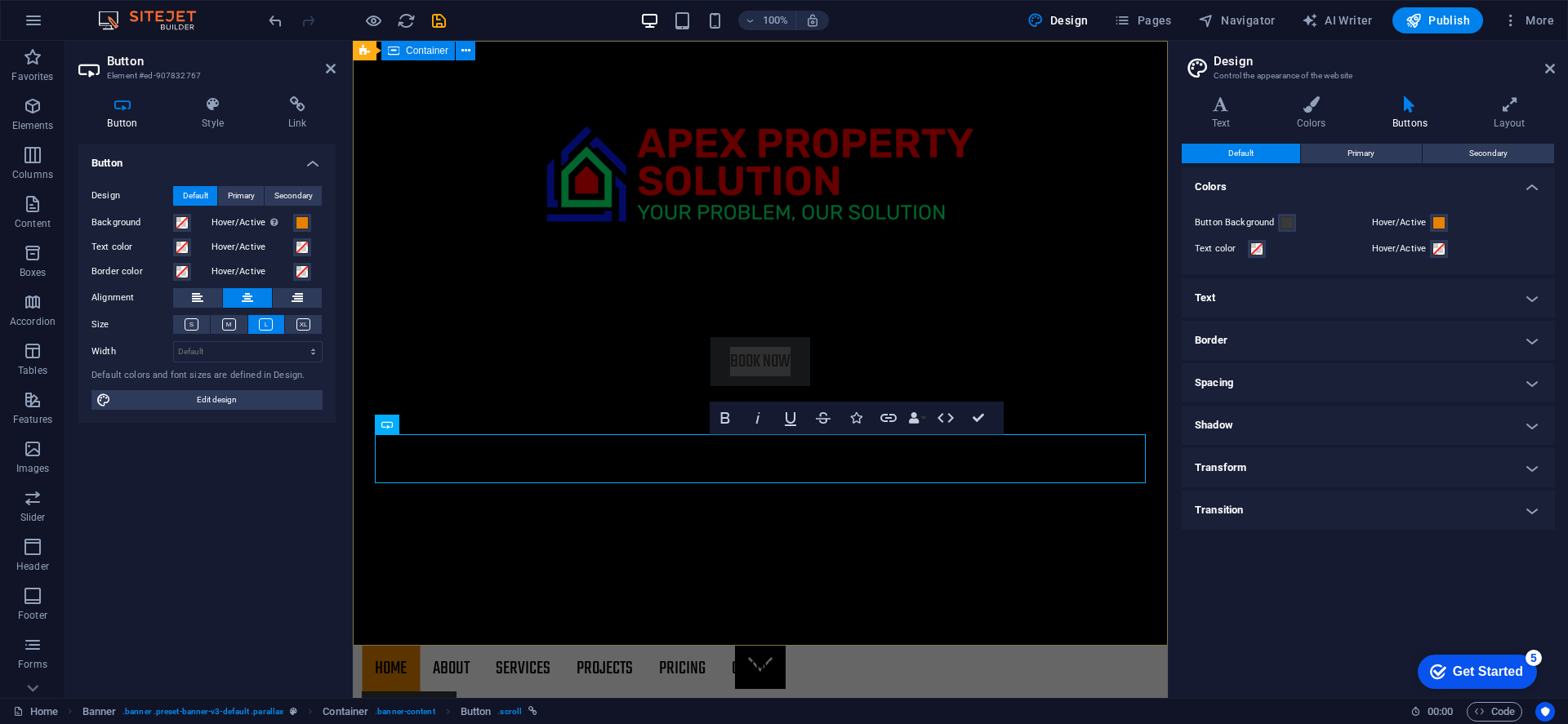
click at [1038, 452] on div "roofing services Book Now" at bounding box center [760, 246] width 815 height 411
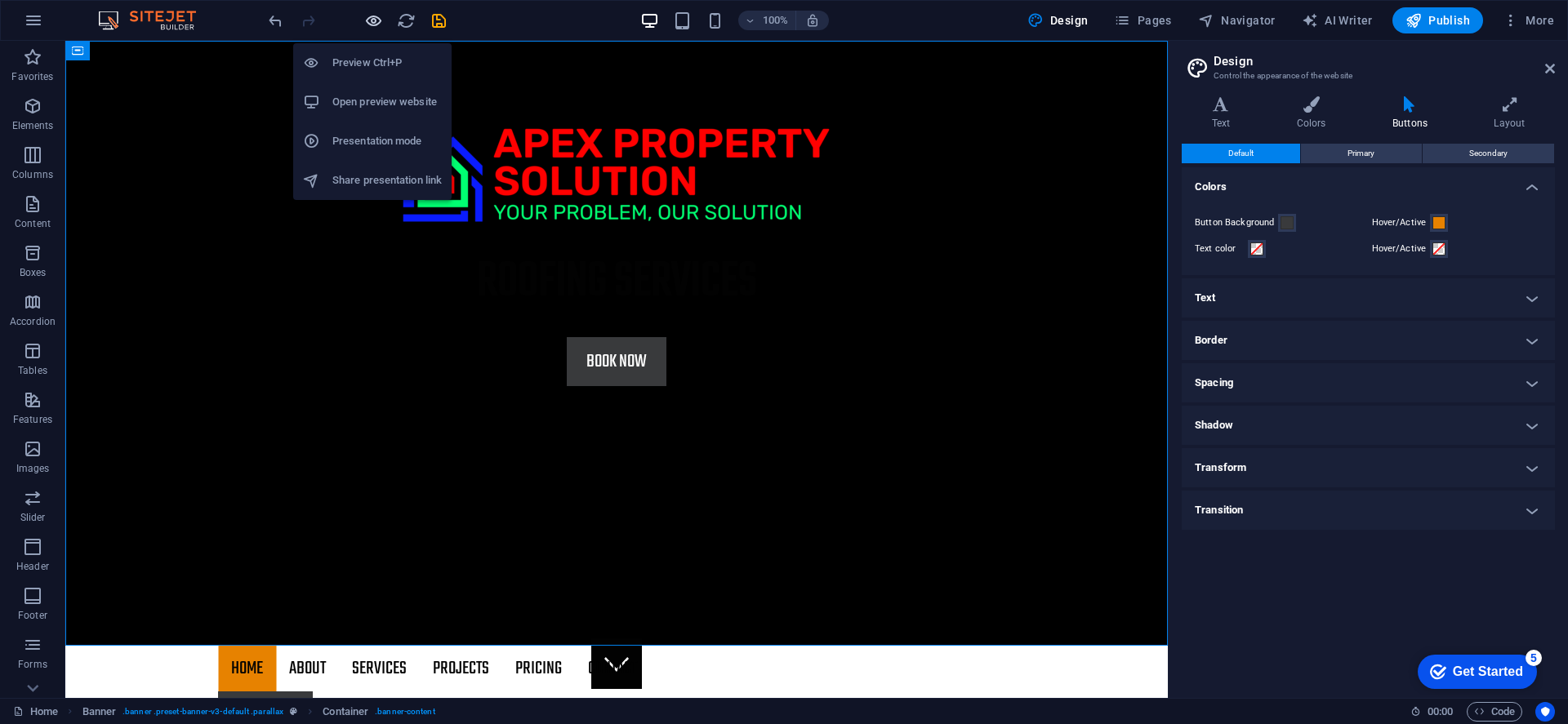
click at [372, 21] on icon "button" at bounding box center [373, 21] width 18 height 18
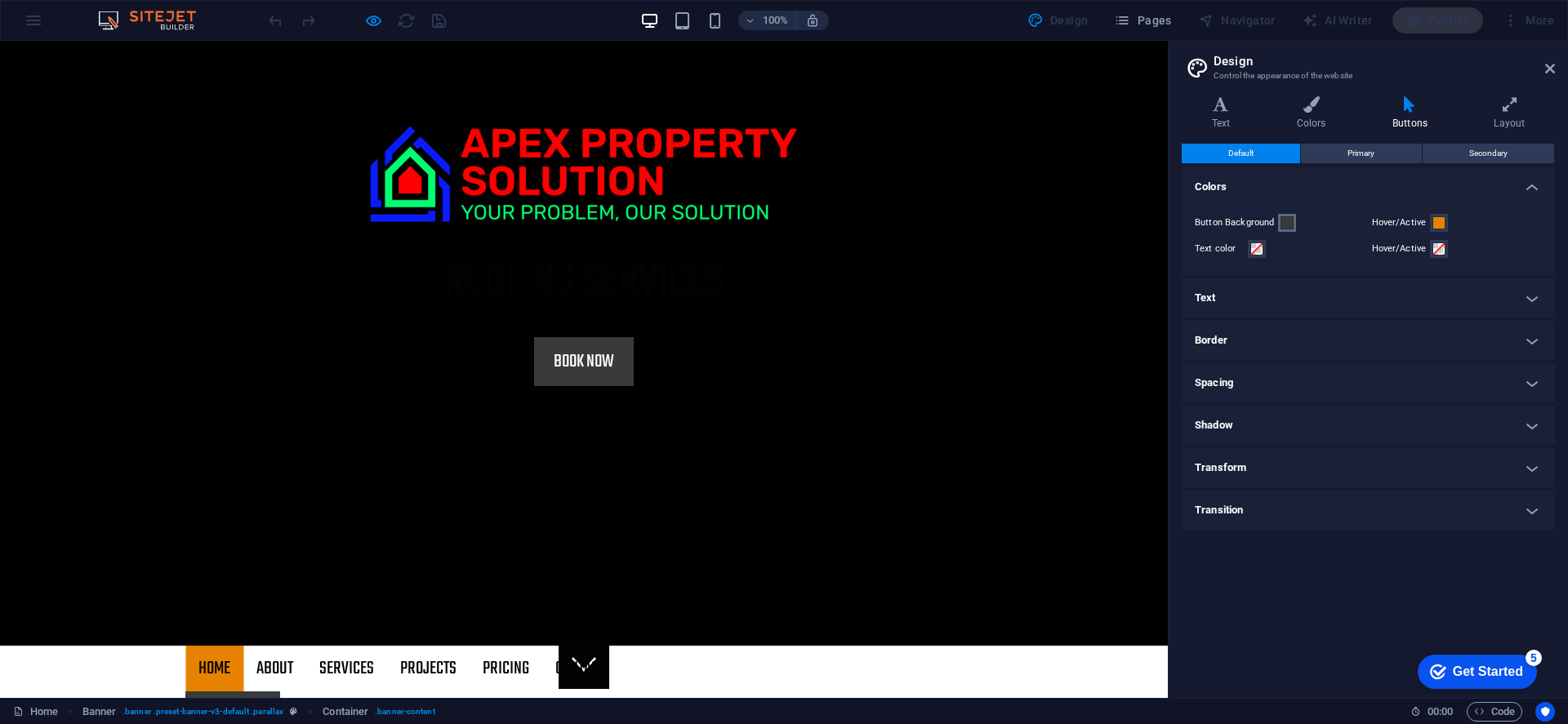
click at [1278, 224] on button "Button Background" at bounding box center [1287, 223] width 18 height 18
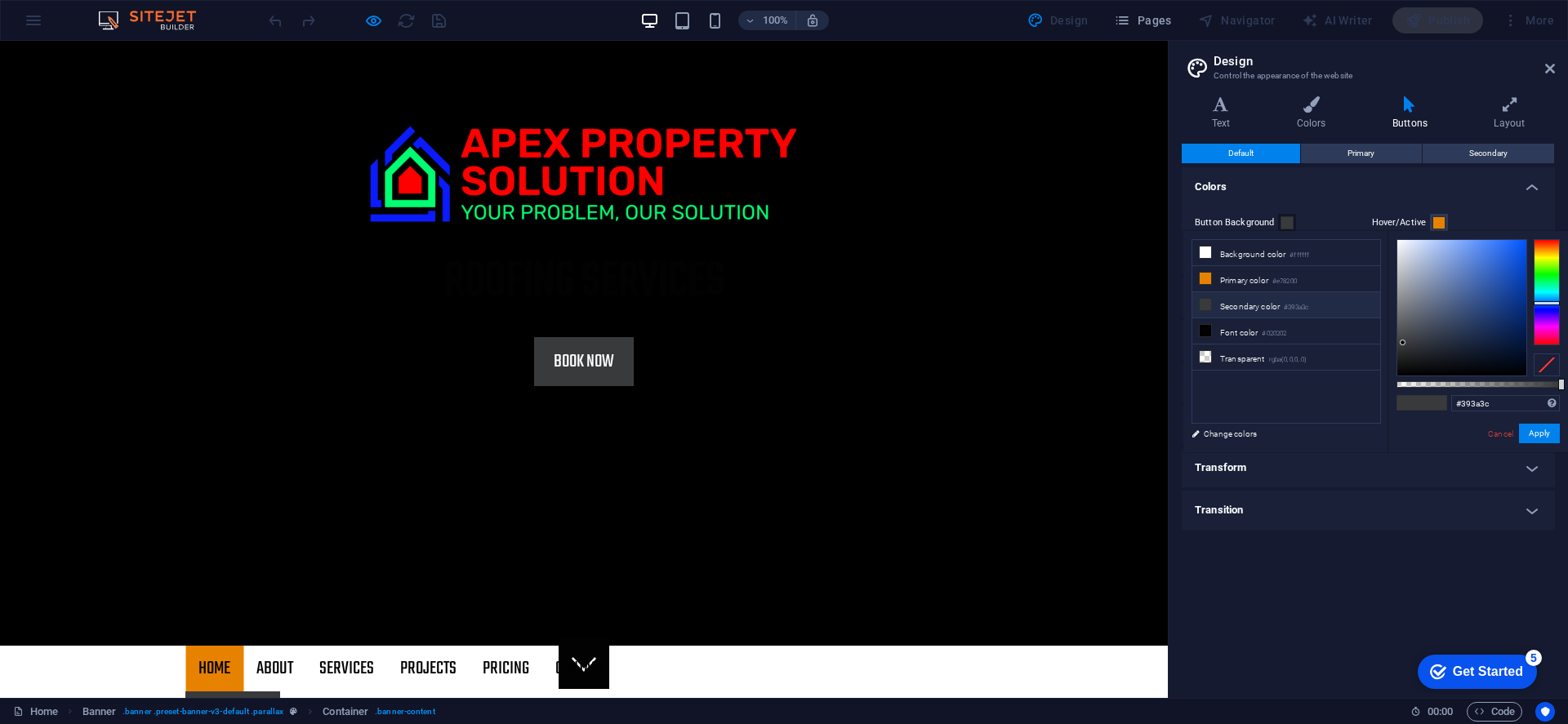
click at [1286, 225] on span at bounding box center [1287, 223] width 13 height 13
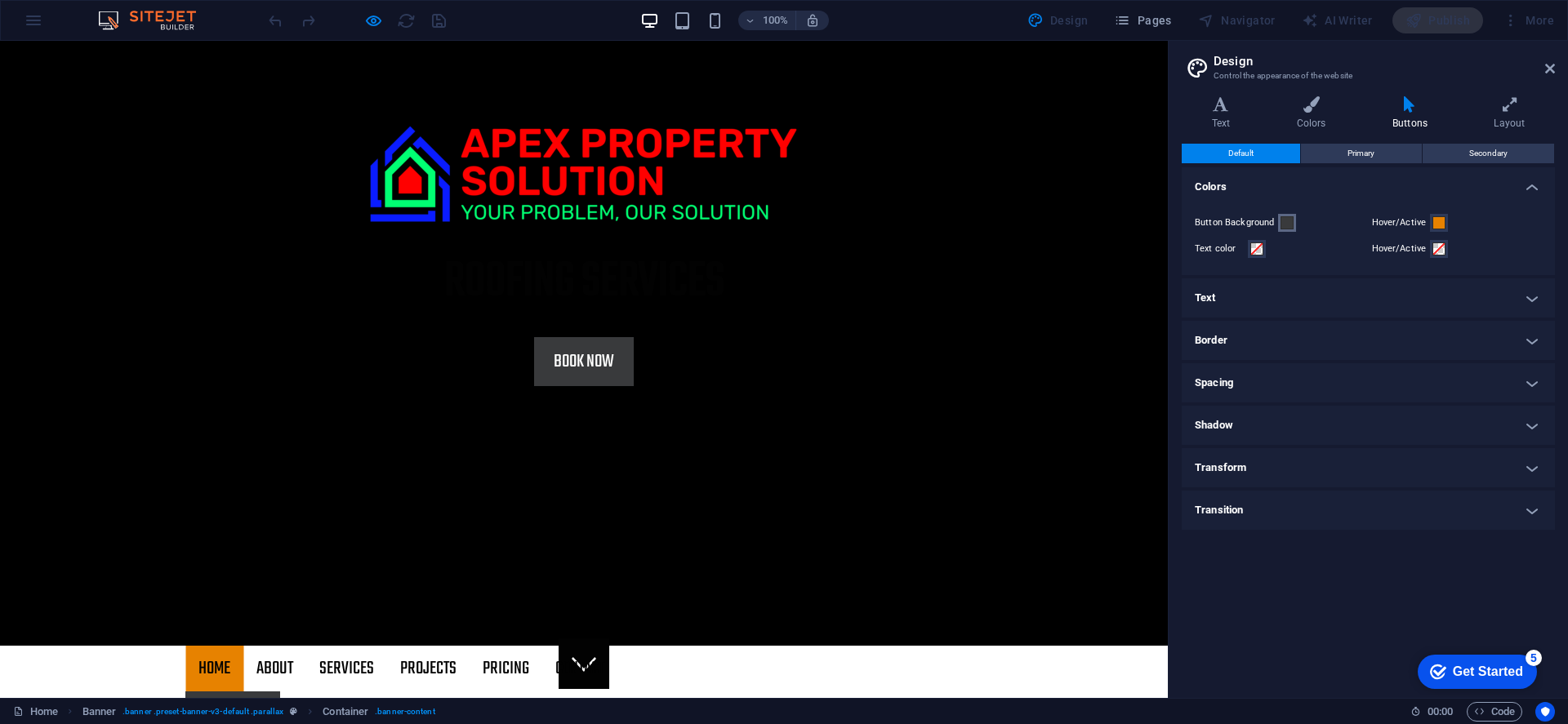
click at [1286, 225] on span at bounding box center [1287, 223] width 13 height 13
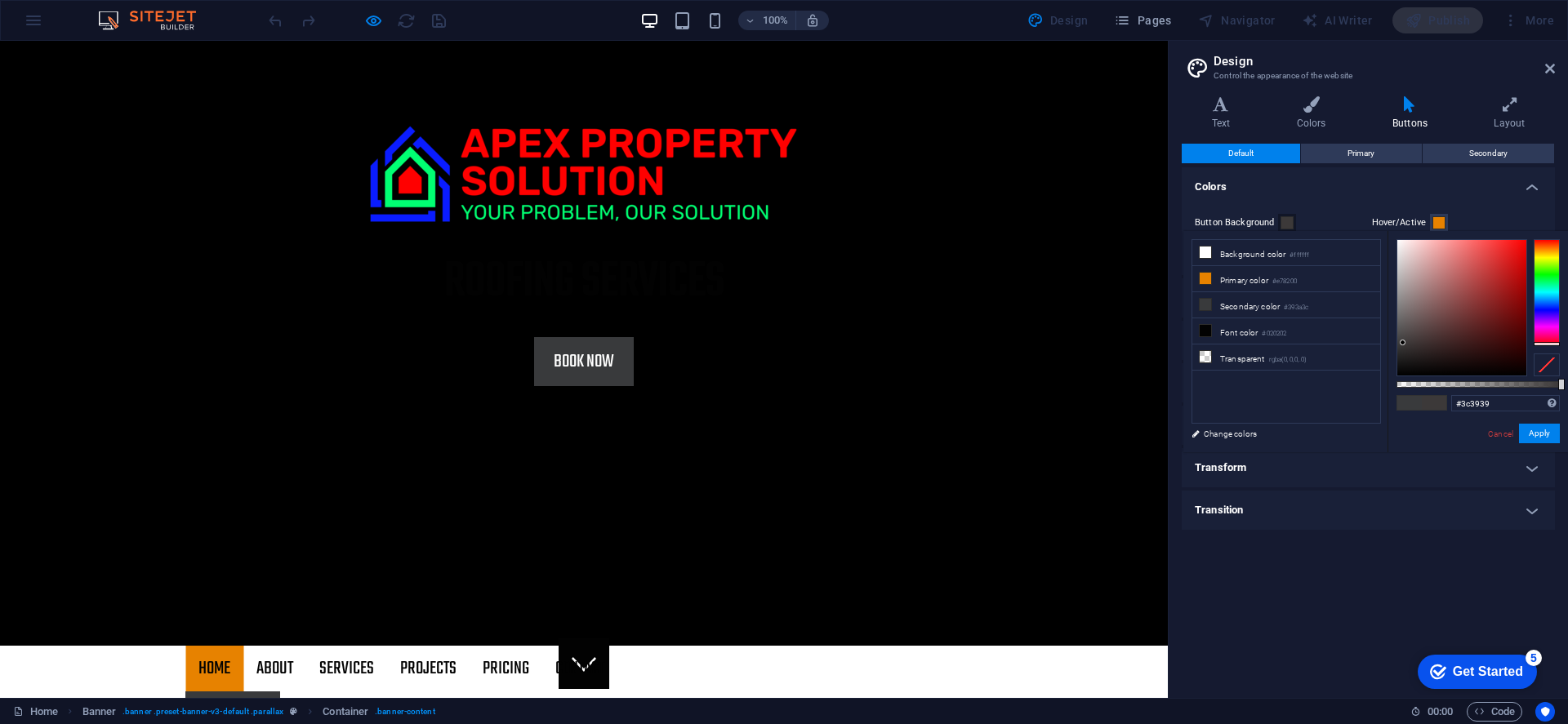
drag, startPoint x: 1550, startPoint y: 305, endPoint x: 1512, endPoint y: 351, distance: 59.7
click at [1460, 360] on div at bounding box center [1477, 307] width 163 height 137
type input "#f90000"
drag, startPoint x: 1402, startPoint y: 342, endPoint x: 1525, endPoint y: 242, distance: 158.5
click at [1460, 242] on div at bounding box center [1525, 241] width 6 height 6
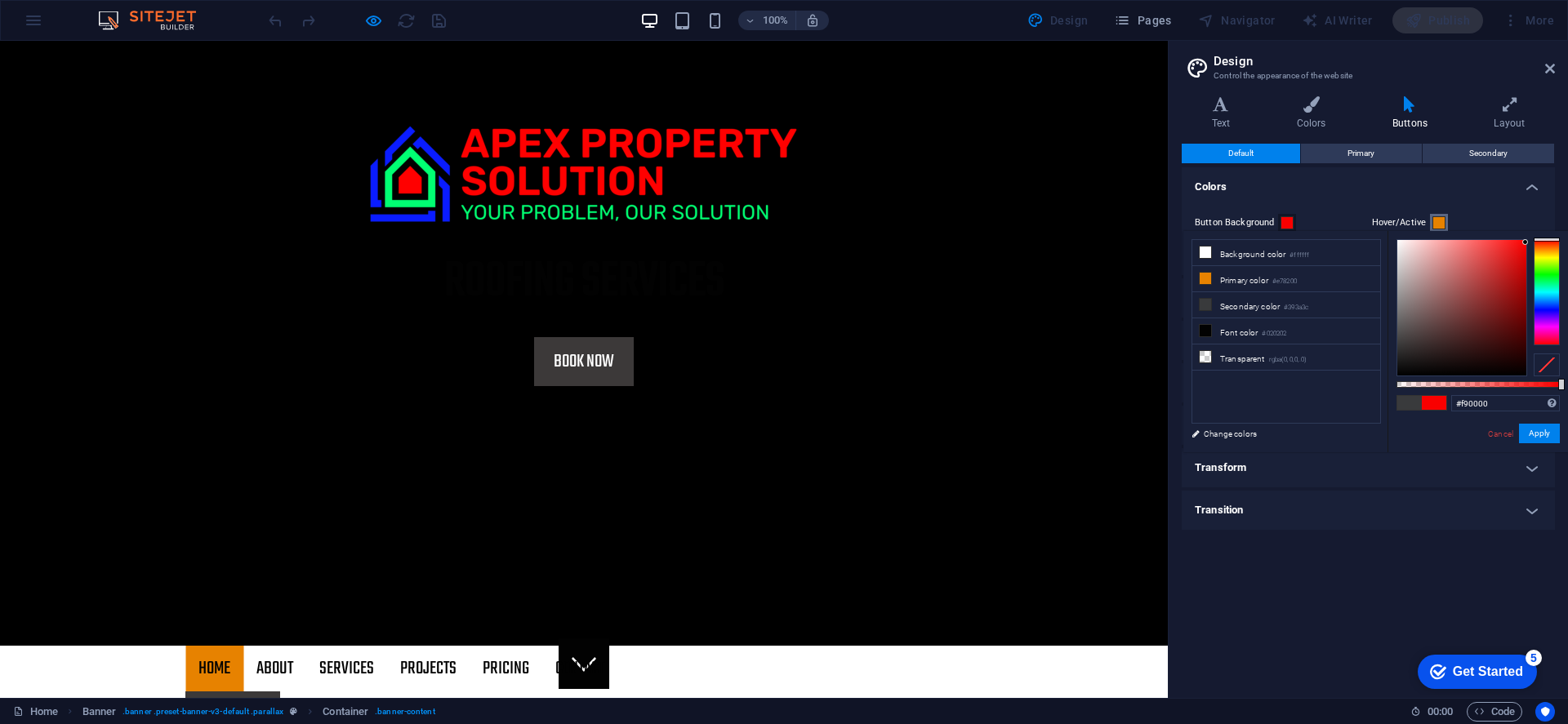
click at [1434, 219] on span at bounding box center [1439, 223] width 13 height 13
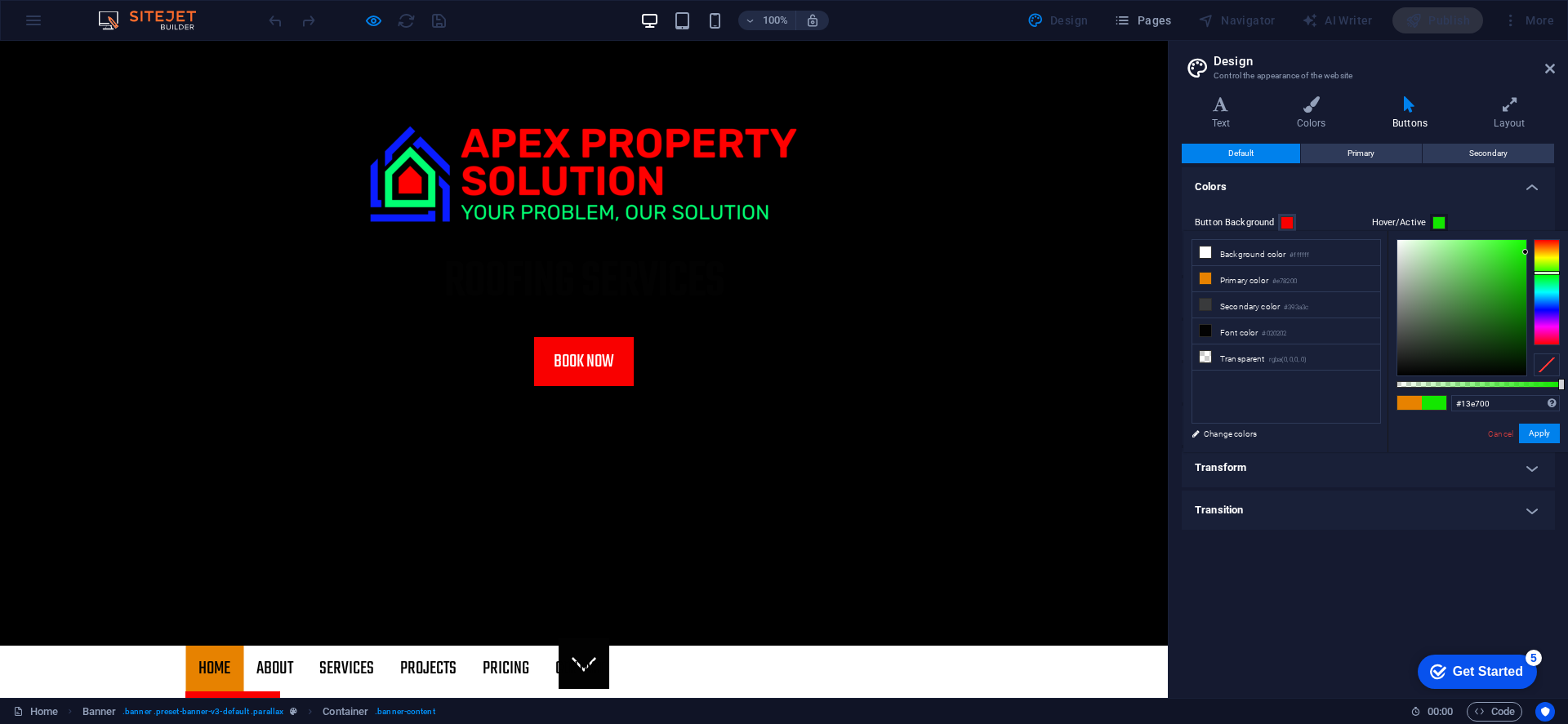
drag, startPoint x: 1540, startPoint y: 249, endPoint x: 1540, endPoint y: 270, distance: 21.0
click at [1460, 272] on div at bounding box center [1546, 273] width 26 height 4
type input "#14fa00"
drag, startPoint x: 1526, startPoint y: 250, endPoint x: 1525, endPoint y: 241, distance: 9.1
click at [1460, 241] on div at bounding box center [1525, 240] width 6 height 6
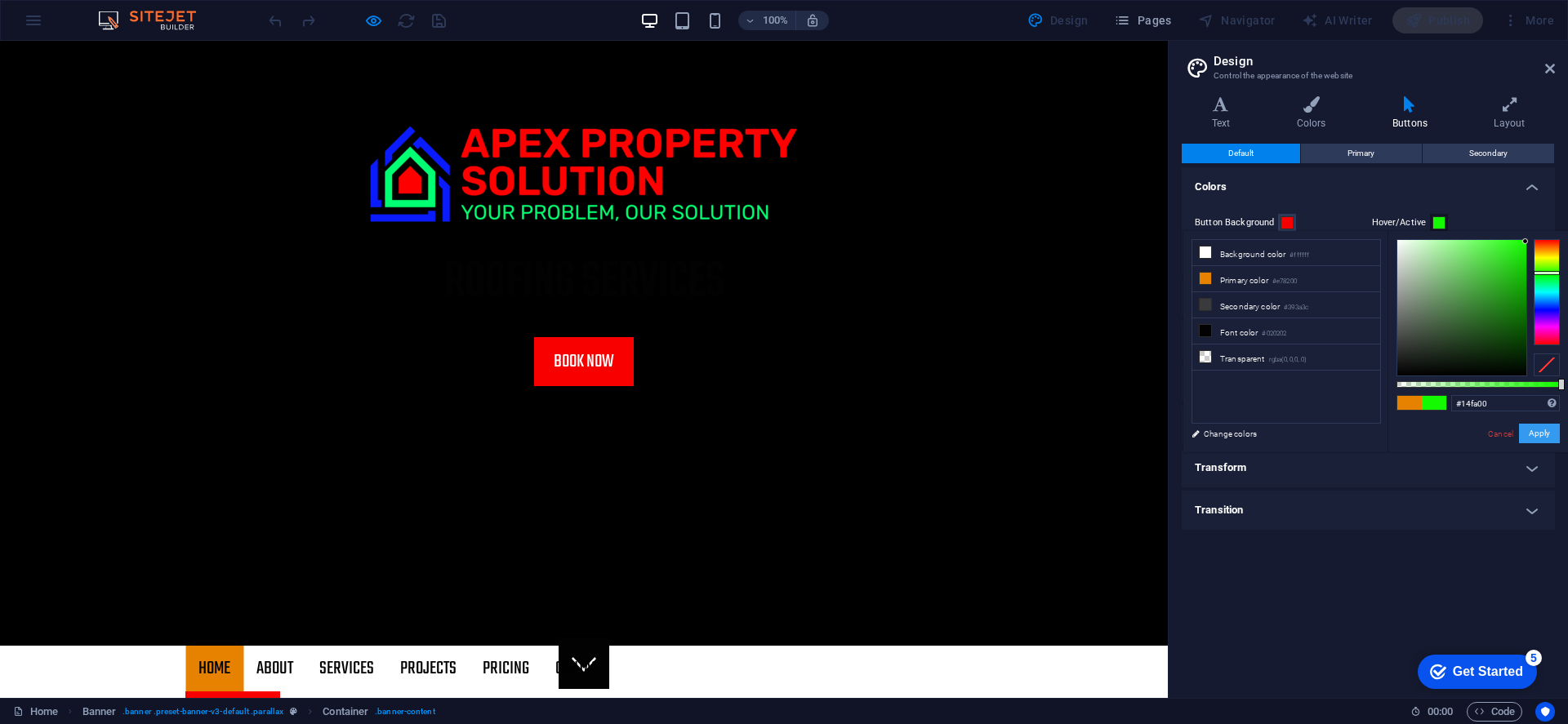
click at [1460, 440] on button "Apply" at bounding box center [1539, 433] width 41 height 19
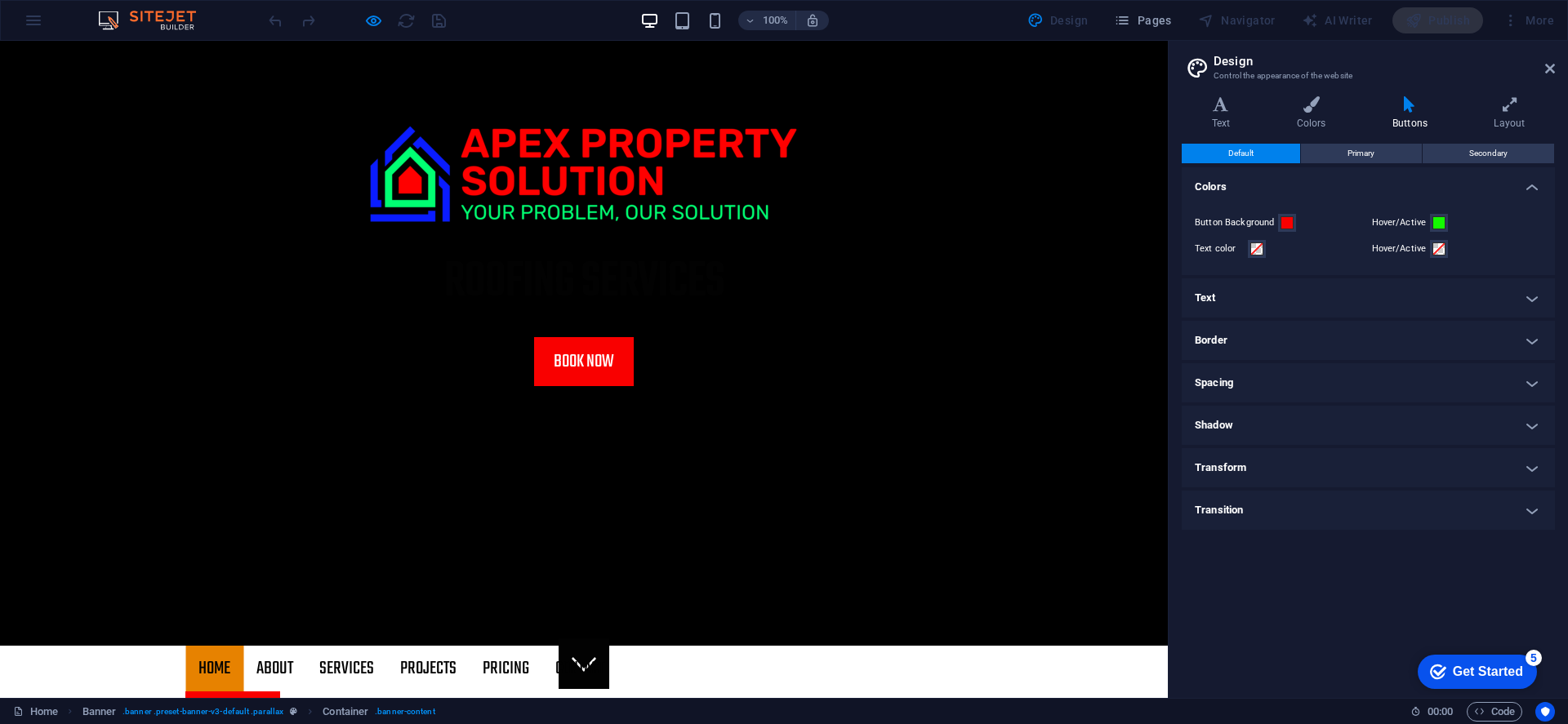
click at [1460, 463] on h4 "Transform" at bounding box center [1368, 468] width 373 height 39
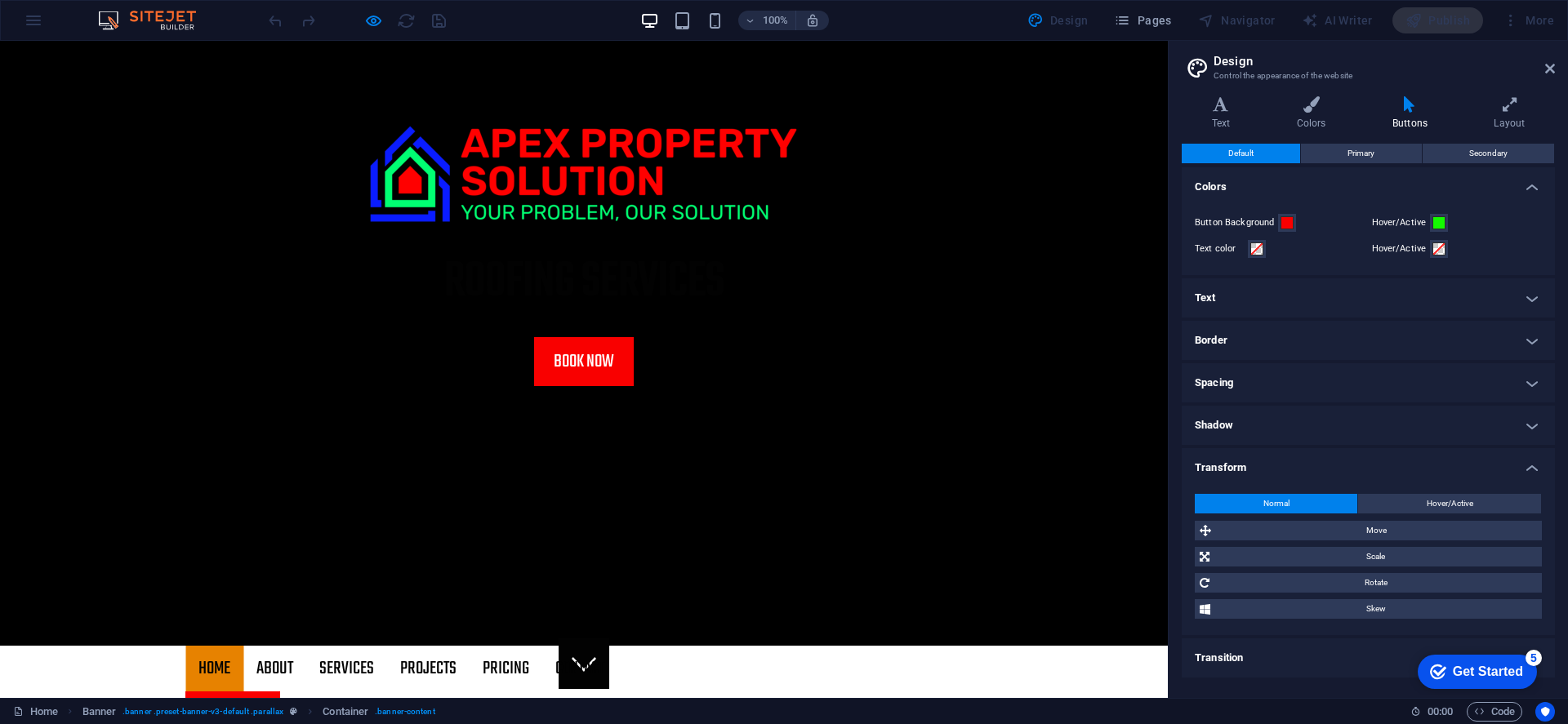
click at [1460, 463] on h4 "Transform" at bounding box center [1368, 463] width 373 height 29
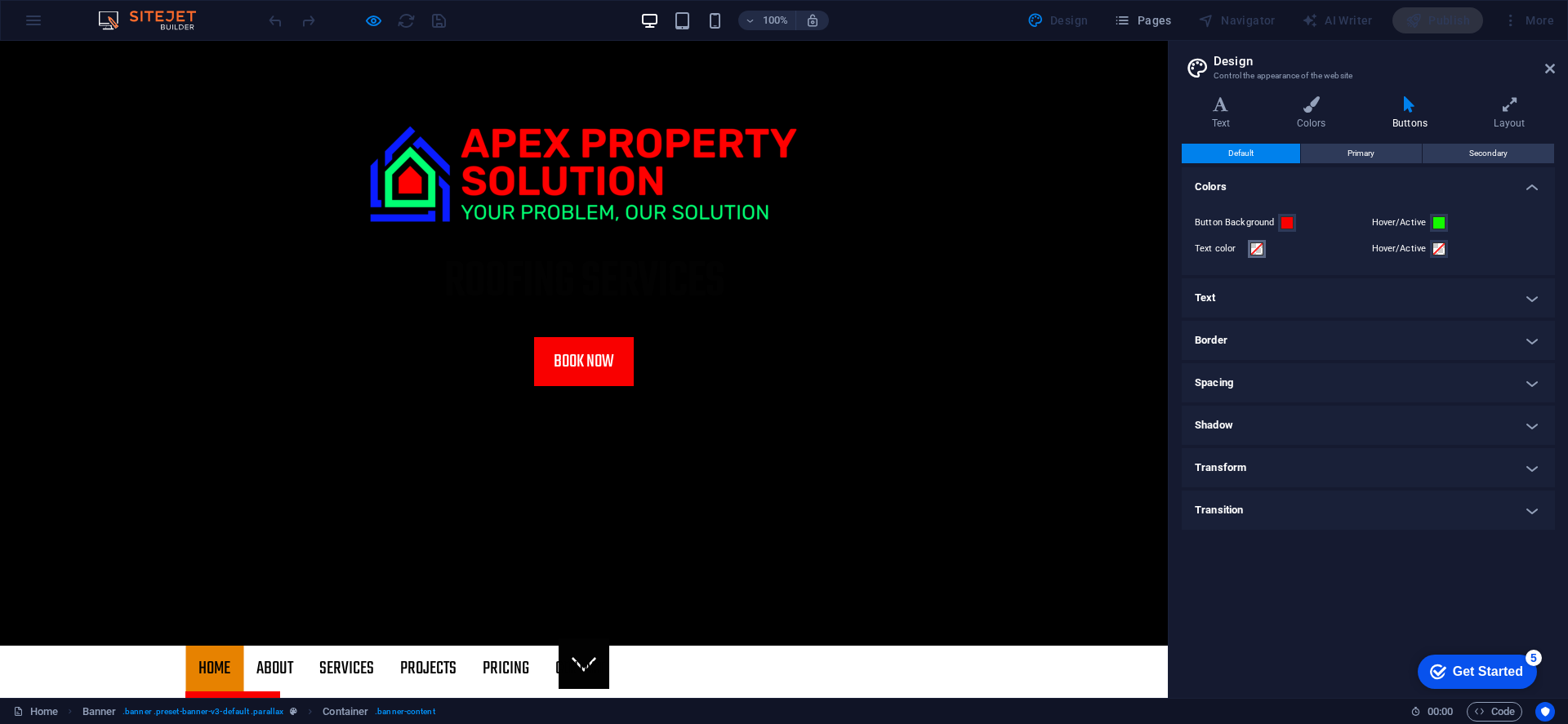
click at [1255, 251] on span at bounding box center [1256, 249] width 13 height 13
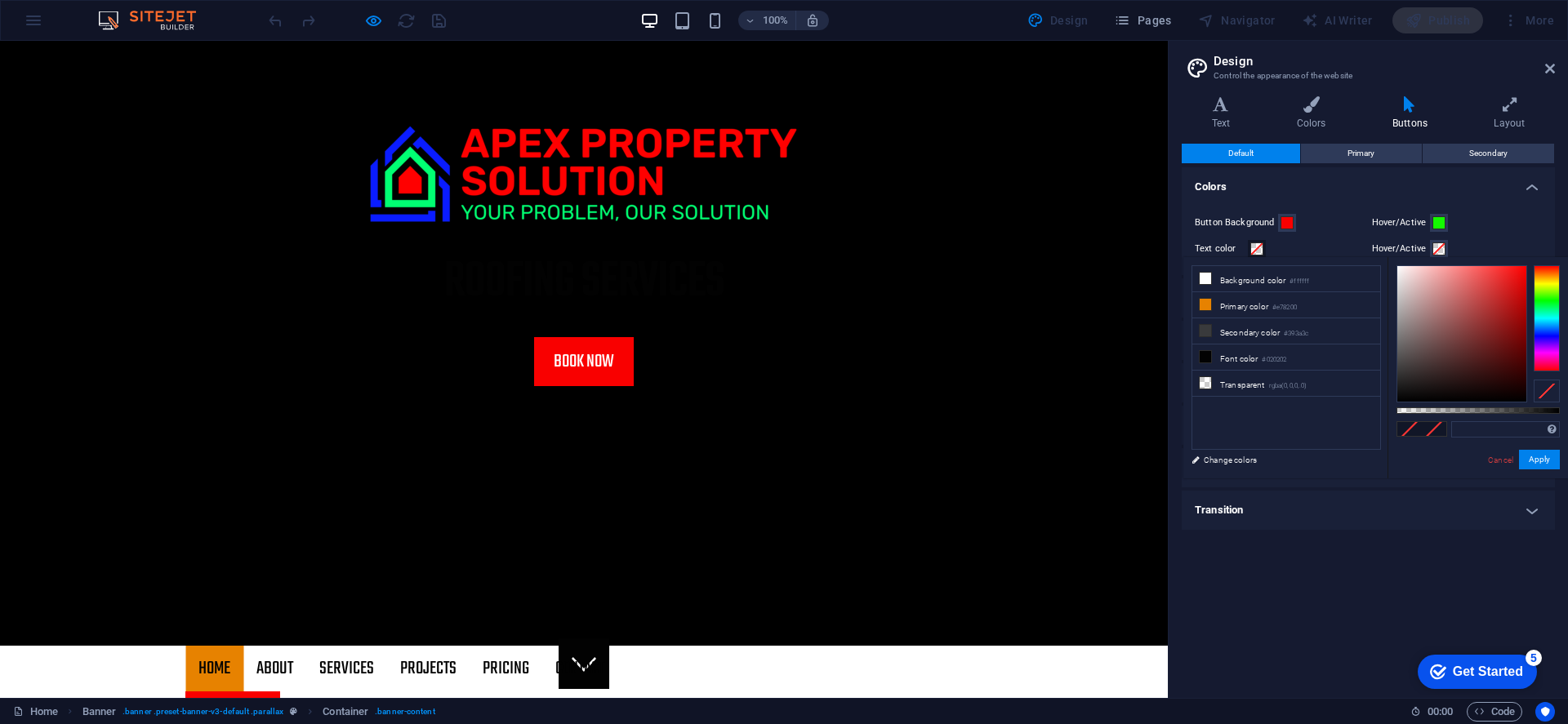
type input "#030303"
click at [1399, 399] on div at bounding box center [1461, 334] width 129 height 135
click at [1460, 462] on button "Apply" at bounding box center [1539, 459] width 41 height 19
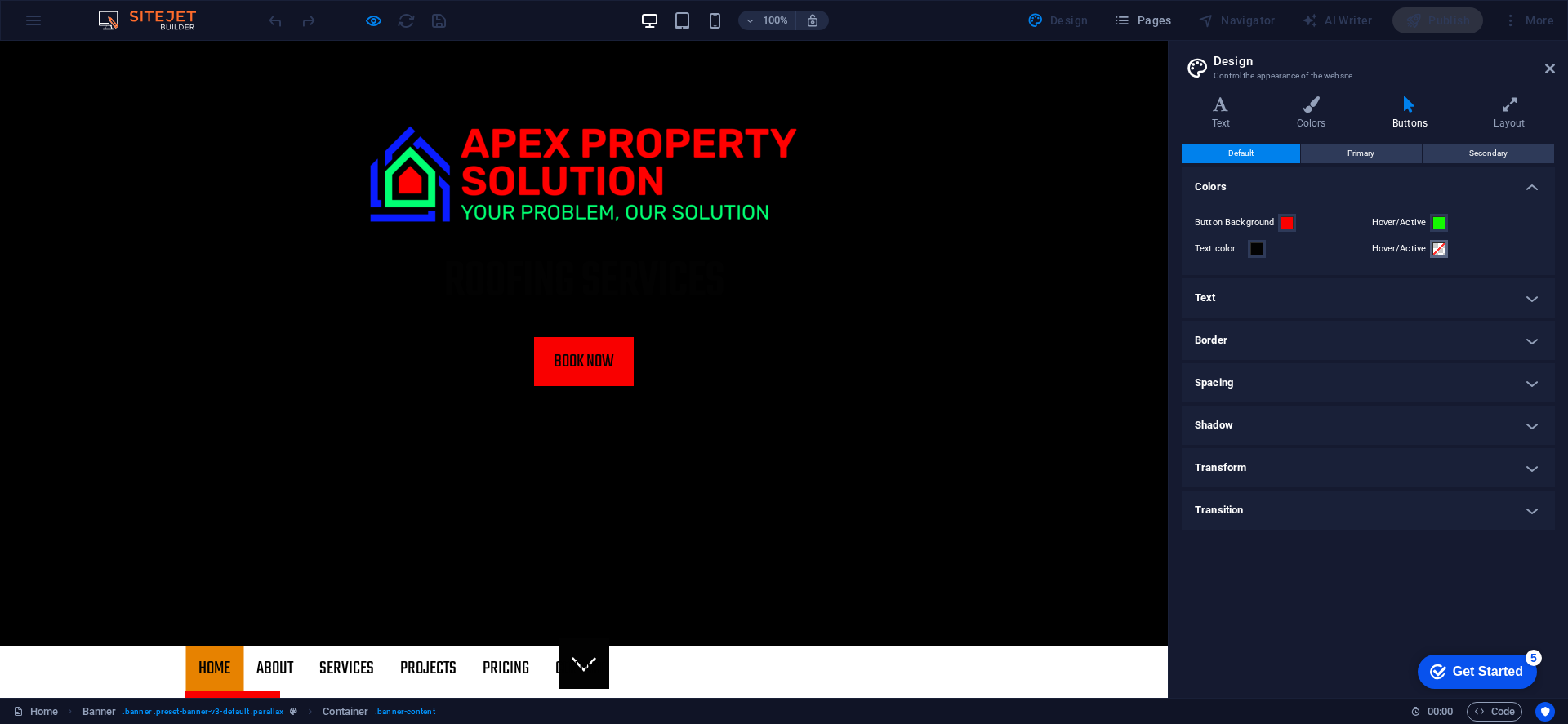
click at [1432, 250] on span at bounding box center [1439, 249] width 13 height 13
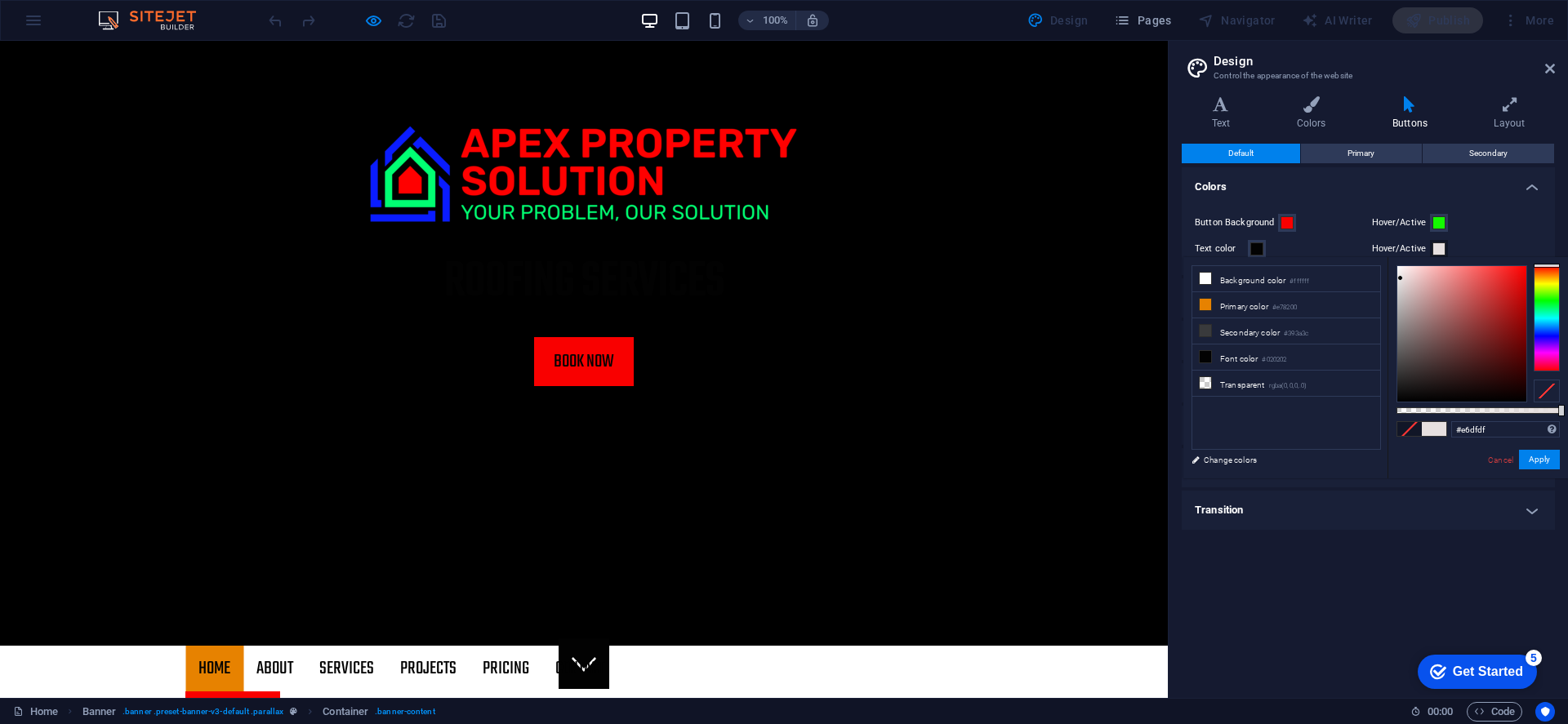
click at [1400, 278] on div at bounding box center [1461, 334] width 129 height 135
type input "#000000"
drag, startPoint x: 1400, startPoint y: 278, endPoint x: 1417, endPoint y: 416, distance: 139.0
click at [1401, 402] on div at bounding box center [1400, 400] width 6 height 6
click at [1460, 459] on button "Apply" at bounding box center [1539, 459] width 41 height 19
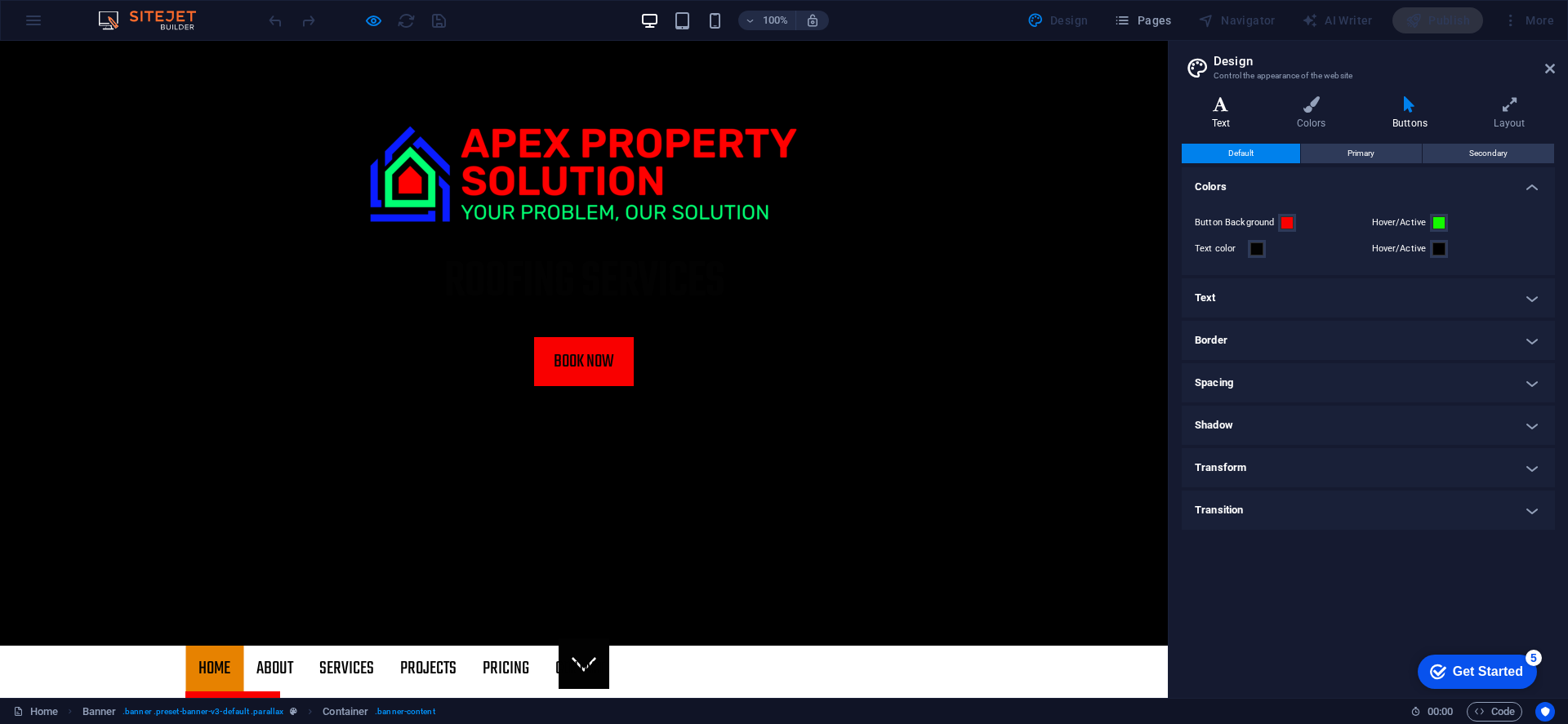
click at [1221, 111] on icon at bounding box center [1220, 104] width 79 height 17
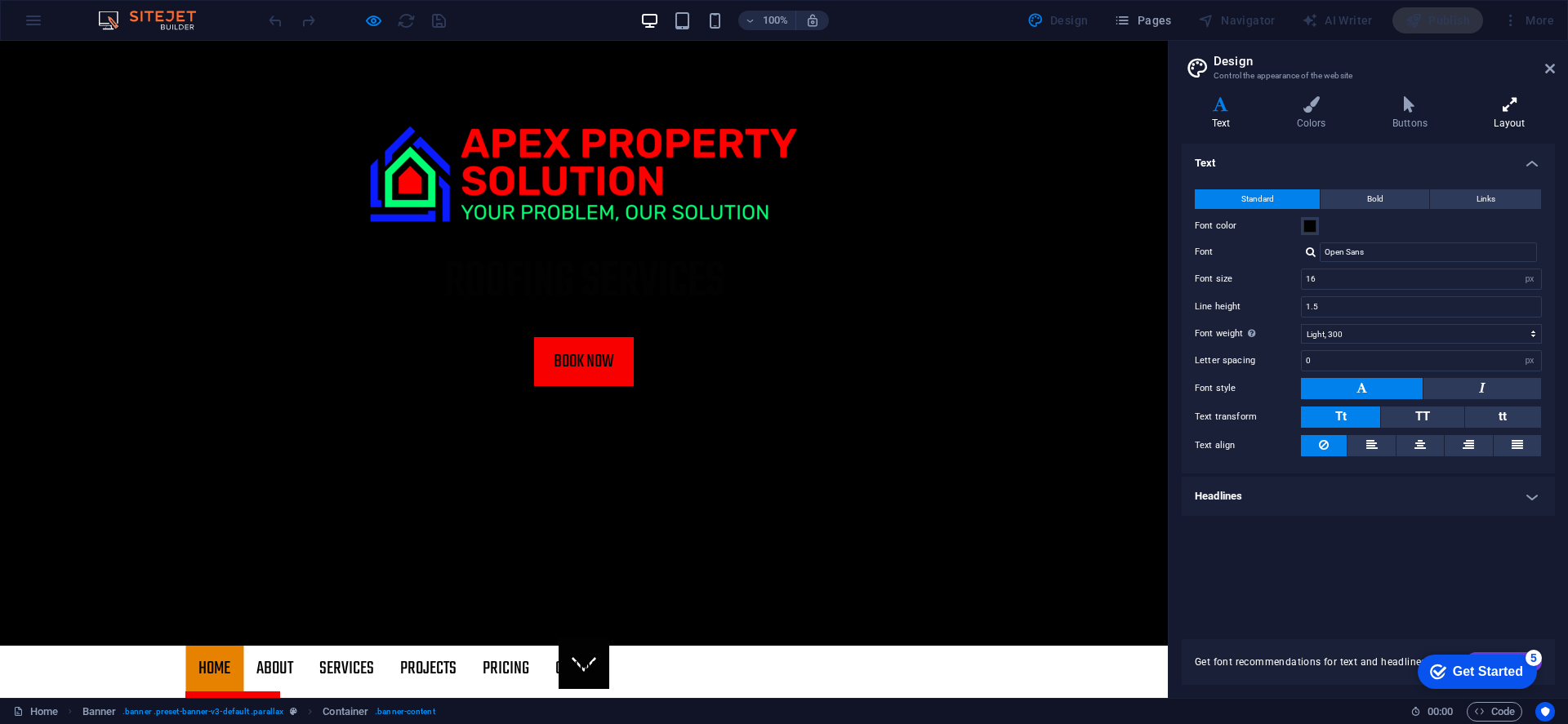
click at [1460, 105] on icon at bounding box center [1510, 104] width 90 height 17
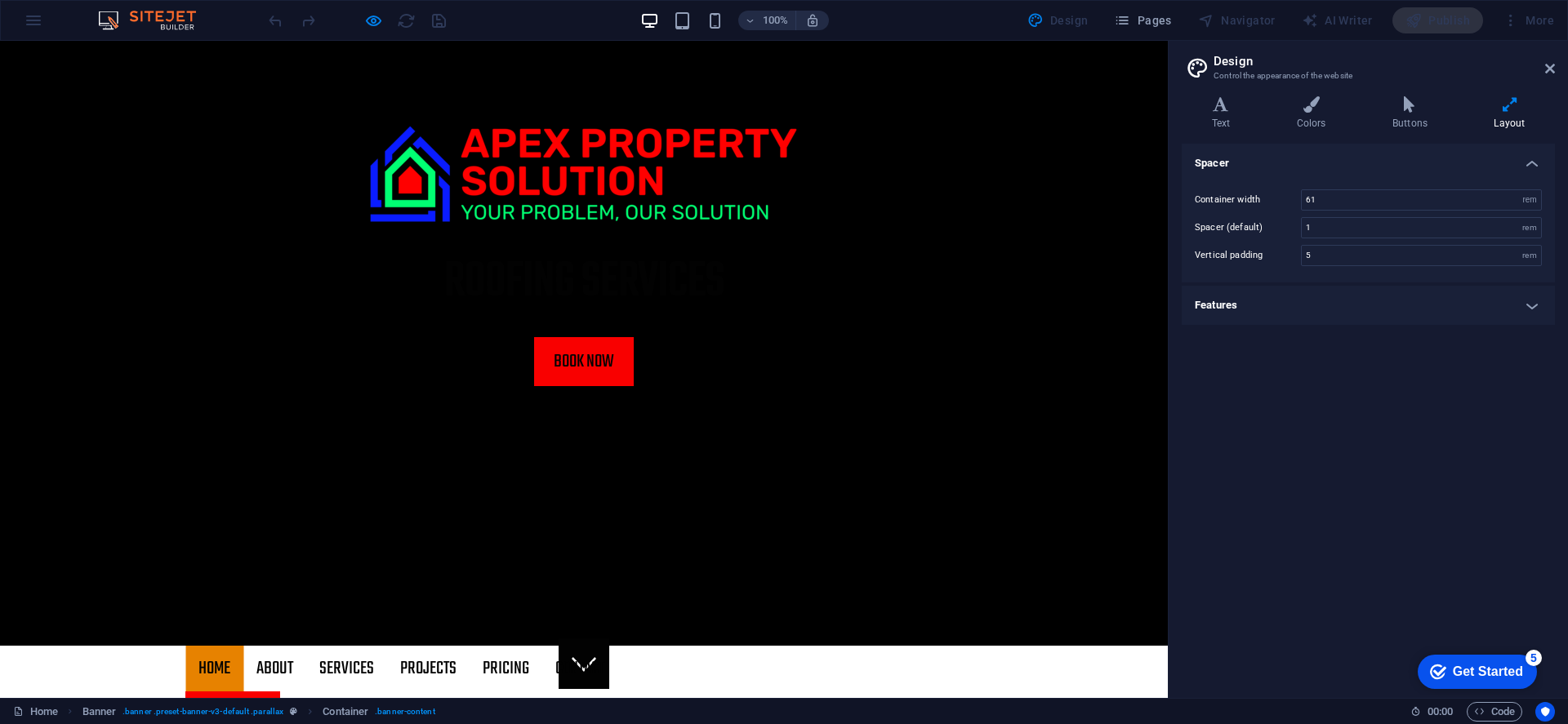
click at [1460, 105] on icon at bounding box center [1510, 104] width 90 height 17
click at [1460, 68] on icon at bounding box center [1550, 68] width 10 height 13
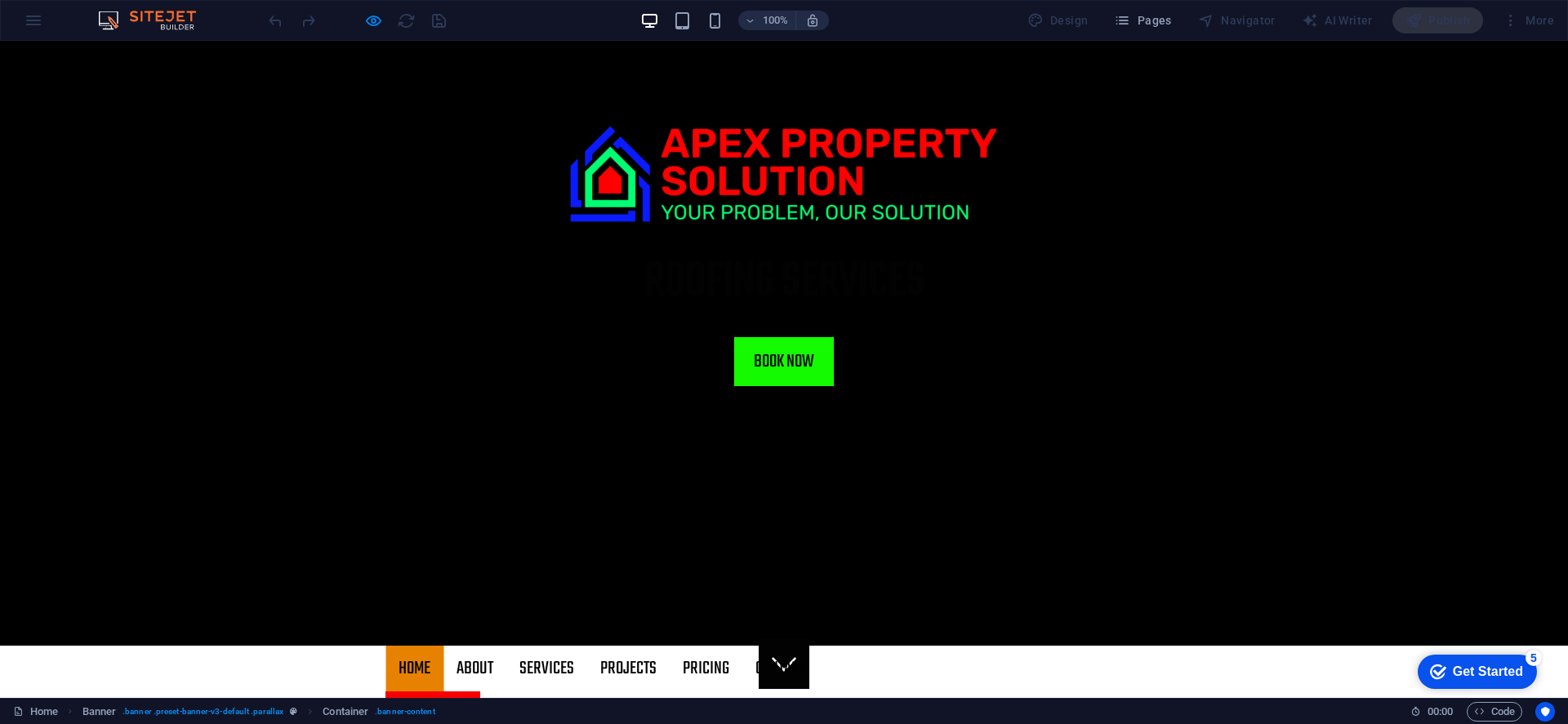
click at [789, 386] on link "Book Now" at bounding box center [784, 362] width 99 height 49
click at [365, 243] on div "roofing services Book Now" at bounding box center [784, 246] width 1568 height 411
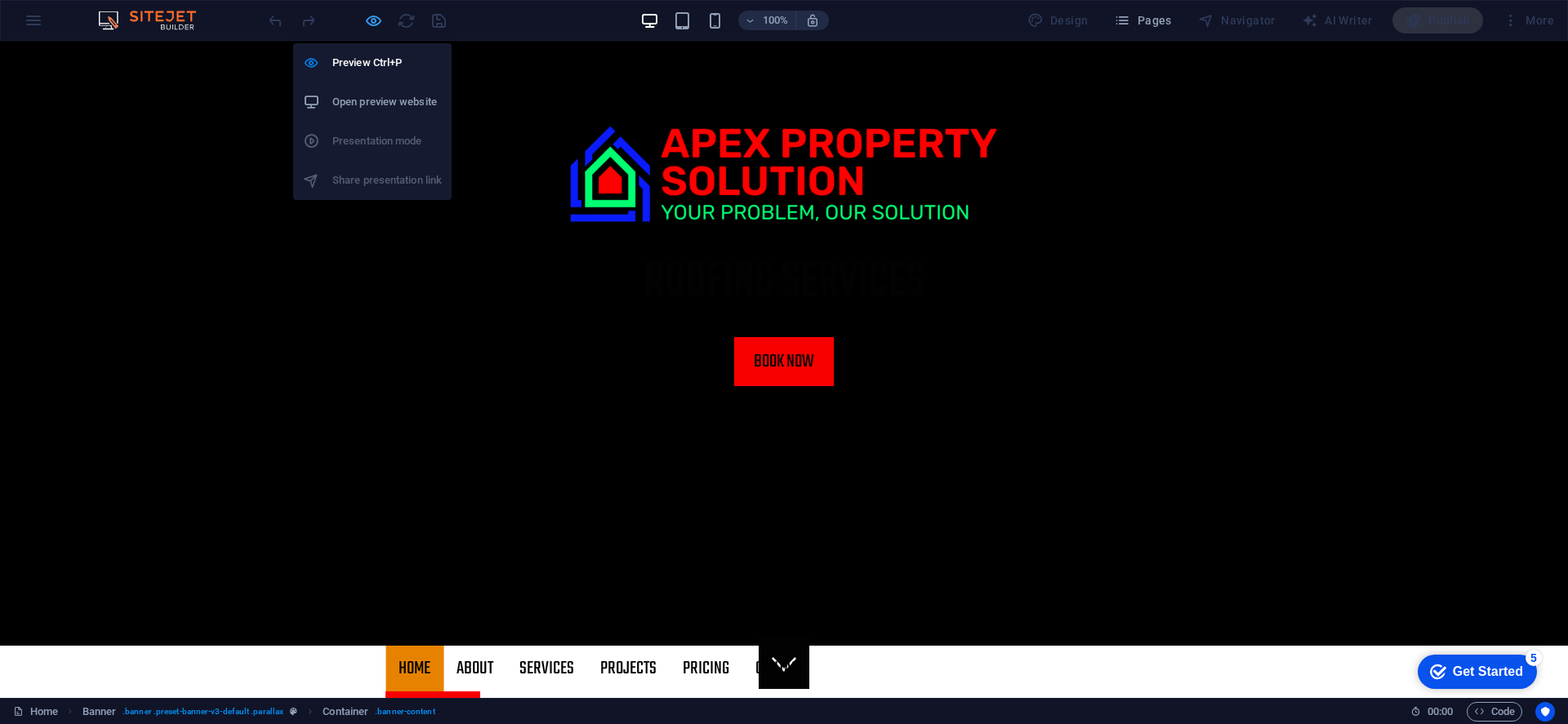
click at [375, 28] on icon "button" at bounding box center [373, 21] width 18 height 18
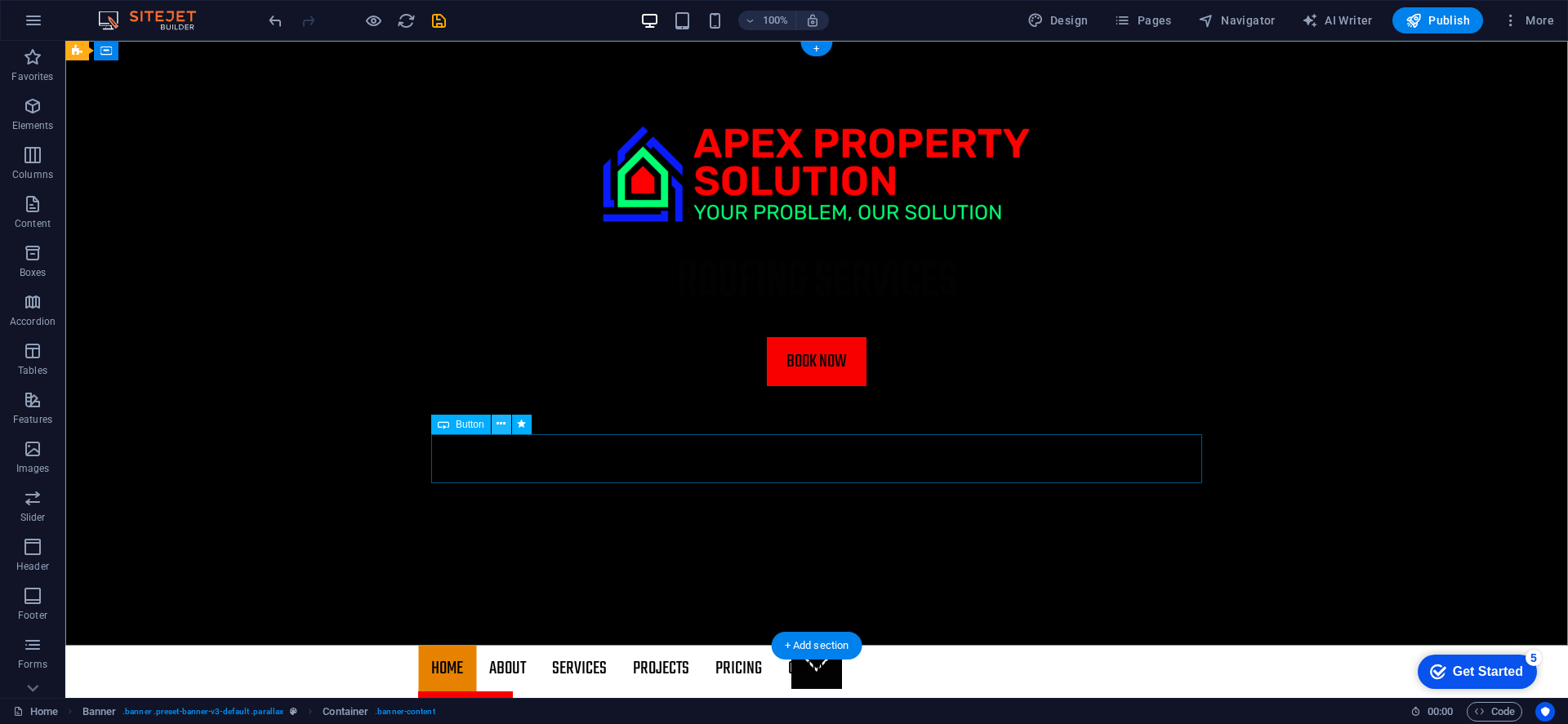
click at [503, 430] on icon at bounding box center [500, 424] width 9 height 18
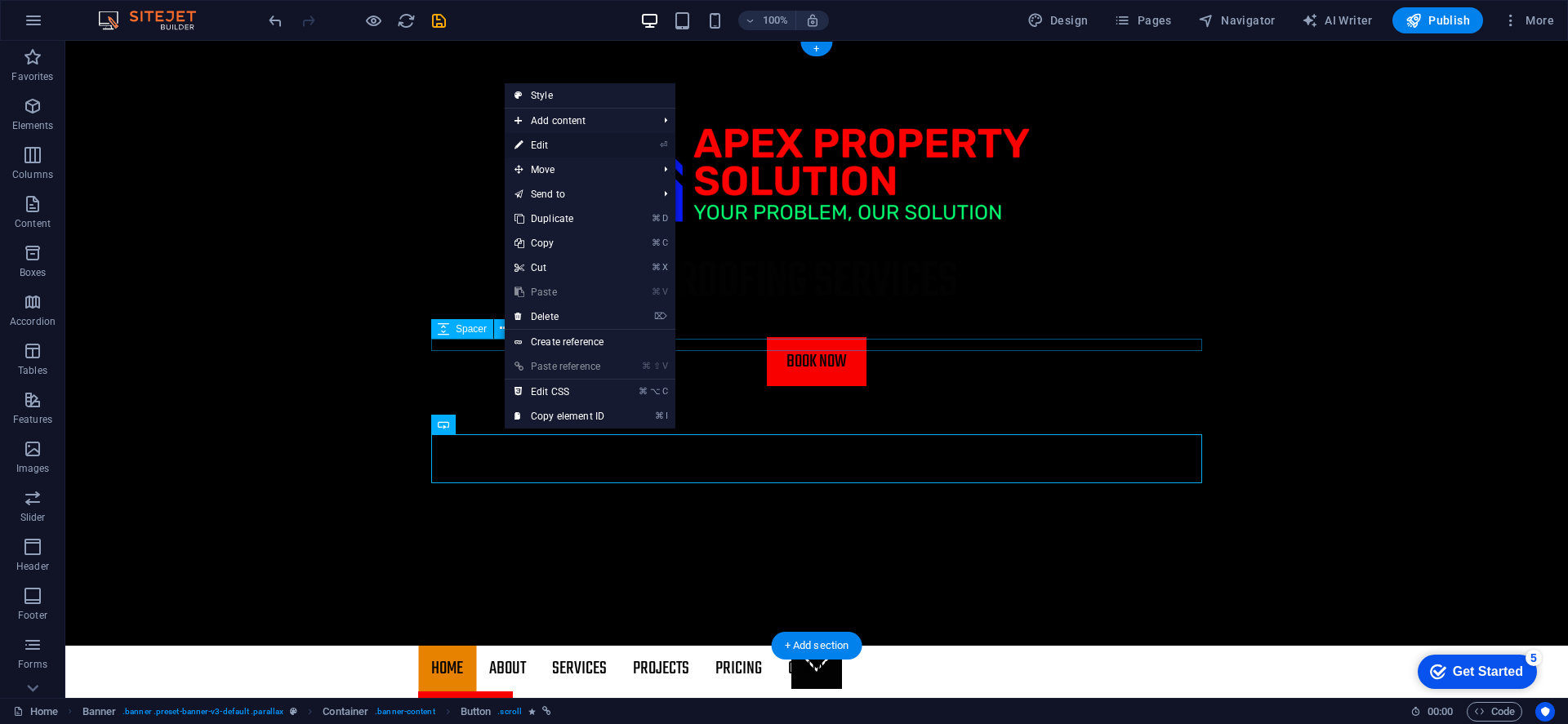
click at [552, 148] on link "⏎ Edit" at bounding box center [559, 144] width 109 height 24
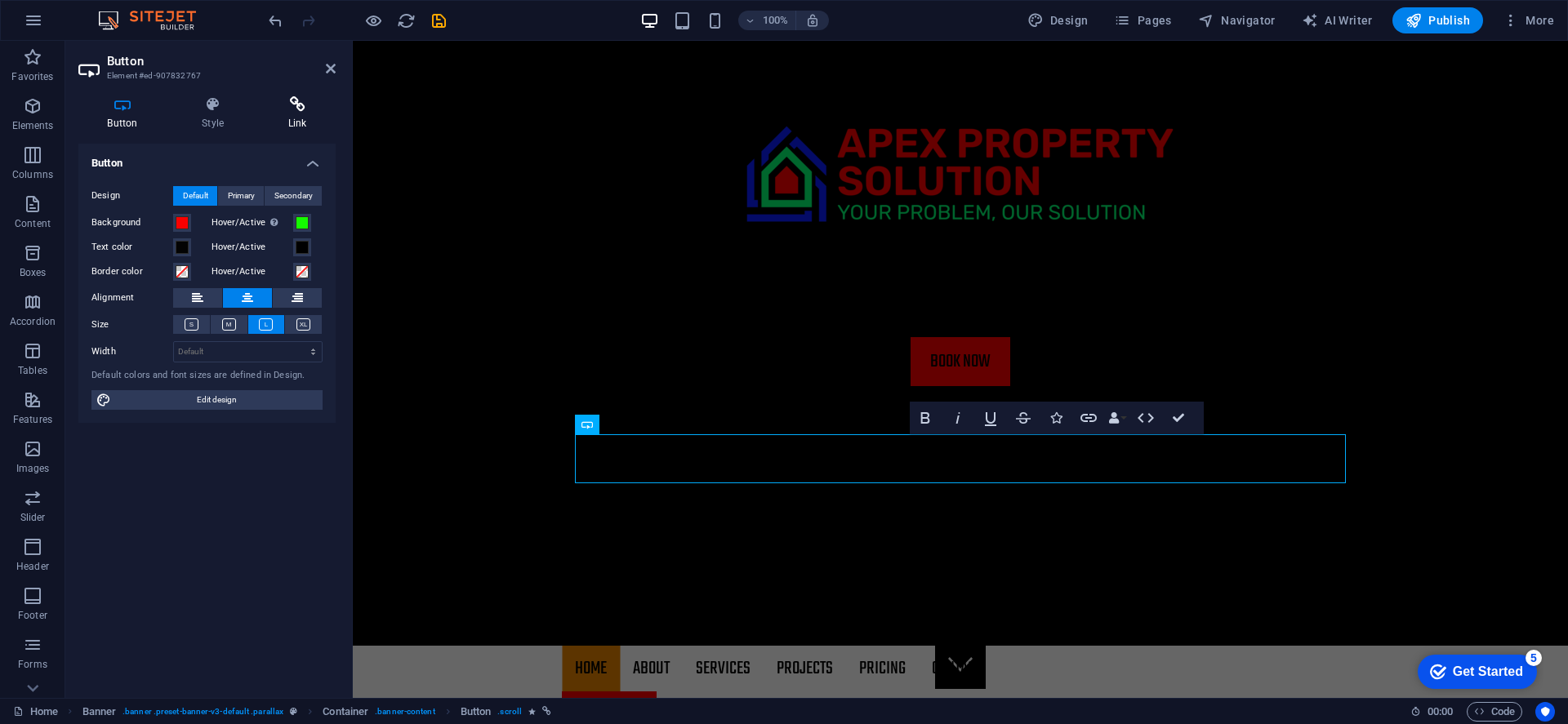
click at [290, 99] on icon at bounding box center [297, 104] width 77 height 17
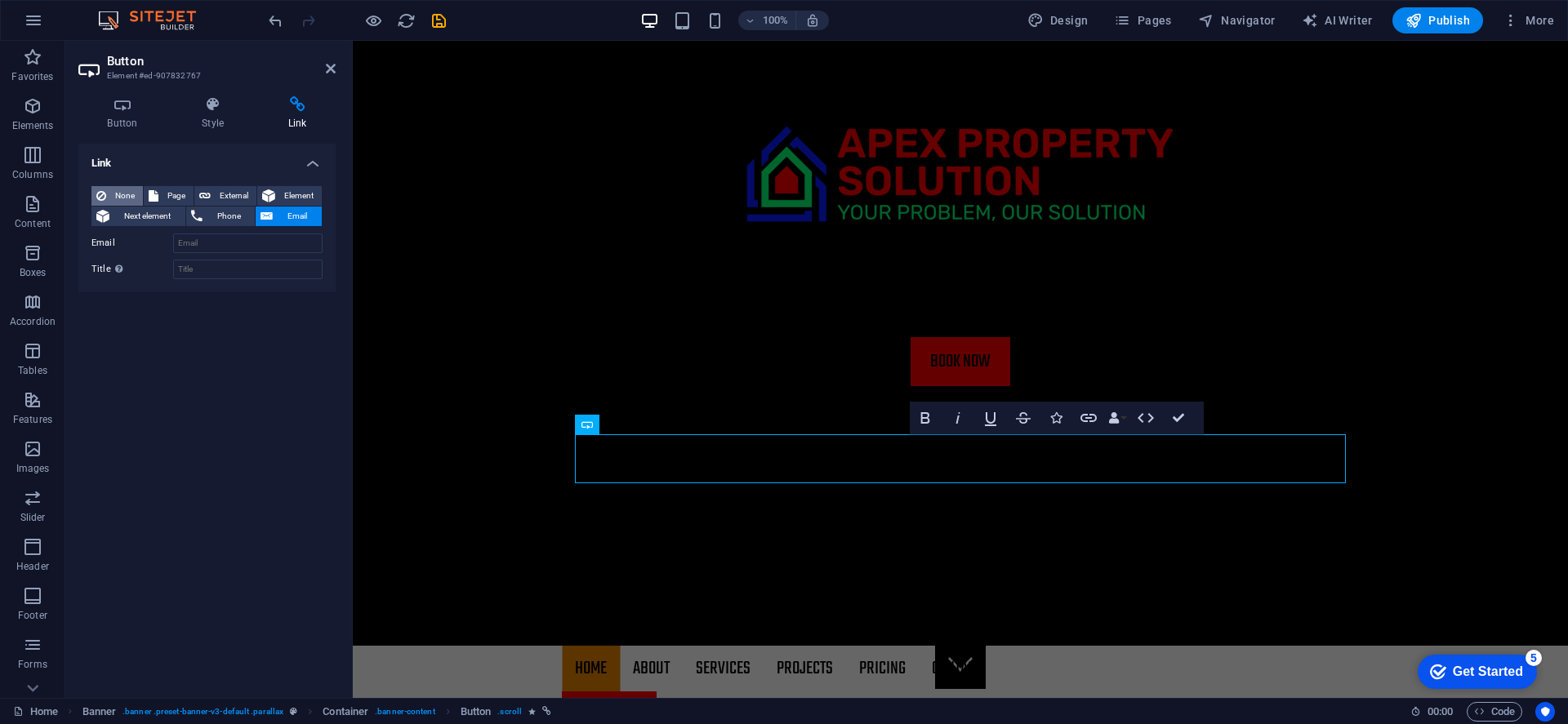
click at [130, 195] on span "None" at bounding box center [124, 195] width 27 height 19
click at [143, 220] on span "Next element" at bounding box center [147, 215] width 66 height 19
click at [266, 191] on icon at bounding box center [269, 195] width 13 height 19
click at [231, 191] on span "External" at bounding box center [233, 195] width 36 height 19
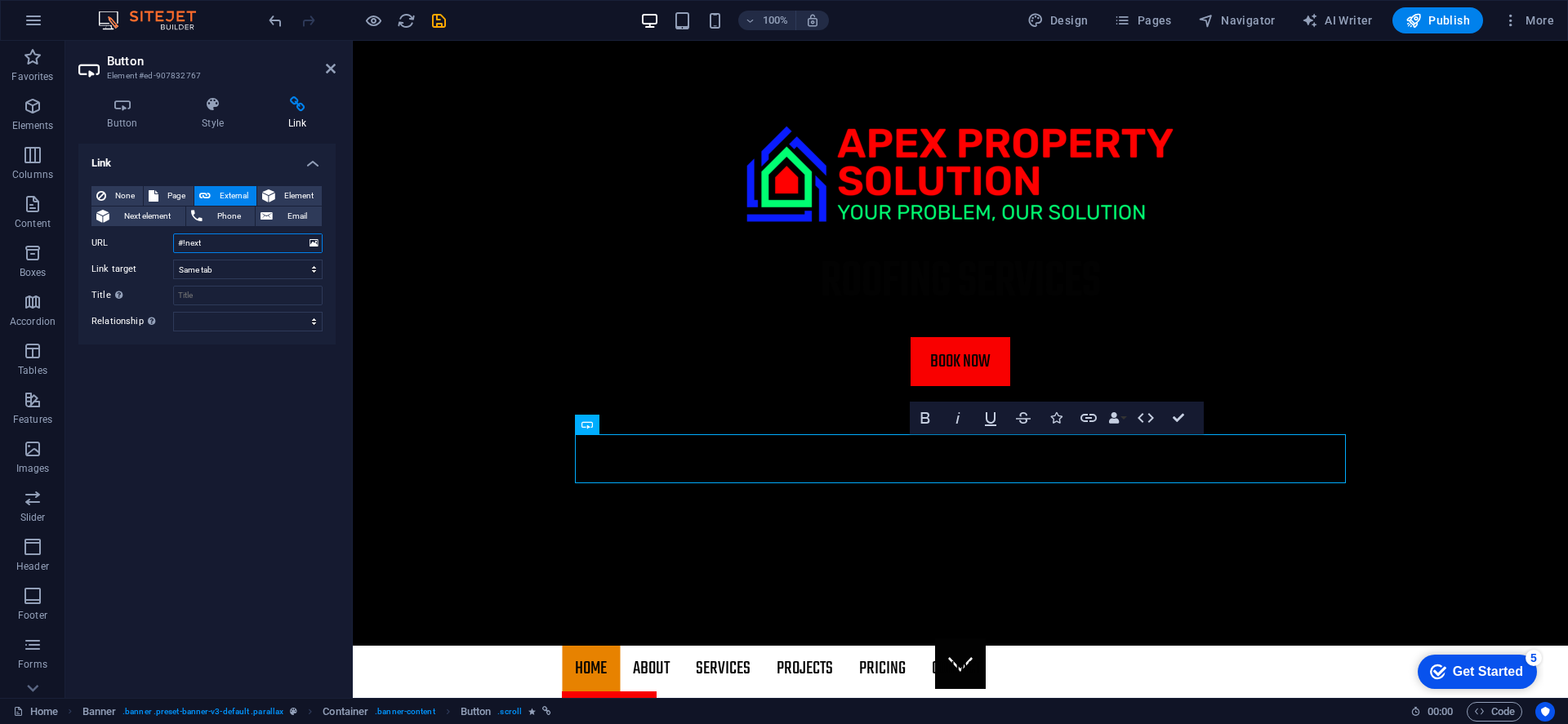
select select "blank"
click at [123, 190] on span "None" at bounding box center [124, 195] width 27 height 19
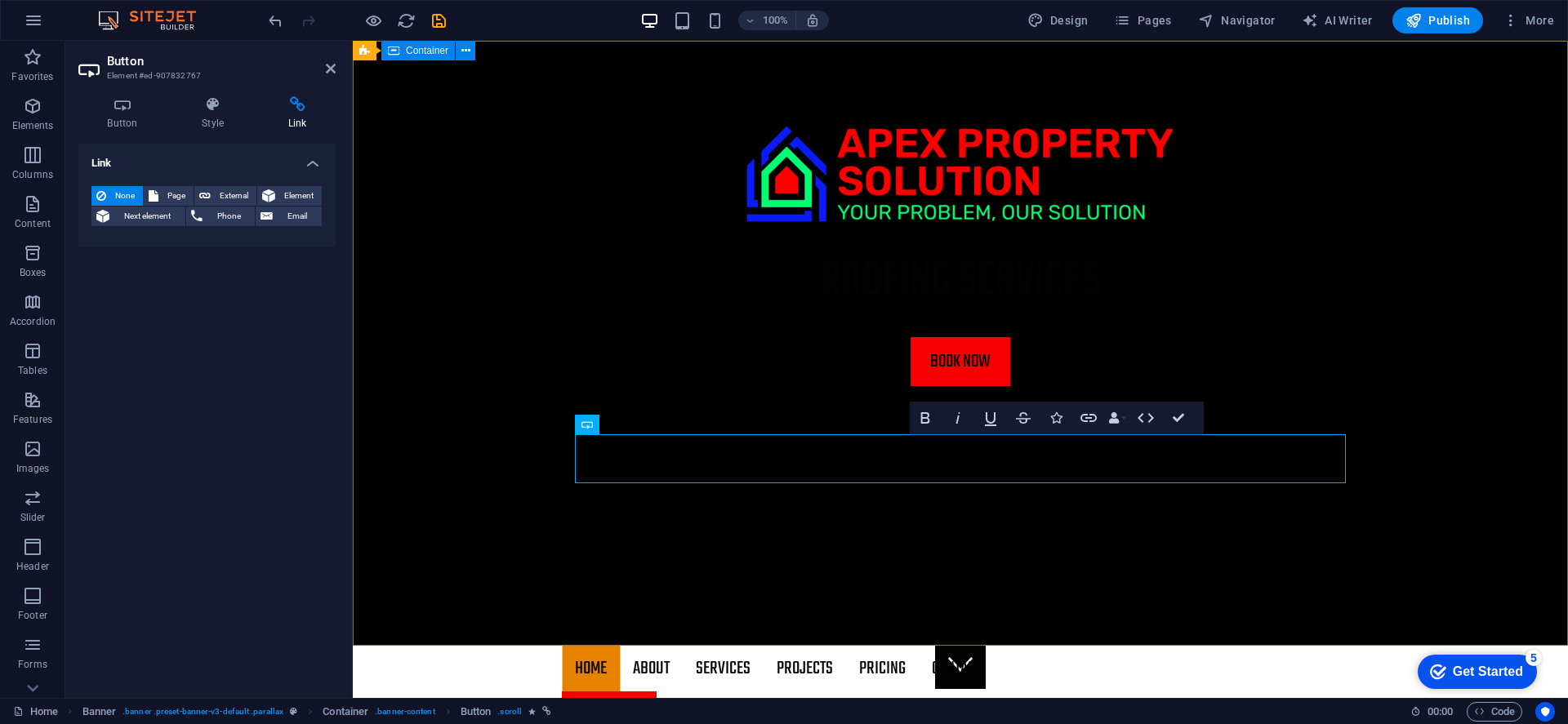
click at [555, 324] on div "roofing services Book Now" at bounding box center [960, 246] width 1215 height 411
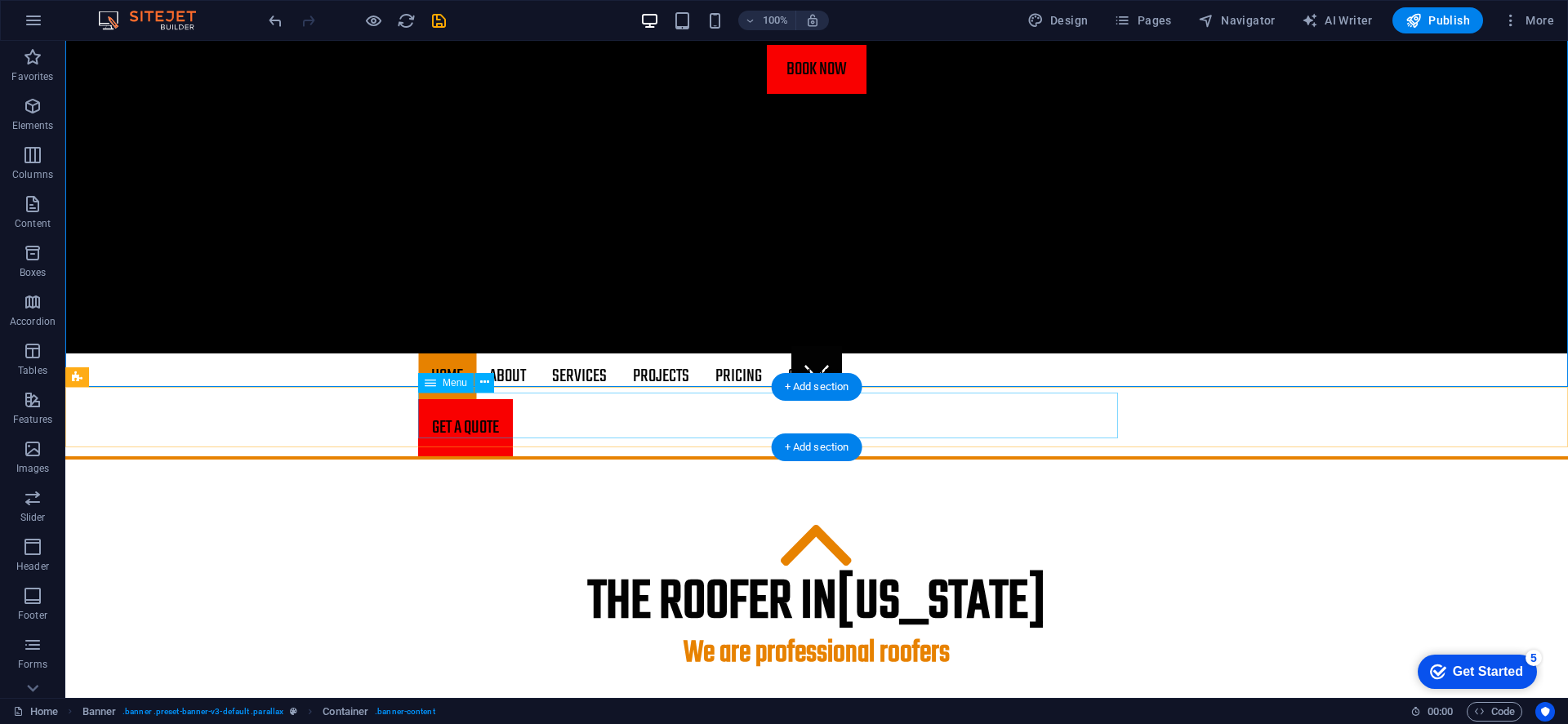
scroll to position [325, 0]
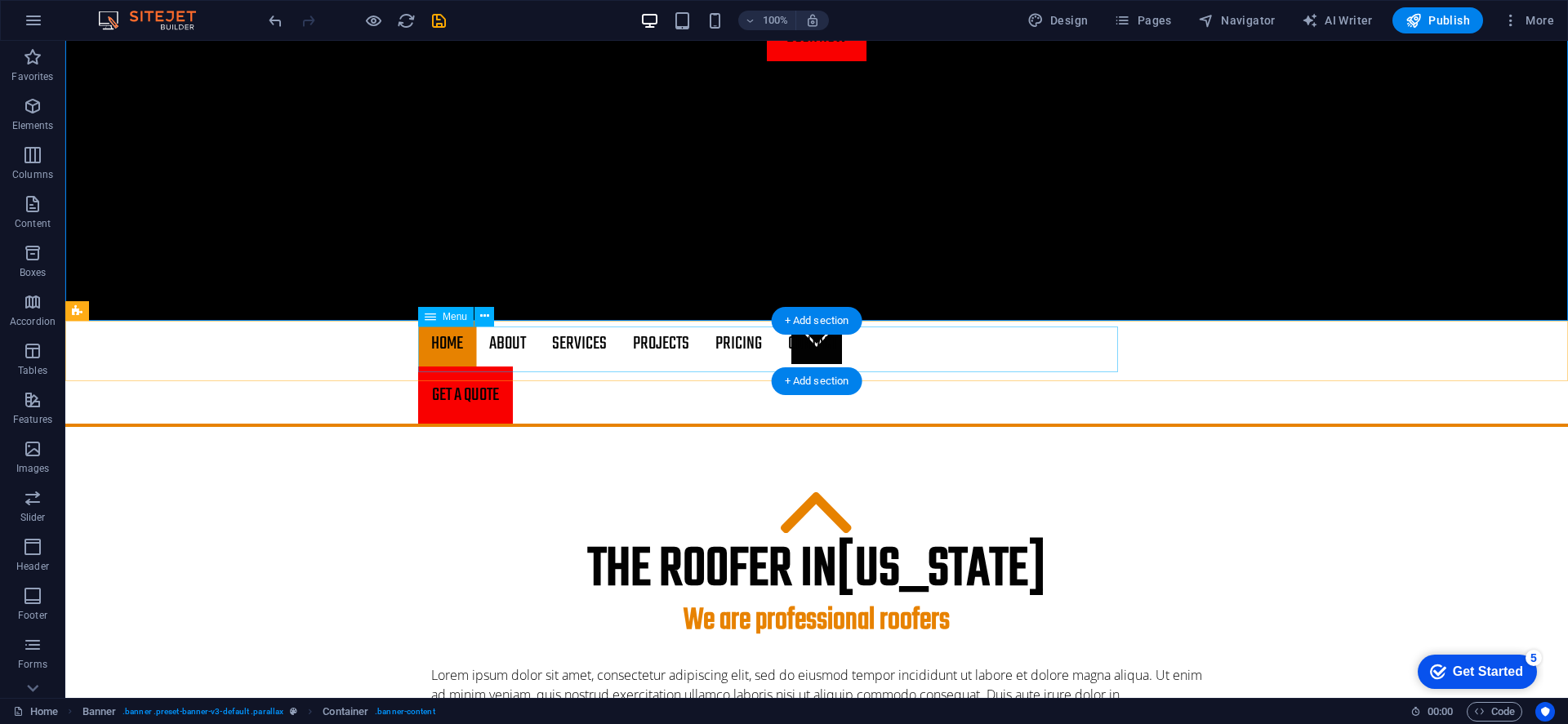
click at [455, 353] on nav "Home About Services Projects Project-detail Pricing Contact" at bounding box center [816, 343] width 797 height 46
click at [449, 356] on nav "Home About Services Projects Project-detail Pricing Contact" at bounding box center [816, 343] width 797 height 46
click at [507, 339] on nav "Home About Services Projects Project-detail Pricing Contact" at bounding box center [816, 343] width 797 height 46
click at [519, 351] on nav "Home About Services Projects Project-detail Pricing Contact" at bounding box center [816, 343] width 797 height 46
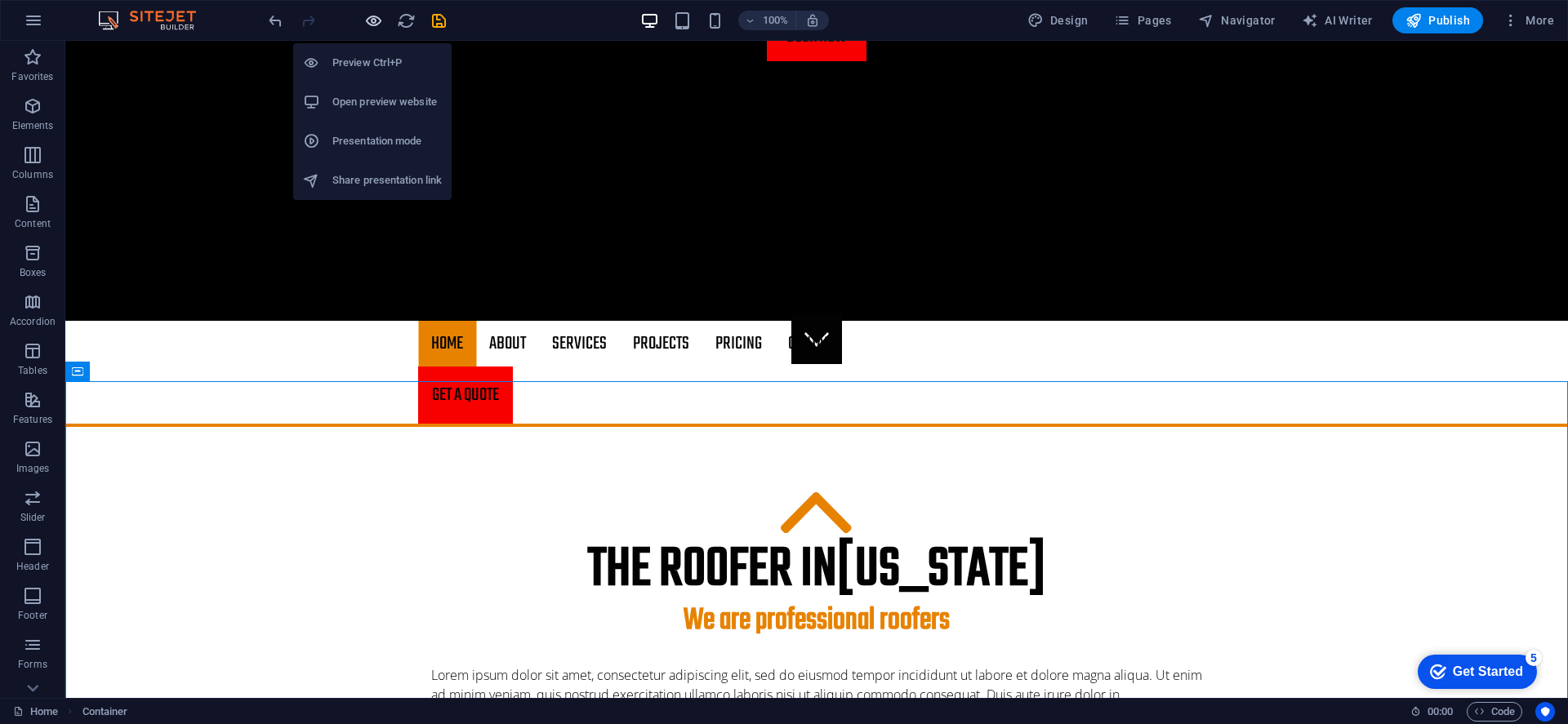
click at [374, 21] on icon "button" at bounding box center [373, 21] width 18 height 18
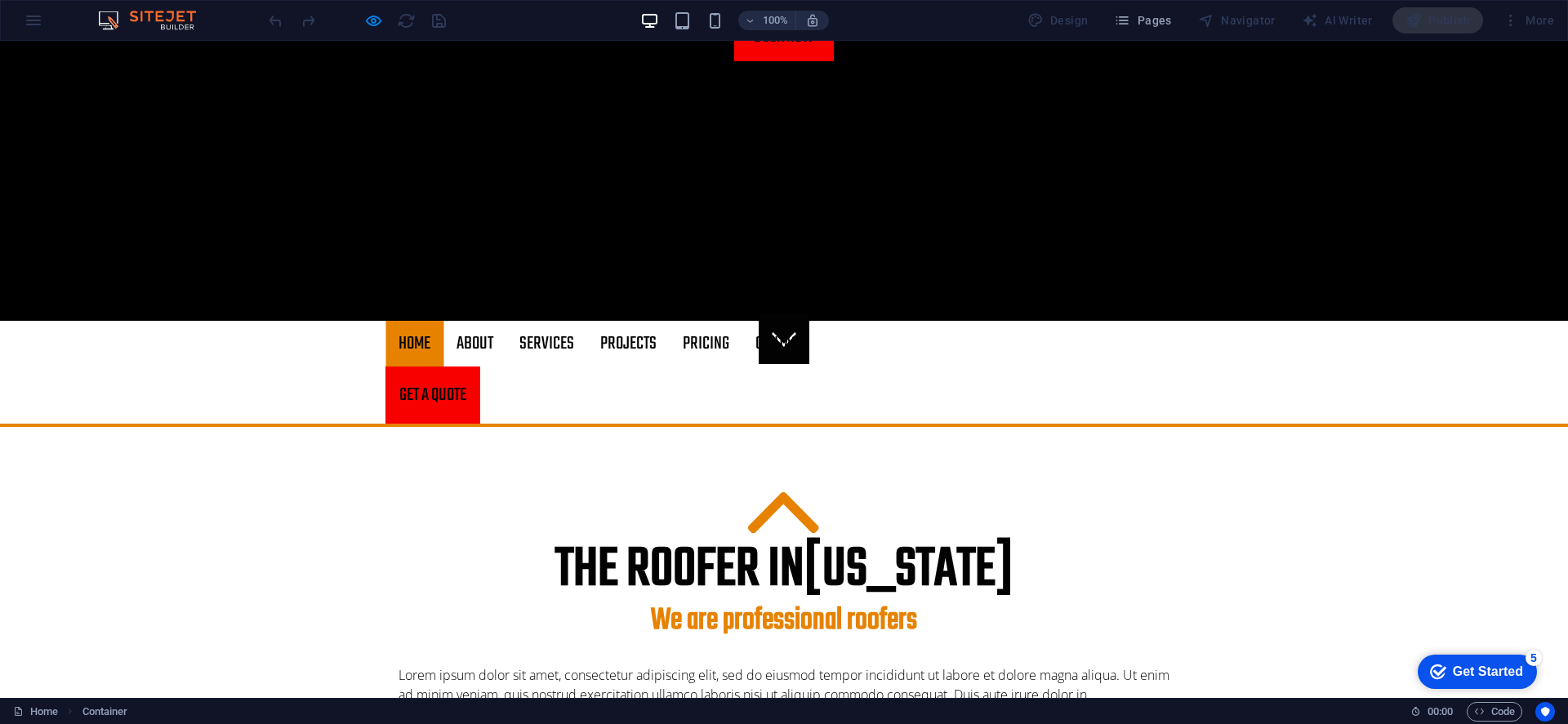
drag, startPoint x: 479, startPoint y: 342, endPoint x: 479, endPoint y: 448, distance: 106.0
click at [479, 342] on link "About" at bounding box center [474, 343] width 63 height 46
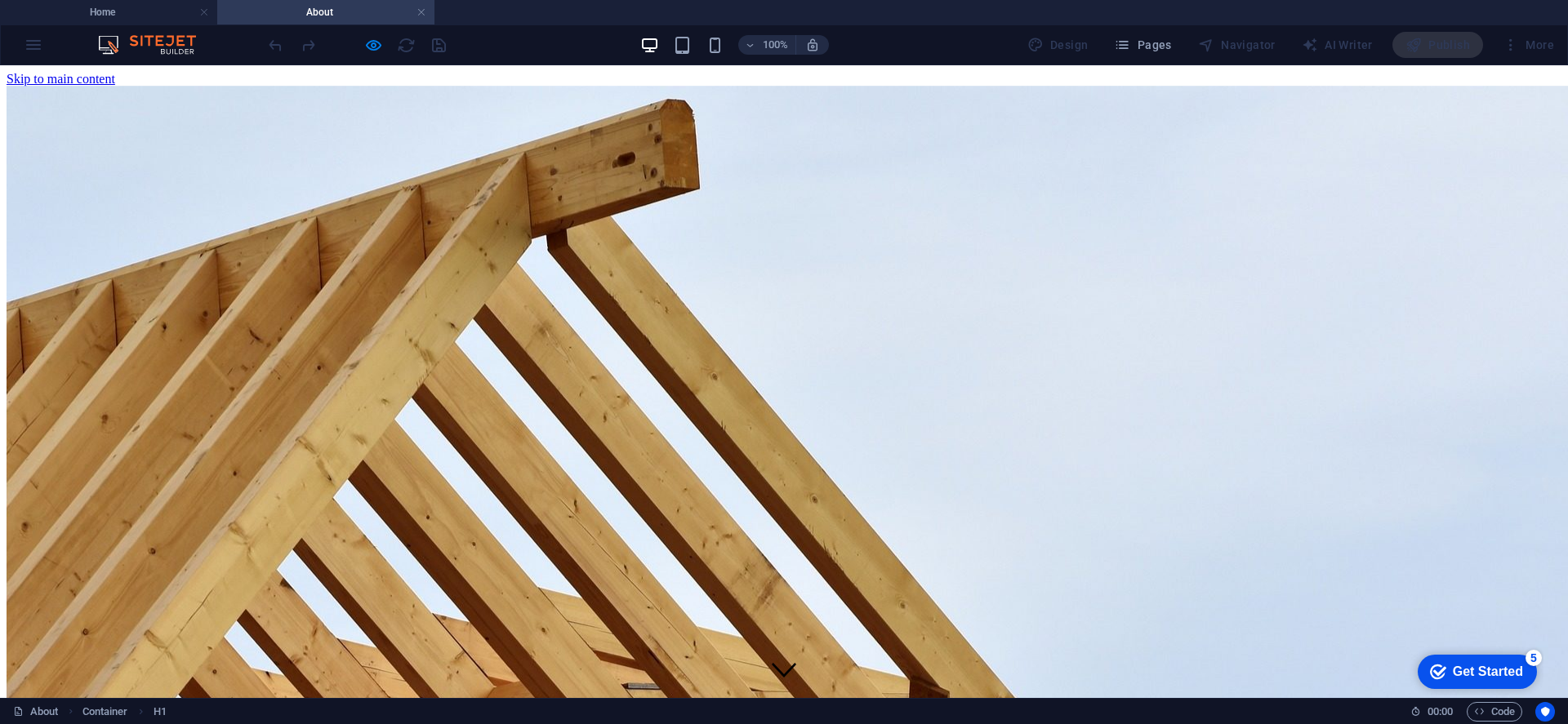
scroll to position [0, 0]
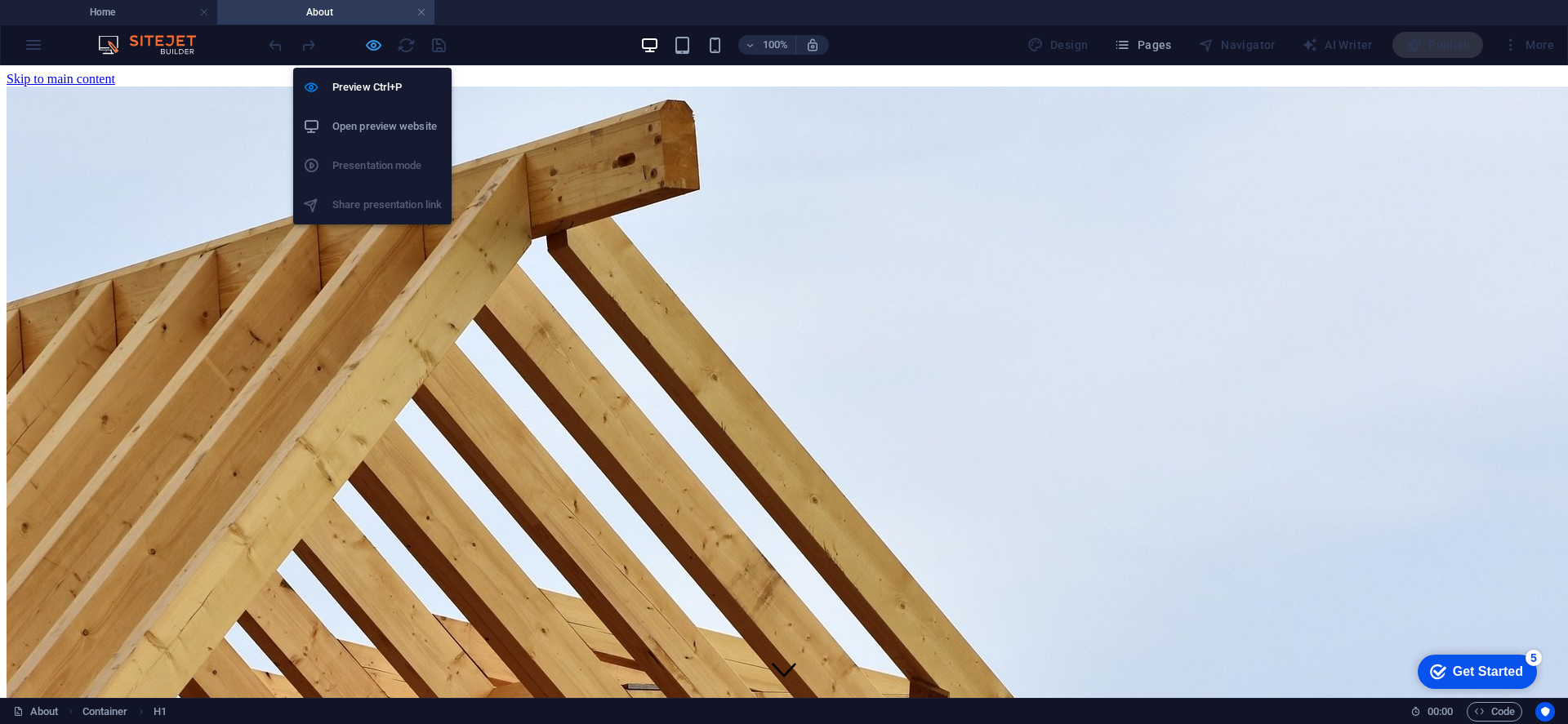
click at [375, 46] on icon "button" at bounding box center [373, 45] width 18 height 18
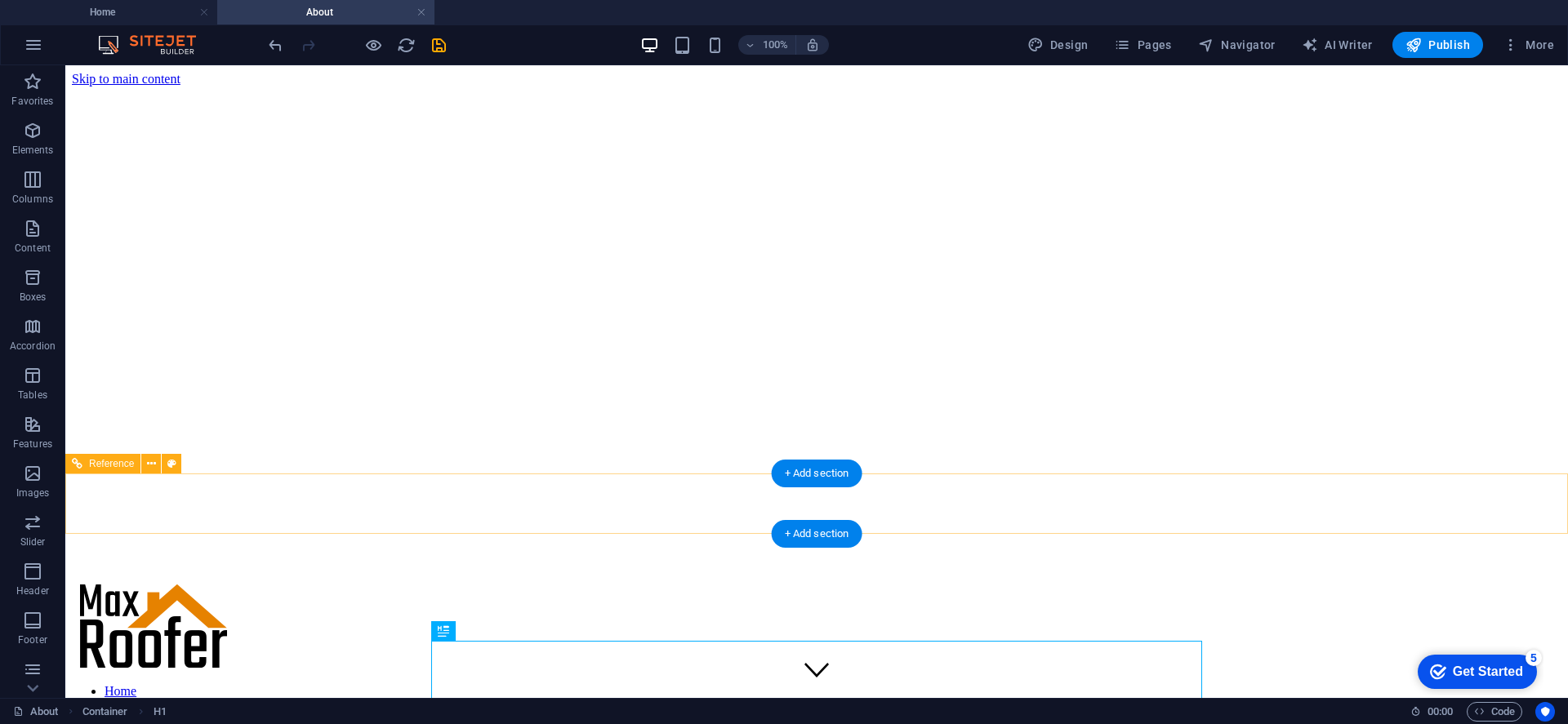
click at [815, 684] on nav "Home About Services Projects Project-detail Pricing Contact" at bounding box center [816, 735] width 1489 height 103
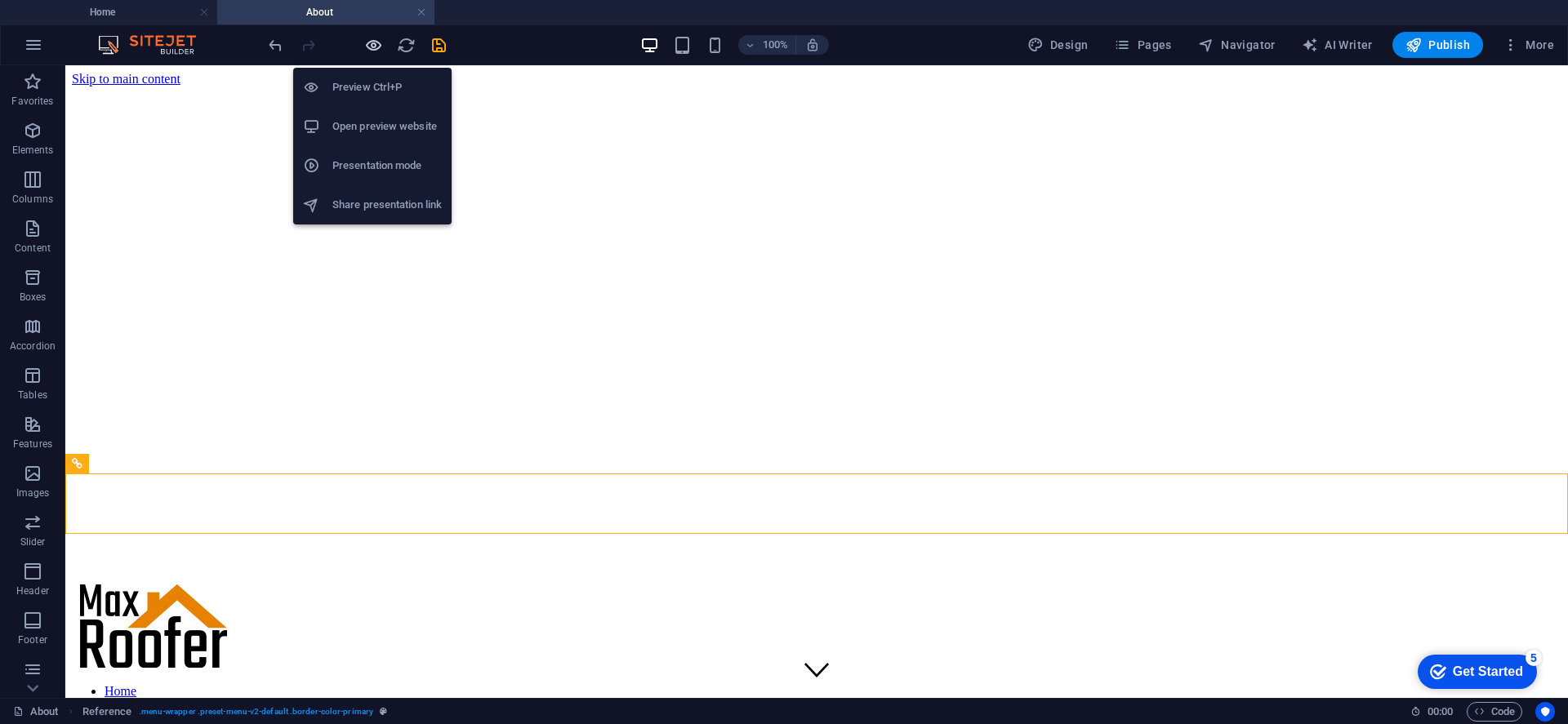
click at [373, 41] on icon "button" at bounding box center [373, 45] width 18 height 18
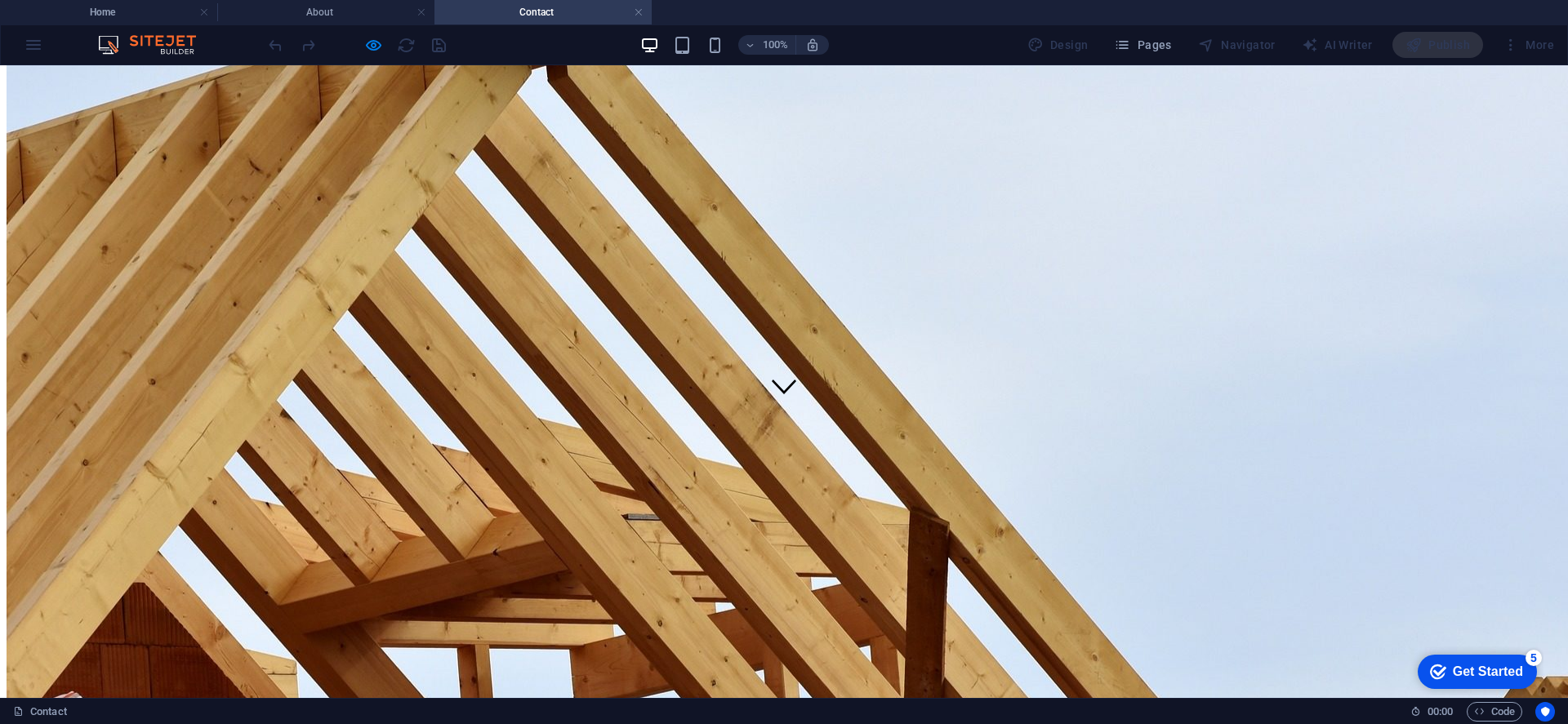
scroll to position [258, 0]
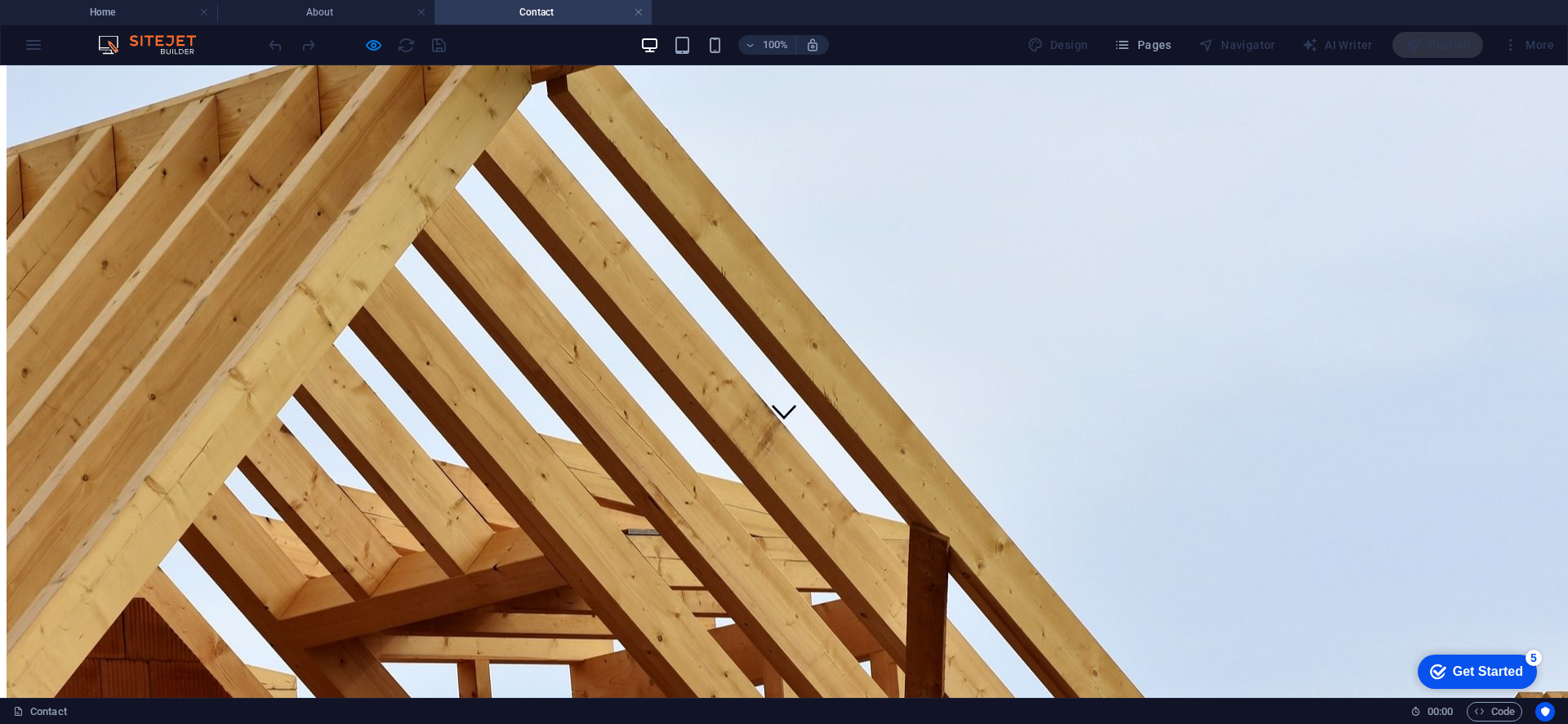
click at [1114, 542] on div "Get a quote" at bounding box center [784, 549] width 1555 height 15
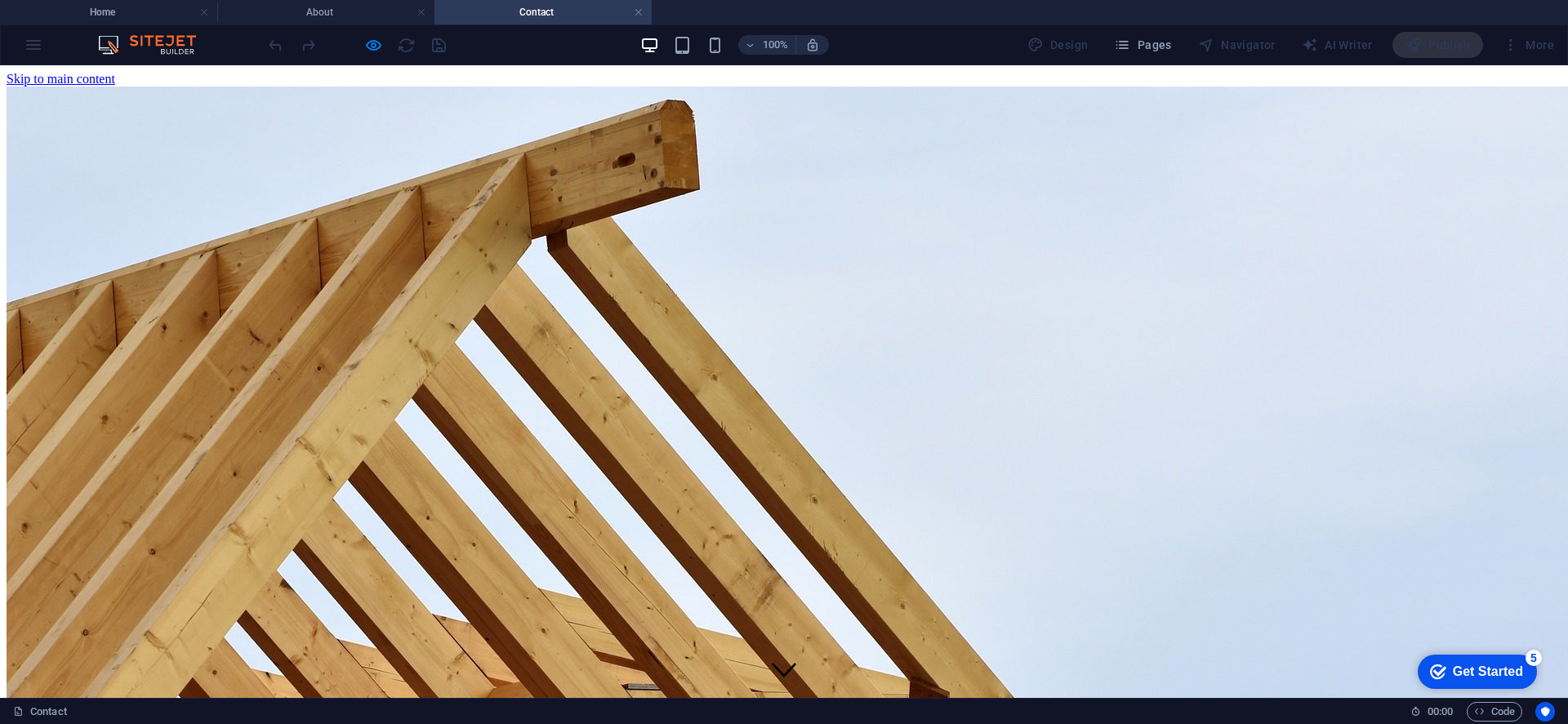
scroll to position [0, 0]
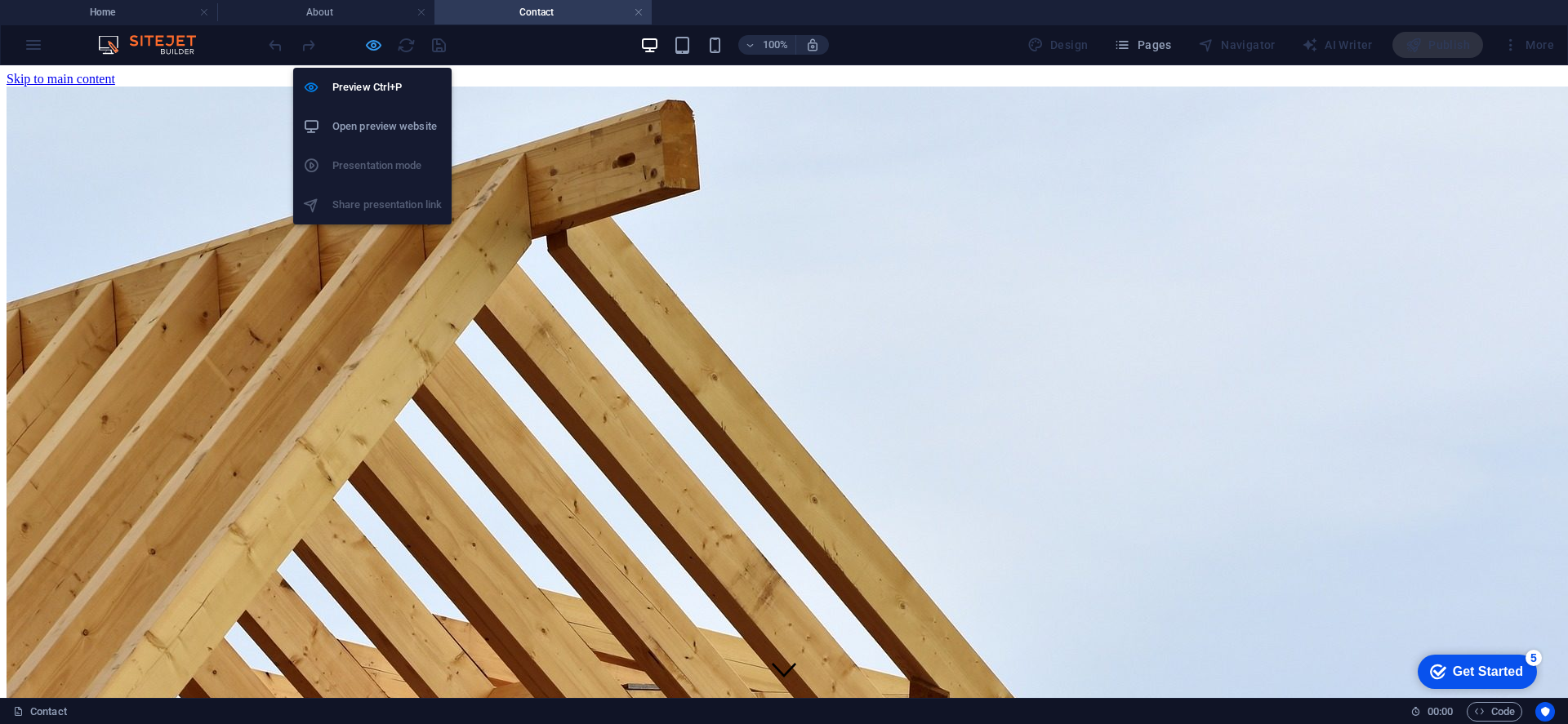
click at [373, 49] on icon "button" at bounding box center [373, 45] width 18 height 18
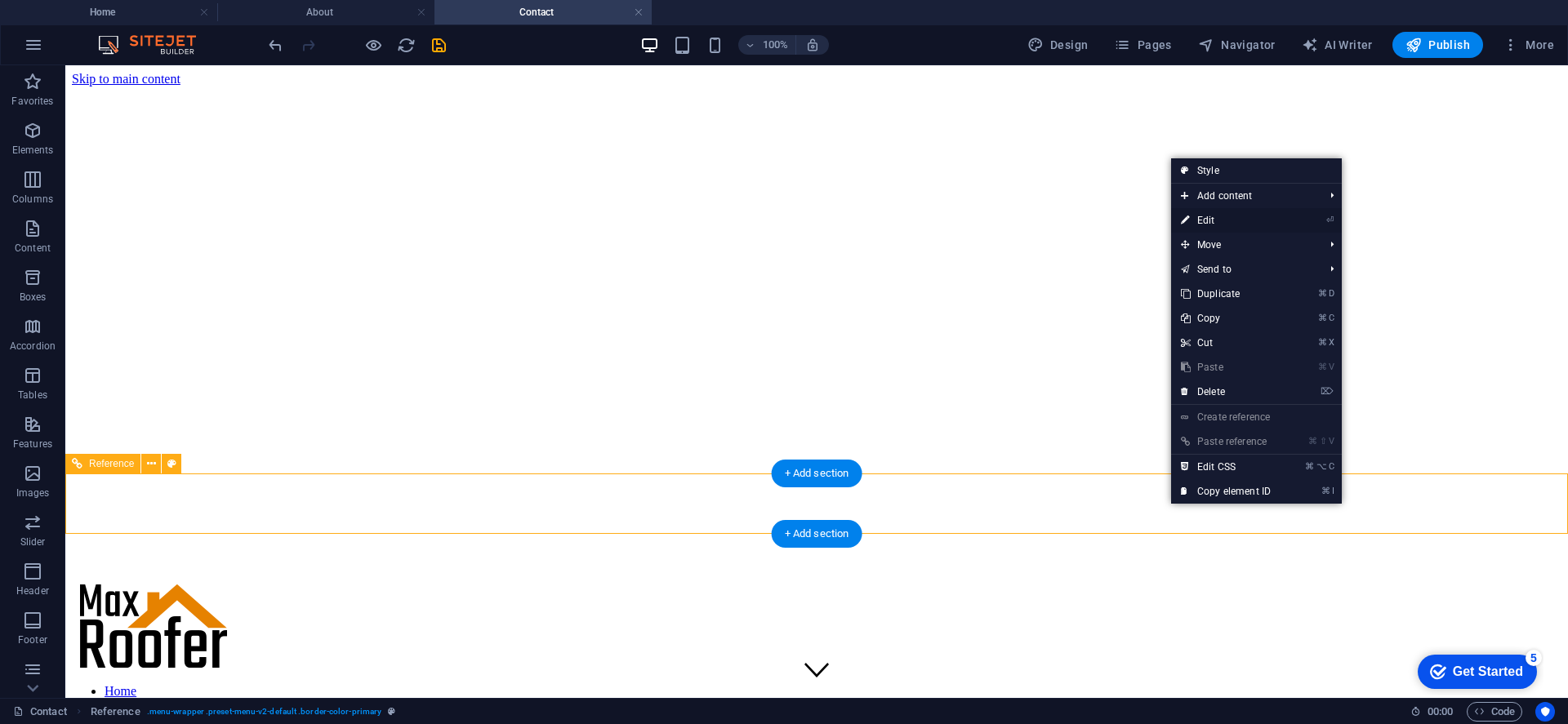
click at [1204, 220] on link "⏎ Edit" at bounding box center [1225, 220] width 109 height 24
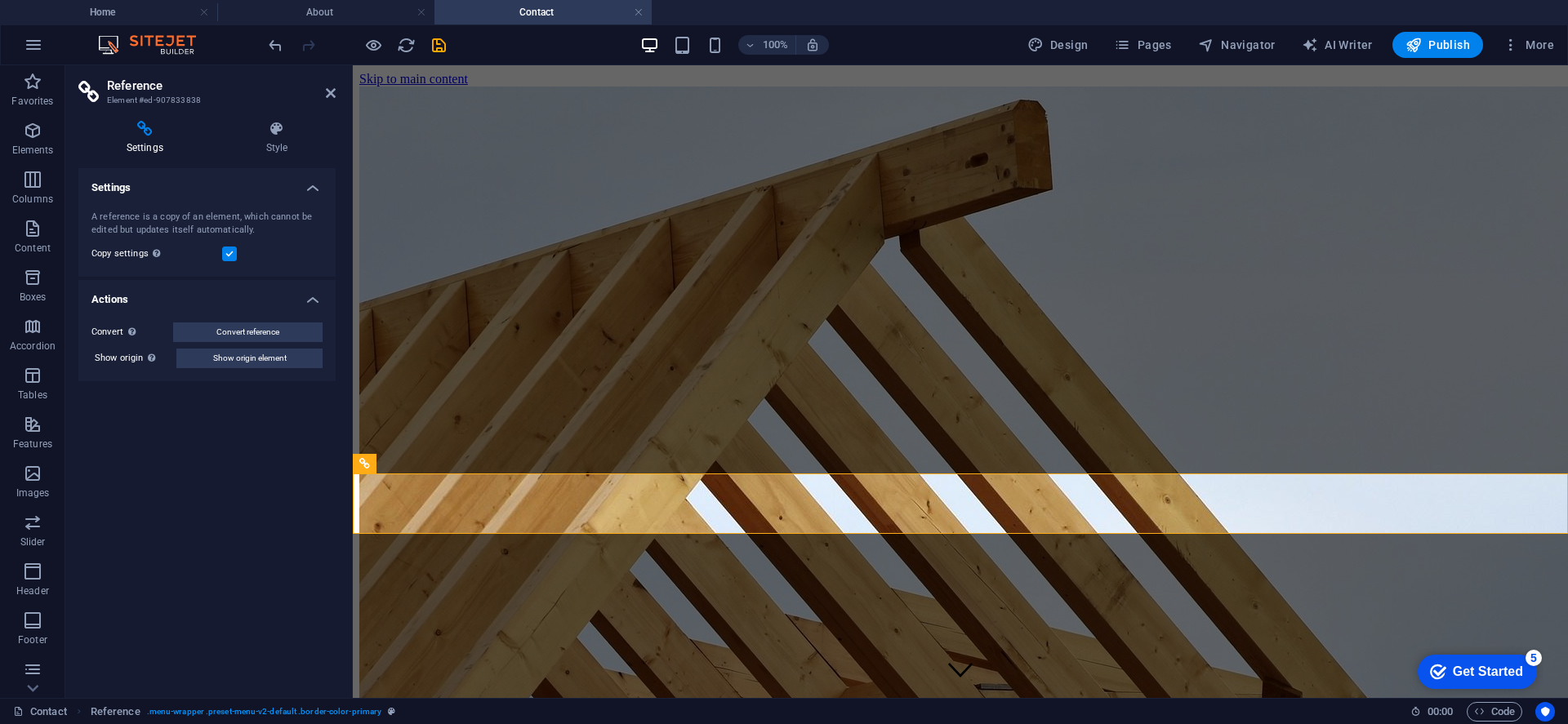
click at [310, 189] on h4 "Settings" at bounding box center [207, 182] width 257 height 29
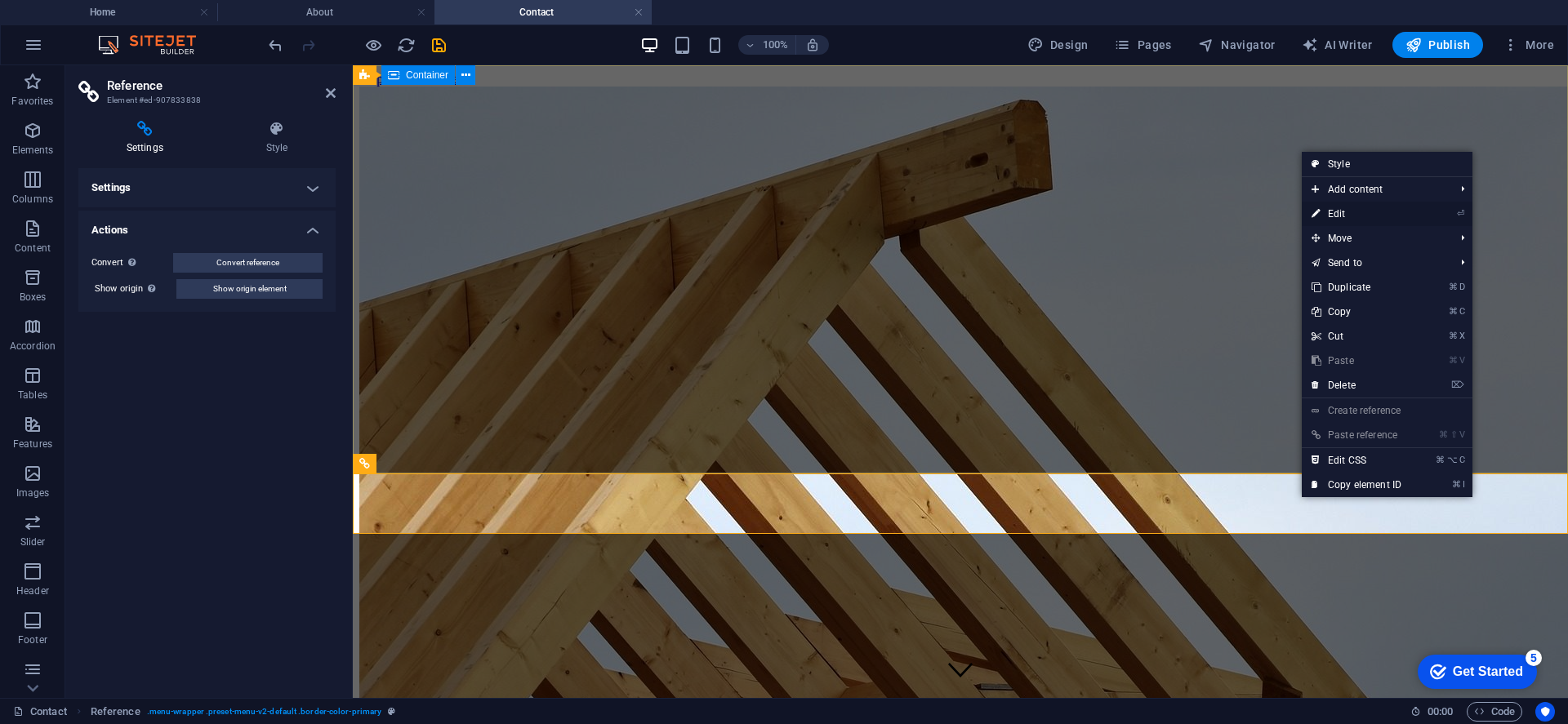
click at [1341, 209] on link "⏎ Edit" at bounding box center [1356, 213] width 109 height 24
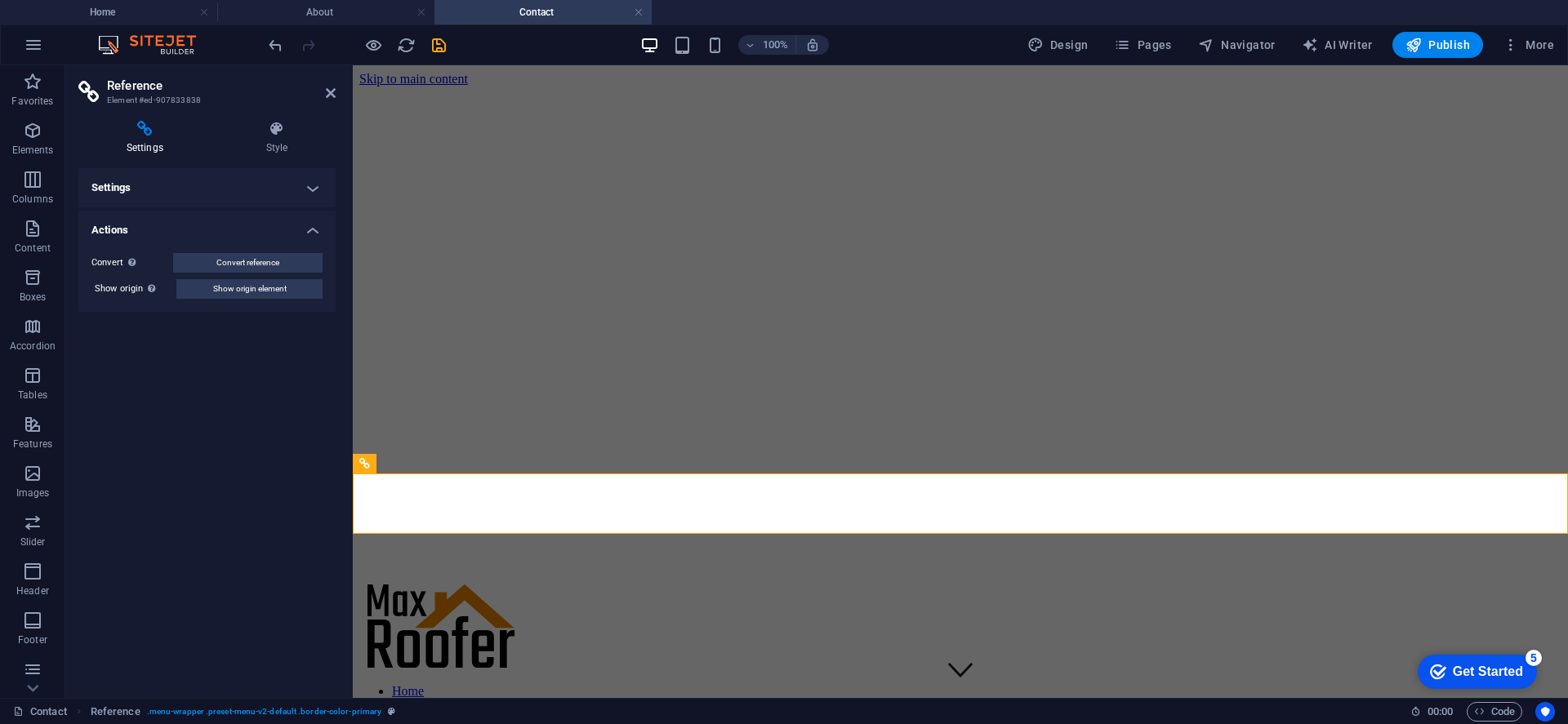
click at [306, 184] on h4 "Settings" at bounding box center [207, 187] width 257 height 39
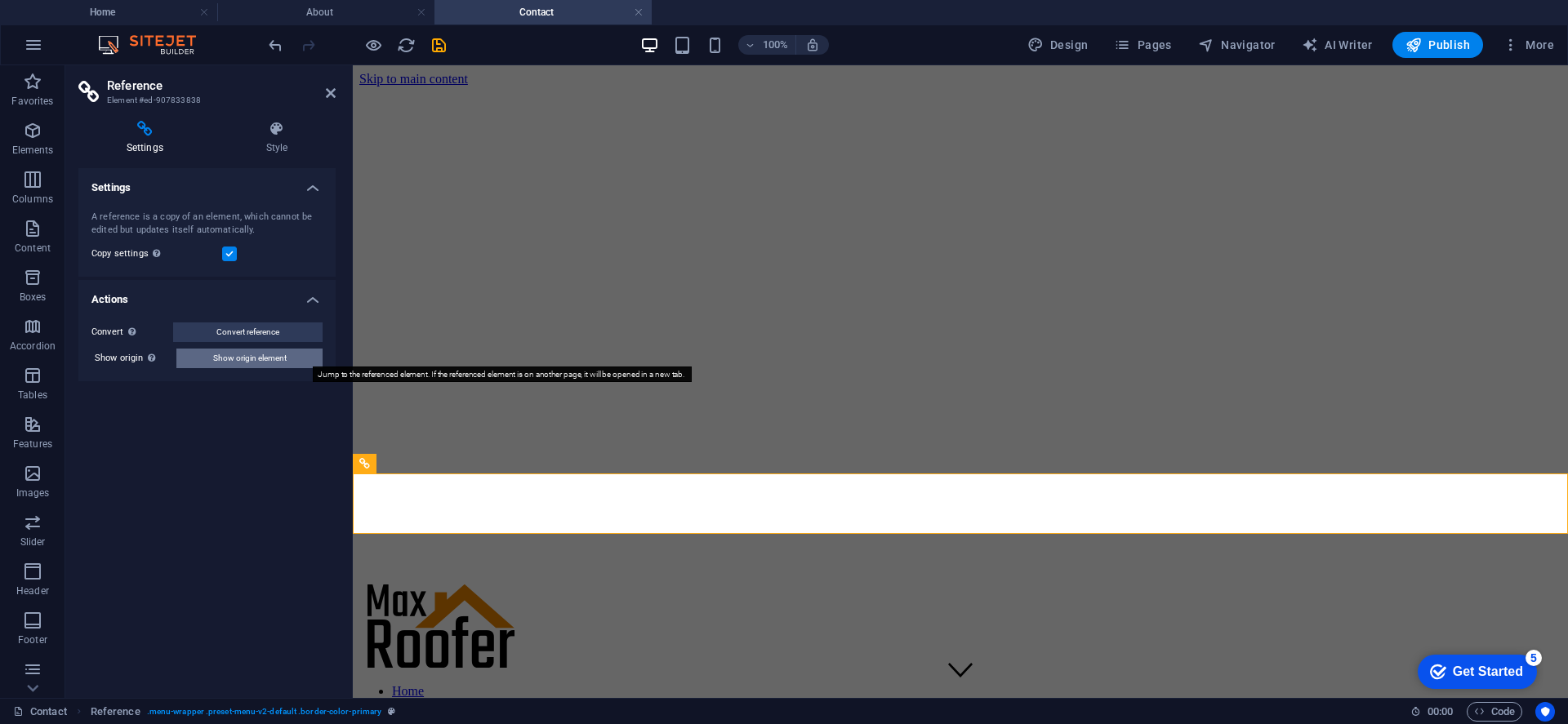
click at [287, 351] on button "Show origin element" at bounding box center [249, 357] width 146 height 19
select select "header"
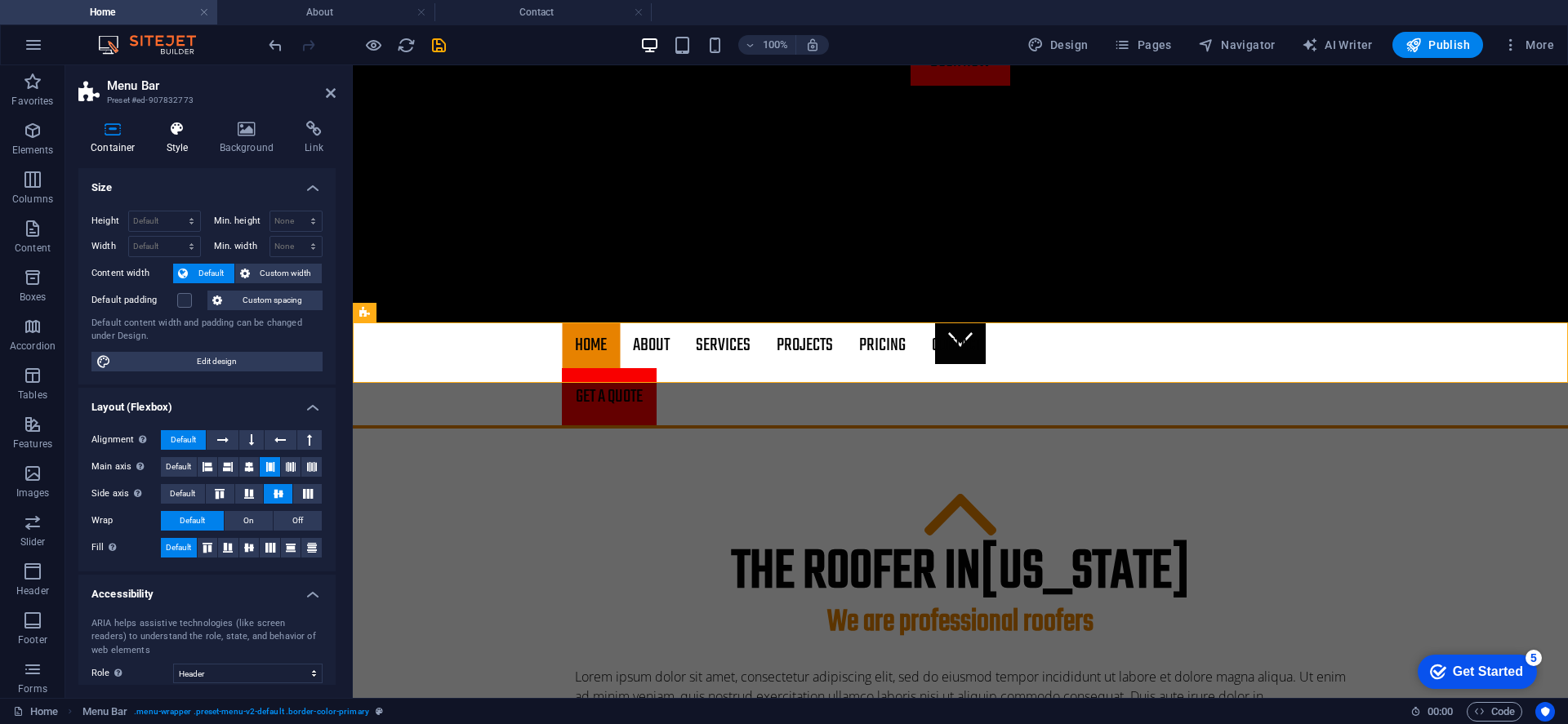
click at [176, 134] on icon at bounding box center [178, 129] width 47 height 17
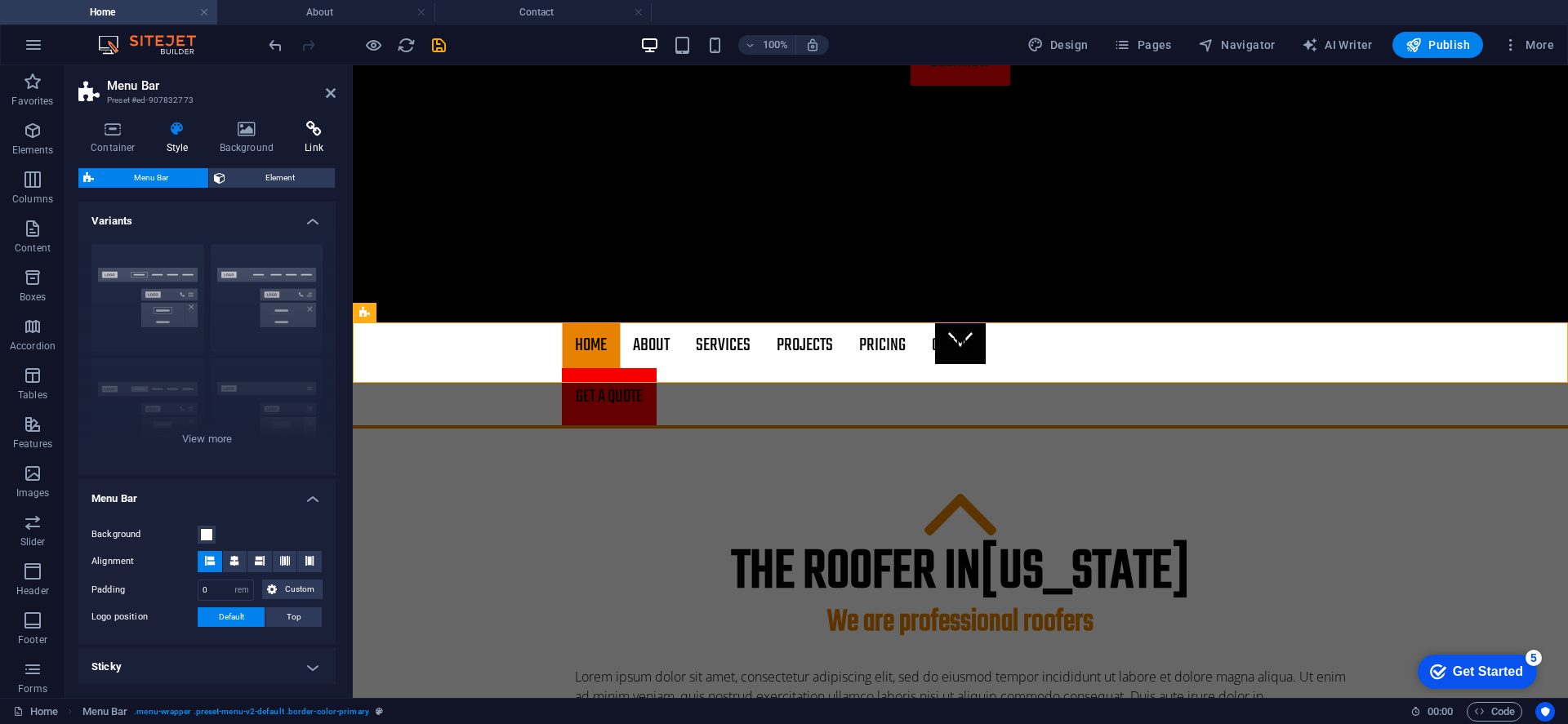
click at [311, 126] on icon at bounding box center [314, 129] width 43 height 17
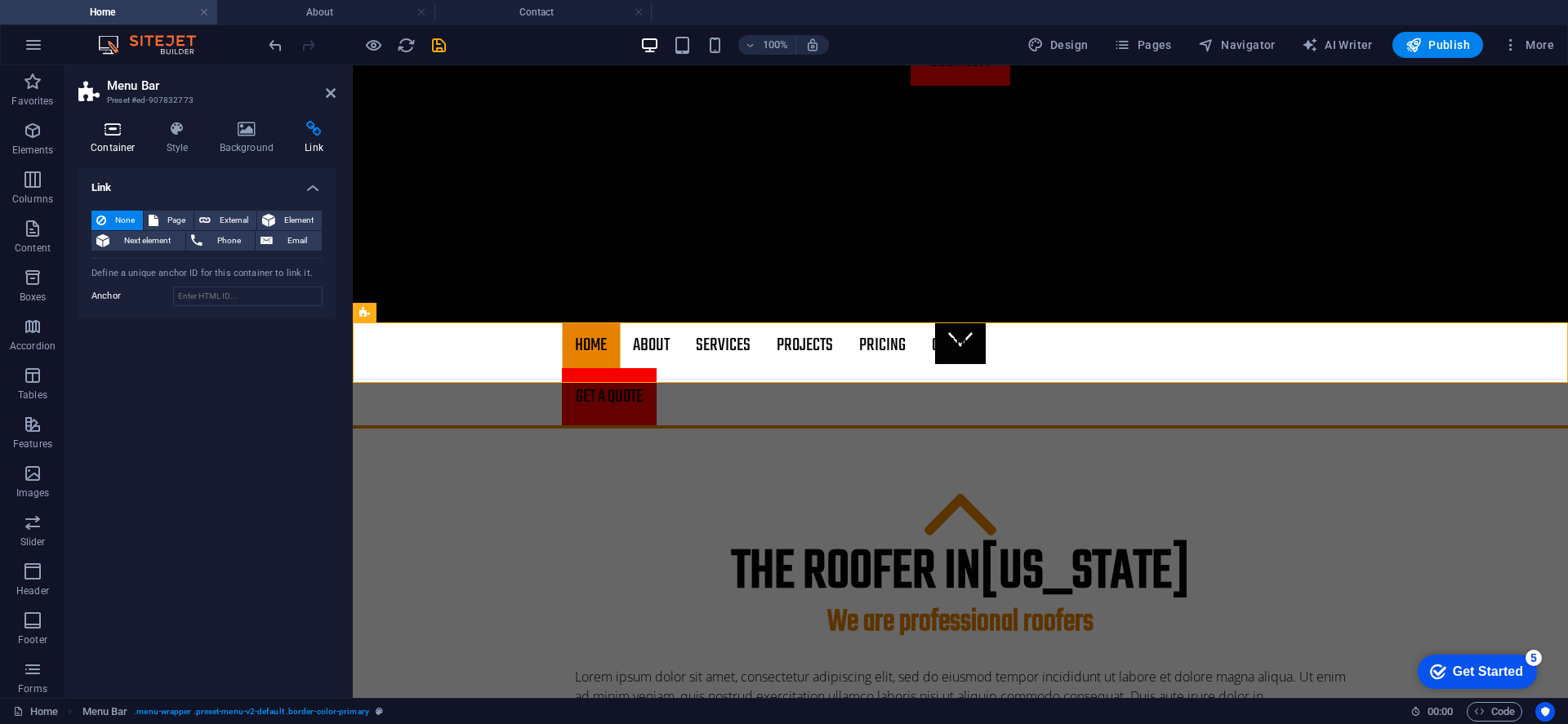
click at [127, 128] on icon at bounding box center [113, 129] width 69 height 17
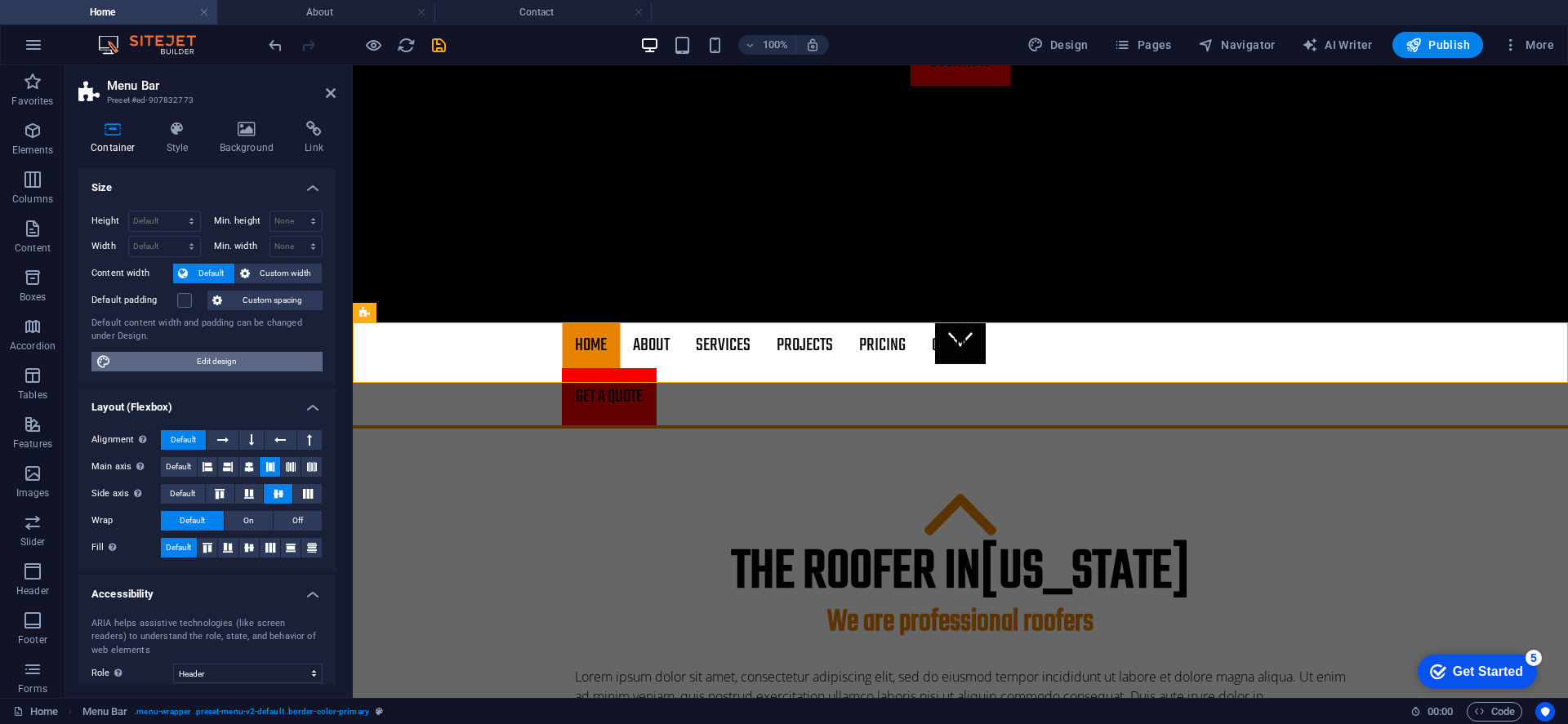
click at [254, 352] on span "Edit design" at bounding box center [216, 361] width 201 height 19
select select "rem"
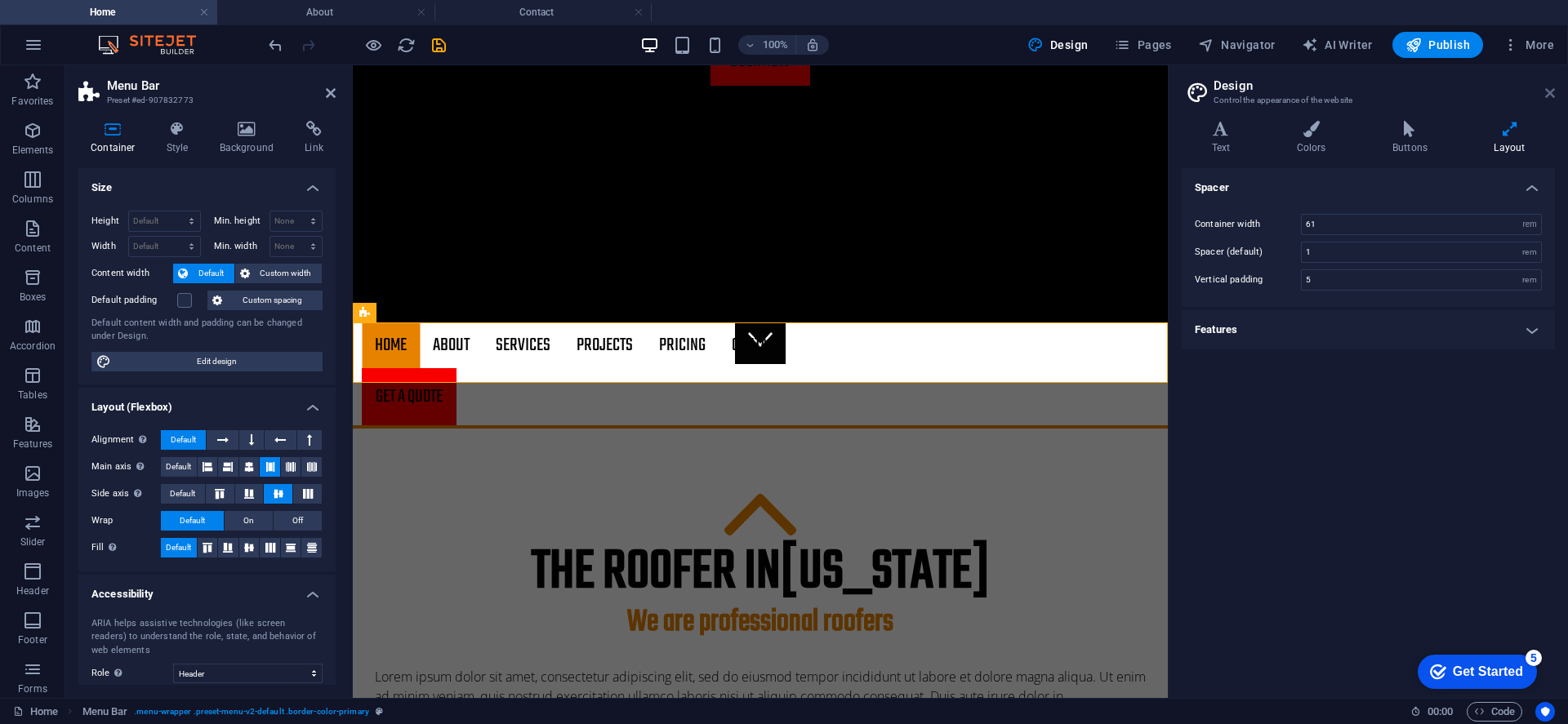
click at [1460, 97] on icon at bounding box center [1550, 94] width 10 height 13
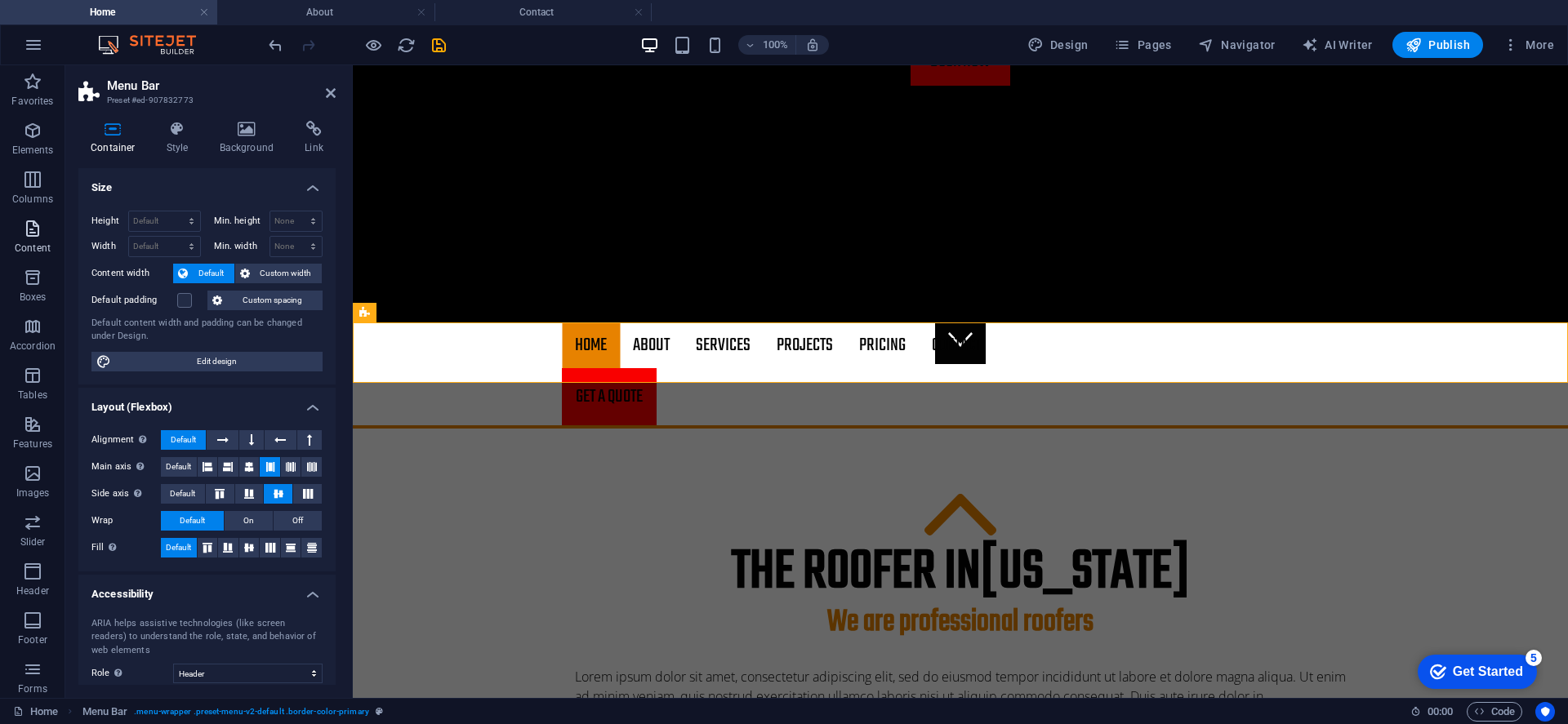
click at [43, 235] on icon "button" at bounding box center [32, 228] width 19 height 19
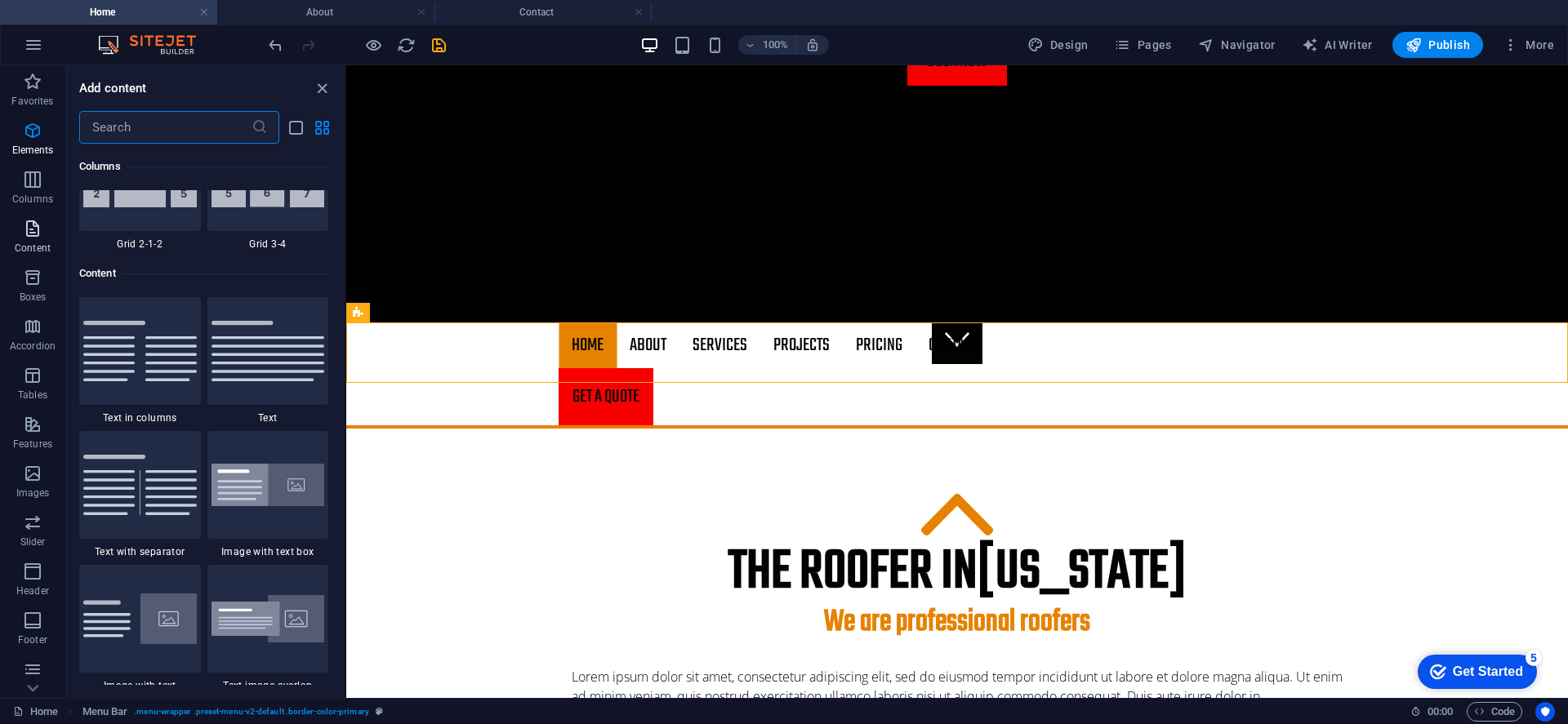
scroll to position [2856, 0]
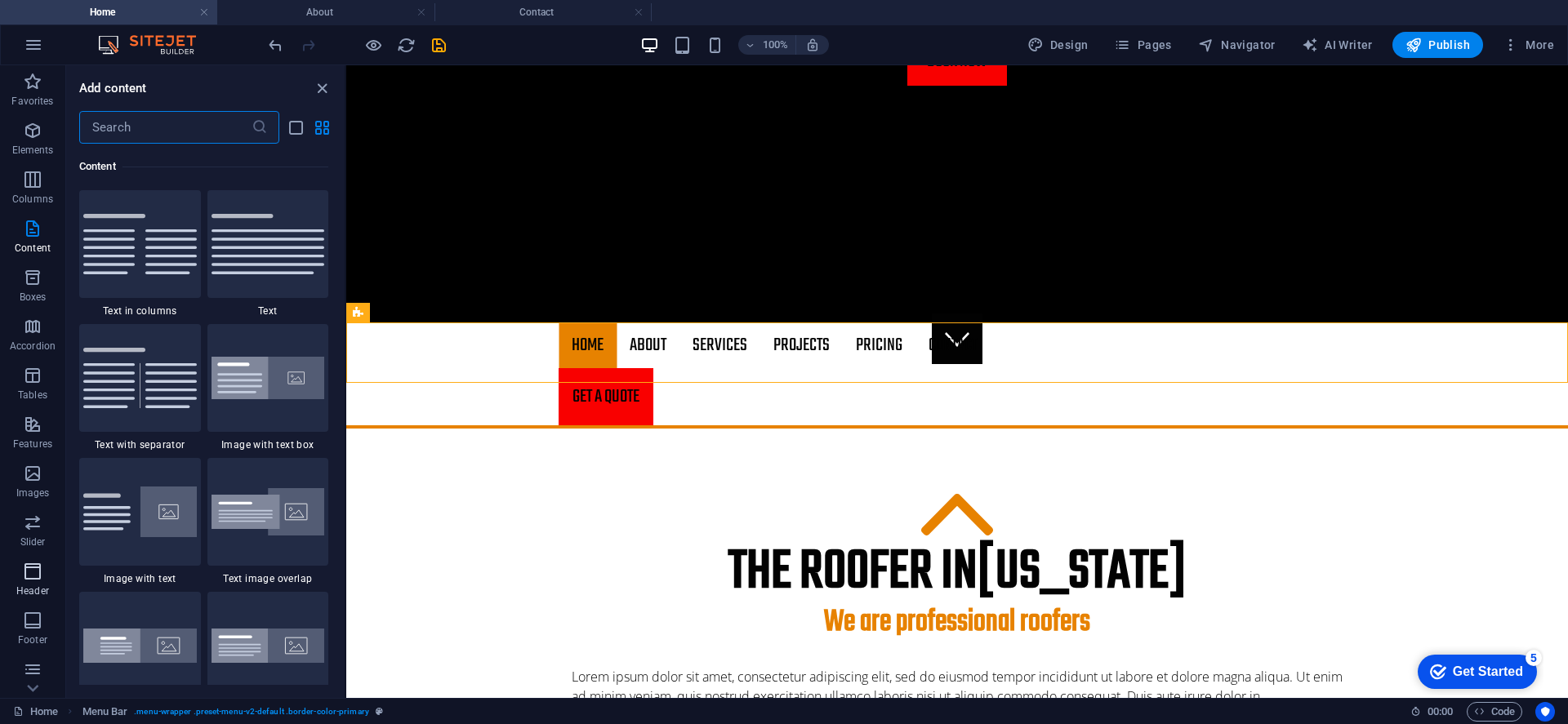
click at [38, 576] on icon "button" at bounding box center [32, 570] width 19 height 19
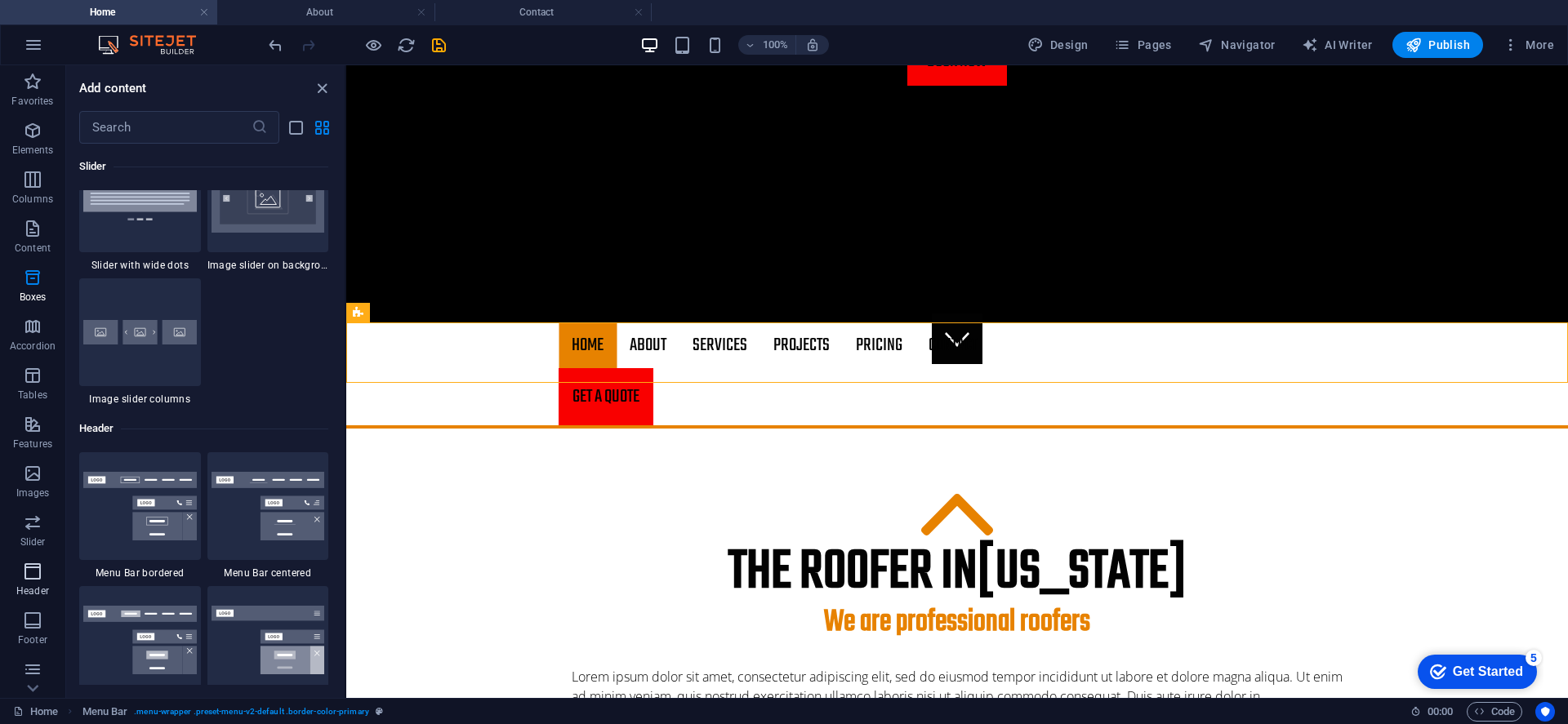
scroll to position [10032, 0]
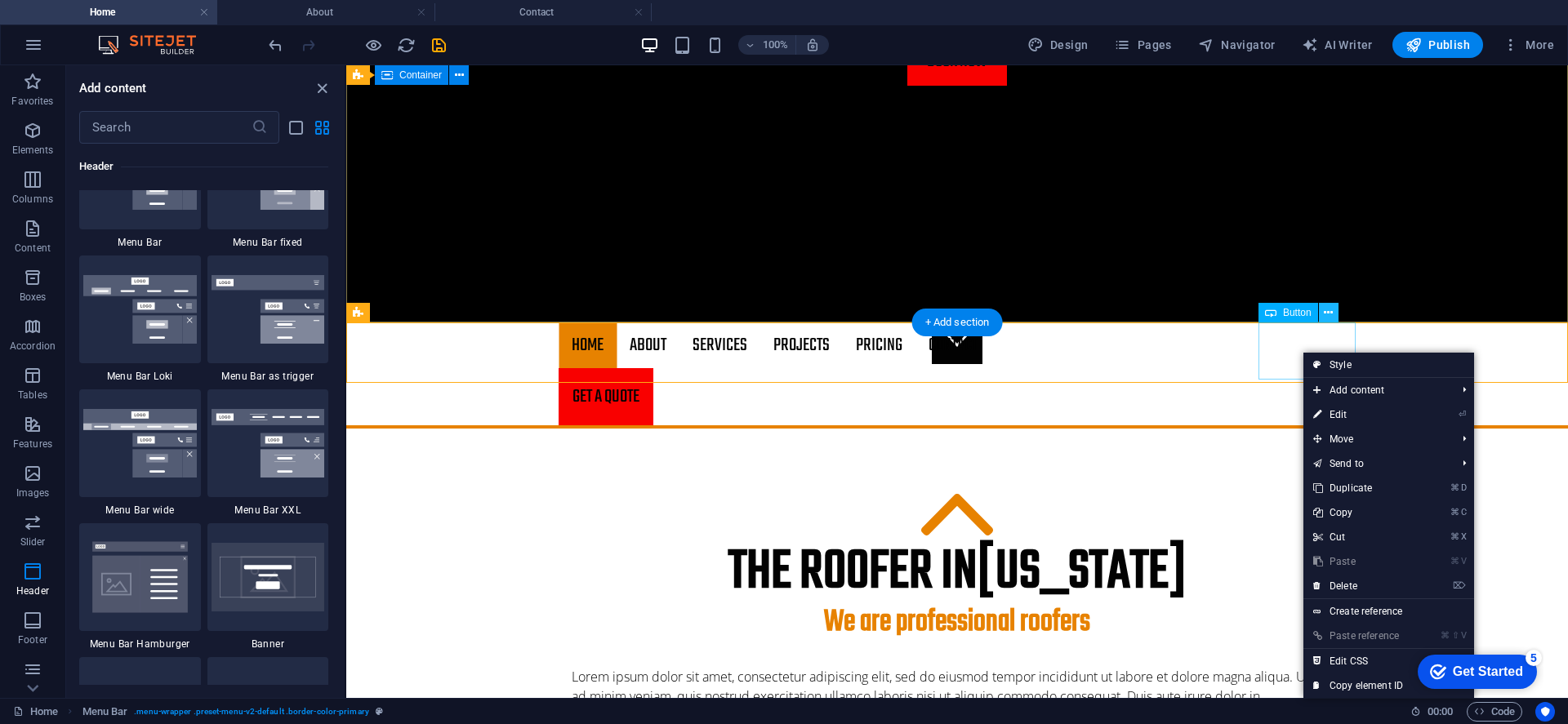
click at [1336, 304] on button at bounding box center [1328, 312] width 19 height 19
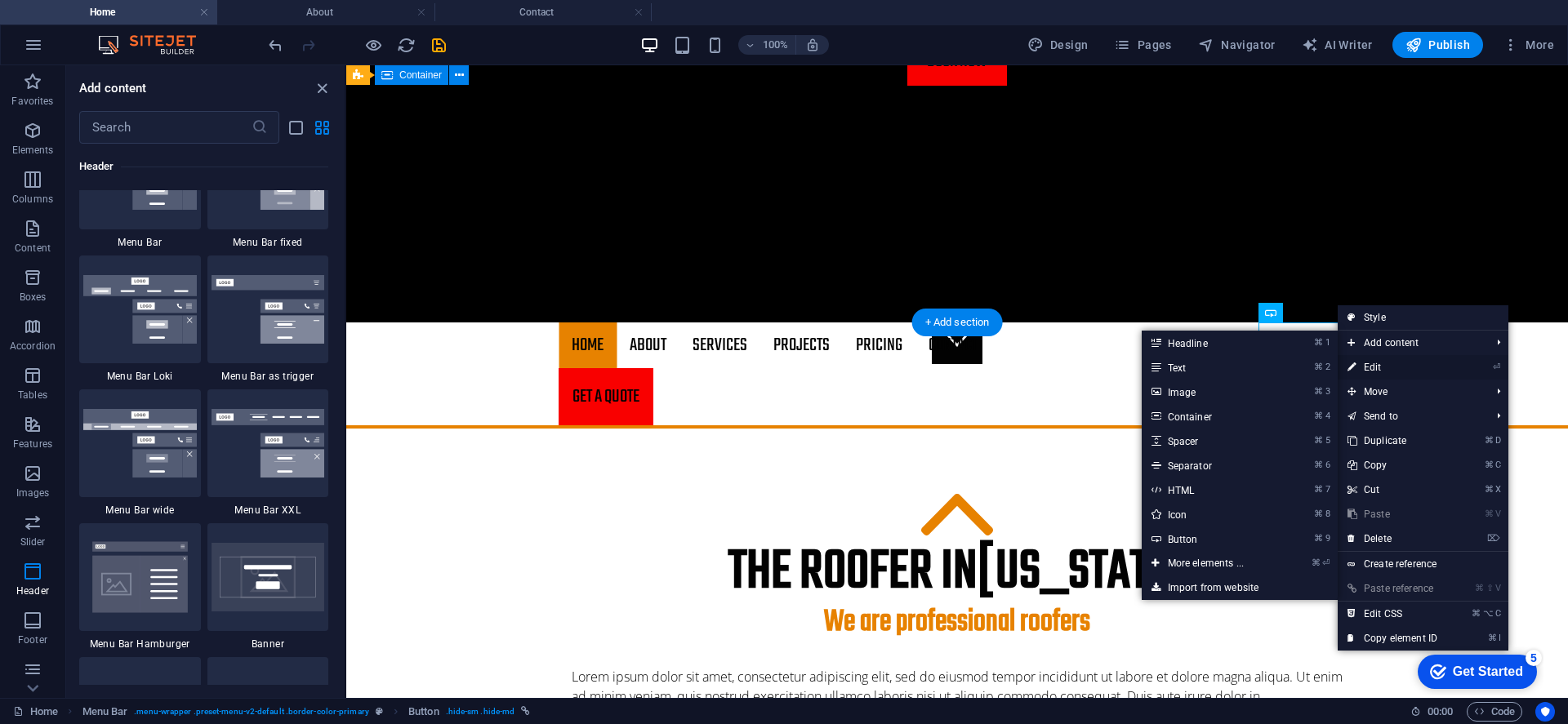
click at [1377, 372] on link "⏎ Edit" at bounding box center [1392, 367] width 109 height 24
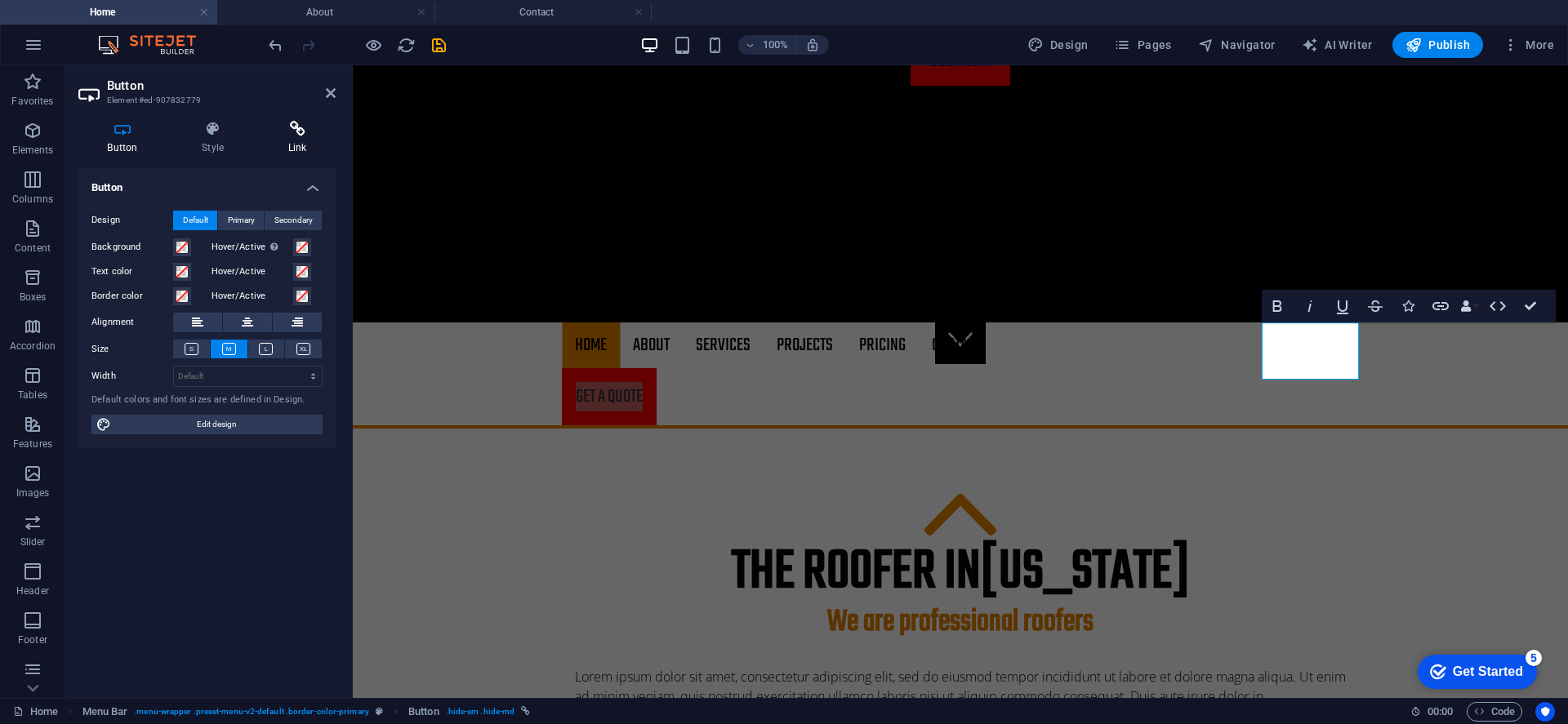
click at [307, 135] on icon at bounding box center [297, 129] width 77 height 17
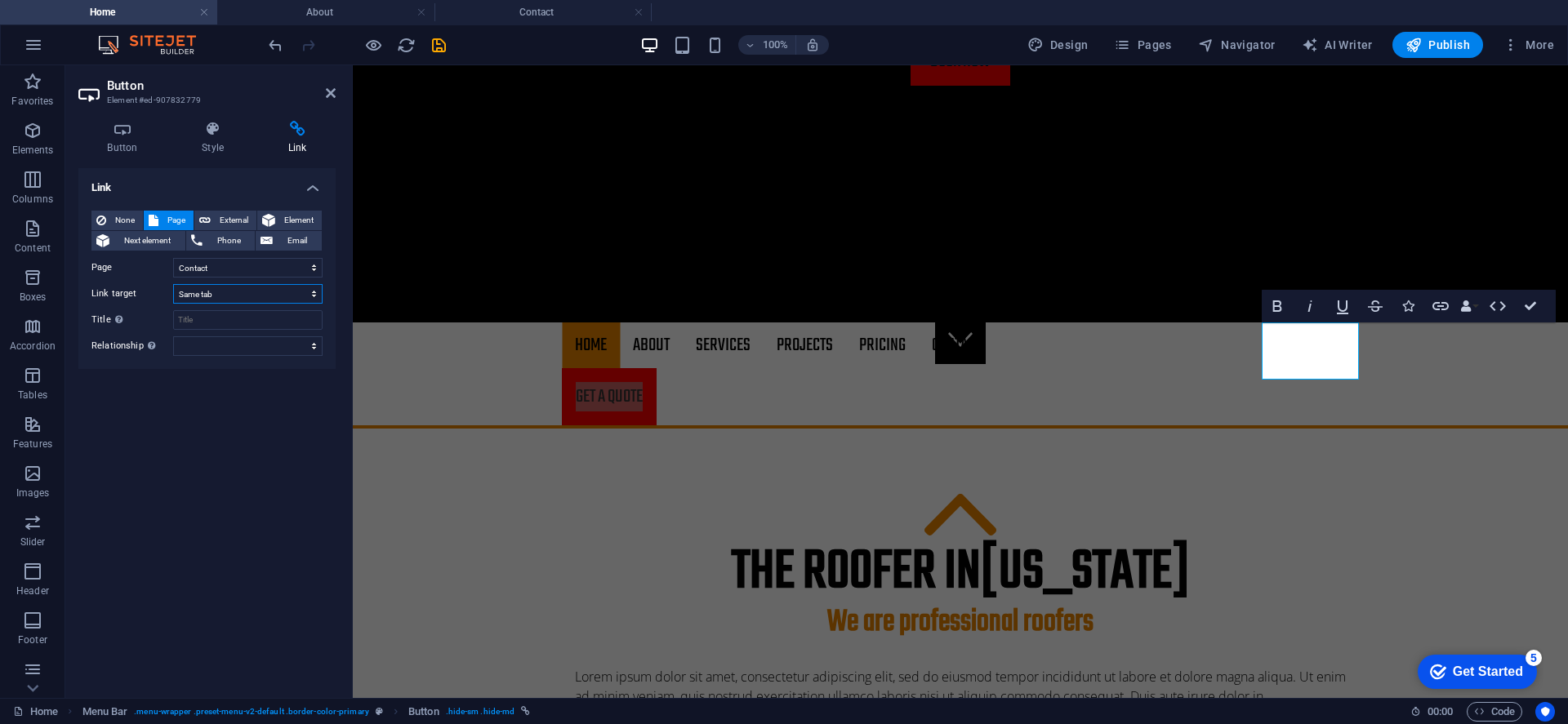
select select "blank"
select select
click at [439, 46] on icon "save" at bounding box center [439, 45] width 18 height 18
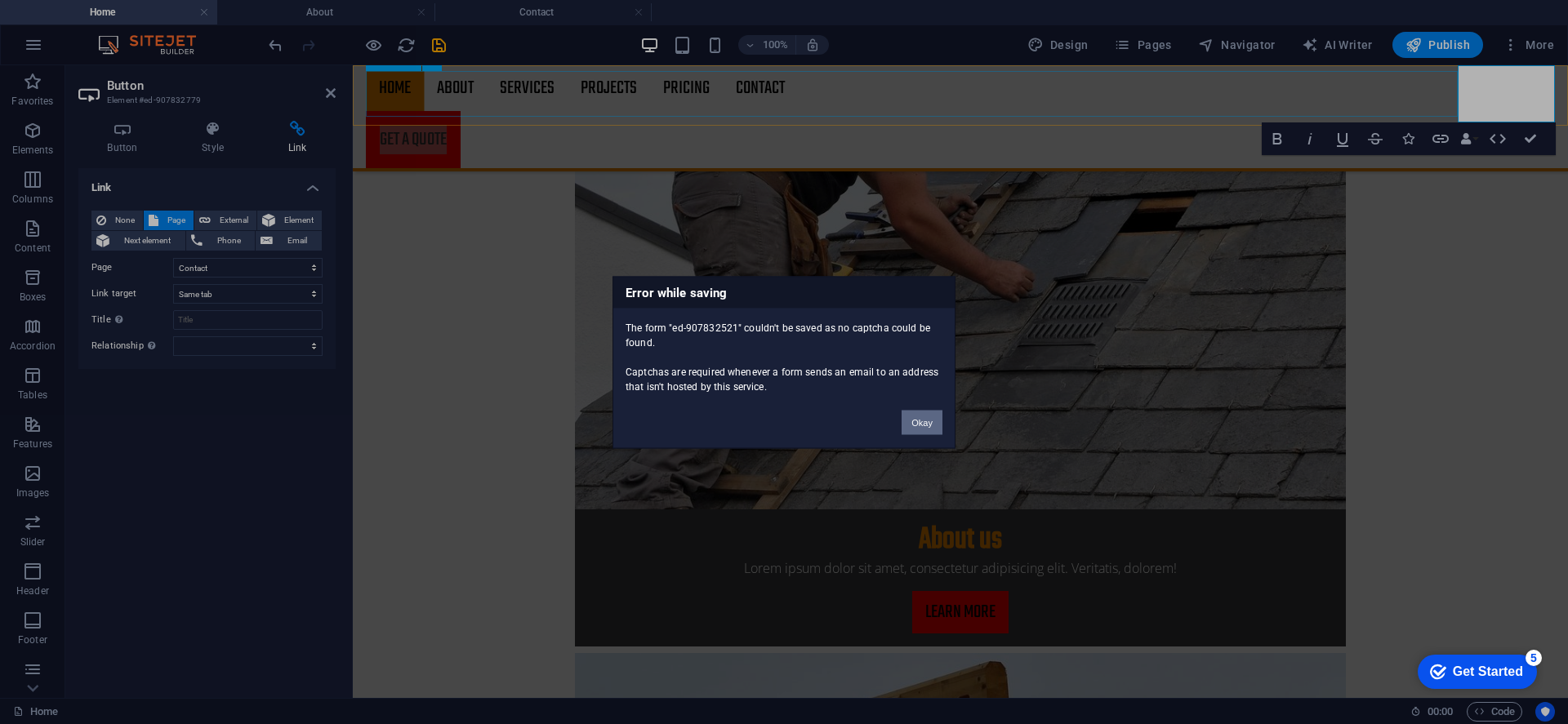
click at [914, 425] on button "Okay" at bounding box center [921, 422] width 41 height 24
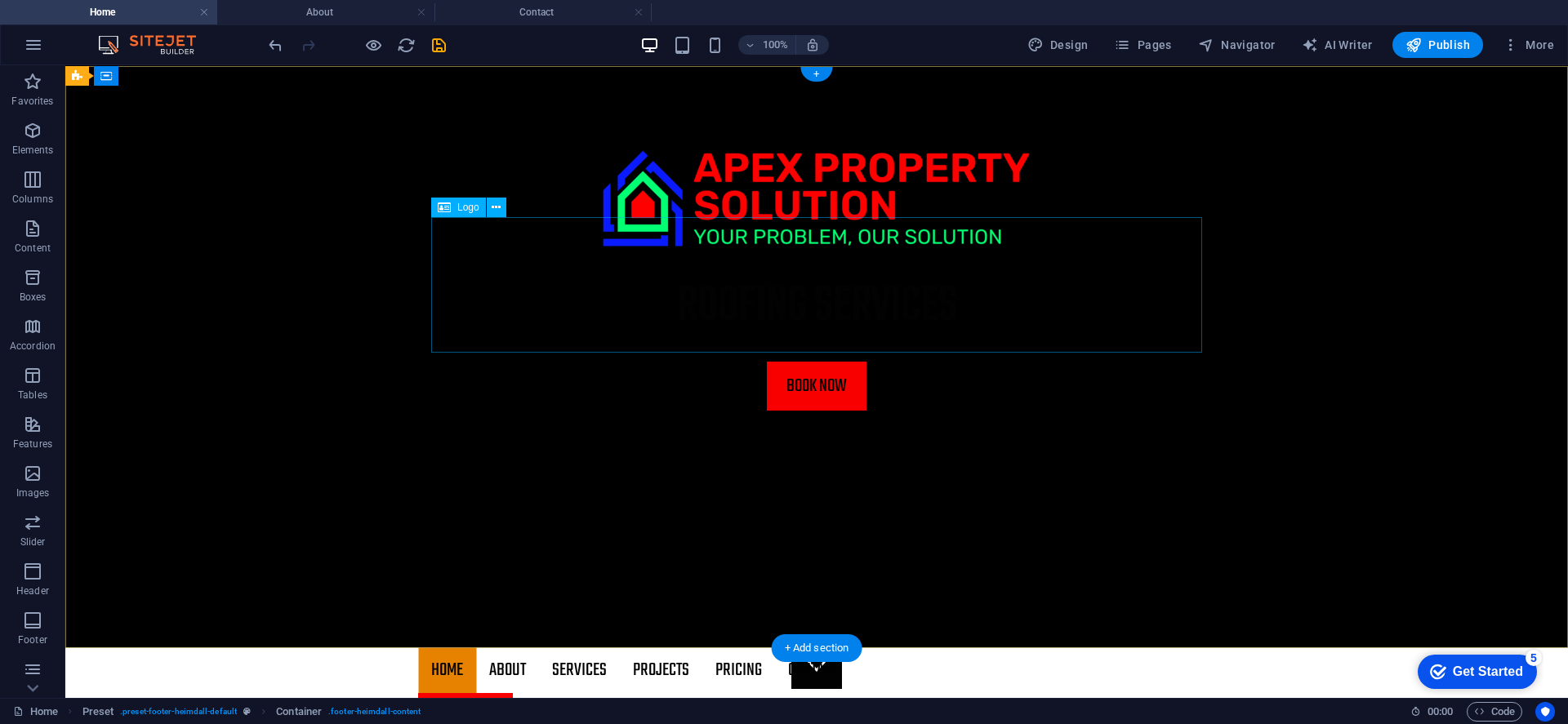
scroll to position [0, 0]
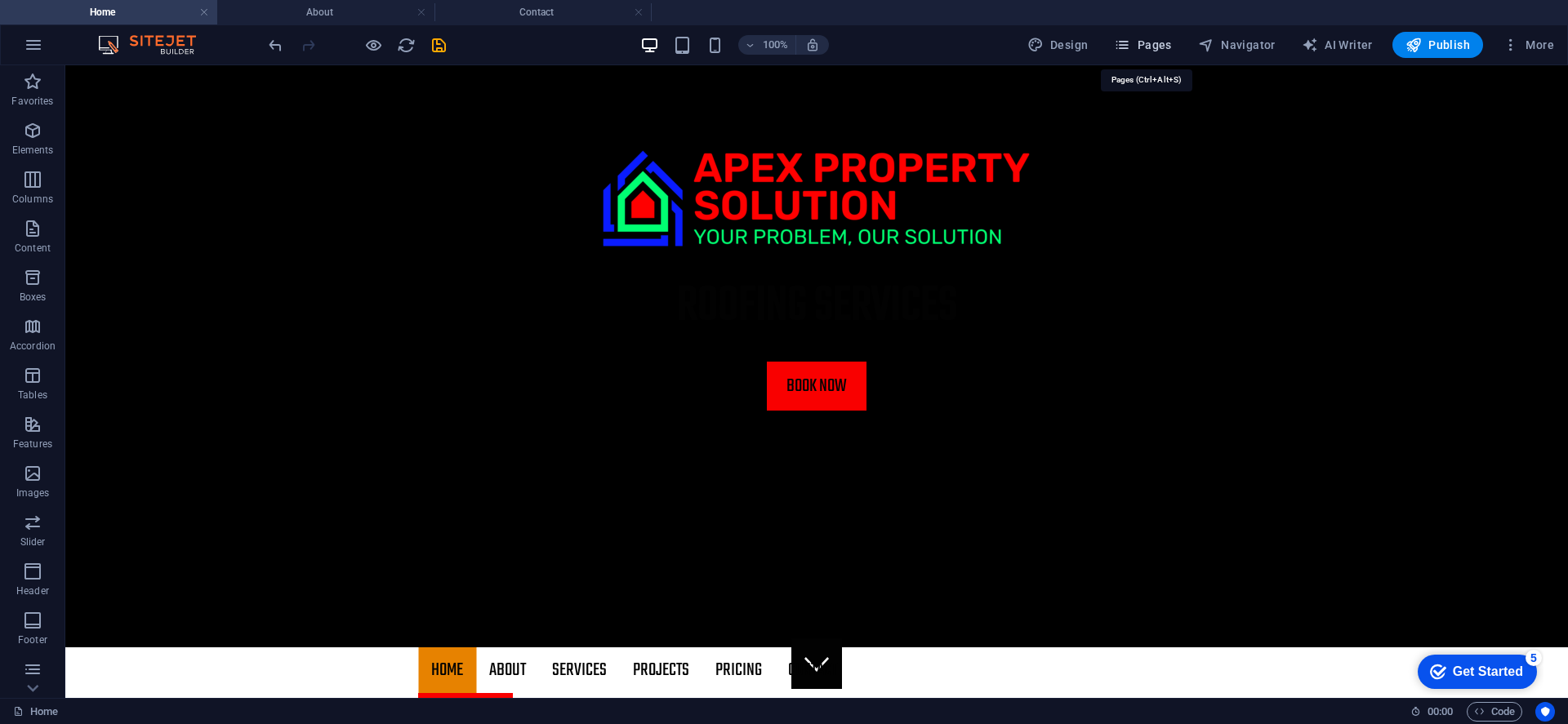
click at [1120, 43] on icon "button" at bounding box center [1122, 45] width 17 height 17
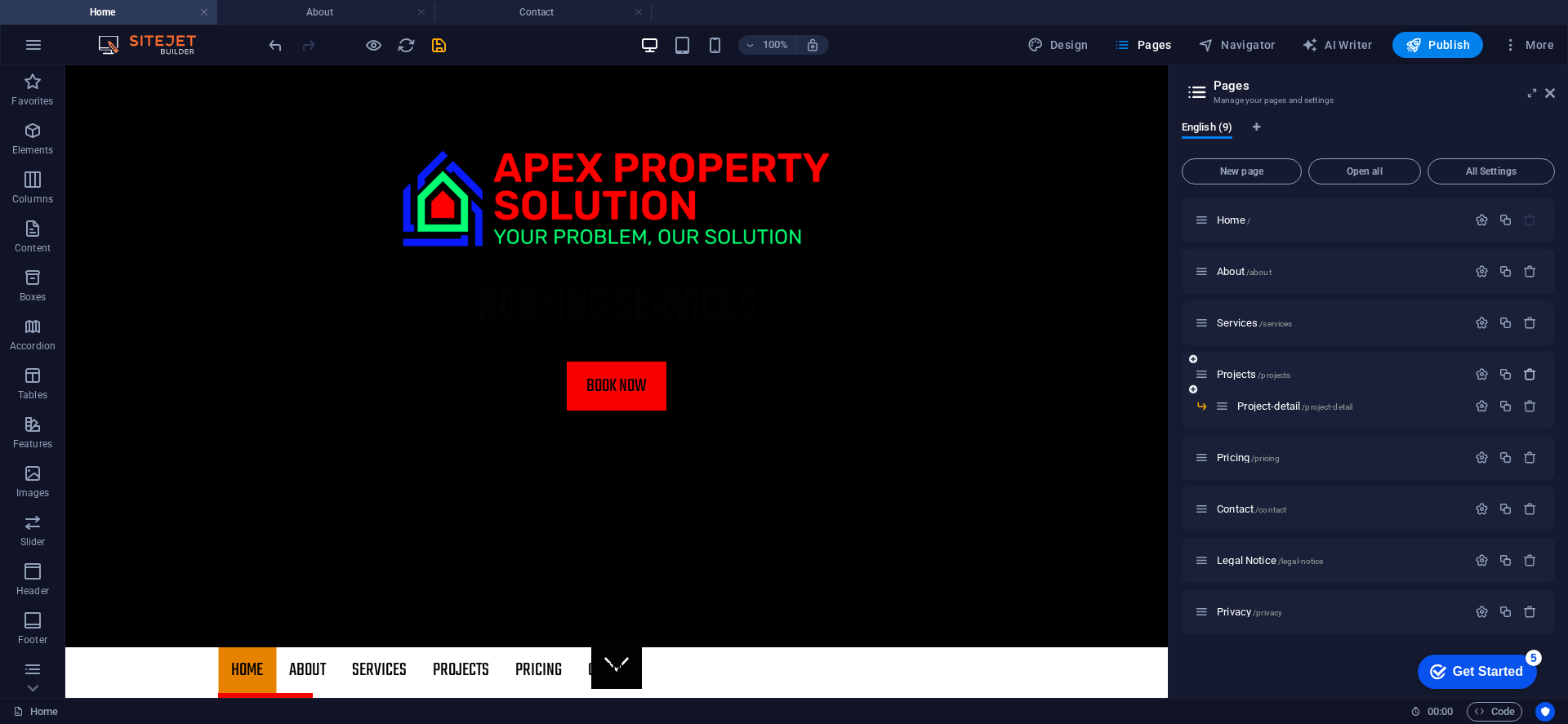
click at [1460, 372] on icon "button" at bounding box center [1530, 374] width 14 height 14
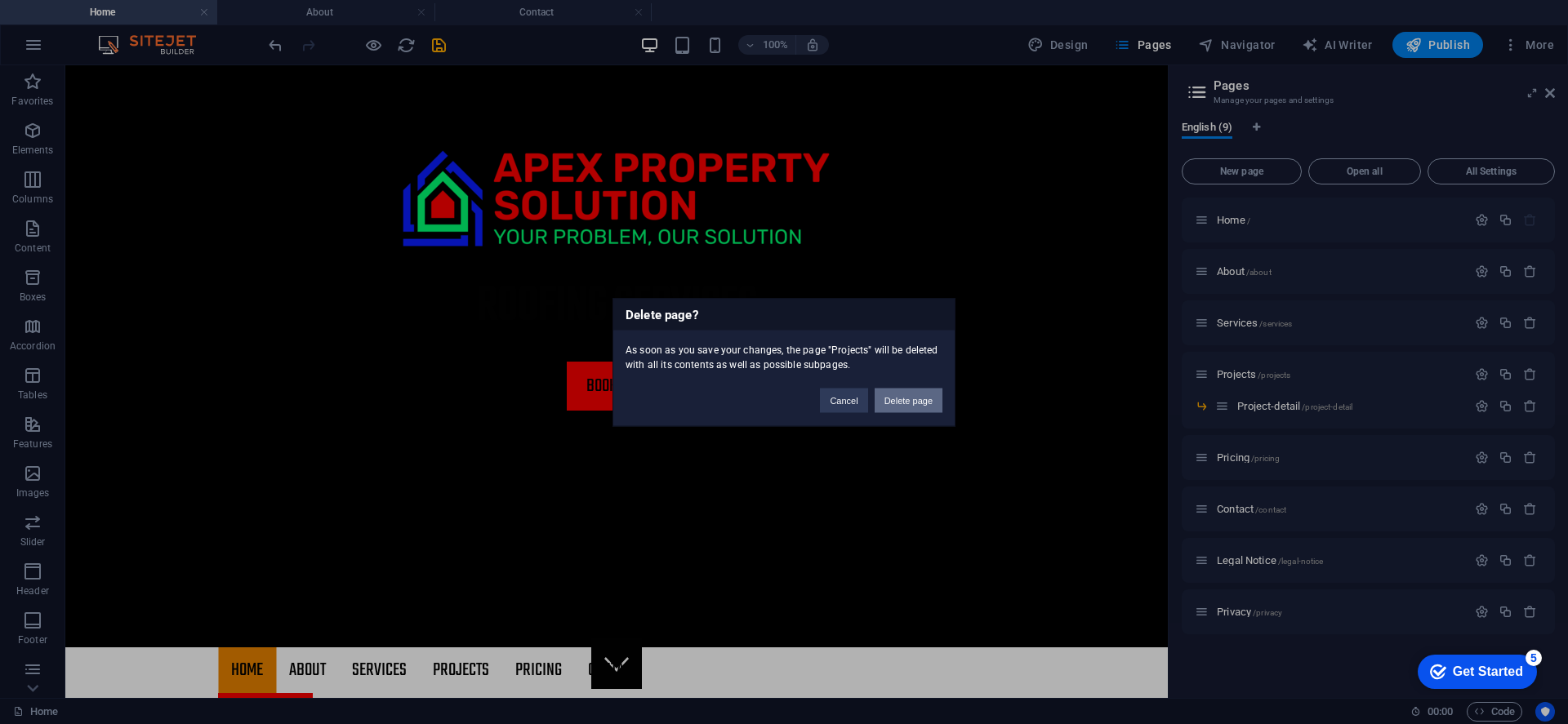
click at [904, 393] on button "Delete page" at bounding box center [908, 399] width 68 height 24
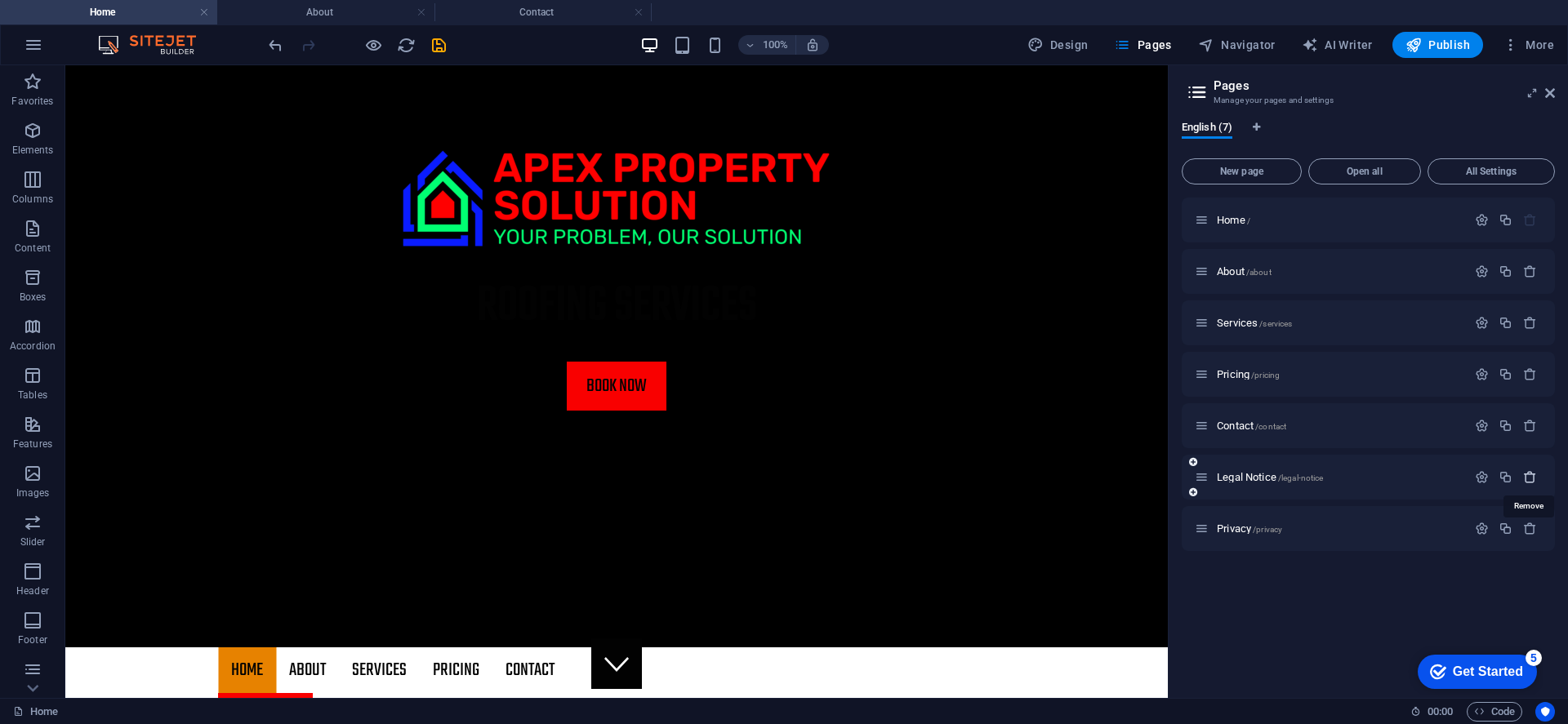
click at [1460, 479] on icon "button" at bounding box center [1530, 477] width 14 height 14
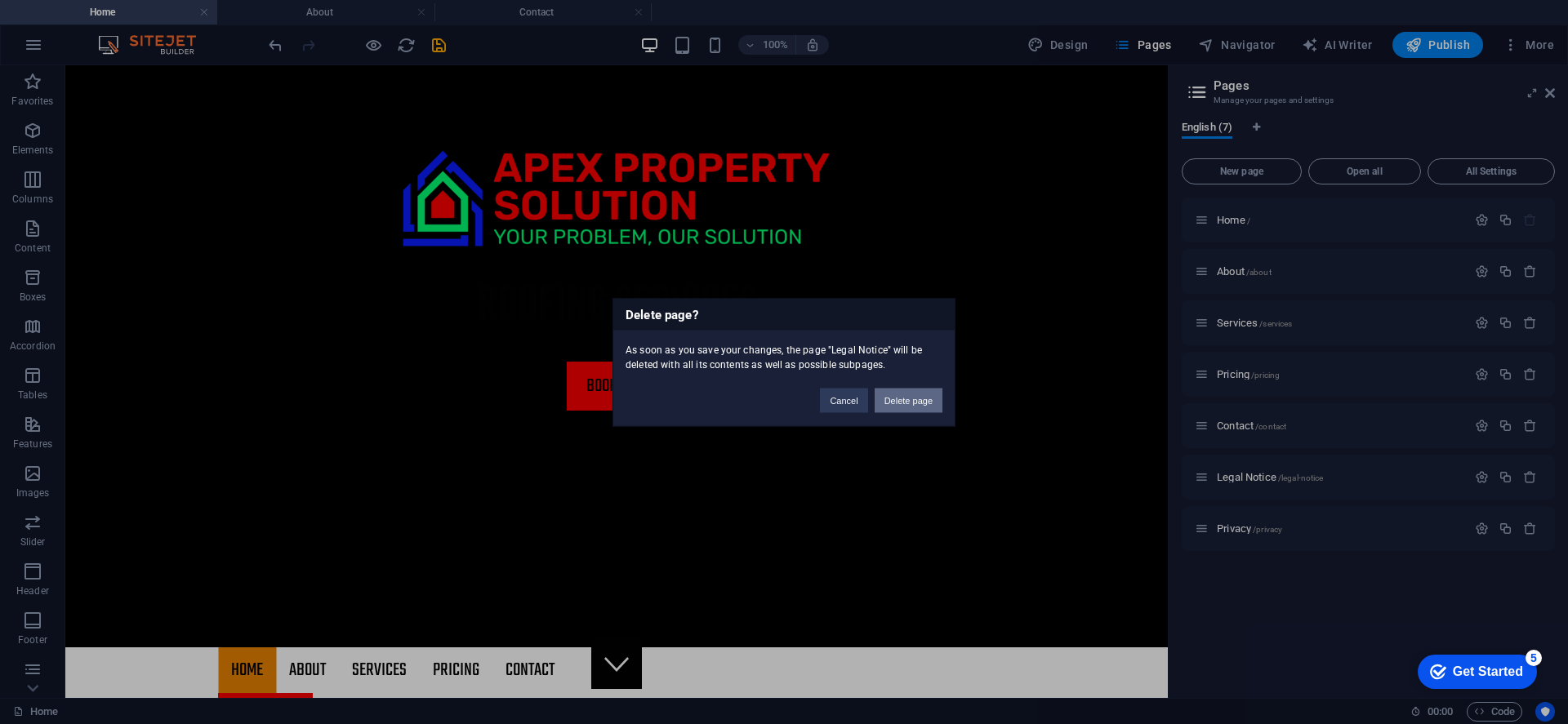
click at [927, 406] on button "Delete page" at bounding box center [908, 399] width 68 height 24
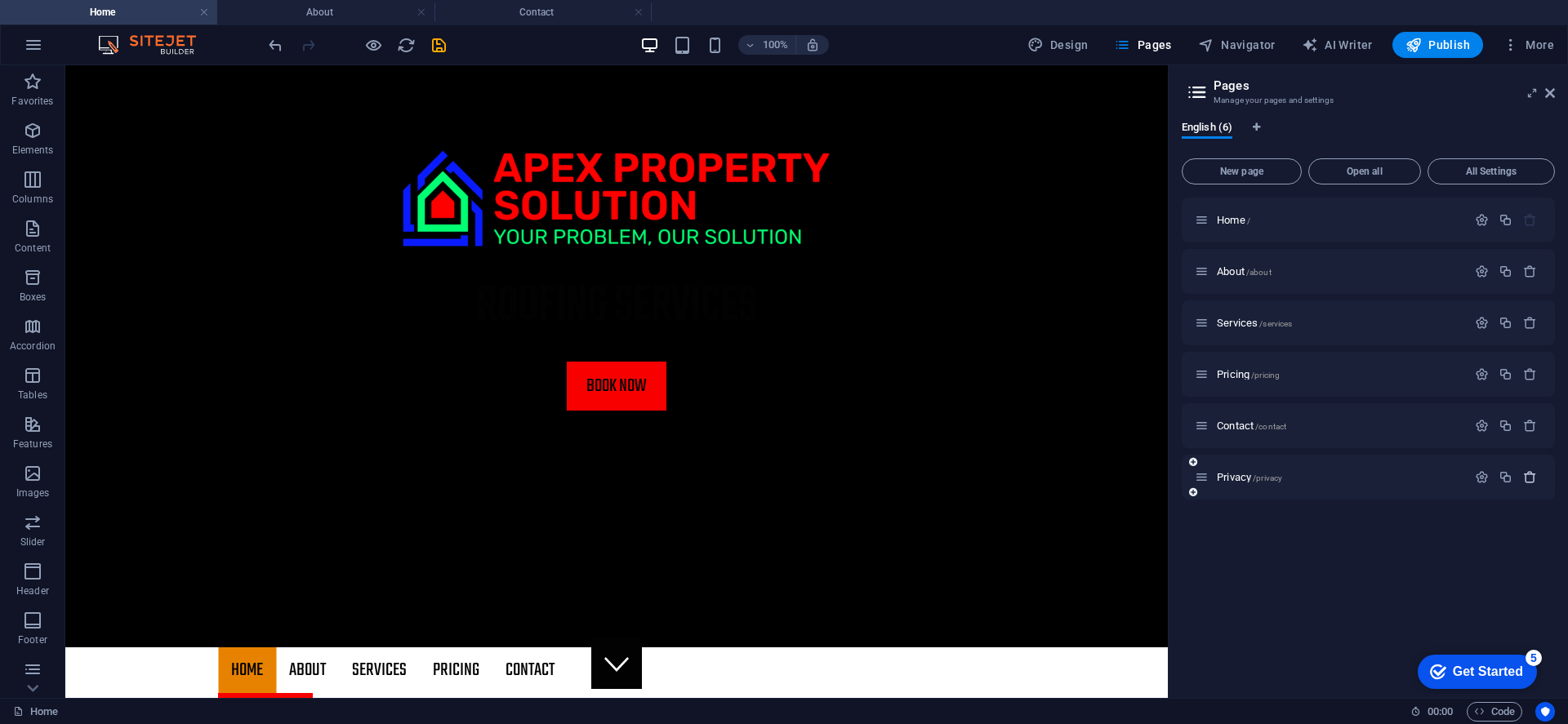
click at [1460, 478] on icon "button" at bounding box center [1530, 477] width 14 height 14
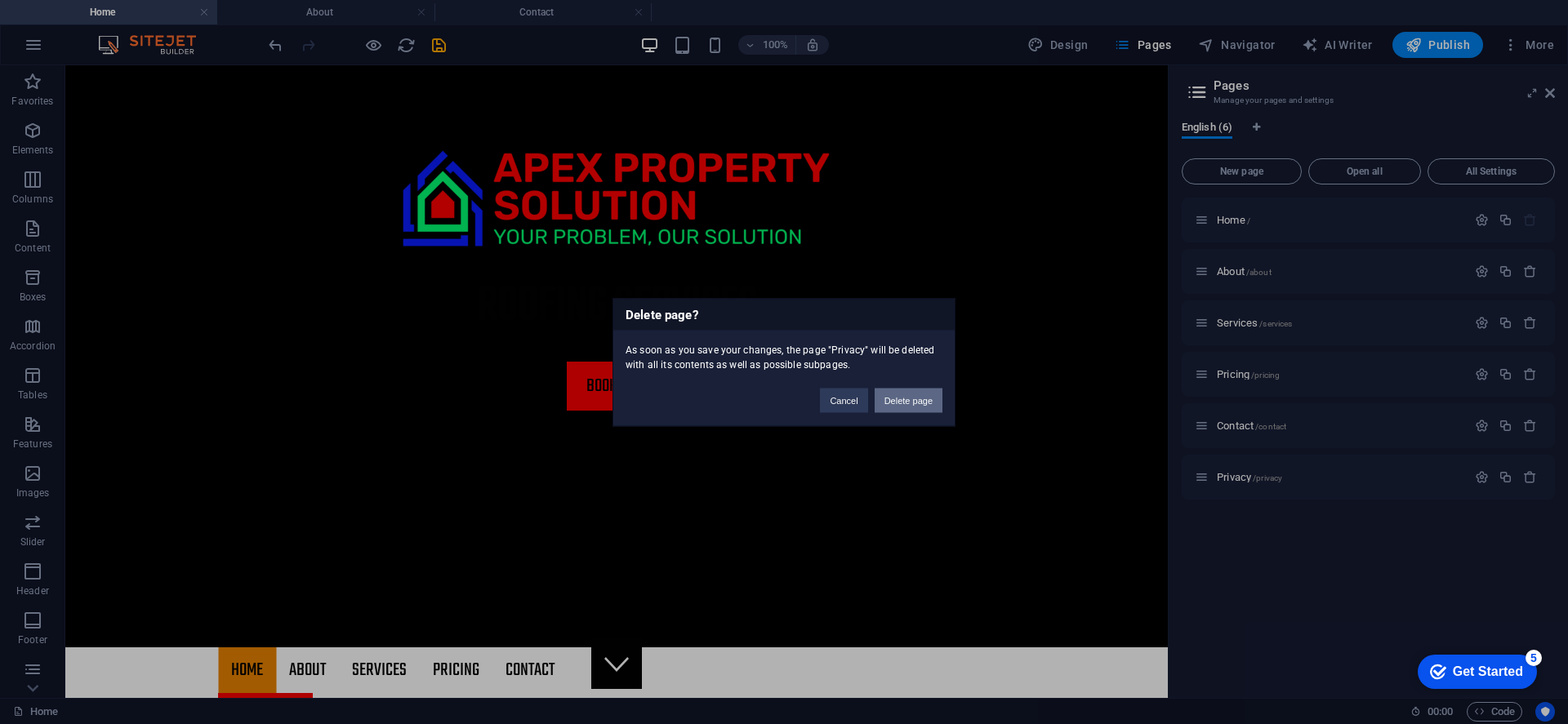
click at [921, 407] on button "Delete page" at bounding box center [908, 399] width 68 height 24
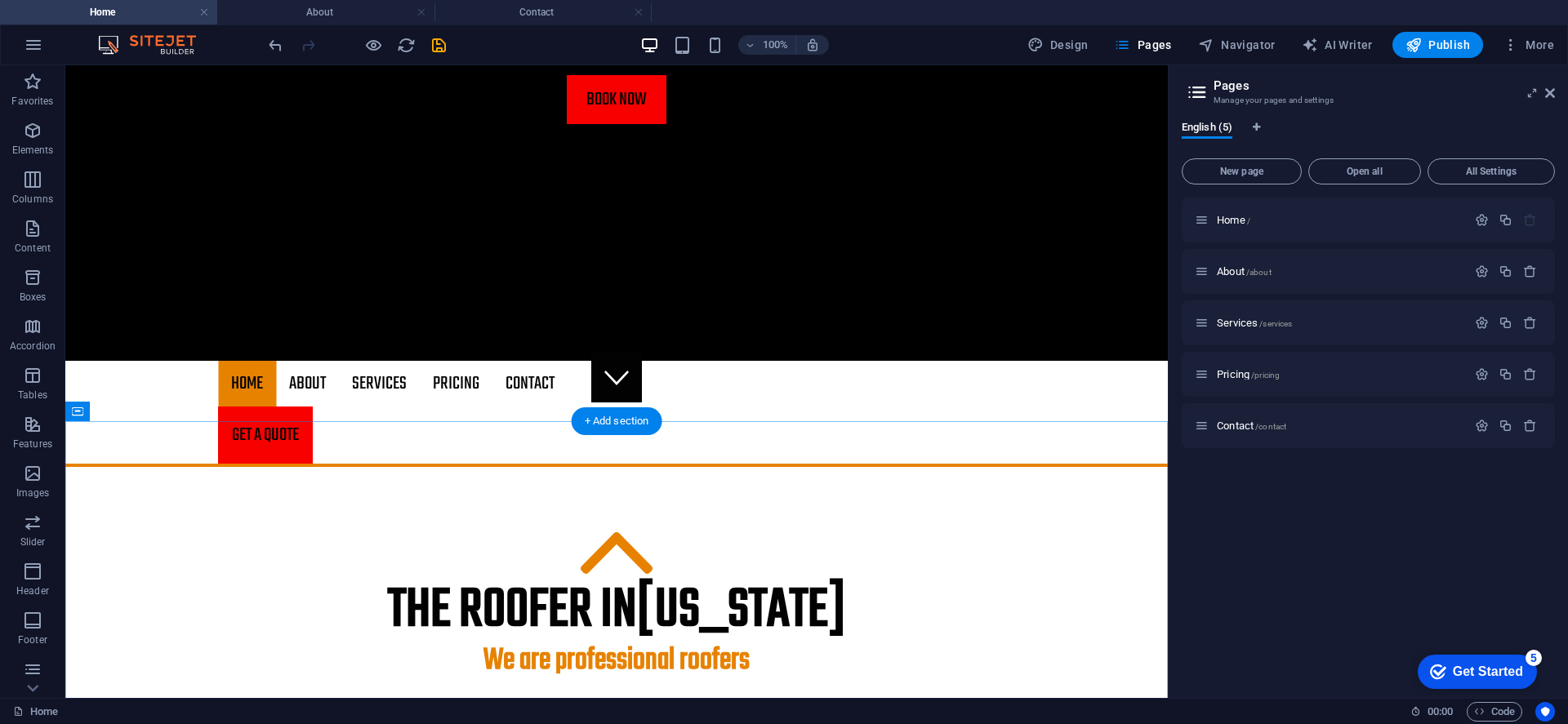
scroll to position [285, 0]
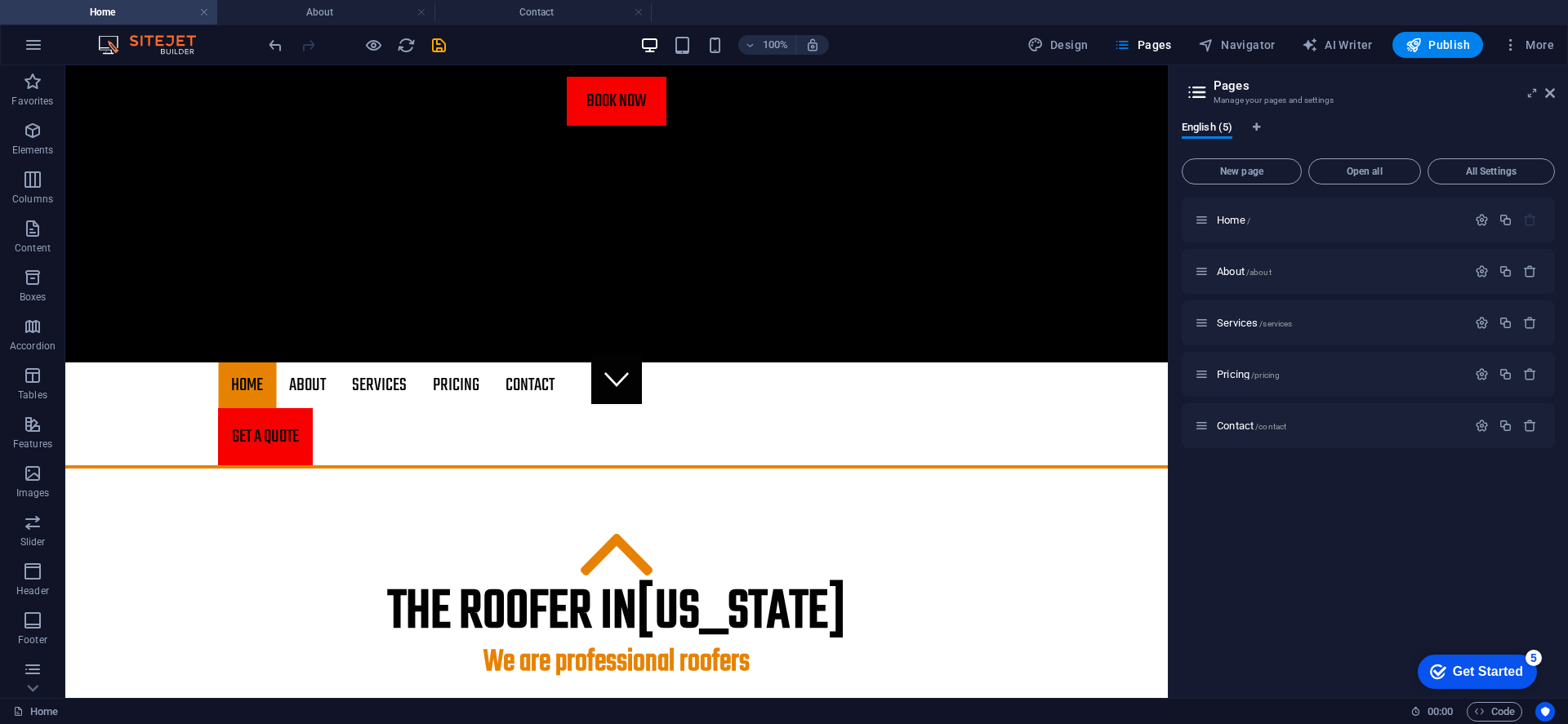
click at [1373, 502] on div "Home / About /about Services /services Pricing /pricing Contact /contact" at bounding box center [1368, 442] width 373 height 488
click at [431, 40] on icon "save" at bounding box center [439, 45] width 18 height 18
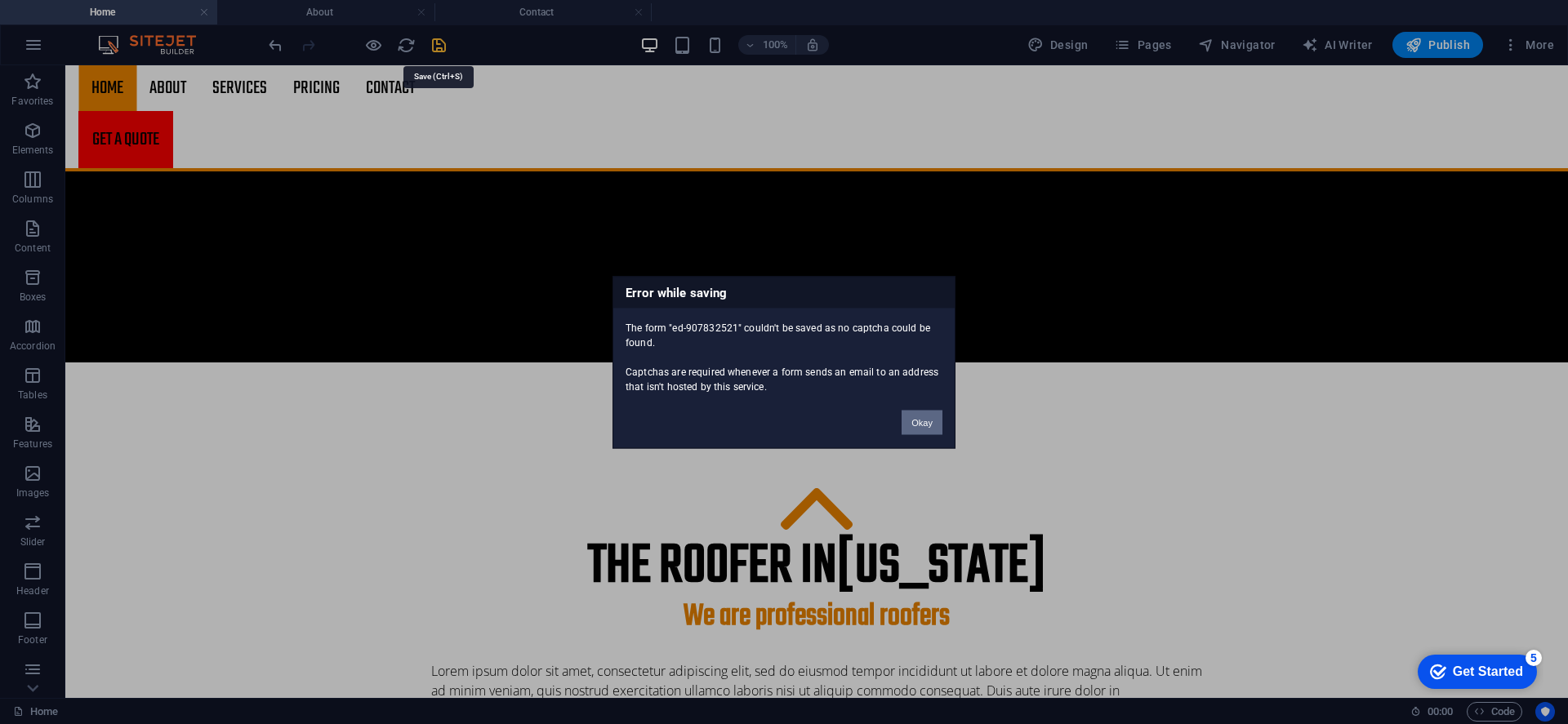
scroll to position [2757, 0]
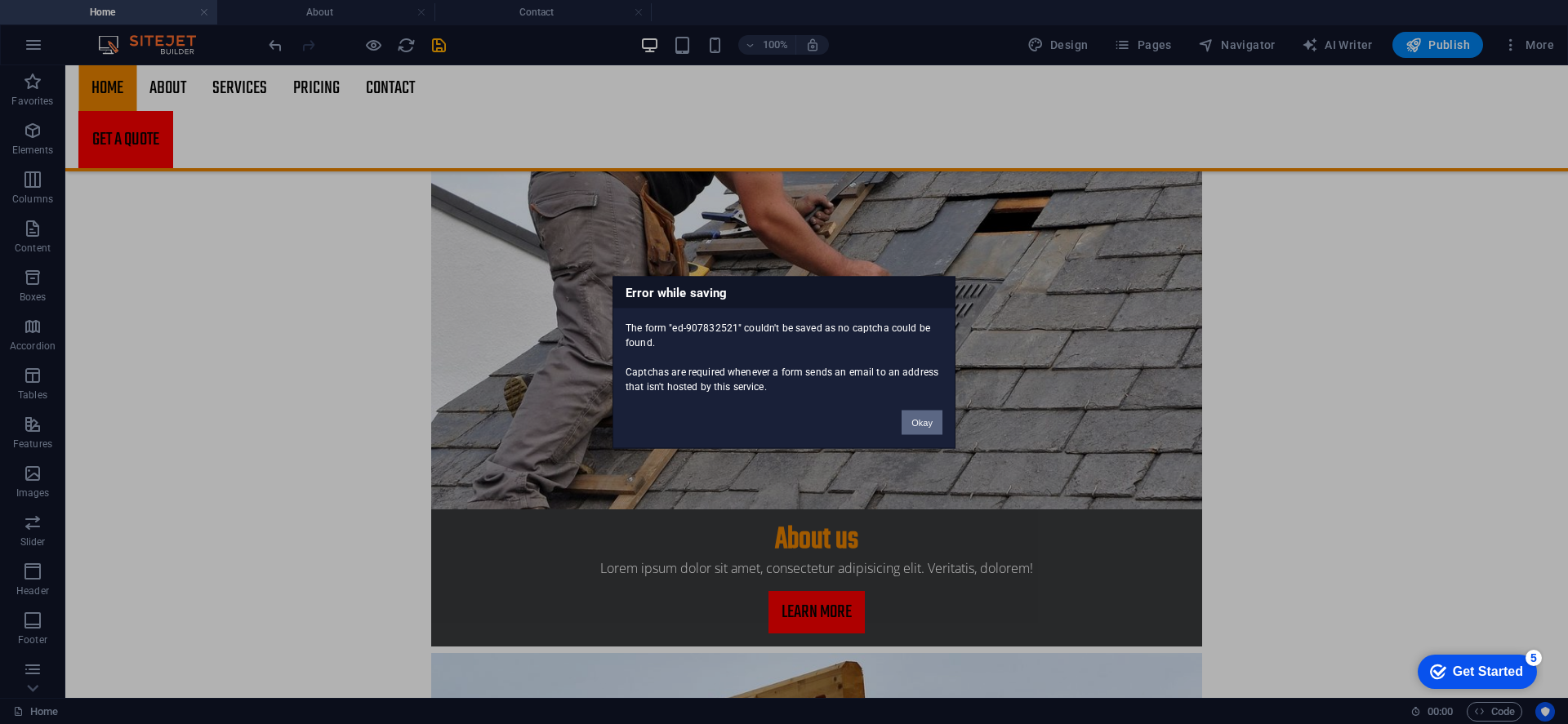
click at [915, 428] on button "Okay" at bounding box center [921, 422] width 41 height 24
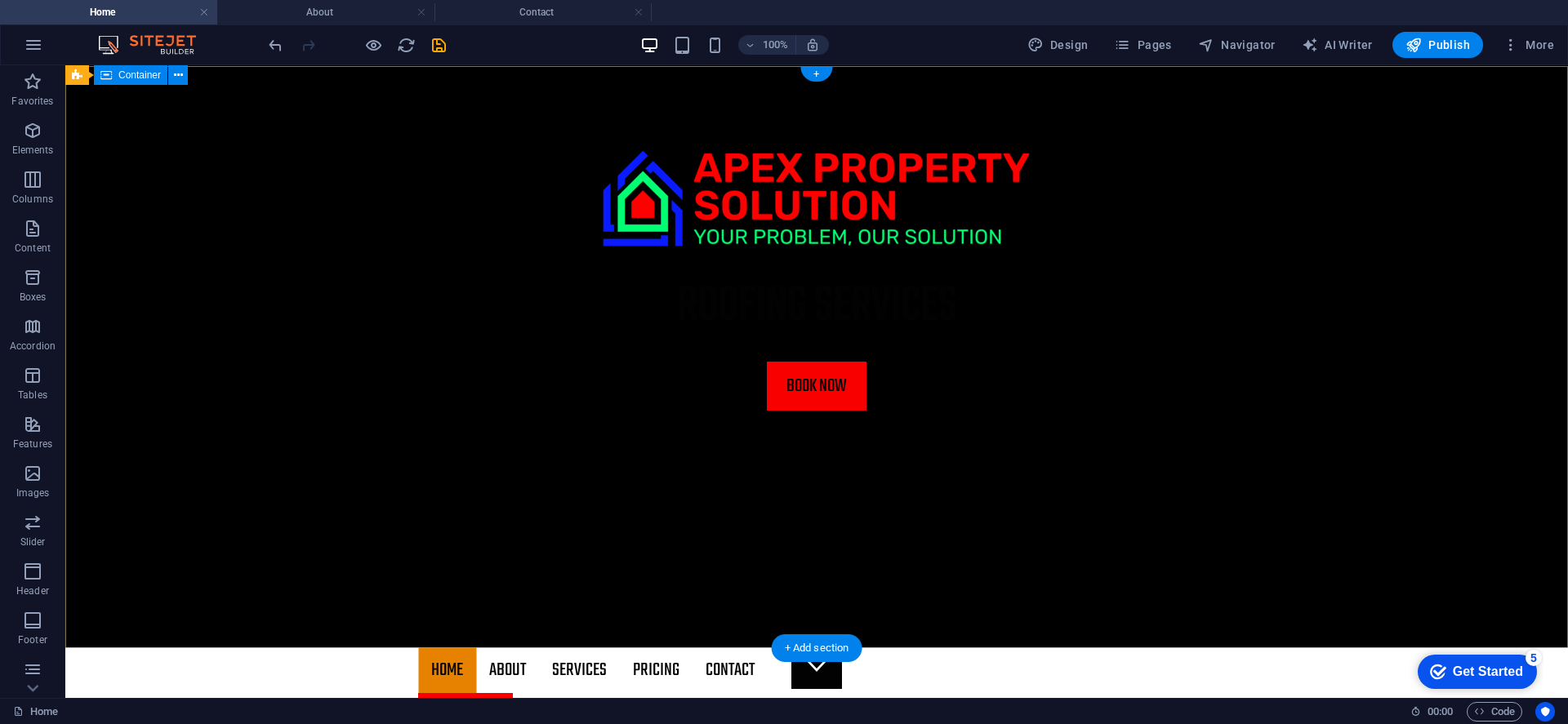
scroll to position [0, 0]
